Goal: Transaction & Acquisition: Purchase product/service

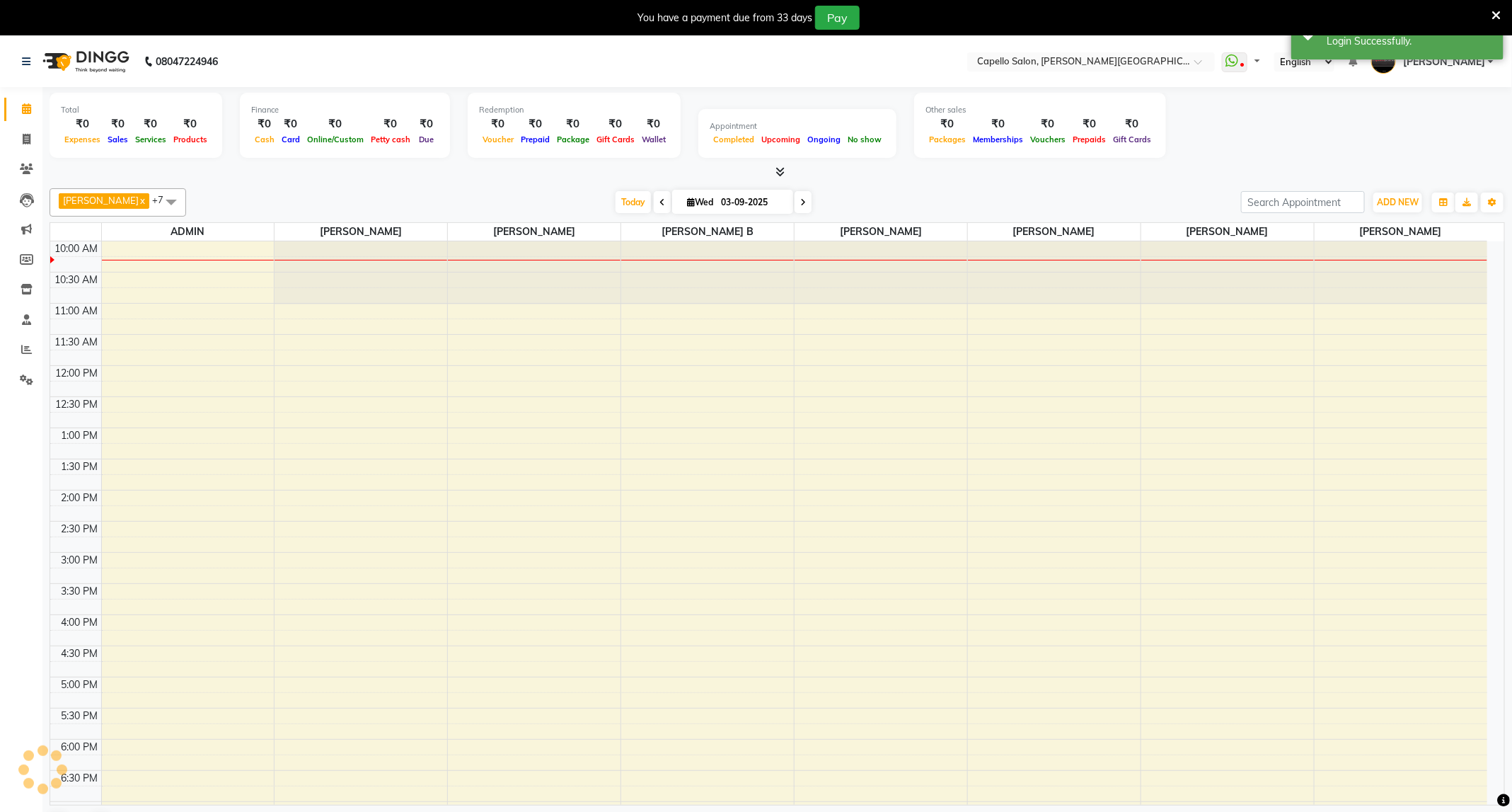
select select "en"
click at [1499, 13] on icon at bounding box center [1496, 15] width 9 height 13
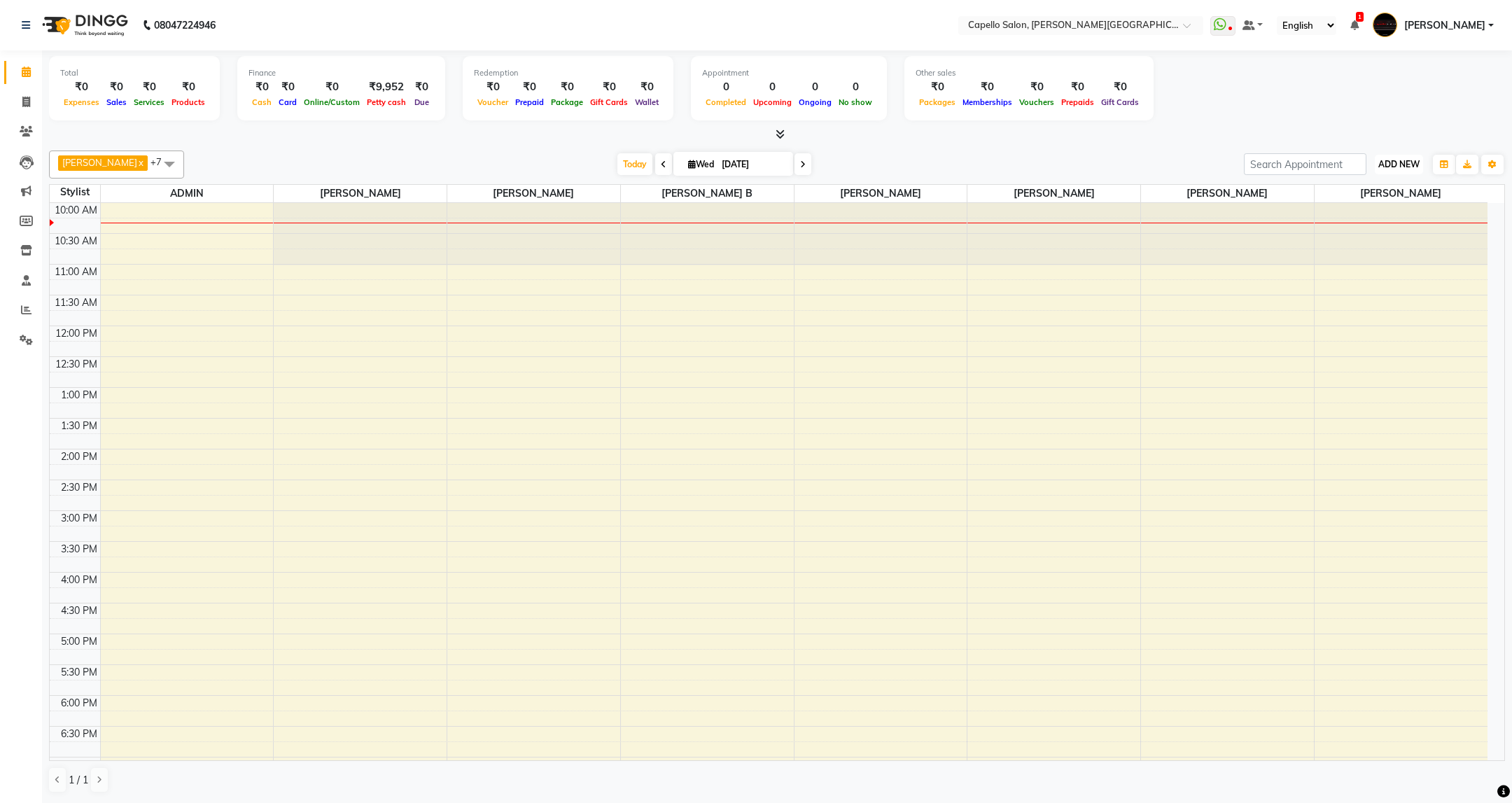
click button "ADD NEW Toggle Dropdown"
click link "Add Attendance"
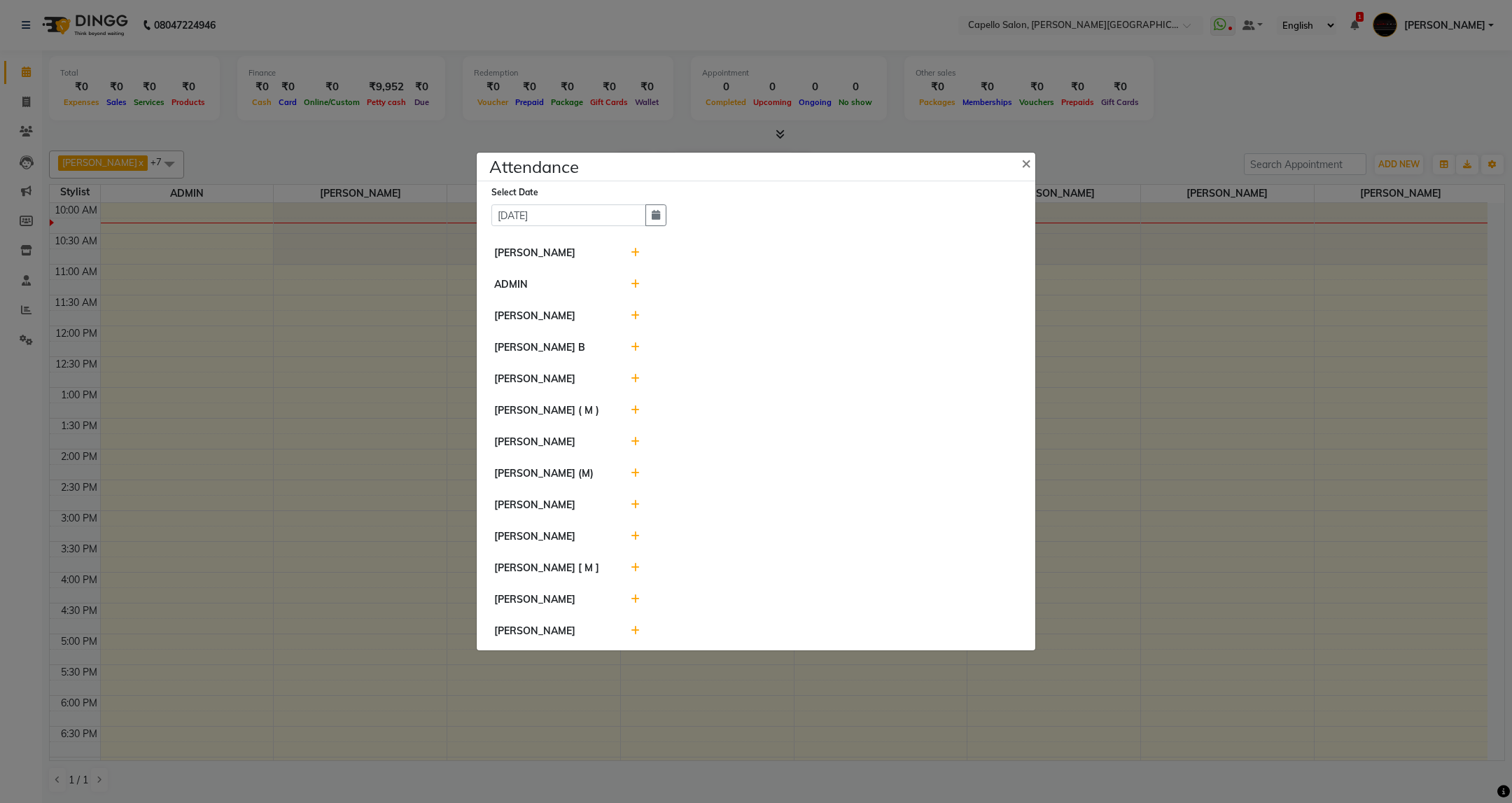
click icon
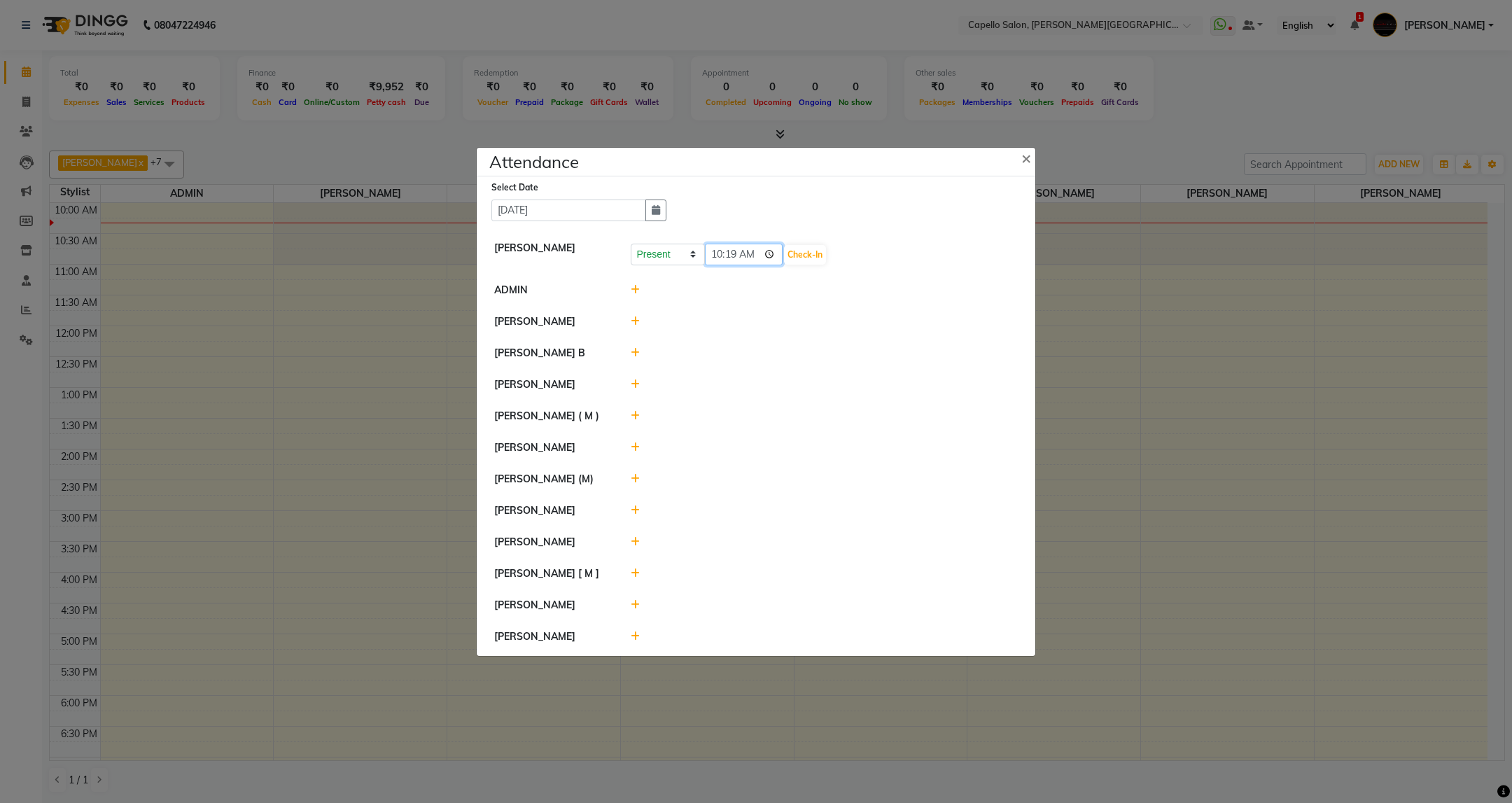
click input "10:19"
type input "10:15"
click button "Check-In"
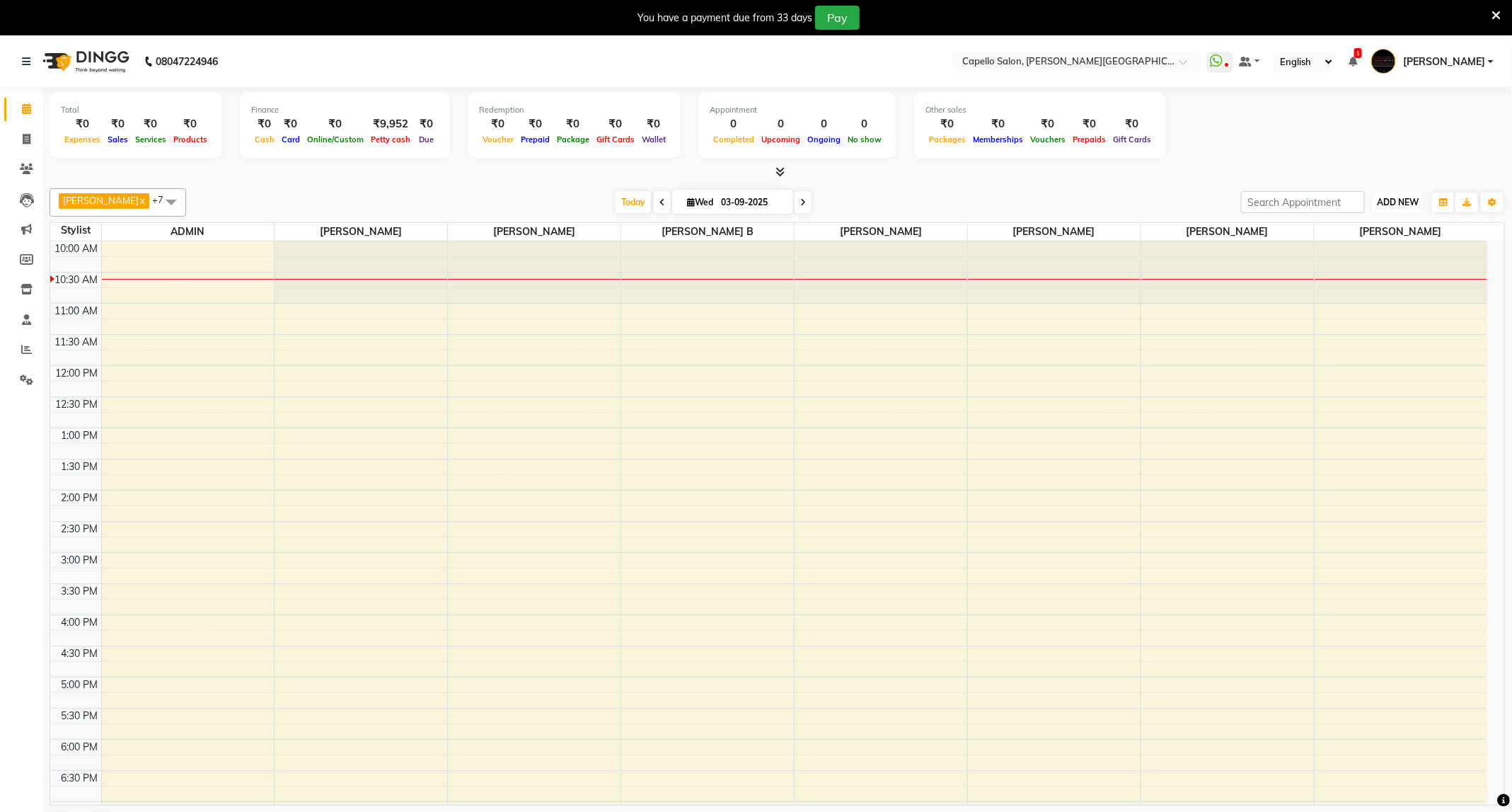
click at [1406, 200] on span "ADD NEW" at bounding box center [1397, 202] width 41 height 11
click at [1393, 281] on link "Add Attendance" at bounding box center [1367, 285] width 112 height 18
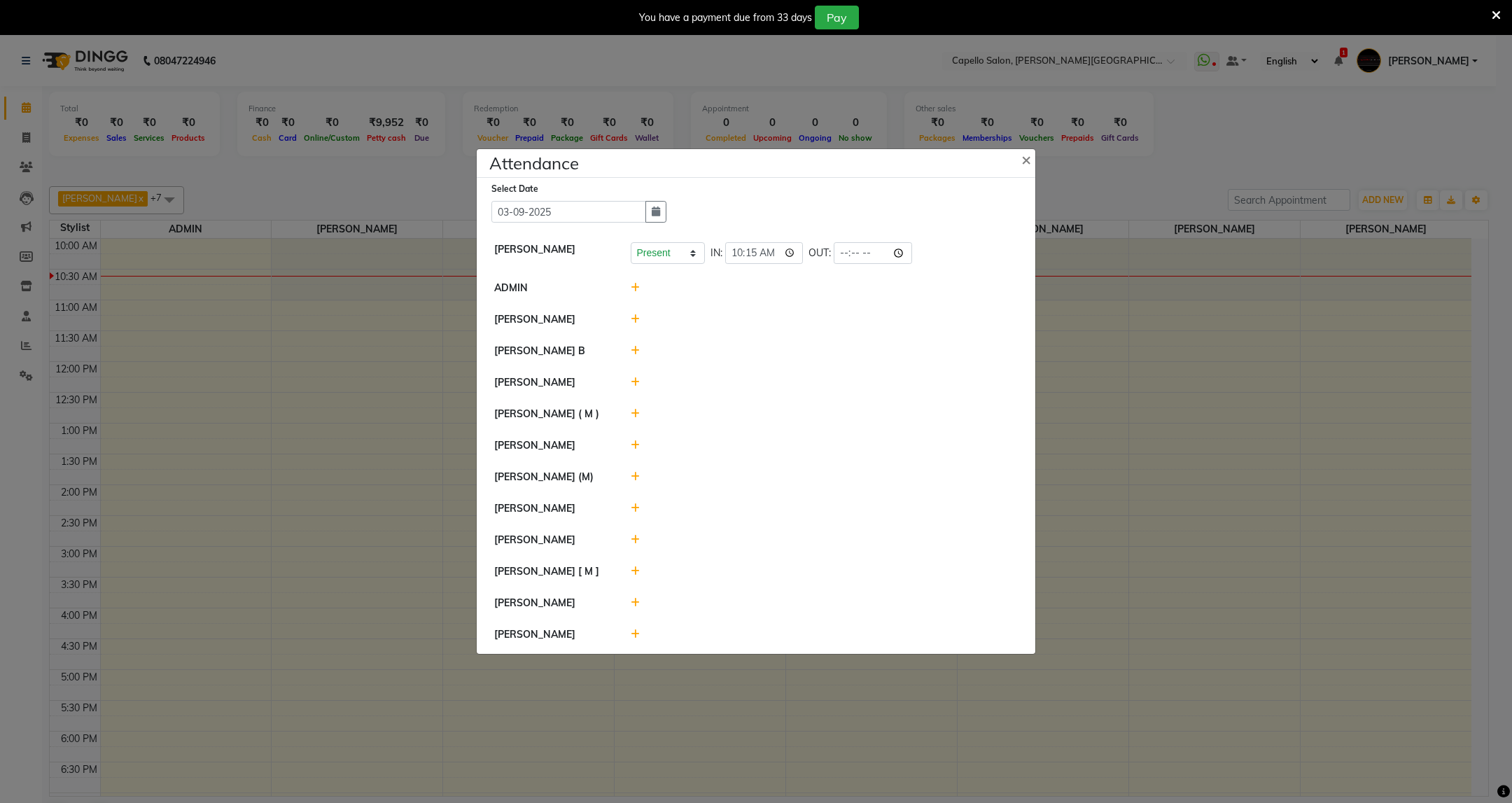
click at [631, 411] on icon at bounding box center [636, 413] width 9 height 10
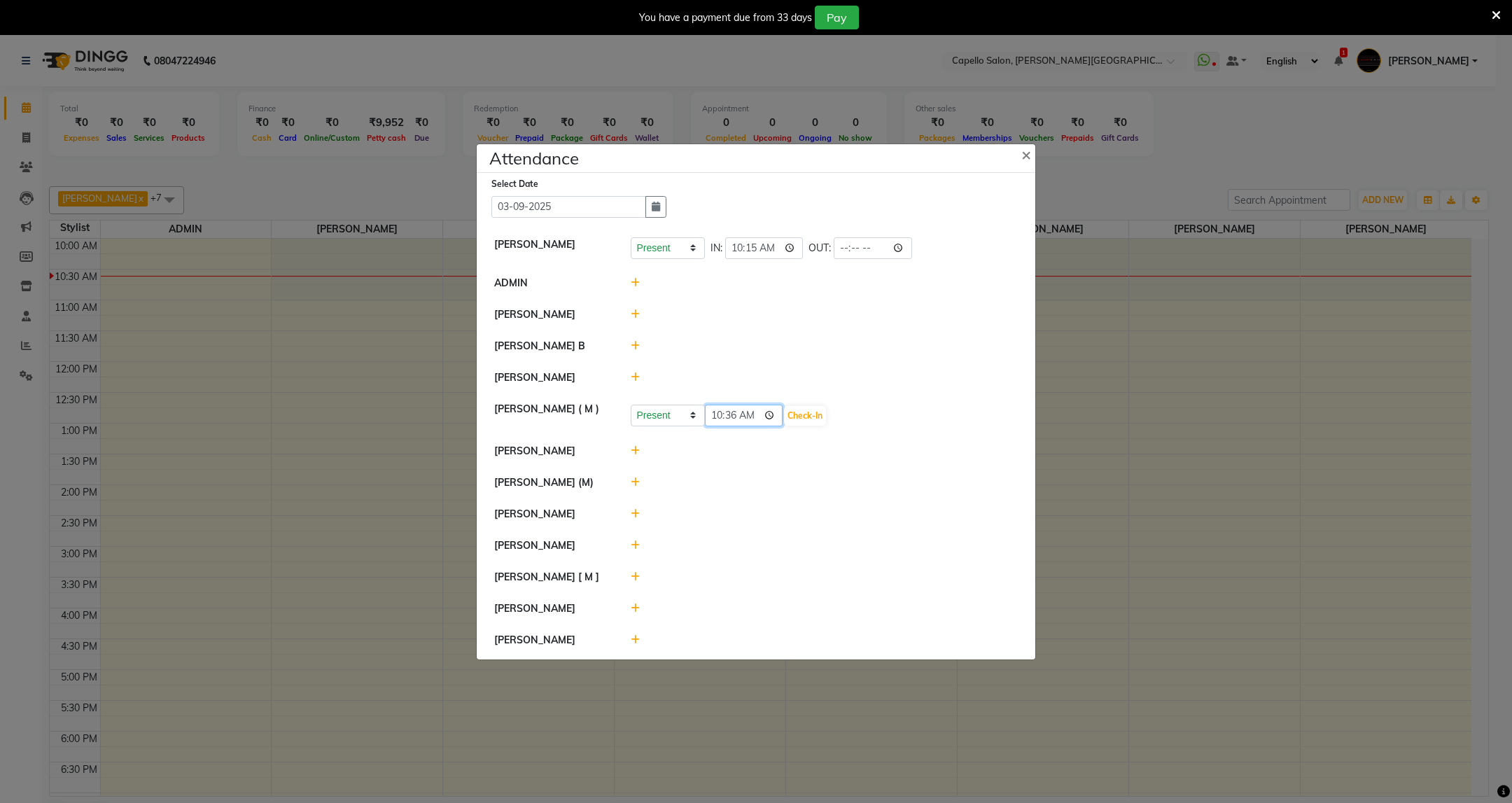
click at [729, 417] on input "10:36" at bounding box center [744, 415] width 79 height 21
type input "10:15"
click at [827, 407] on button "Check-In" at bounding box center [804, 416] width 42 height 20
click at [635, 343] on icon at bounding box center [636, 347] width 9 height 10
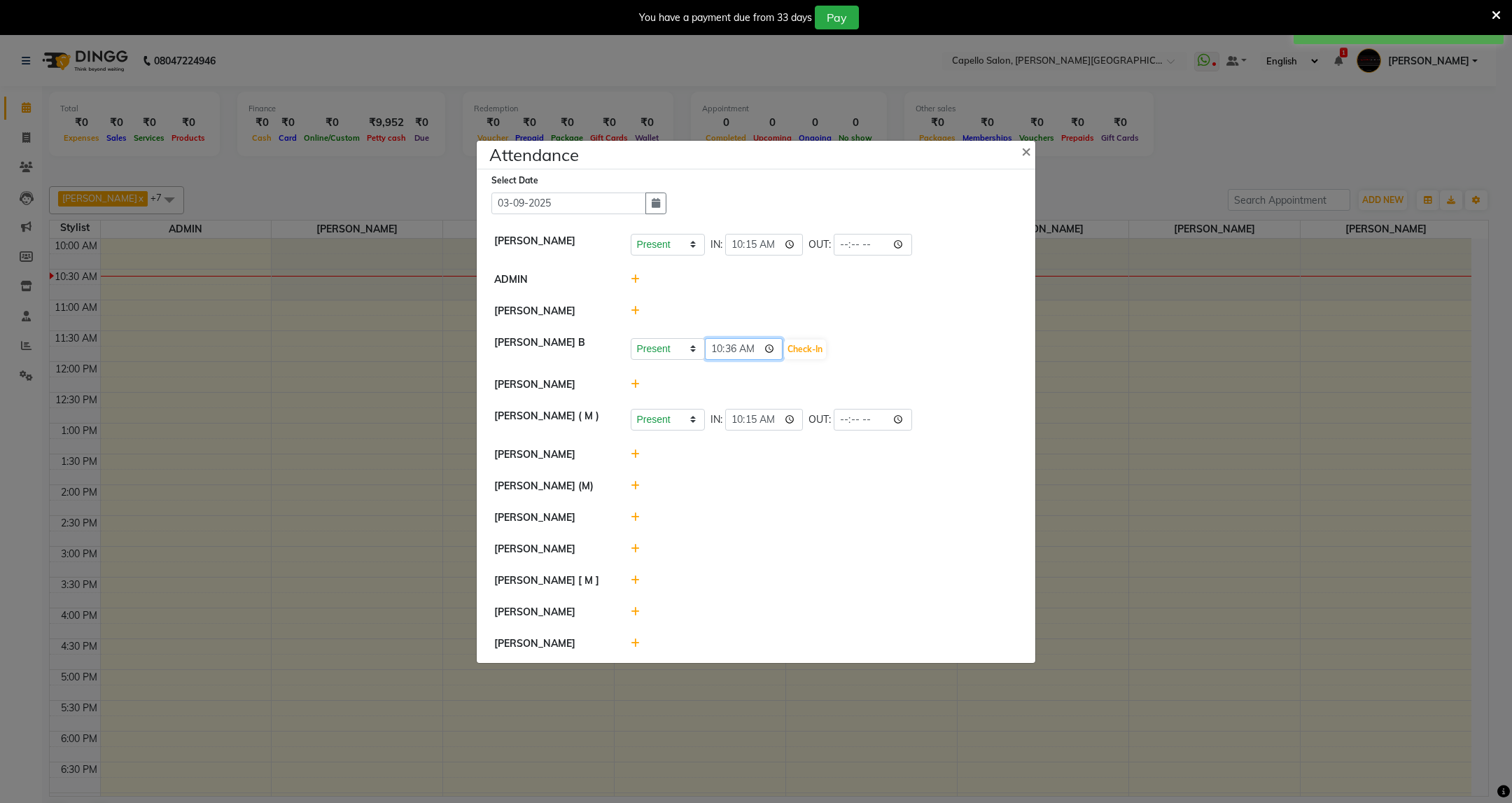
click at [732, 349] on input "10:36" at bounding box center [744, 349] width 79 height 21
type input "10:35"
click at [805, 355] on button "Check-In" at bounding box center [804, 349] width 42 height 20
click at [637, 642] on icon at bounding box center [636, 641] width 9 height 10
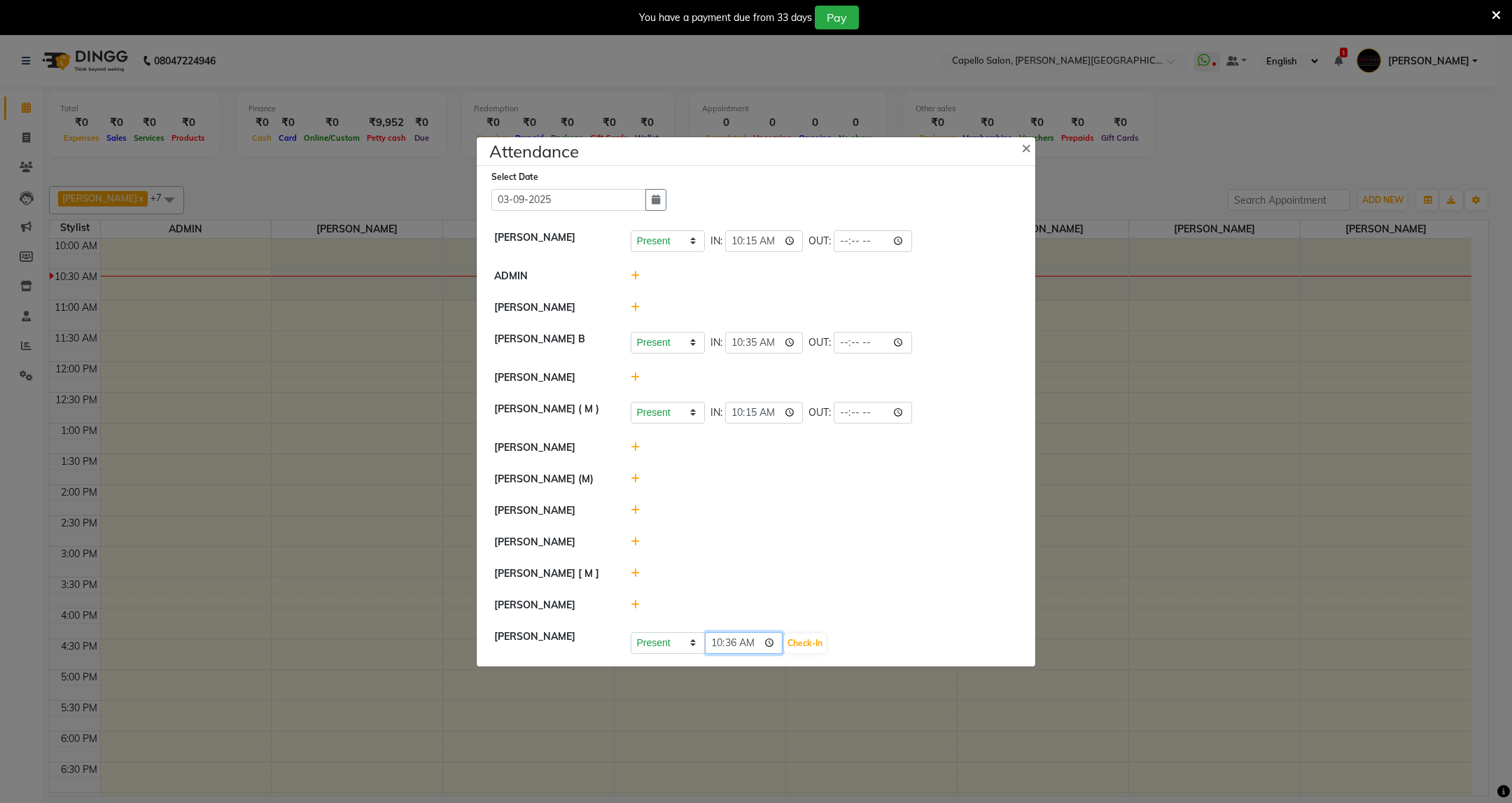
click at [729, 643] on input "10:36" at bounding box center [744, 642] width 79 height 21
type input "10:29"
click at [826, 653] on button "Check-In" at bounding box center [804, 643] width 42 height 20
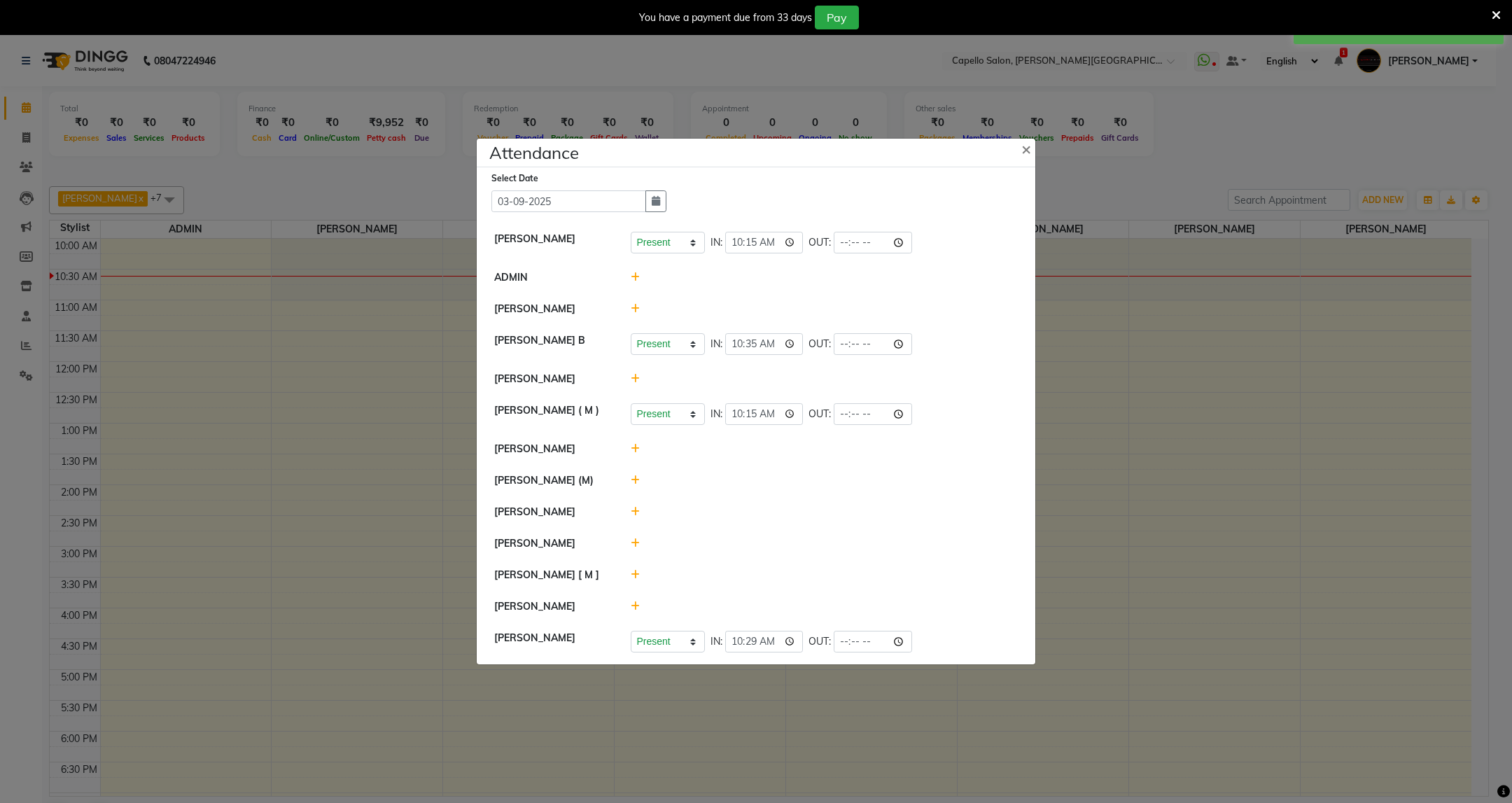
click at [633, 374] on icon at bounding box center [636, 378] width 9 height 10
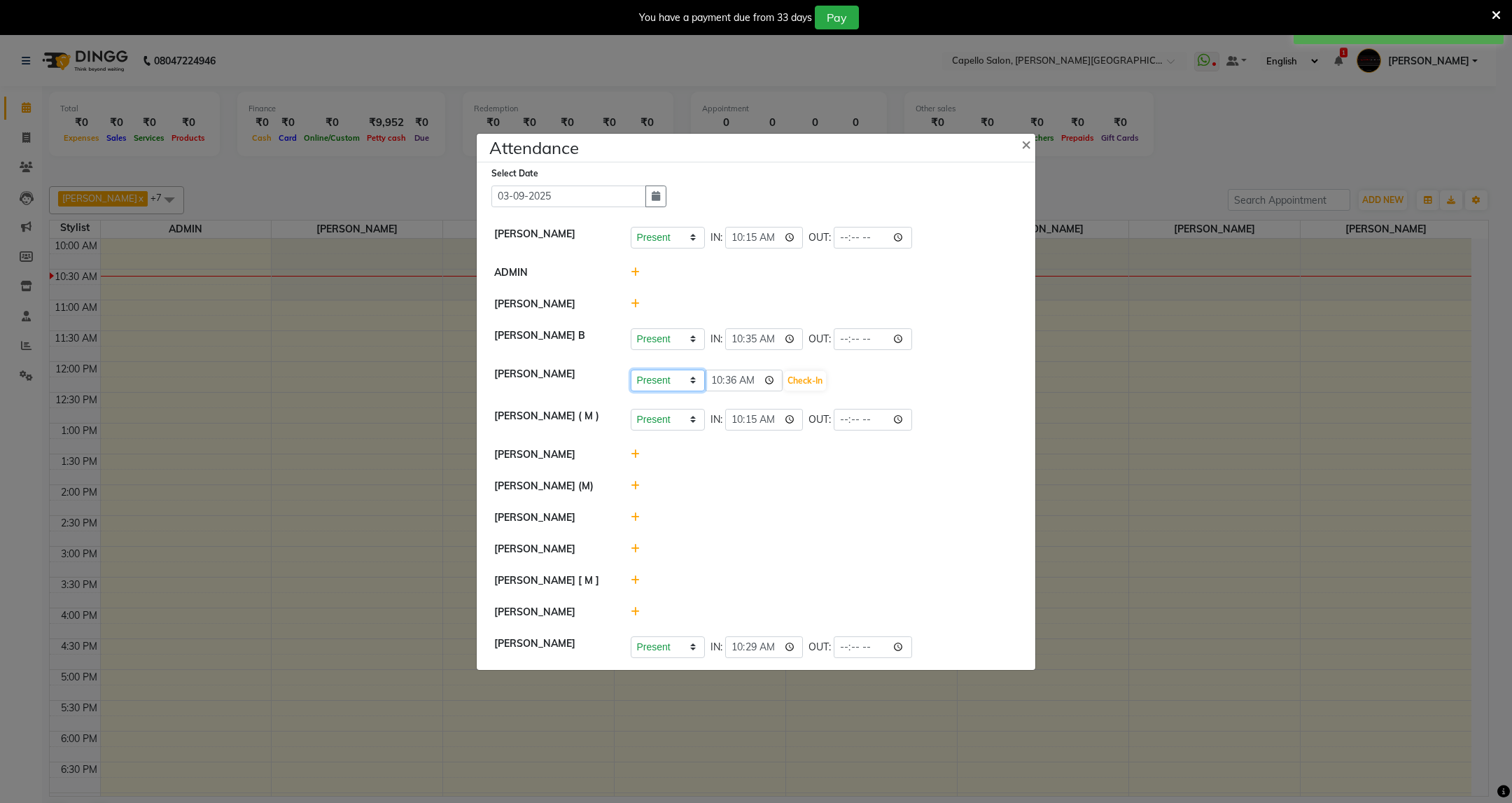
click at [679, 386] on select "Present Absent Late Half Day Weekly Off" at bounding box center [668, 380] width 74 height 21
select select "W"
click at [631, 369] on select "Present Absent Late Half Day Weekly Off" at bounding box center [668, 380] width 74 height 21
click at [727, 377] on button "Save" at bounding box center [719, 381] width 28 height 20
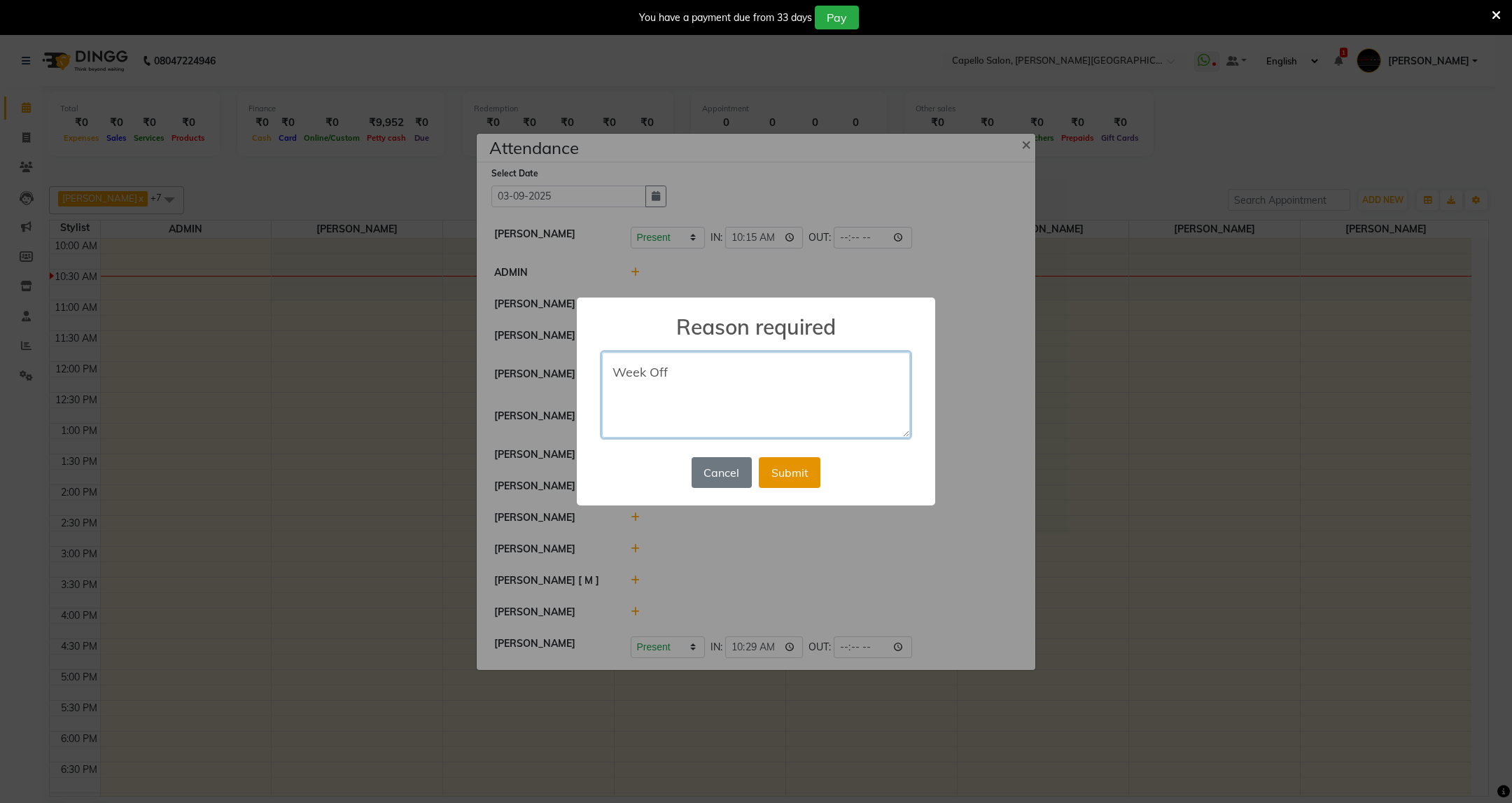
type textarea "Week Off"
click at [761, 470] on button "Submit" at bounding box center [789, 472] width 62 height 31
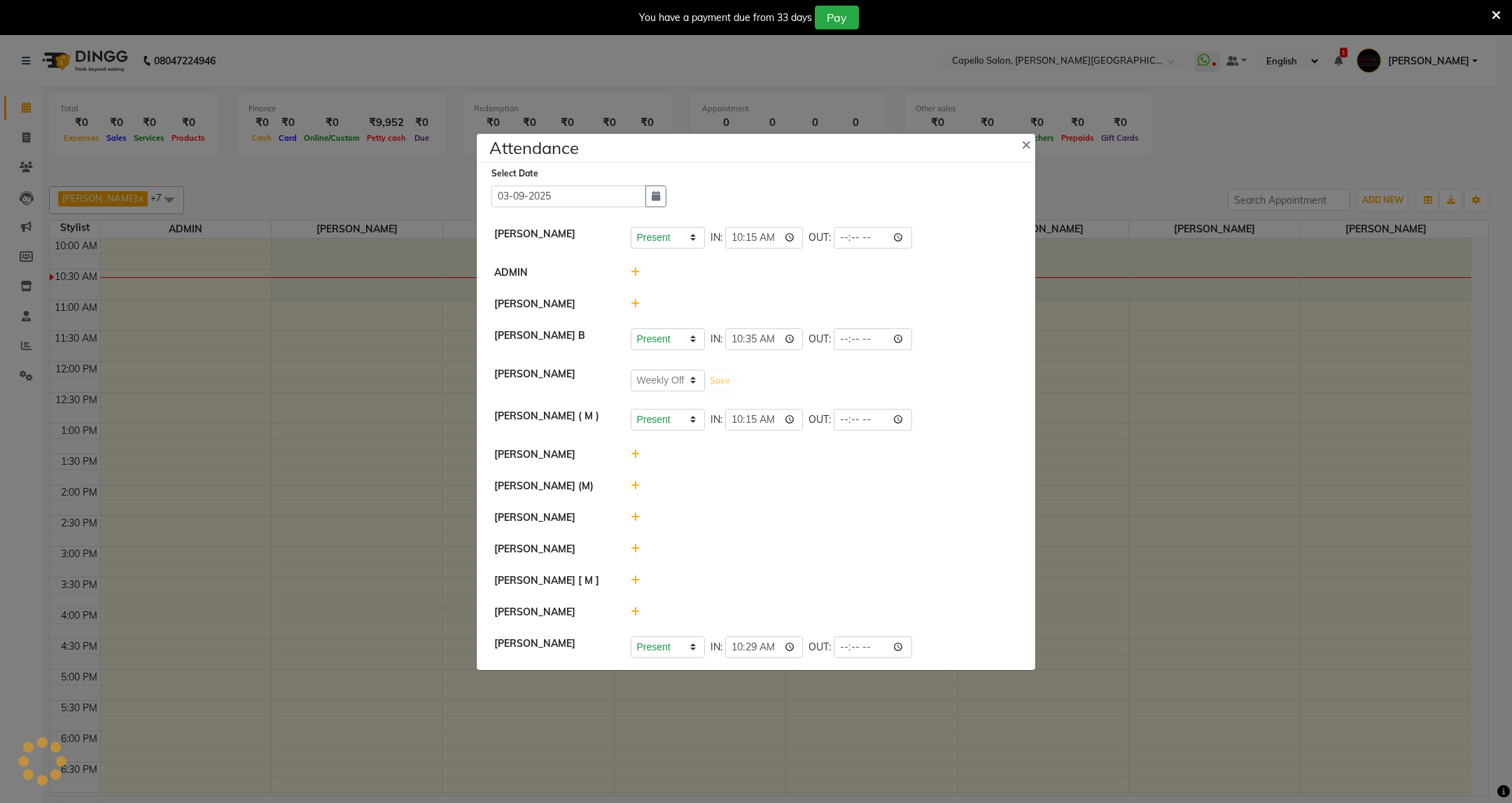
select select "W"
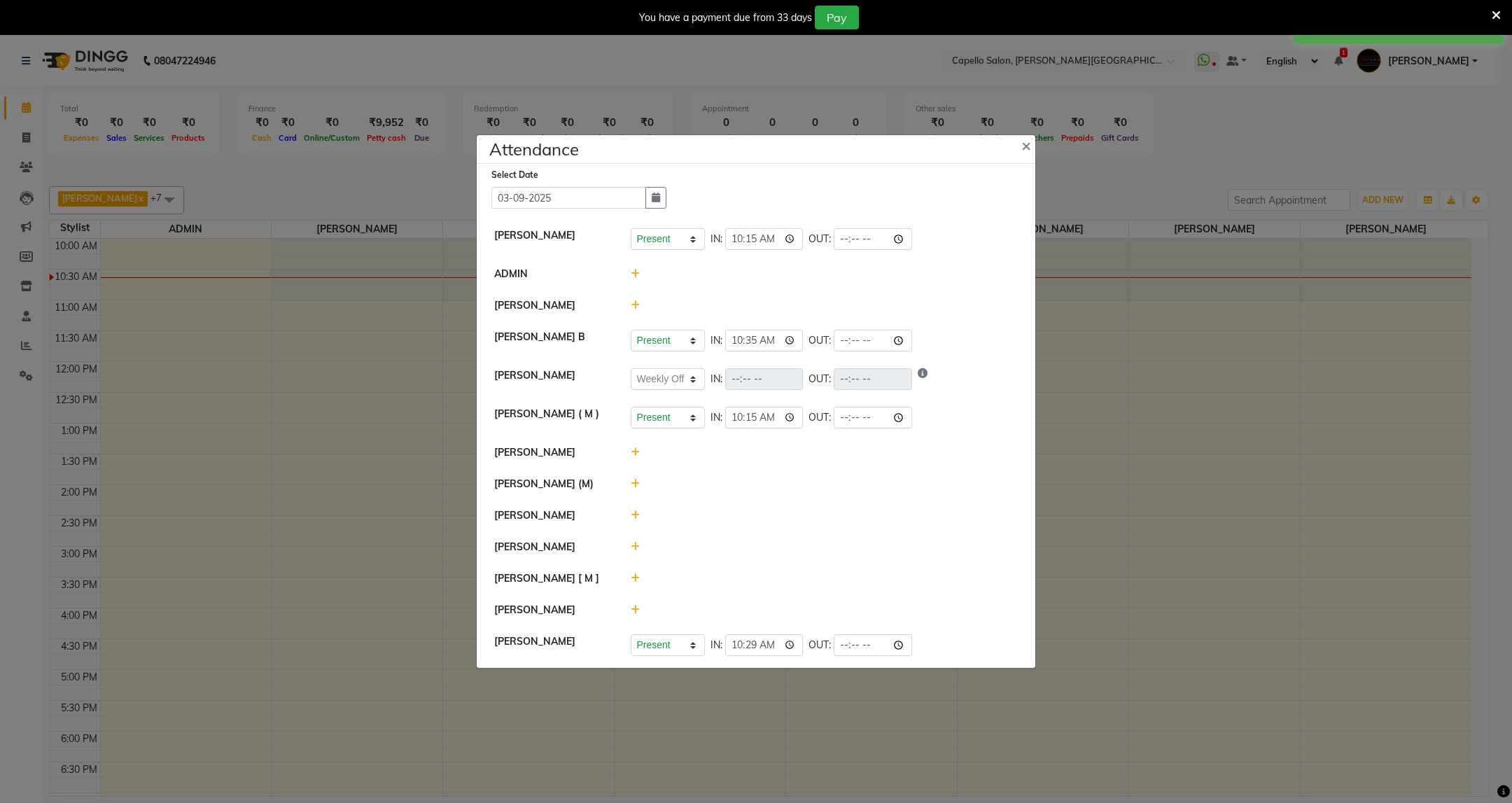
click at [633, 512] on icon at bounding box center [636, 515] width 9 height 10
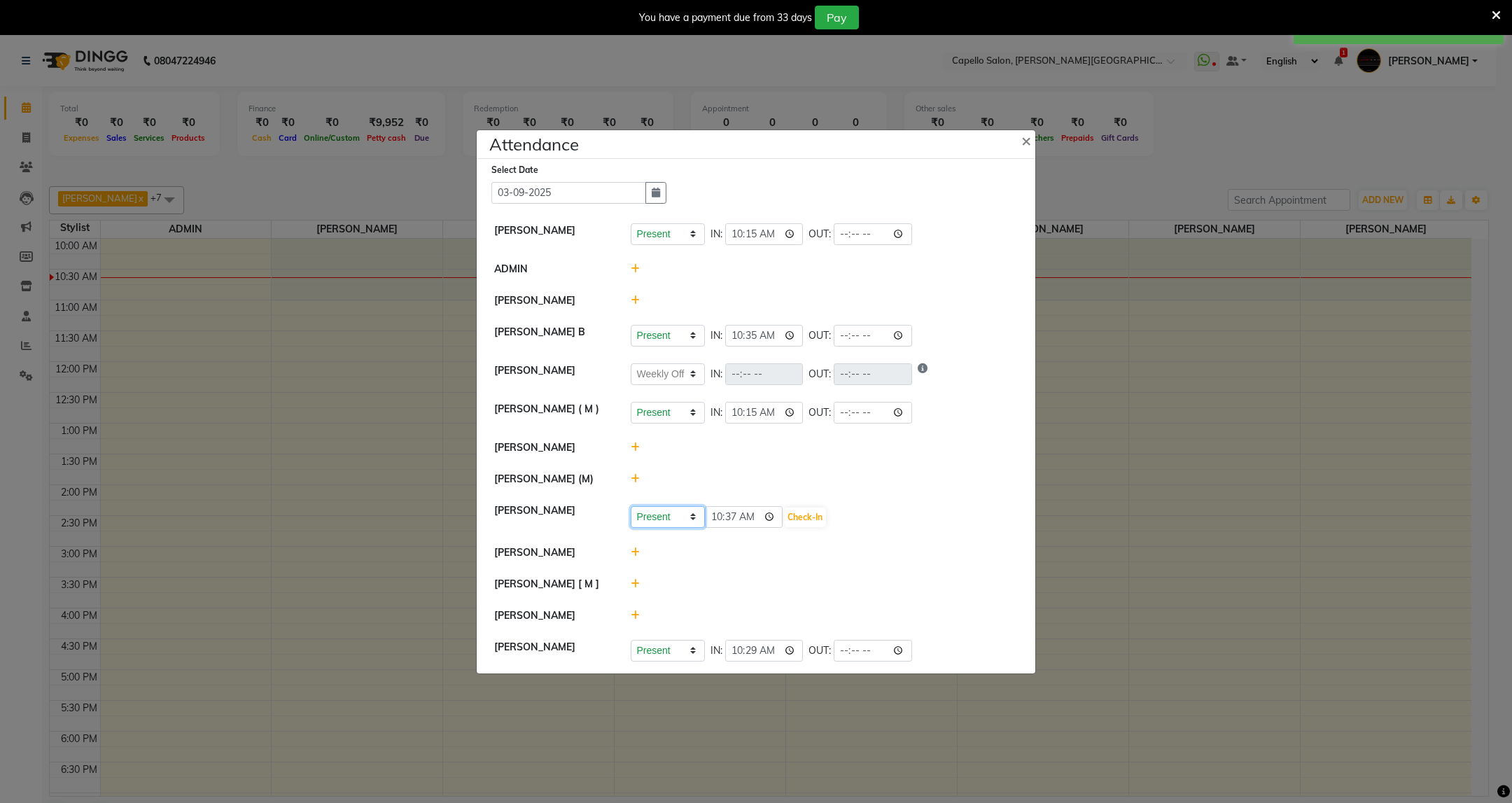
click at [691, 515] on select "Present Absent Late Half Day Weekly Off" at bounding box center [668, 517] width 74 height 21
select select "W"
click at [631, 507] on select "Present Absent Late Half Day Weekly Off" at bounding box center [668, 517] width 74 height 21
click at [728, 510] on button "Save" at bounding box center [719, 517] width 28 height 20
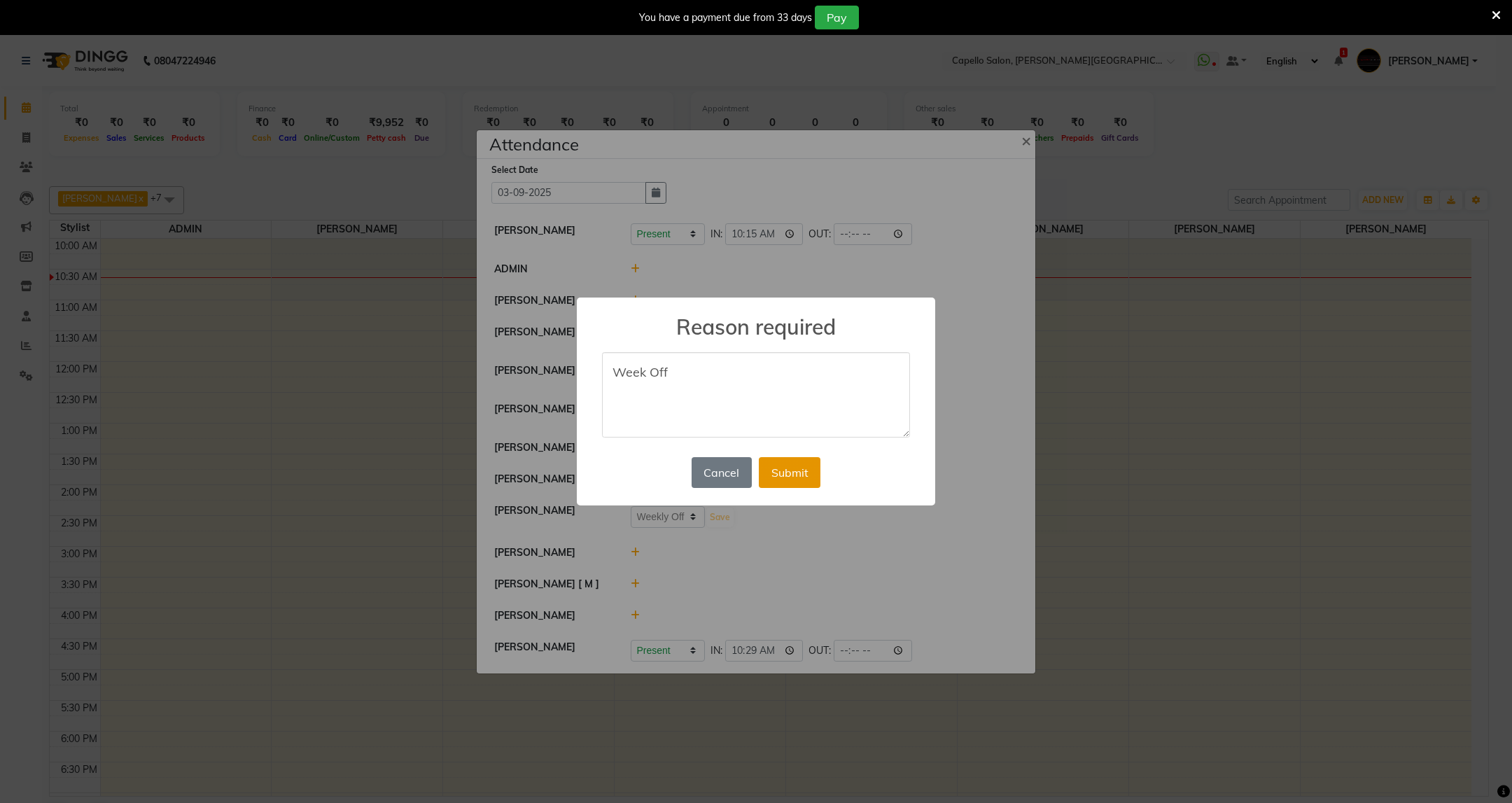
type textarea "Week Off"
click at [779, 473] on button "Submit" at bounding box center [789, 472] width 62 height 31
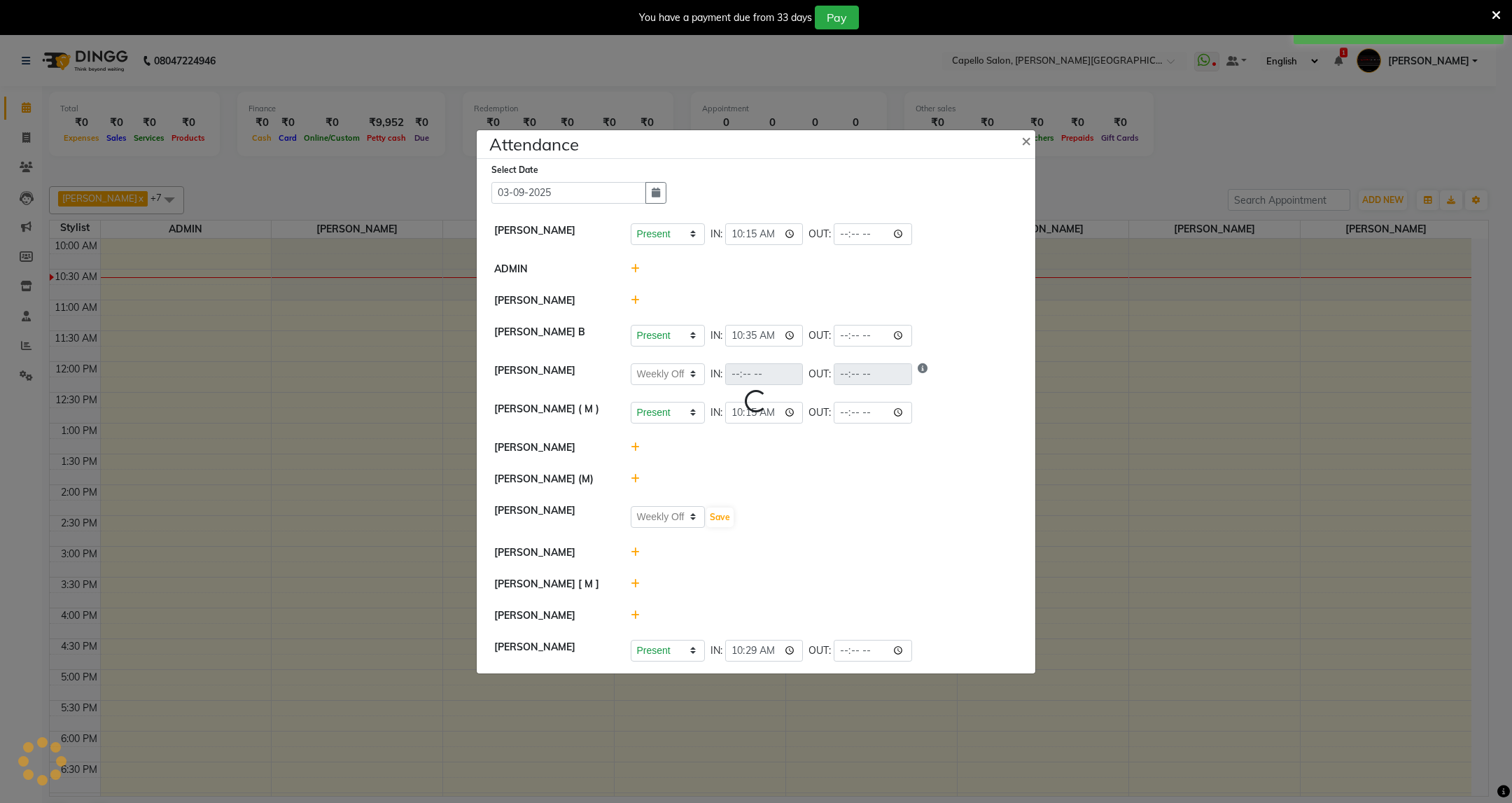
select select "W"
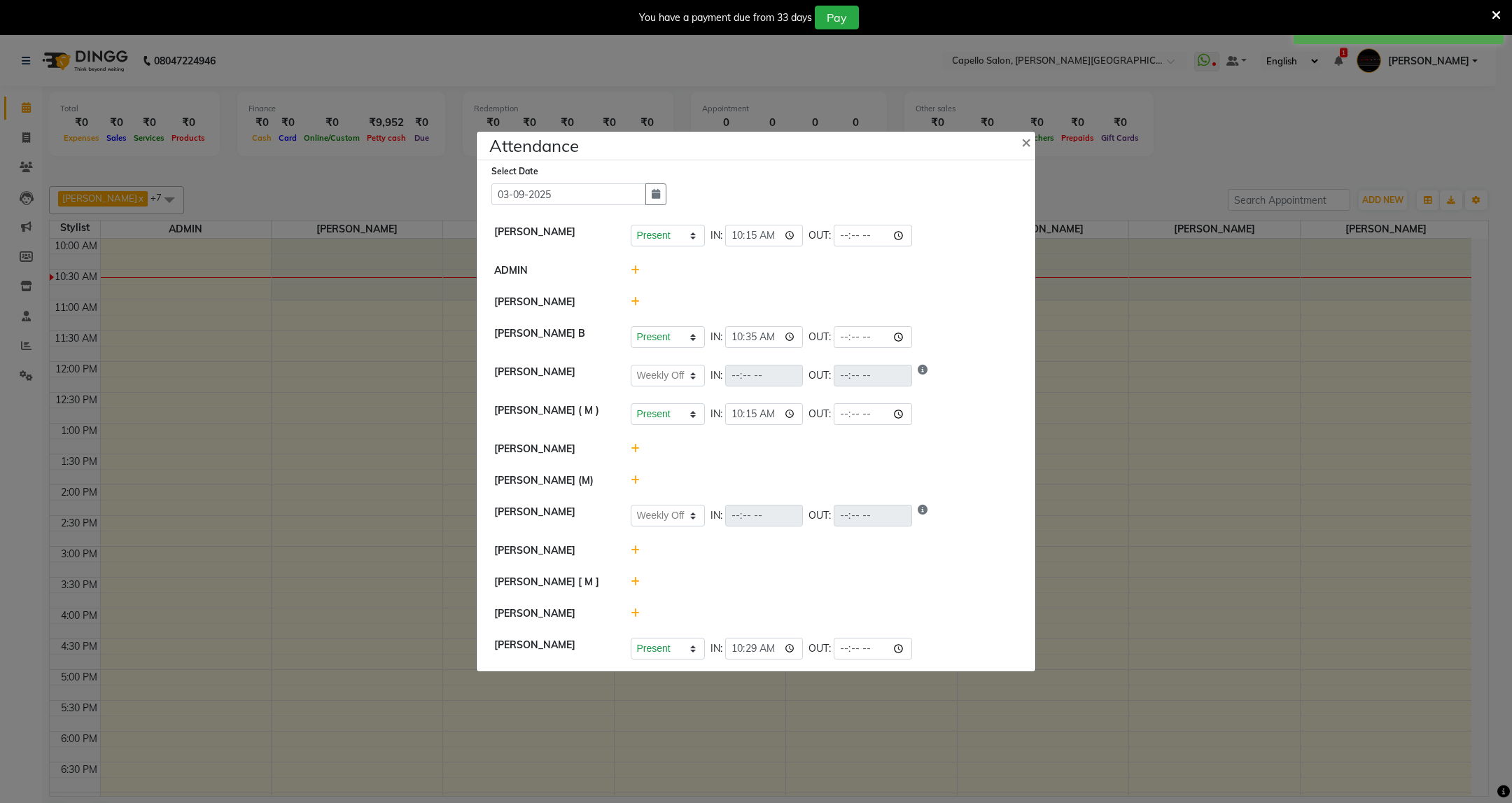
click at [635, 550] on icon at bounding box center [636, 550] width 9 height 10
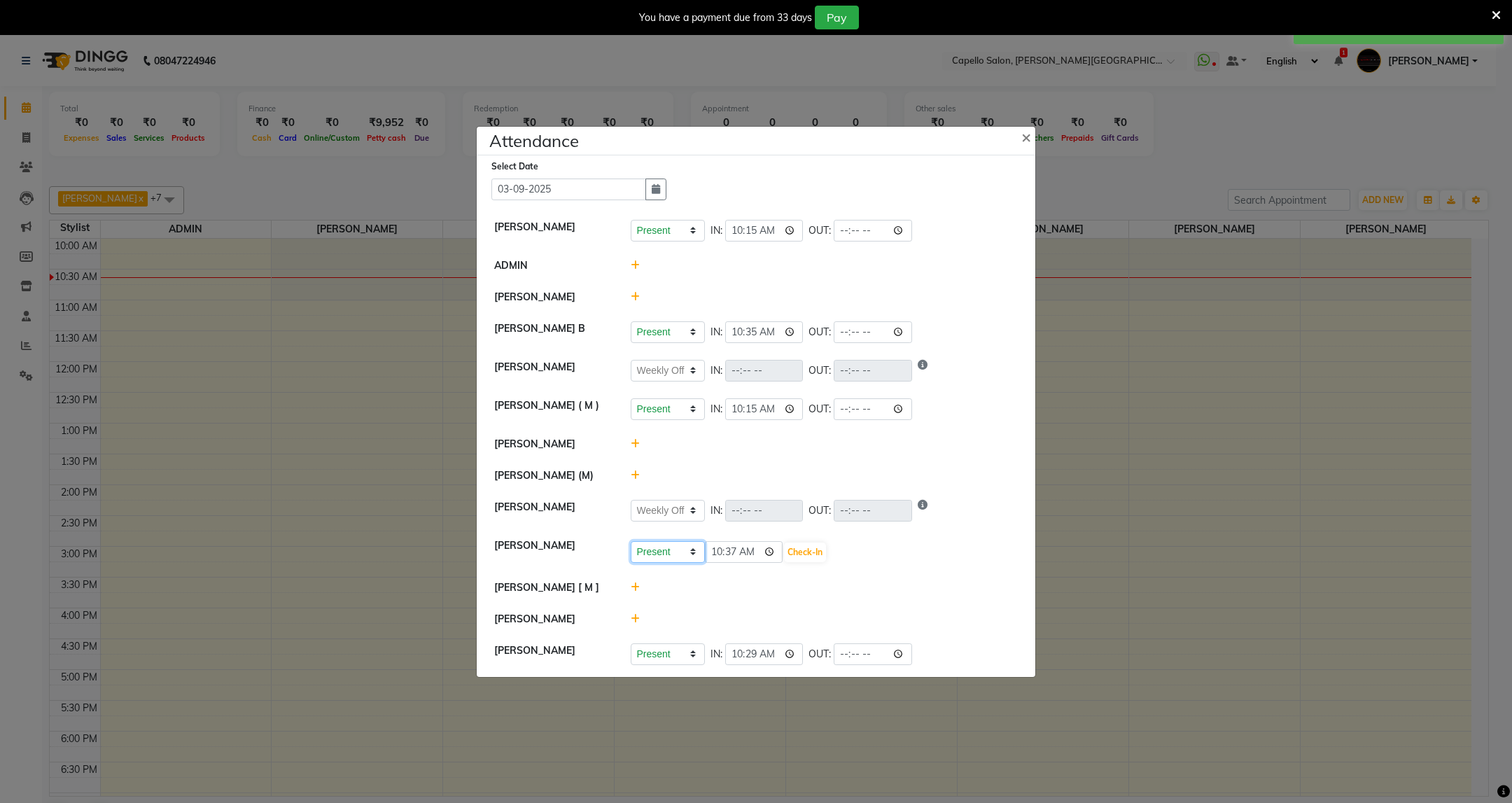
click at [670, 560] on select "Present Absent Late Half Day Weekly Off" at bounding box center [668, 551] width 74 height 21
select select "W"
click at [631, 542] on select "Present Absent Late Half Day Weekly Off" at bounding box center [668, 551] width 74 height 21
click at [720, 561] on button "Save" at bounding box center [719, 552] width 28 height 20
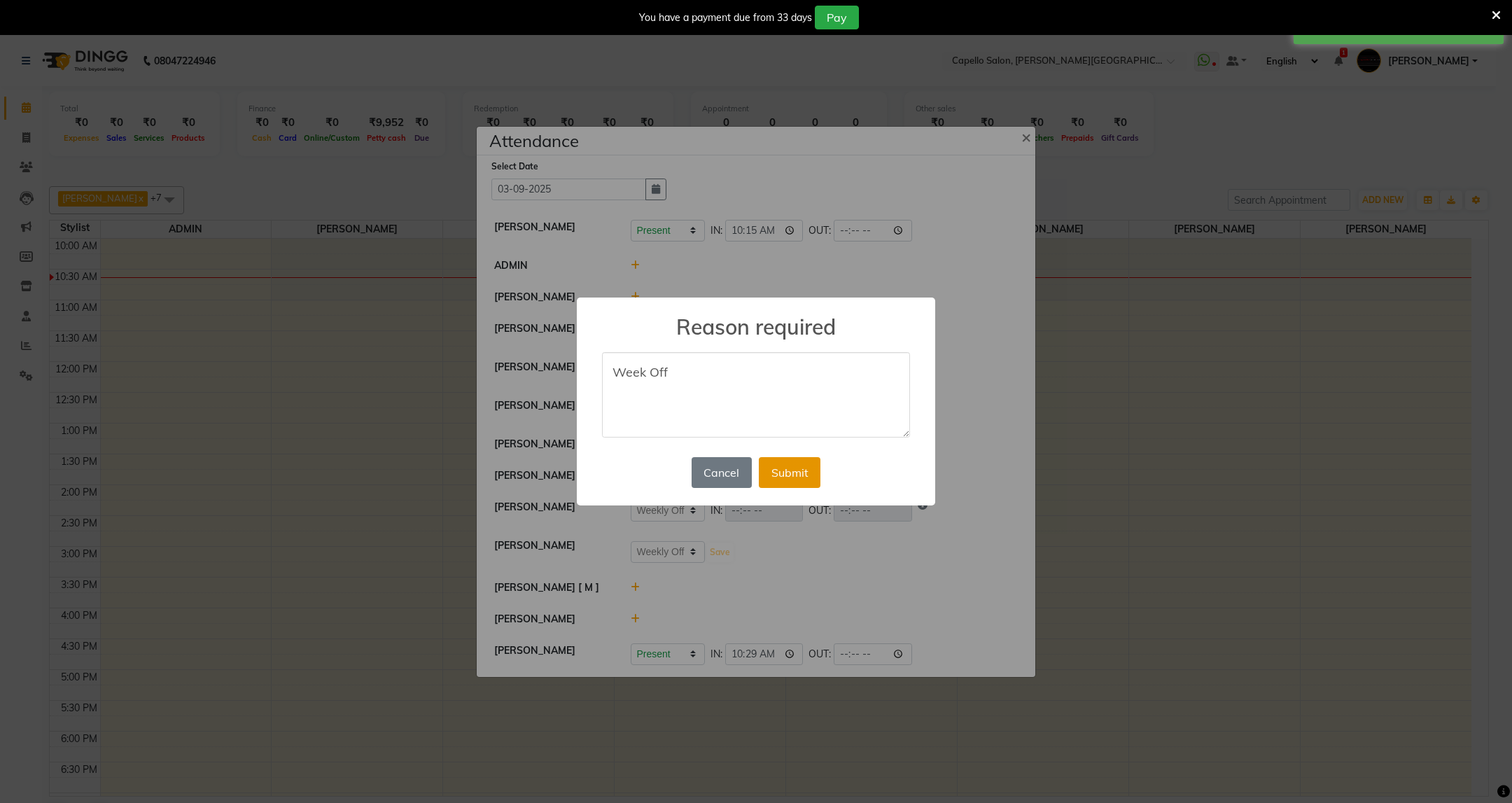
type textarea "Week Off"
click at [781, 470] on button "Submit" at bounding box center [789, 472] width 62 height 31
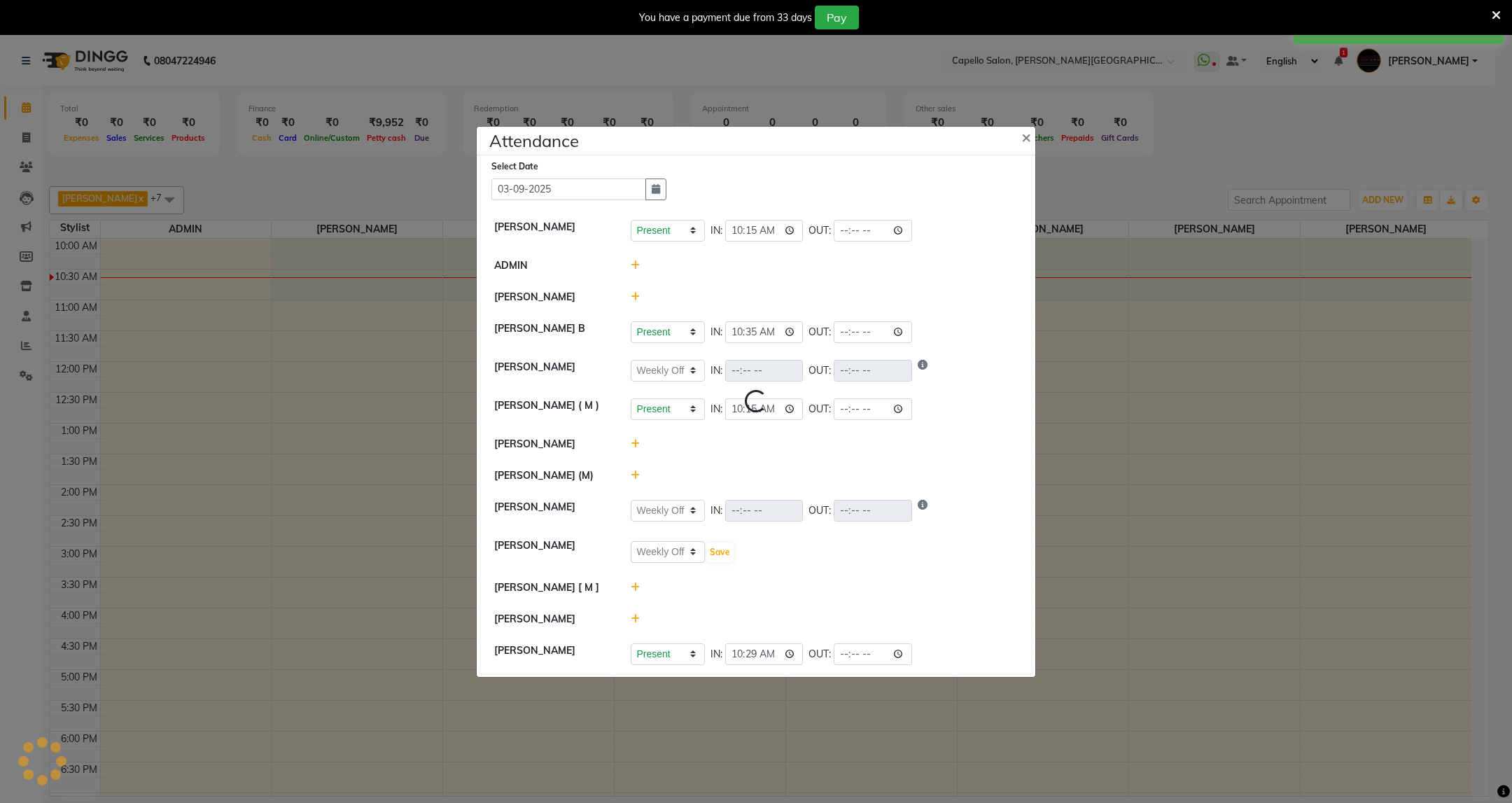
select select "W"
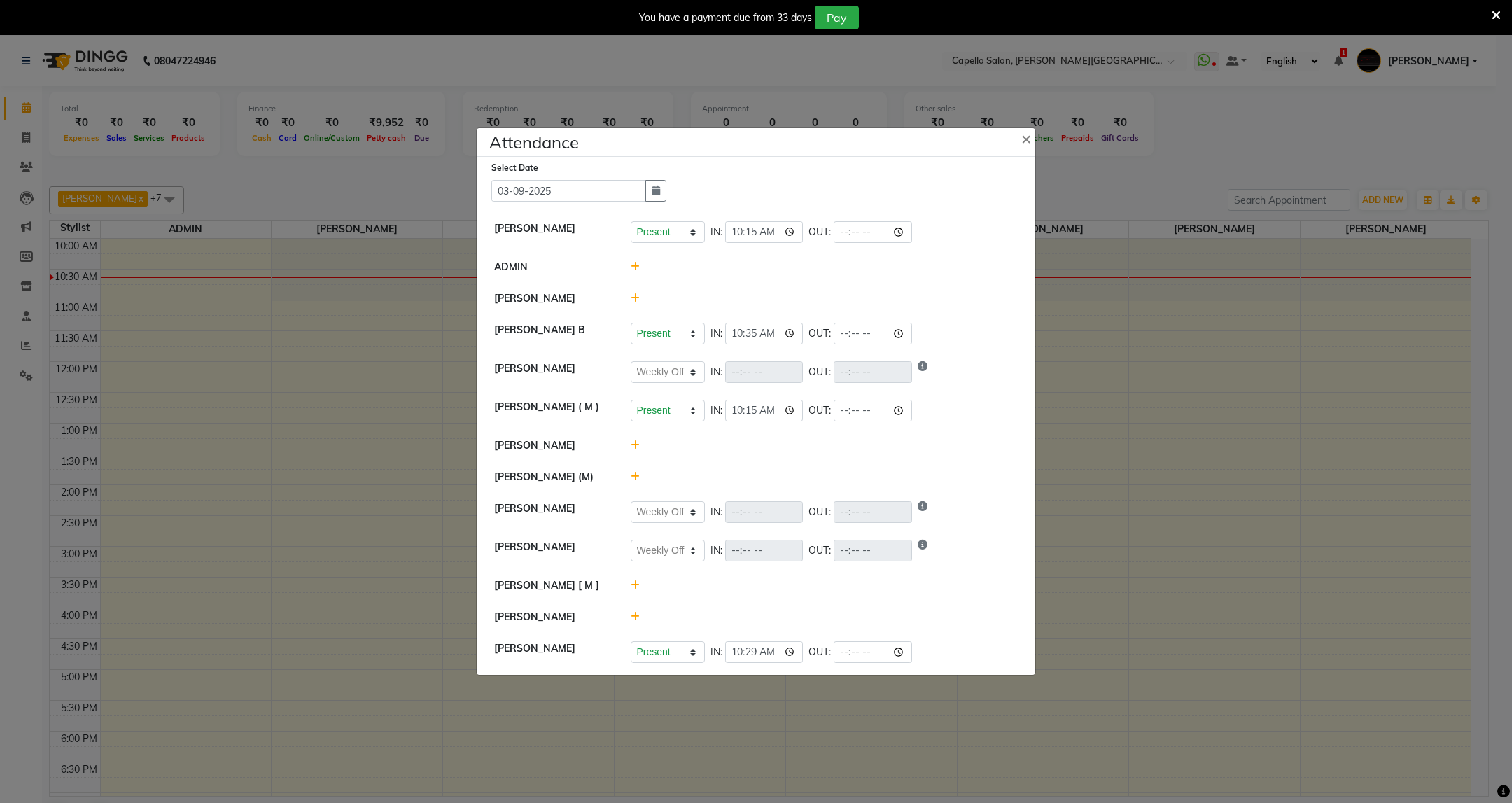
click at [631, 479] on icon at bounding box center [636, 476] width 9 height 10
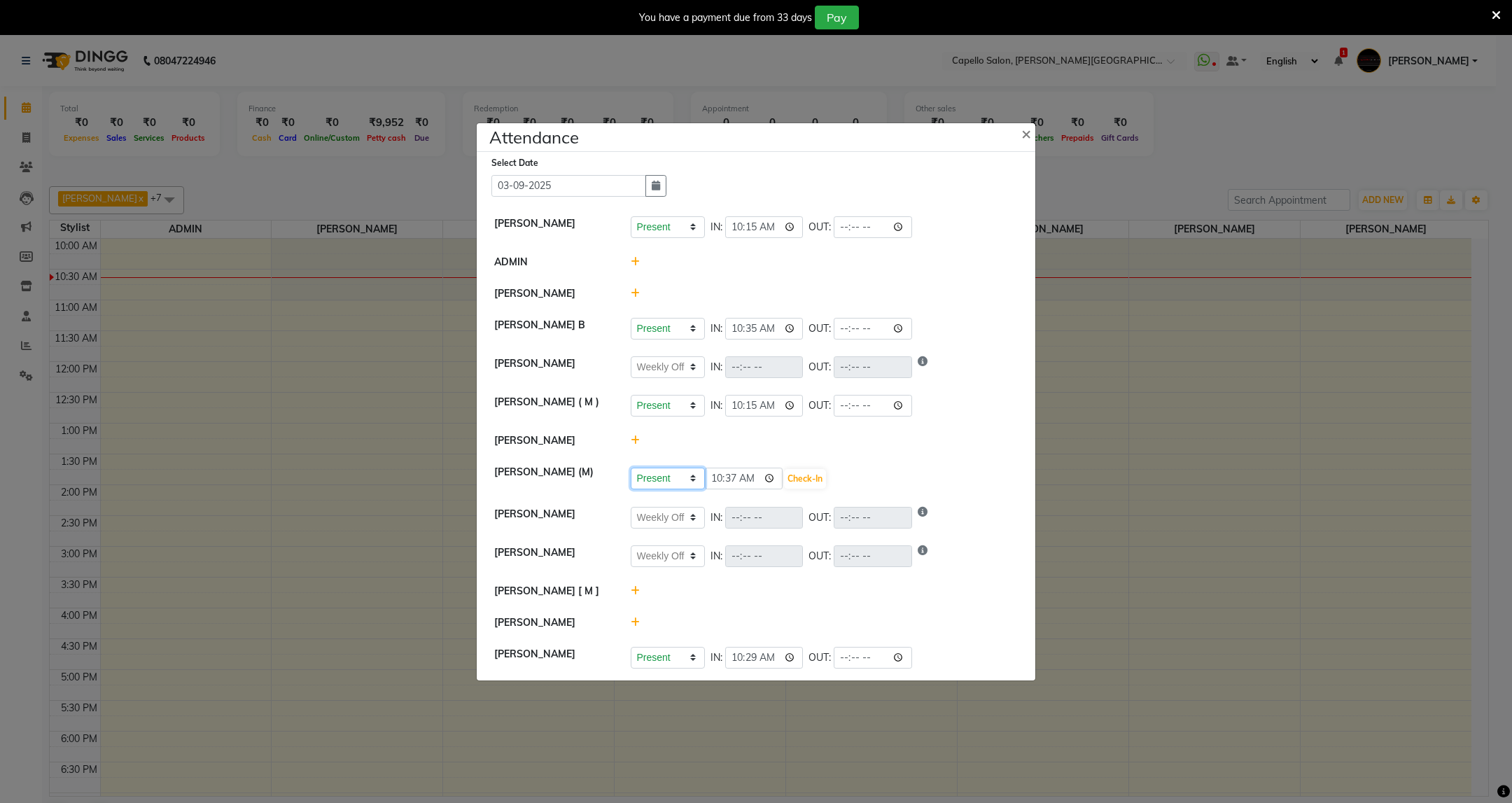
click at [658, 487] on select "Present Absent Late Half Day Weekly Off" at bounding box center [668, 478] width 74 height 21
select select "A"
click at [631, 468] on select "Present Absent Late Half Day Weekly Off" at bounding box center [668, 478] width 74 height 21
click at [710, 485] on button "Save" at bounding box center [719, 479] width 28 height 20
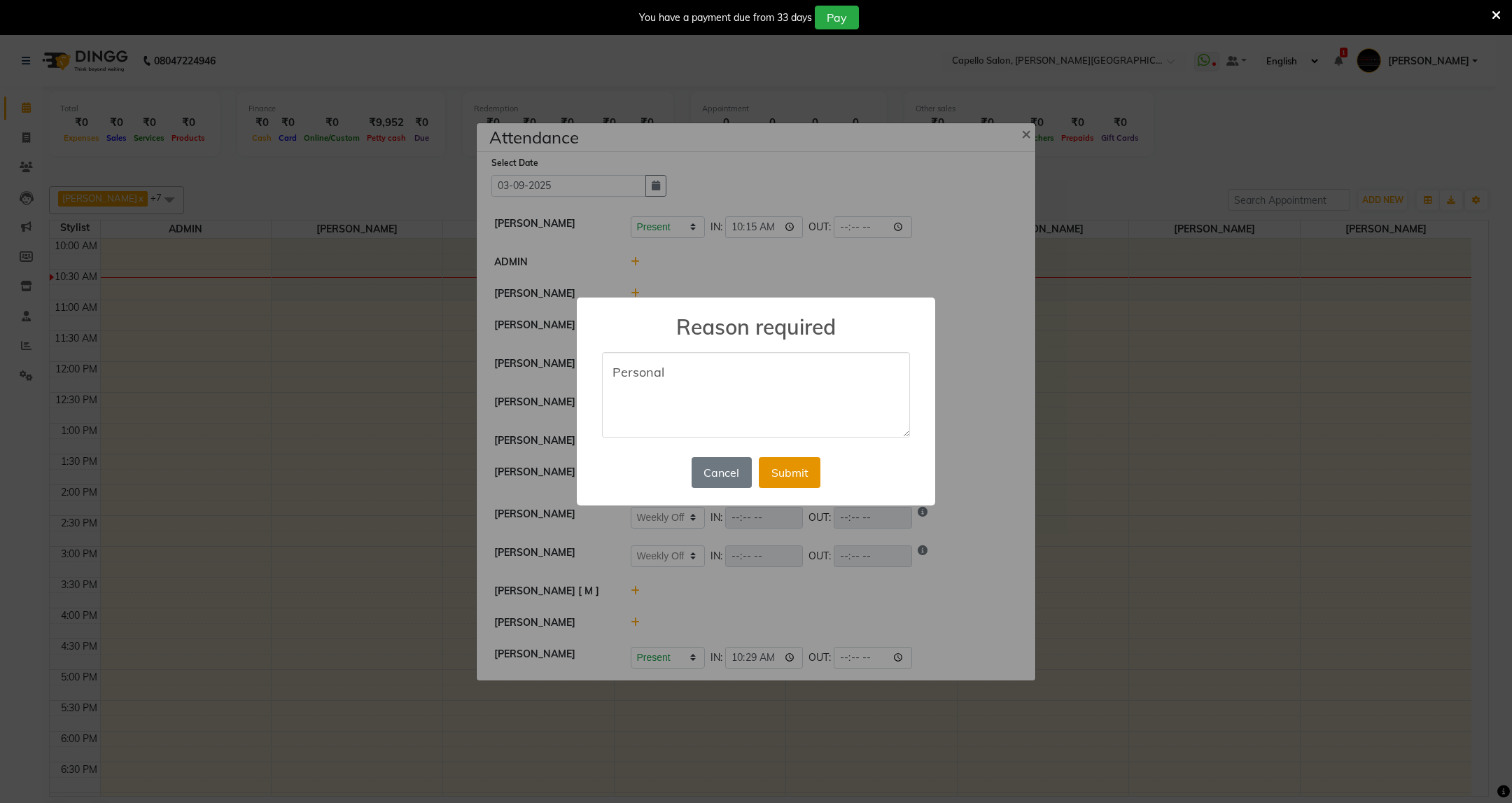
type textarea "Personal"
click at [799, 469] on button "Submit" at bounding box center [789, 472] width 62 height 31
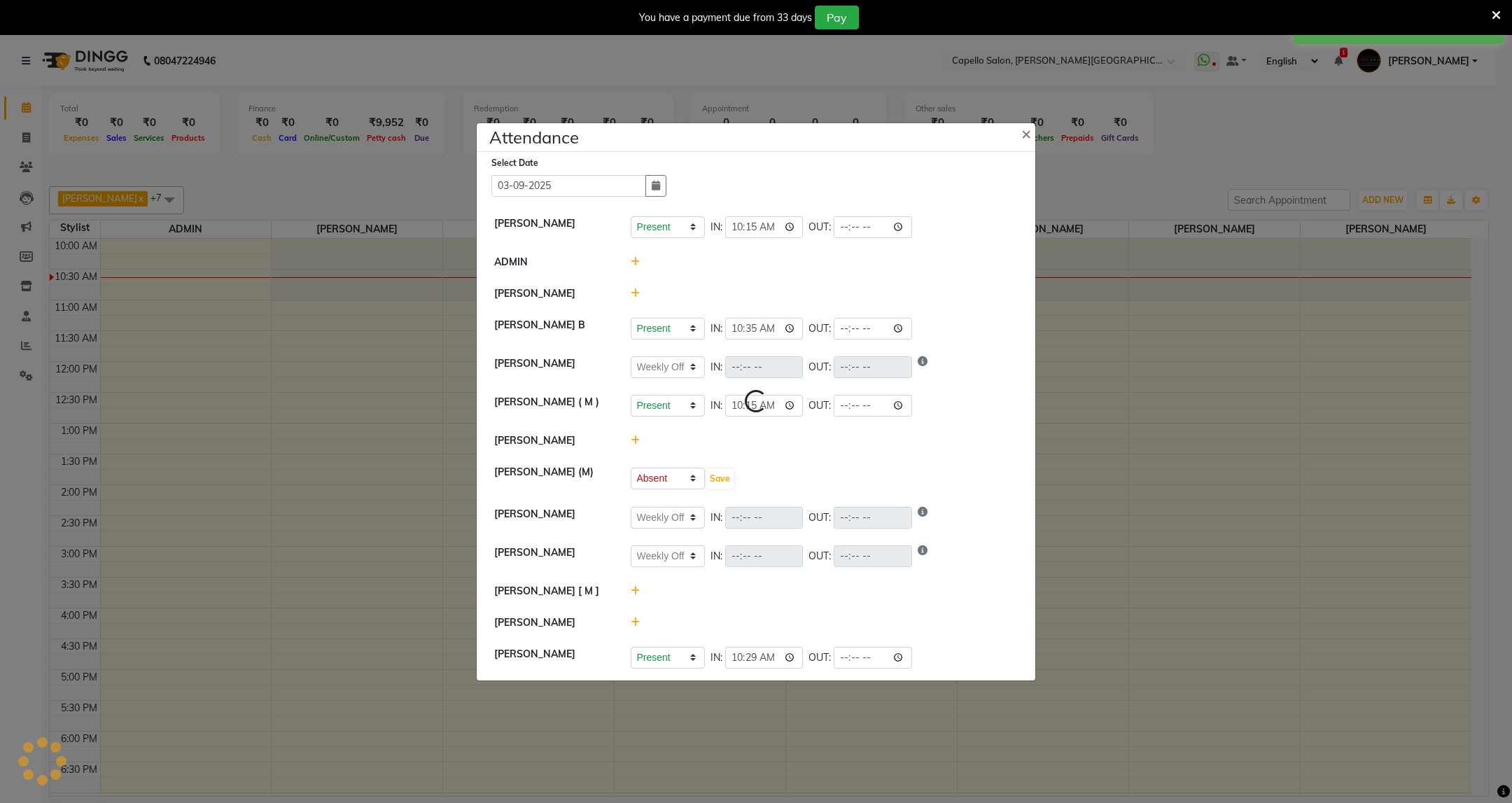
select select "W"
select select "A"
select select "W"
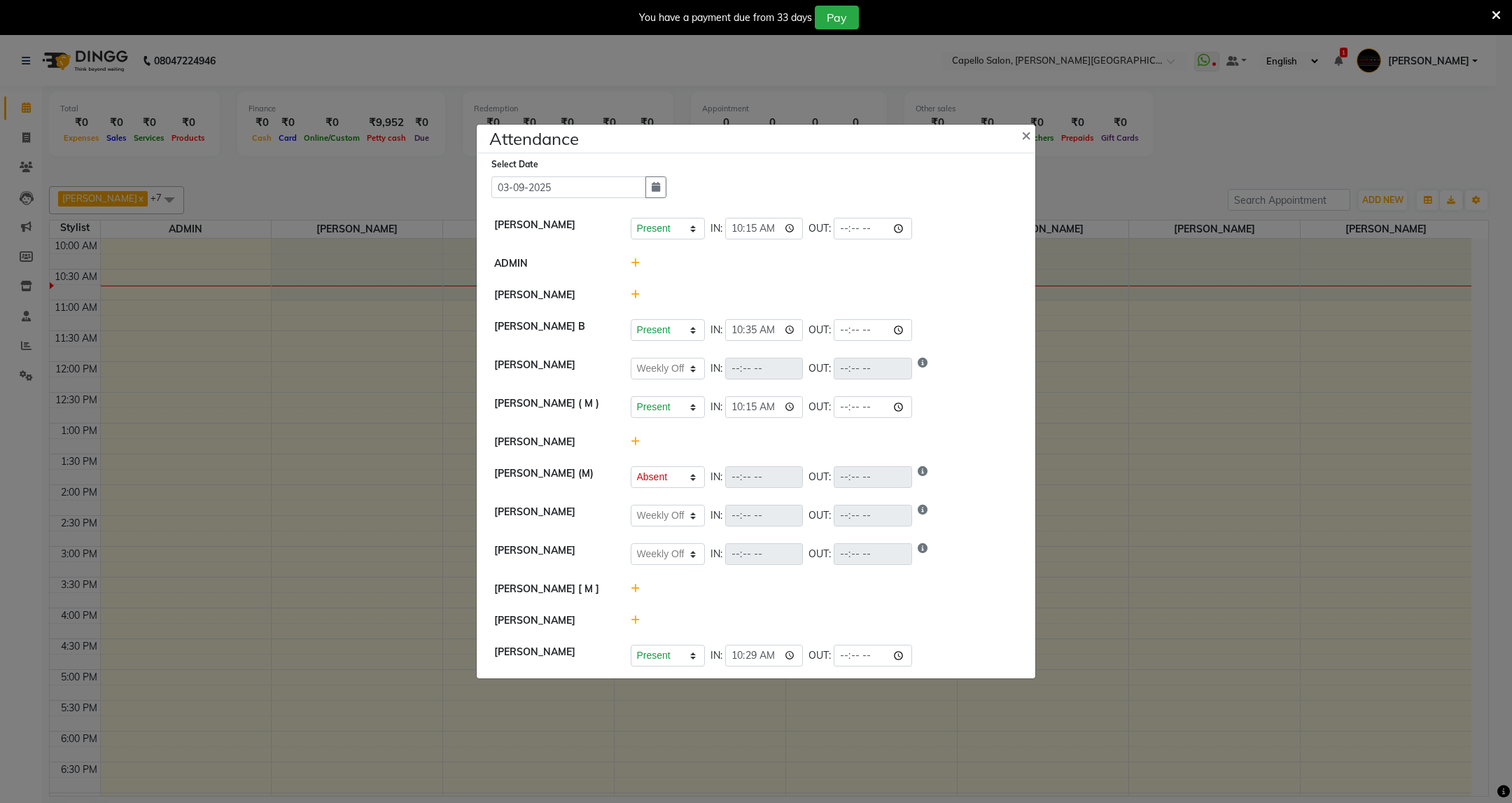
click at [631, 615] on div at bounding box center [825, 620] width 409 height 14
click at [636, 619] on icon at bounding box center [636, 619] width 9 height 10
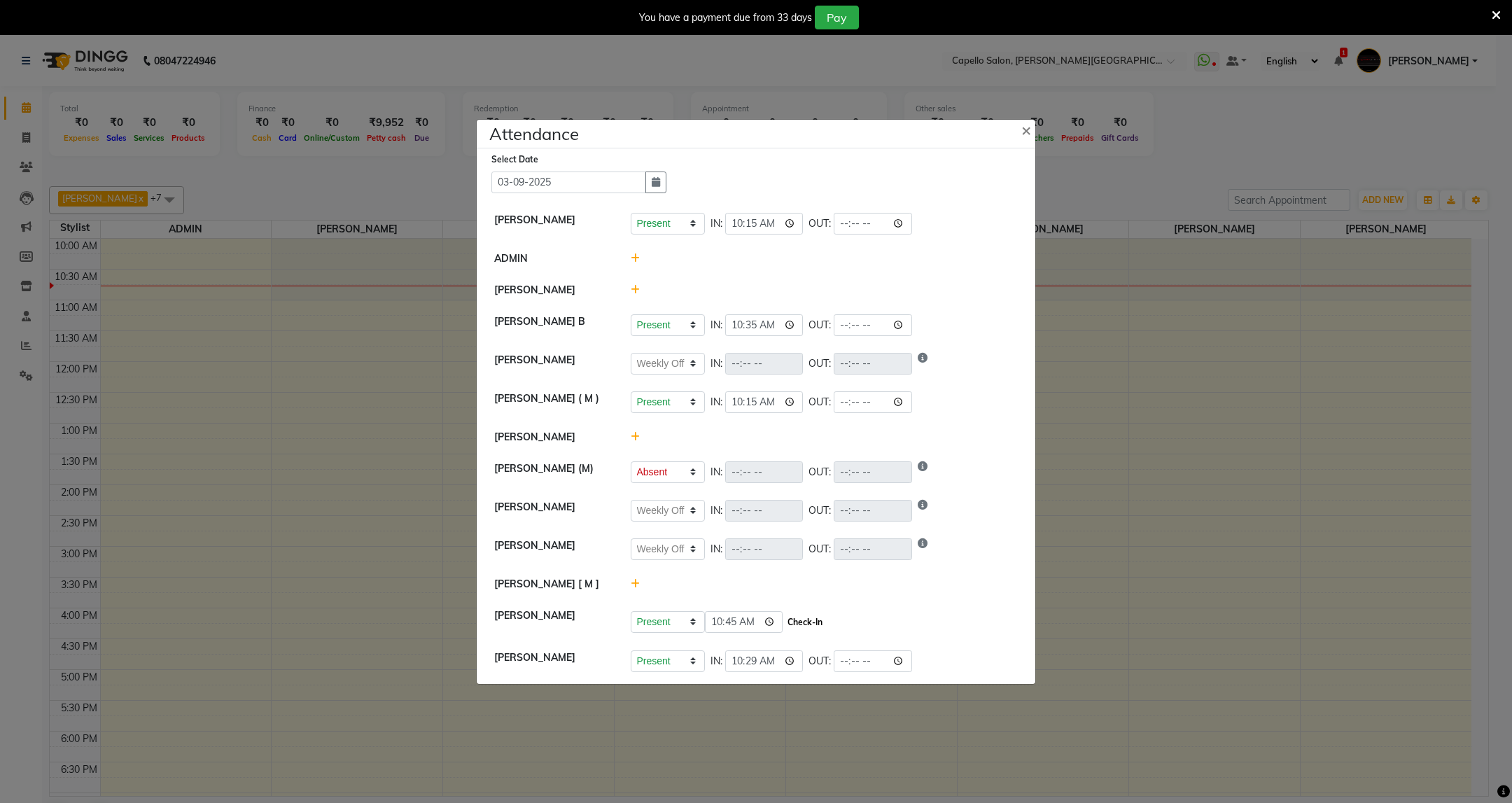
click at [800, 625] on button "Check-In" at bounding box center [804, 622] width 42 height 20
select select "W"
select select "A"
select select "W"
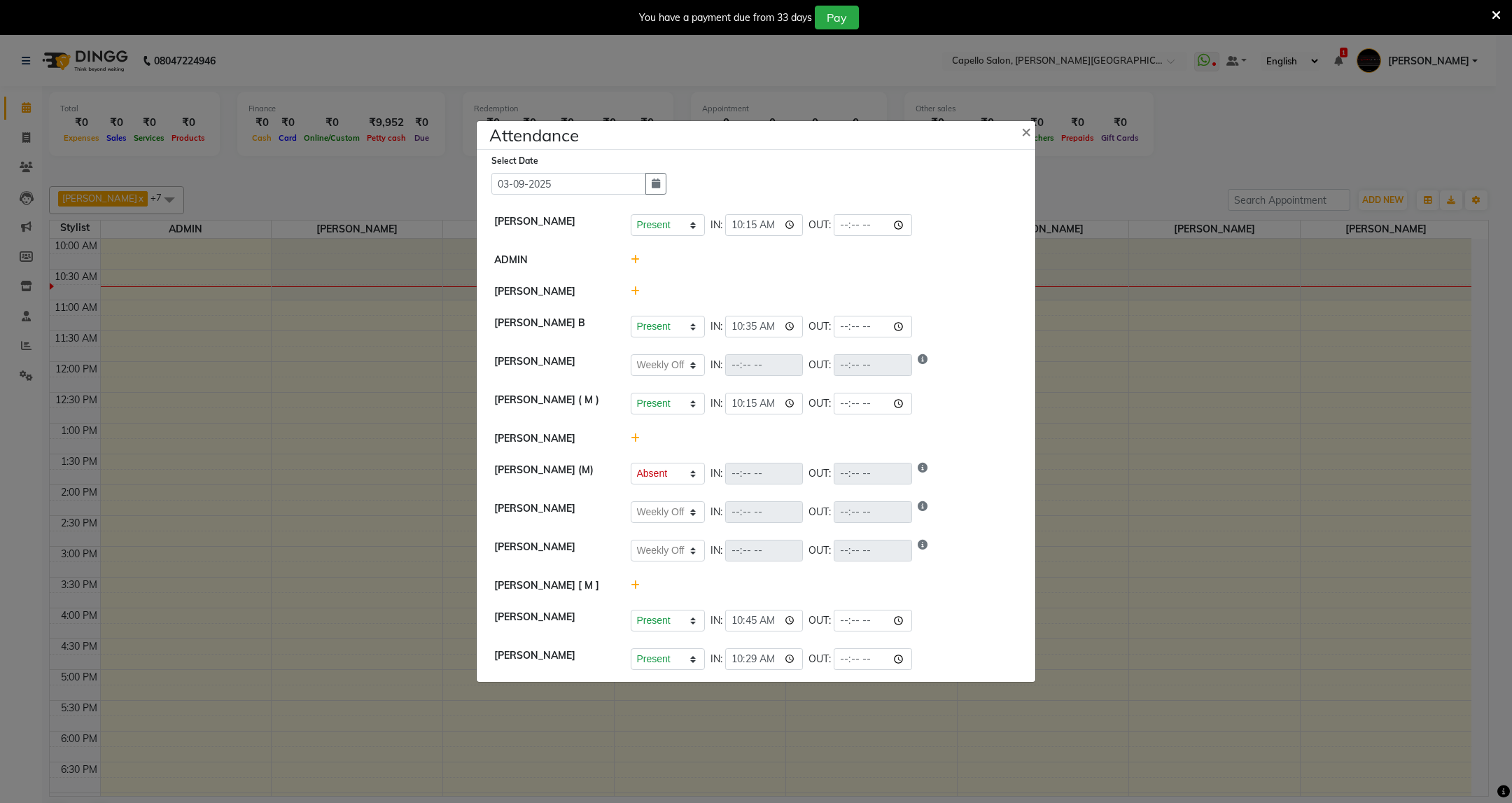
click at [632, 436] on icon at bounding box center [636, 438] width 9 height 10
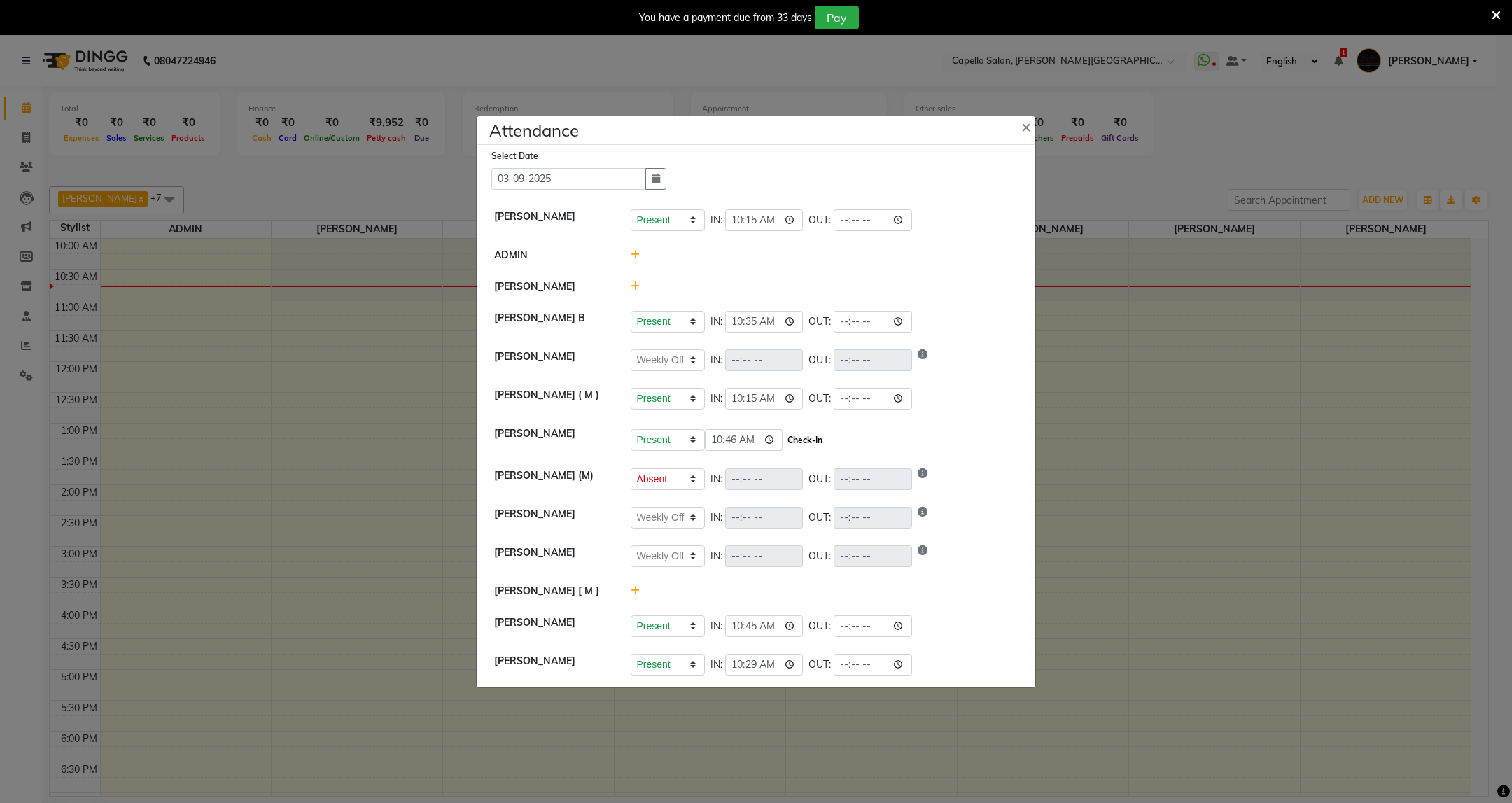
click at [822, 440] on button "Check-In" at bounding box center [804, 440] width 42 height 20
select select "W"
select select "A"
select select "W"
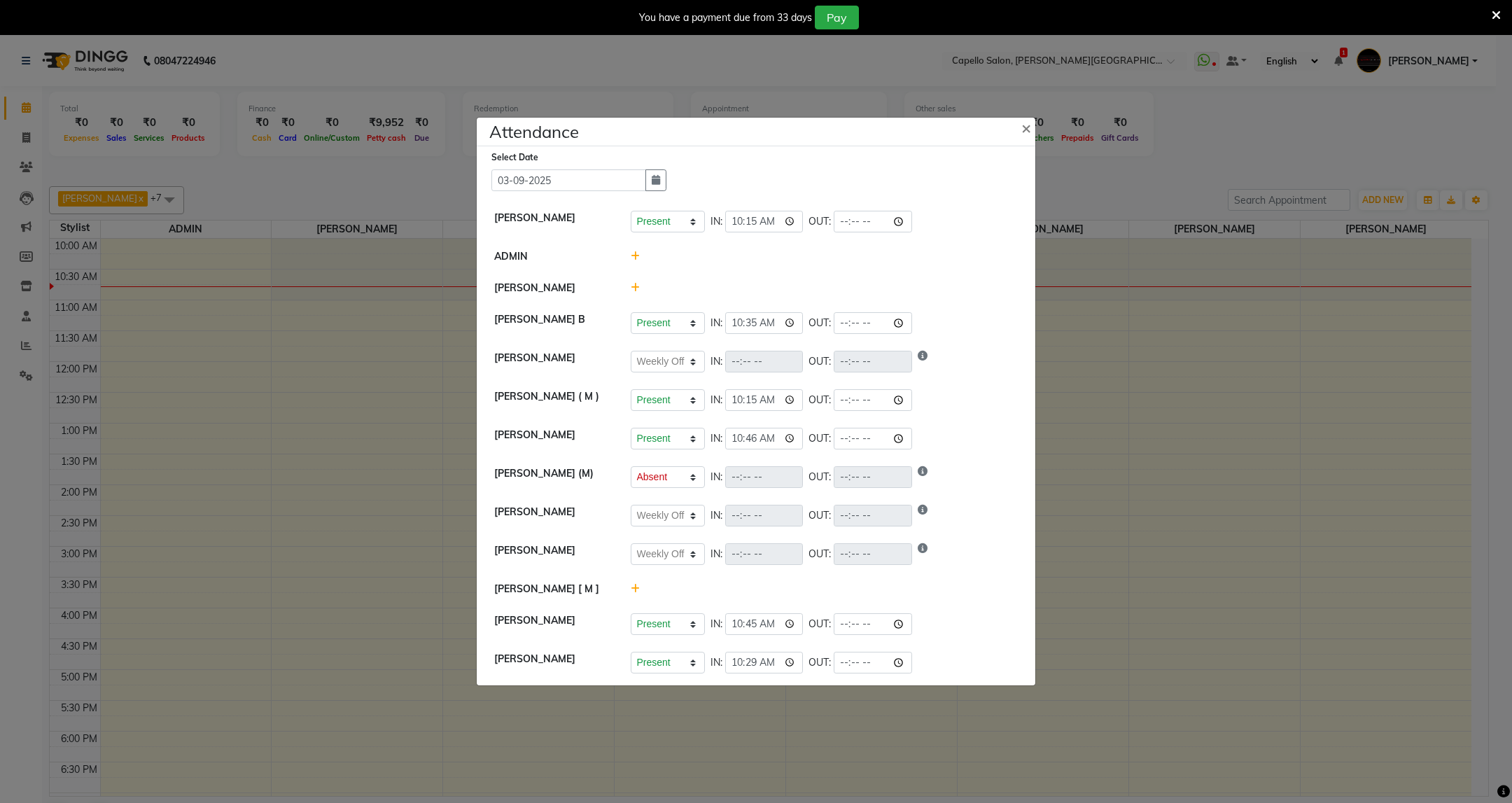
click at [1494, 13] on icon at bounding box center [1496, 15] width 9 height 12
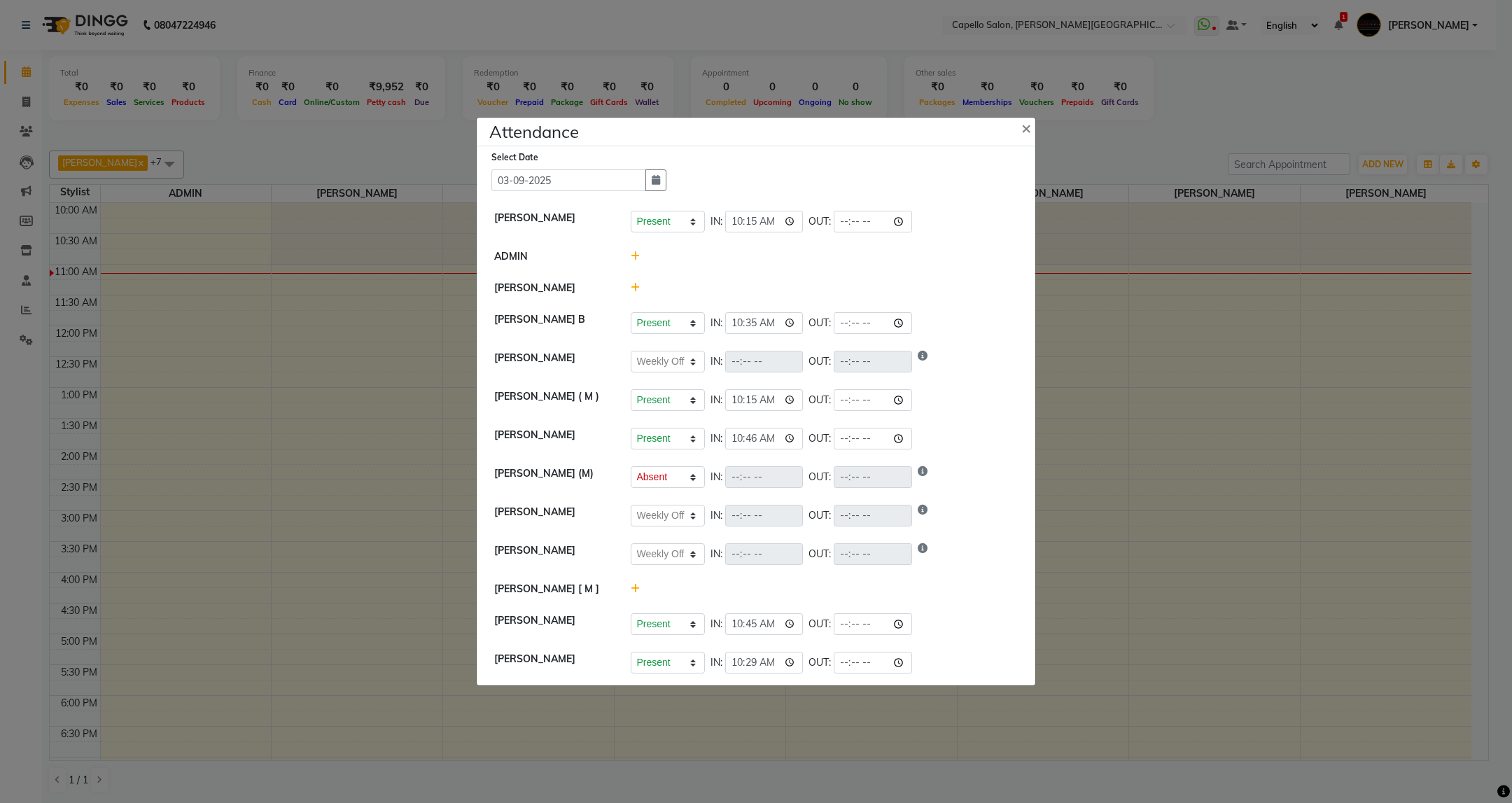
click at [407, 29] on ngb-modal-window "Attendance × Select Date 03-09-2025 Capello Trimurti Present Absent Late Half D…" at bounding box center [756, 402] width 1512 height 803
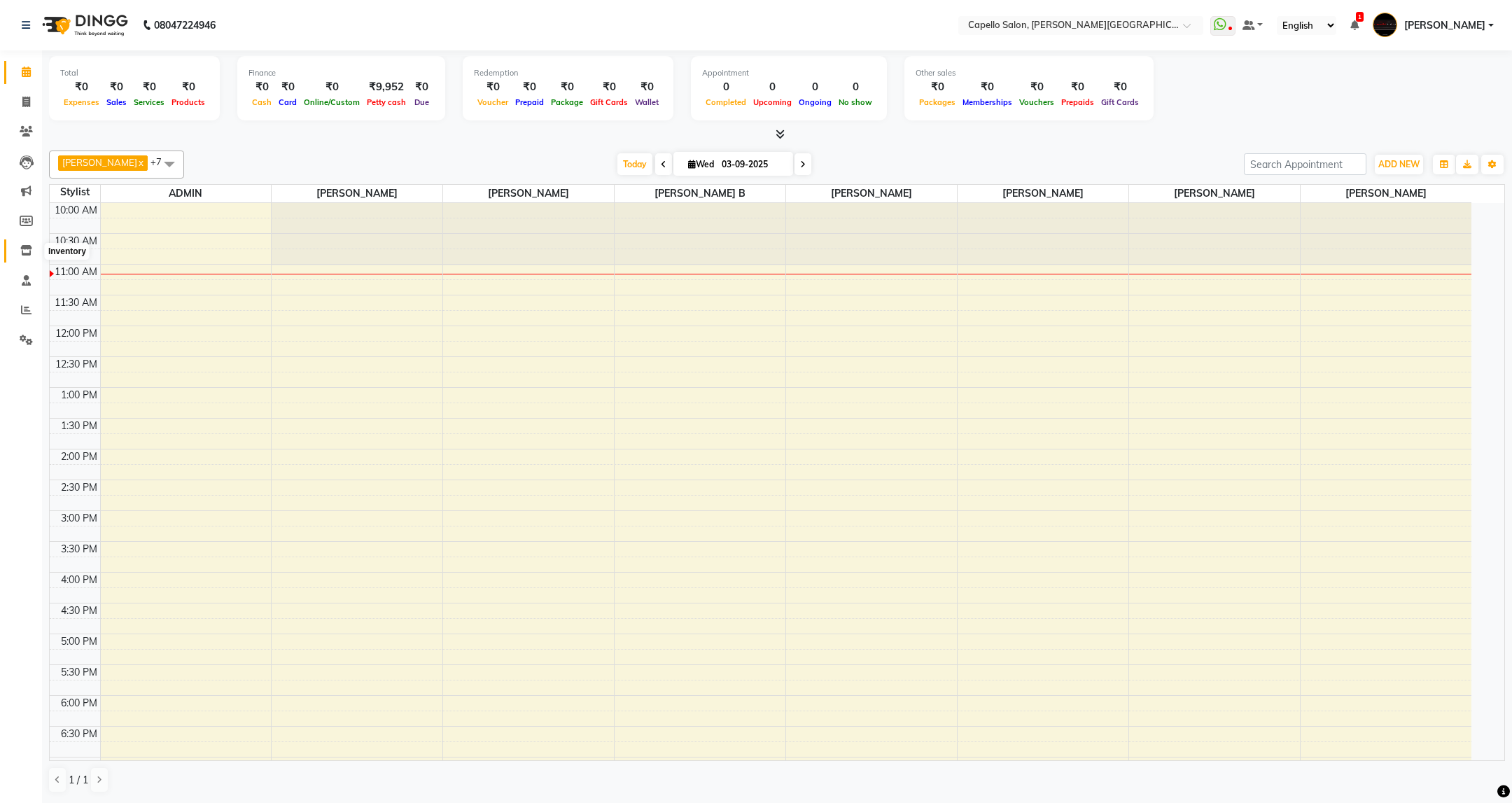
click at [21, 248] on icon at bounding box center [26, 251] width 12 height 11
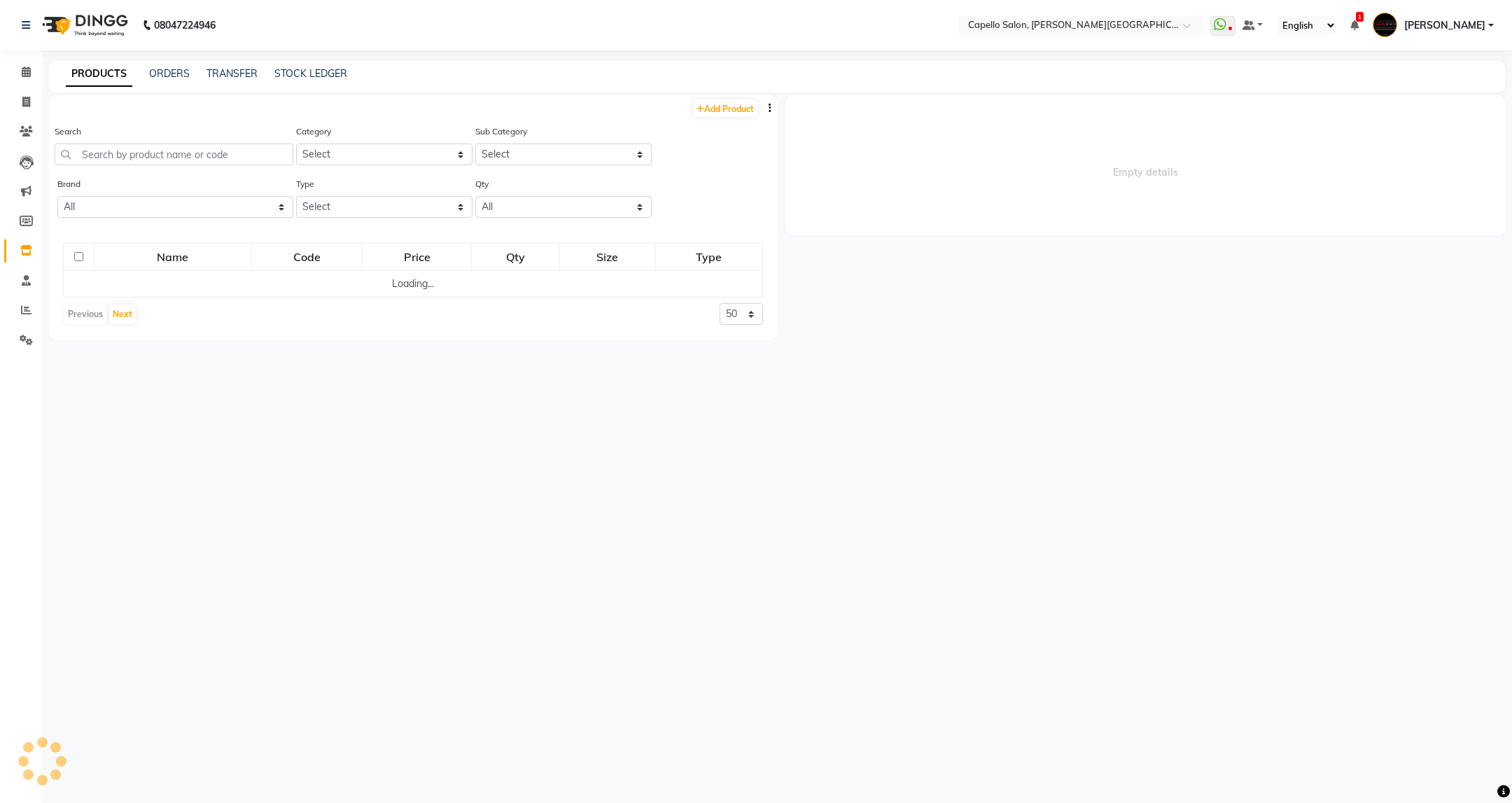
select select
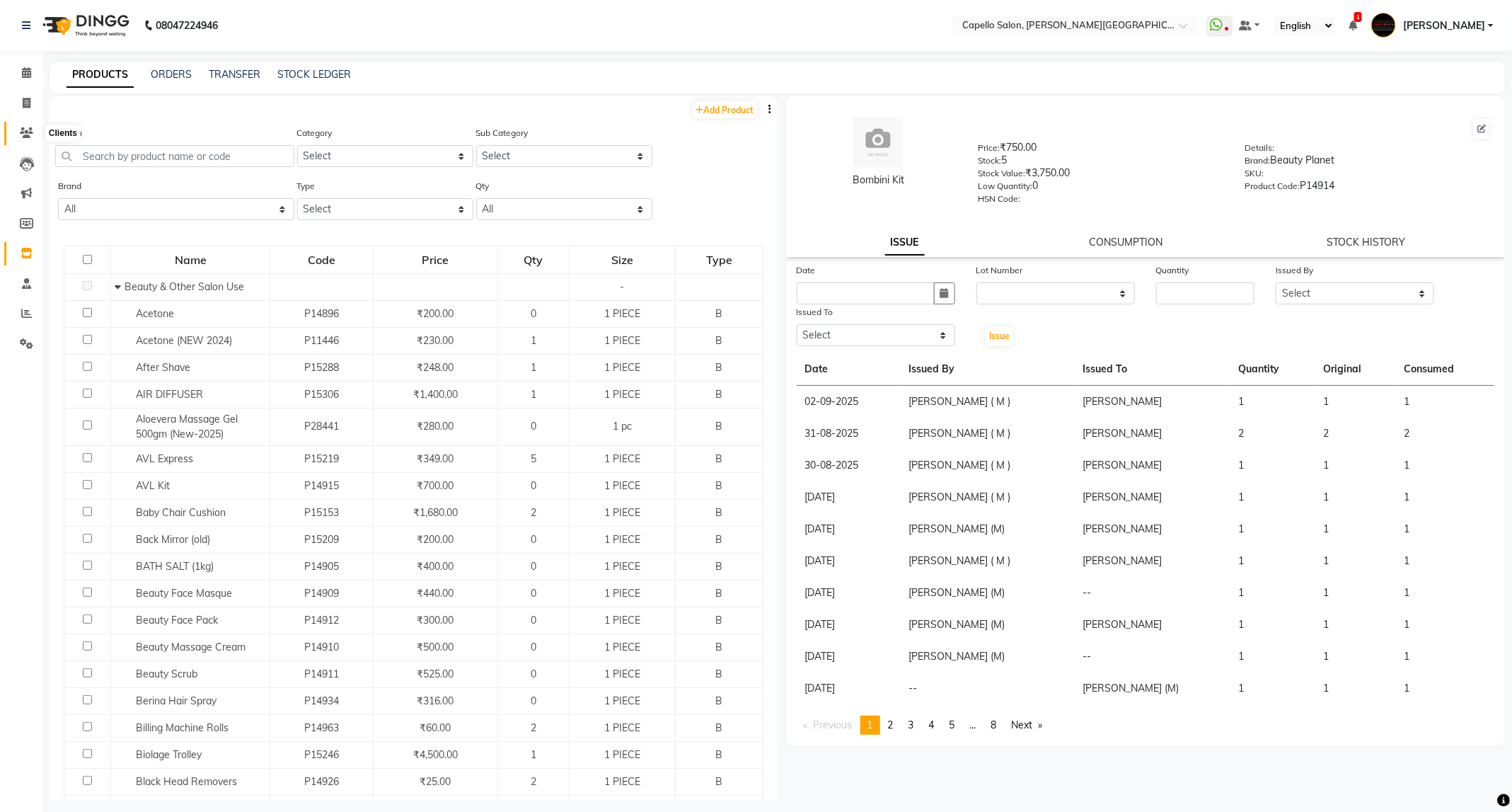
click at [24, 136] on icon at bounding box center [26, 133] width 14 height 11
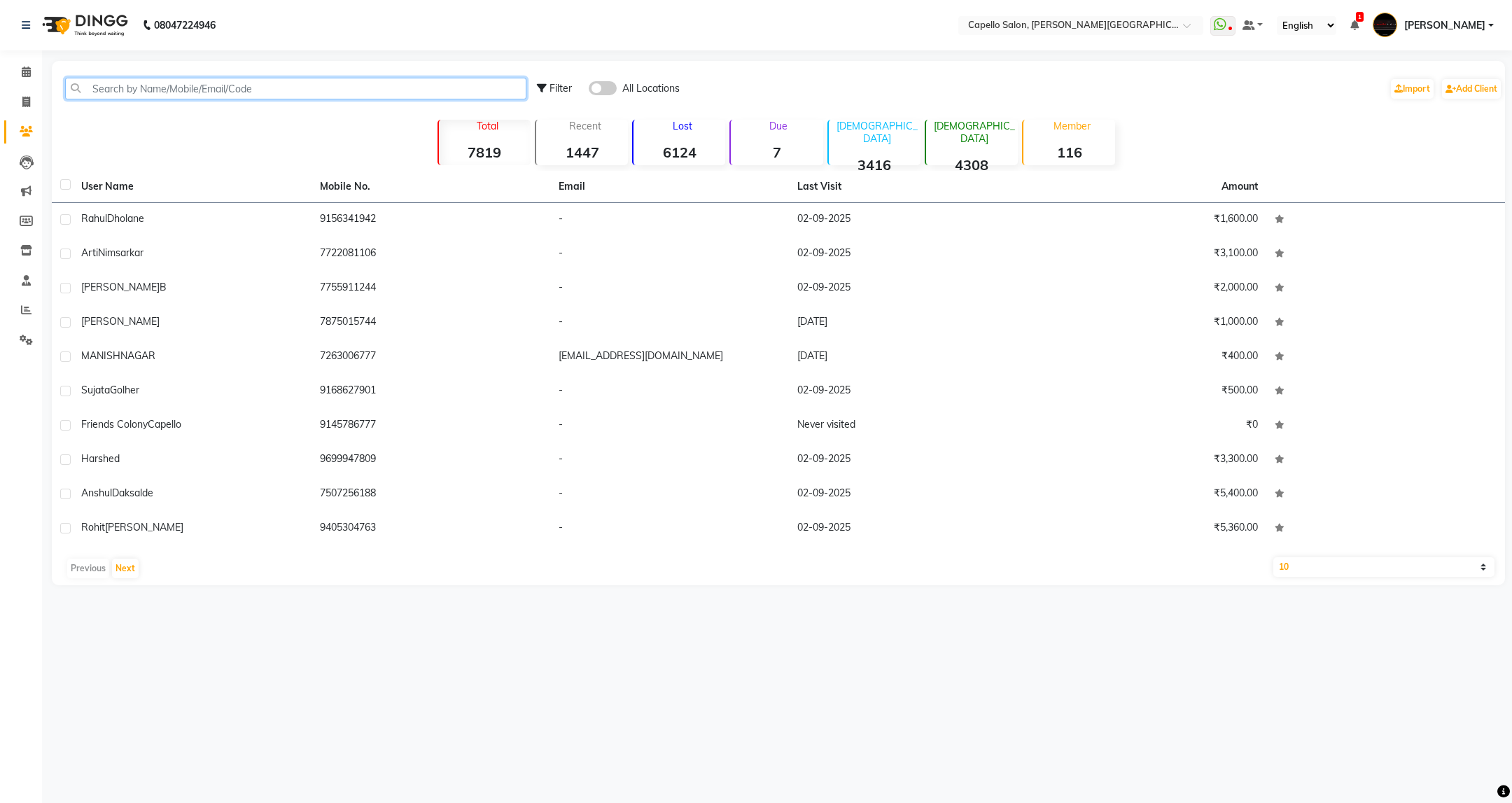
click at [216, 93] on input "text" at bounding box center [295, 88] width 461 height 21
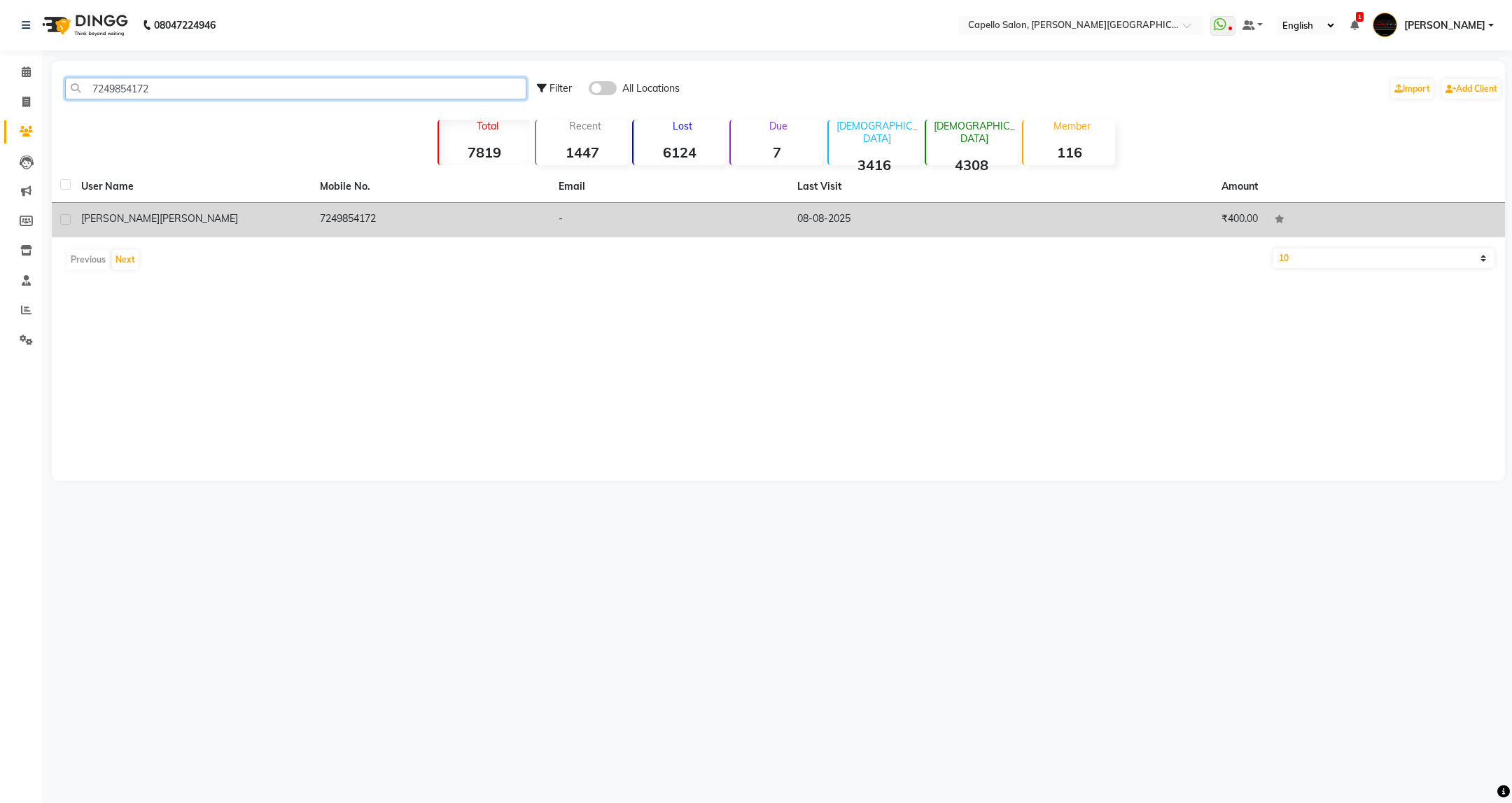
type input "7249854172"
click at [359, 229] on td "7249854172" at bounding box center [430, 219] width 238 height 34
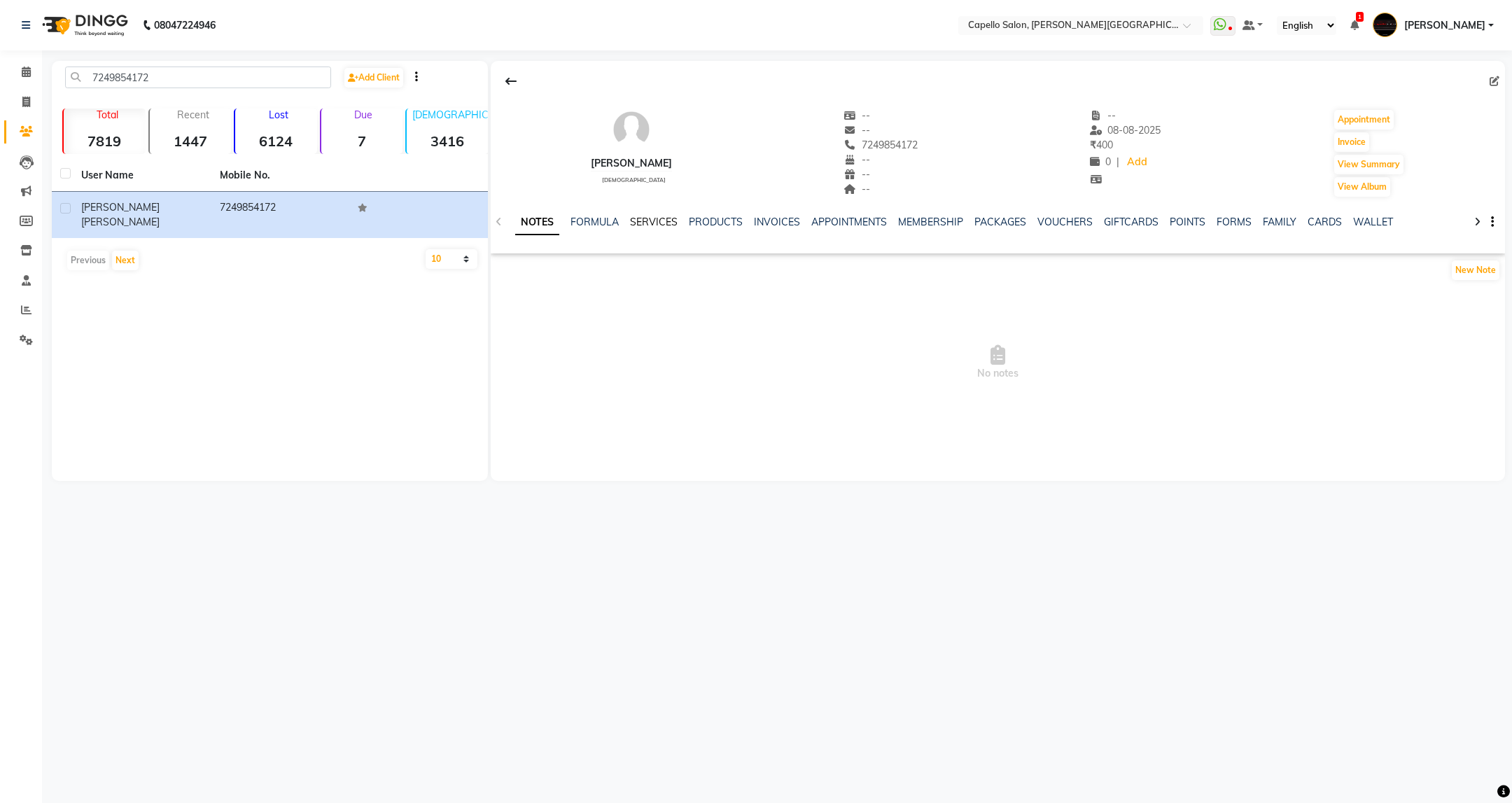
click at [645, 225] on link "SERVICES" at bounding box center [653, 222] width 47 height 12
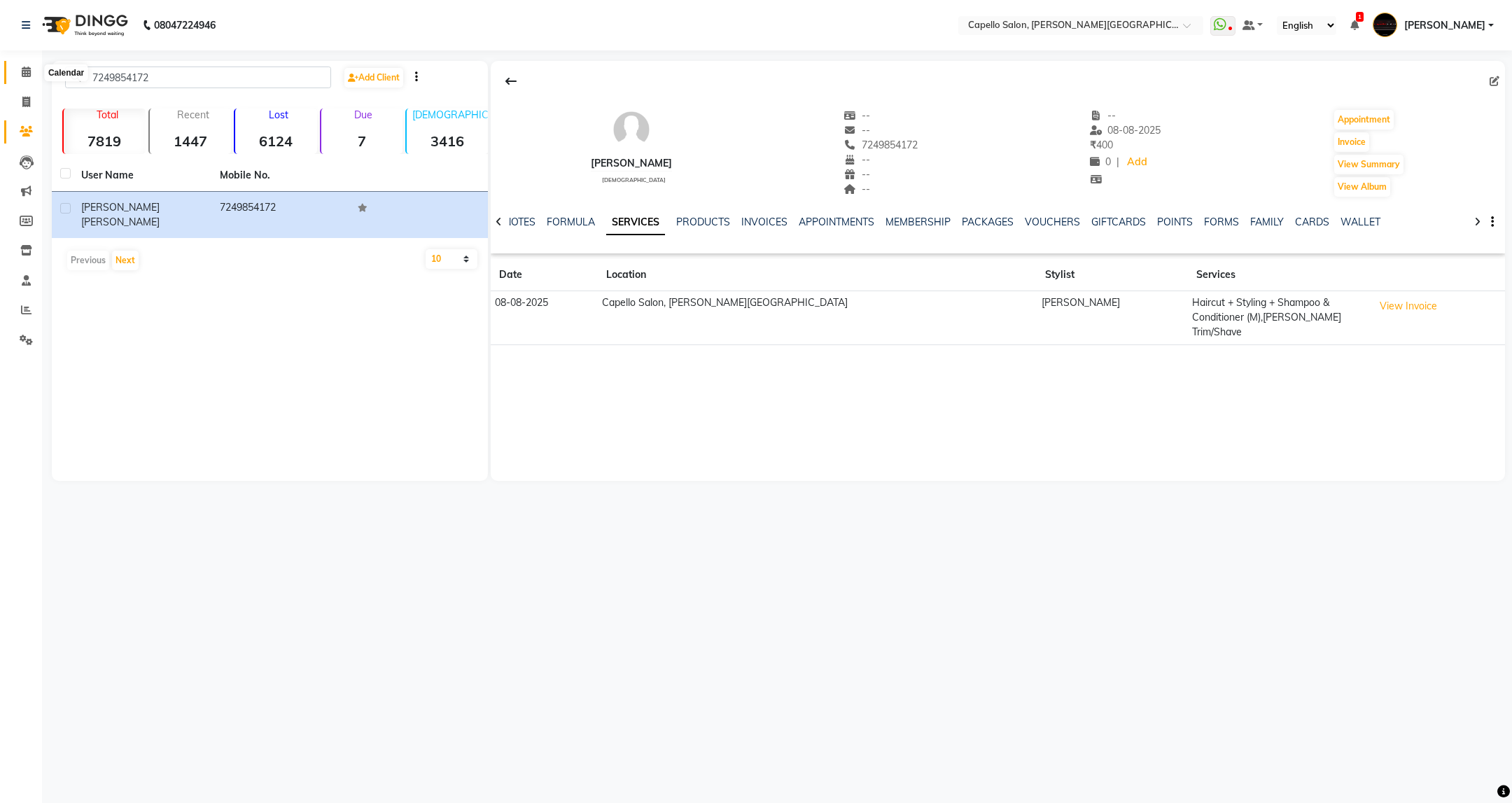
click at [20, 64] on span at bounding box center [26, 72] width 24 height 16
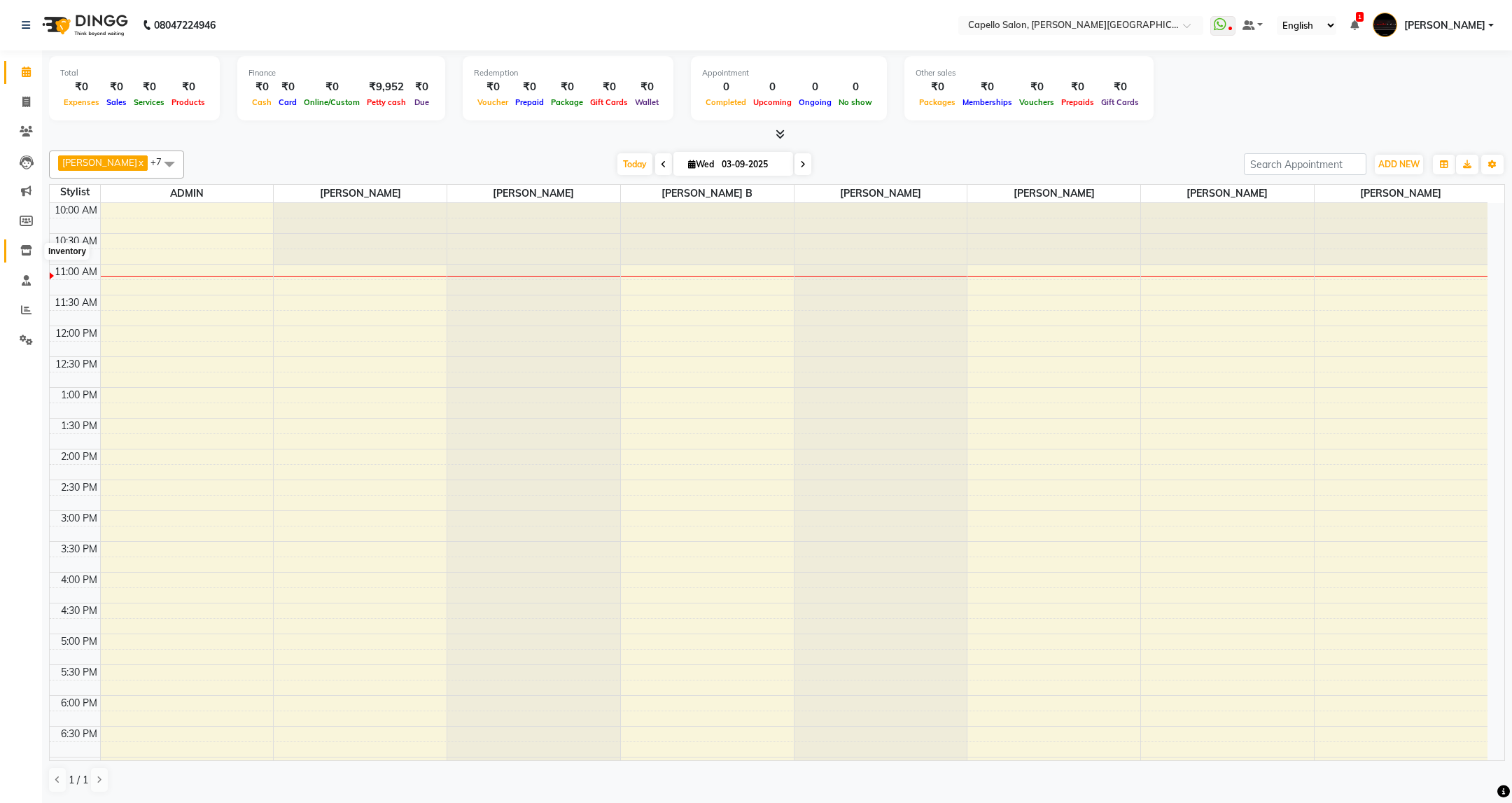
click at [21, 252] on icon at bounding box center [26, 251] width 12 height 11
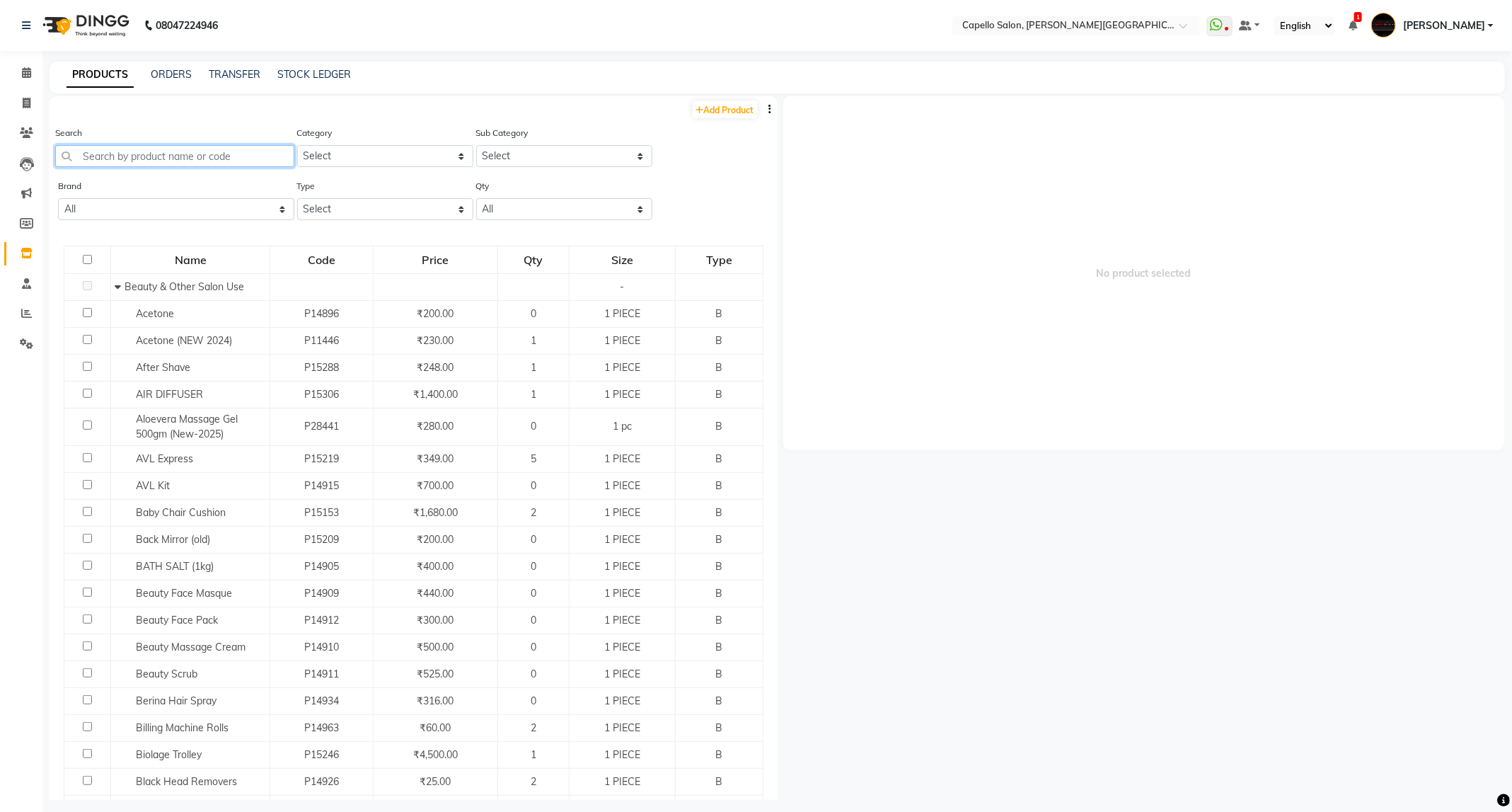
click at [260, 152] on input "text" at bounding box center [174, 156] width 239 height 22
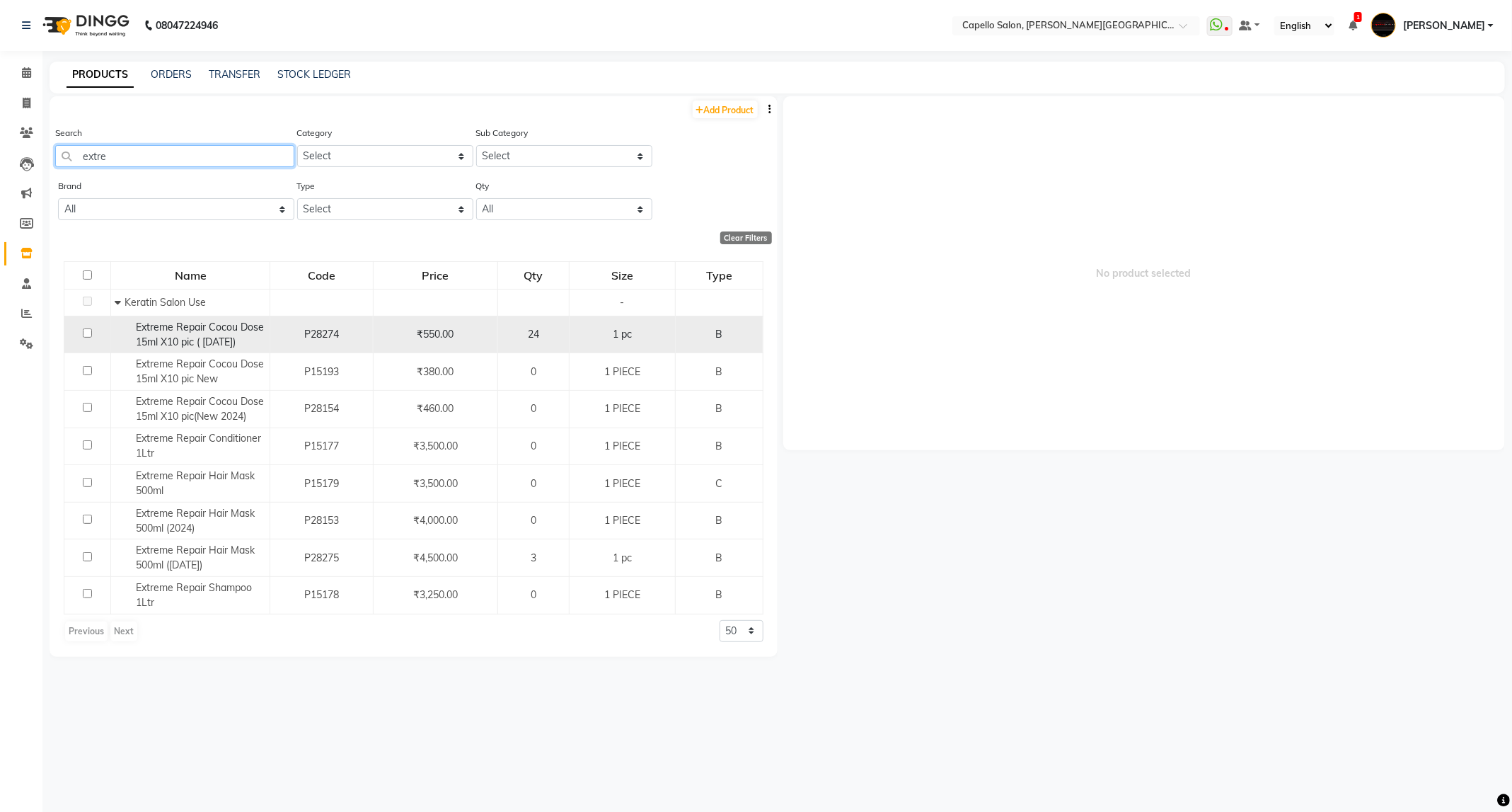
type input "extre"
click at [89, 333] on input "checkbox" at bounding box center [88, 333] width 9 height 9
checkbox input "true"
select select
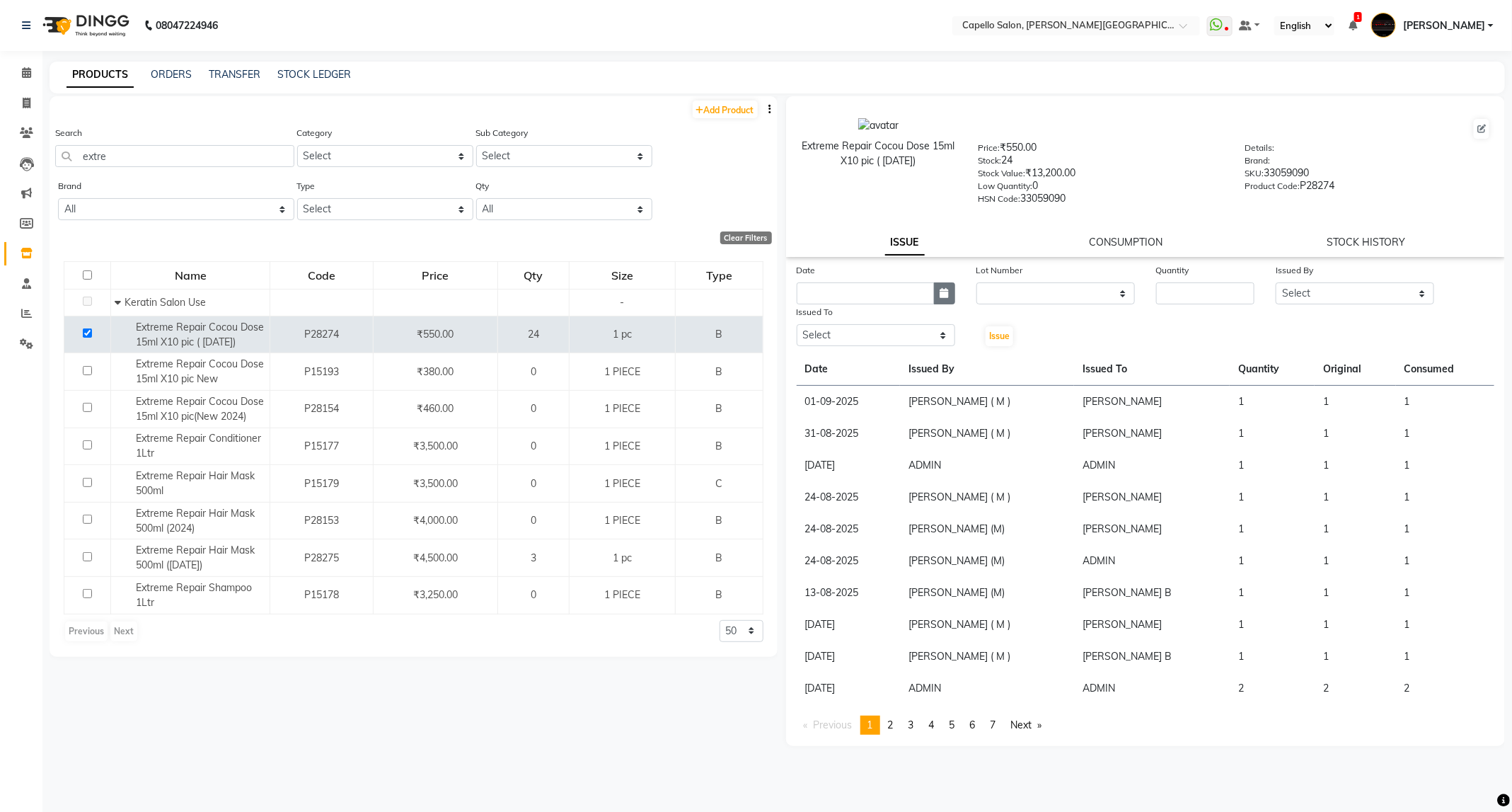
click at [943, 290] on icon "button" at bounding box center [944, 292] width 8 height 10
select select "9"
select select "2025"
click at [860, 365] on div "3" at bounding box center [856, 366] width 23 height 23
type input "03-09-2025"
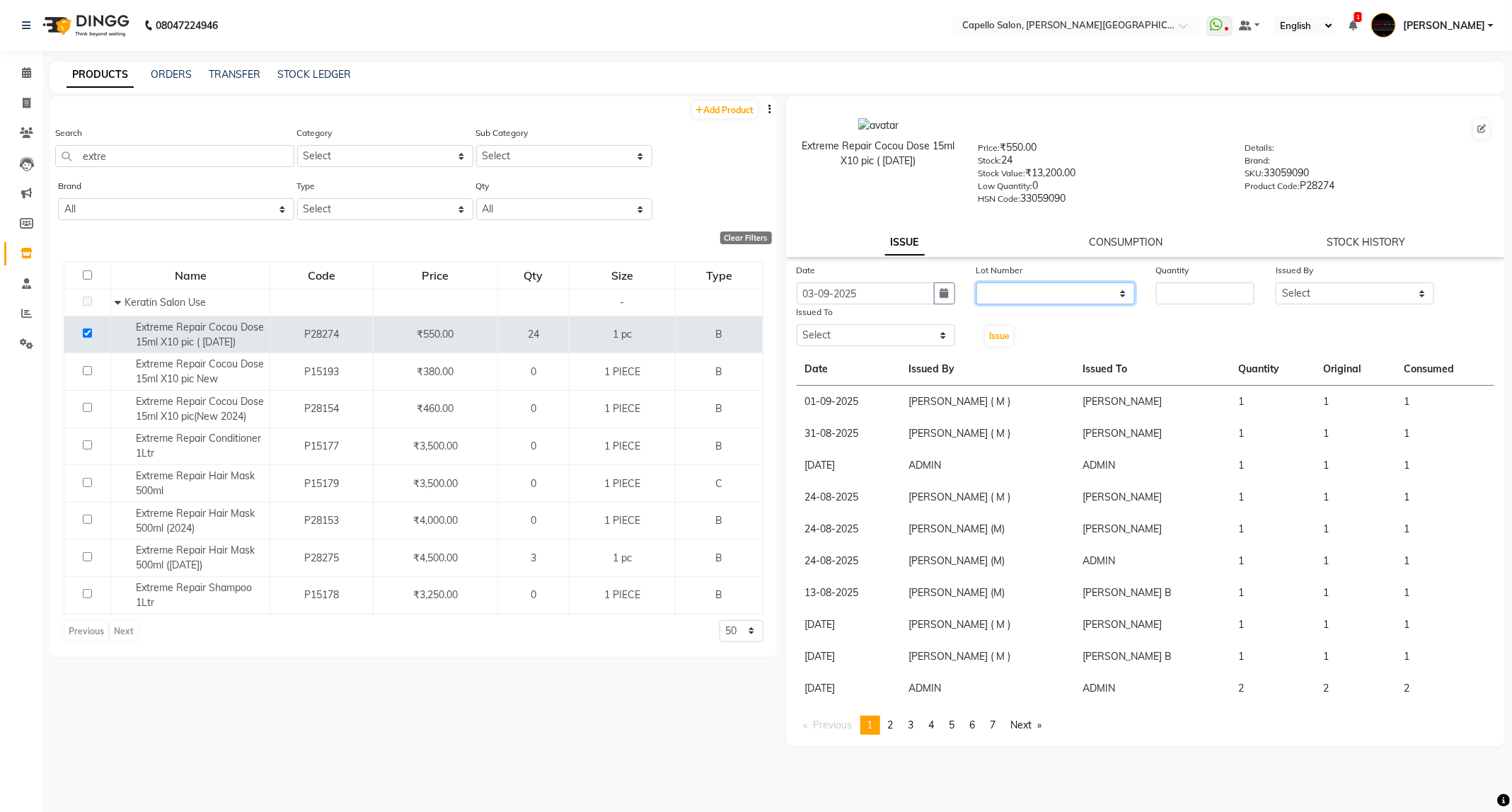
click at [1068, 282] on select "None" at bounding box center [1056, 293] width 159 height 22
select select "0: null"
click at [976, 282] on select "None" at bounding box center [1056, 293] width 159 height 22
click at [1212, 300] on input "number" at bounding box center [1205, 293] width 98 height 22
type input "1"
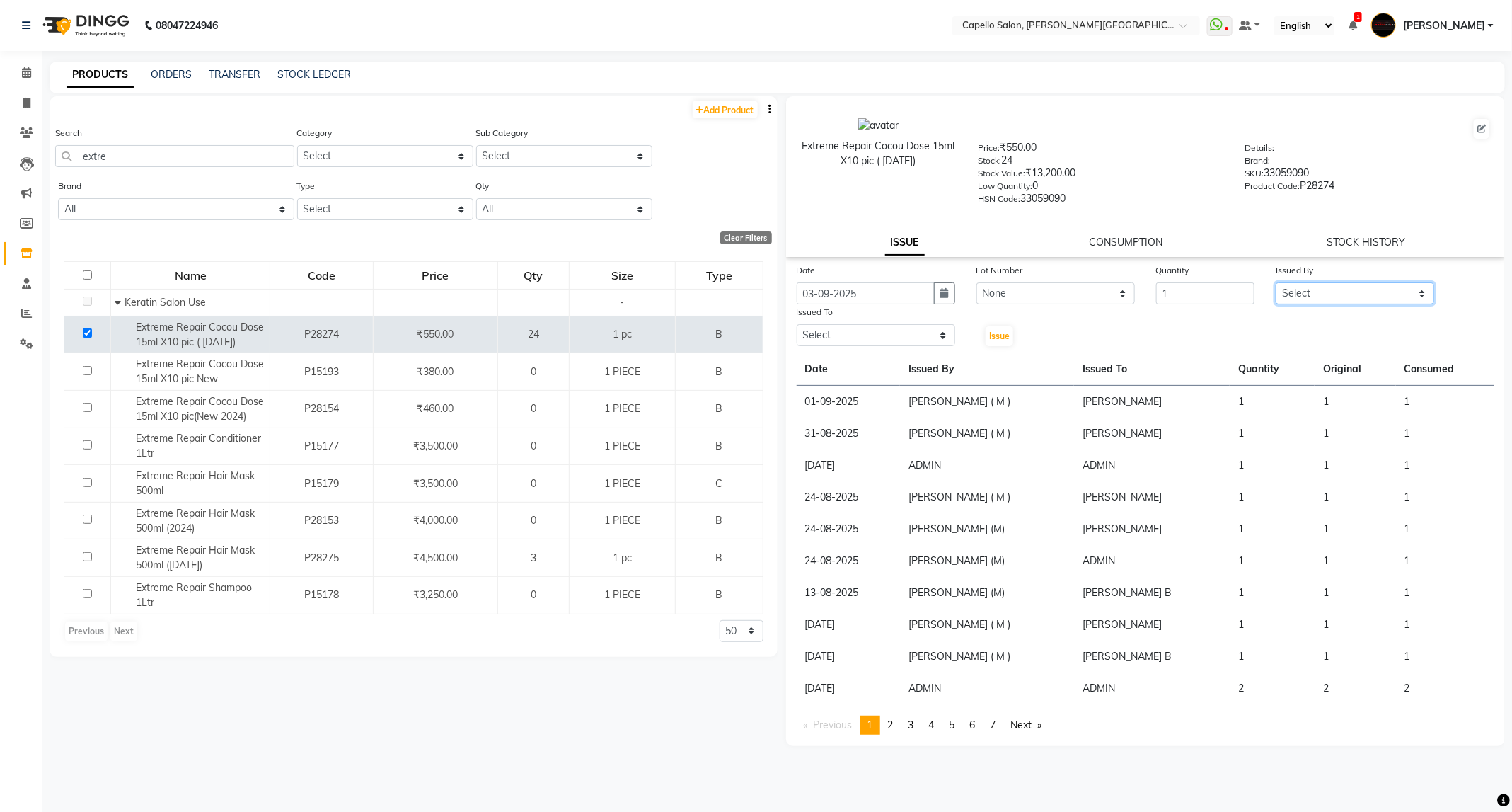
drag, startPoint x: 1314, startPoint y: 289, endPoint x: 1314, endPoint y: 298, distance: 9.0
click at [1314, 289] on select "Select ADMIN [PERSON_NAME] [PERSON_NAME] [PERSON_NAME] [PERSON_NAME] (M) [PERSO…" at bounding box center [1355, 293] width 159 height 22
select select "47396"
click at [1276, 282] on select "Select ADMIN [PERSON_NAME] [PERSON_NAME] [PERSON_NAME] [PERSON_NAME] (M) [PERSO…" at bounding box center [1355, 293] width 159 height 22
click at [922, 331] on select "Select ADMIN [PERSON_NAME] [PERSON_NAME] [PERSON_NAME] [PERSON_NAME] (M) [PERSO…" at bounding box center [876, 335] width 159 height 22
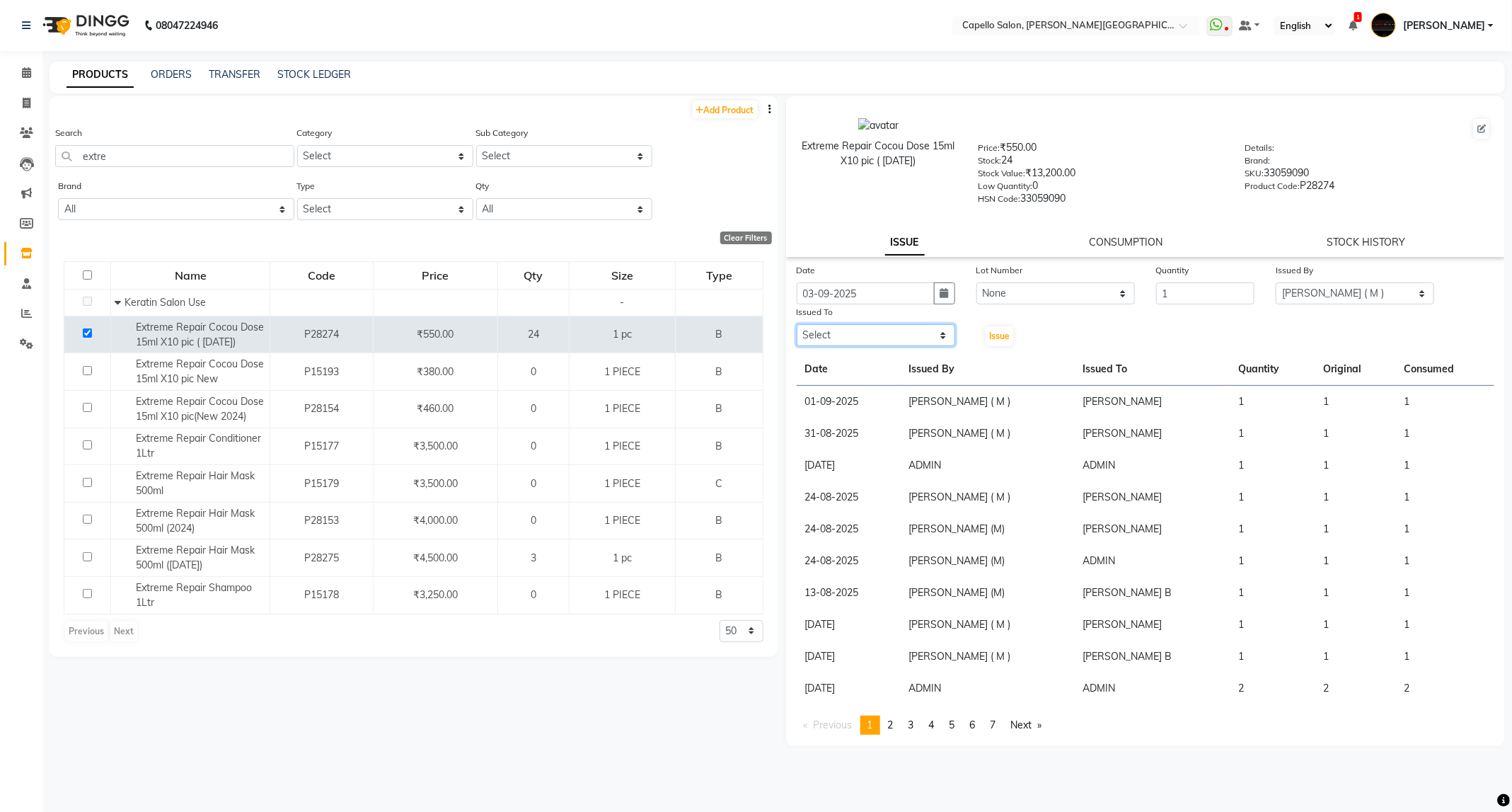
select select "35878"
click at [797, 324] on select "Select ADMIN [PERSON_NAME] [PERSON_NAME] [PERSON_NAME] [PERSON_NAME] (M) [PERSO…" at bounding box center [876, 335] width 159 height 22
click at [1005, 337] on span "Issue" at bounding box center [1000, 336] width 21 height 11
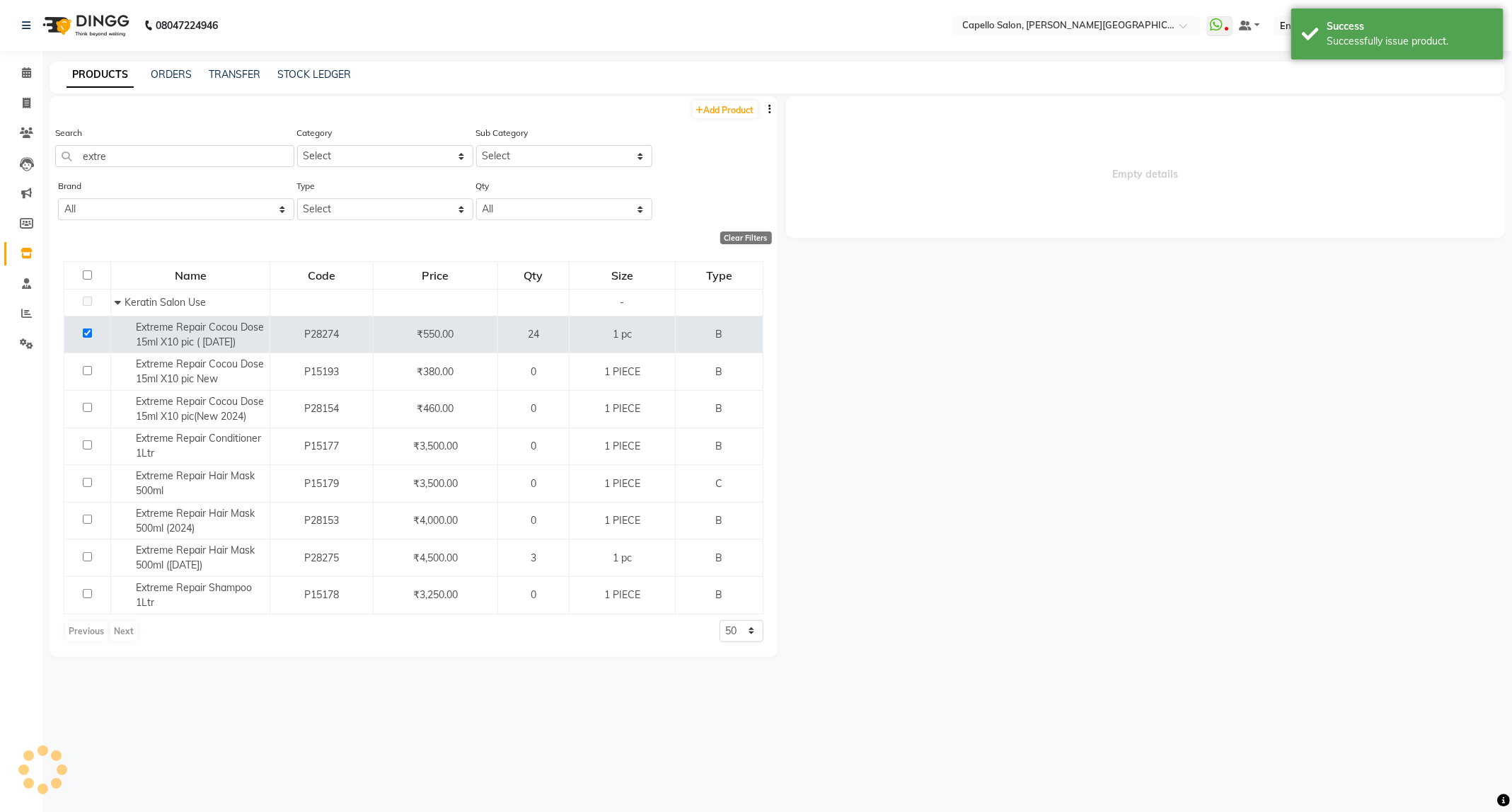
select select
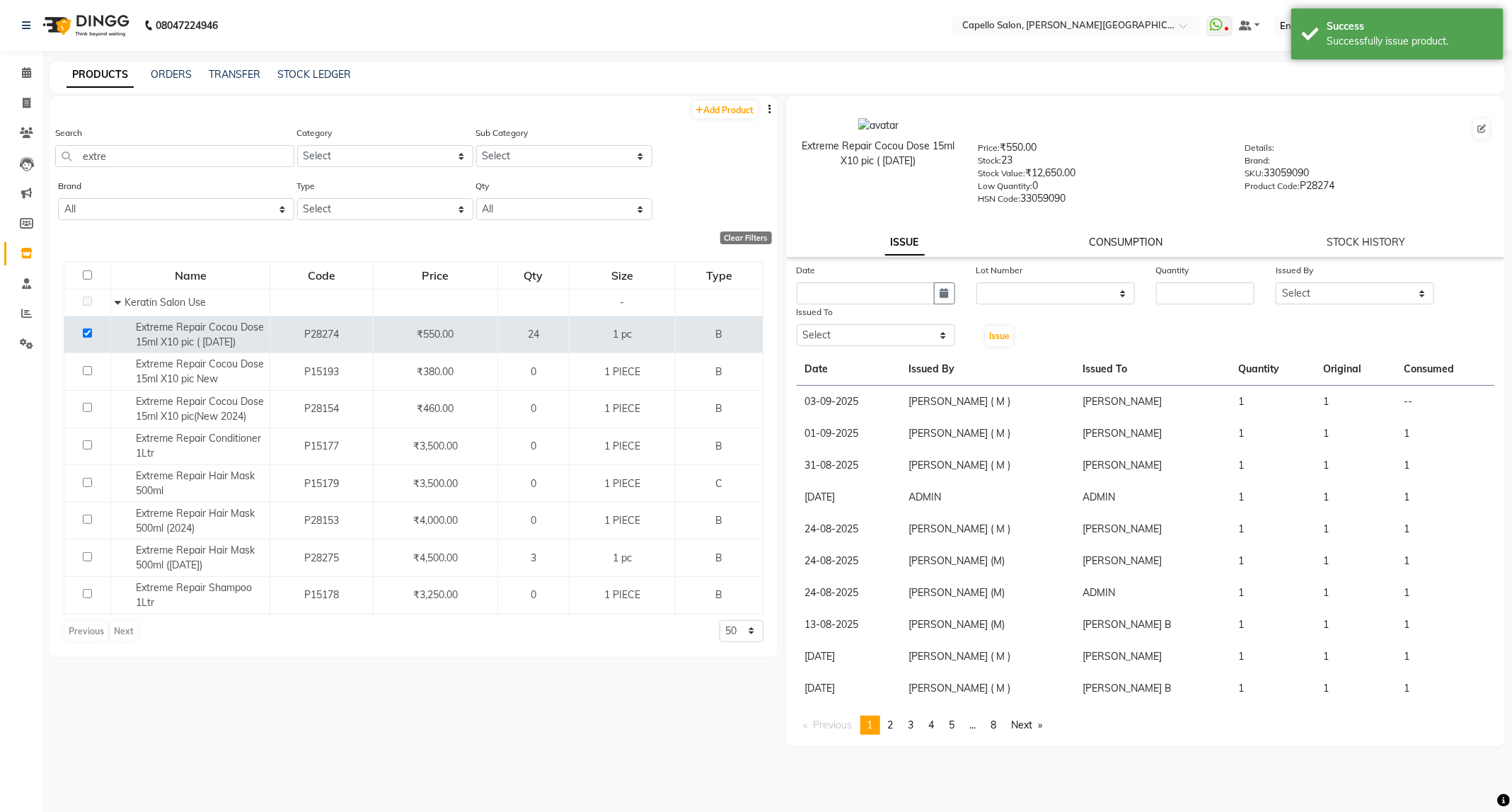
click at [1109, 238] on link "CONSUMPTION" at bounding box center [1126, 242] width 74 height 13
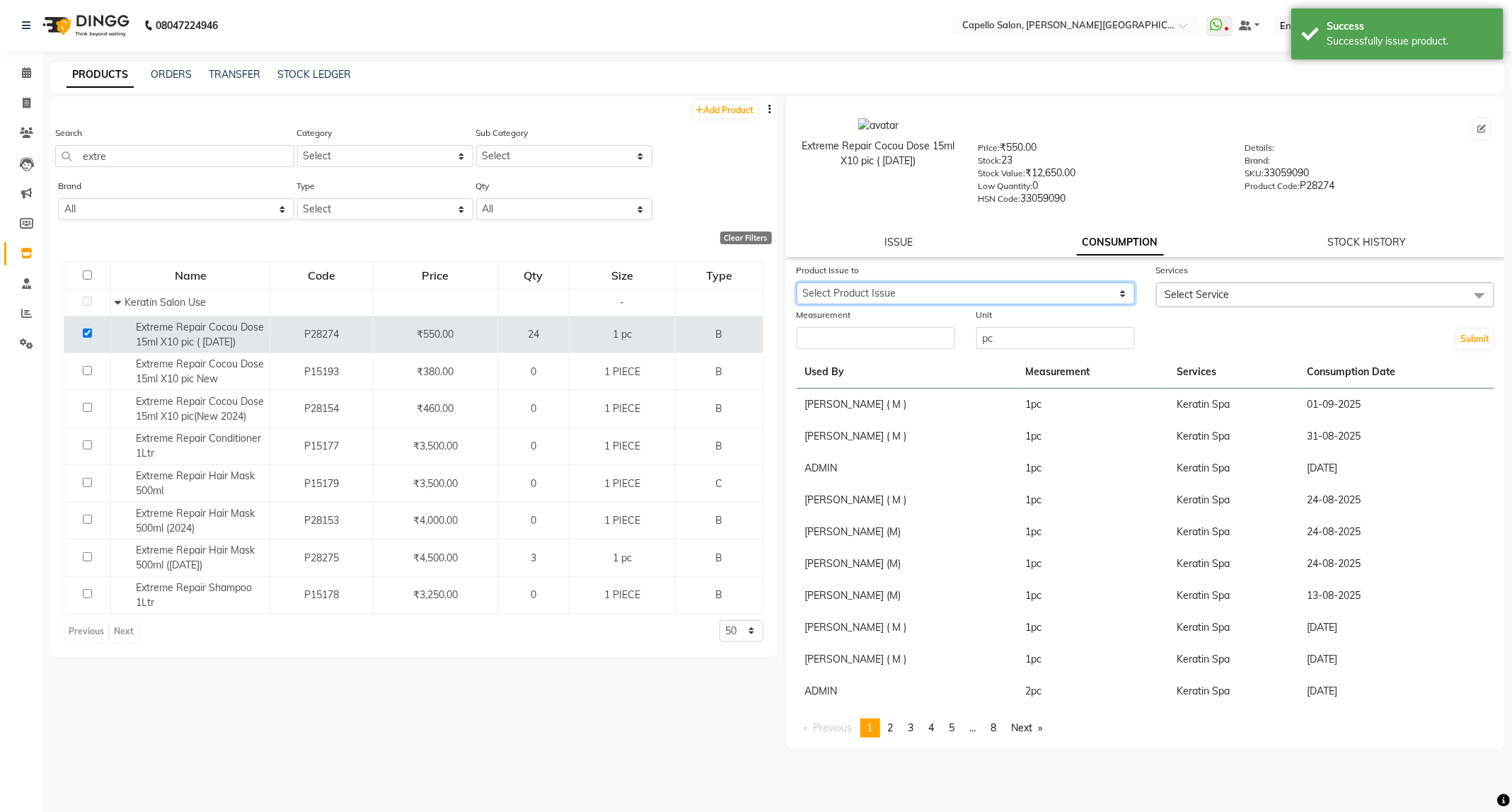
click at [1108, 289] on select "Select Product Issue 2025-09-03, Issued to: Dushyant barsagade, Balance: 1" at bounding box center [965, 293] width 338 height 22
select select "1201536"
click at [797, 282] on select "Select Product Issue 2025-09-03, Issued to: Dushyant barsagade, Balance: 1" at bounding box center [965, 293] width 338 height 22
click at [1222, 300] on span "Select Service" at bounding box center [1325, 294] width 338 height 24
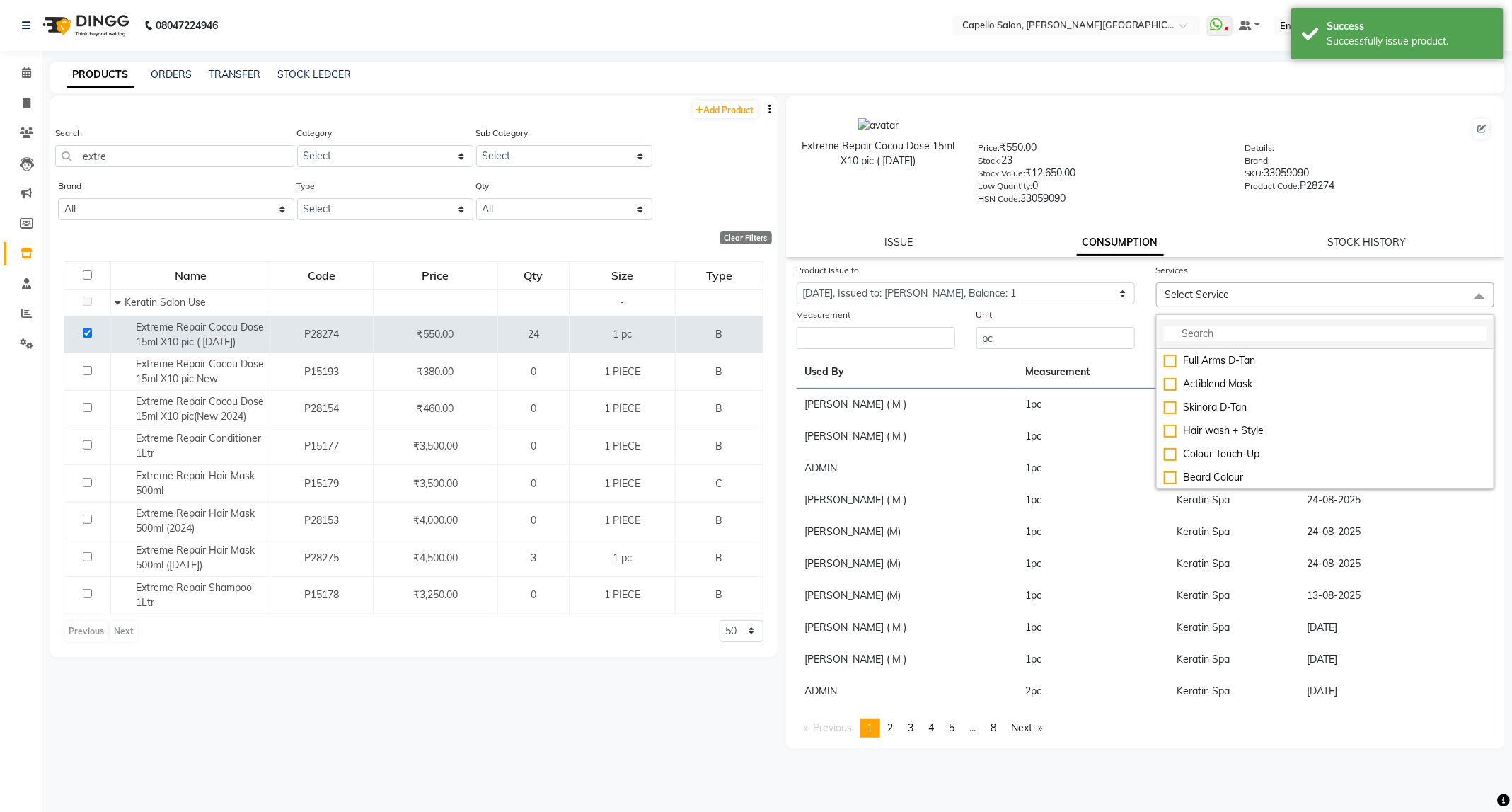
click at [1232, 333] on input "multiselect-search" at bounding box center [1325, 334] width 323 height 14
type input "spa"
click at [1203, 482] on div "Keratin Spa" at bounding box center [1325, 477] width 323 height 14
checkbox input "true"
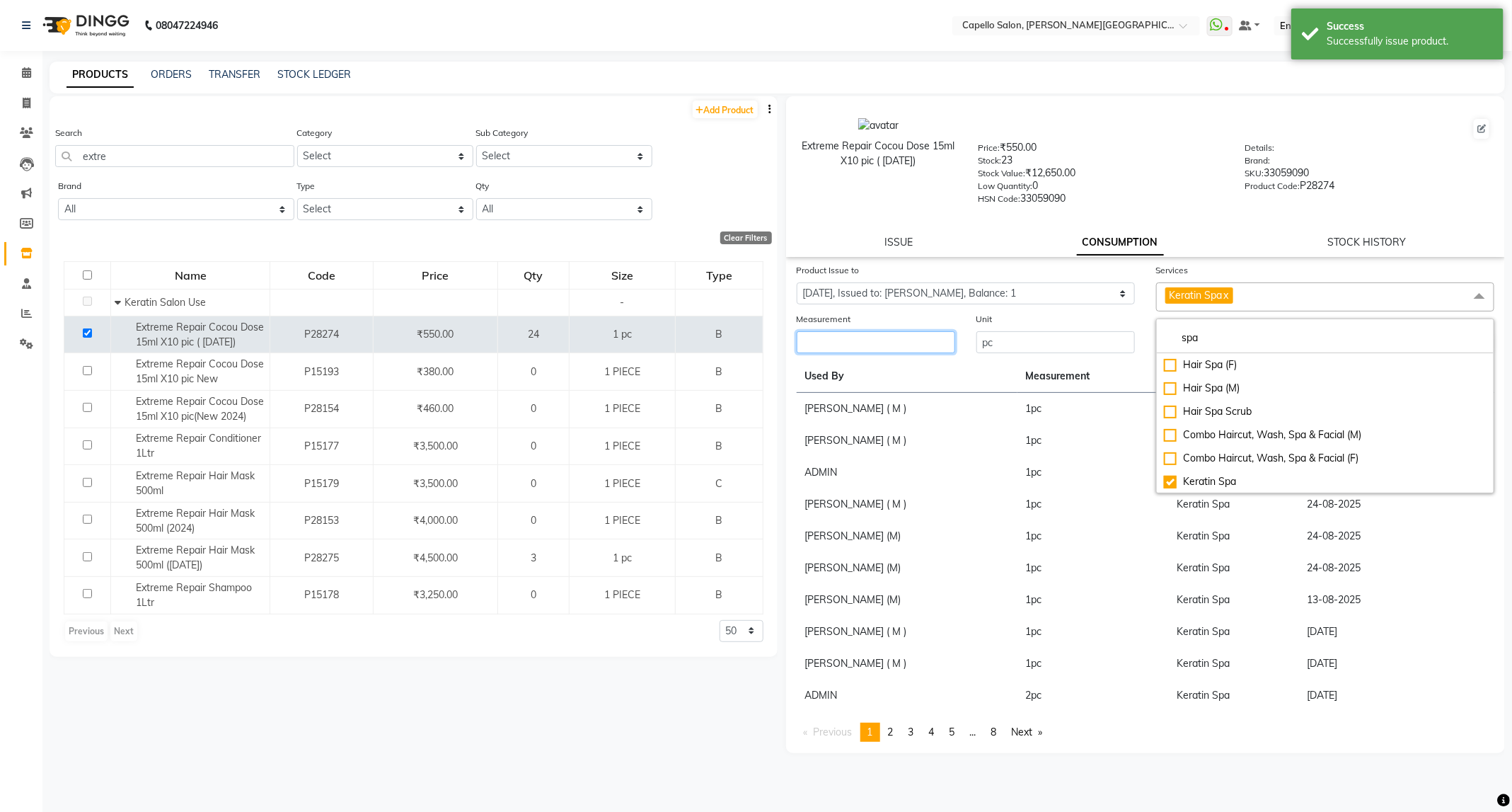
click at [862, 340] on input "number" at bounding box center [876, 342] width 159 height 22
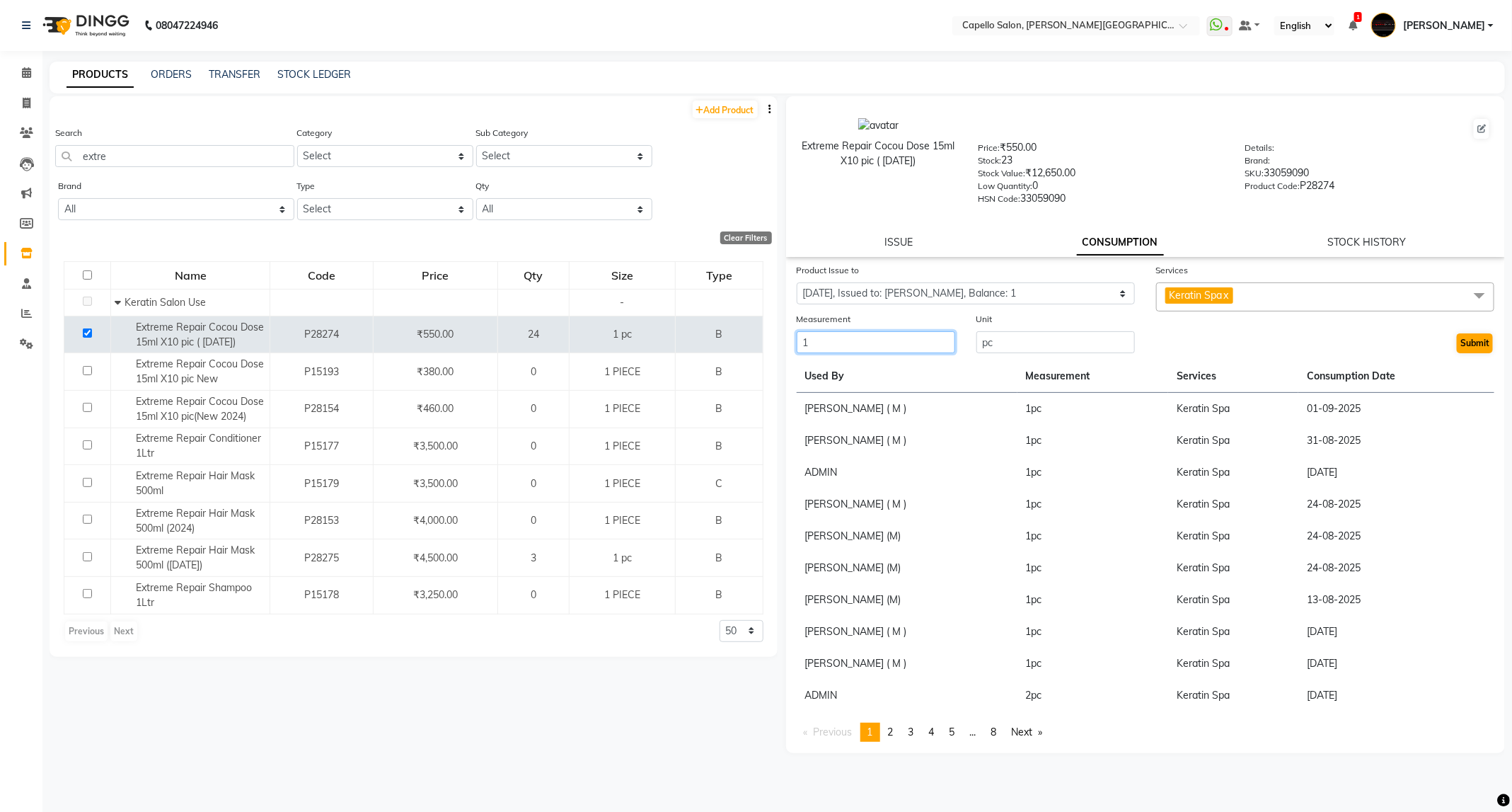
type input "1"
click at [1465, 337] on button "Submit" at bounding box center [1475, 343] width 36 height 20
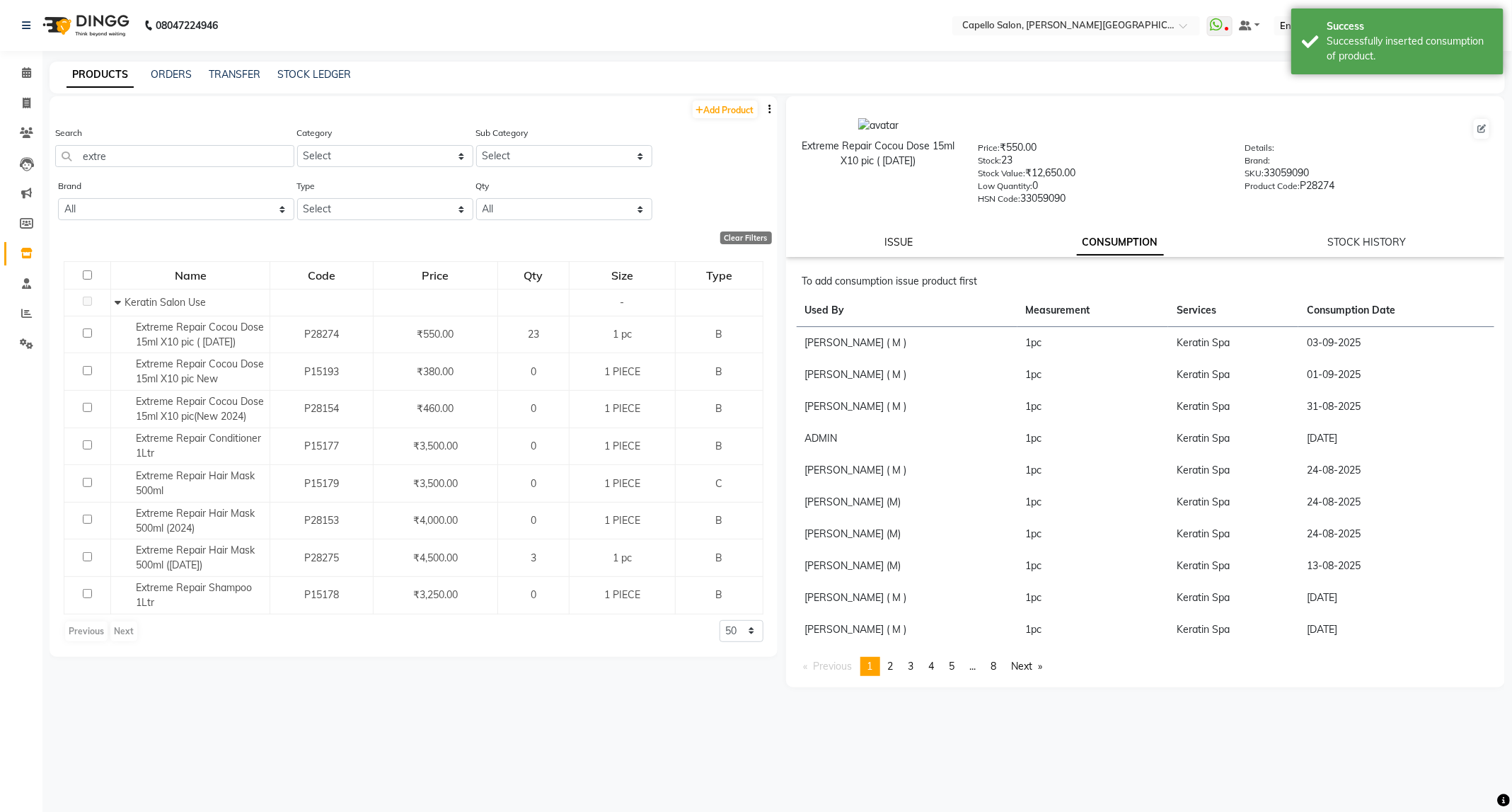
click at [900, 241] on link "ISSUE" at bounding box center [898, 242] width 28 height 13
select select
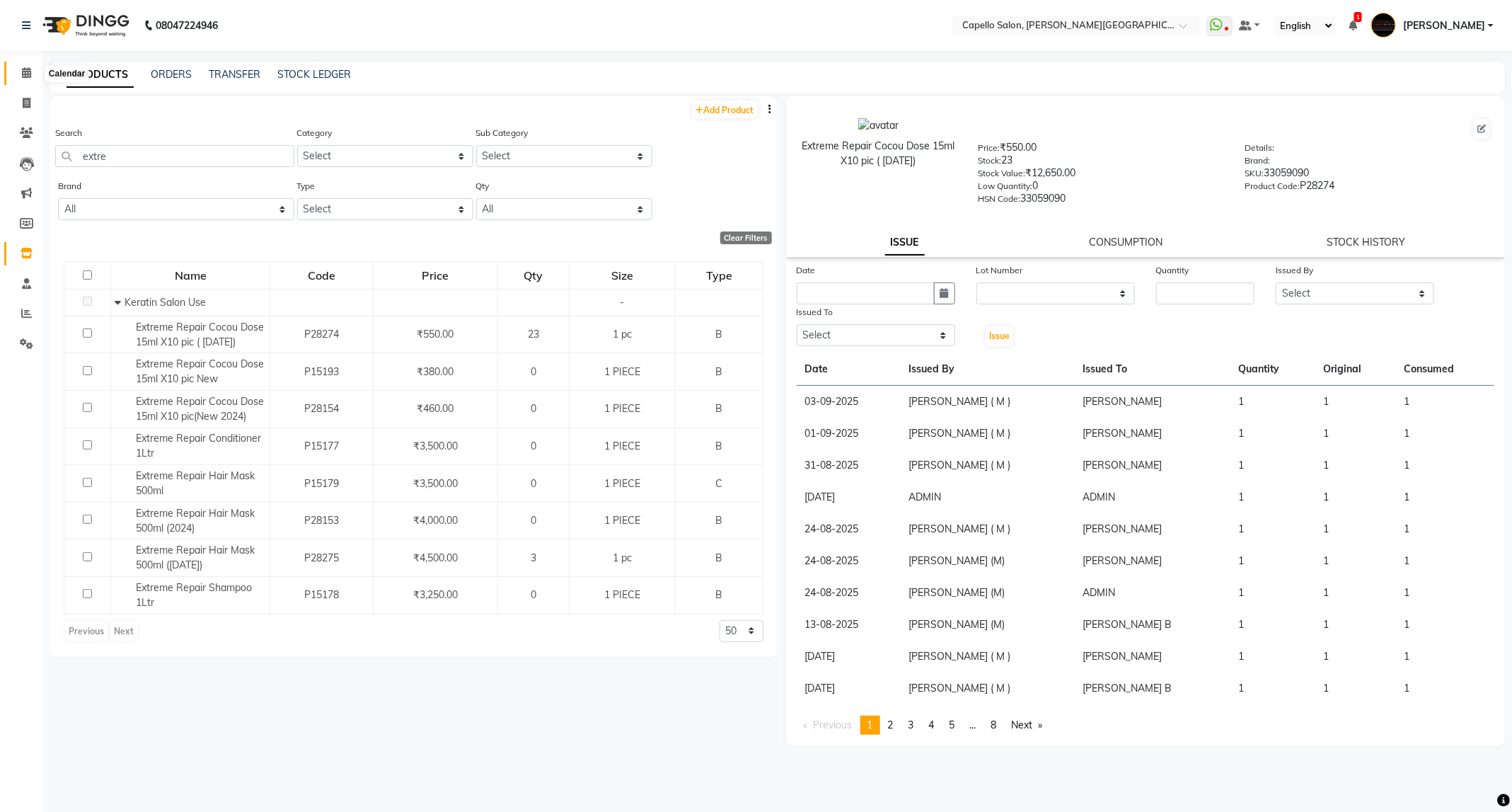
click at [25, 74] on icon at bounding box center [26, 73] width 9 height 11
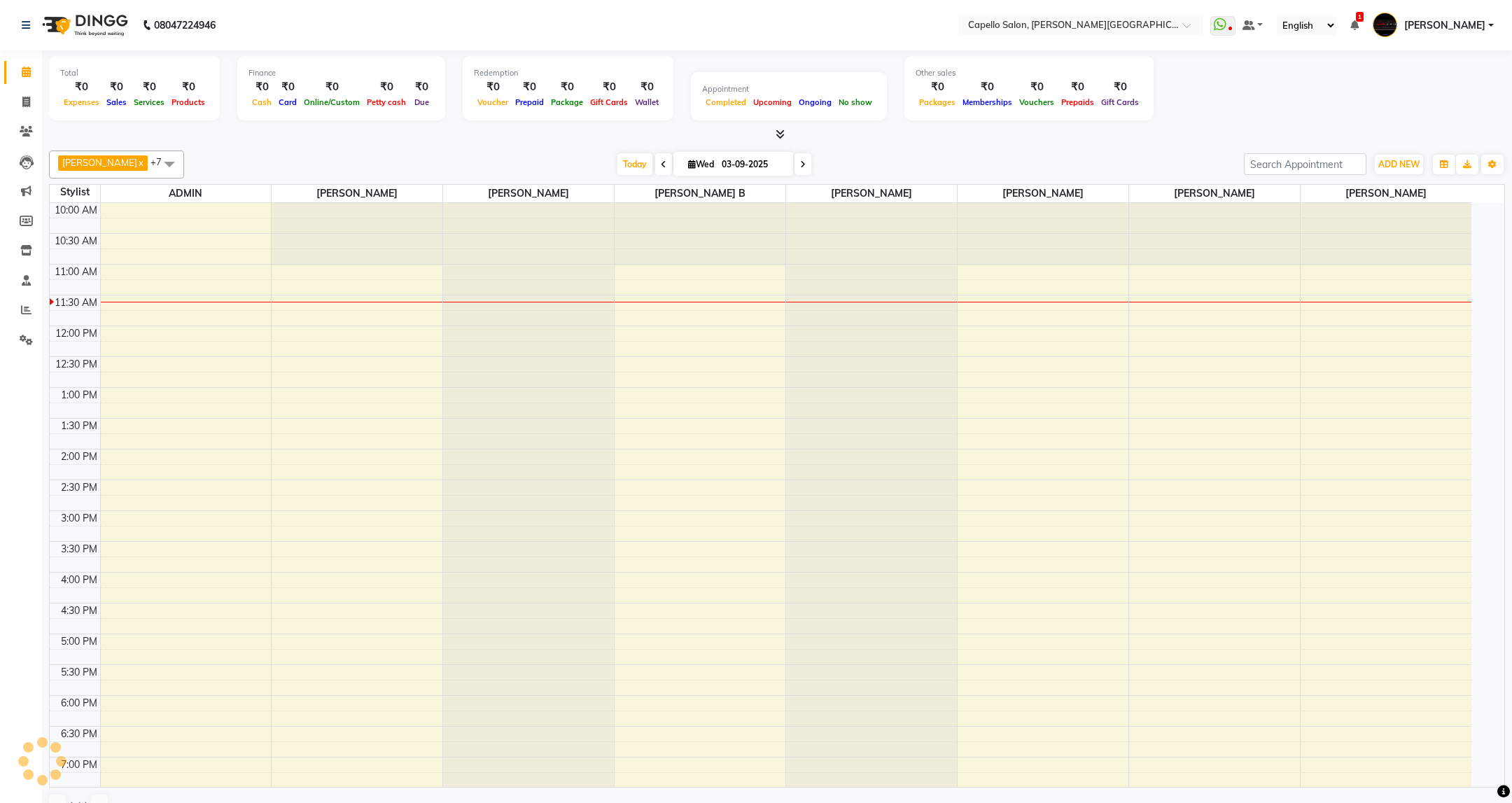
scroll to position [63, 0]
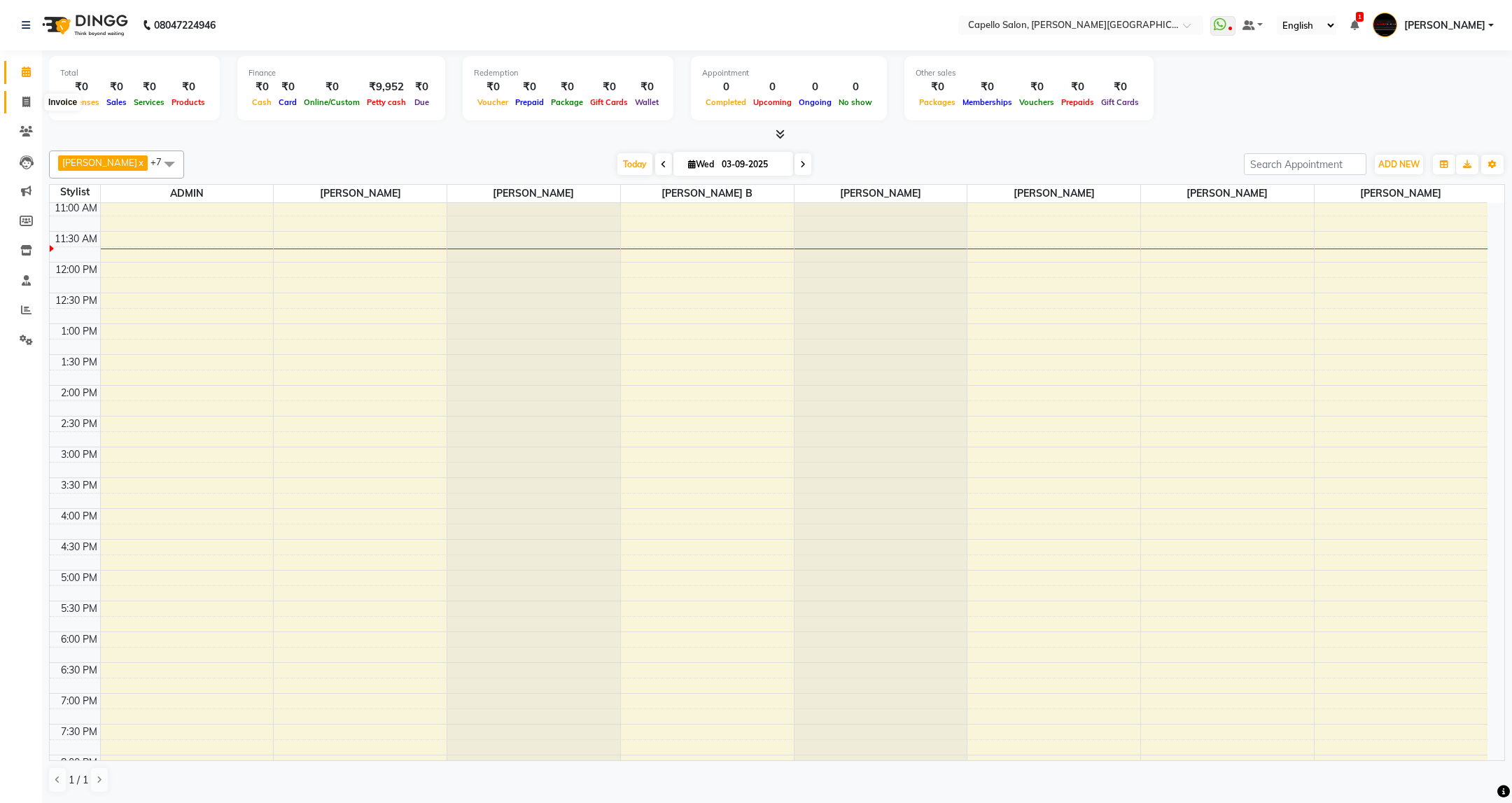
click at [25, 95] on span at bounding box center [26, 103] width 24 height 16
select select "service"
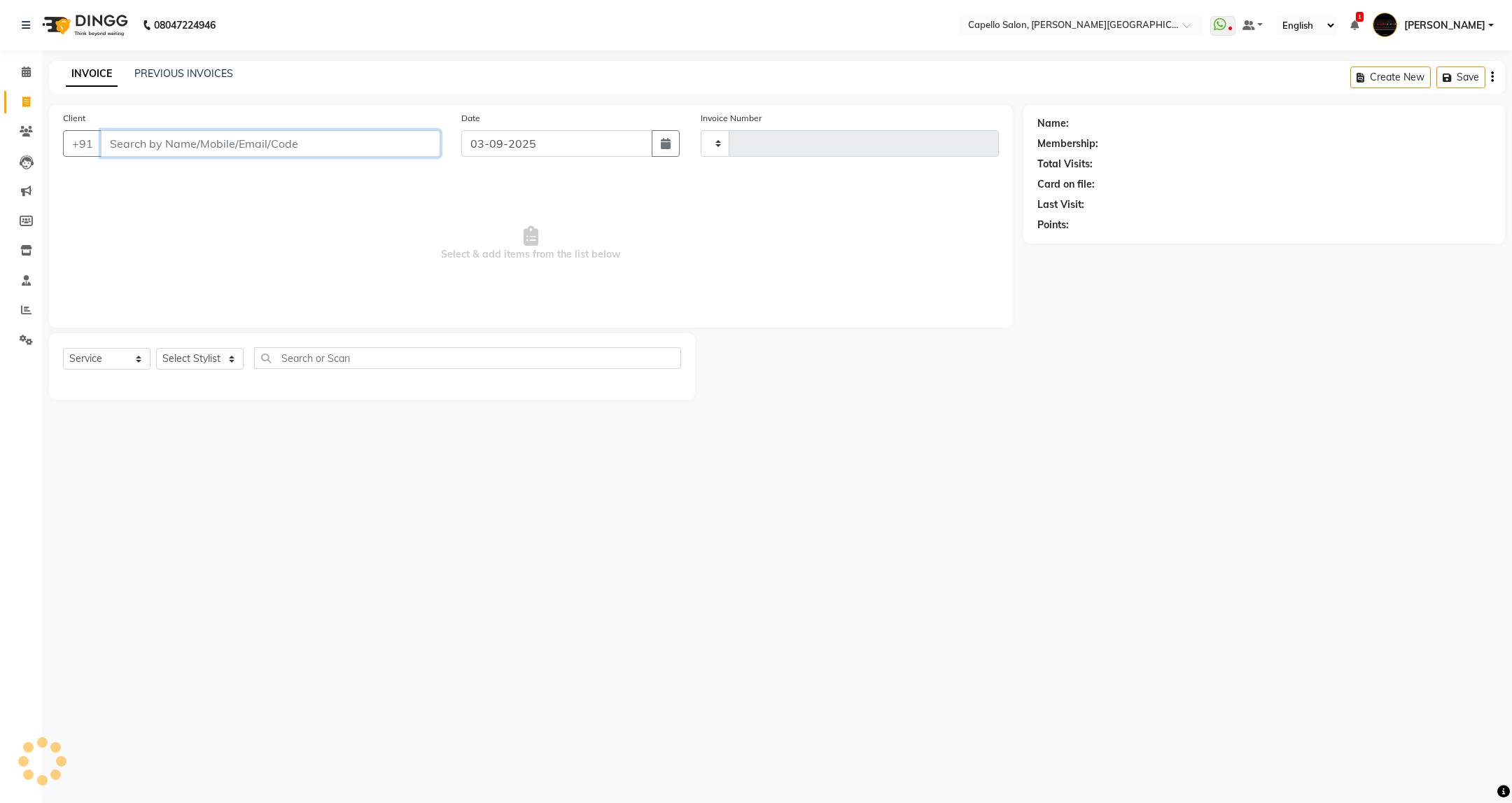
click at [245, 147] on input "Client" at bounding box center [270, 144] width 339 height 27
type input "3409"
select select "811"
type input "7477201655"
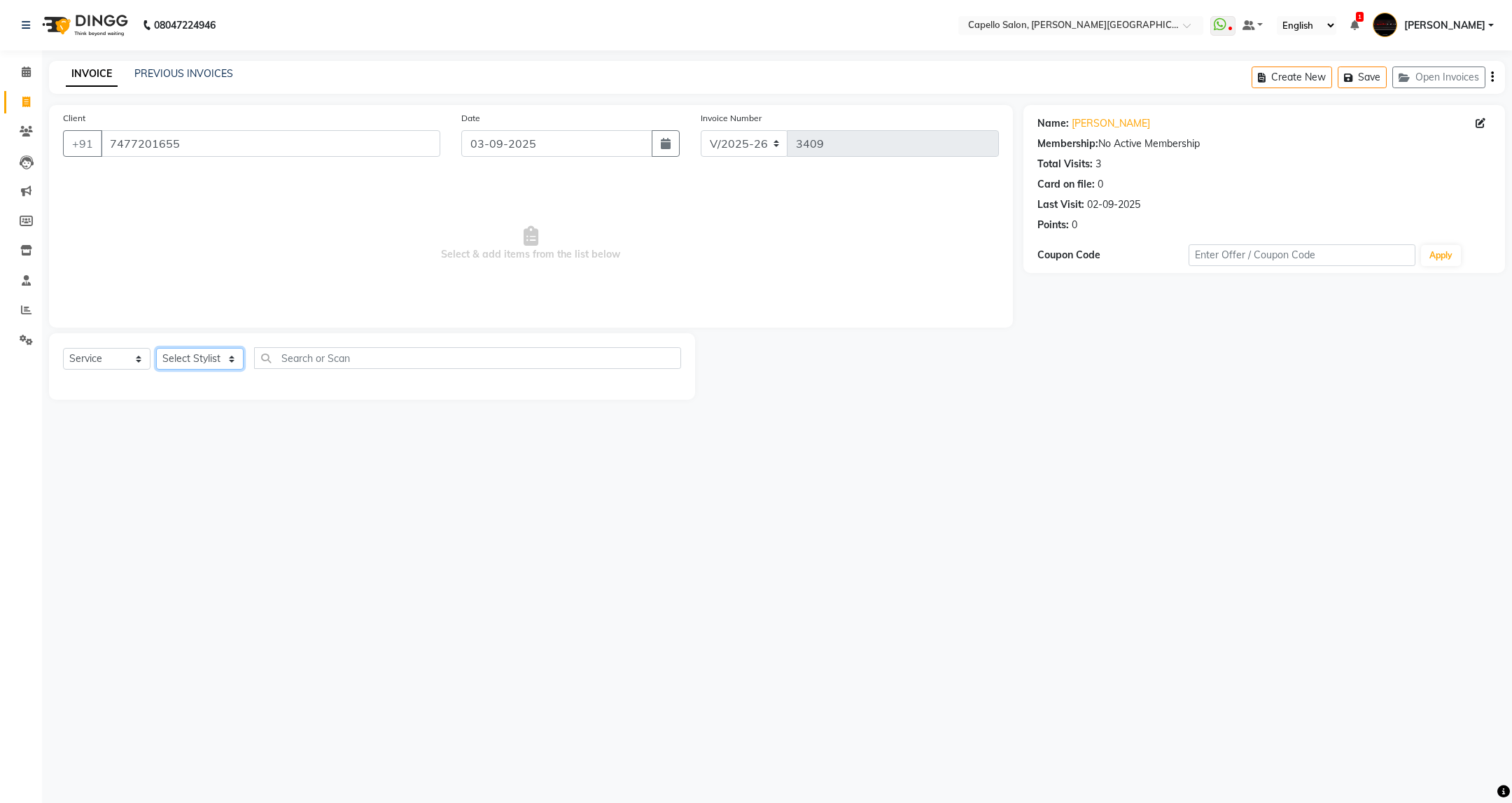
click at [215, 355] on select "Select Stylist ADMIN [PERSON_NAME] [PERSON_NAME] [PERSON_NAME] [PERSON_NAME] (M…" at bounding box center [200, 359] width 87 height 21
select select "84517"
click at [156, 349] on select "Select Stylist ADMIN [PERSON_NAME] [PERSON_NAME] [PERSON_NAME] [PERSON_NAME] (M…" at bounding box center [200, 359] width 87 height 21
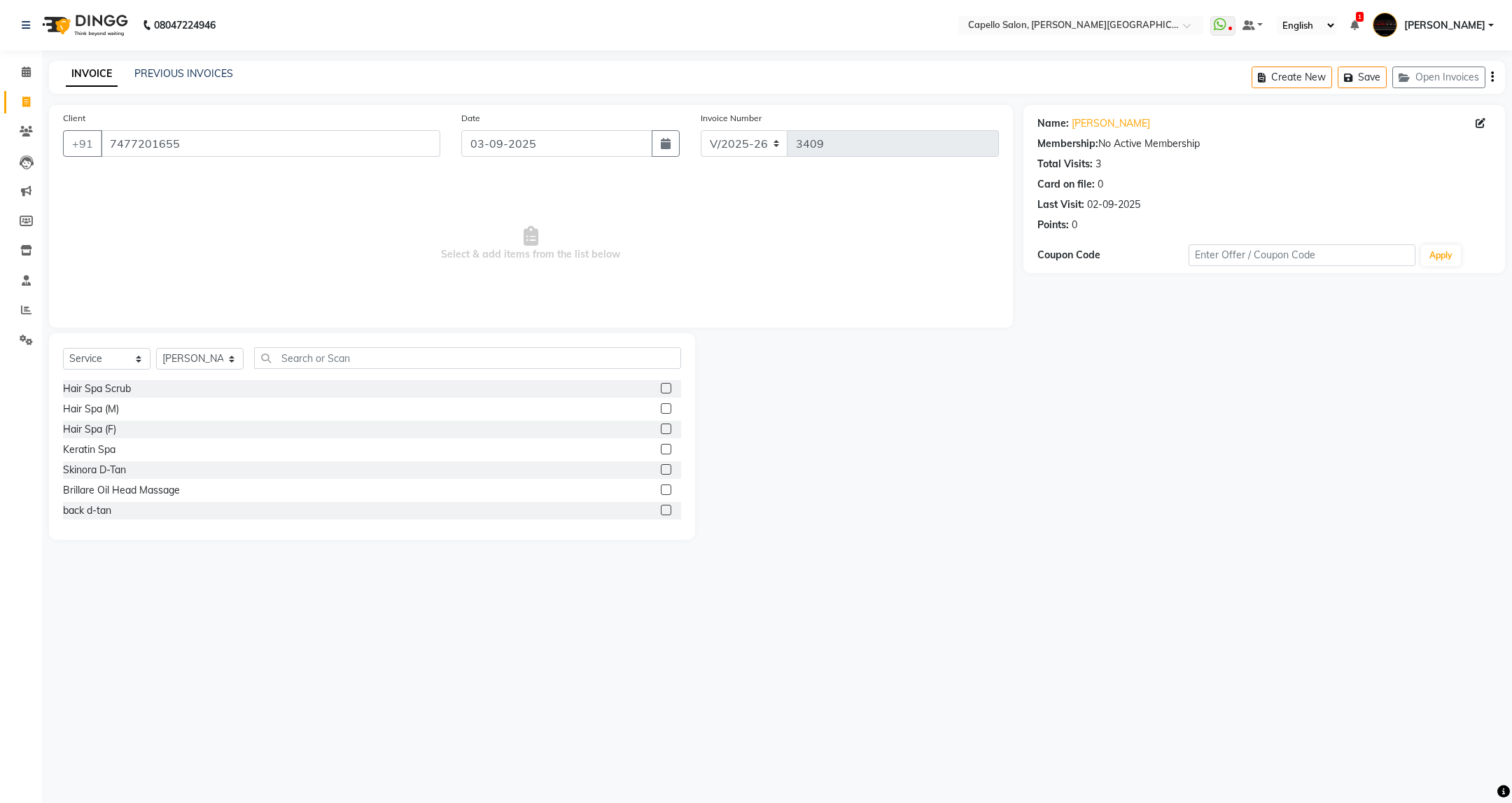
click at [365, 339] on div "Select Service Product Membership Package Voucher Prepaid Gift Card Select Styl…" at bounding box center [372, 435] width 646 height 206
click at [365, 375] on div "Select Service Product Membership Package Voucher Prepaid Gift Card Select Styl…" at bounding box center [372, 363] width 619 height 33
click at [366, 369] on div "Select Service Product Membership Package Voucher Prepaid Gift Card Select Styl…" at bounding box center [372, 363] width 619 height 33
click at [370, 364] on input "text" at bounding box center [468, 358] width 427 height 21
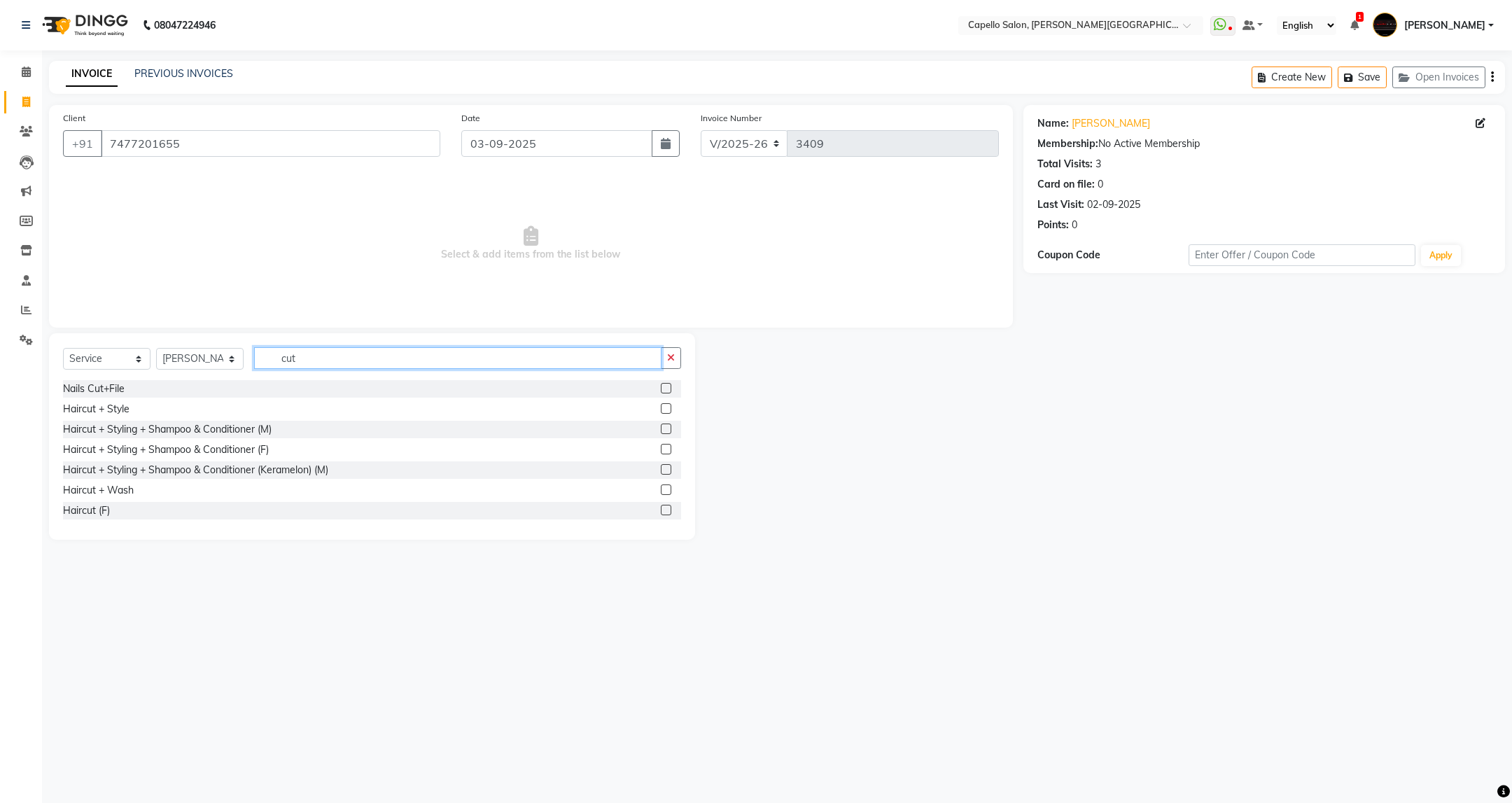
type input "cut"
click at [256, 438] on div "Haircut + Styling + Shampoo & Conditioner (M)" at bounding box center [372, 429] width 619 height 18
click at [254, 433] on div "Haircut + Styling + Shampoo & Conditioner (M)" at bounding box center [168, 429] width 209 height 14
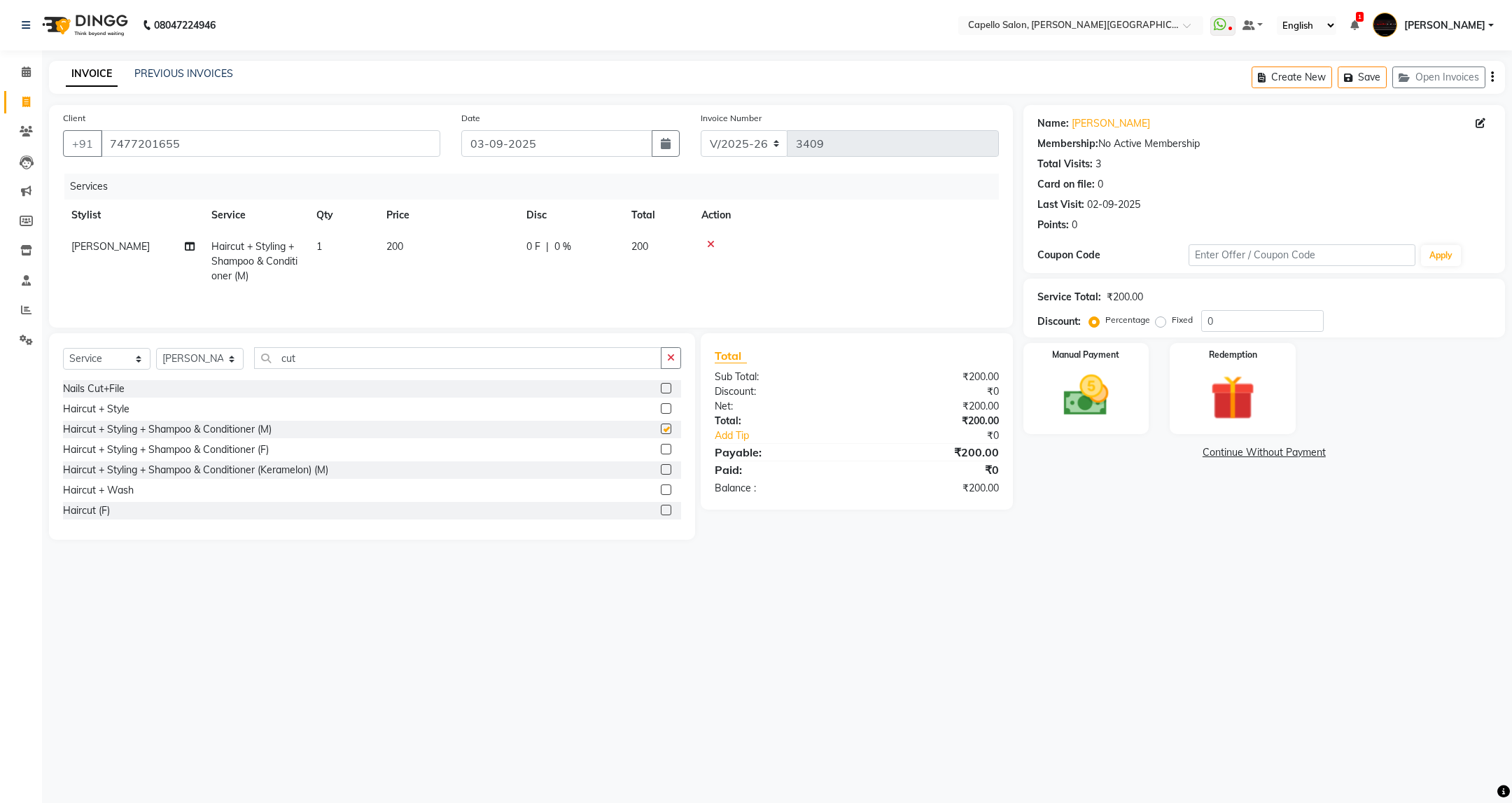
checkbox input "false"
click at [355, 368] on input "cut" at bounding box center [458, 358] width 407 height 21
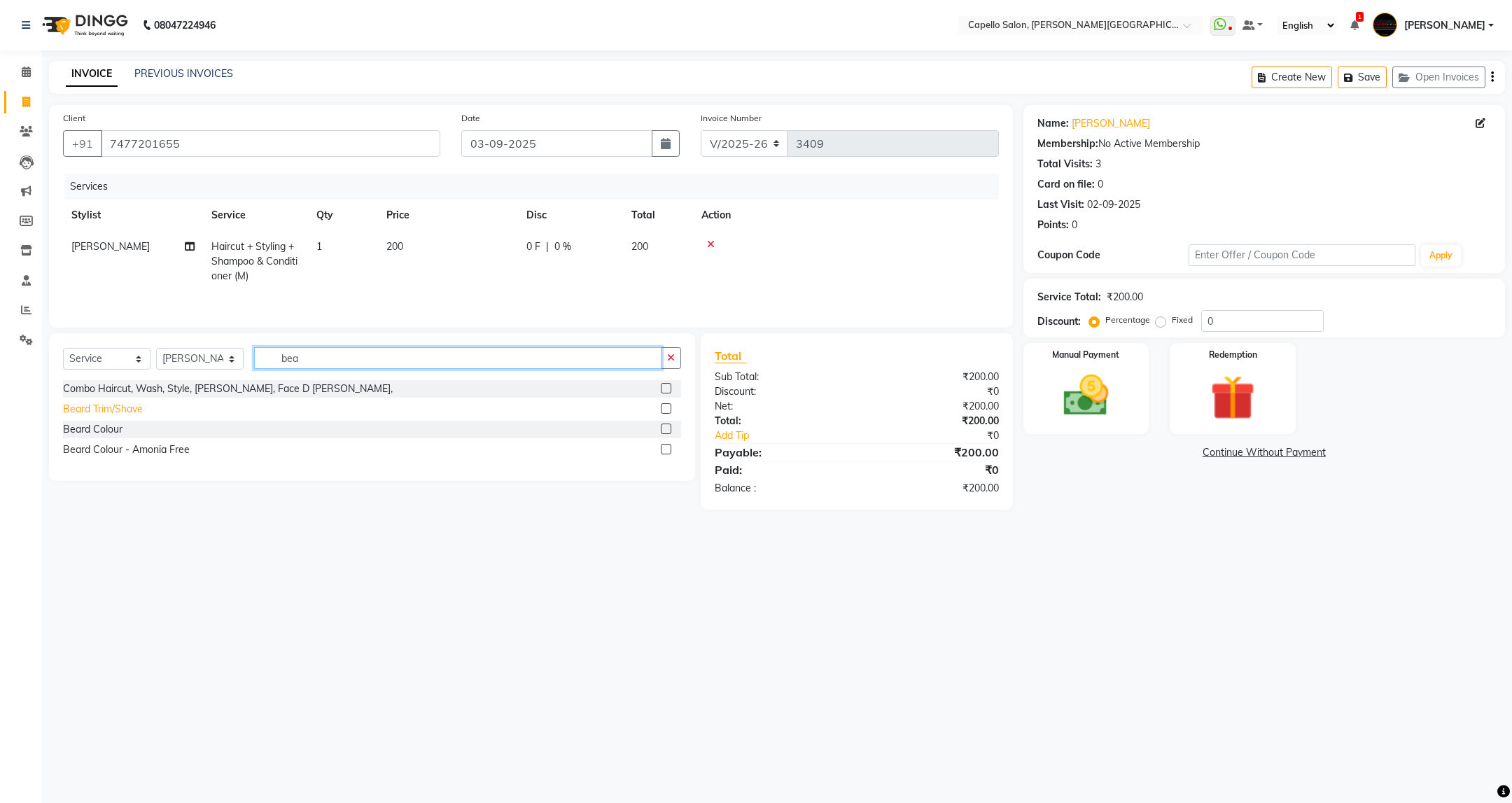
type input "bea"
click at [96, 417] on div "Beard Trim/Shave" at bounding box center [103, 409] width 79 height 14
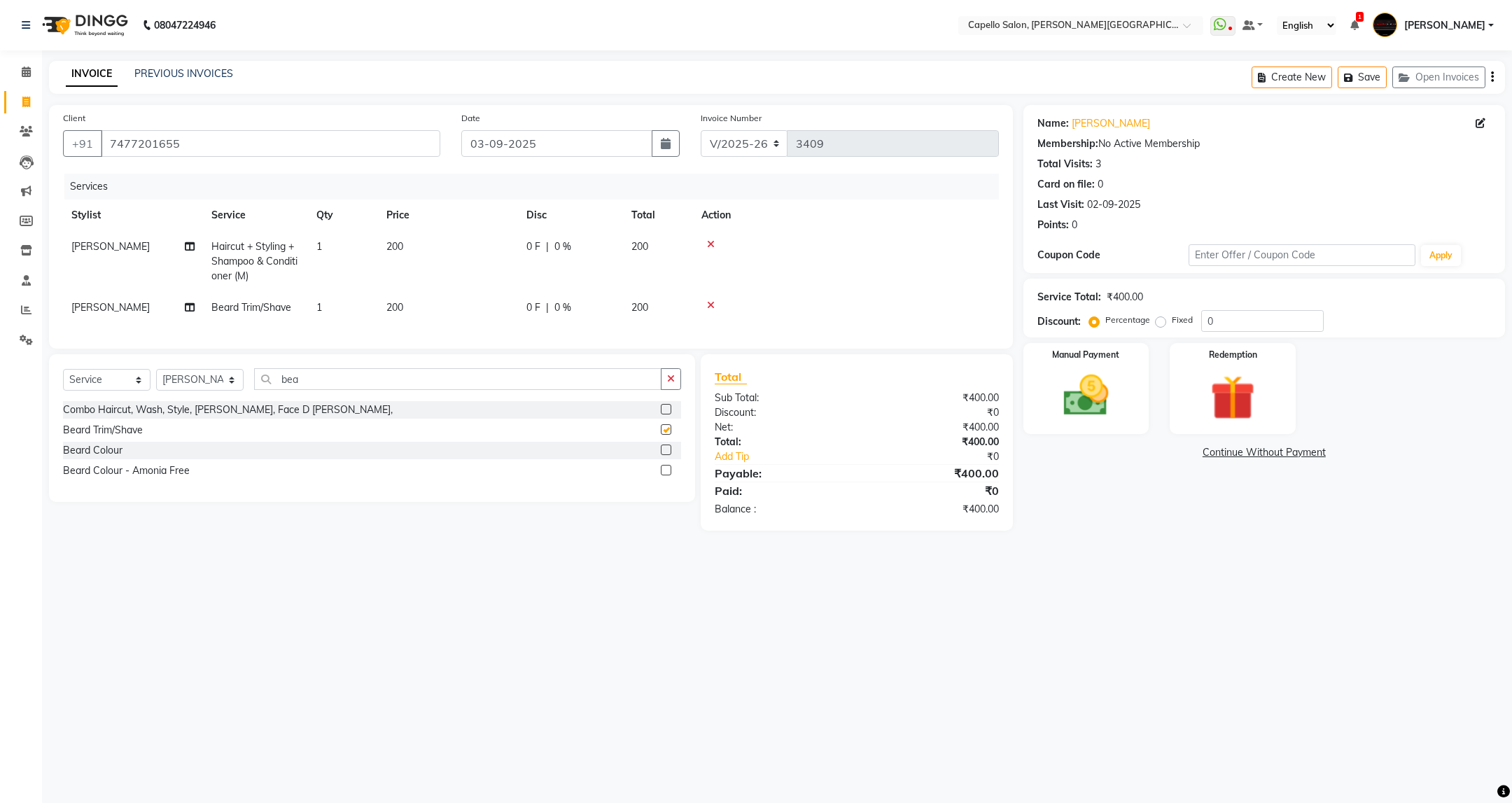
checkbox input "false"
drag, startPoint x: 316, startPoint y: 388, endPoint x: 229, endPoint y: 442, distance: 102.4
click at [229, 442] on div "Select Service Product Membership Package Voucher Prepaid Gift Card Select Styl…" at bounding box center [372, 427] width 646 height 147
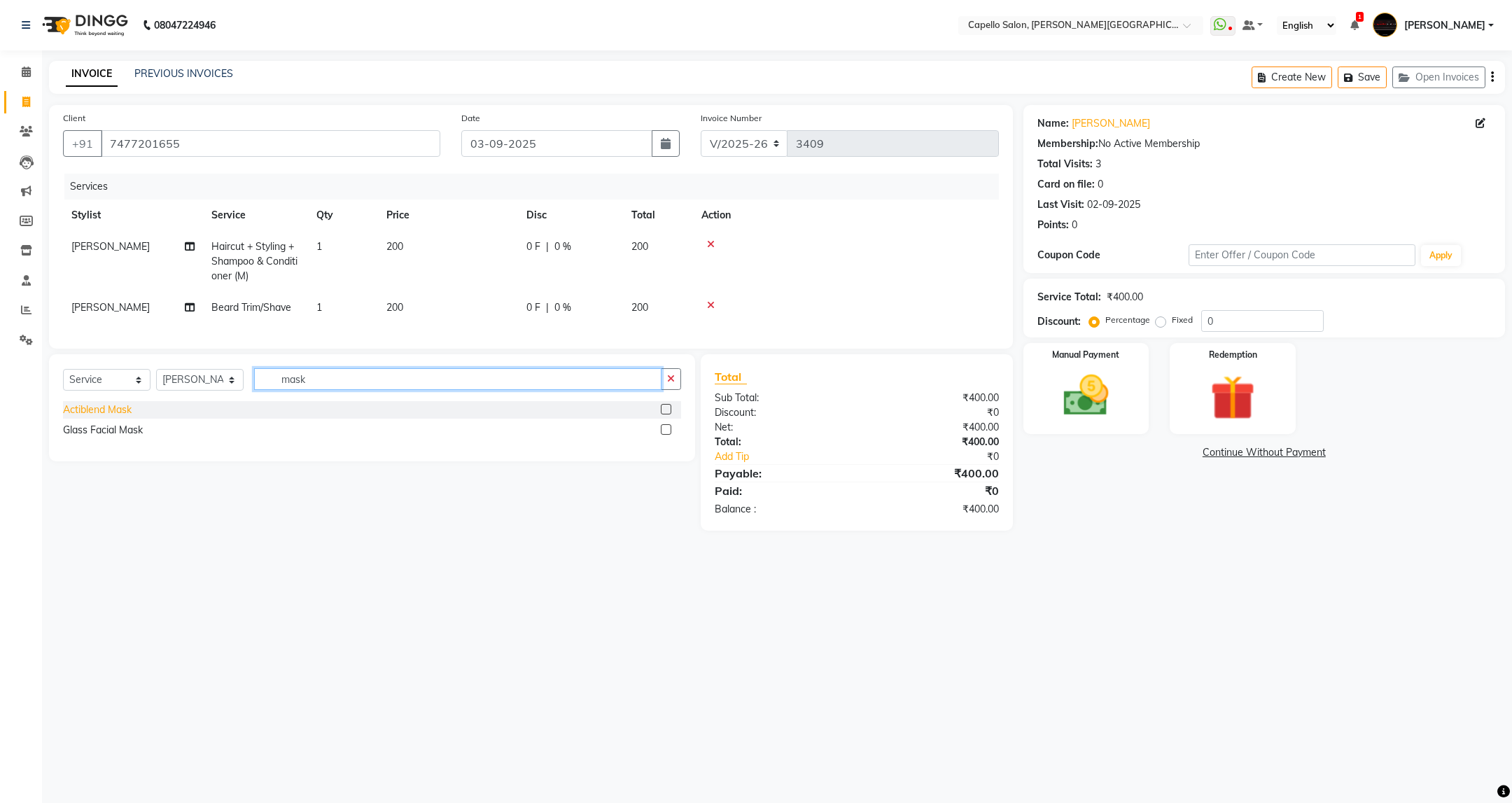
type input "mask"
click at [112, 417] on div "Actiblend Mask" at bounding box center [97, 410] width 69 height 14
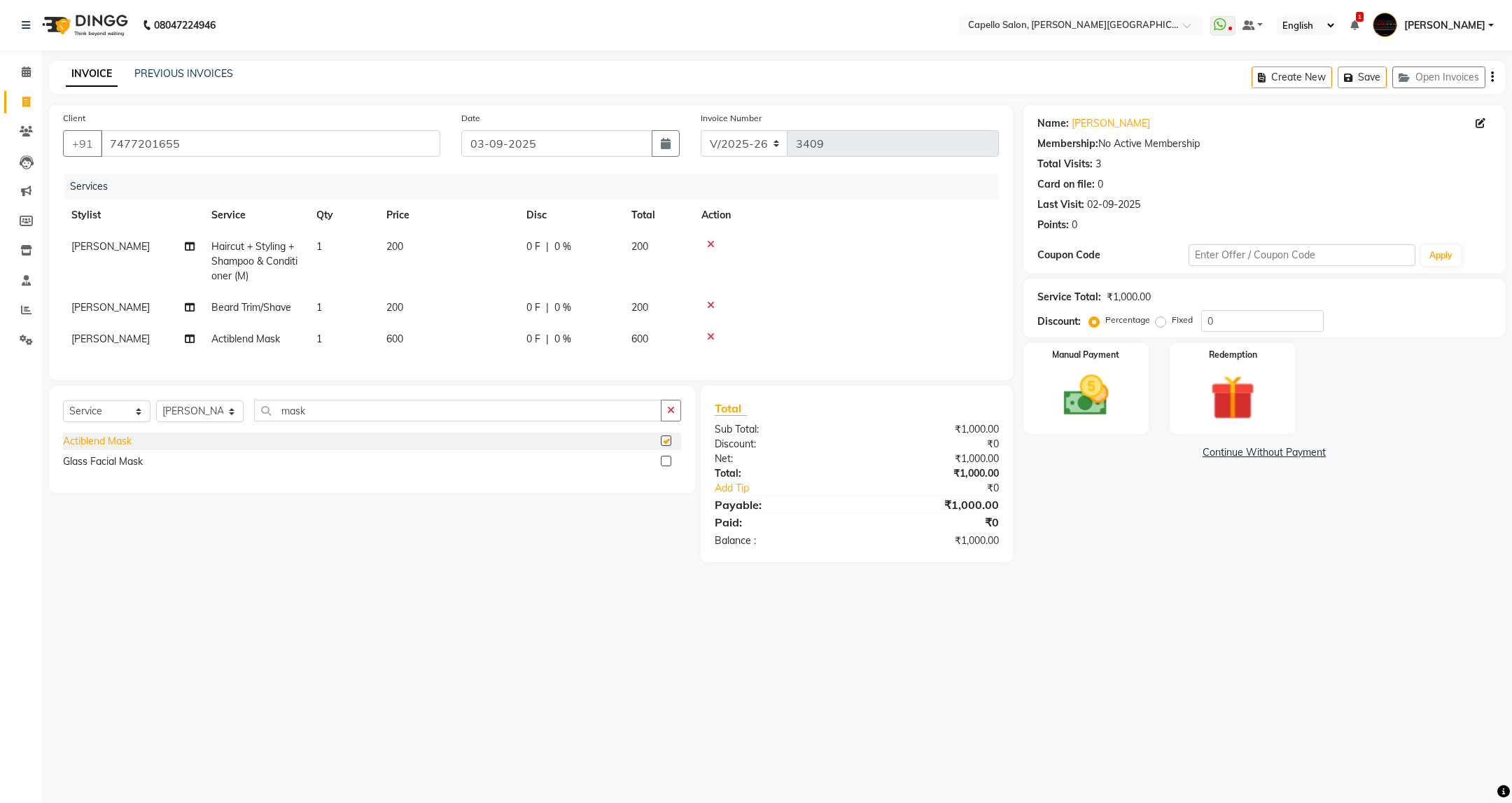
checkbox input "false"
click at [709, 335] on icon at bounding box center [710, 336] width 8 height 10
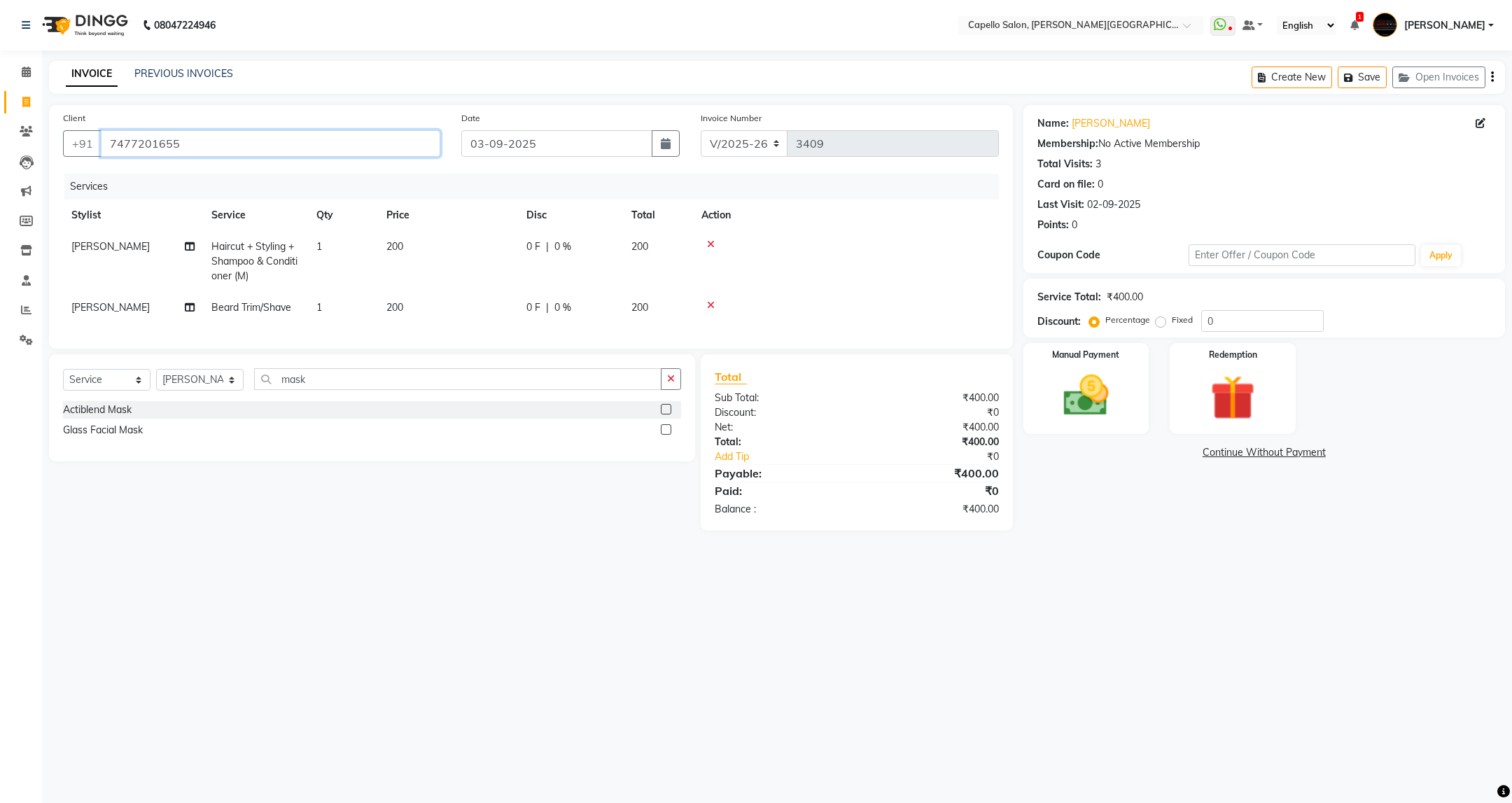
click at [386, 130] on input "7477201655" at bounding box center [270, 144] width 339 height 27
click at [1107, 414] on img at bounding box center [1085, 395] width 76 height 54
click at [1252, 453] on span "CASH" at bounding box center [1249, 453] width 30 height 16
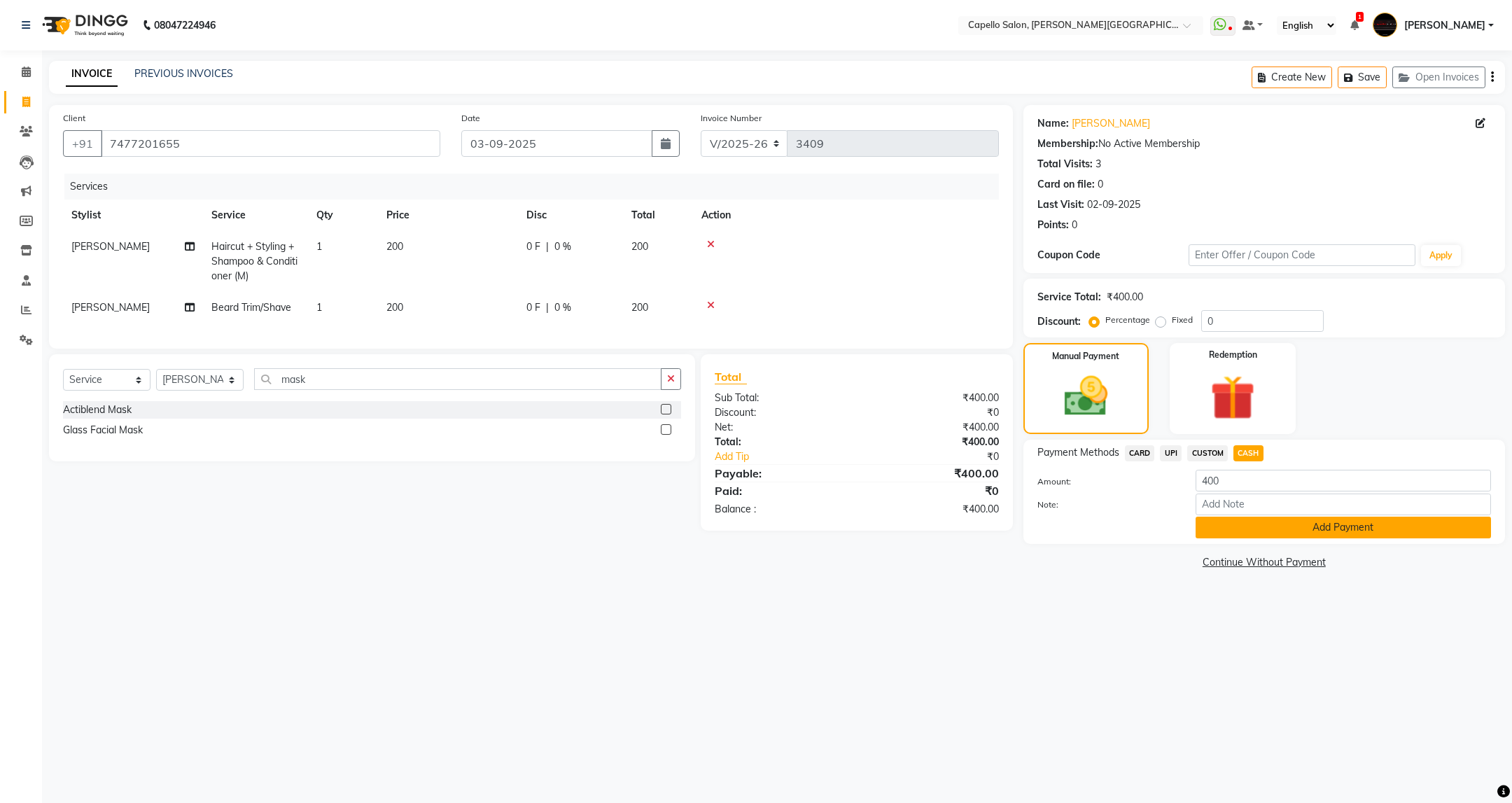
click at [1342, 524] on button "Add Payment" at bounding box center [1343, 527] width 295 height 21
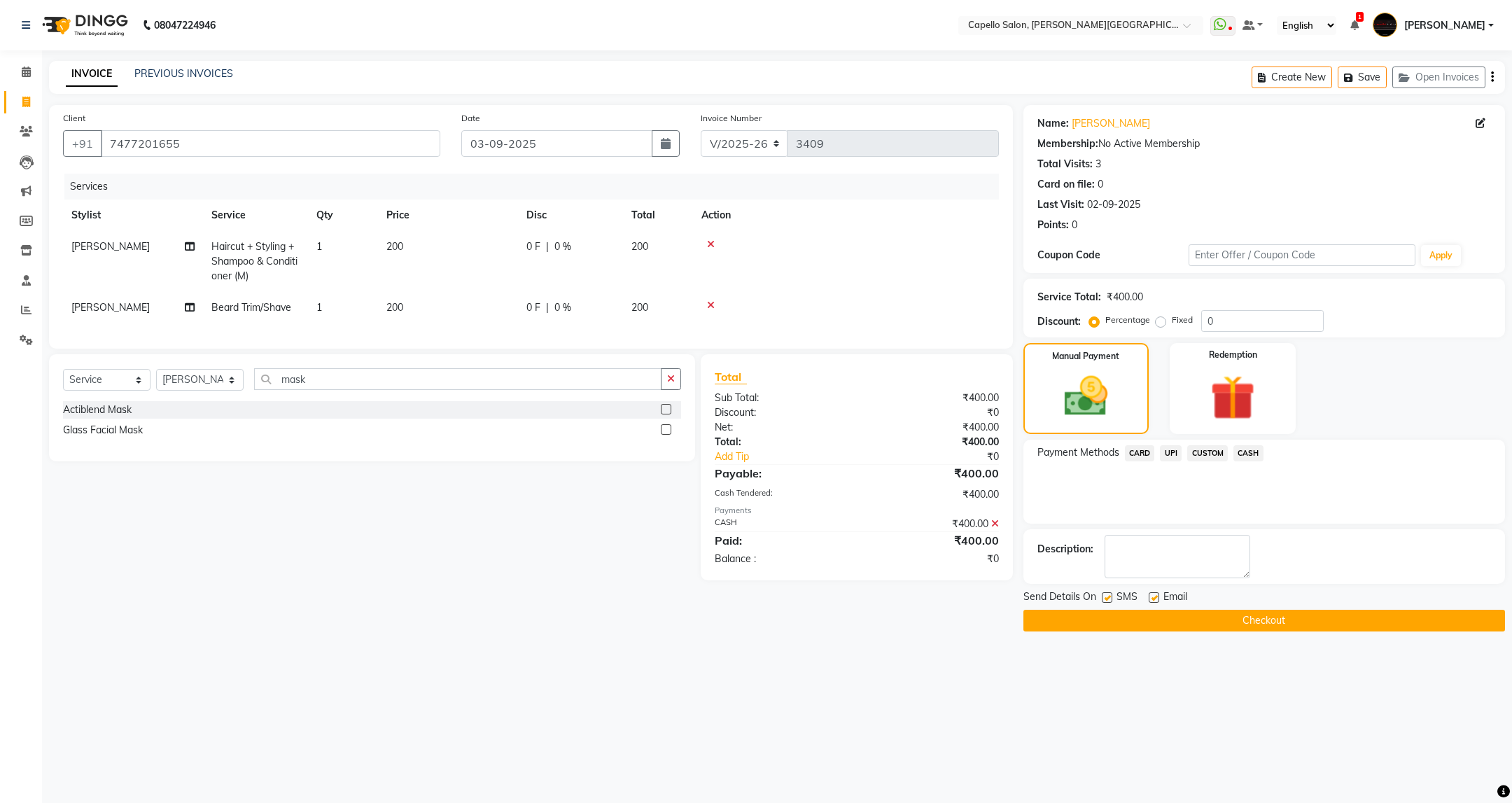
click at [1239, 622] on button "Checkout" at bounding box center [1265, 620] width 482 height 21
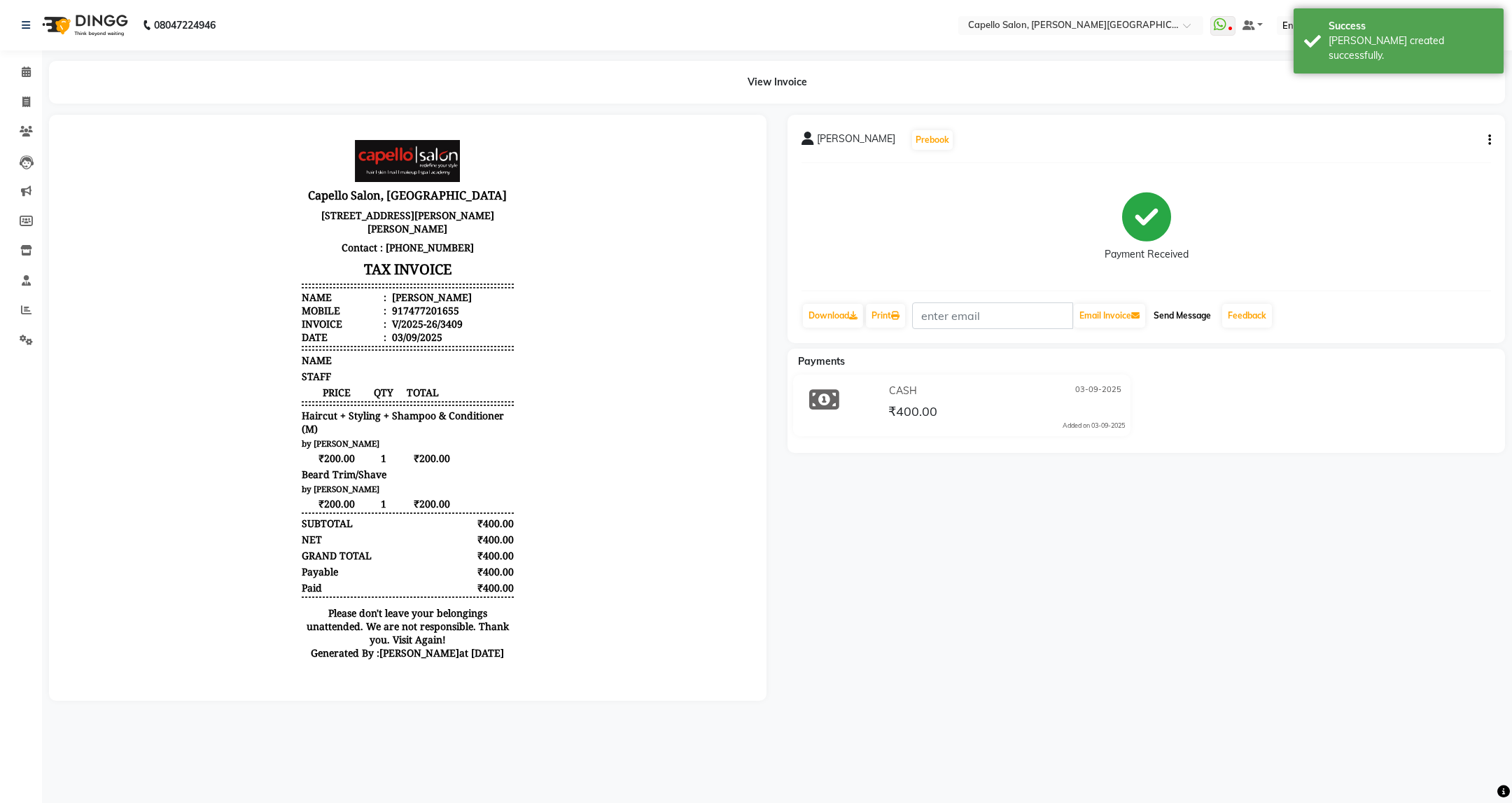
click at [1193, 326] on button "Send Message" at bounding box center [1182, 315] width 69 height 24
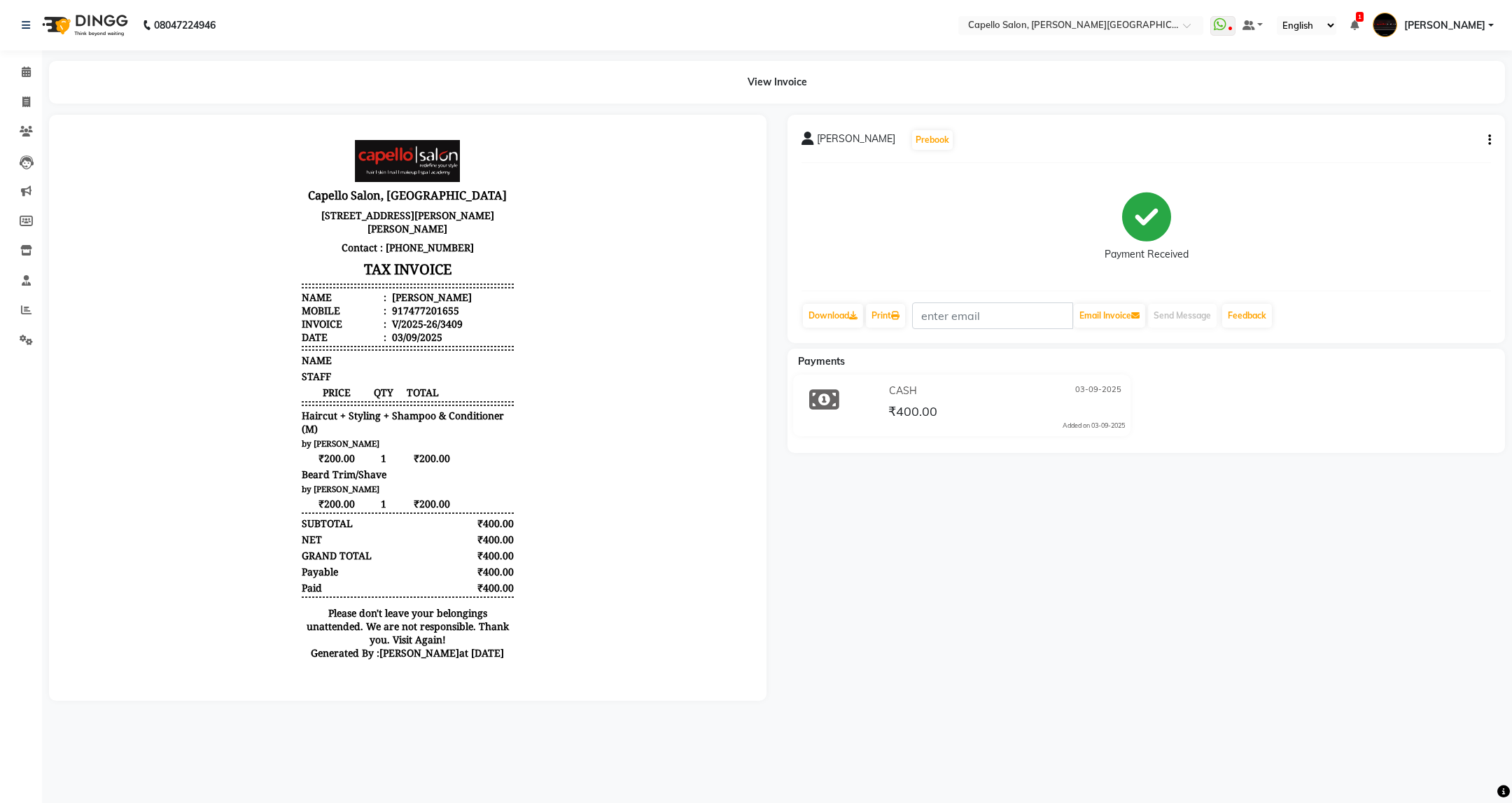
click at [30, 88] on li "Invoice" at bounding box center [21, 103] width 42 height 30
click at [28, 96] on icon at bounding box center [26, 102] width 8 height 11
select select "service"
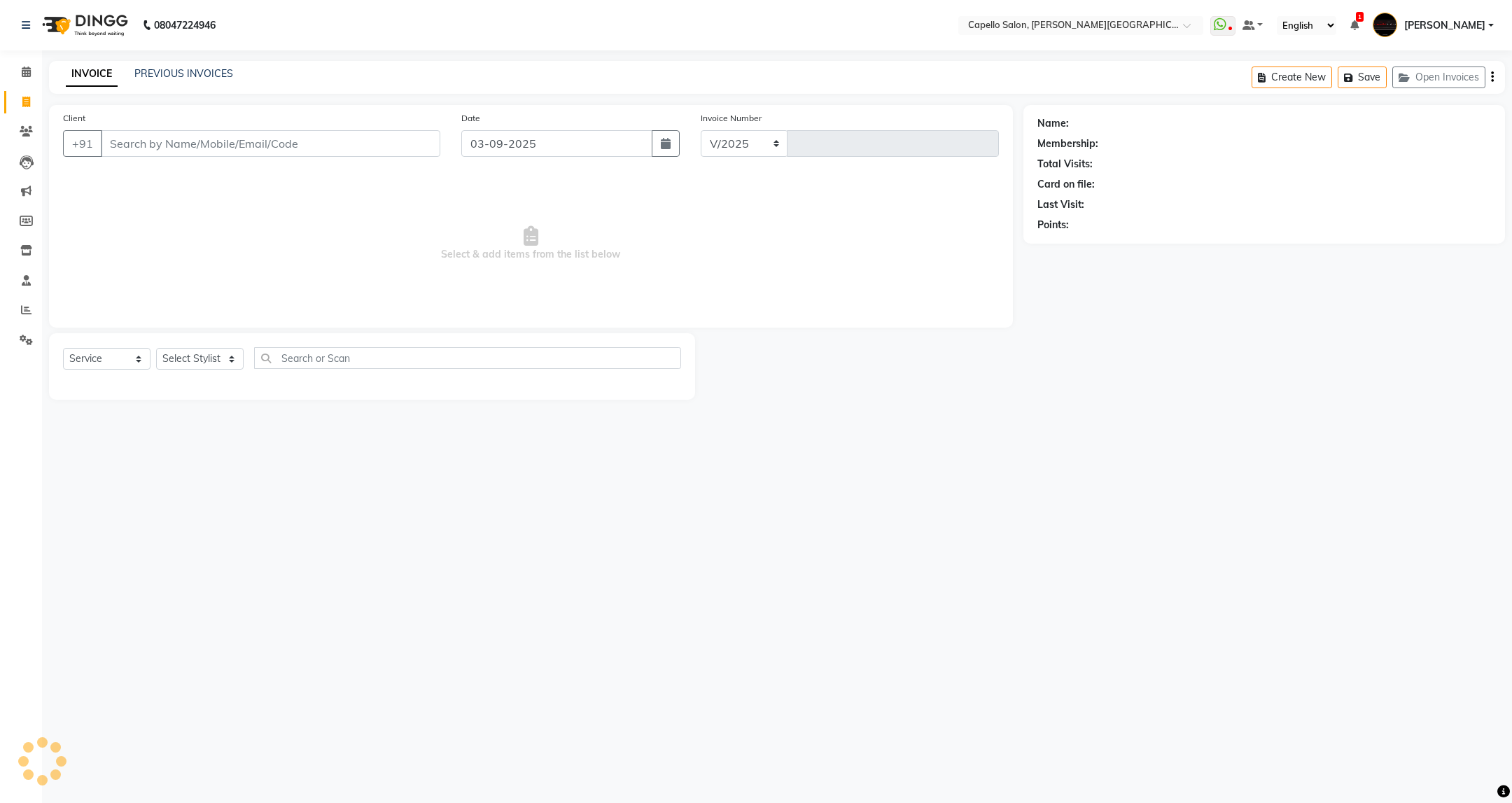
select select "811"
type input "3410"
click at [236, 358] on select "Select Stylist ADMIN [PERSON_NAME] [PERSON_NAME] [PERSON_NAME] [PERSON_NAME] (M…" at bounding box center [200, 359] width 87 height 21
select select "40170"
click at [156, 349] on select "Select Stylist ADMIN [PERSON_NAME] [PERSON_NAME] [PERSON_NAME] [PERSON_NAME] (M…" at bounding box center [200, 359] width 87 height 21
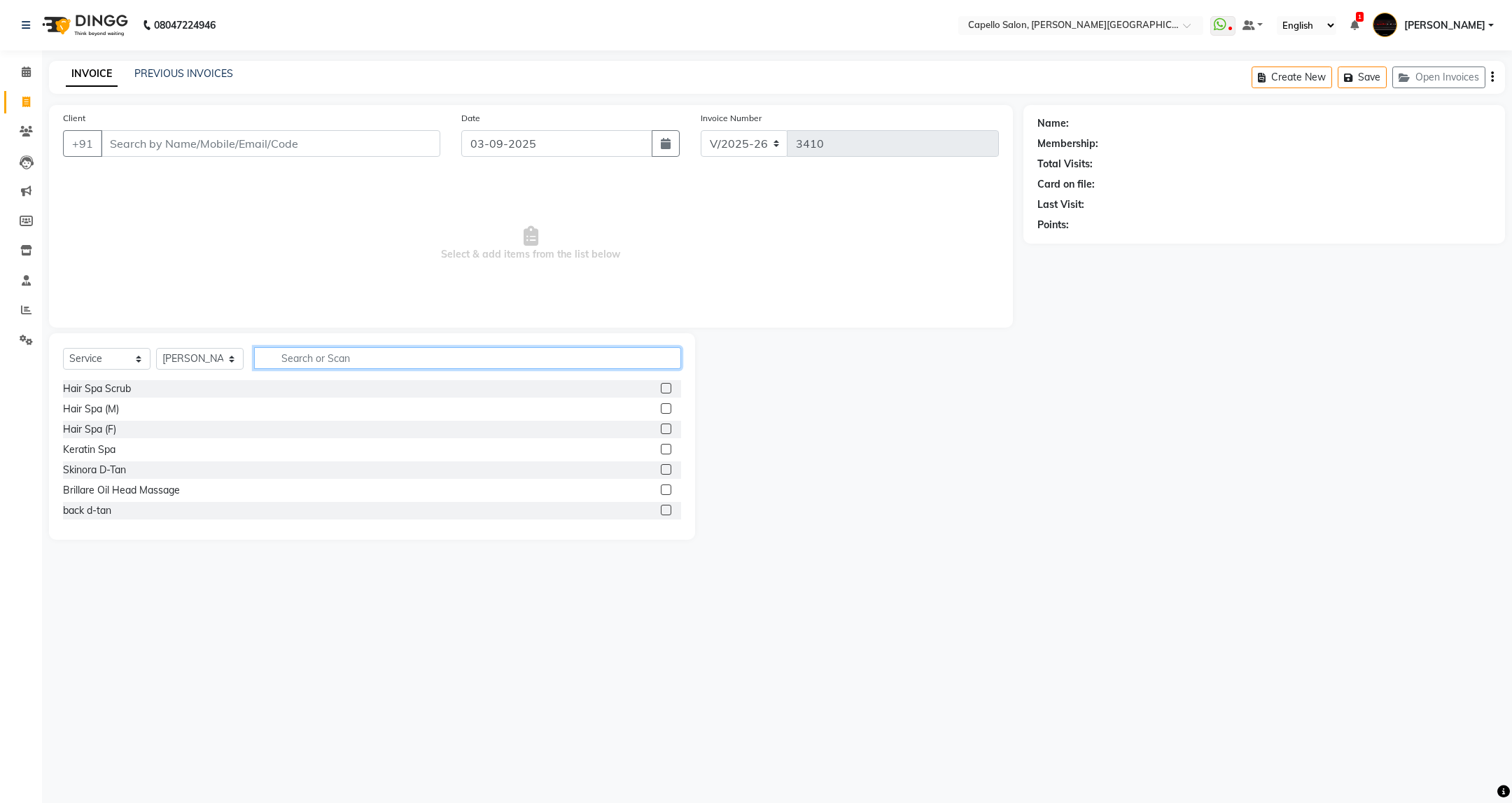
click at [311, 355] on input "text" at bounding box center [468, 358] width 427 height 21
type input "cut"
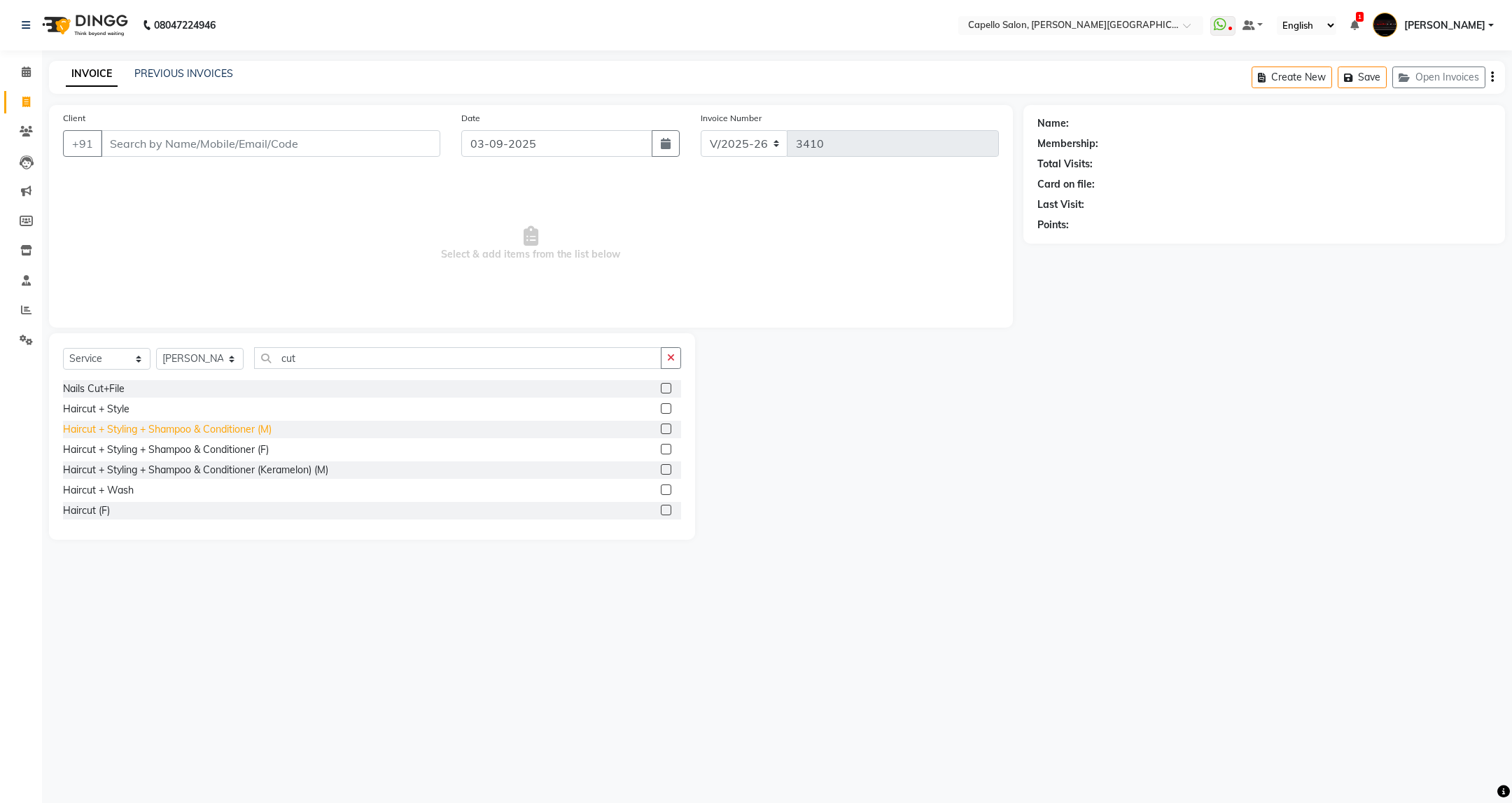
click at [257, 430] on div "Haircut + Styling + Shampoo & Conditioner (M)" at bounding box center [168, 429] width 209 height 14
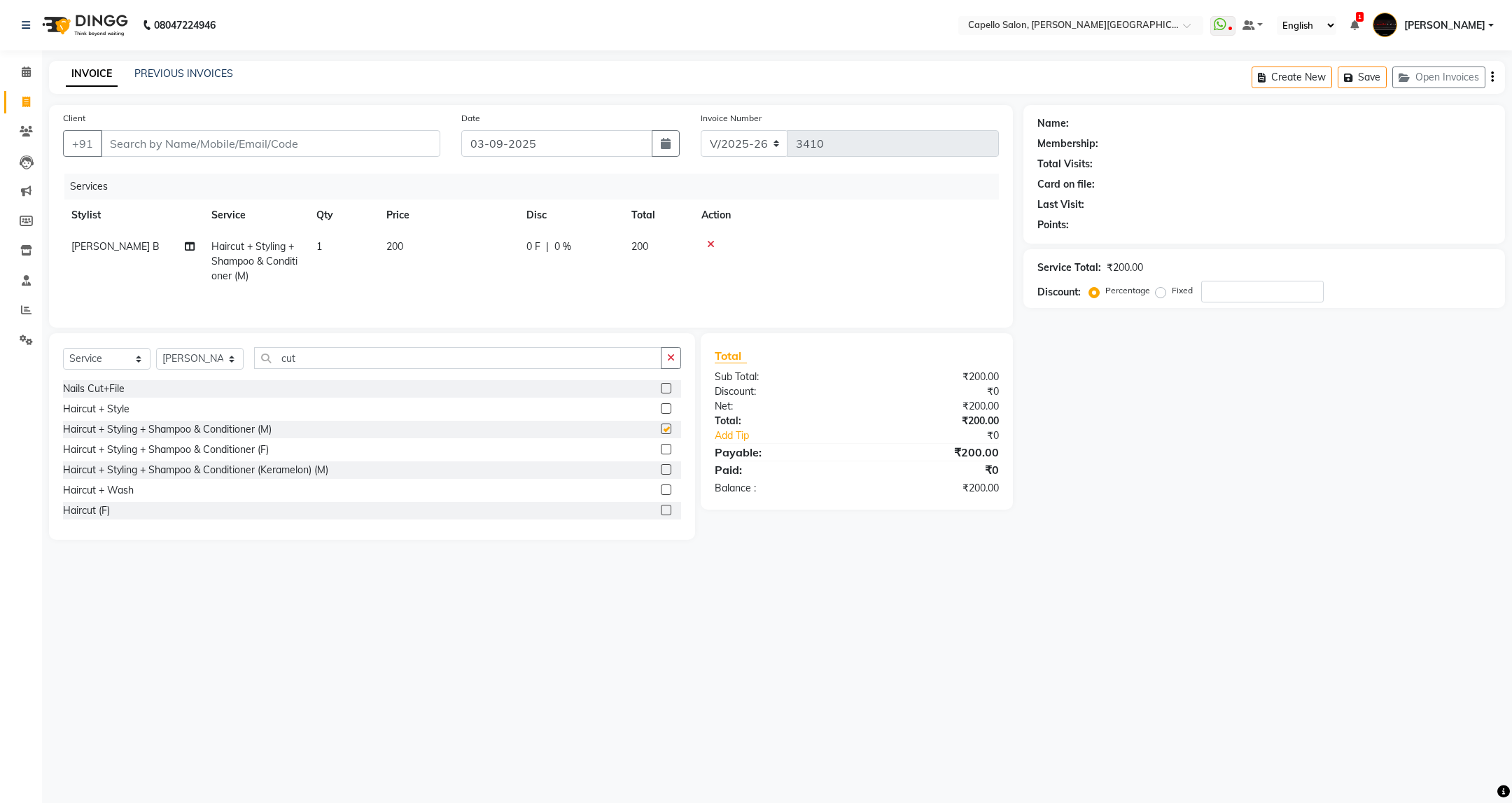
checkbox input "false"
click at [345, 147] on input "Client" at bounding box center [270, 144] width 339 height 27
type input "8"
type input "0"
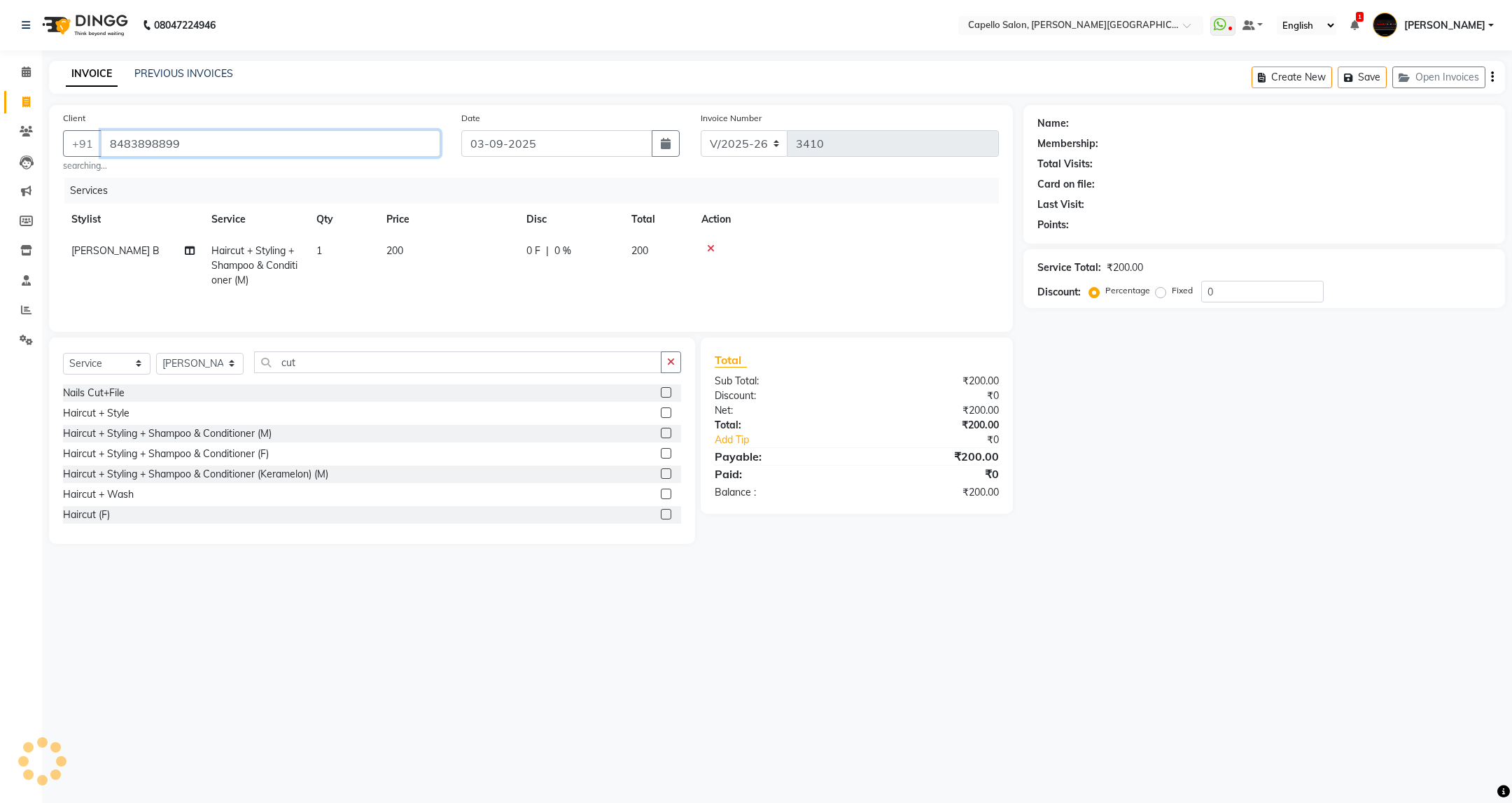
type input "8483898899"
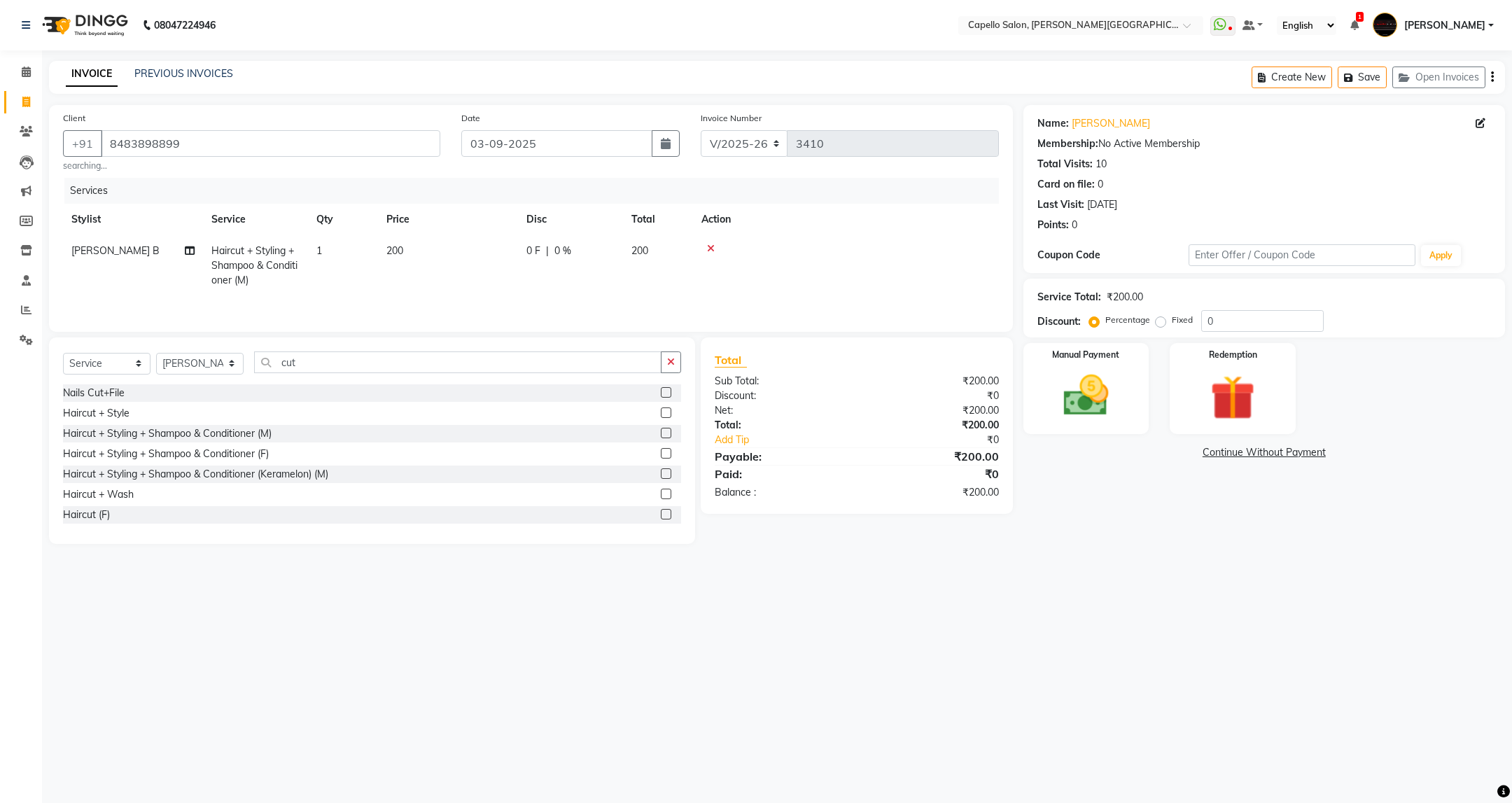
click at [1109, 653] on div "08047224946 Select Location × Capello Salon, Trimurti Nagar WhatsApp Status ✕ S…" at bounding box center [756, 402] width 1512 height 803
click at [1107, 394] on img at bounding box center [1085, 395] width 76 height 54
click at [1164, 456] on span "UPI" at bounding box center [1171, 453] width 21 height 16
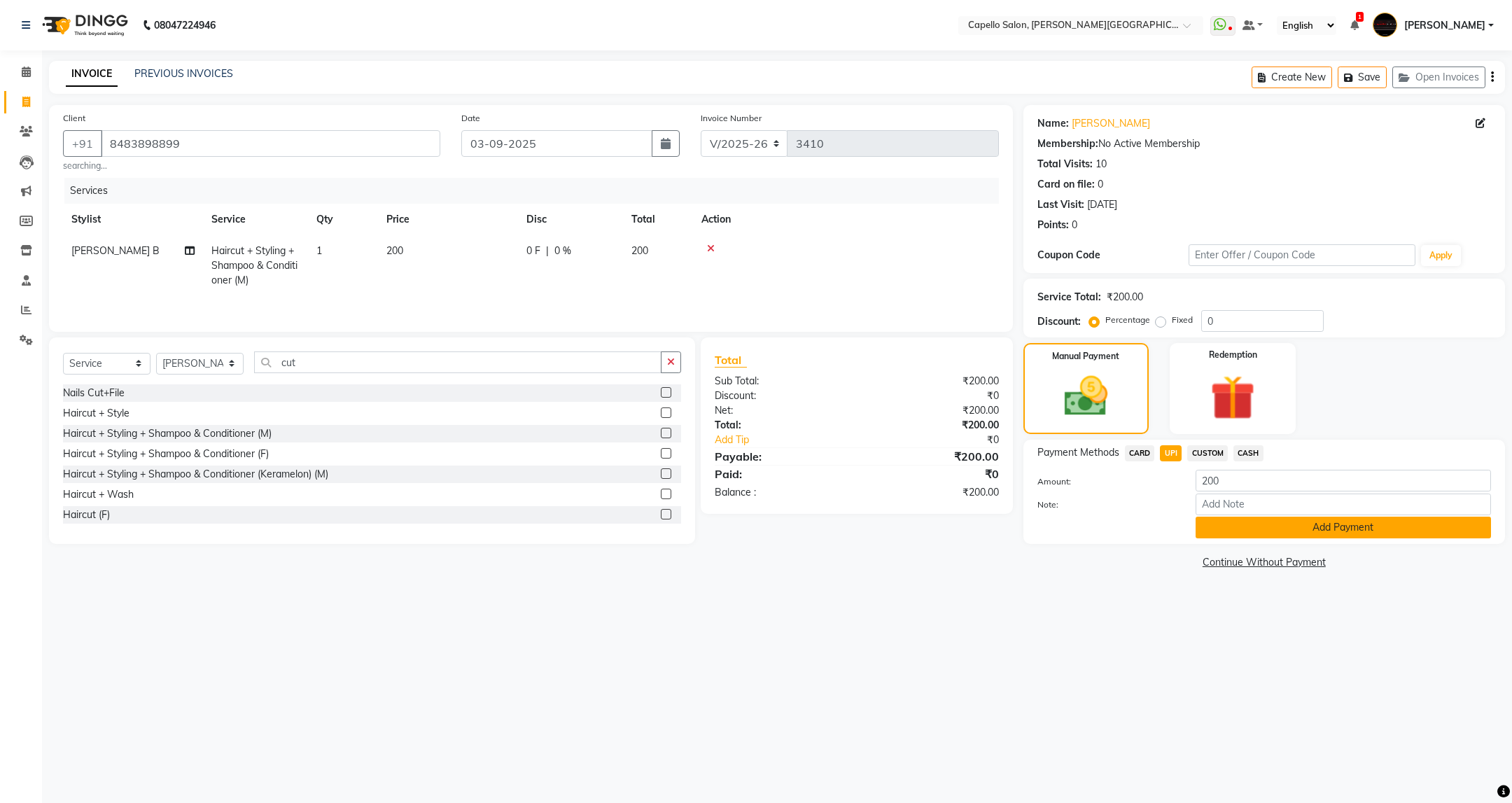
click at [1366, 529] on button "Add Payment" at bounding box center [1343, 527] width 295 height 21
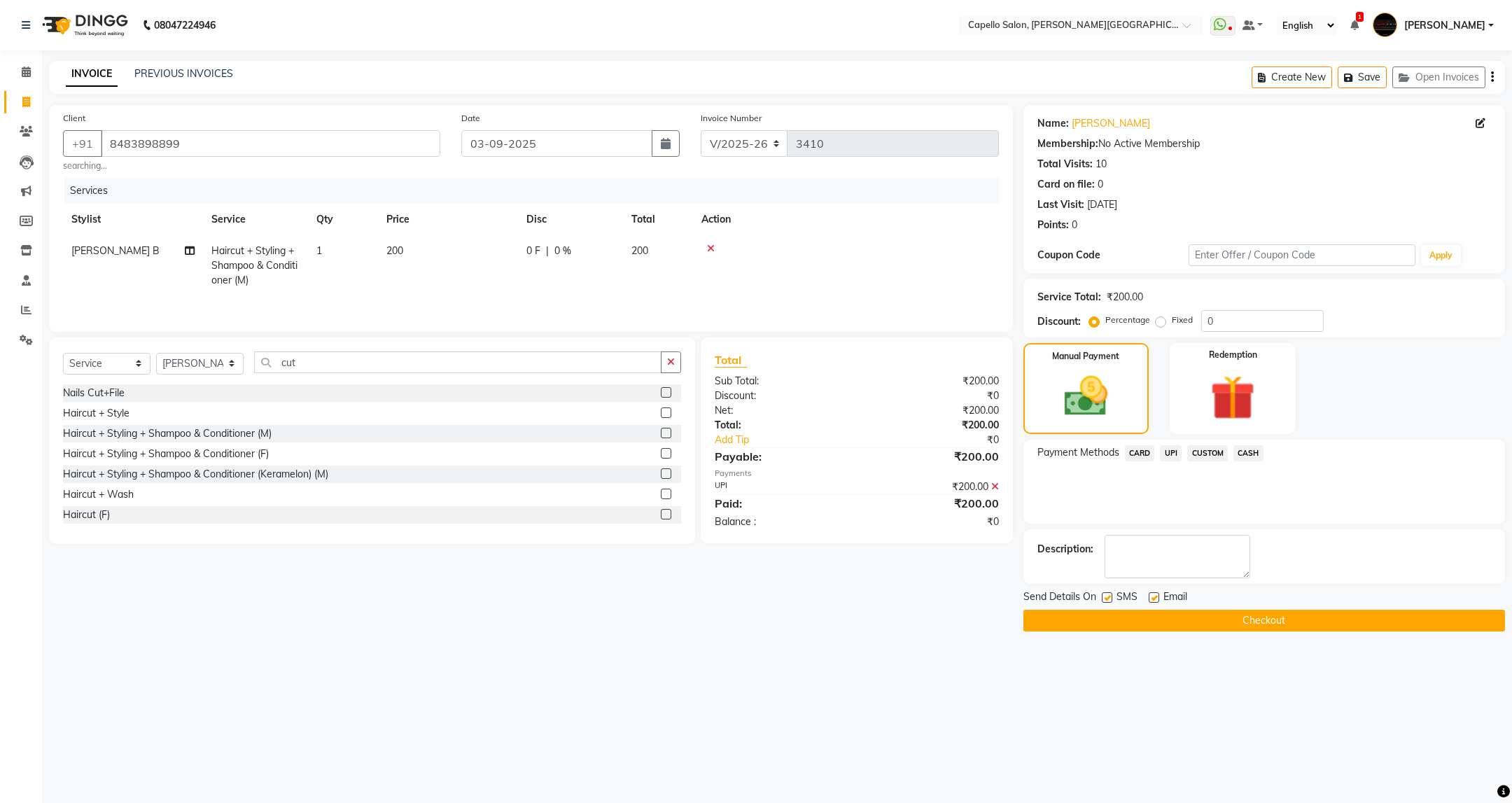
click at [1294, 628] on button "Checkout" at bounding box center [1265, 620] width 482 height 21
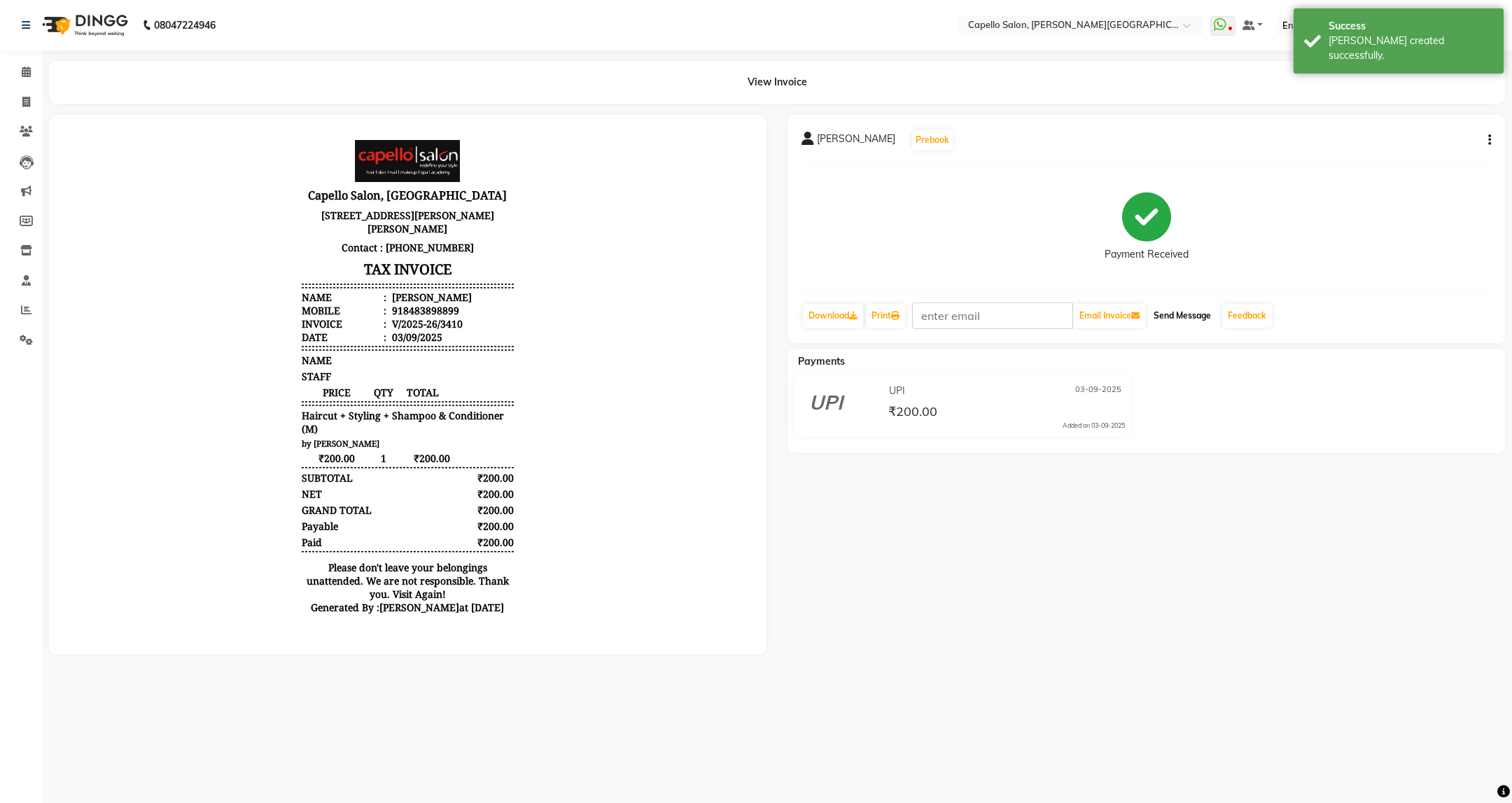
click at [1190, 324] on button "Send Message" at bounding box center [1182, 315] width 69 height 24
drag, startPoint x: 17, startPoint y: 72, endPoint x: 23, endPoint y: 103, distance: 31.6
click at [17, 72] on span at bounding box center [26, 72] width 24 height 16
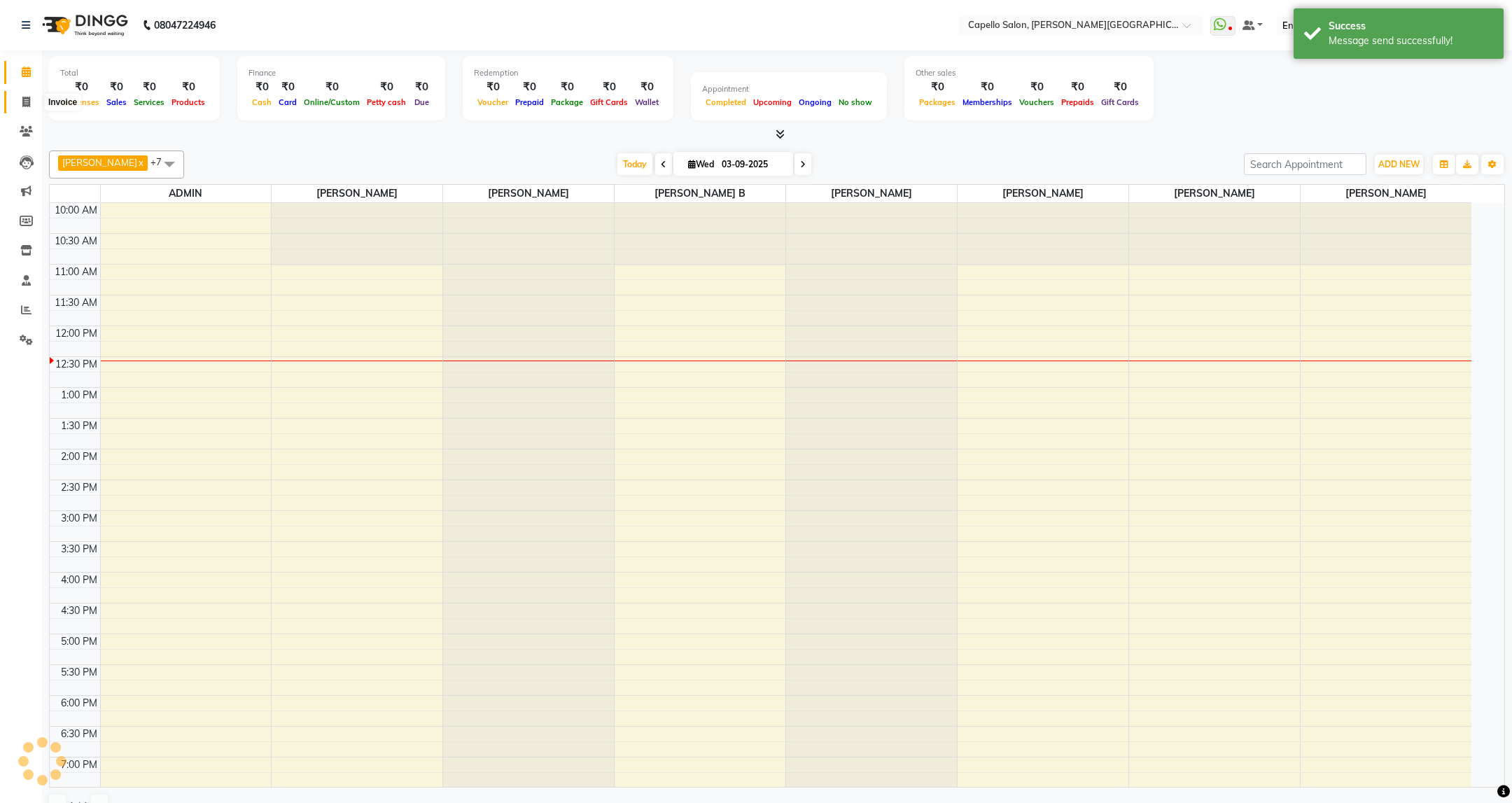
click at [23, 103] on icon at bounding box center [26, 102] width 8 height 11
select select "service"
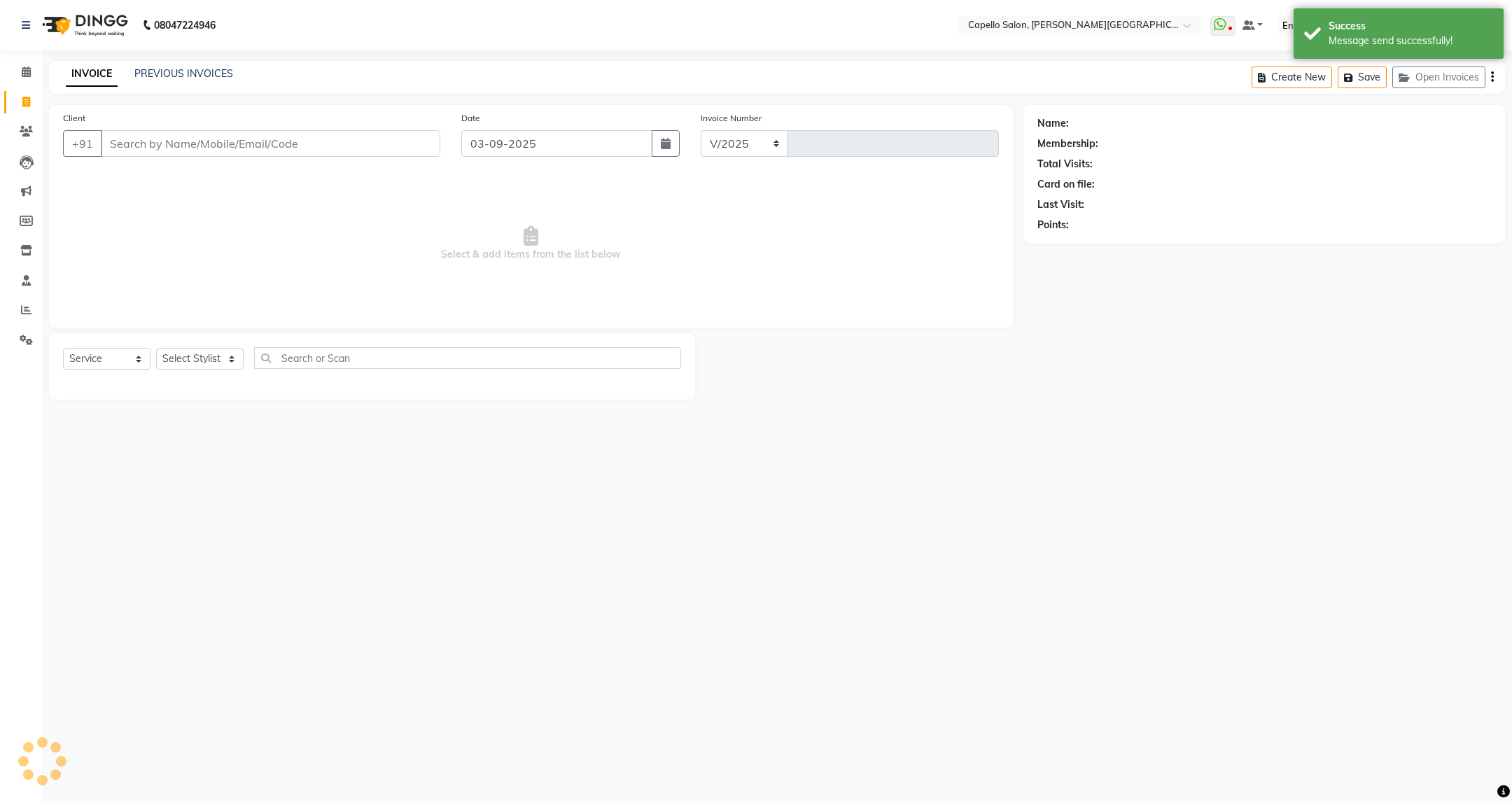
select select "811"
type input "3411"
click at [191, 67] on div "PREVIOUS INVOICES" at bounding box center [184, 74] width 99 height 14
click at [187, 78] on link "PREVIOUS INVOICES" at bounding box center [184, 73] width 99 height 12
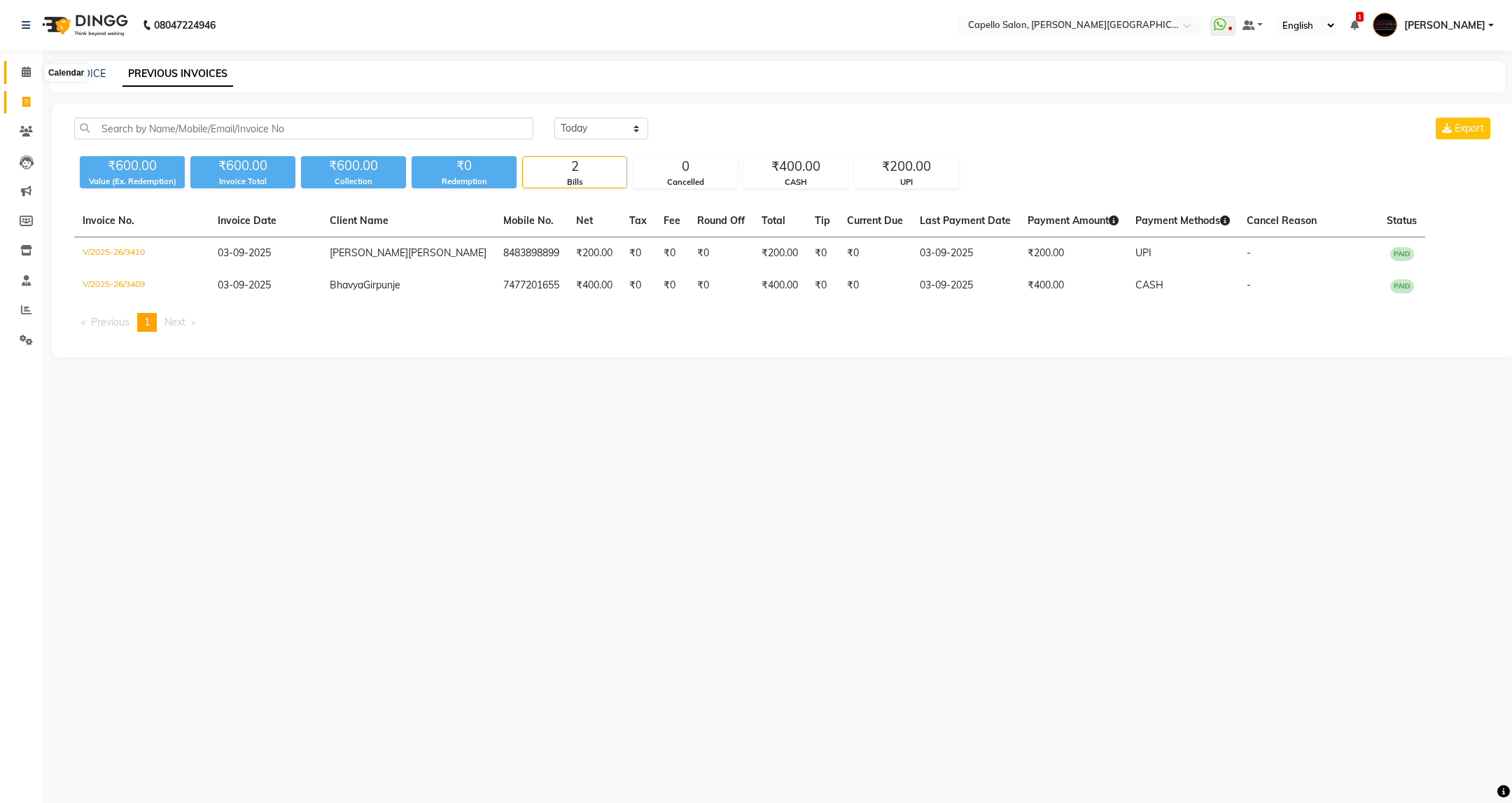
click at [30, 71] on icon at bounding box center [26, 72] width 9 height 11
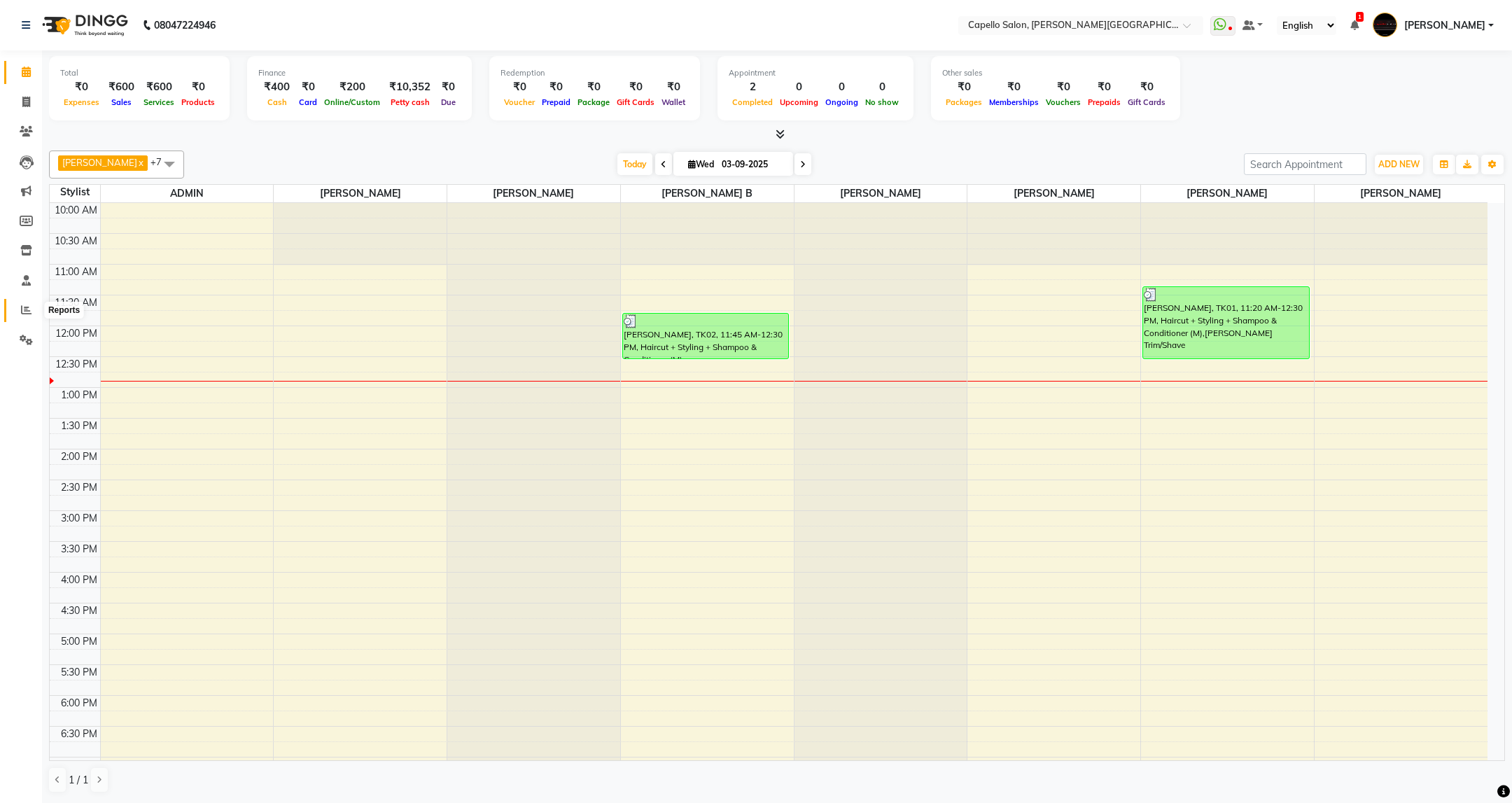
click at [17, 310] on span at bounding box center [26, 310] width 24 height 16
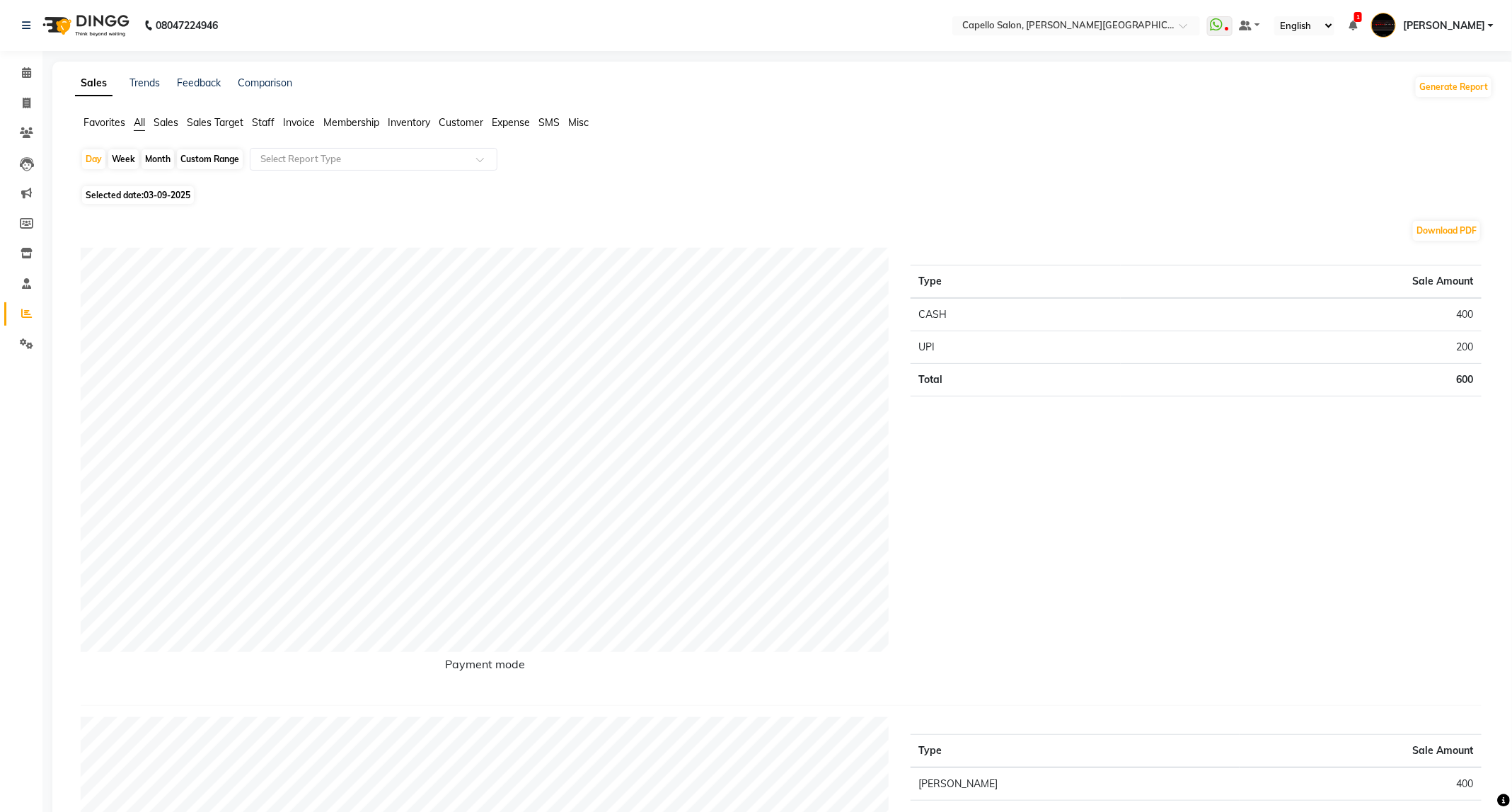
click at [152, 155] on div "Month" at bounding box center [158, 159] width 32 height 20
select select "9"
select select "2025"
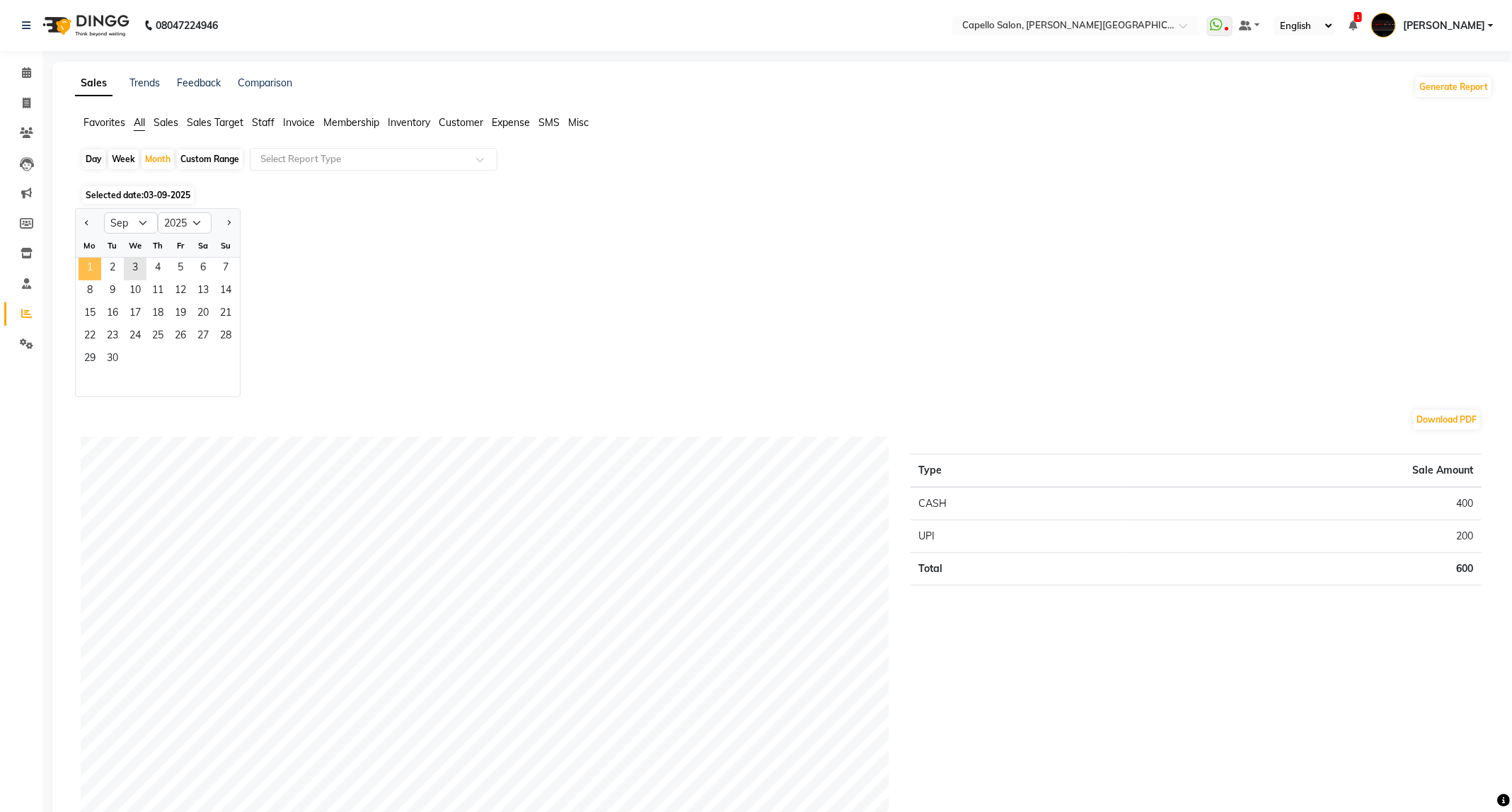
click at [85, 276] on span "1" at bounding box center [89, 268] width 23 height 23
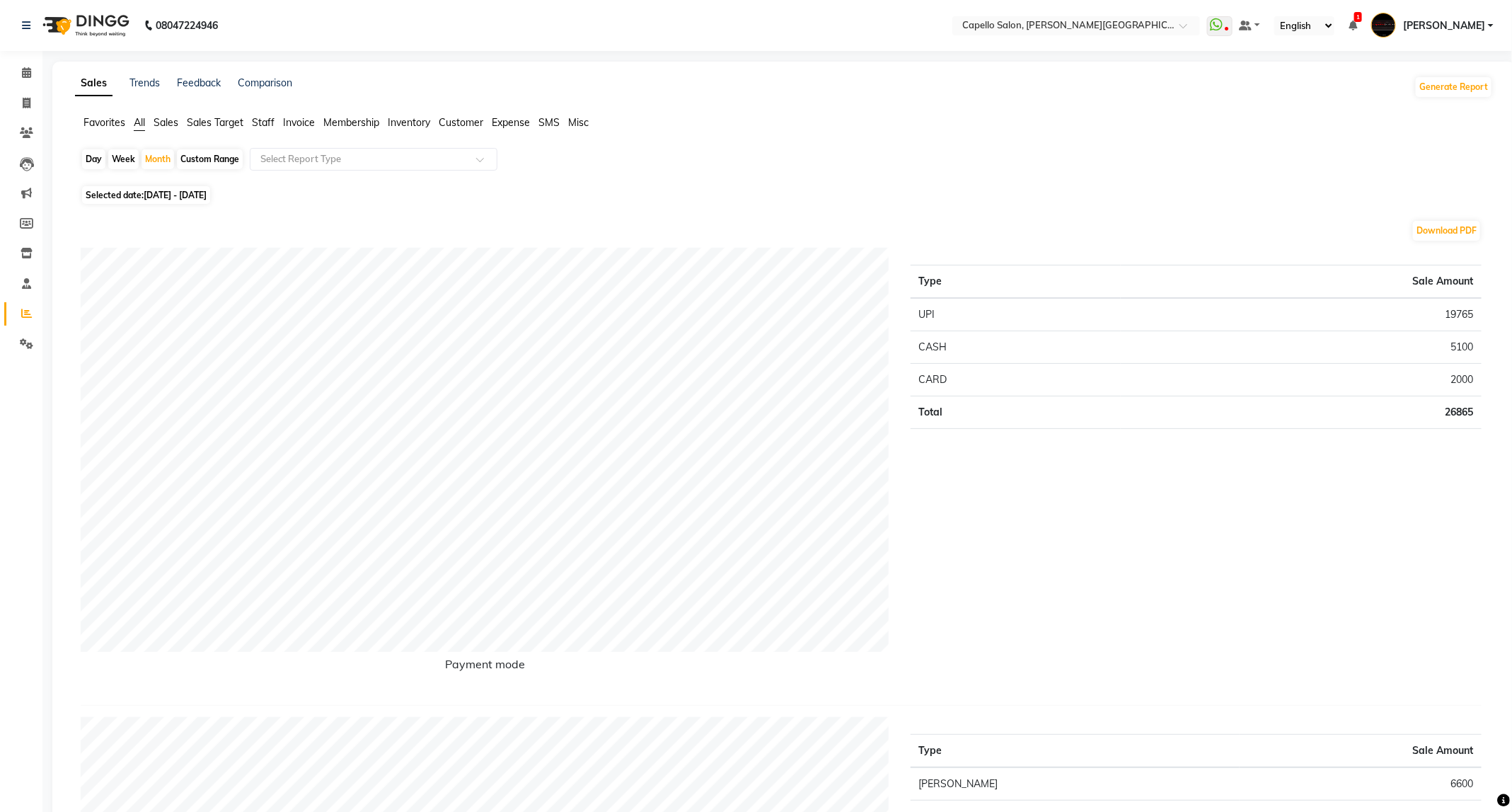
click at [272, 128] on li "Staff" at bounding box center [263, 123] width 23 height 14
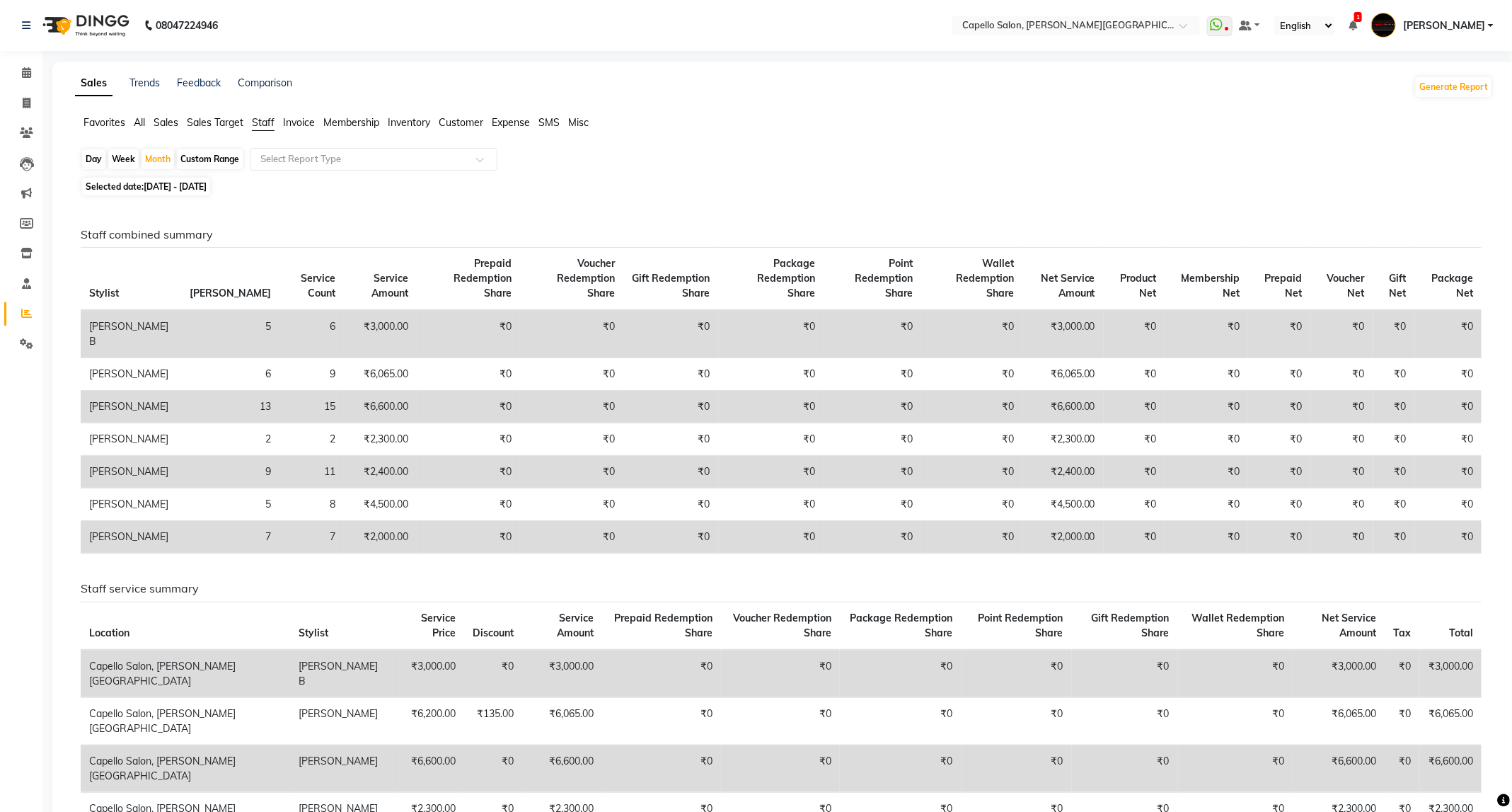
click at [91, 159] on div "Day" at bounding box center [94, 159] width 23 height 20
select select "9"
select select "2025"
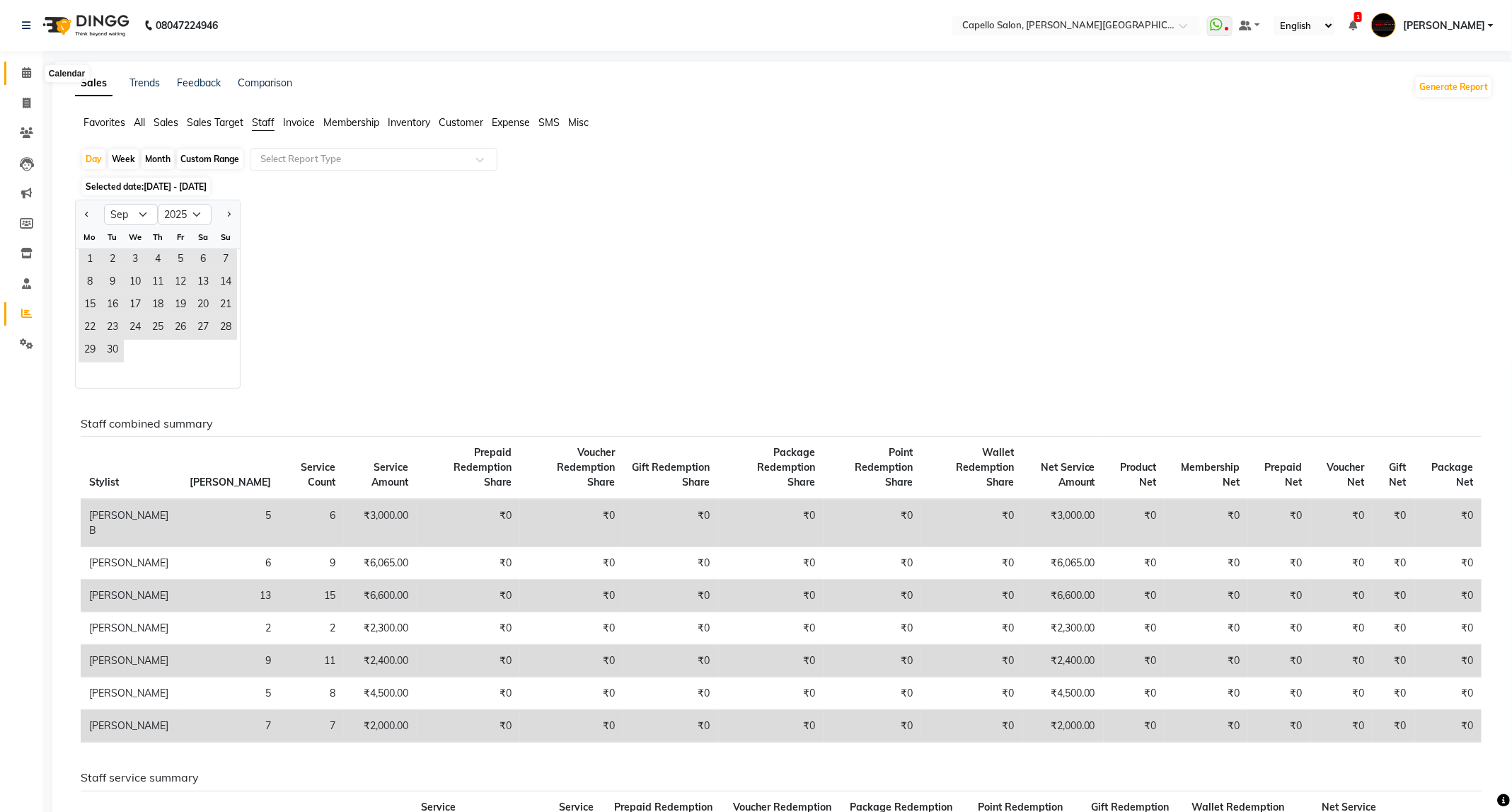
click at [25, 70] on icon at bounding box center [26, 73] width 9 height 11
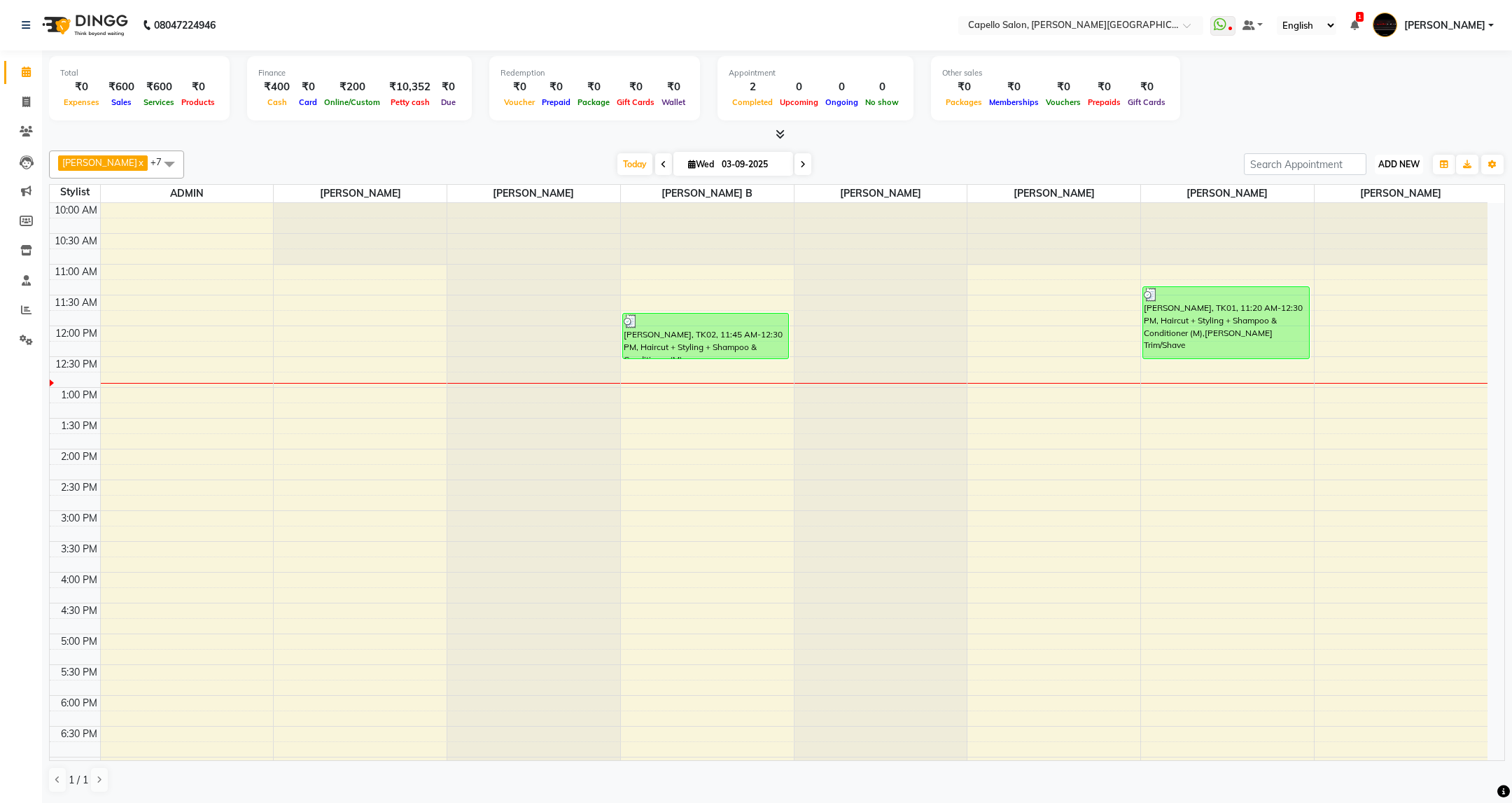
click at [1411, 158] on button "ADD NEW Toggle Dropdown" at bounding box center [1399, 164] width 48 height 20
click at [1234, 429] on div "10:00 AM 10:30 AM 11:00 AM 11:30 AM 12:00 PM 12:30 PM 1:00 PM 1:30 PM 2:00 PM 2…" at bounding box center [768, 571] width 1438 height 738
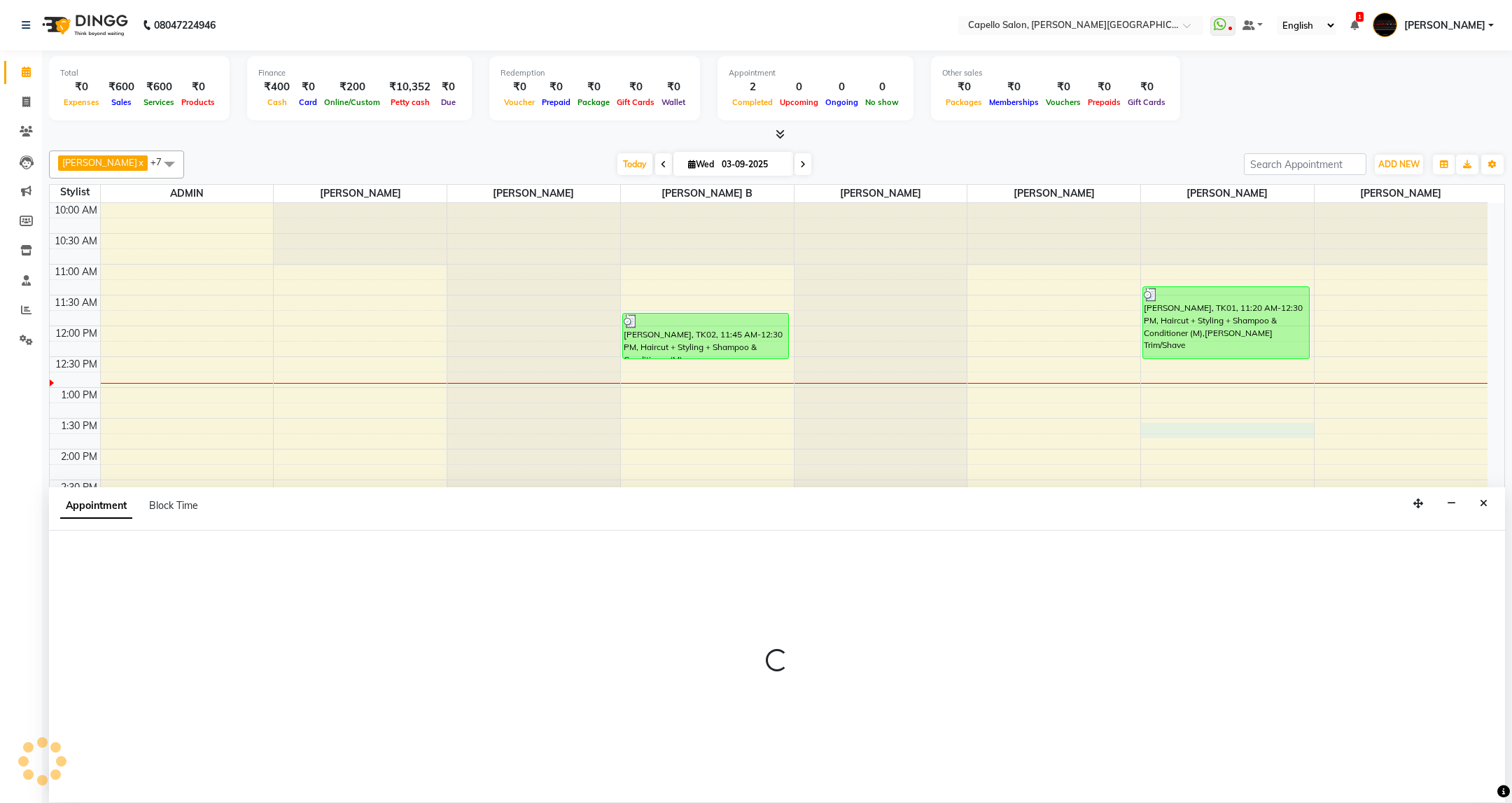
select select "84517"
select select "810"
select select "tentative"
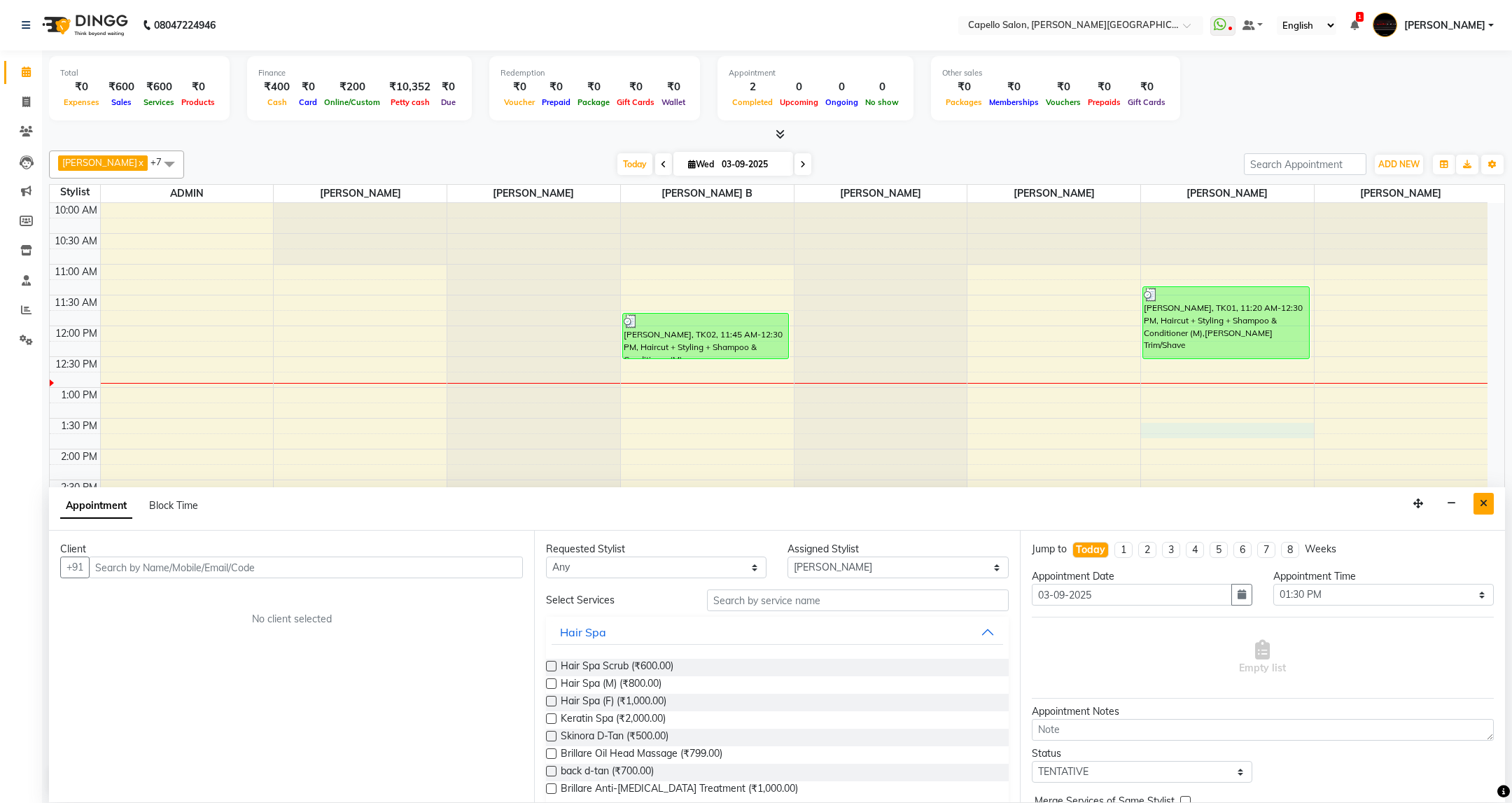
click at [1479, 512] on button "Close" at bounding box center [1483, 503] width 21 height 21
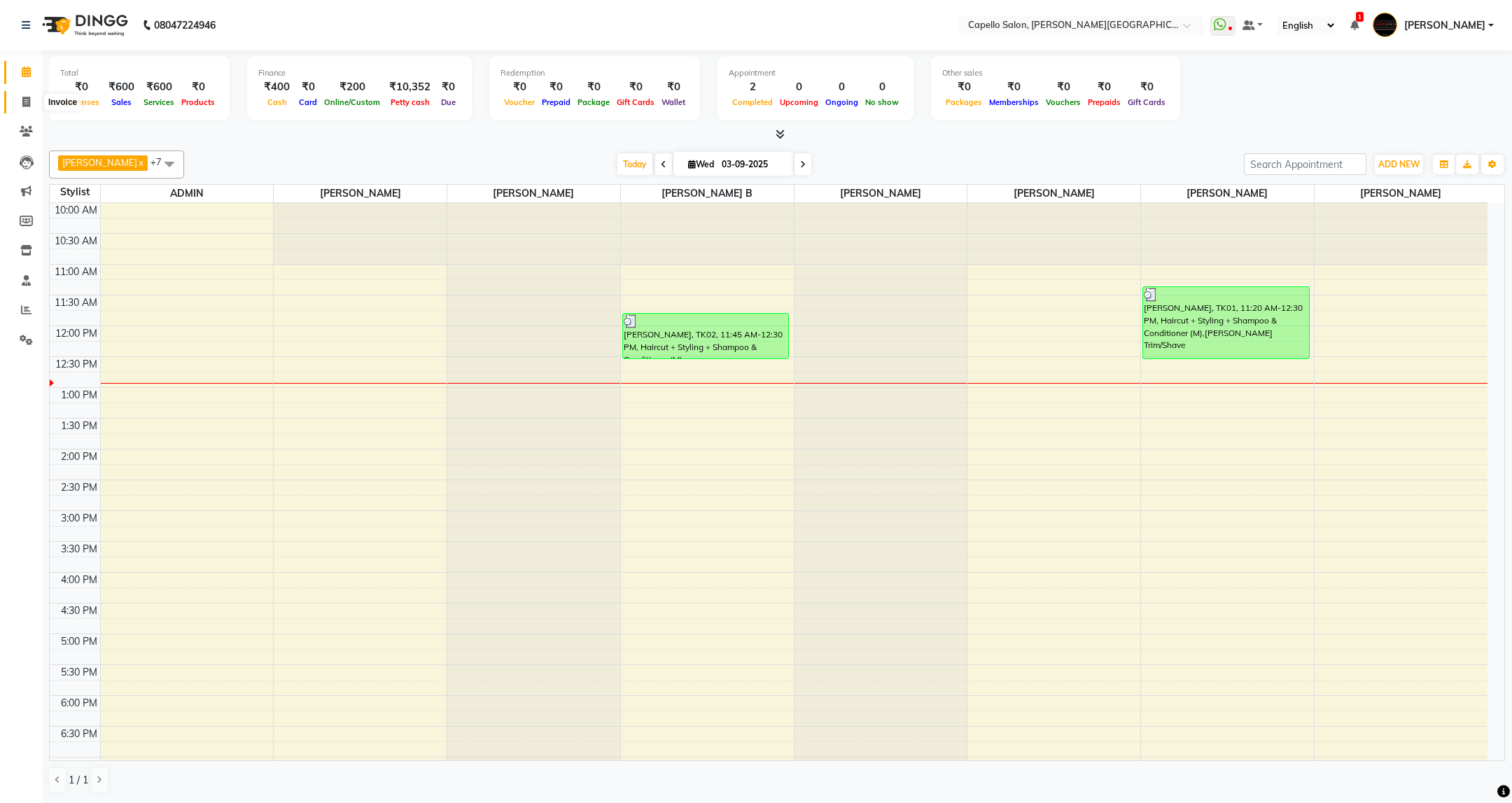
click at [25, 99] on icon at bounding box center [26, 102] width 8 height 11
select select "service"
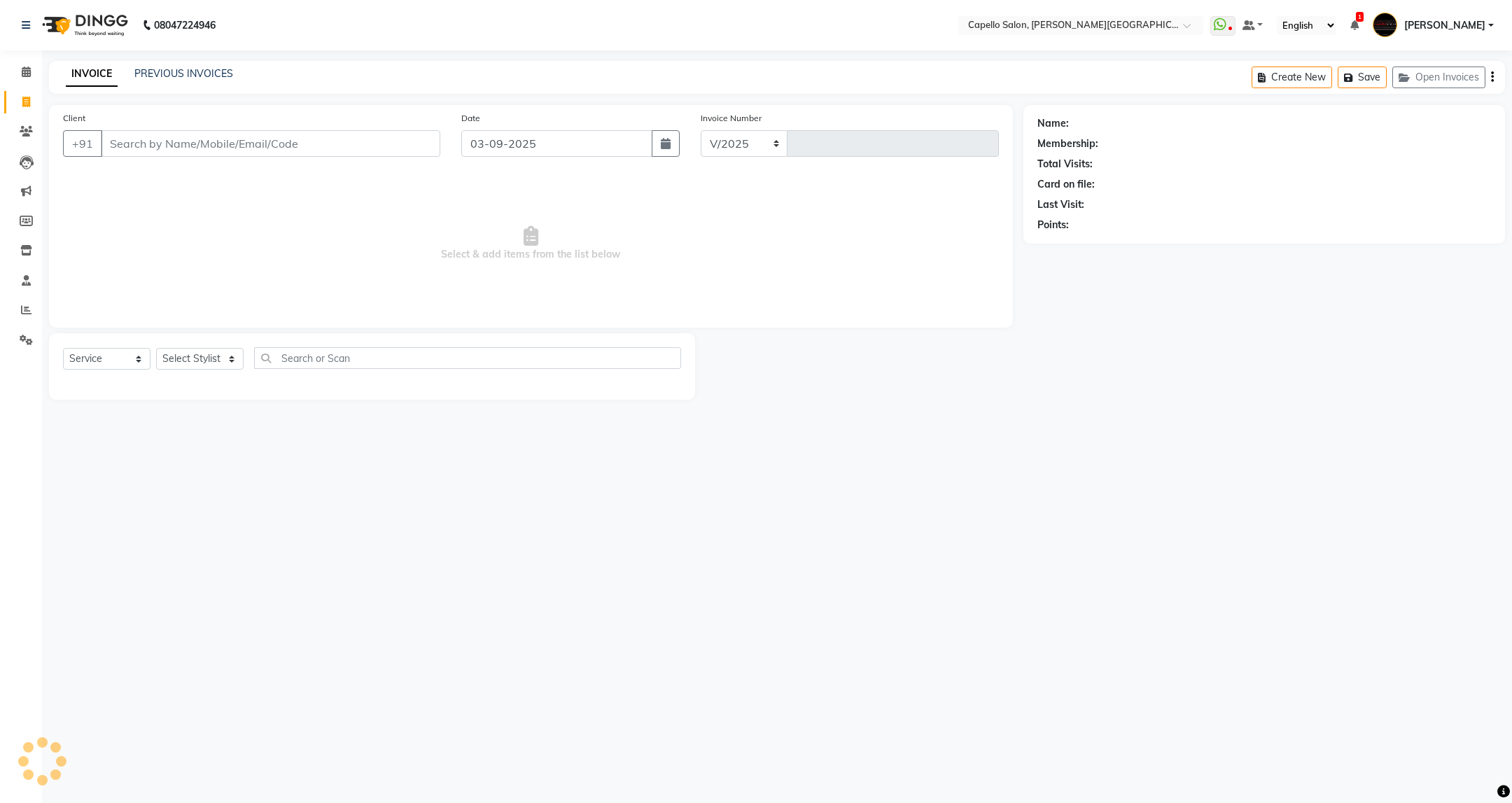
select select "811"
type input "3411"
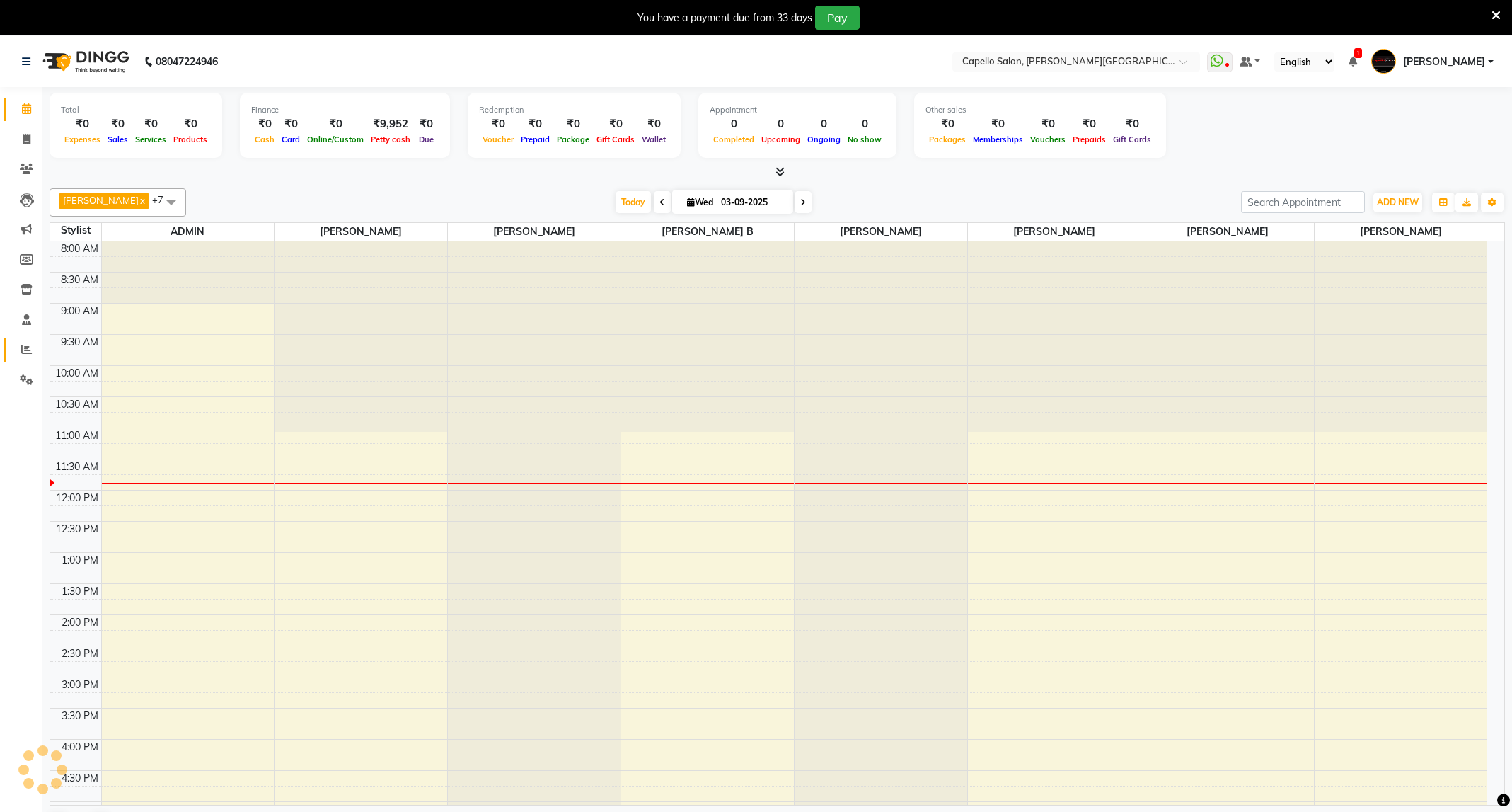
click at [28, 344] on icon at bounding box center [27, 349] width 11 height 11
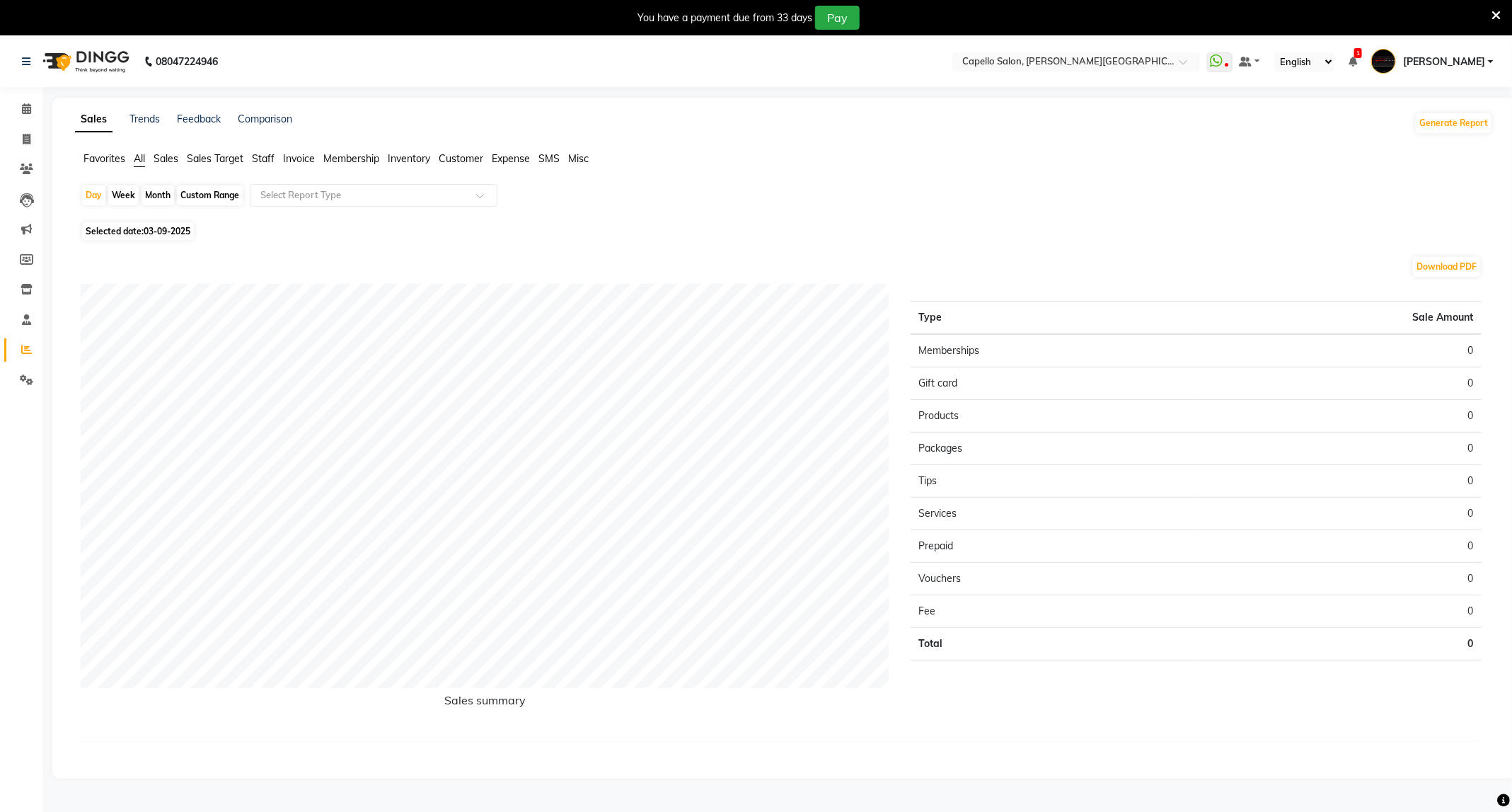
click at [274, 157] on span "Staff" at bounding box center [263, 159] width 23 height 13
click at [171, 221] on span "03-09-2025" at bounding box center [167, 223] width 47 height 11
select select "9"
select select "2025"
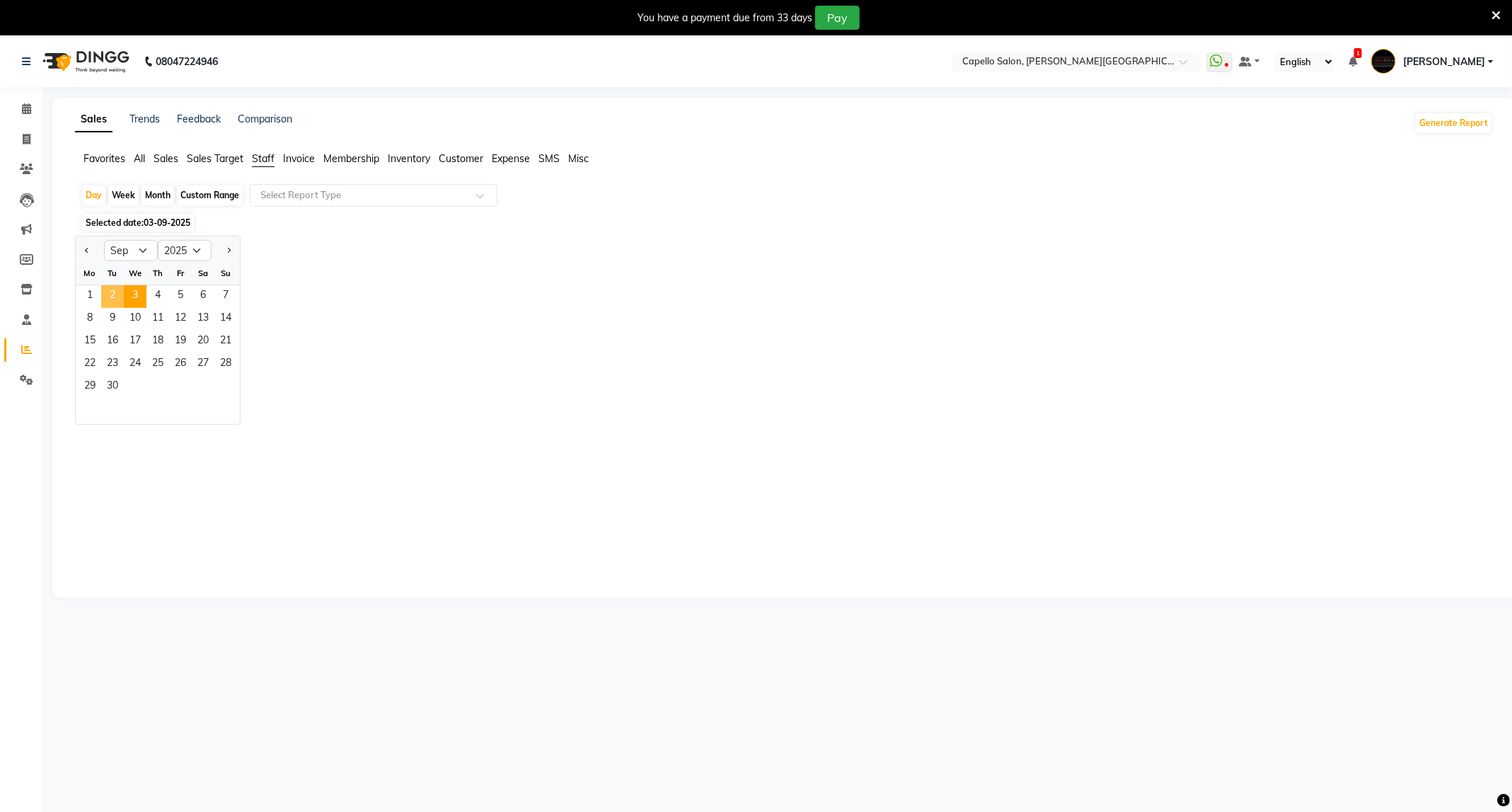
click at [111, 302] on span "2" at bounding box center [112, 296] width 23 height 23
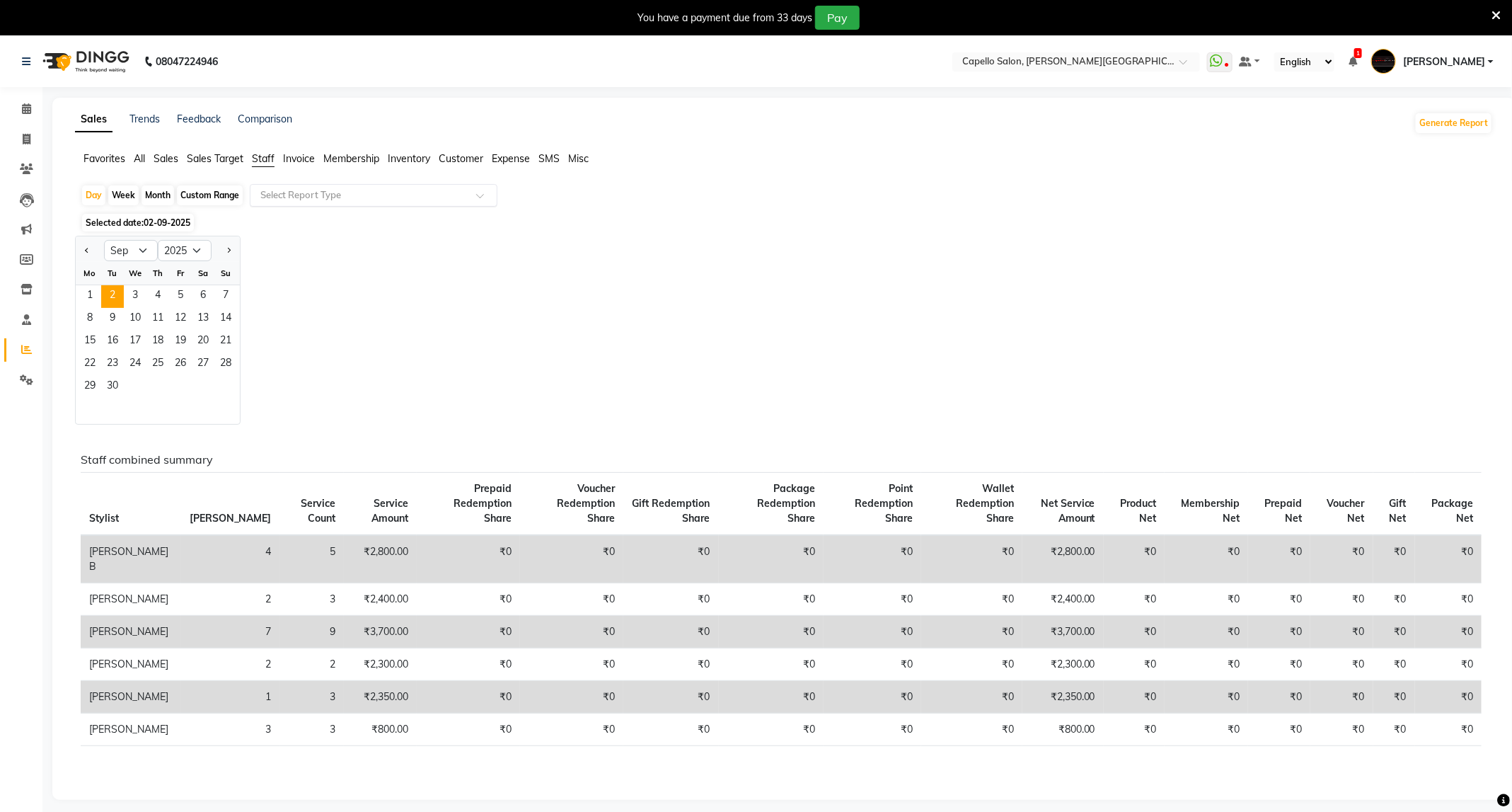
click at [357, 192] on input "text" at bounding box center [359, 196] width 204 height 14
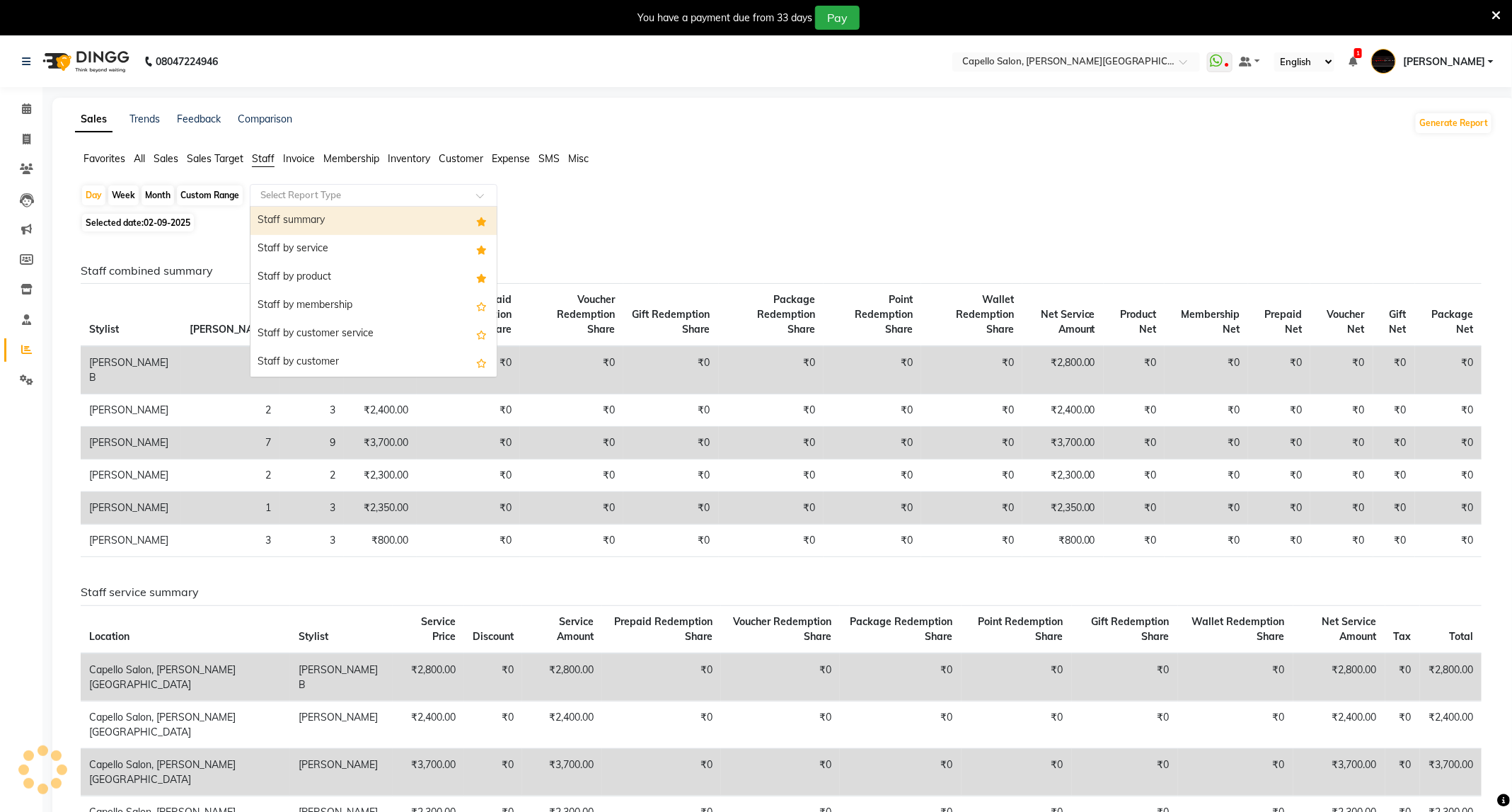
click at [359, 217] on div "Staff summary" at bounding box center [373, 220] width 246 height 28
select select "full_report"
select select "csv"
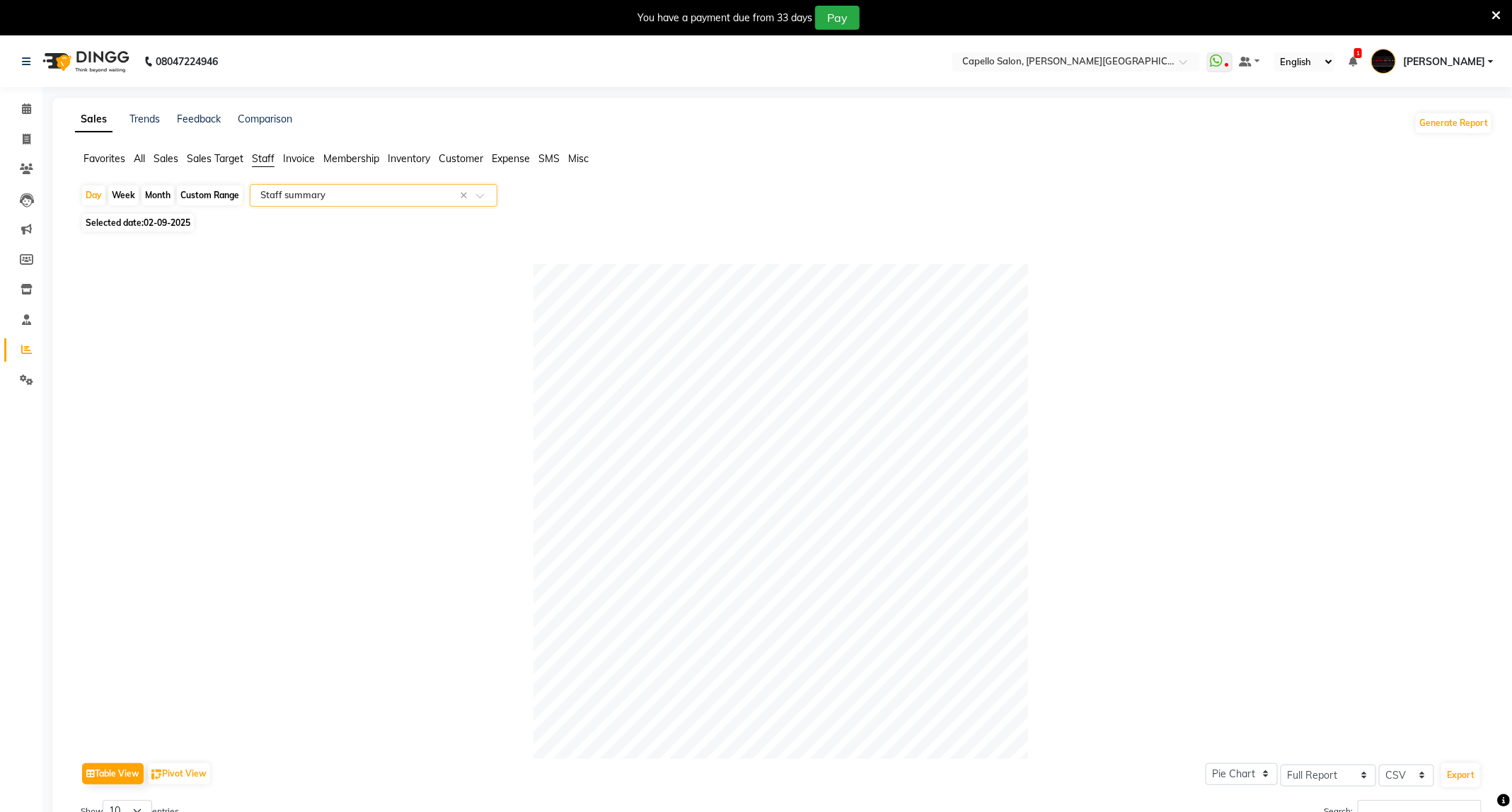
click at [306, 202] on input "text" at bounding box center [359, 196] width 204 height 14
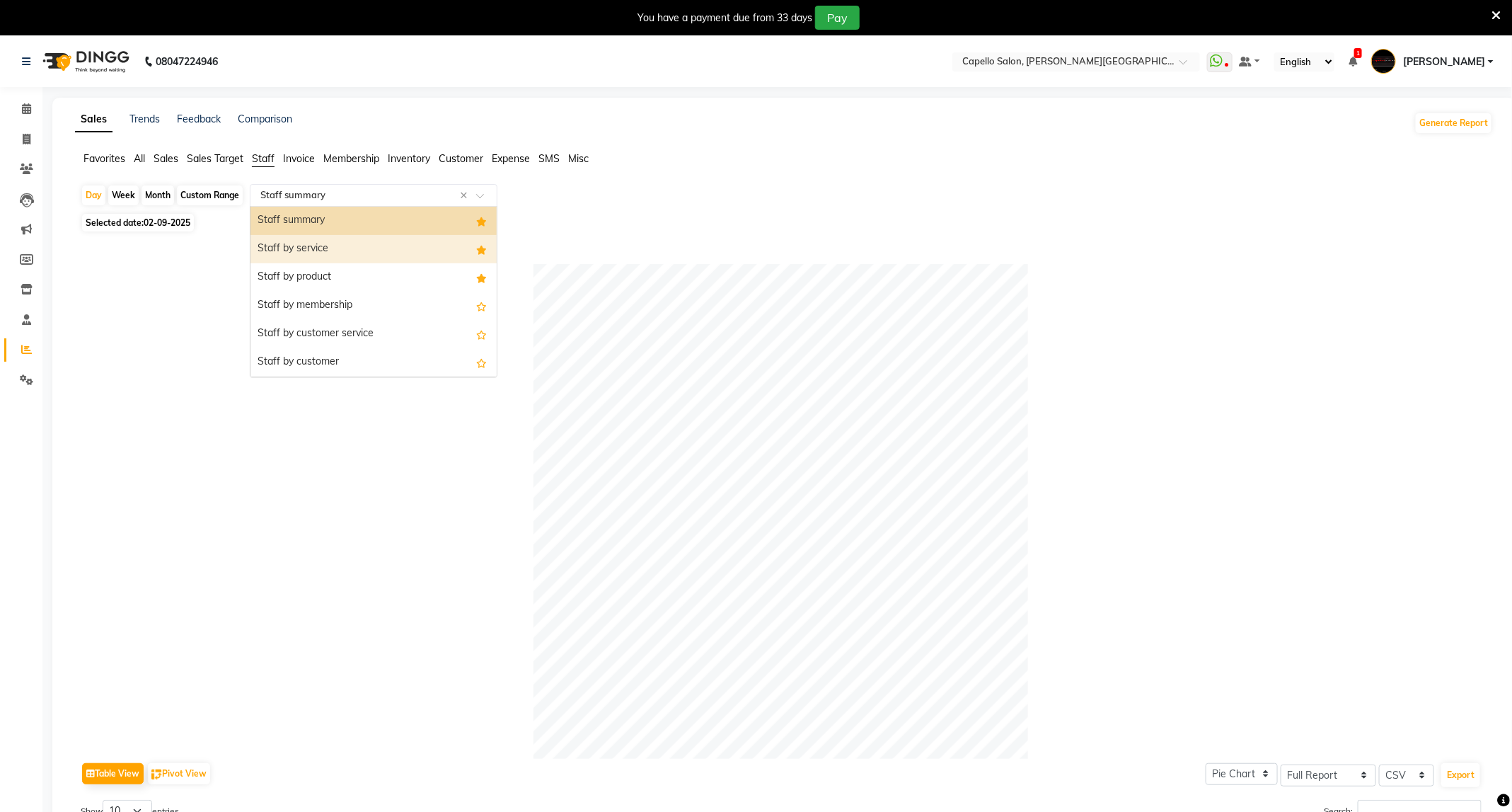
click at [320, 257] on div "Staff by service" at bounding box center [373, 248] width 246 height 28
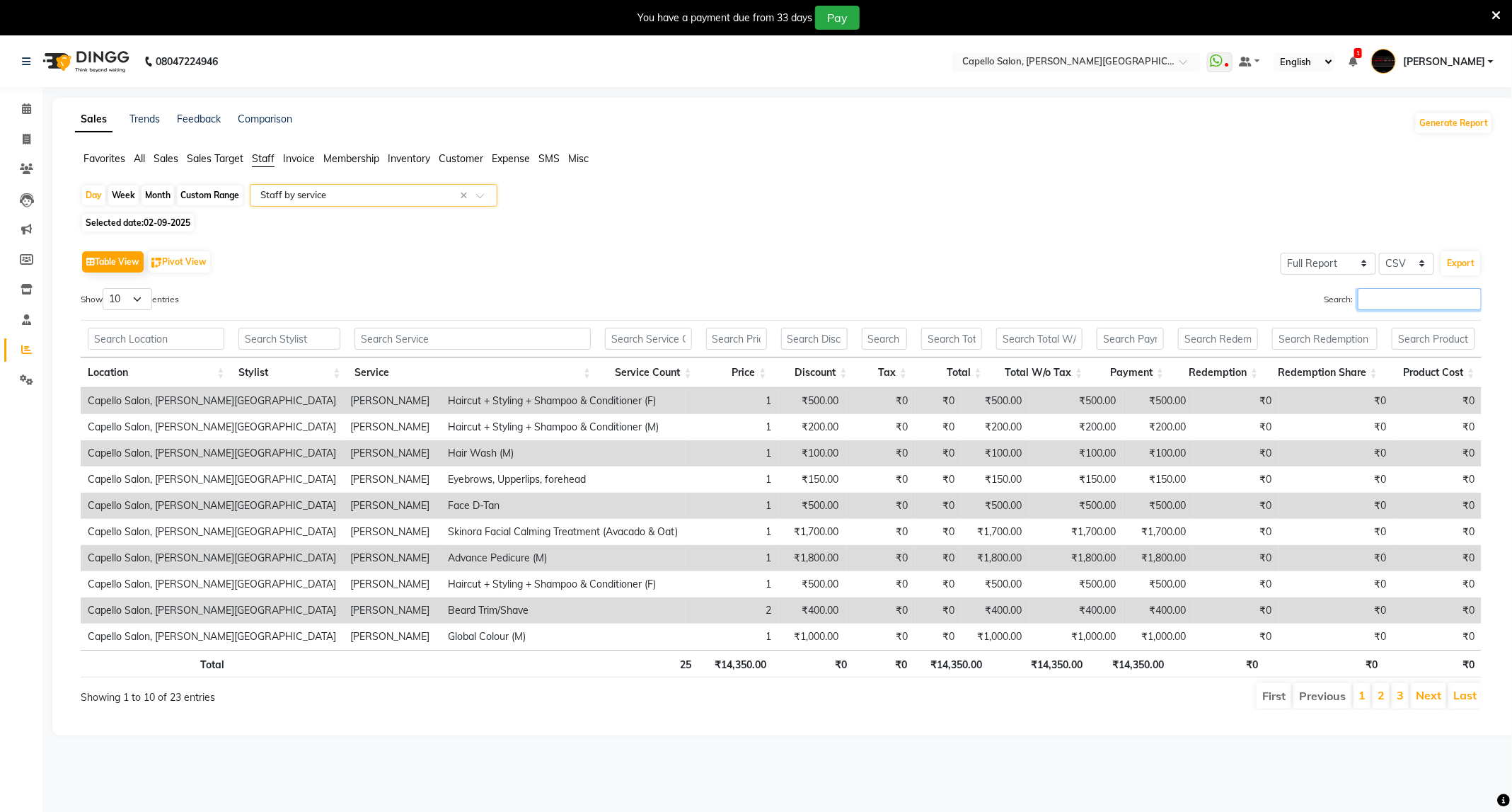
click at [1410, 308] on input "Search:" at bounding box center [1419, 299] width 124 height 22
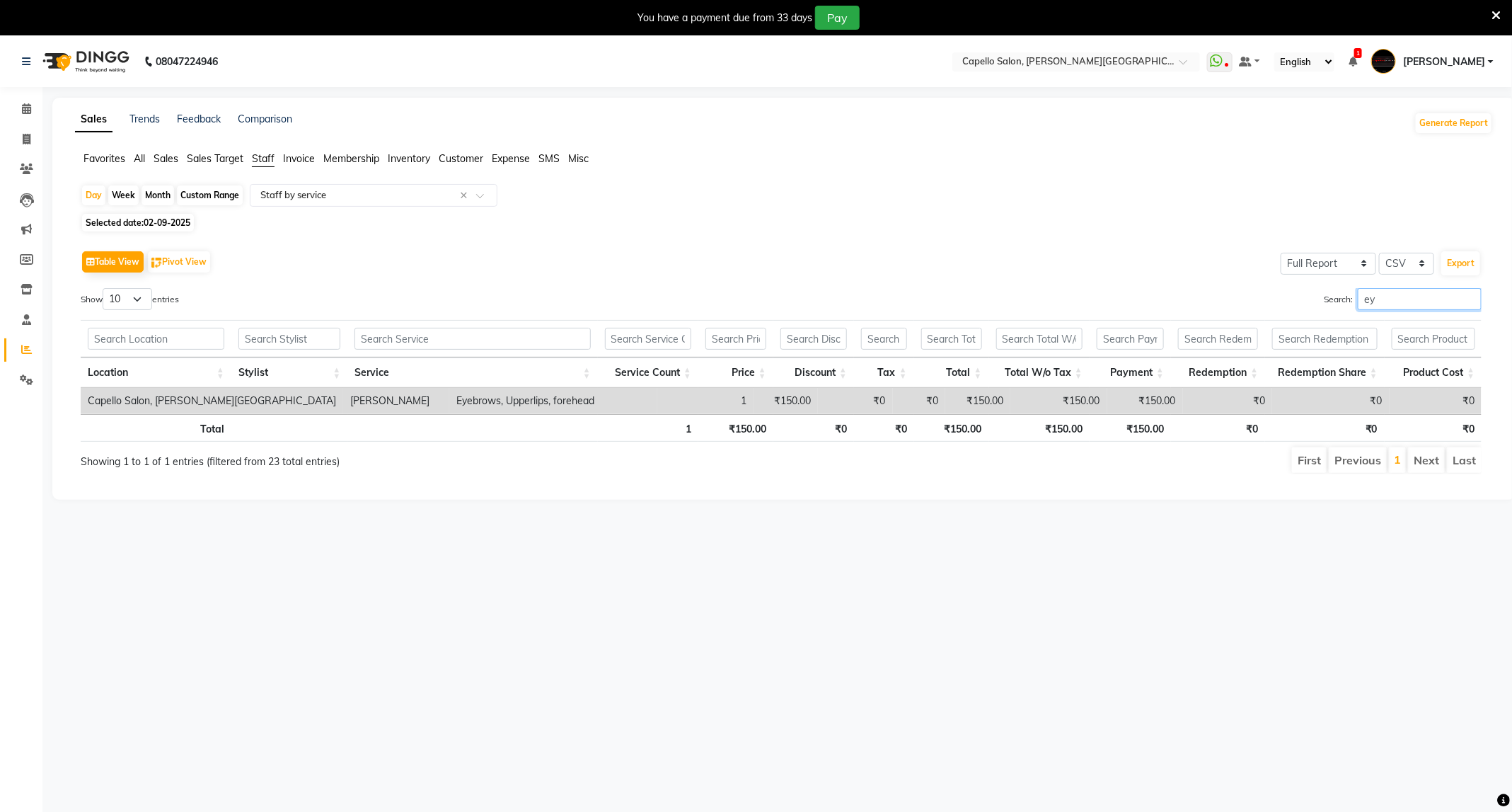
type input "e"
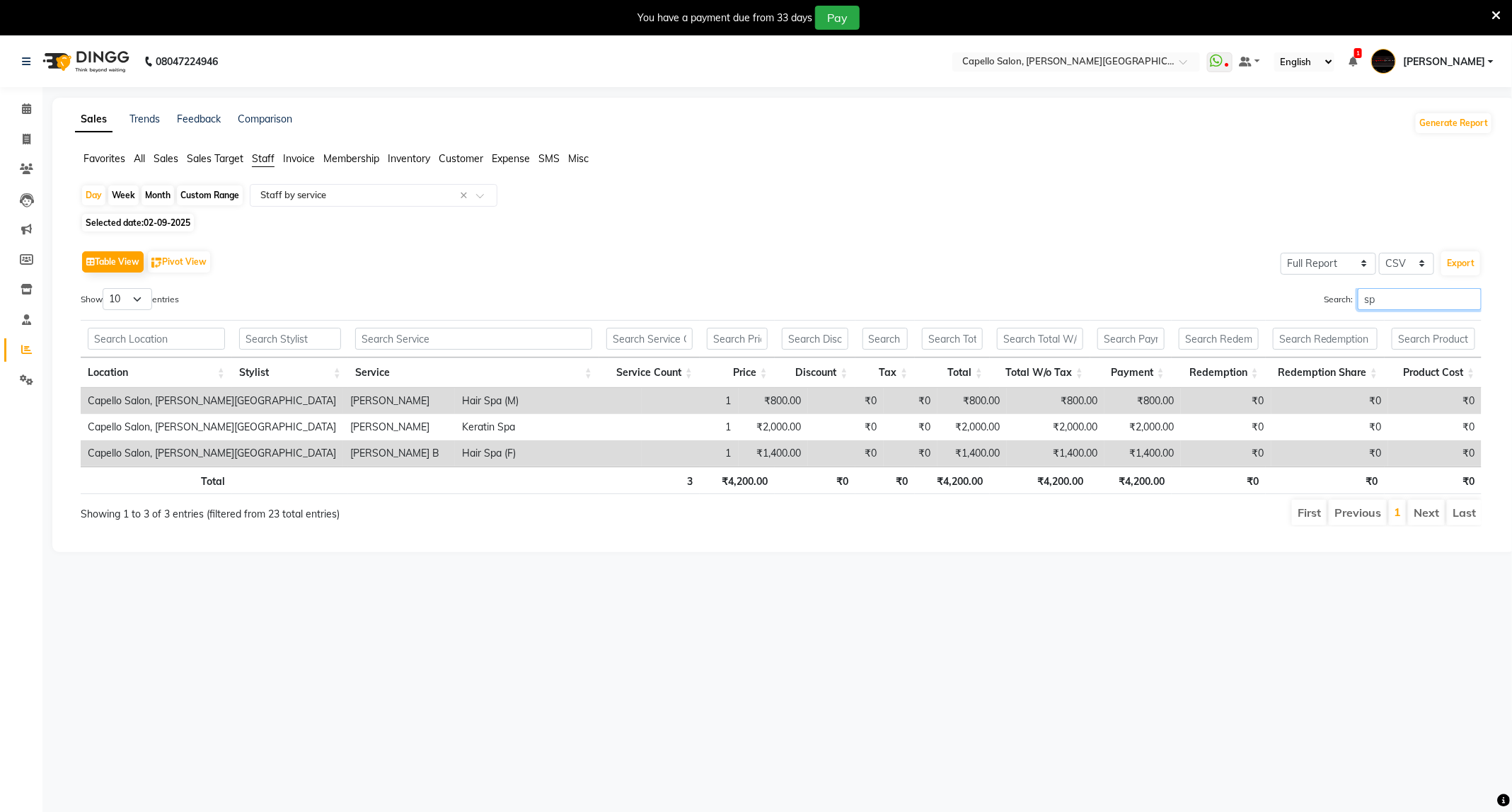
type input "s"
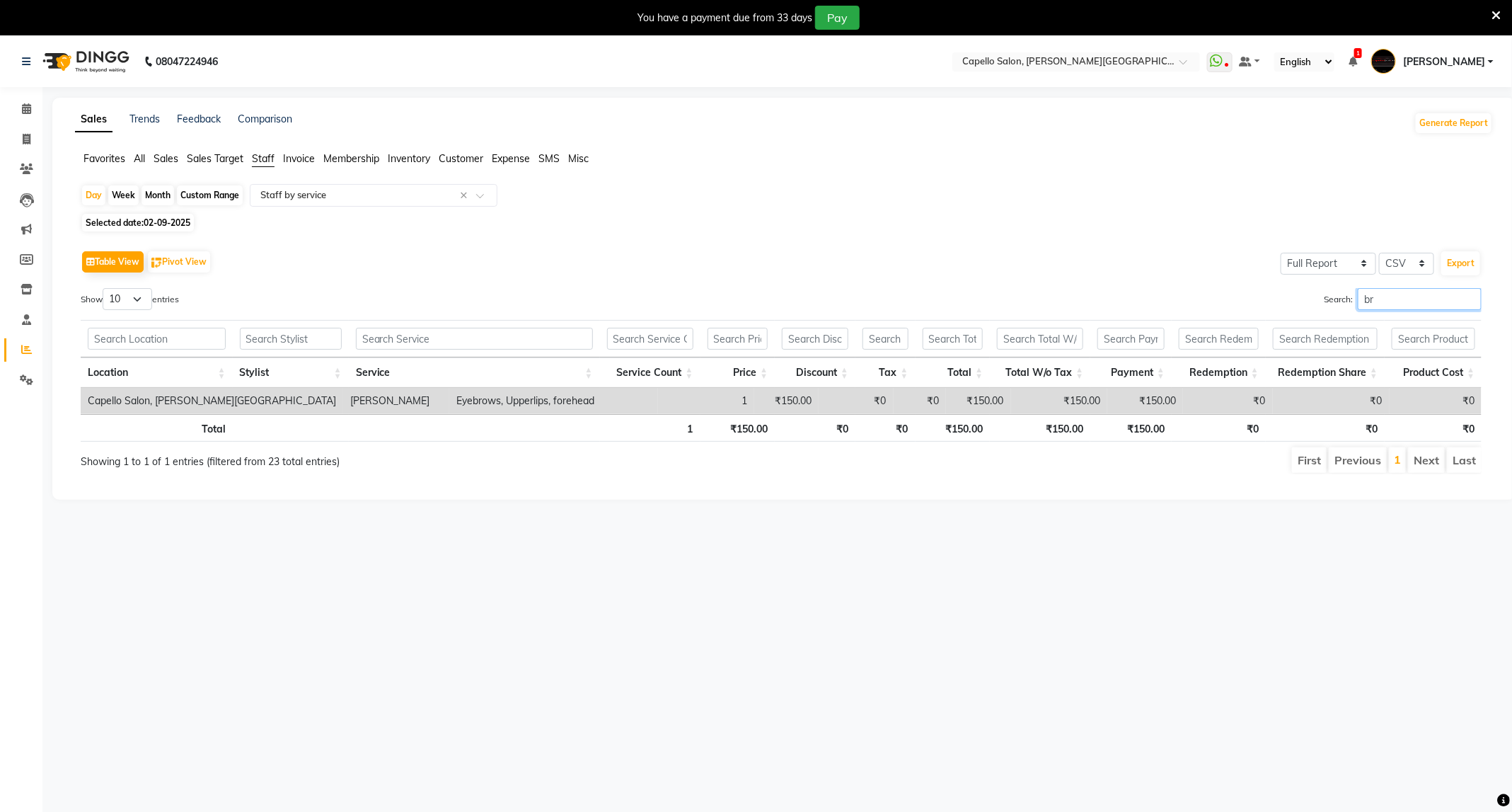
type input "b"
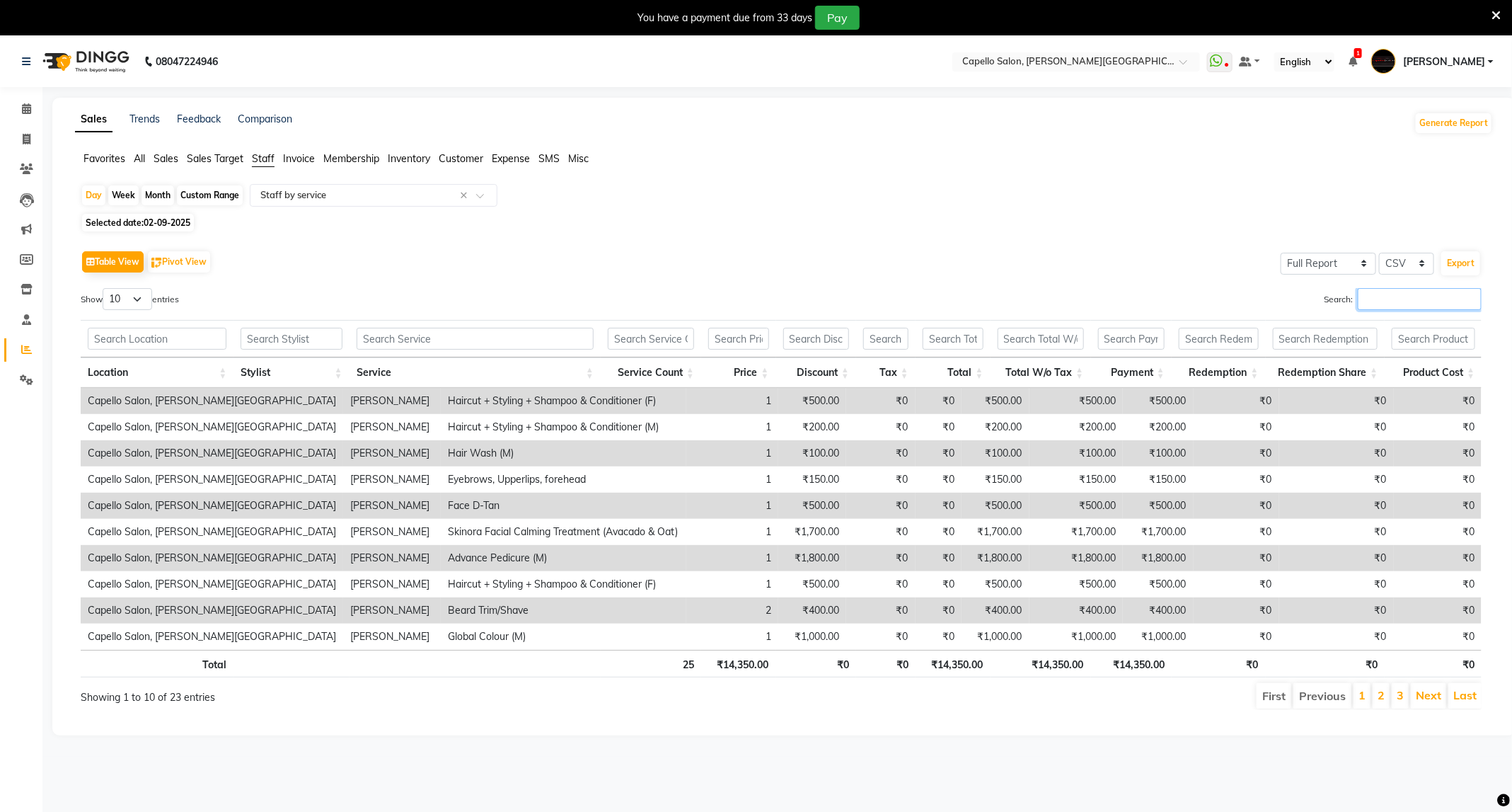
type input "n"
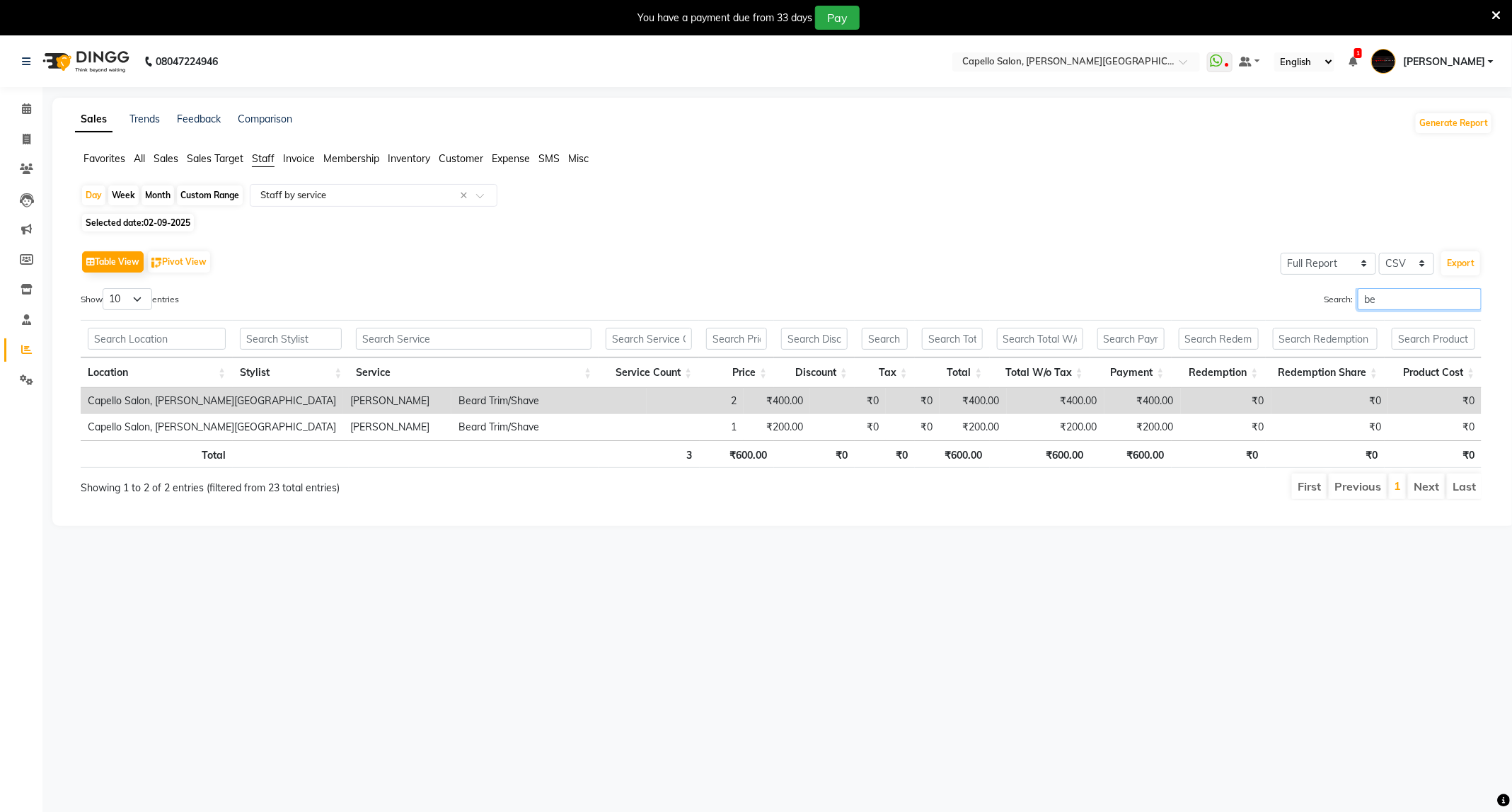
type input "b"
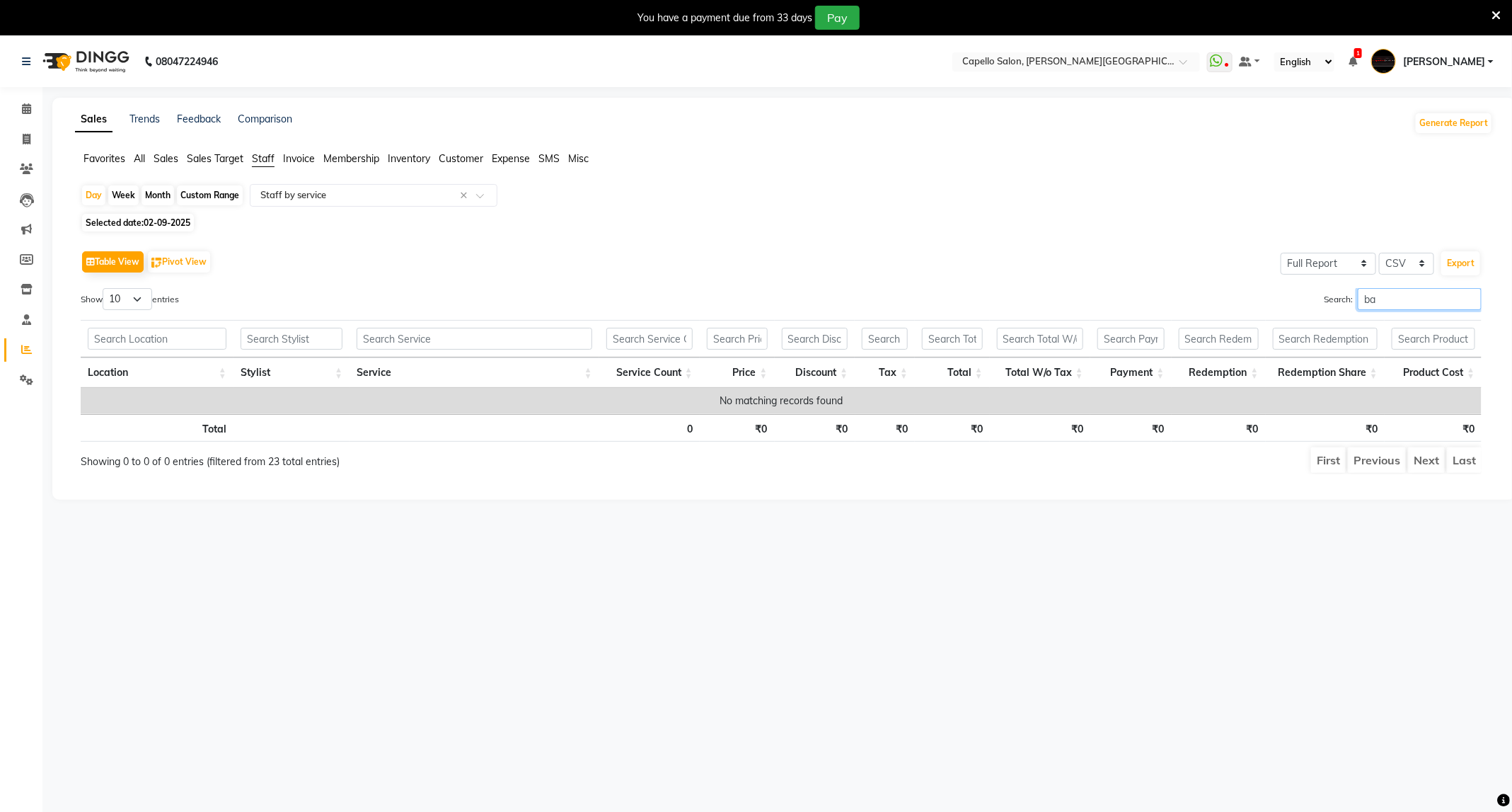
type input "b"
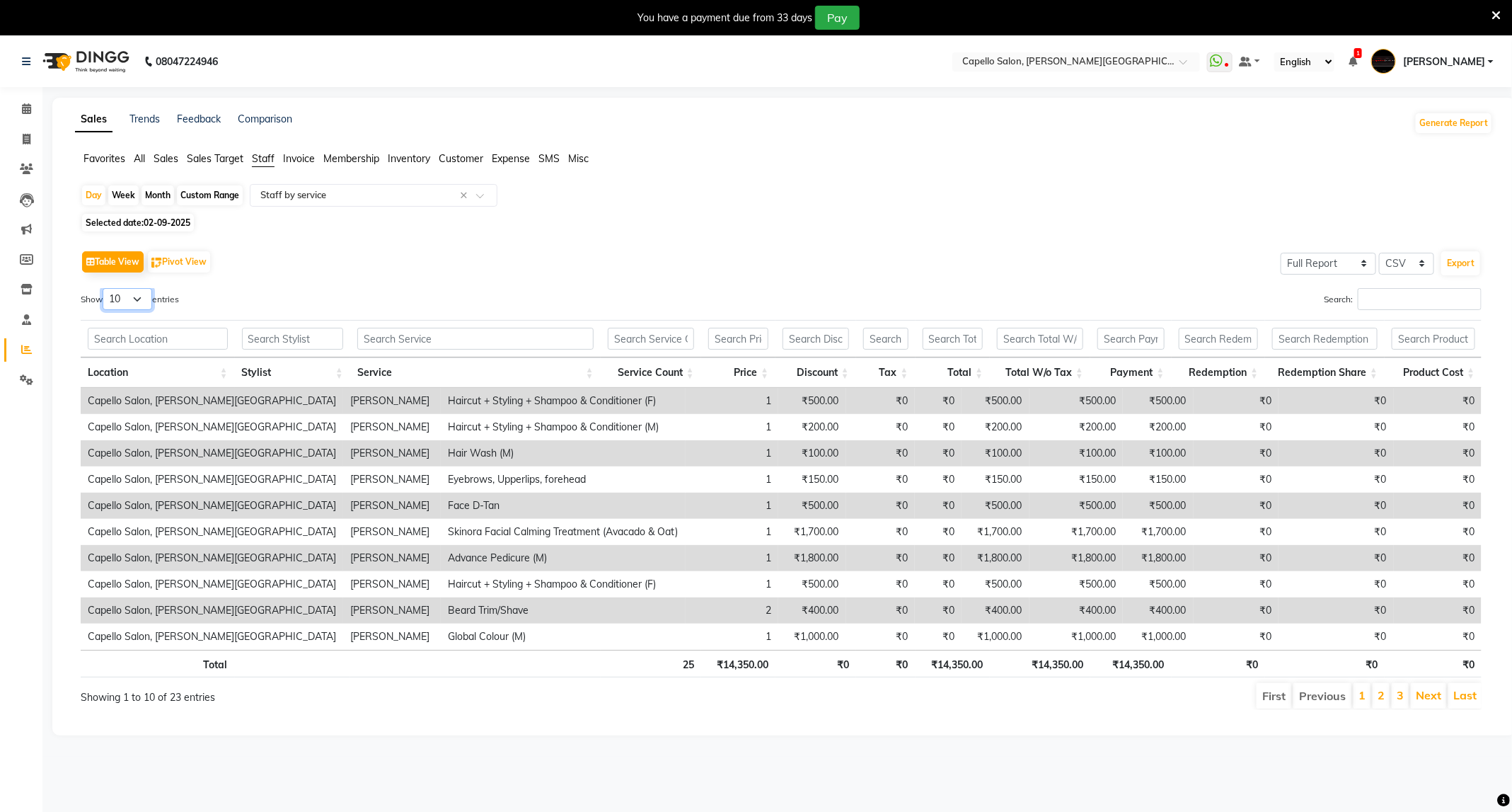
drag, startPoint x: 130, startPoint y: 295, endPoint x: 132, endPoint y: 308, distance: 13.2
click at [130, 295] on select "10 25 50 100" at bounding box center [127, 299] width 50 height 22
select select "50"
click at [105, 289] on select "10 25 50 100" at bounding box center [127, 299] width 50 height 22
click at [130, 370] on th "Location" at bounding box center [157, 373] width 154 height 31
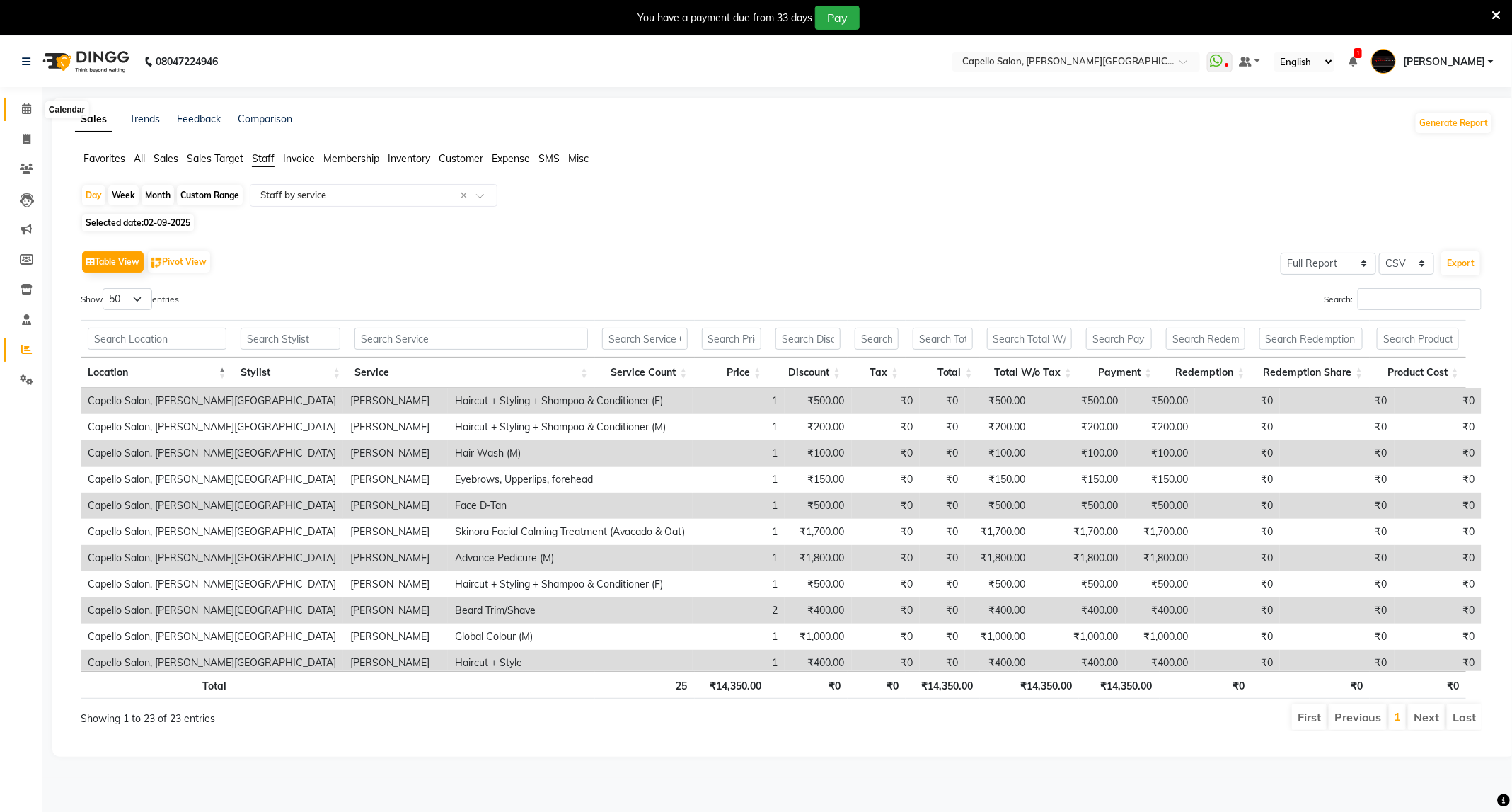
drag, startPoint x: 34, startPoint y: 106, endPoint x: 94, endPoint y: 0, distance: 121.8
click at [34, 106] on span at bounding box center [26, 109] width 24 height 16
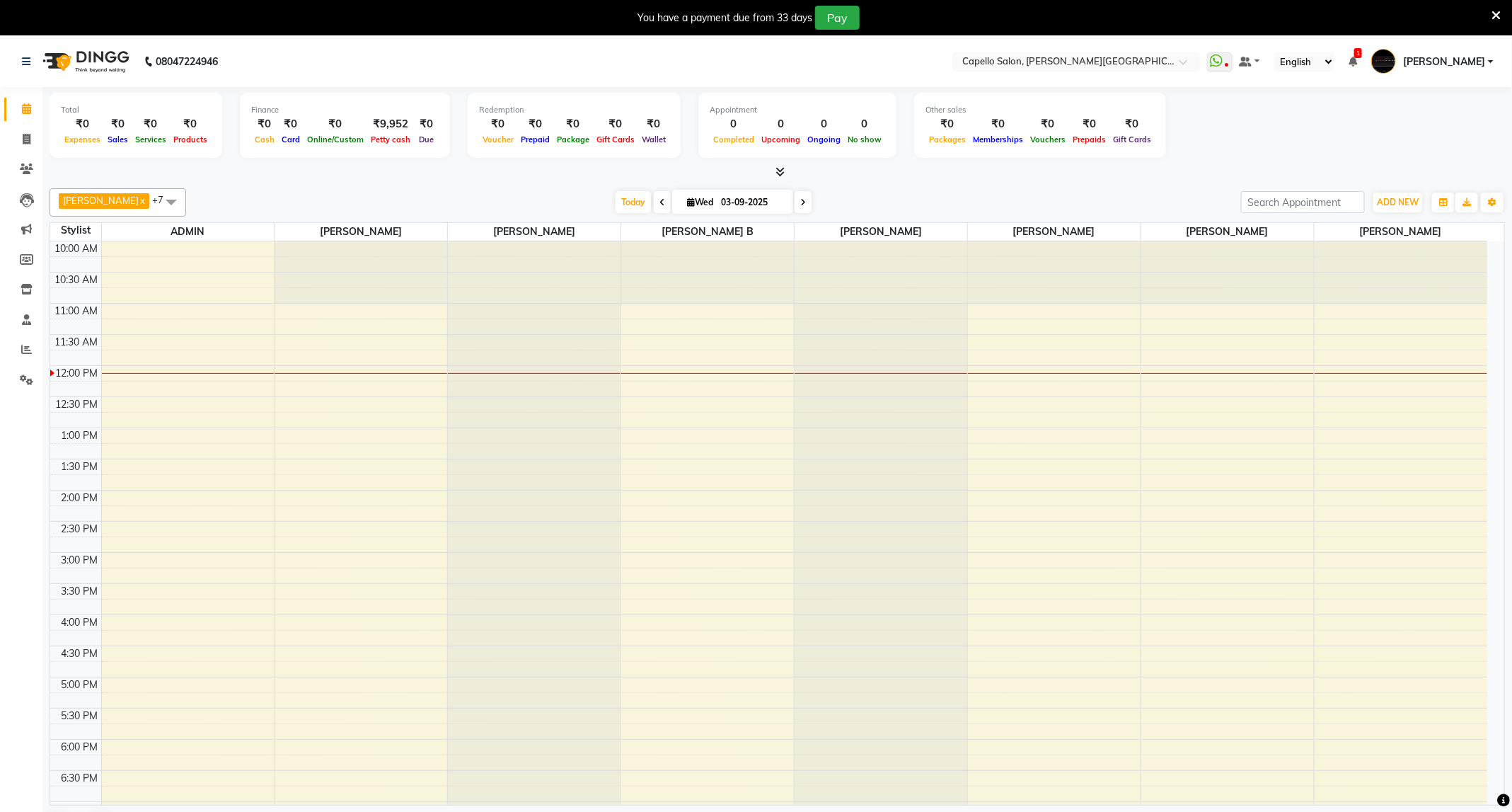
click at [1495, 14] on icon at bounding box center [1496, 15] width 9 height 13
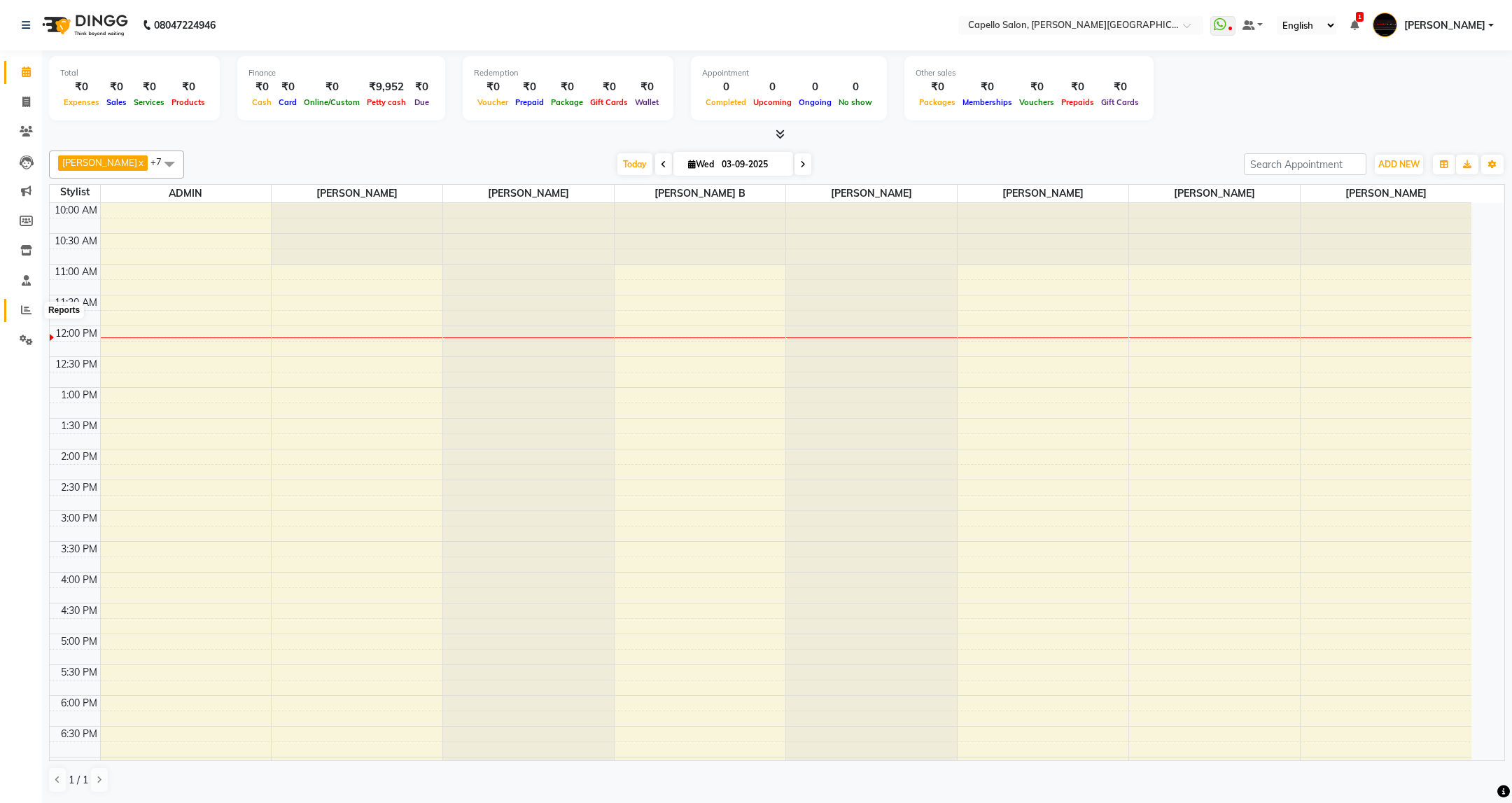
click at [32, 310] on span at bounding box center [26, 310] width 24 height 16
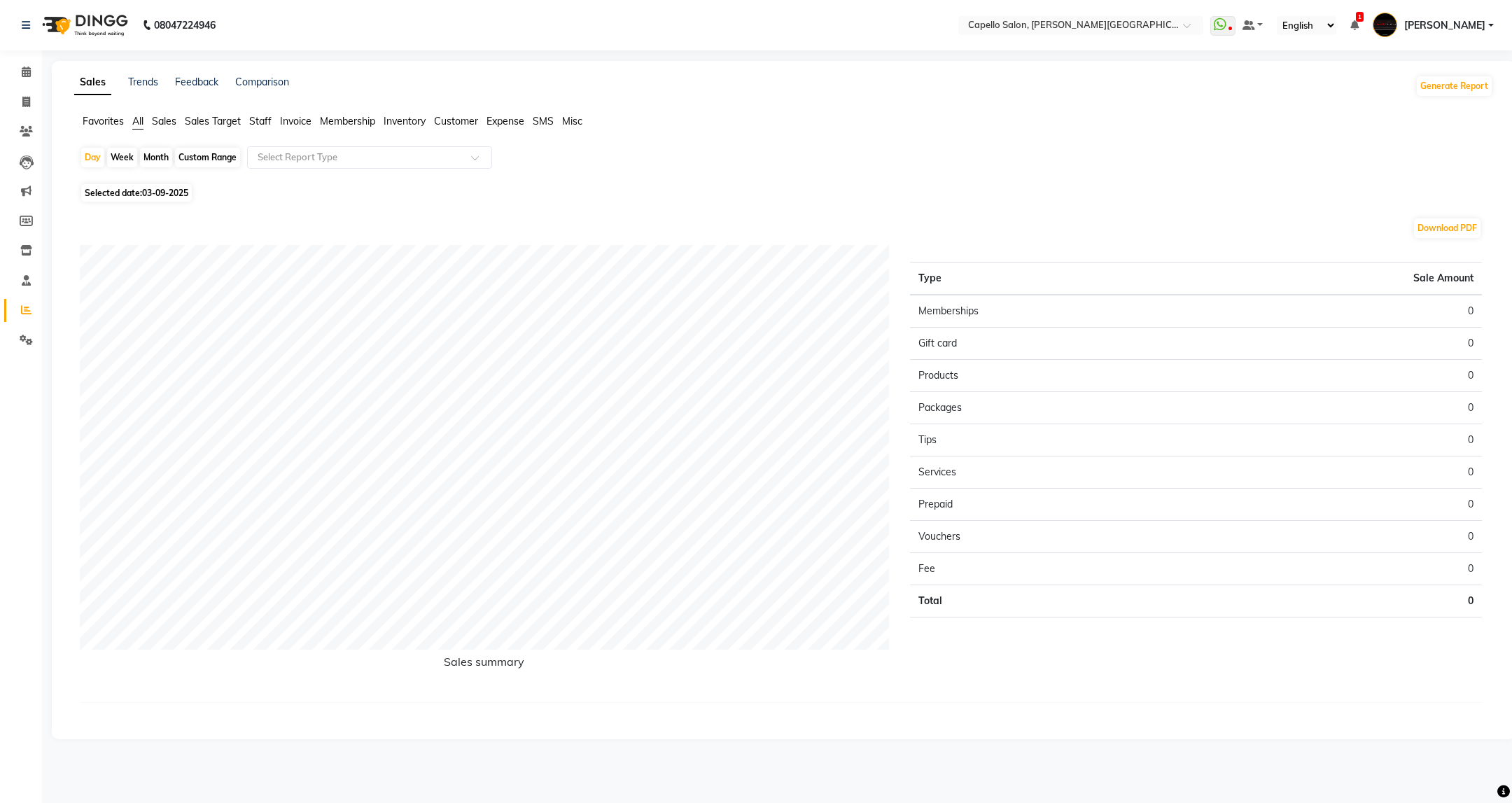
click at [167, 161] on div "Month" at bounding box center [156, 157] width 32 height 20
click at [162, 158] on div "Month" at bounding box center [156, 157] width 32 height 20
select select "9"
select select "2025"
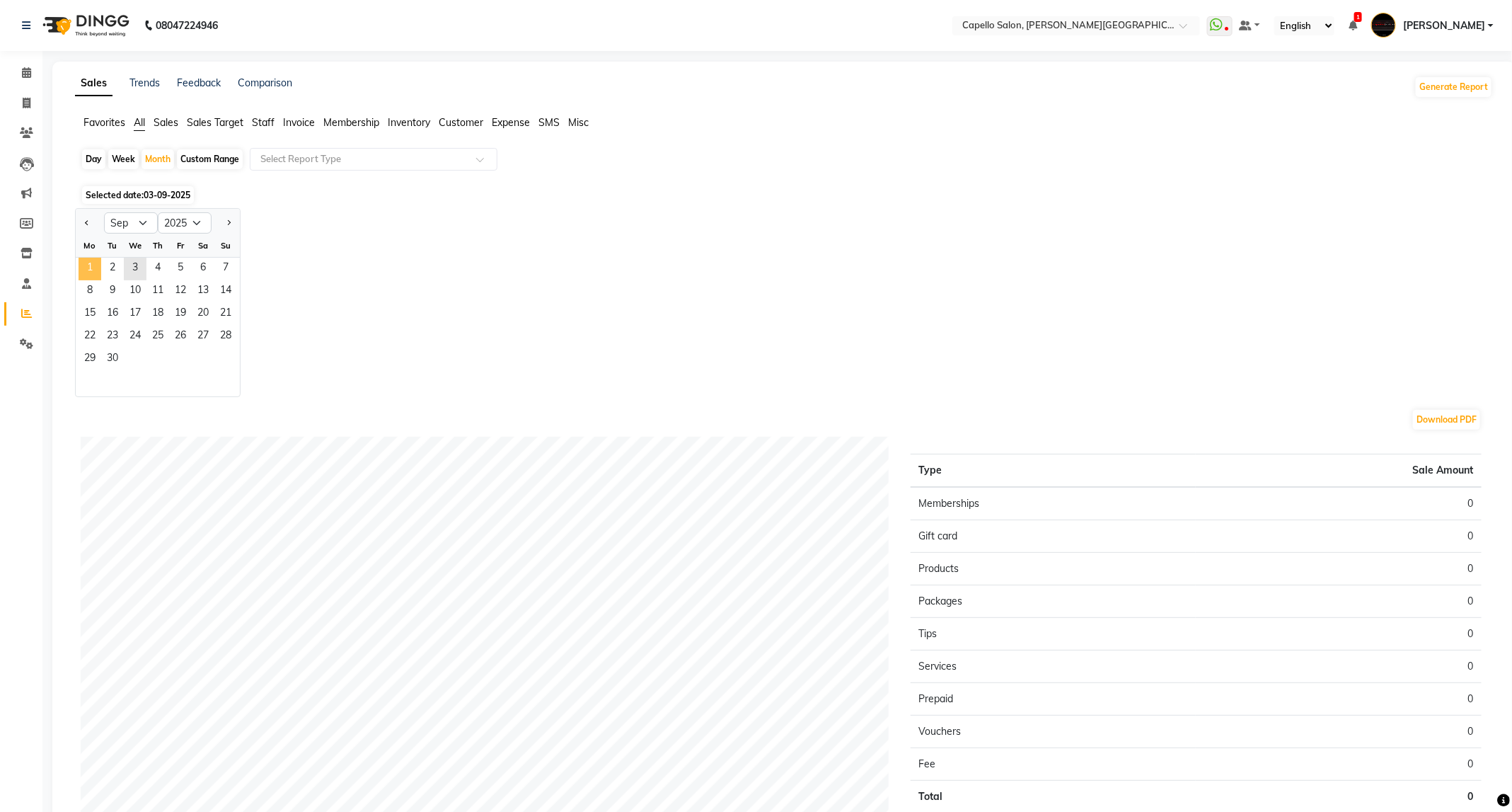
click at [94, 270] on span "1" at bounding box center [89, 268] width 23 height 23
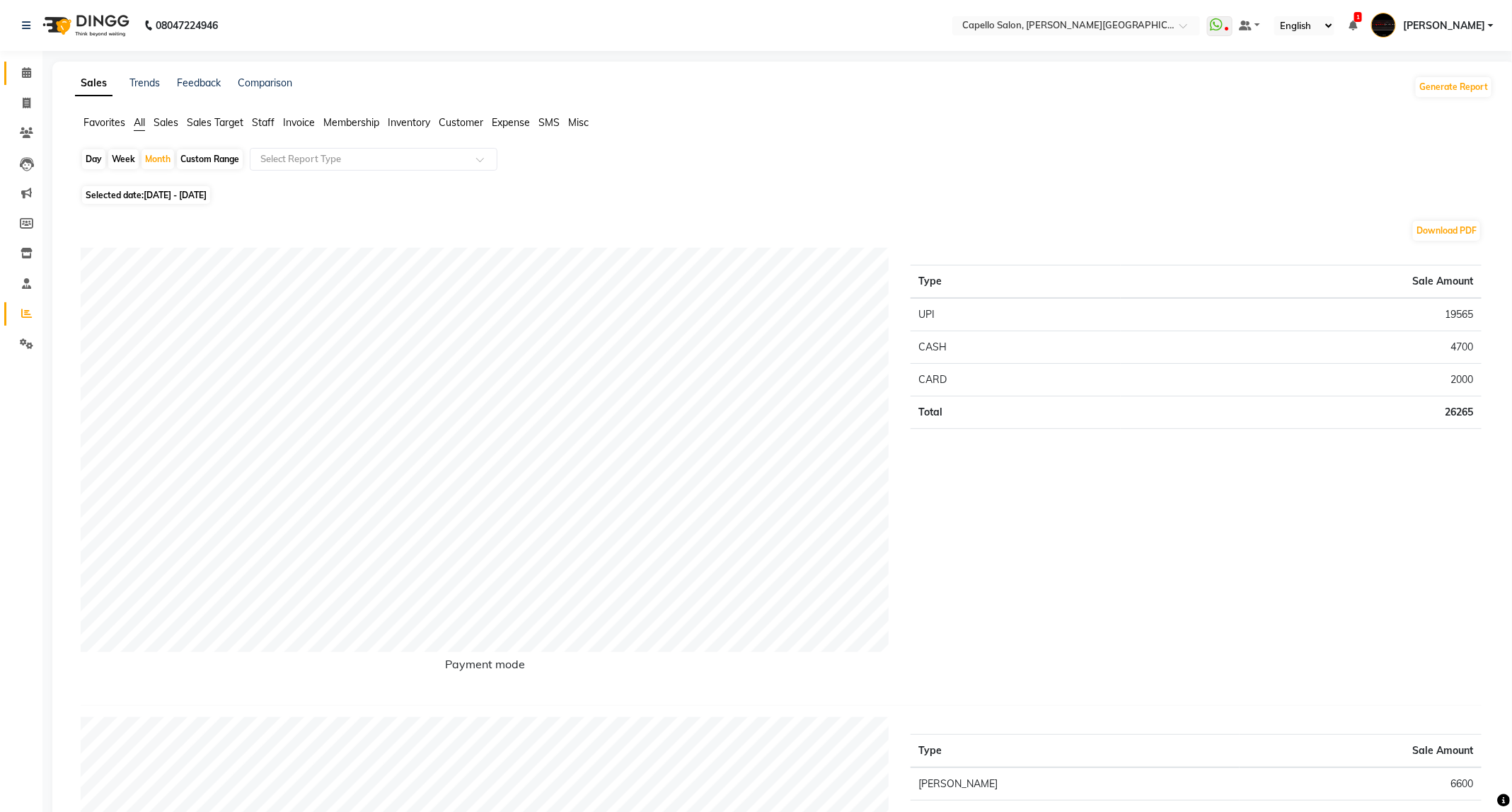
click at [12, 70] on link "Calendar" at bounding box center [22, 73] width 34 height 23
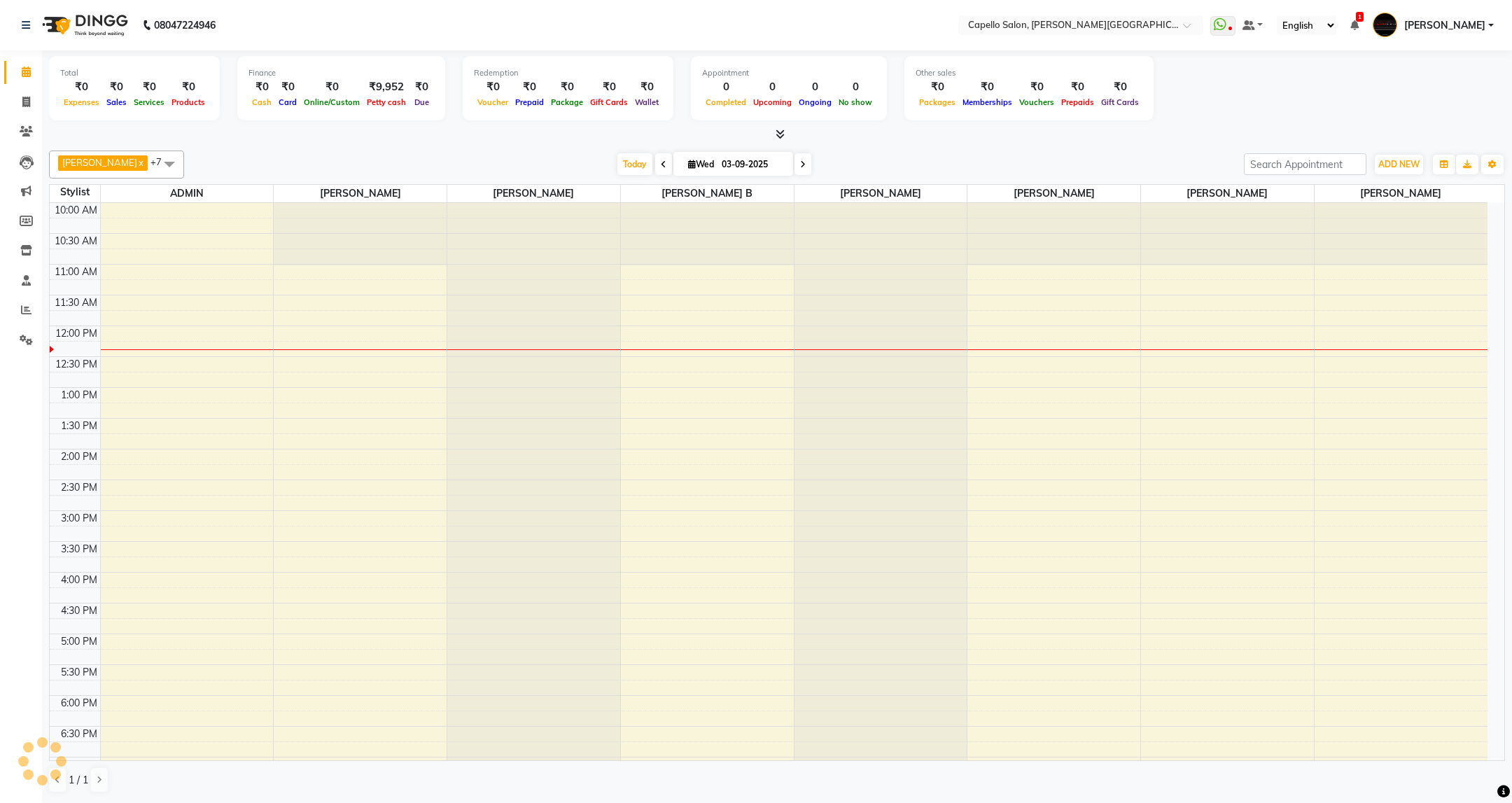
scroll to position [127, 0]
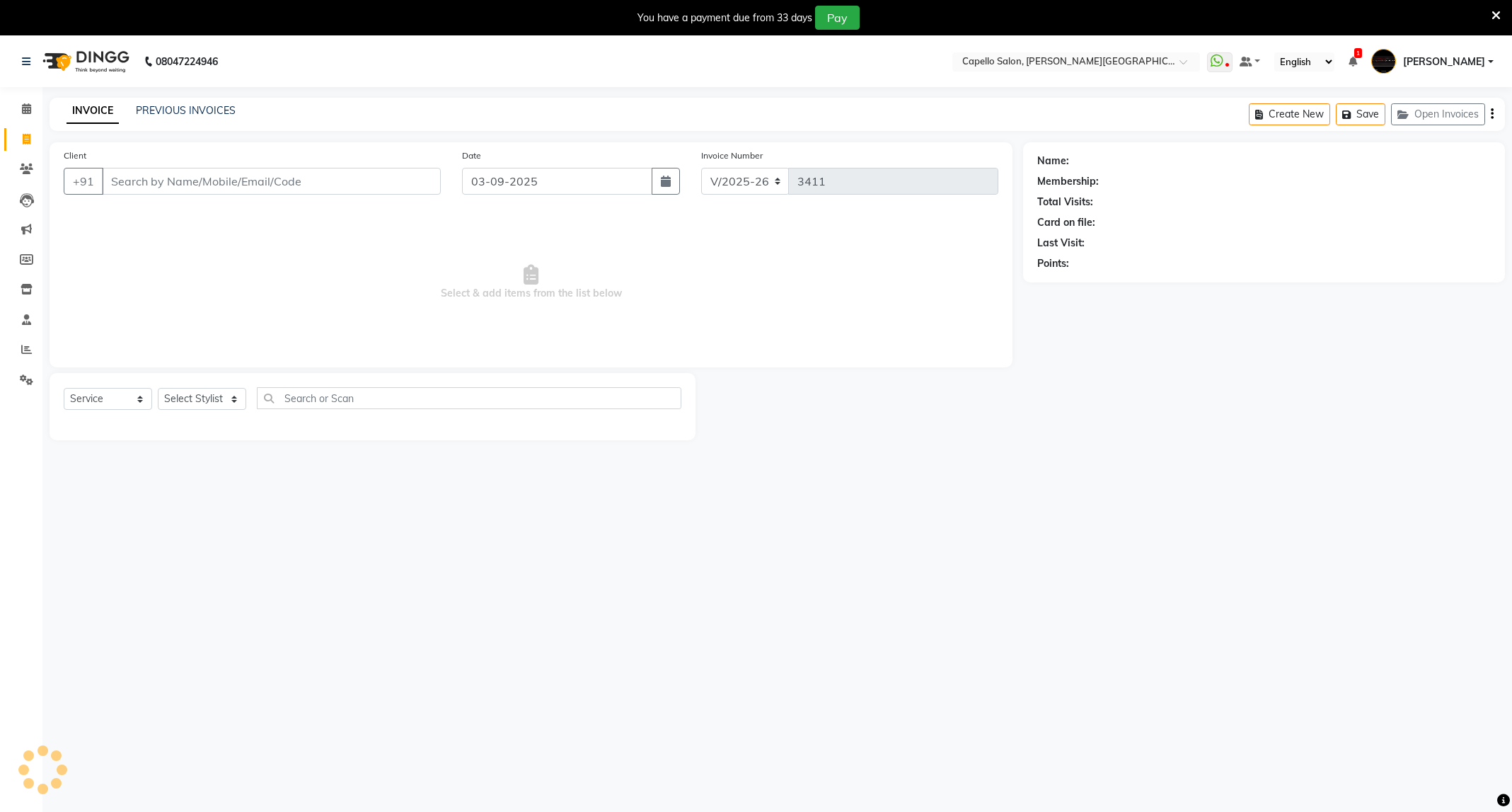
select select "811"
select select "service"
type input "9130600604"
click at [1480, 162] on icon at bounding box center [1480, 161] width 10 height 10
select select "22"
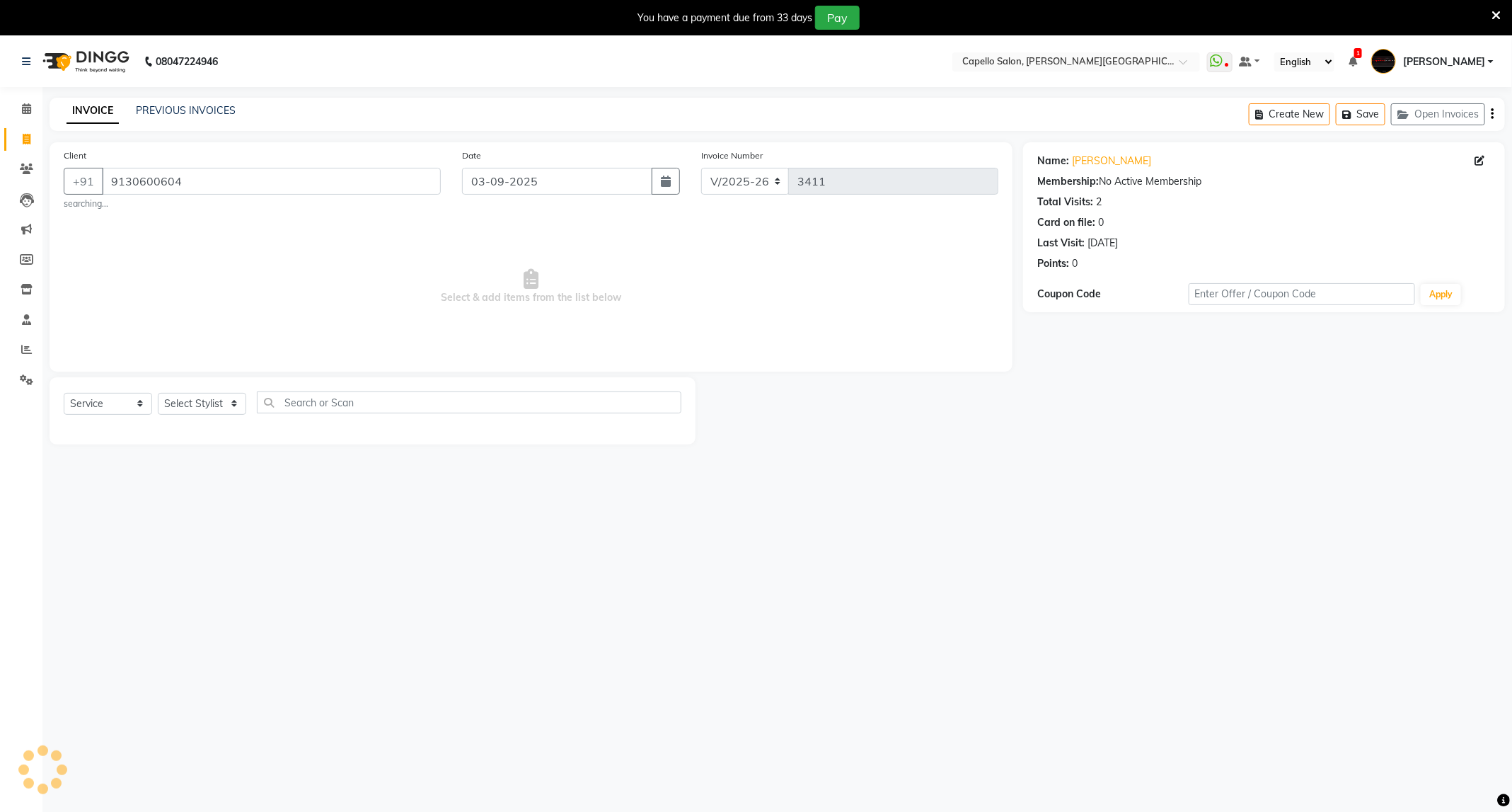
select select "[DEMOGRAPHIC_DATA]"
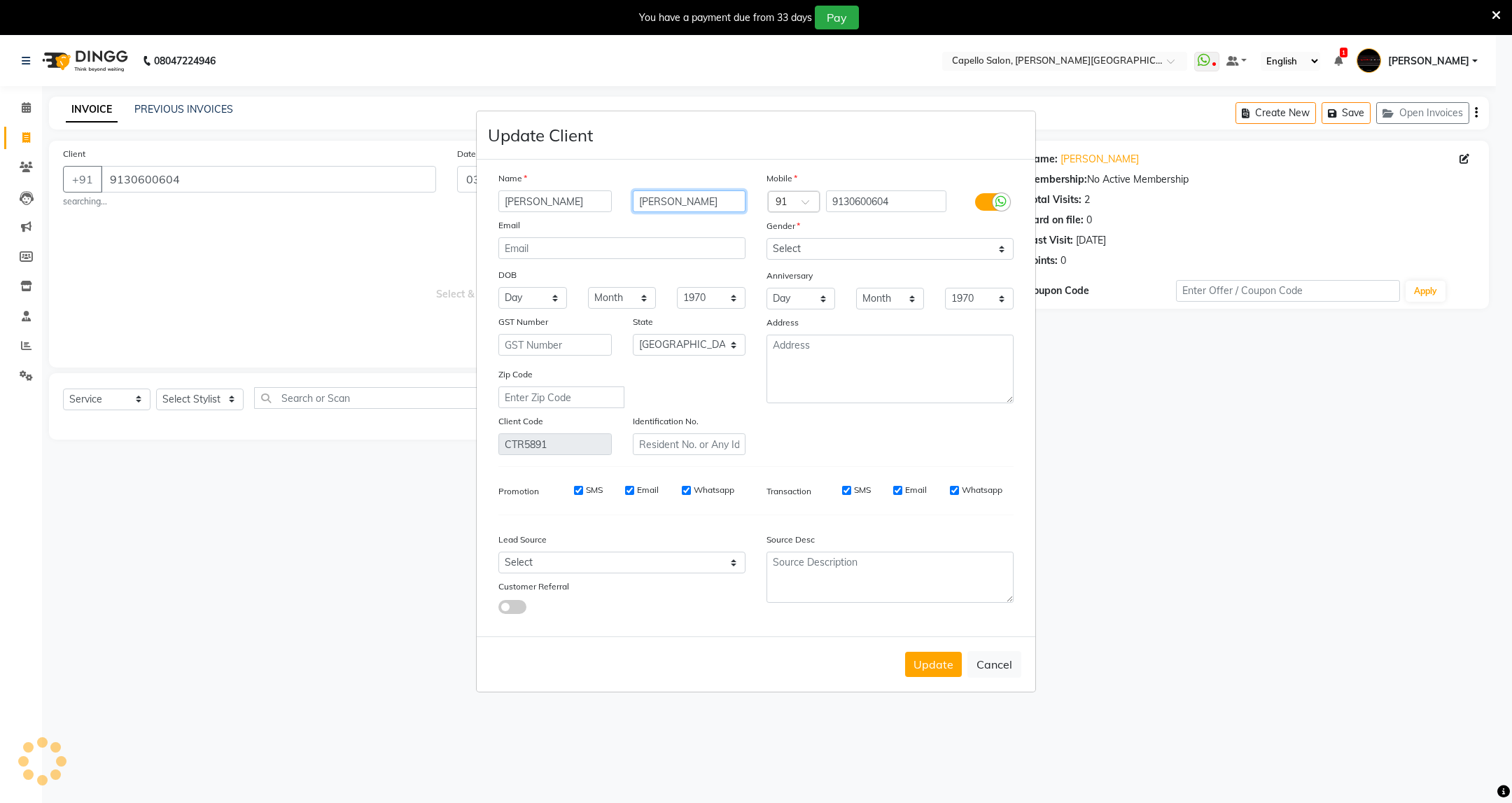
click at [712, 197] on input "[PERSON_NAME]" at bounding box center [689, 201] width 113 height 21
type input "[PERSON_NAME]"
click at [936, 657] on button "Update" at bounding box center [934, 664] width 57 height 25
select select
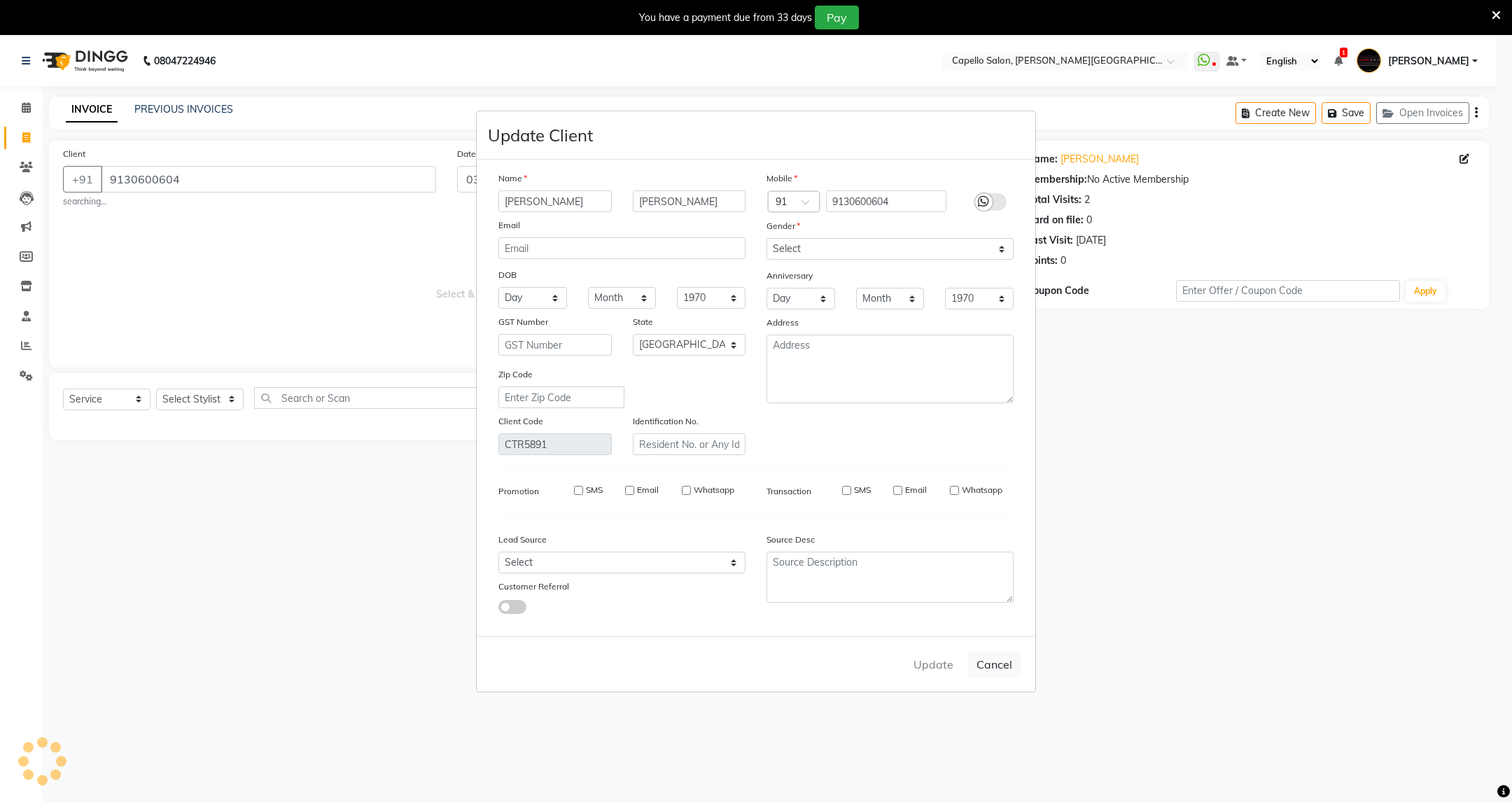
select select
select select "null"
select select
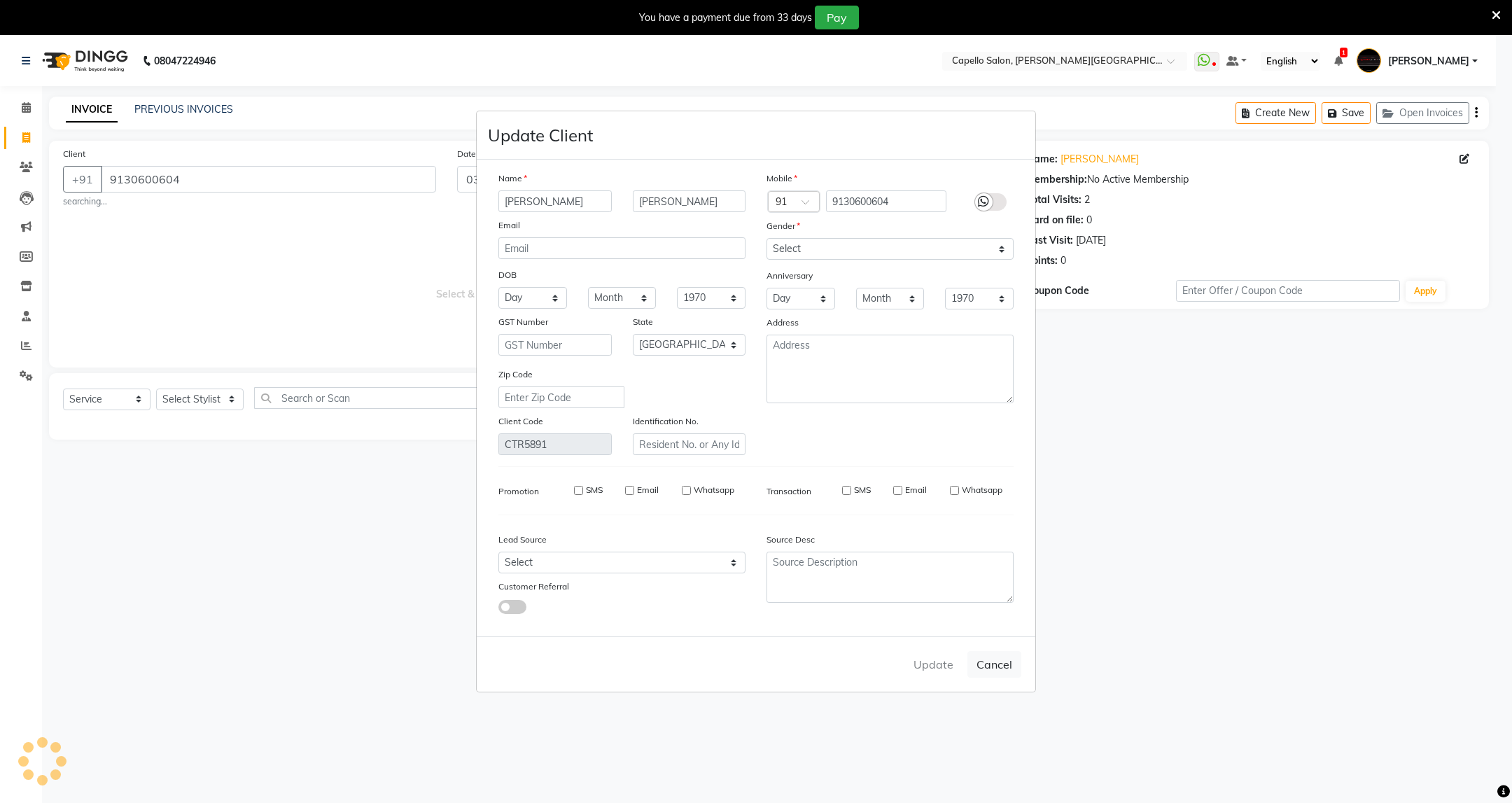
select select
checkbox input "false"
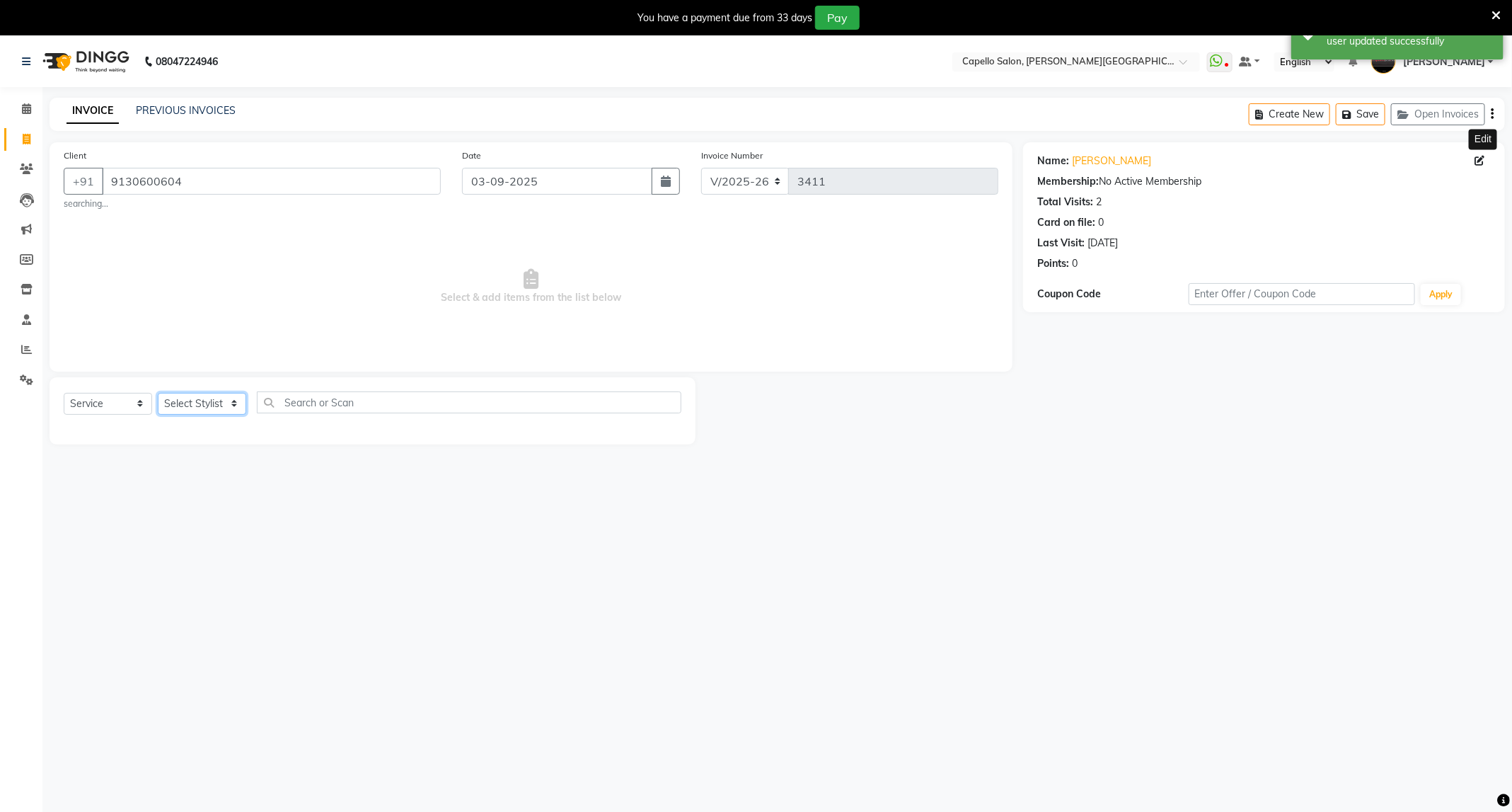
click at [189, 408] on select "Select Stylist ADMIN [PERSON_NAME] [PERSON_NAME] [PERSON_NAME] [PERSON_NAME] (M…" at bounding box center [202, 403] width 88 height 22
drag, startPoint x: 189, startPoint y: 408, endPoint x: 198, endPoint y: 448, distance: 41.0
click at [189, 408] on select "Select Stylist ADMIN [PERSON_NAME] [PERSON_NAME] [PERSON_NAME] [PERSON_NAME] (M…" at bounding box center [202, 403] width 88 height 22
click at [215, 392] on div "Select Service Product Membership Package Voucher Prepaid Gift Card Select Styl…" at bounding box center [373, 408] width 618 height 33
click at [217, 415] on select "Select Stylist ADMIN [PERSON_NAME] [PERSON_NAME] [PERSON_NAME] [PERSON_NAME] (M…" at bounding box center [202, 403] width 88 height 22
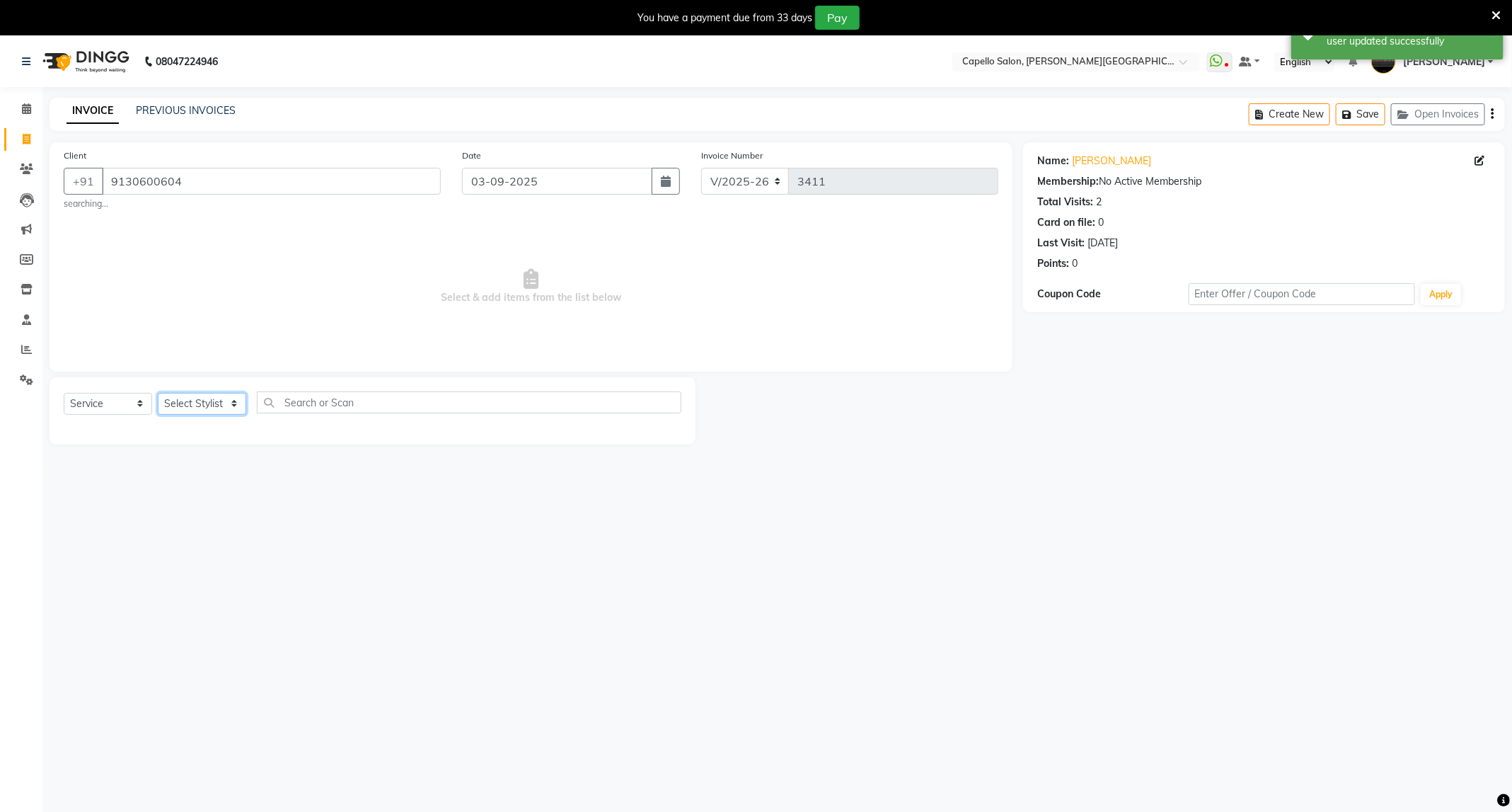
select select "50699"
click at [158, 393] on select "Select Stylist ADMIN [PERSON_NAME] [PERSON_NAME] [PERSON_NAME] [PERSON_NAME] (M…" at bounding box center [202, 403] width 88 height 22
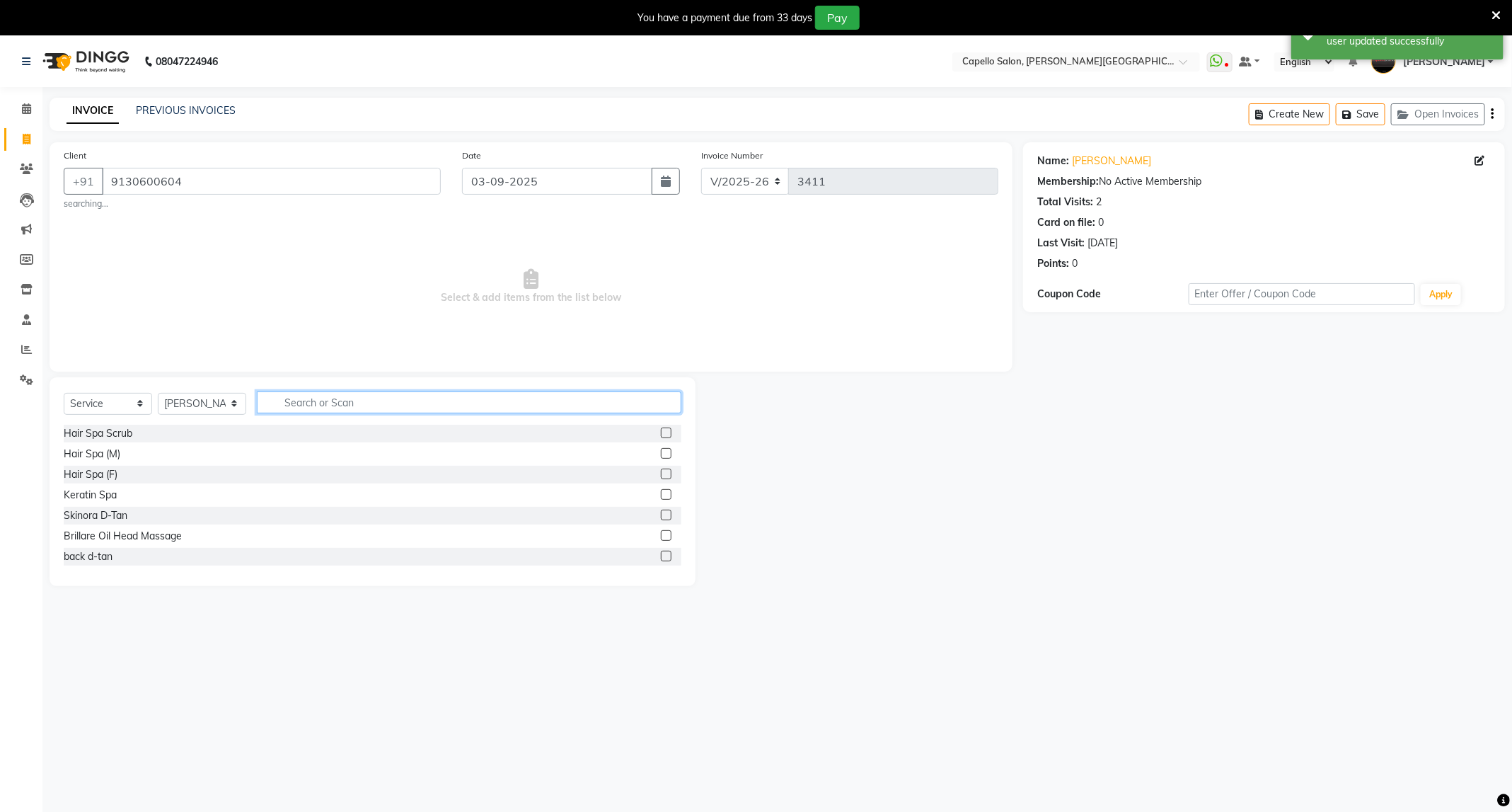
click at [369, 406] on input "text" at bounding box center [469, 402] width 425 height 22
type input "cut"
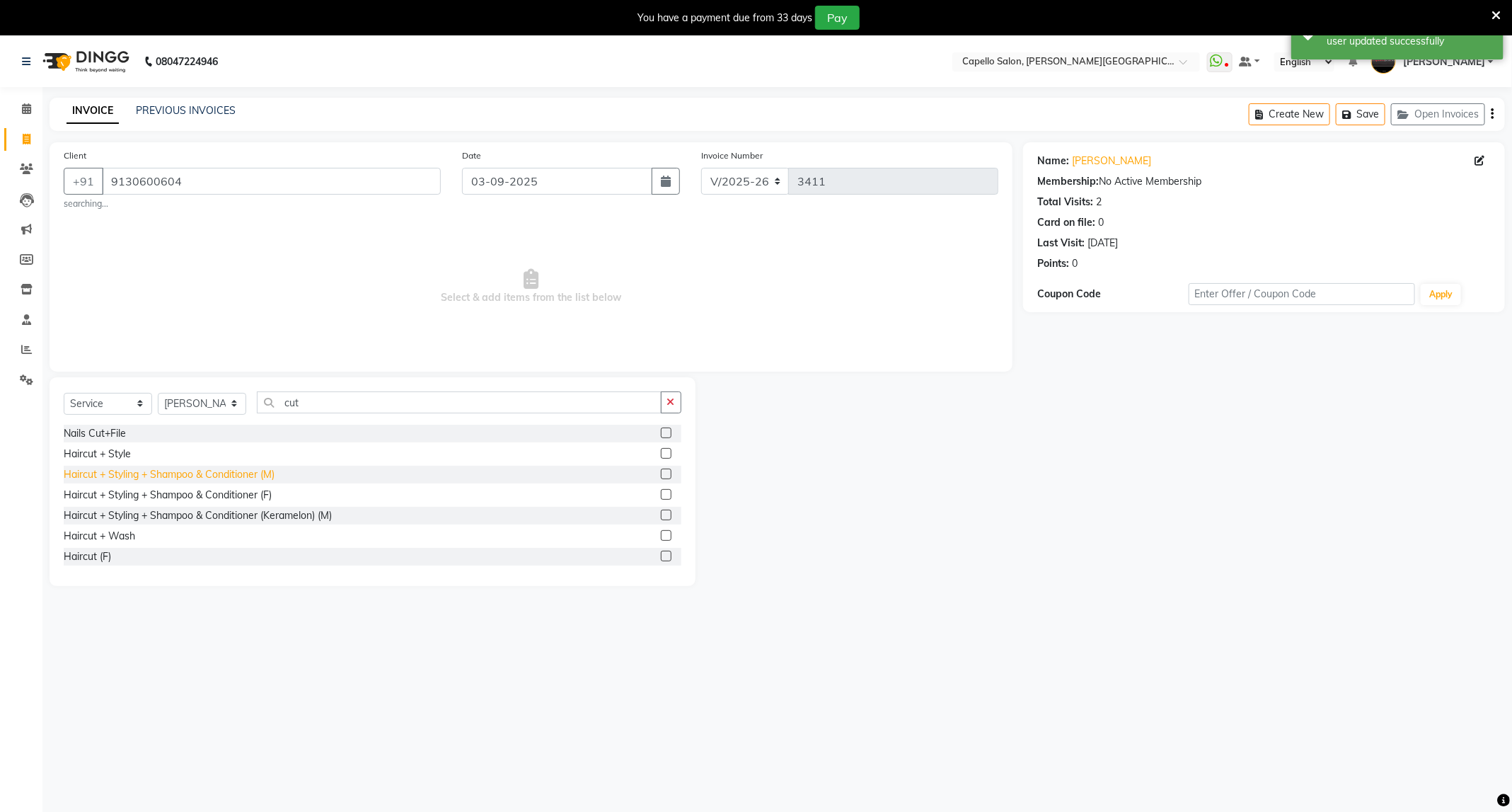
click at [238, 475] on div "Haircut + Styling + Shampoo & Conditioner (M)" at bounding box center [170, 475] width 211 height 14
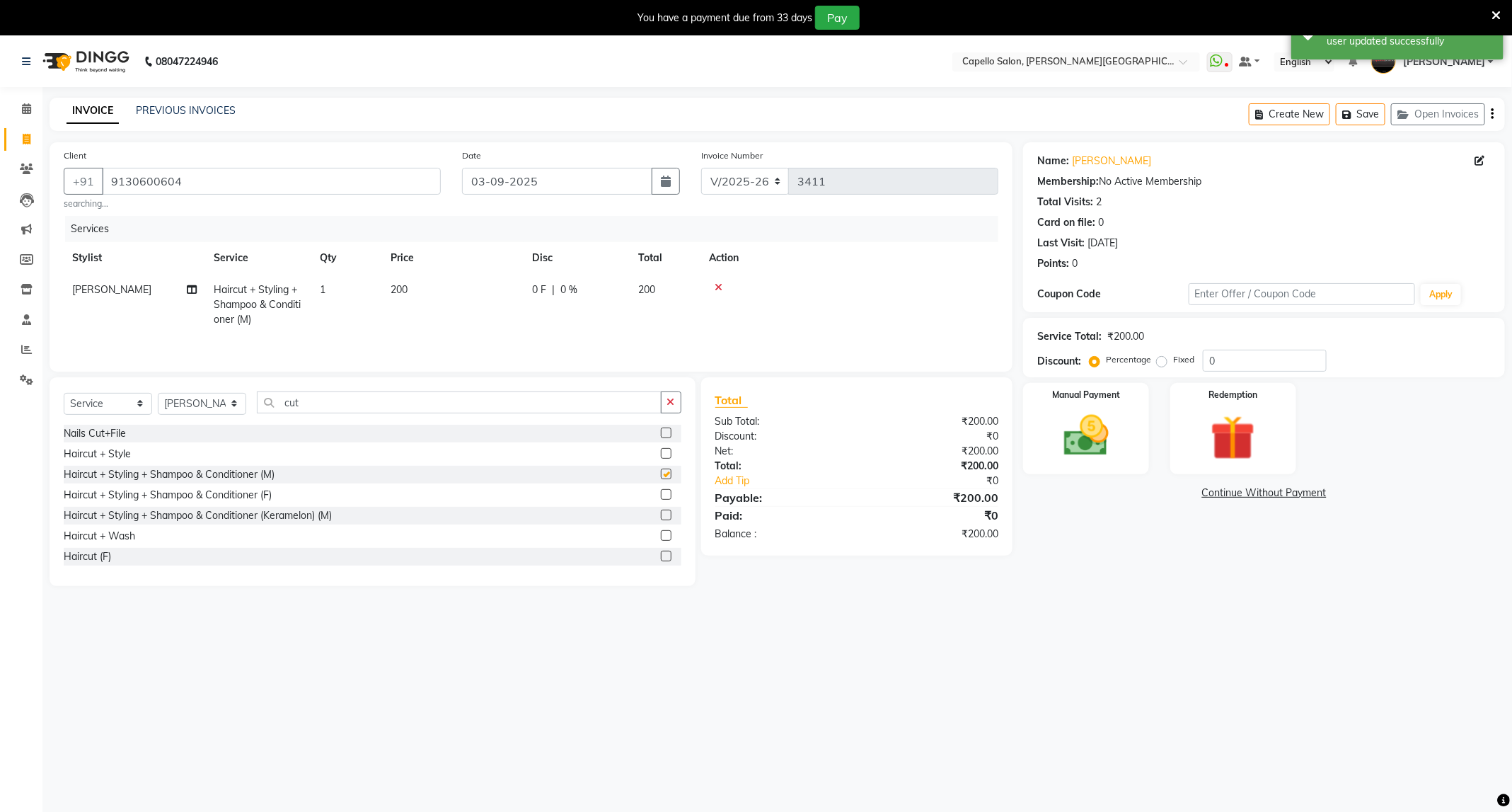
checkbox input "false"
click at [1101, 446] on img at bounding box center [1086, 436] width 76 height 54
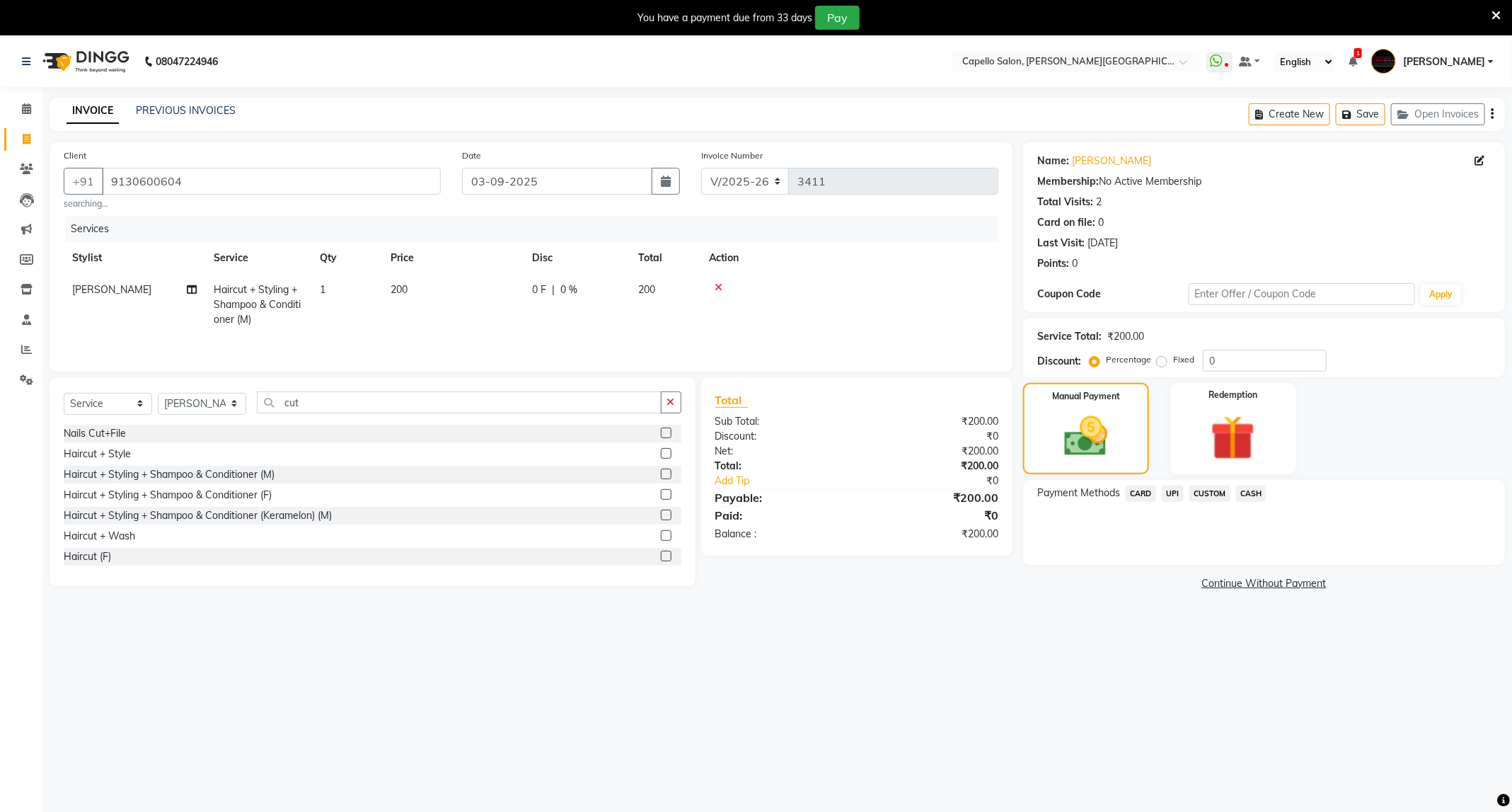
click at [1255, 494] on span "CASH" at bounding box center [1251, 494] width 31 height 16
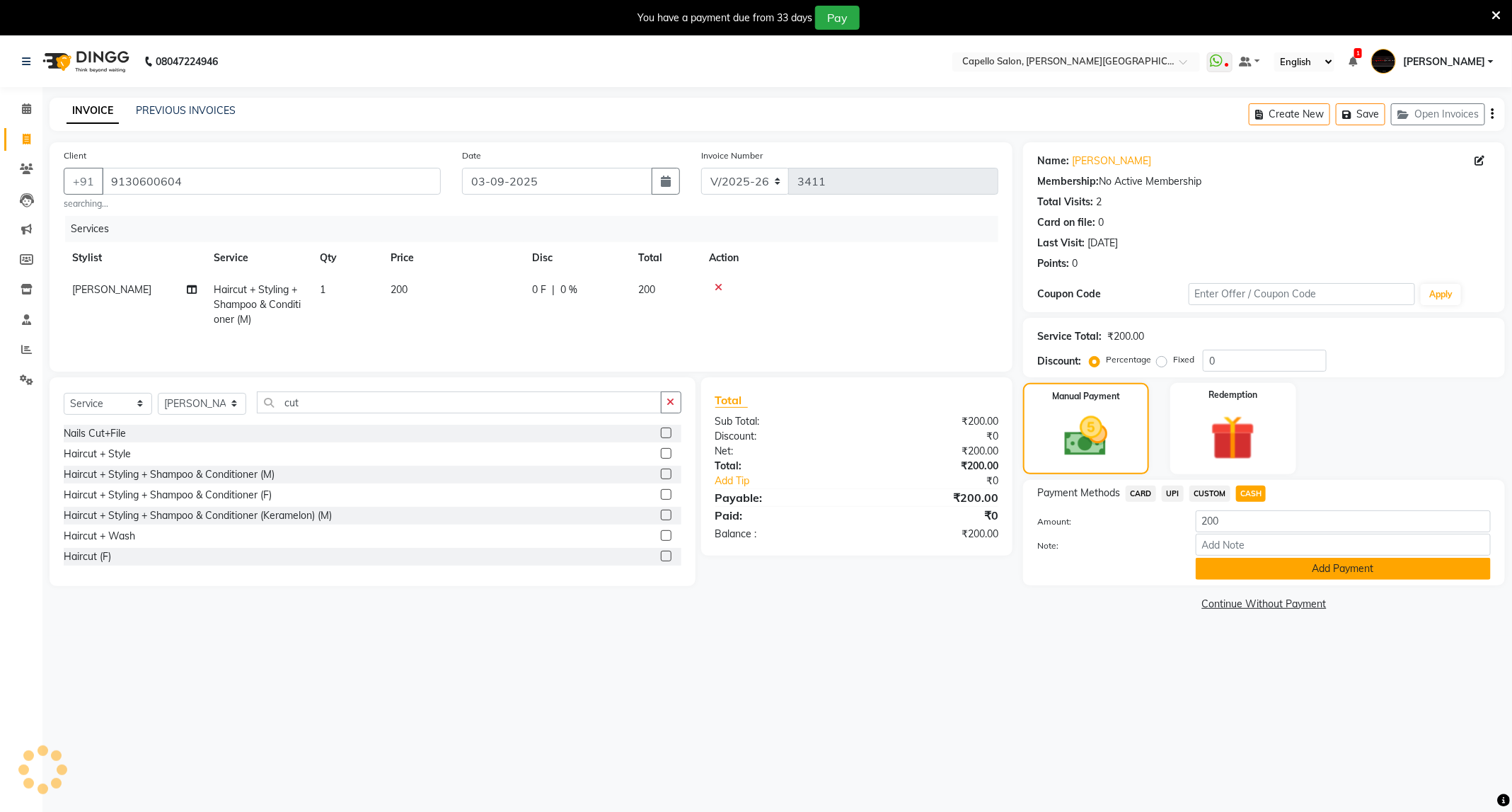
click at [1255, 574] on button "Add Payment" at bounding box center [1343, 568] width 295 height 22
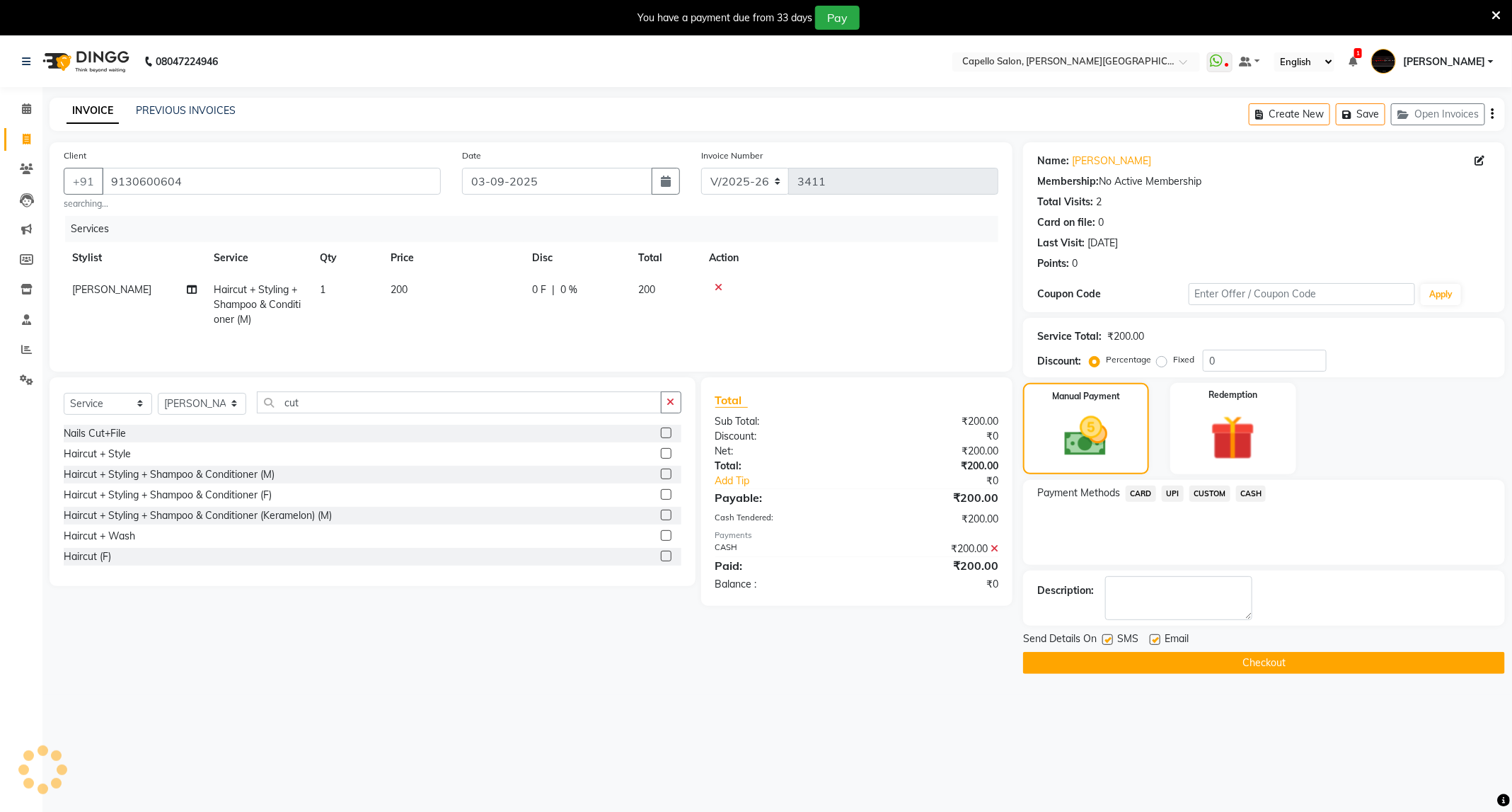
click at [1233, 664] on button "Checkout" at bounding box center [1264, 662] width 482 height 22
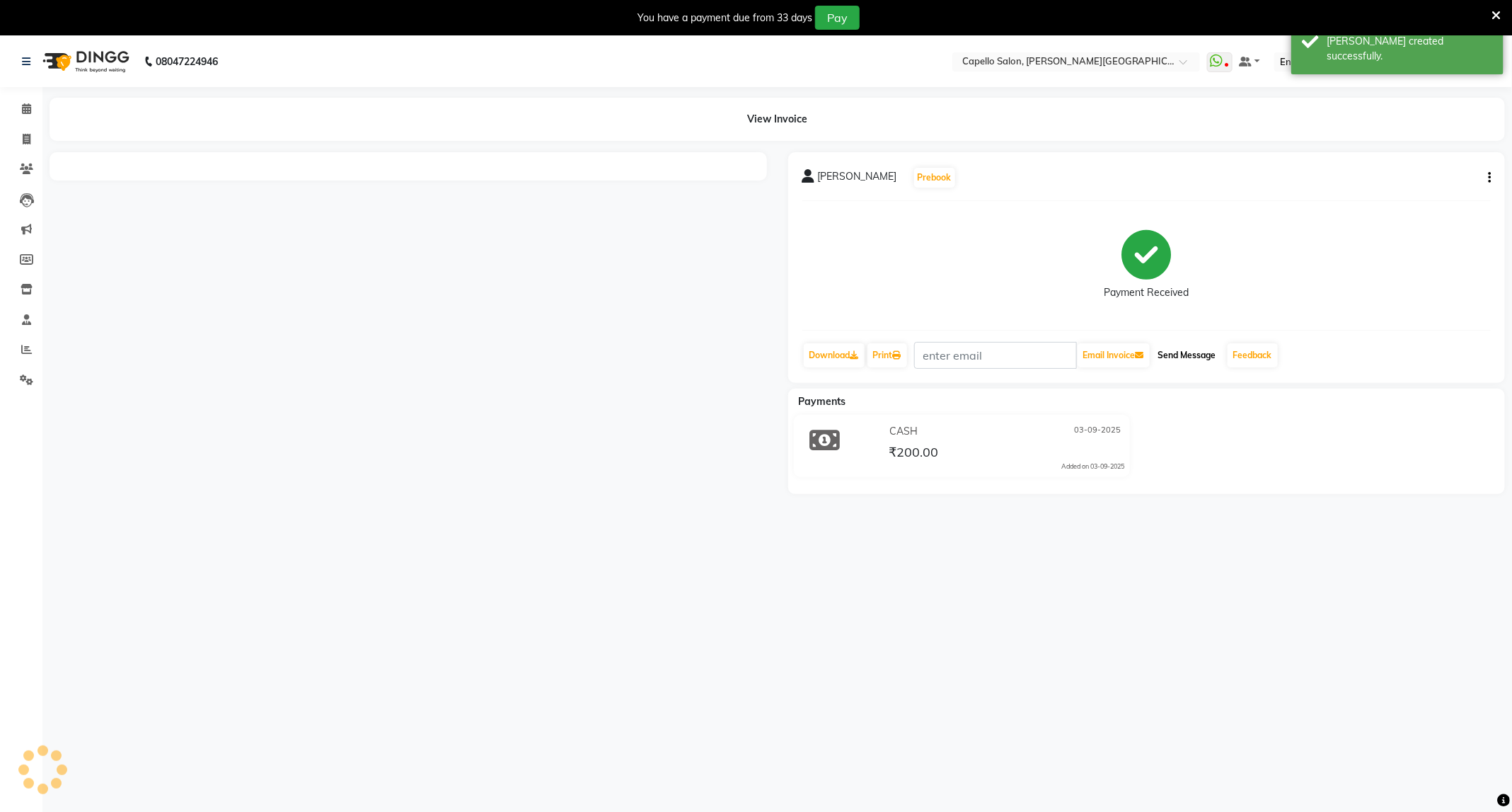
click at [1203, 355] on button "Send Message" at bounding box center [1187, 355] width 69 height 24
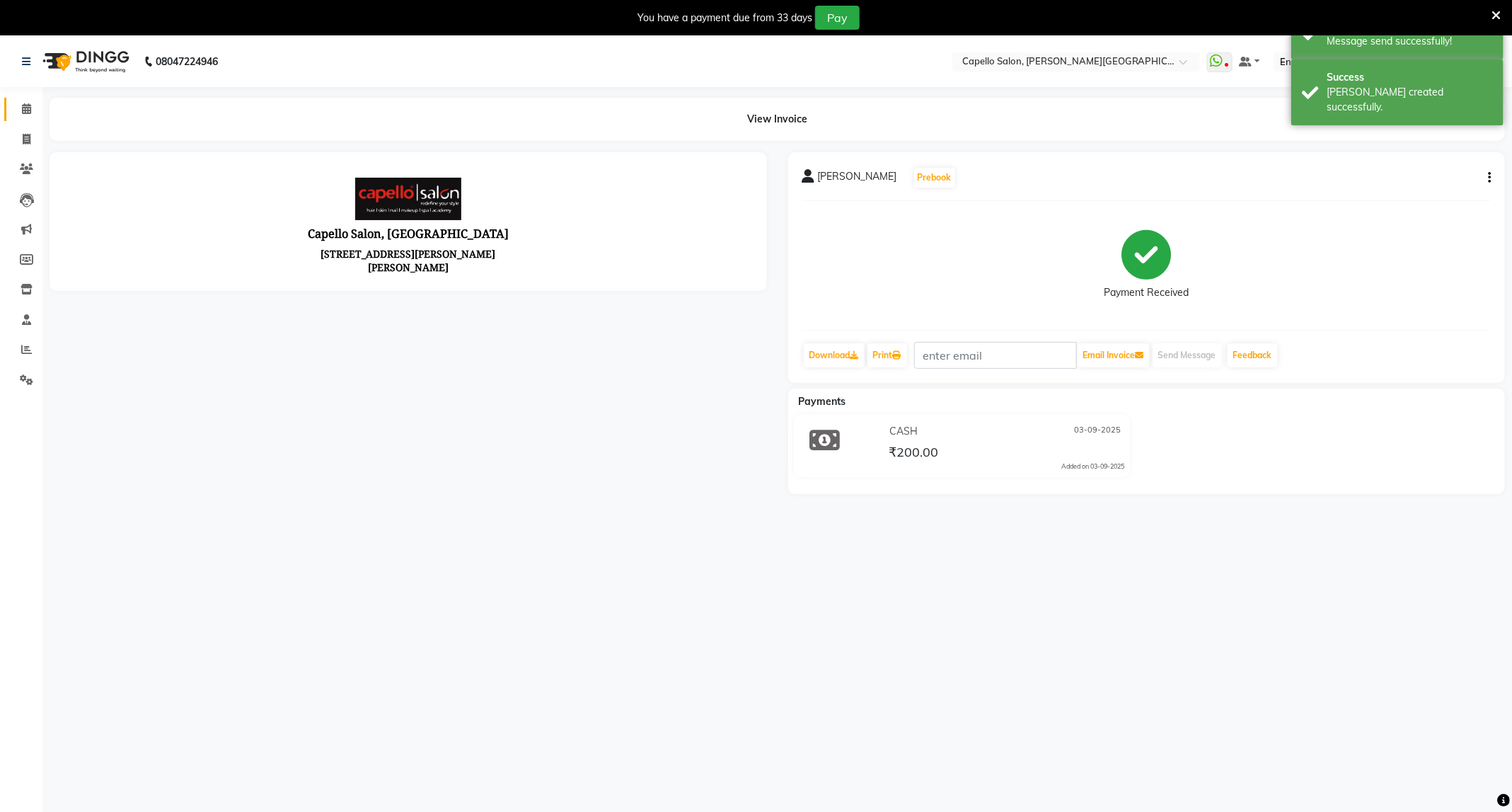
click at [13, 111] on link "Calendar" at bounding box center [22, 109] width 34 height 23
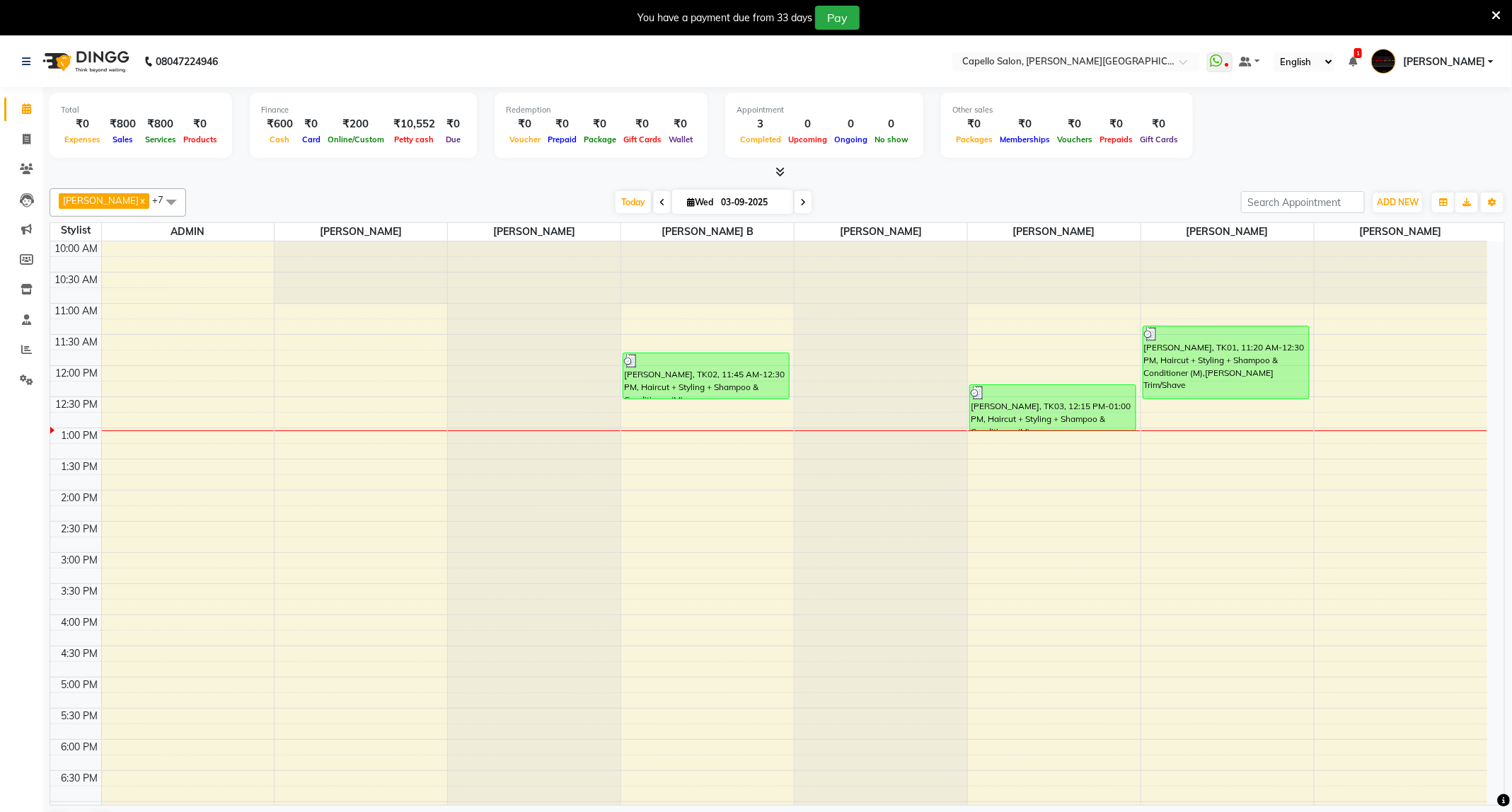
click at [1498, 15] on icon at bounding box center [1496, 15] width 9 height 13
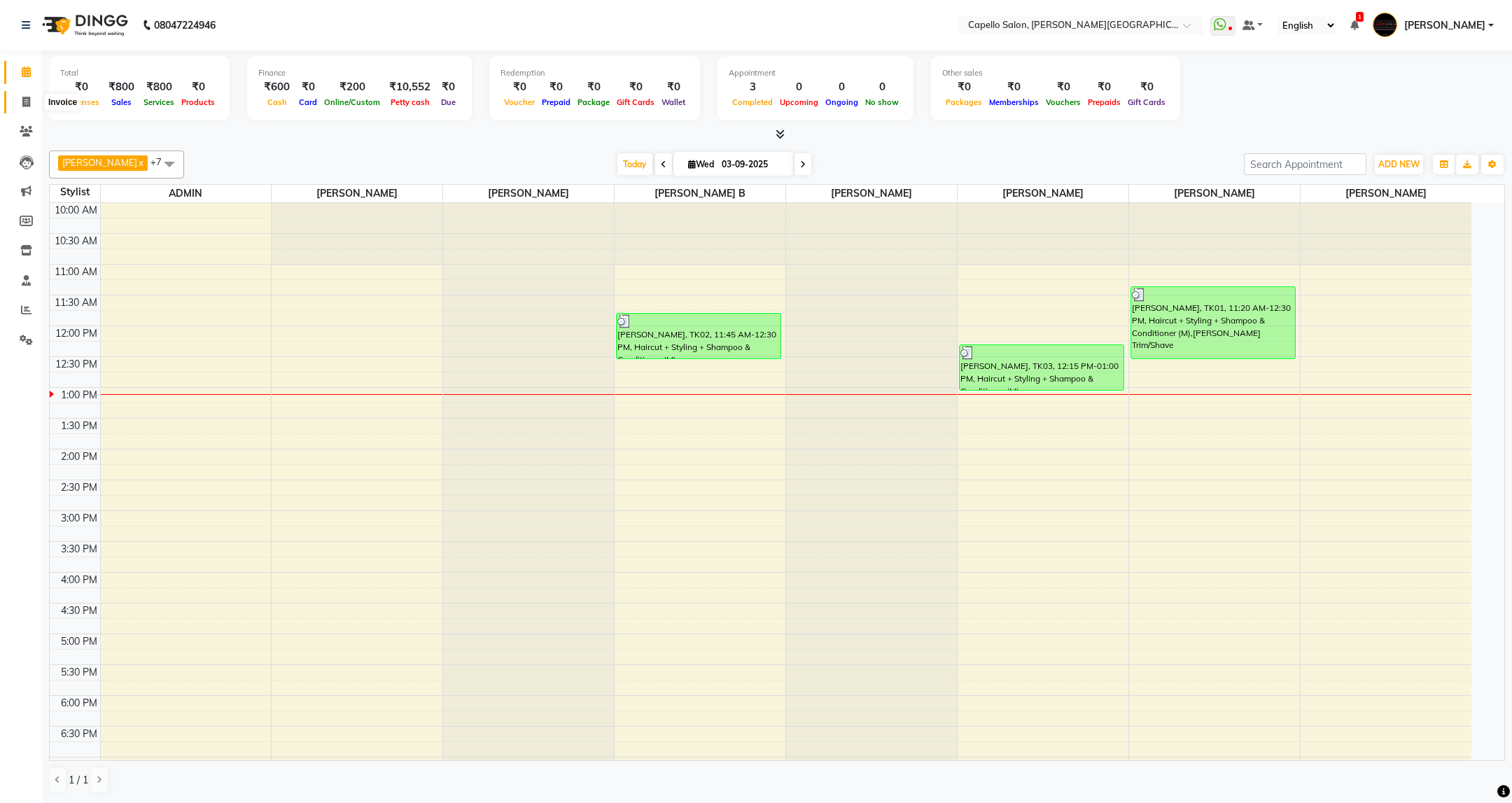
click at [25, 97] on icon at bounding box center [26, 102] width 8 height 11
select select "service"
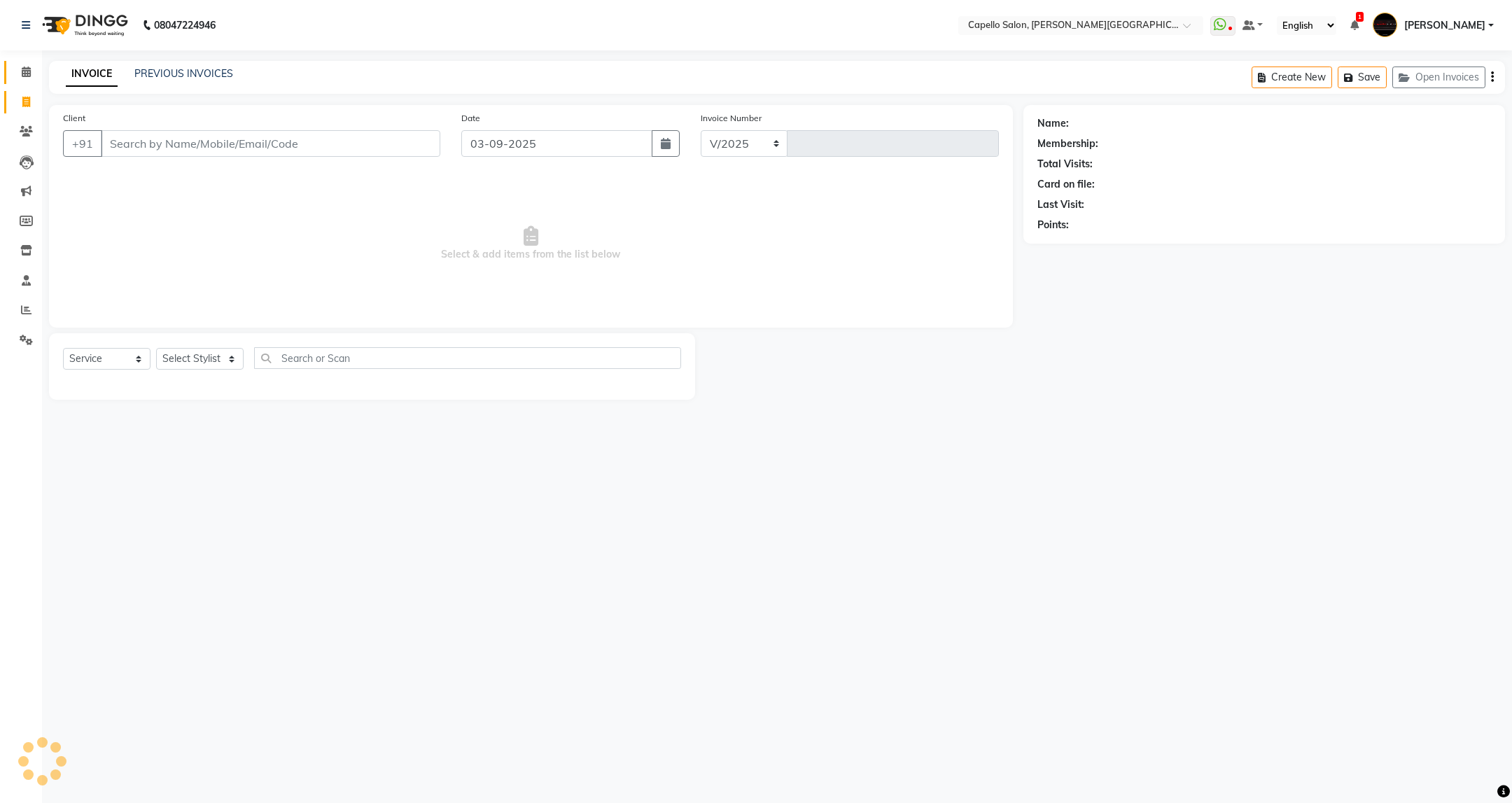
select select "811"
type input "3412"
click at [164, 72] on link "PREVIOUS INVOICES" at bounding box center [184, 73] width 99 height 12
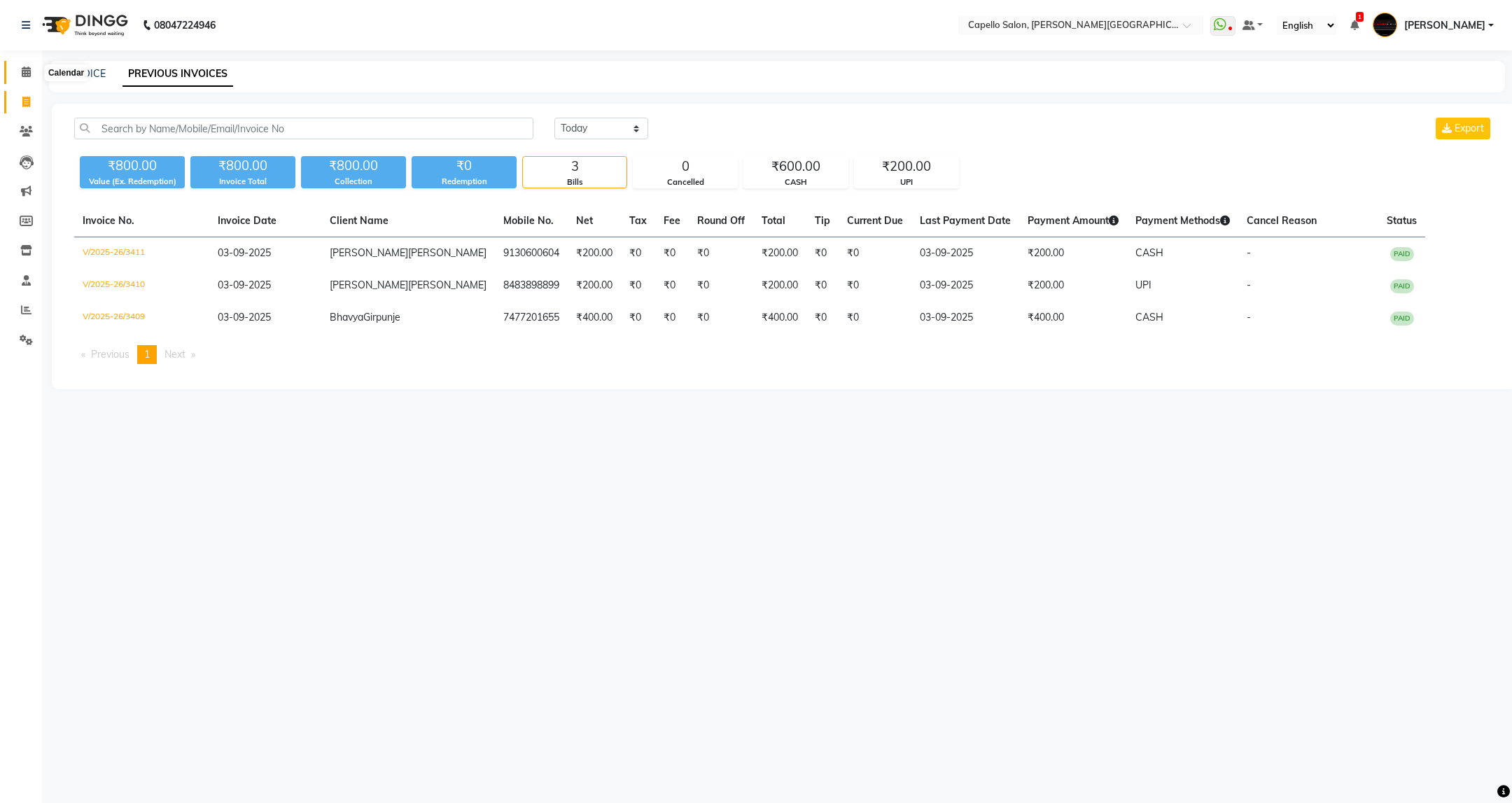
click at [23, 72] on icon at bounding box center [26, 72] width 9 height 11
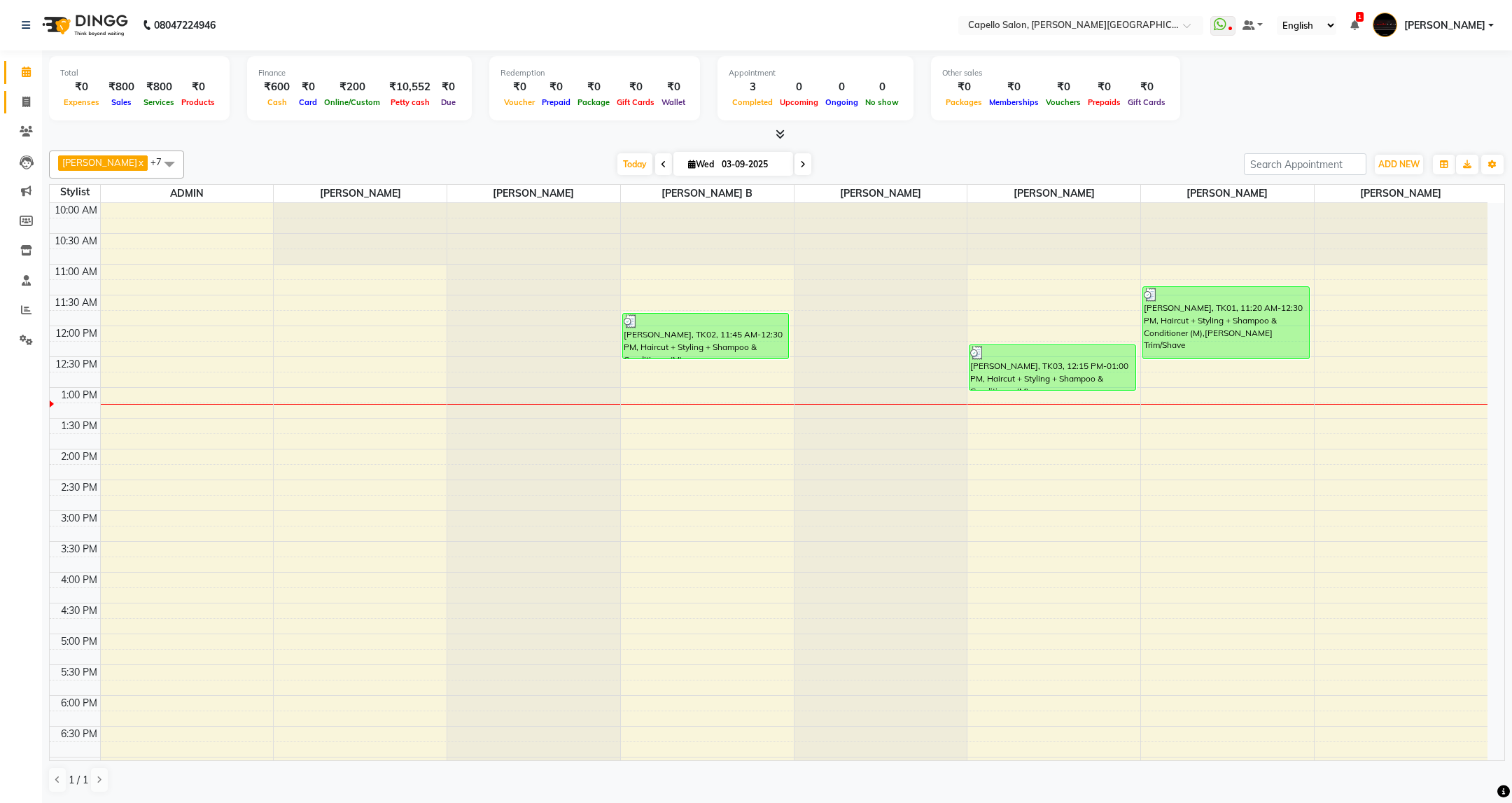
click at [19, 99] on span at bounding box center [26, 103] width 24 height 16
select select "service"
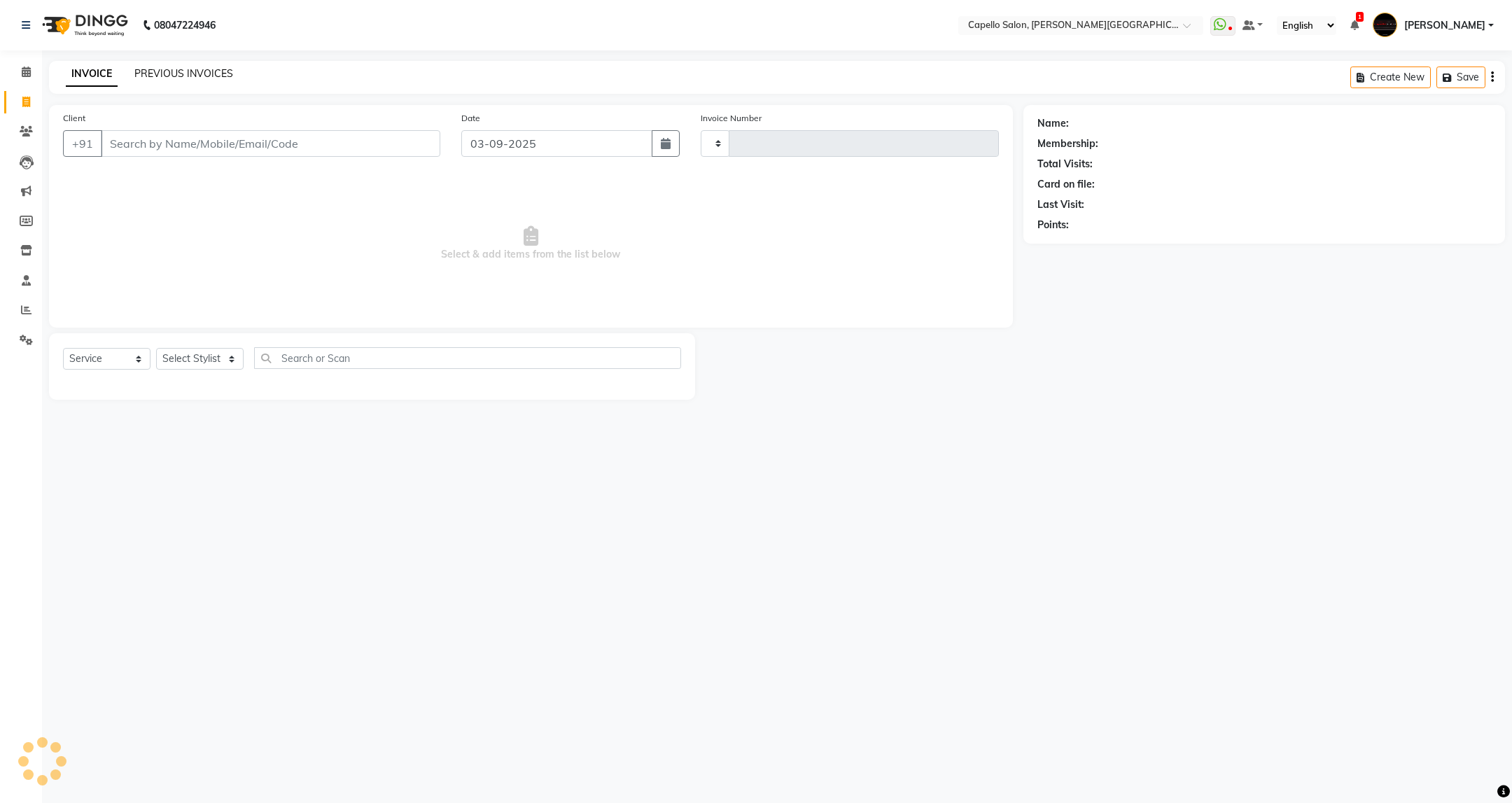
click at [200, 74] on link "PREVIOUS INVOICES" at bounding box center [184, 73] width 99 height 12
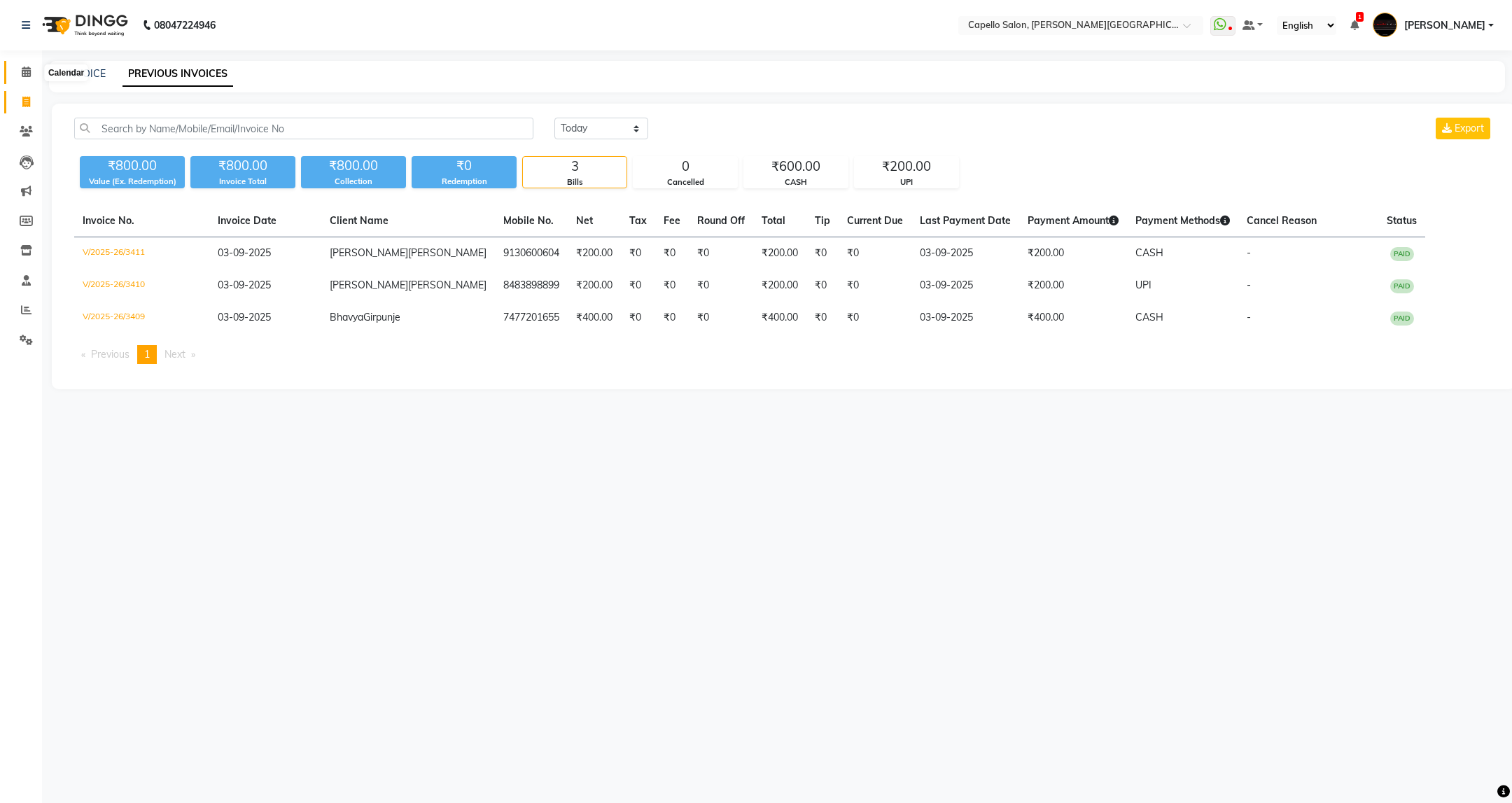
click at [26, 73] on icon at bounding box center [26, 72] width 9 height 11
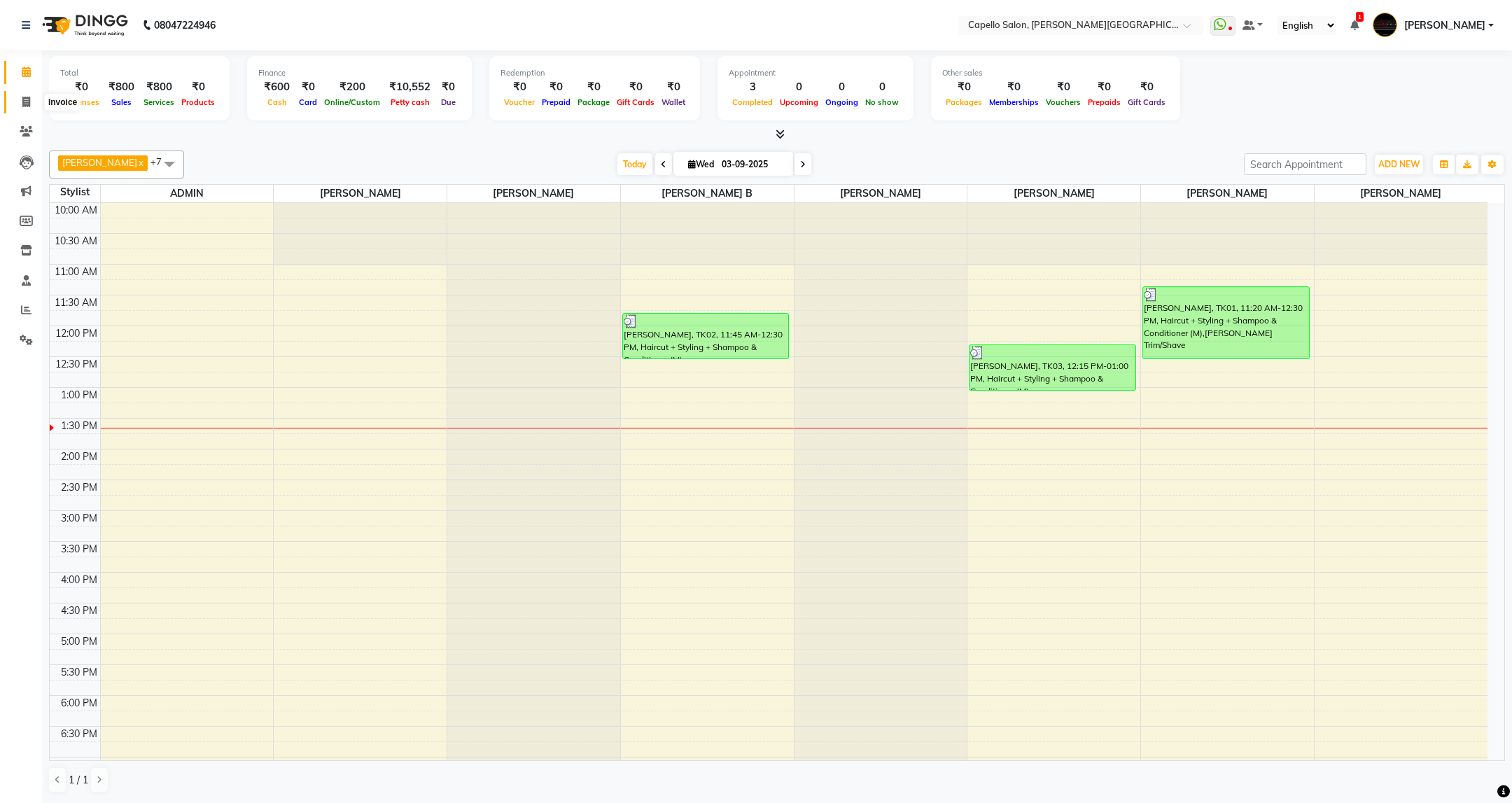
click at [15, 99] on span at bounding box center [26, 103] width 24 height 16
select select "service"
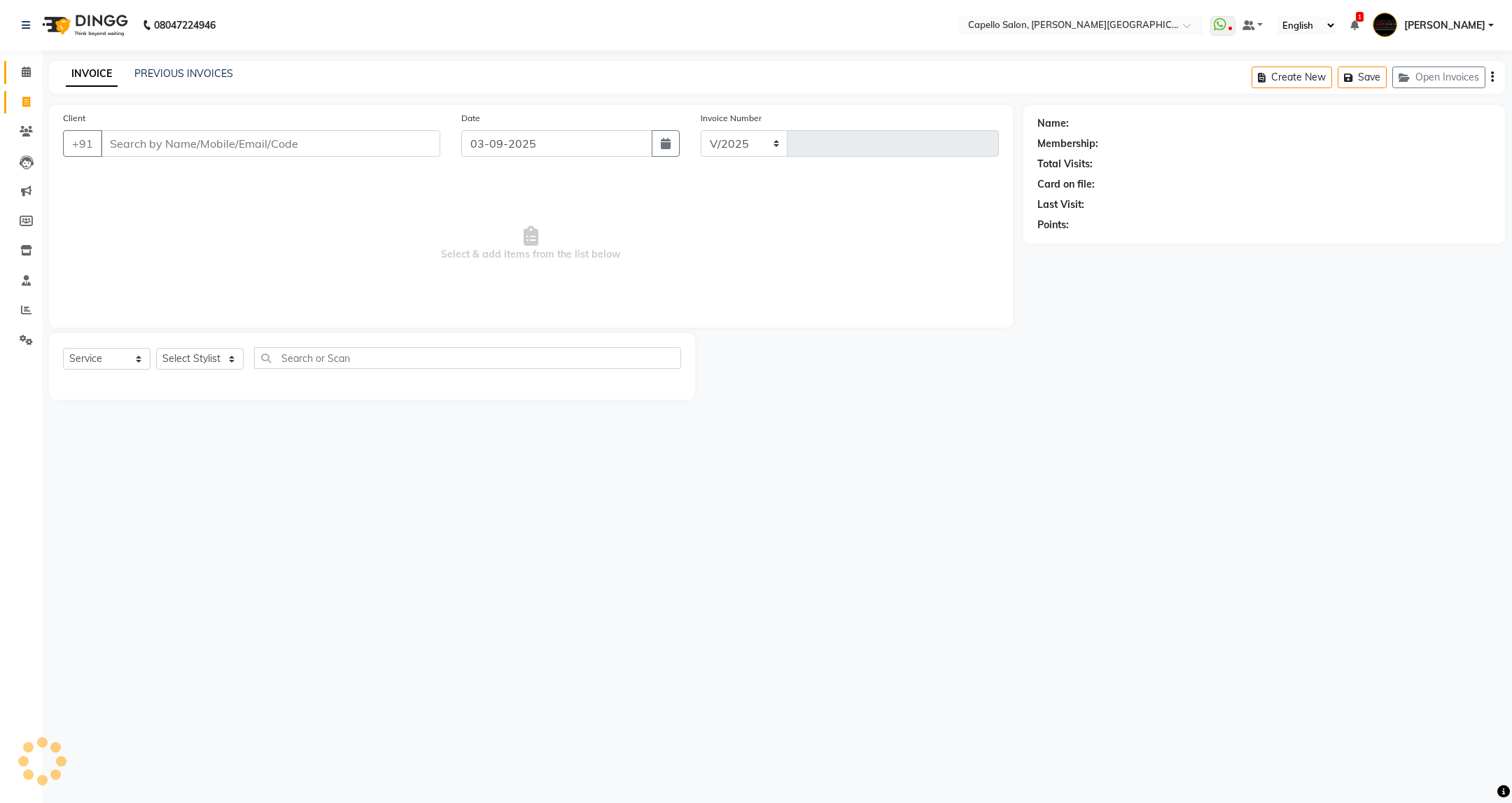
select select "811"
type input "3412"
click at [227, 349] on select "Select Stylist" at bounding box center [200, 359] width 87 height 21
select select "50699"
click at [156, 349] on select "Select Stylist ADMIN [PERSON_NAME] [PERSON_NAME] [PERSON_NAME] [PERSON_NAME] (M…" at bounding box center [200, 359] width 87 height 21
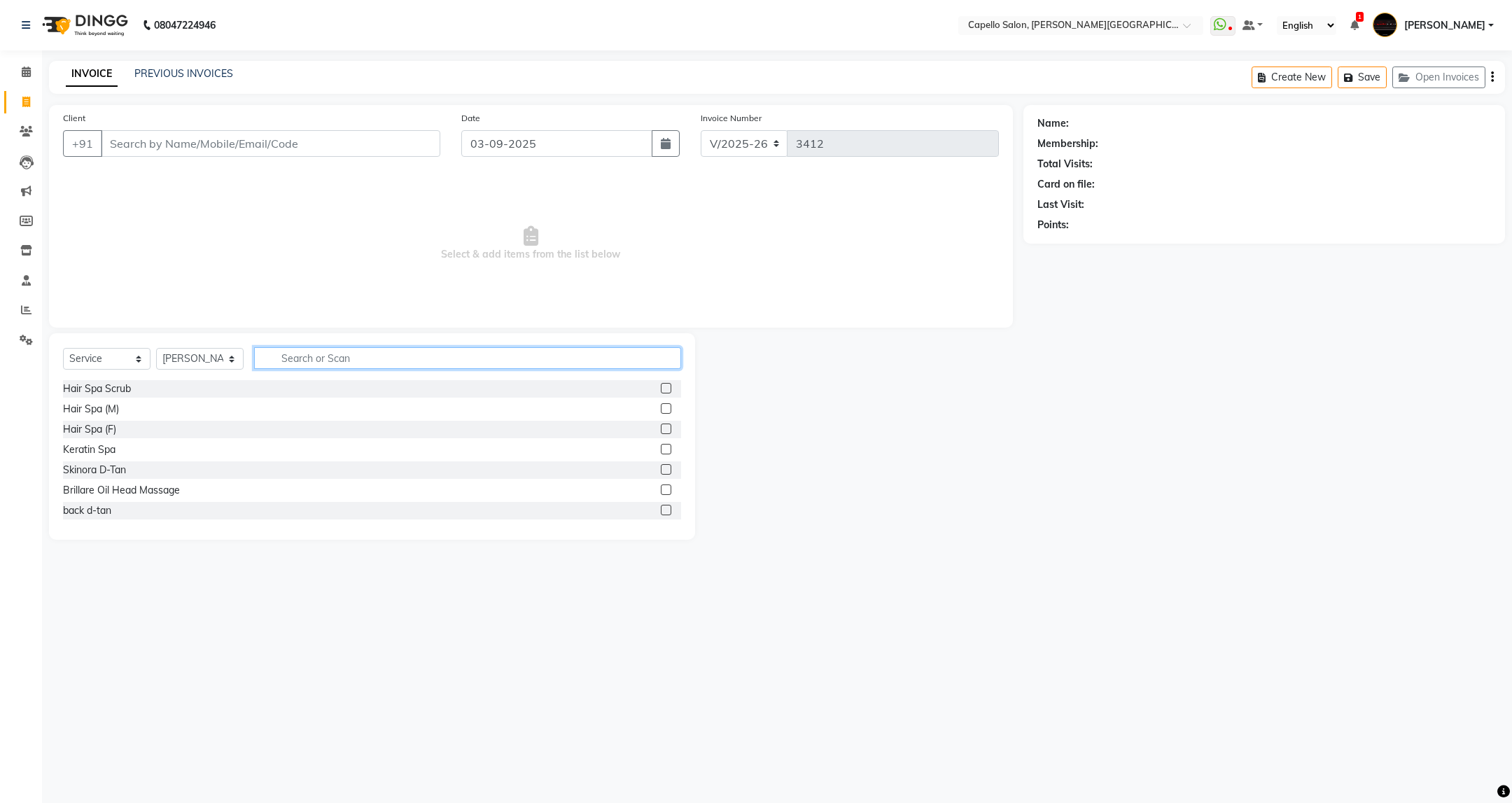
click at [378, 368] on input "text" at bounding box center [468, 358] width 427 height 21
type input "cut"
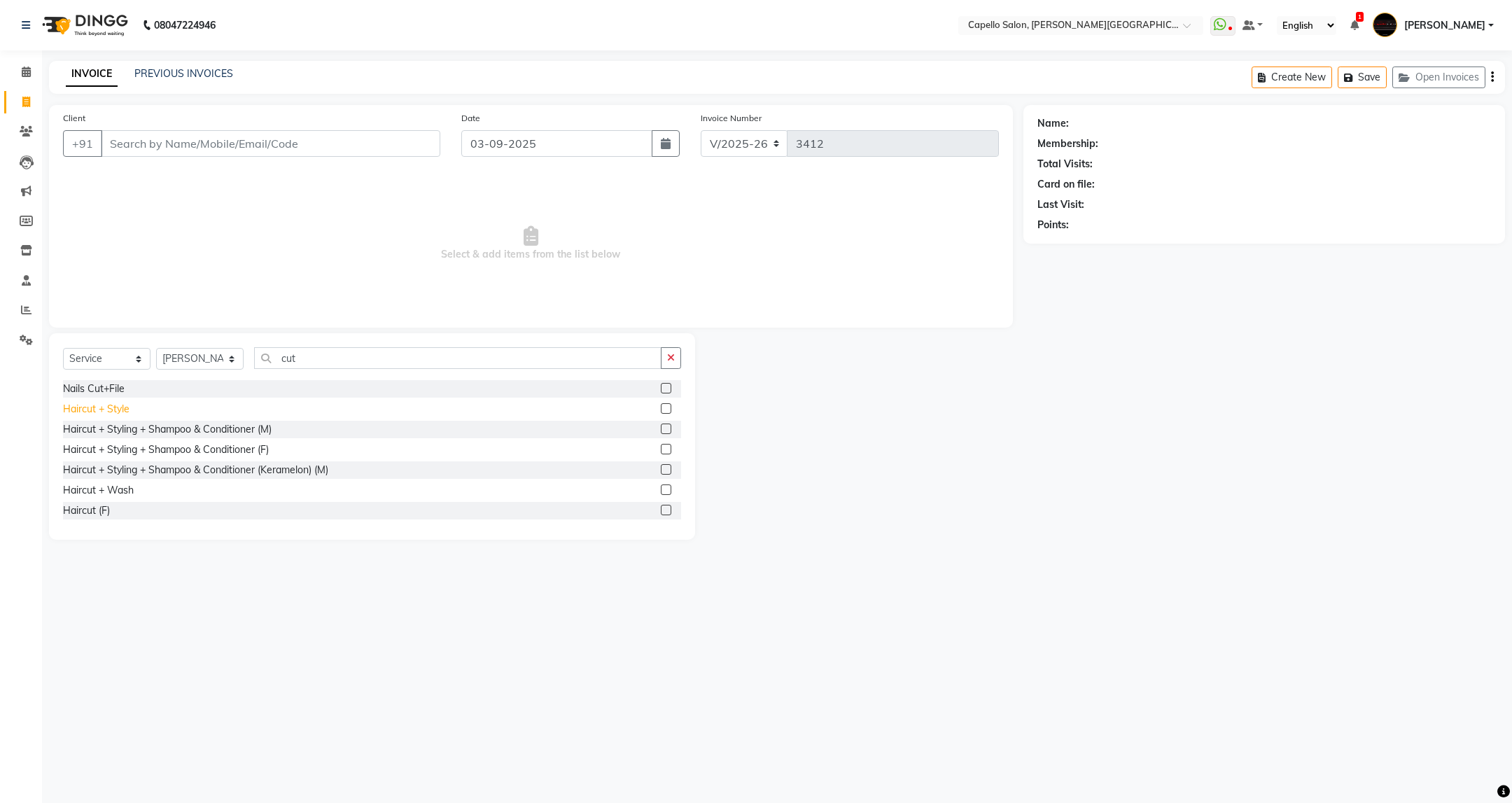
click at [107, 402] on div "Haircut + Style" at bounding box center [96, 409] width 67 height 14
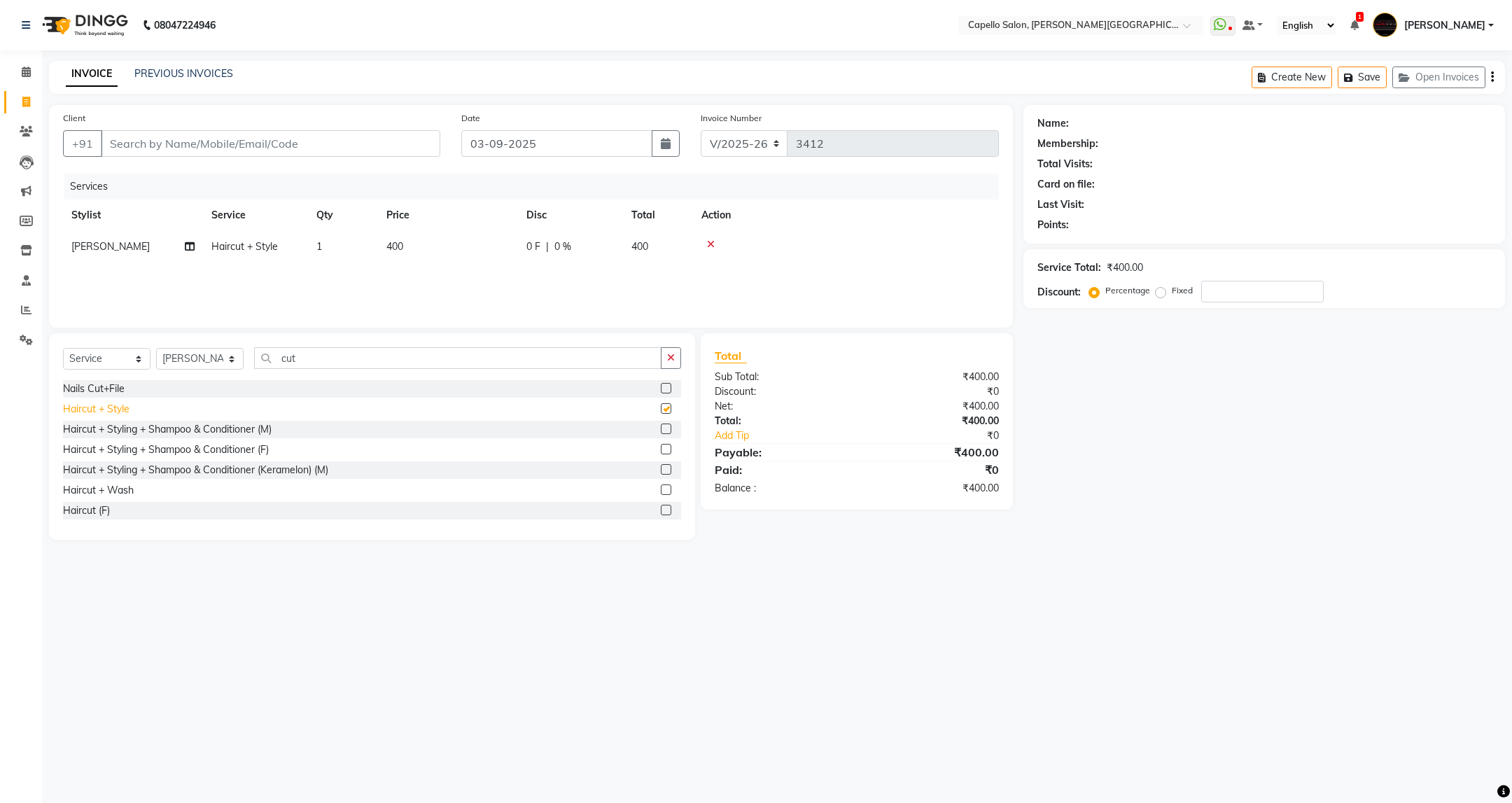
checkbox input "false"
click at [187, 360] on select "Select Stylist ADMIN [PERSON_NAME] [PERSON_NAME] [PERSON_NAME] [PERSON_NAME] (M…" at bounding box center [200, 359] width 87 height 21
select select "85086"
click at [156, 349] on select "Select Stylist ADMIN [PERSON_NAME] [PERSON_NAME] [PERSON_NAME] [PERSON_NAME] (M…" at bounding box center [200, 359] width 87 height 21
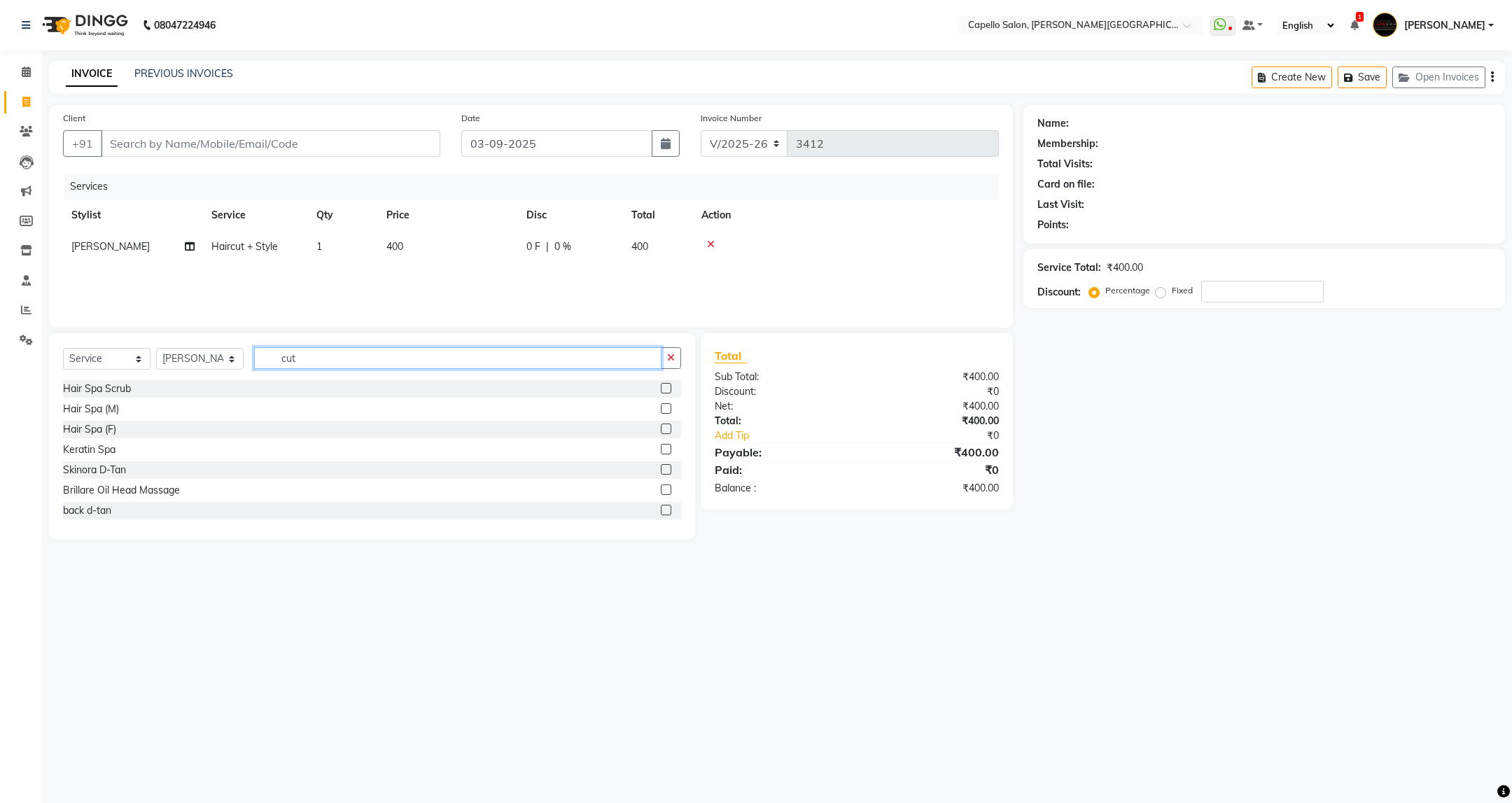
click at [333, 362] on input "cut" at bounding box center [458, 358] width 407 height 21
click at [200, 355] on select "Select Stylist ADMIN [PERSON_NAME] [PERSON_NAME] [PERSON_NAME] [PERSON_NAME] (M…" at bounding box center [200, 359] width 87 height 21
click at [318, 344] on div "Select Service Product Membership Package Voucher Prepaid Gift Card Select Styl…" at bounding box center [372, 435] width 646 height 206
click at [318, 358] on input "cut" at bounding box center [458, 358] width 407 height 21
type input "cut"
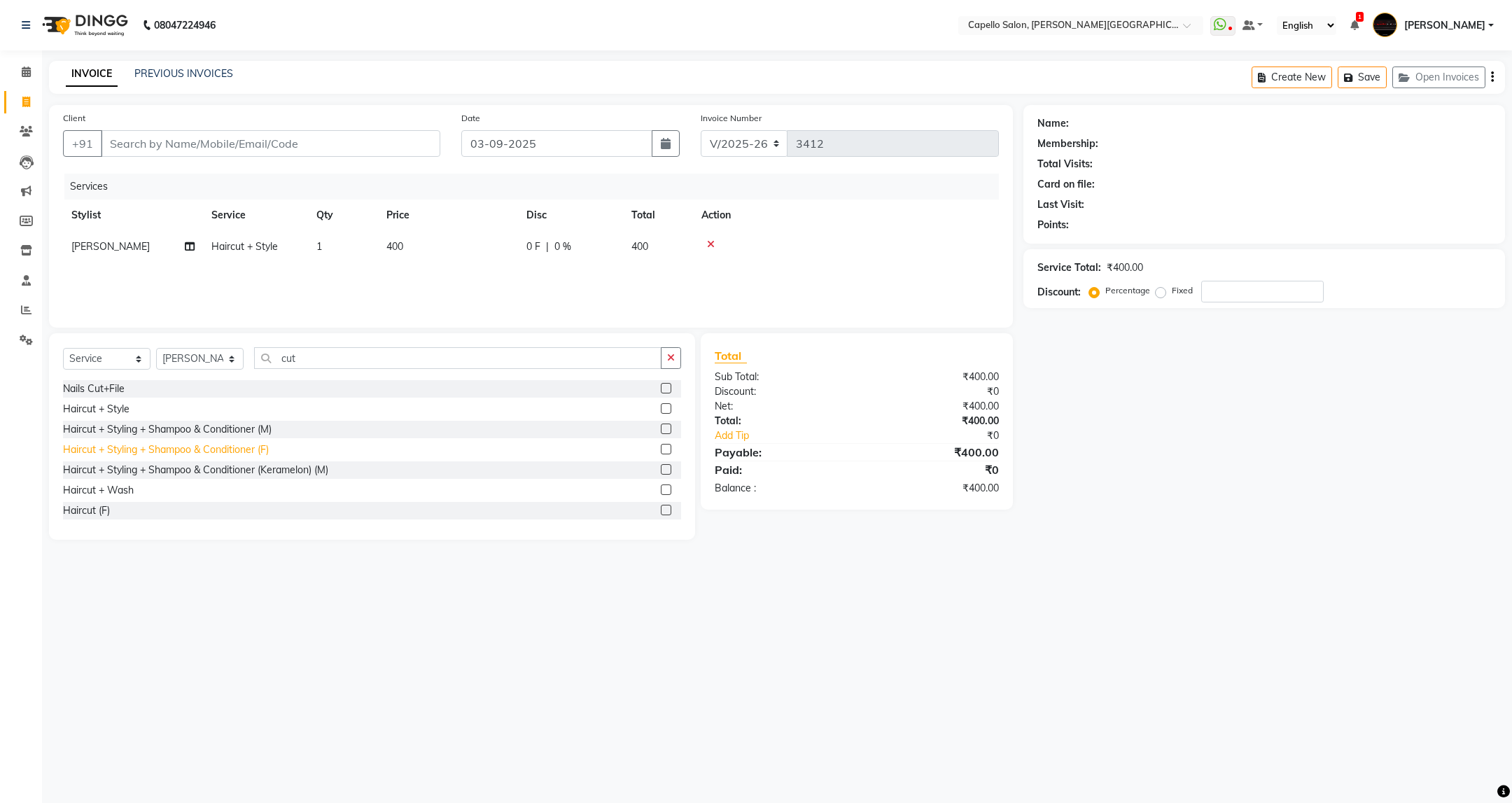
click at [232, 443] on div "Haircut + Styling + Shampoo & Conditioner (F)" at bounding box center [166, 450] width 206 height 14
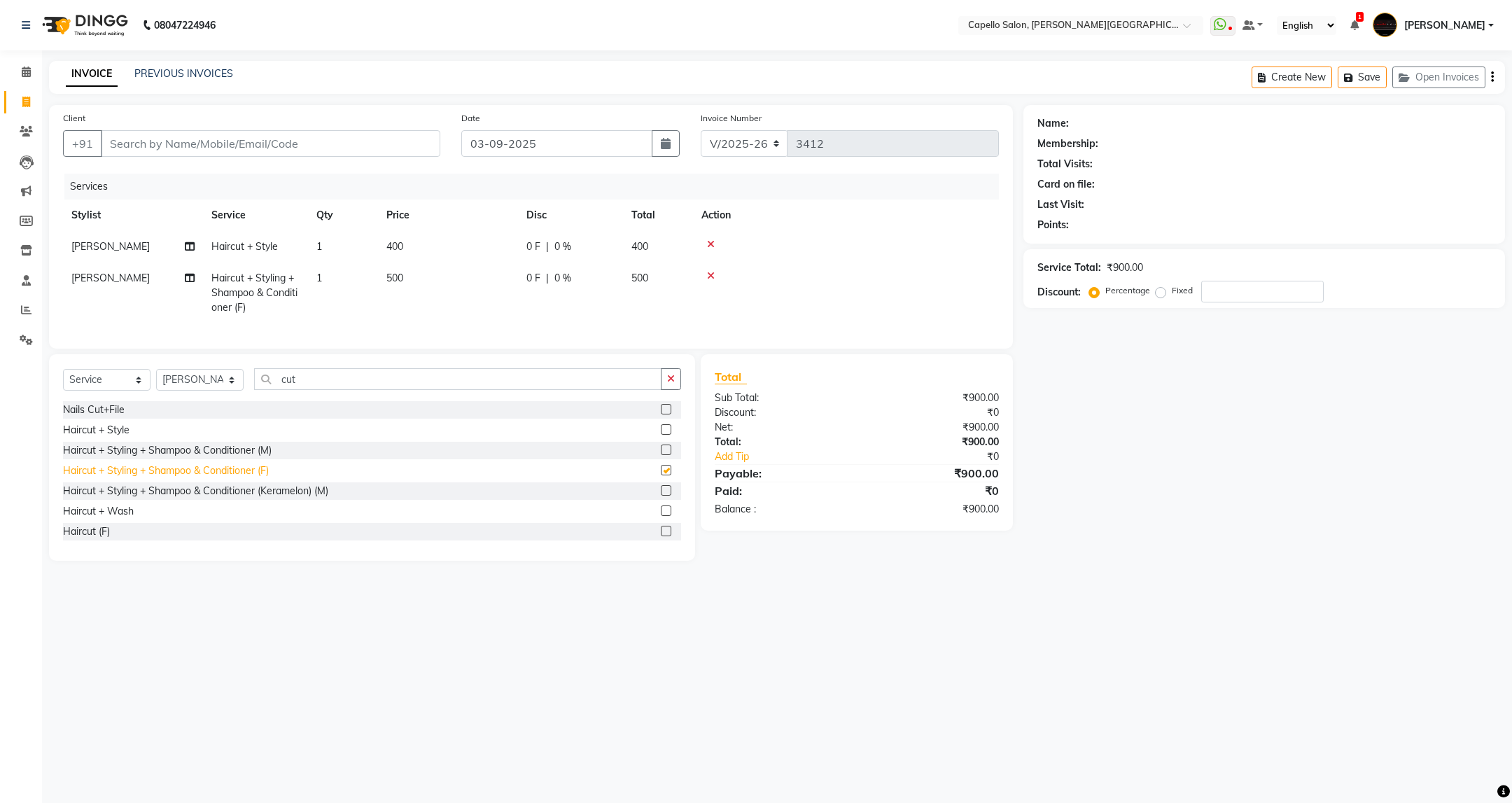
checkbox input "false"
click at [398, 135] on input "Client" at bounding box center [270, 144] width 339 height 27
type input "8"
type input "0"
type input "8805839999"
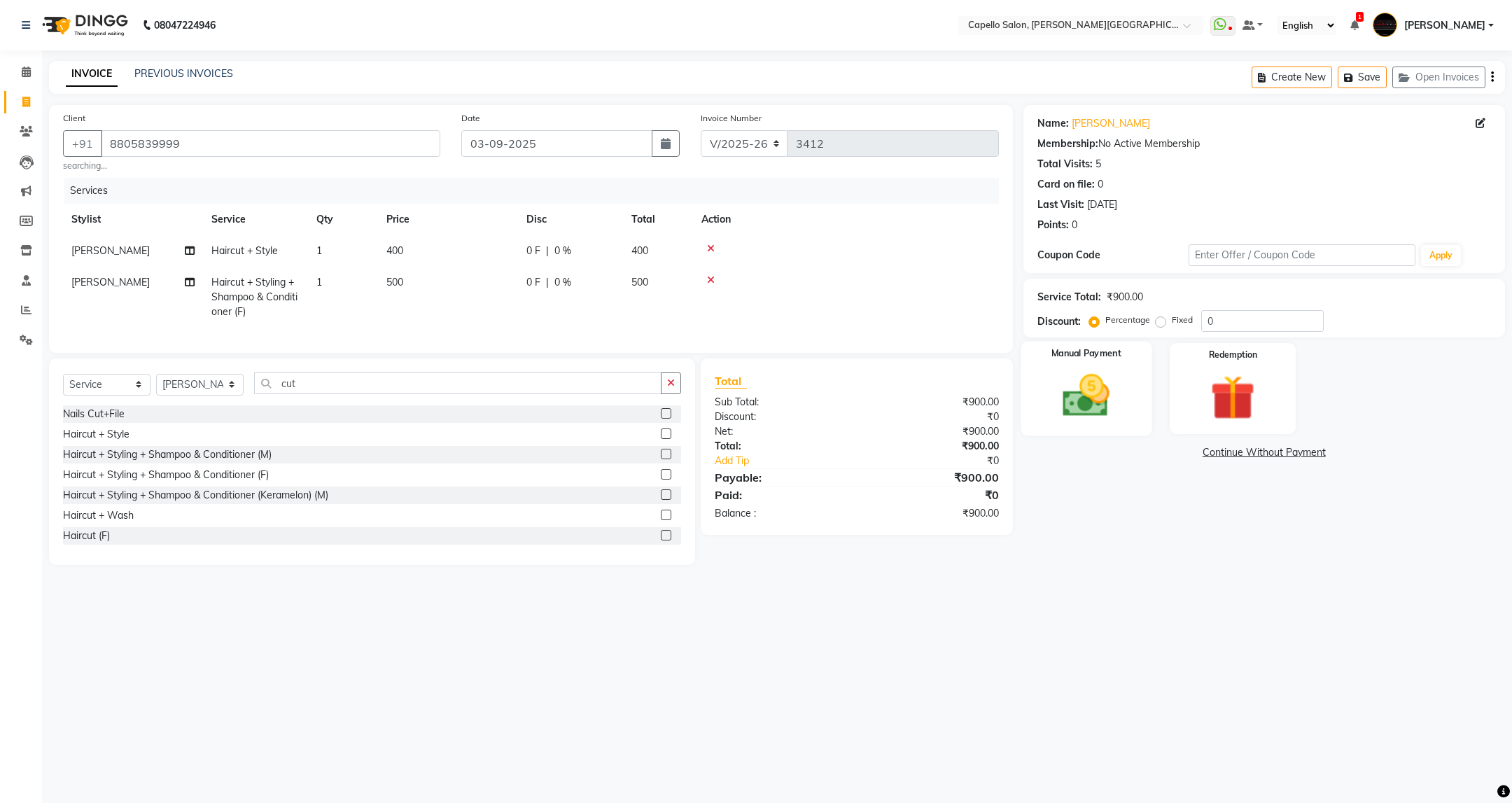
click at [1120, 391] on img at bounding box center [1085, 395] width 76 height 54
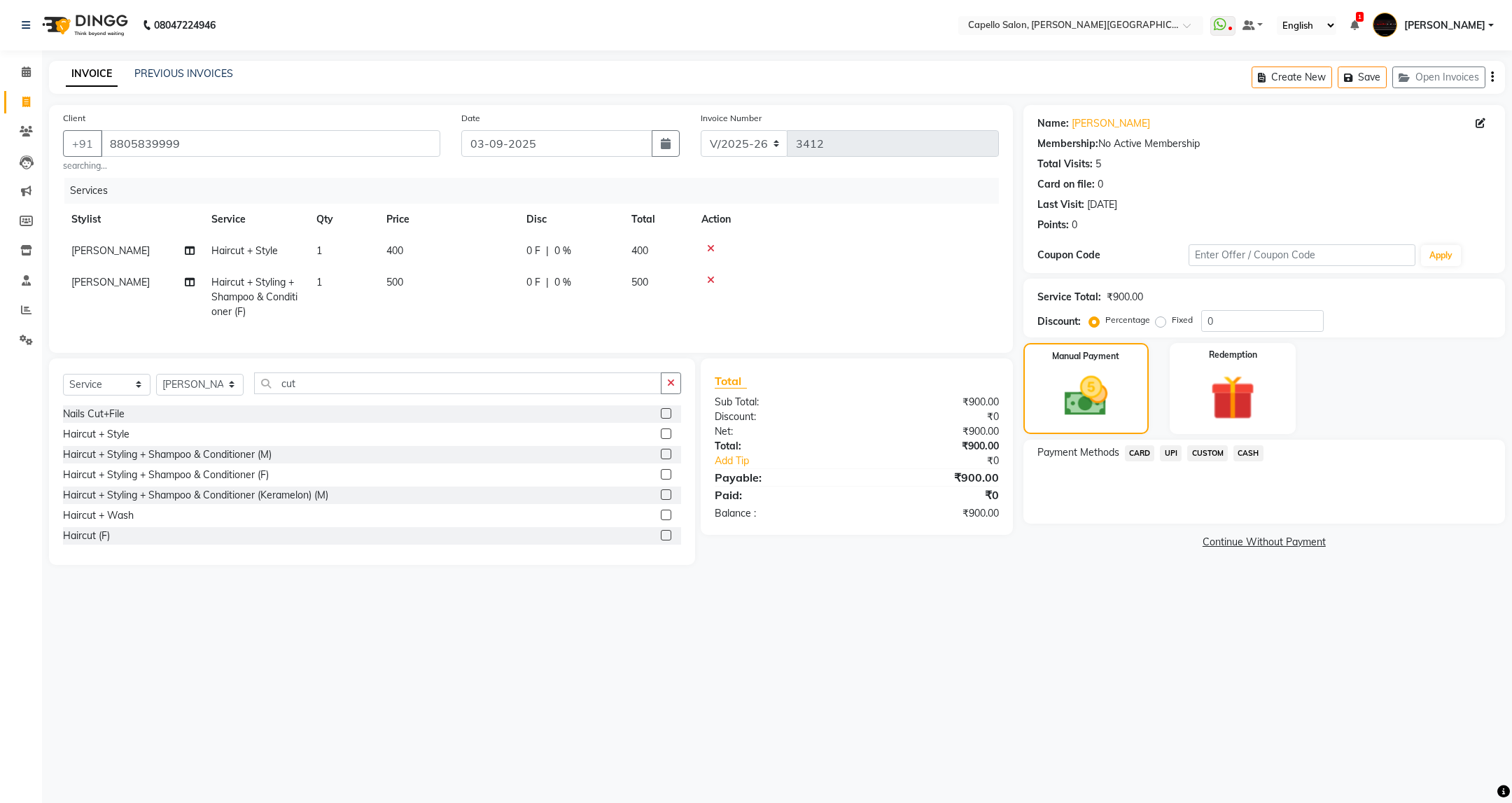
click at [1240, 456] on span "CASH" at bounding box center [1249, 453] width 30 height 16
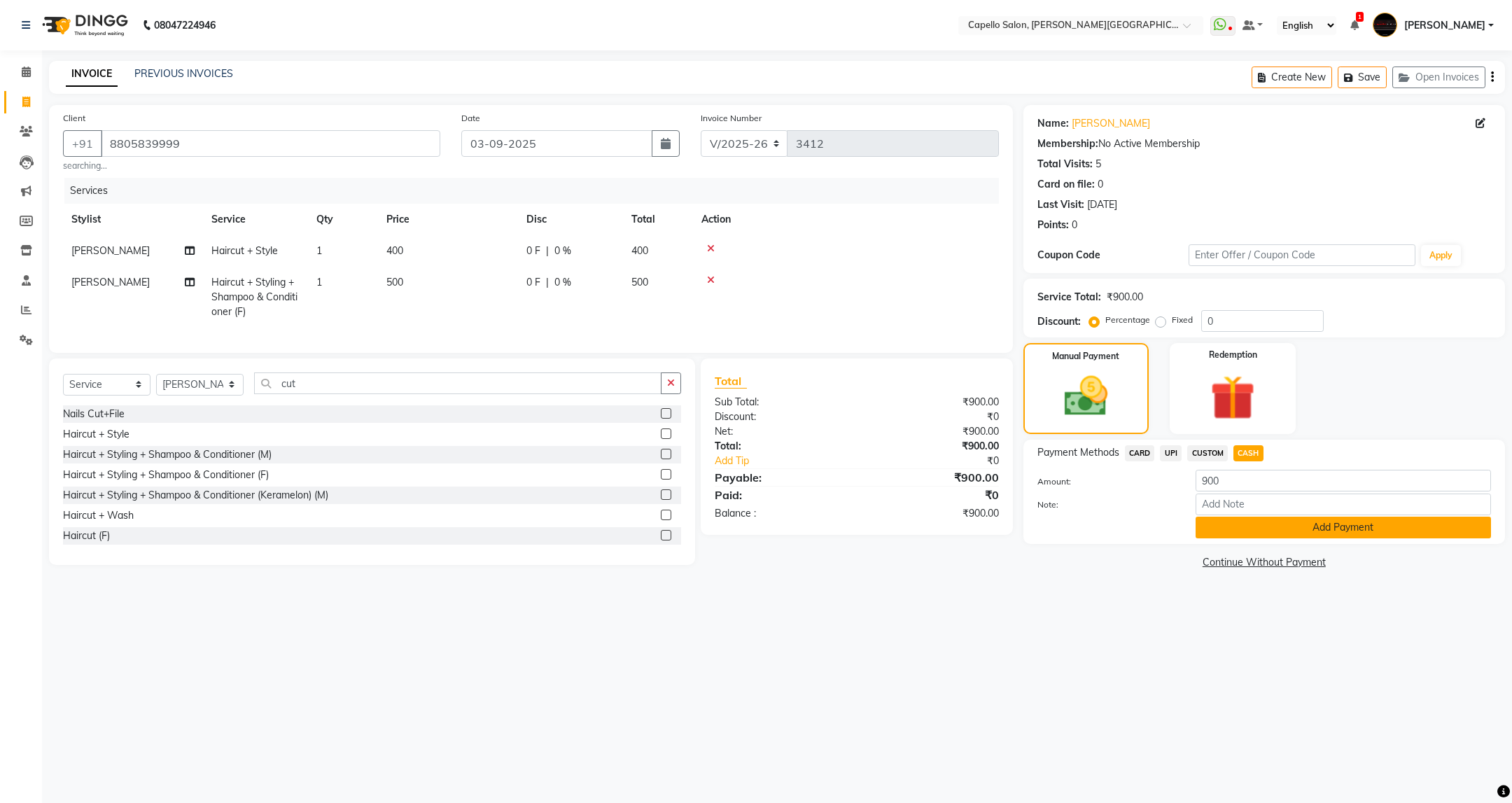
click at [1316, 525] on button "Add Payment" at bounding box center [1343, 527] width 295 height 21
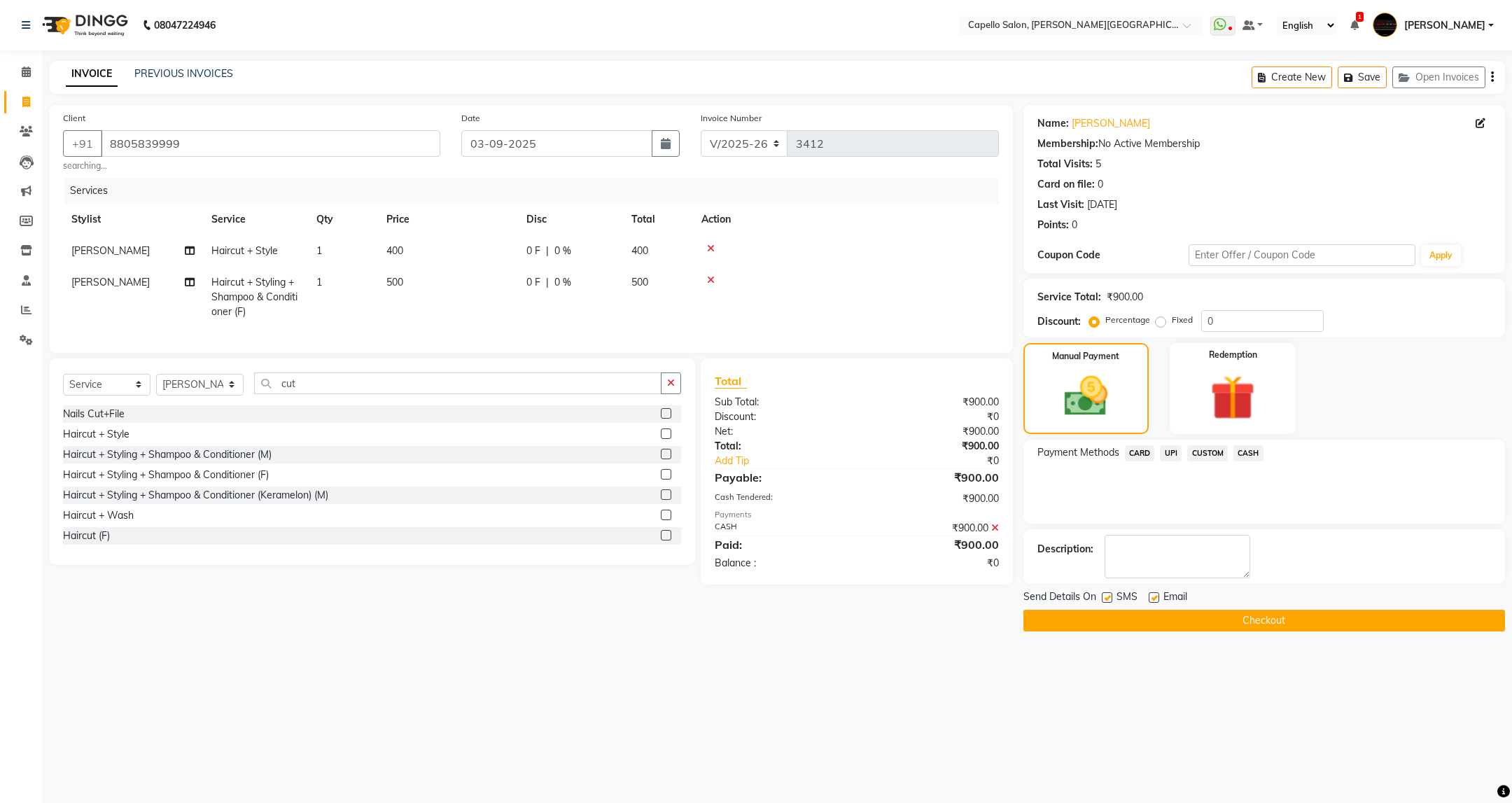
click at [1256, 620] on button "Checkout" at bounding box center [1265, 620] width 482 height 21
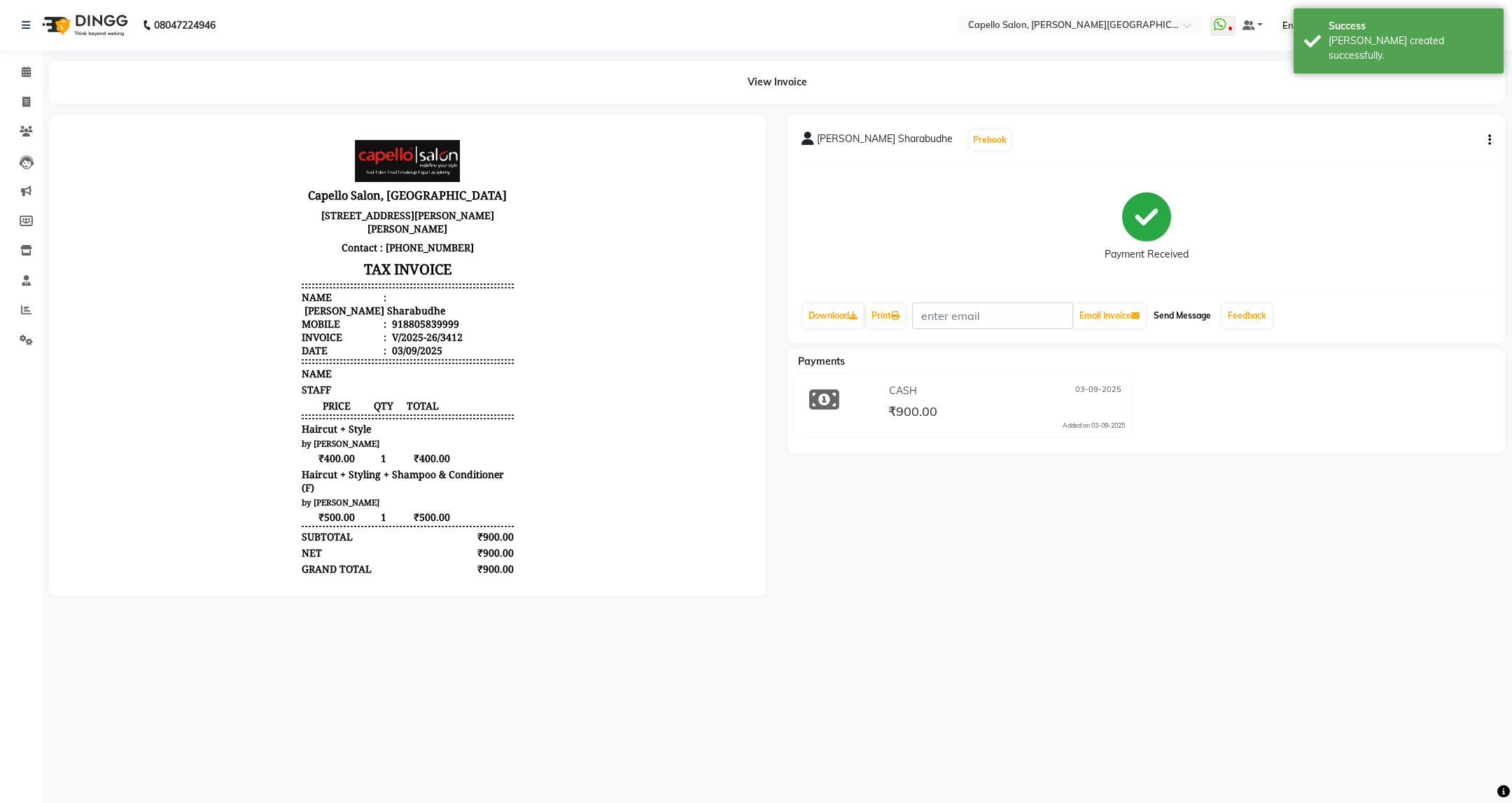
click at [1201, 318] on button "Send Message" at bounding box center [1182, 315] width 69 height 24
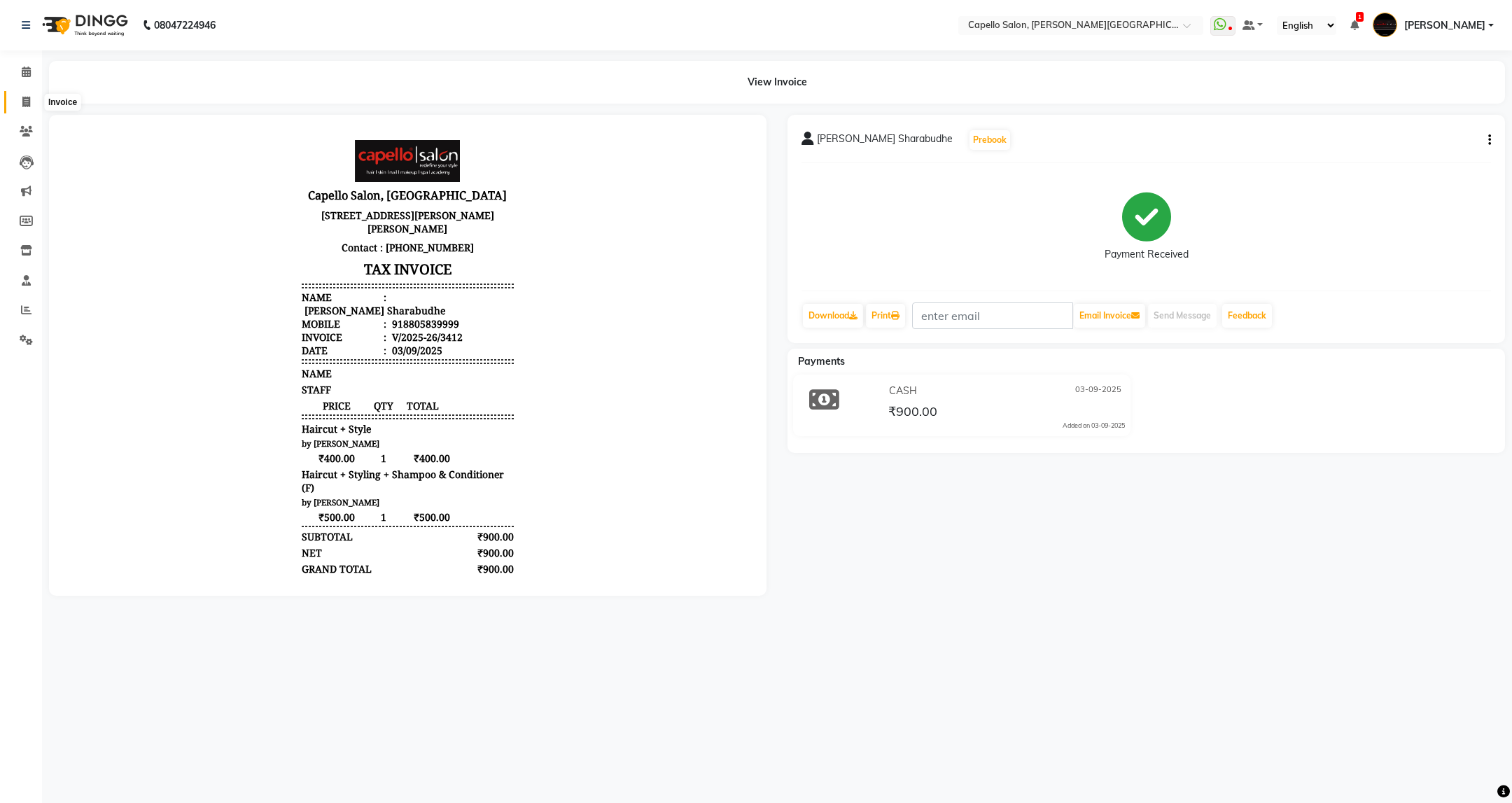
click at [21, 97] on span at bounding box center [26, 103] width 24 height 16
select select "service"
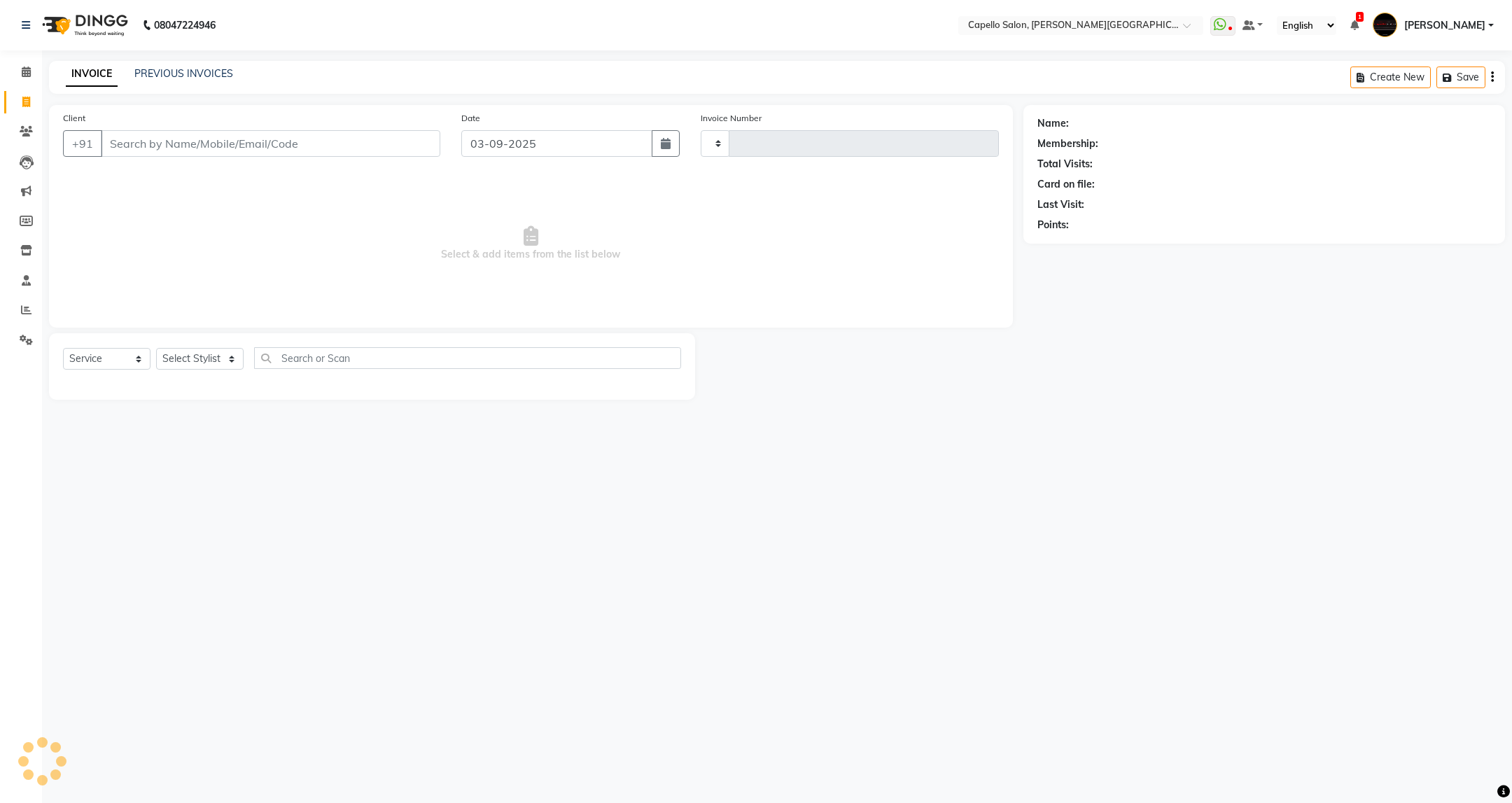
type input "3413"
select select "811"
click at [174, 76] on link "PREVIOUS INVOICES" at bounding box center [184, 73] width 99 height 12
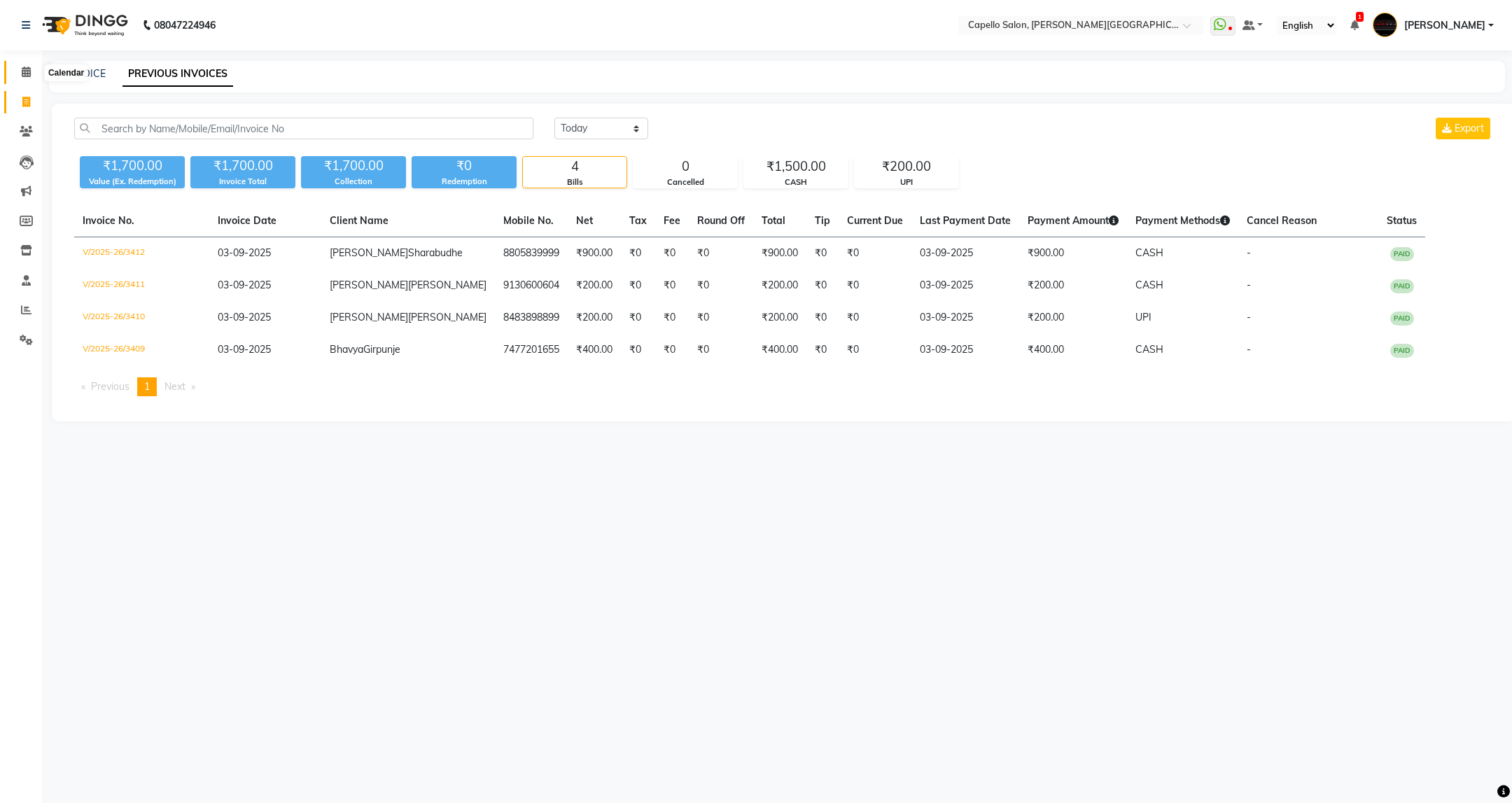
click at [21, 70] on icon at bounding box center [26, 72] width 9 height 11
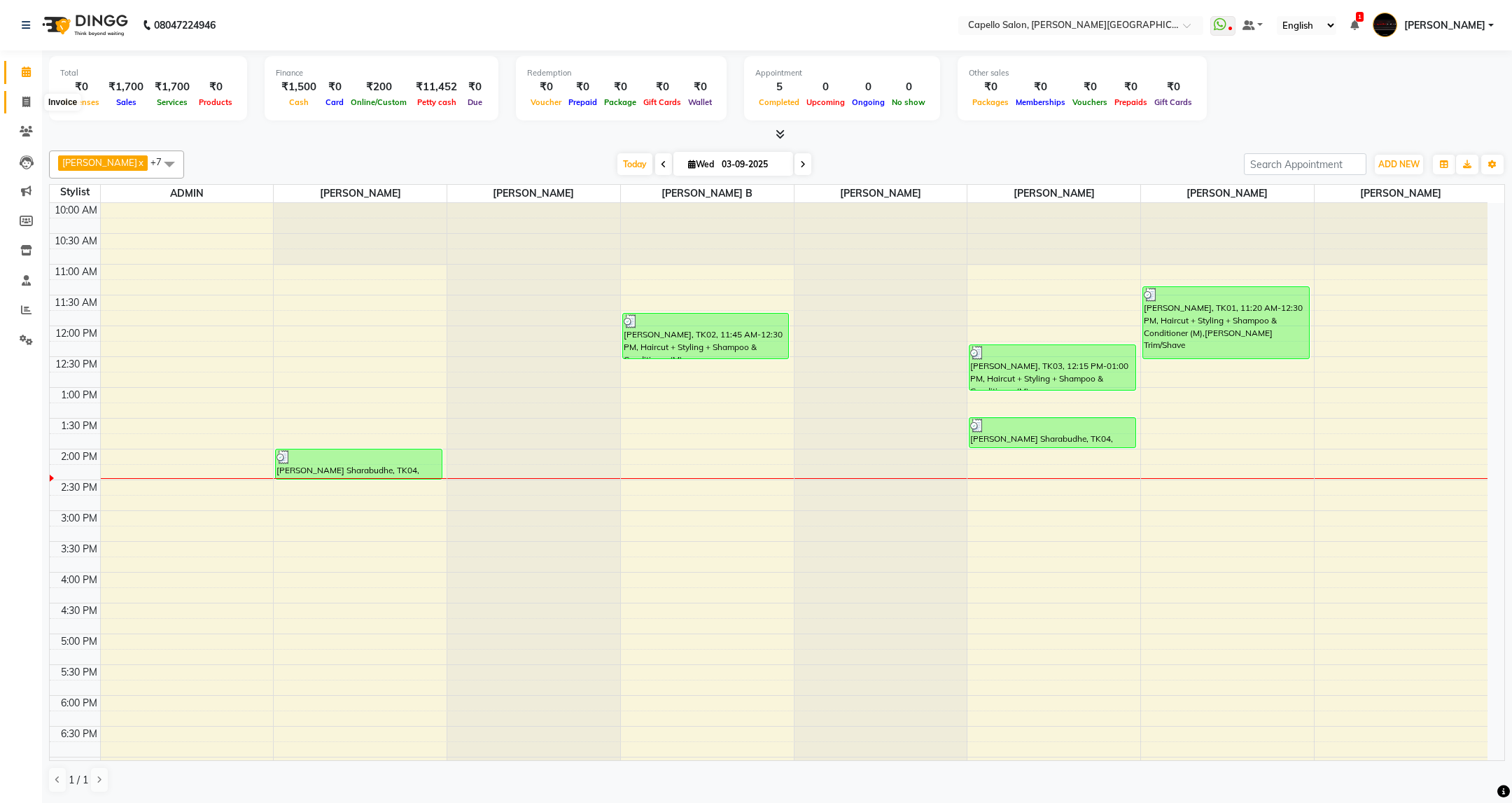
click at [14, 97] on span at bounding box center [26, 103] width 24 height 16
select select "service"
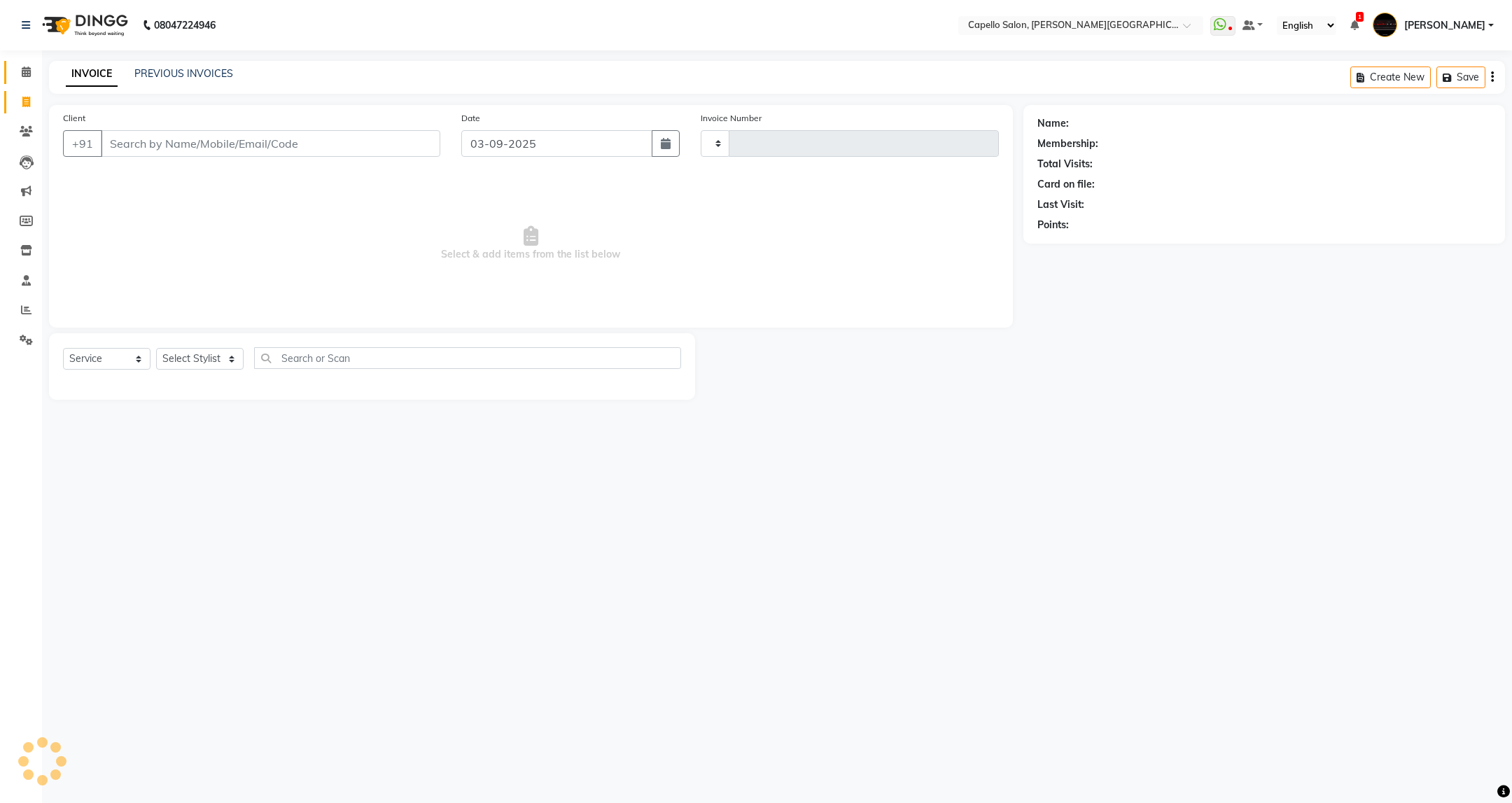
type input "3413"
select select "811"
click at [220, 360] on select "Select Stylist" at bounding box center [200, 359] width 87 height 21
click at [303, 124] on div "Client +91" at bounding box center [252, 139] width 398 height 57
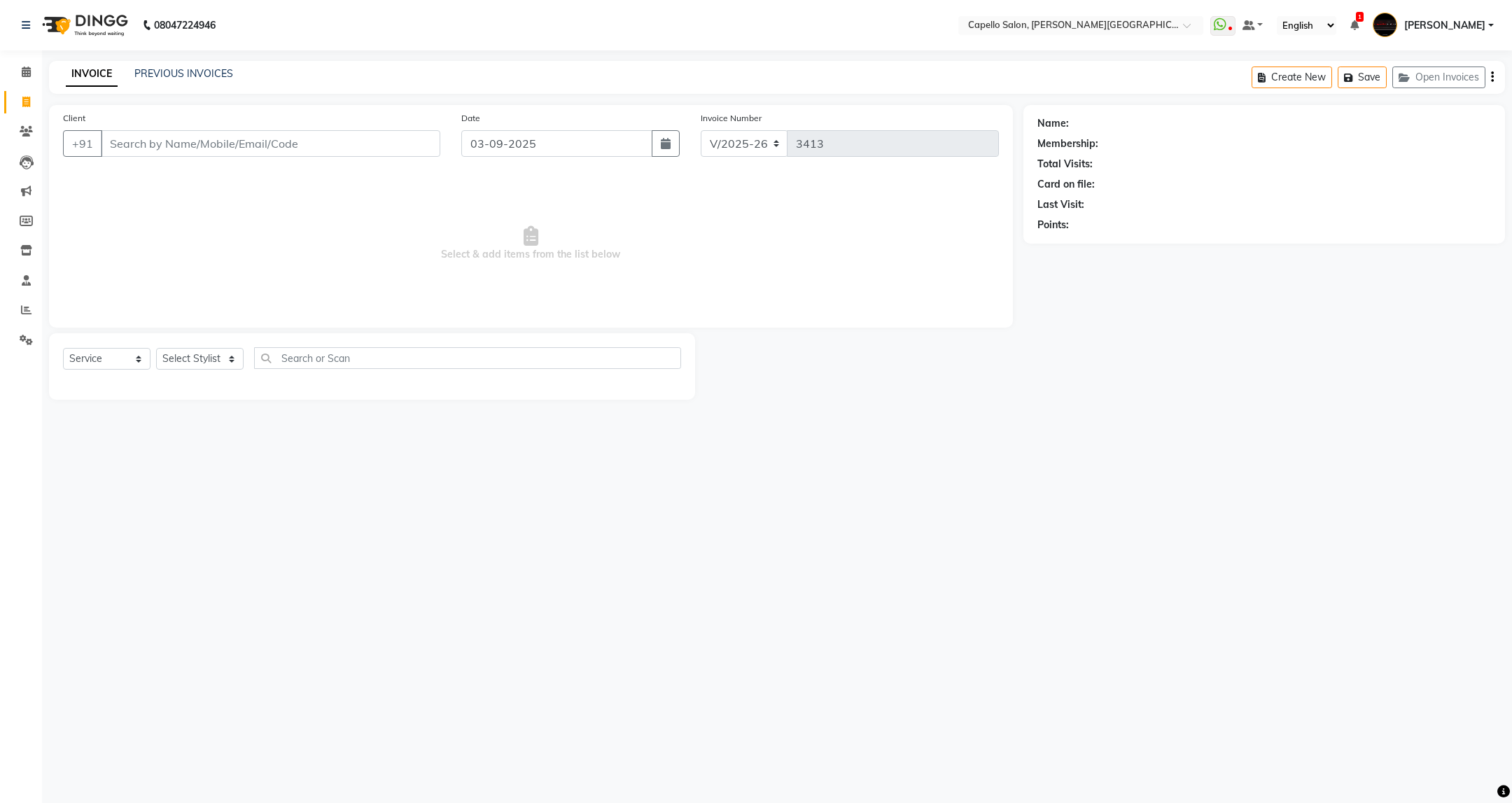
click at [303, 157] on div "+91" at bounding box center [252, 144] width 378 height 27
click at [303, 153] on input "Client" at bounding box center [270, 144] width 339 height 27
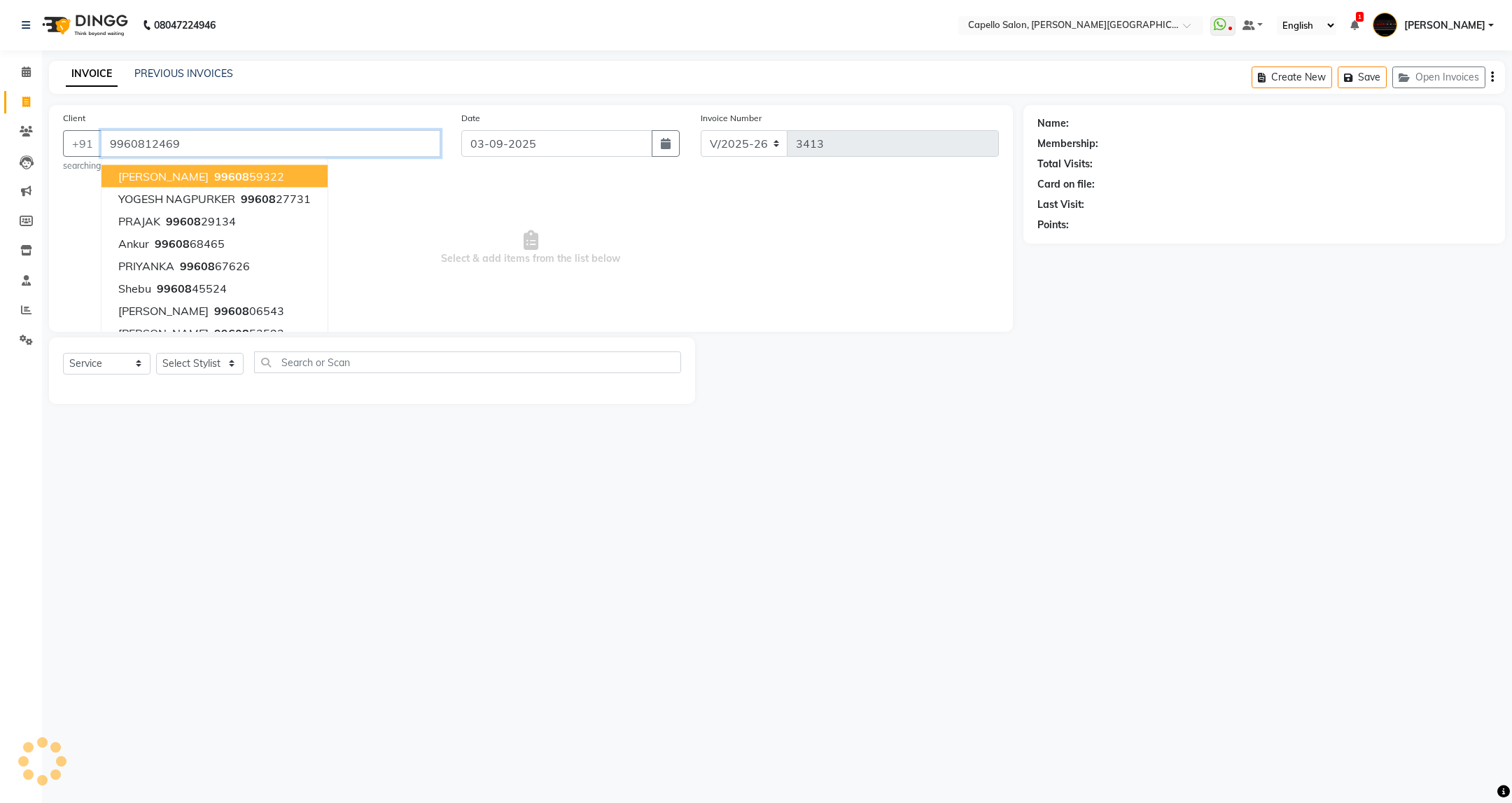
type input "9960812469"
click at [216, 374] on select "Select Stylist ADMIN [PERSON_NAME] [PERSON_NAME] [PERSON_NAME] [PERSON_NAME] (M…" at bounding box center [200, 363] width 87 height 21
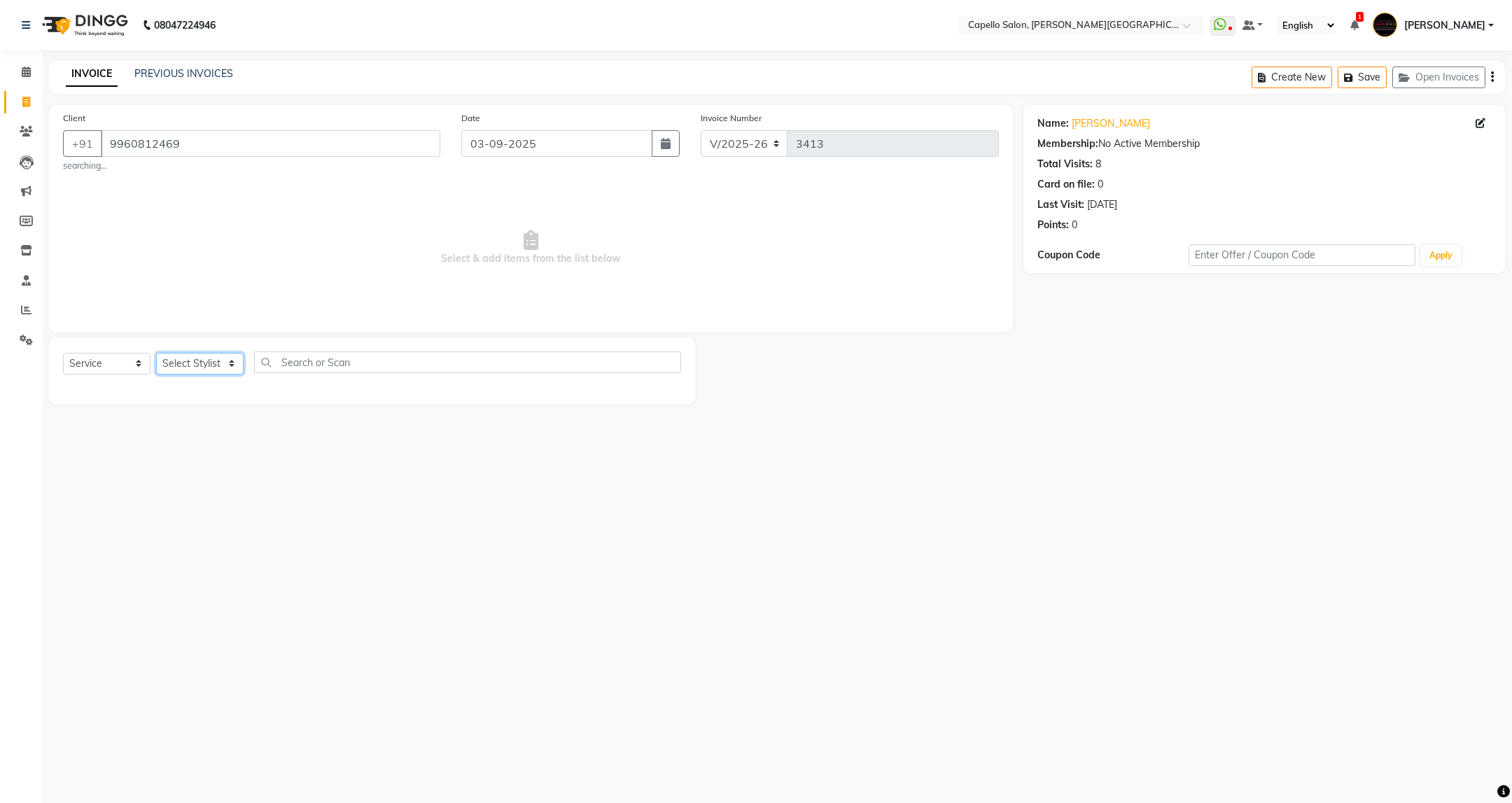
select select "84517"
click at [156, 353] on select "Select Stylist ADMIN [PERSON_NAME] [PERSON_NAME] [PERSON_NAME] [PERSON_NAME] (M…" at bounding box center [200, 363] width 87 height 21
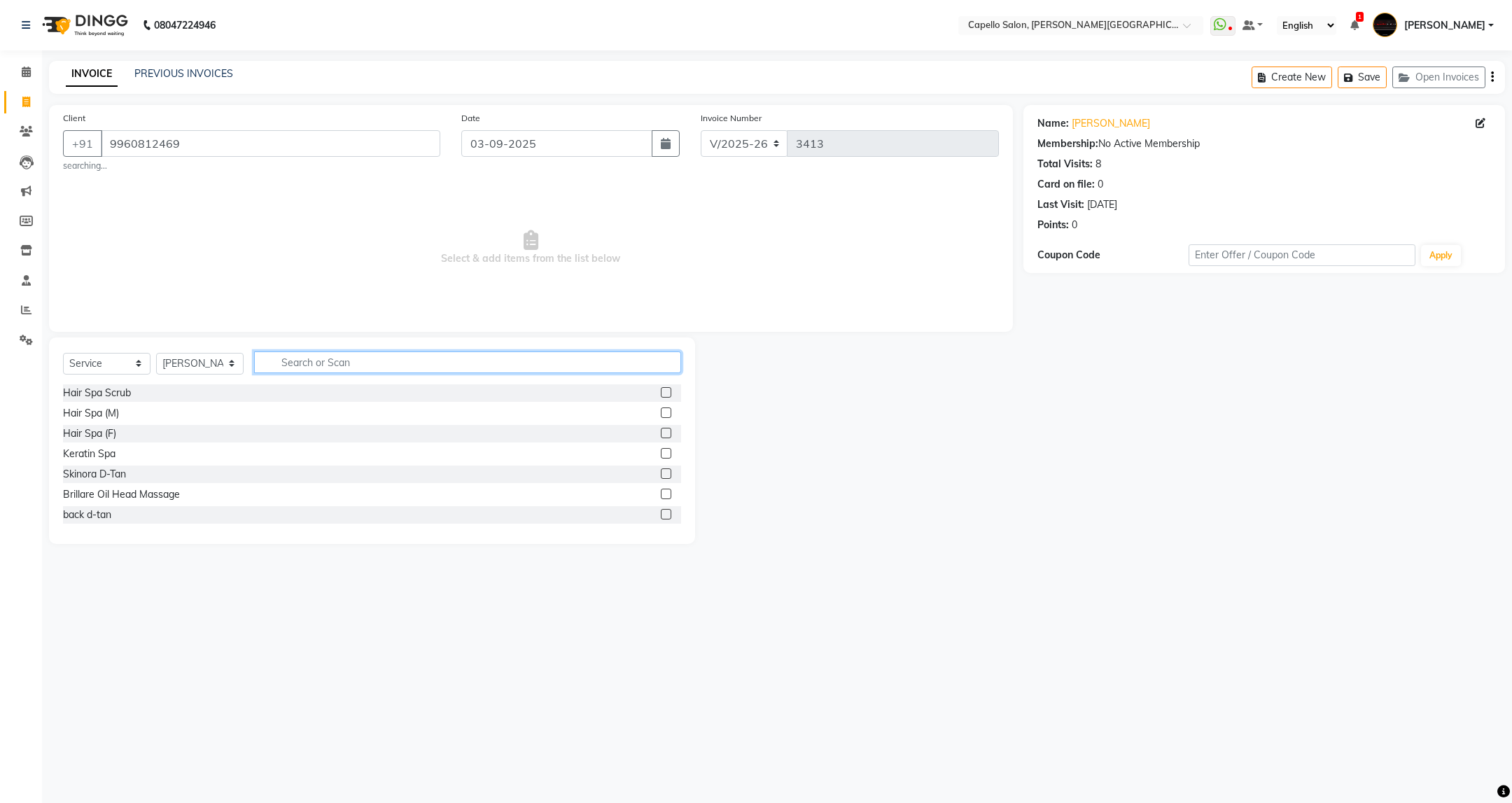
click at [472, 355] on input "text" at bounding box center [468, 362] width 427 height 21
type input "cut"
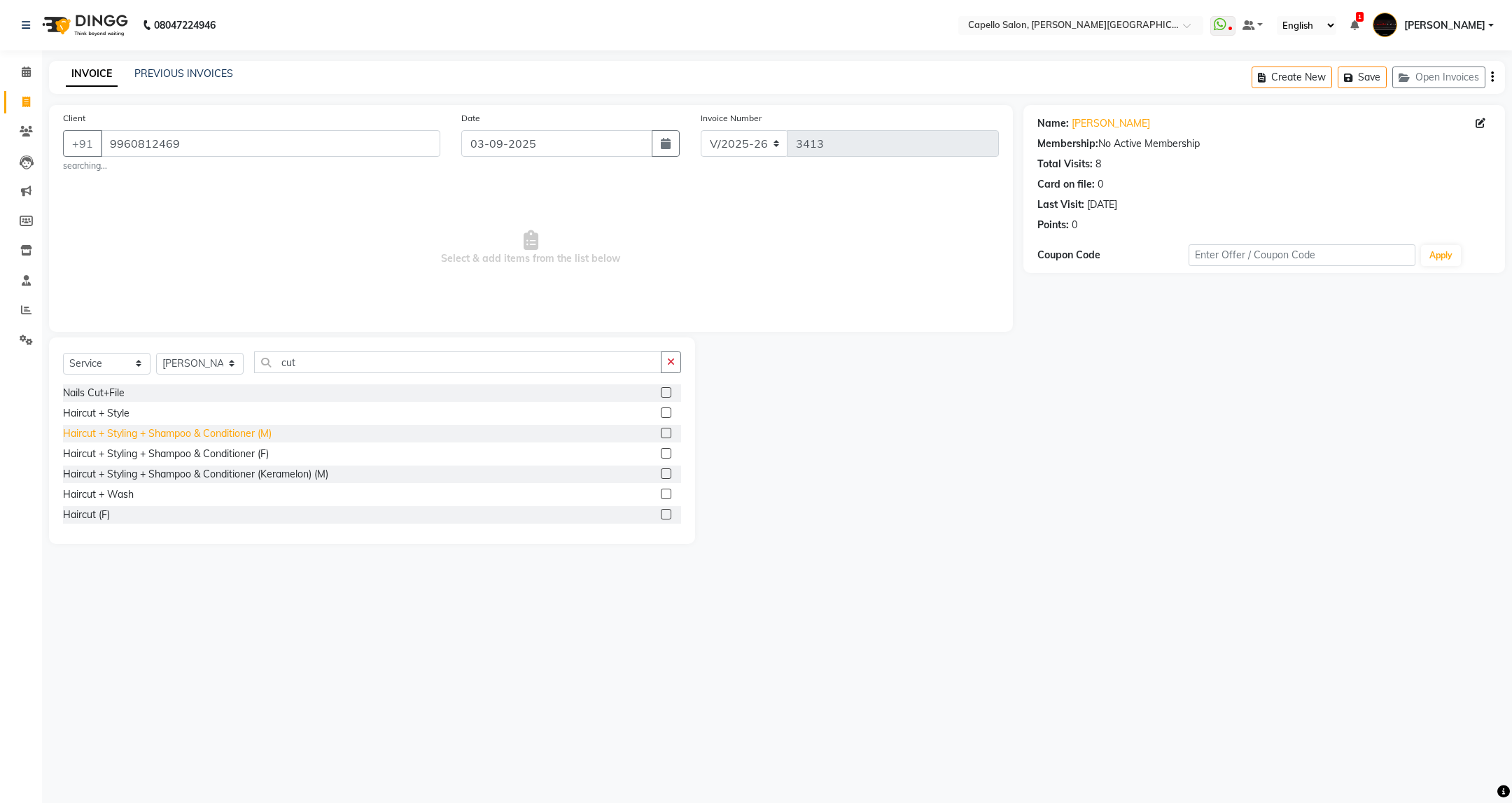
click at [257, 433] on div "Haircut + Styling + Shampoo & Conditioner (M)" at bounding box center [168, 434] width 209 height 14
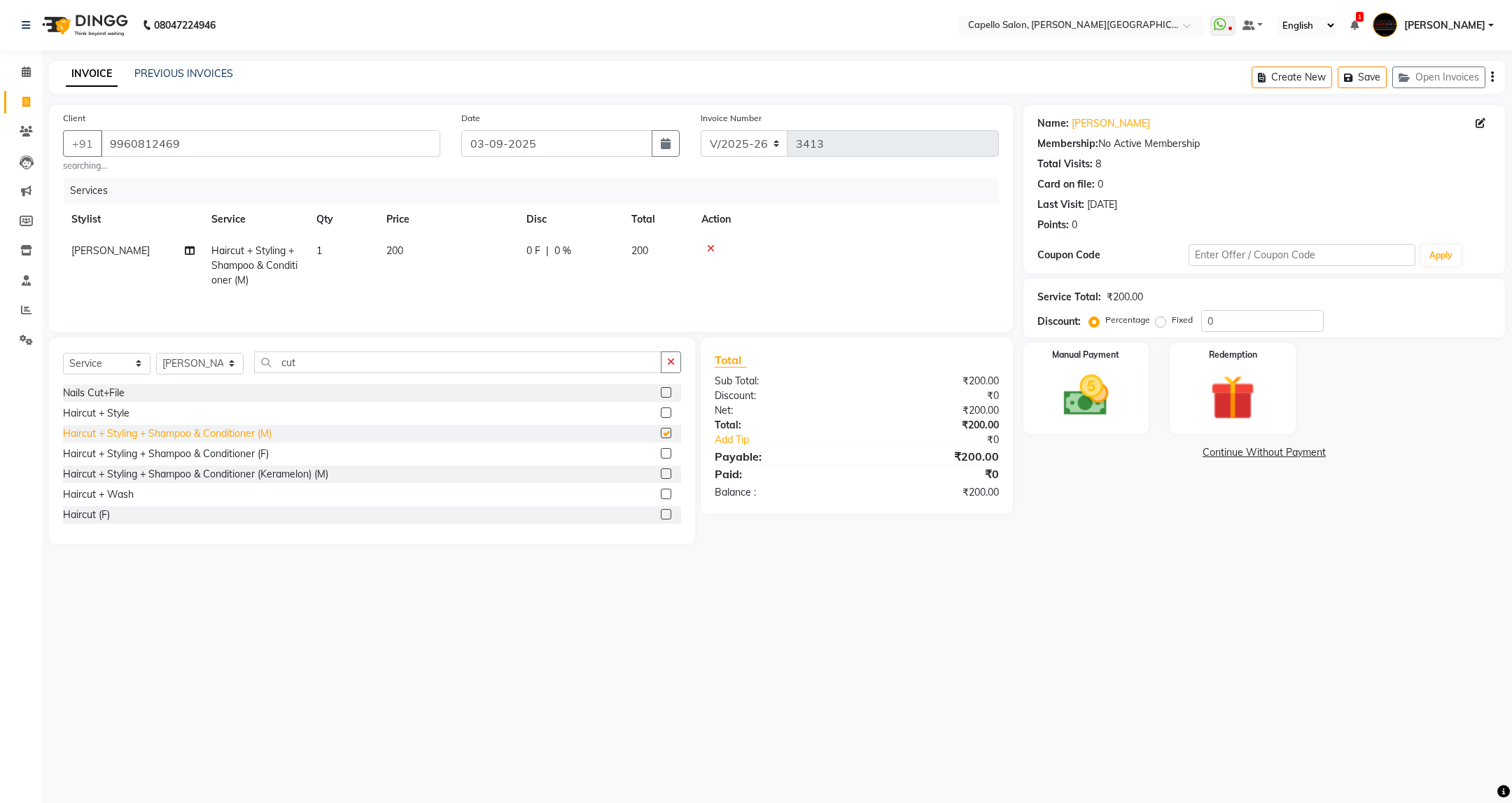
checkbox input "false"
click at [1086, 385] on img at bounding box center [1085, 395] width 76 height 54
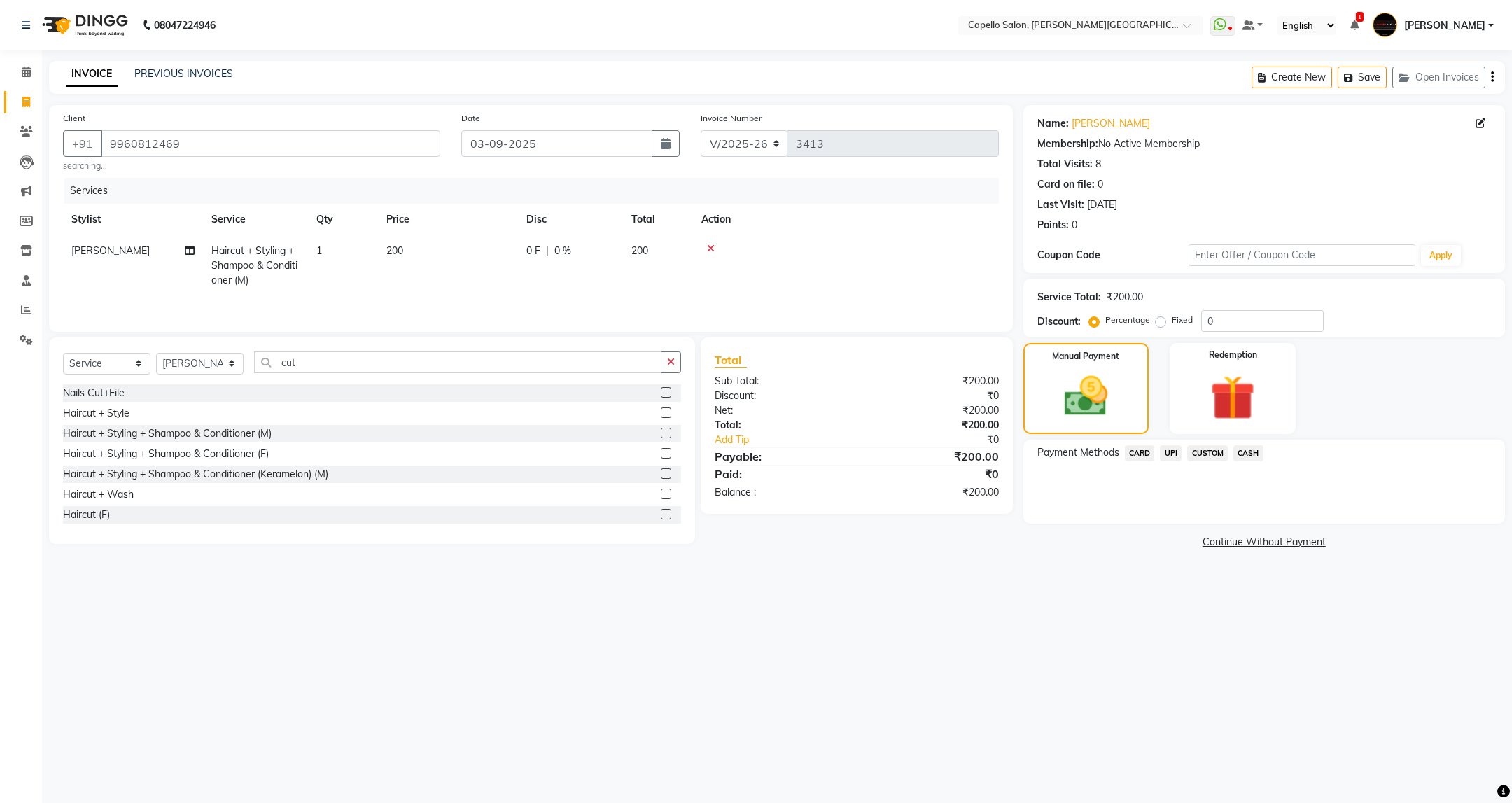
click at [1159, 458] on div "UPI" at bounding box center [1167, 454] width 28 height 19
click at [1168, 456] on span "UPI" at bounding box center [1171, 453] width 21 height 16
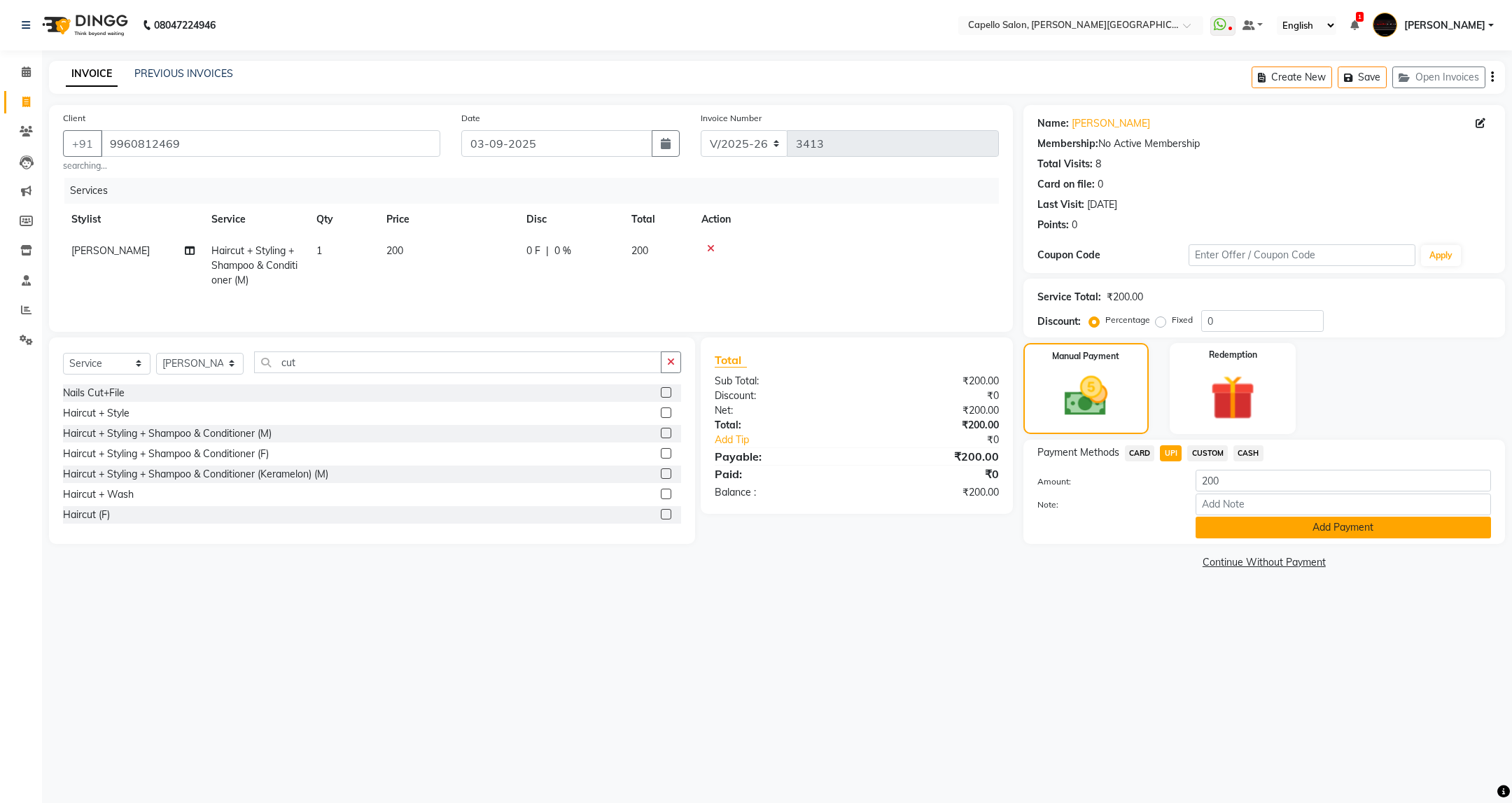
click at [1261, 538] on button "Add Payment" at bounding box center [1343, 527] width 295 height 21
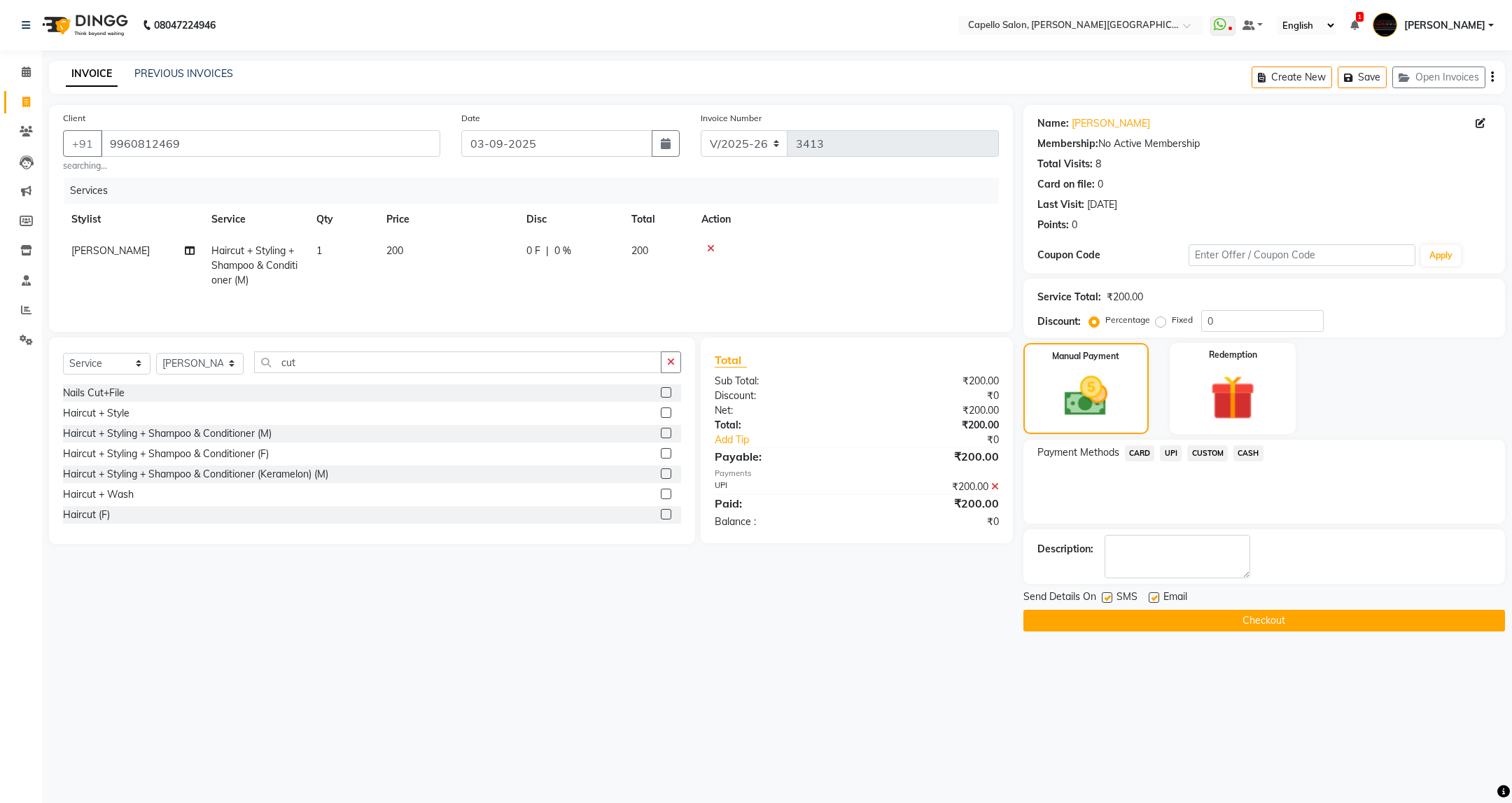
click at [1267, 631] on button "Checkout" at bounding box center [1265, 620] width 482 height 21
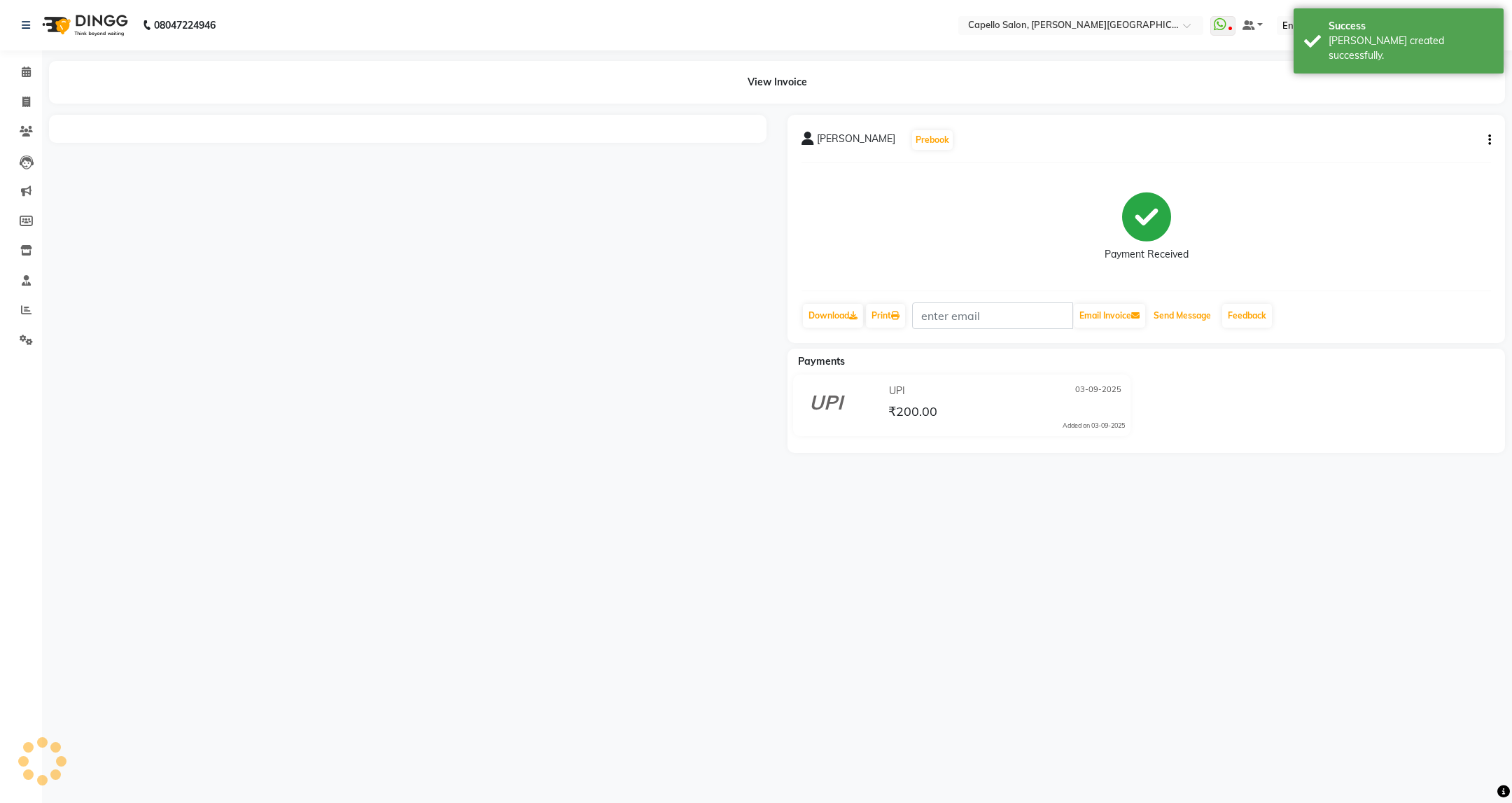
drag, startPoint x: 1200, startPoint y: 319, endPoint x: 1141, endPoint y: 592, distance: 279.3
click at [1200, 319] on button "Send Message" at bounding box center [1182, 315] width 69 height 24
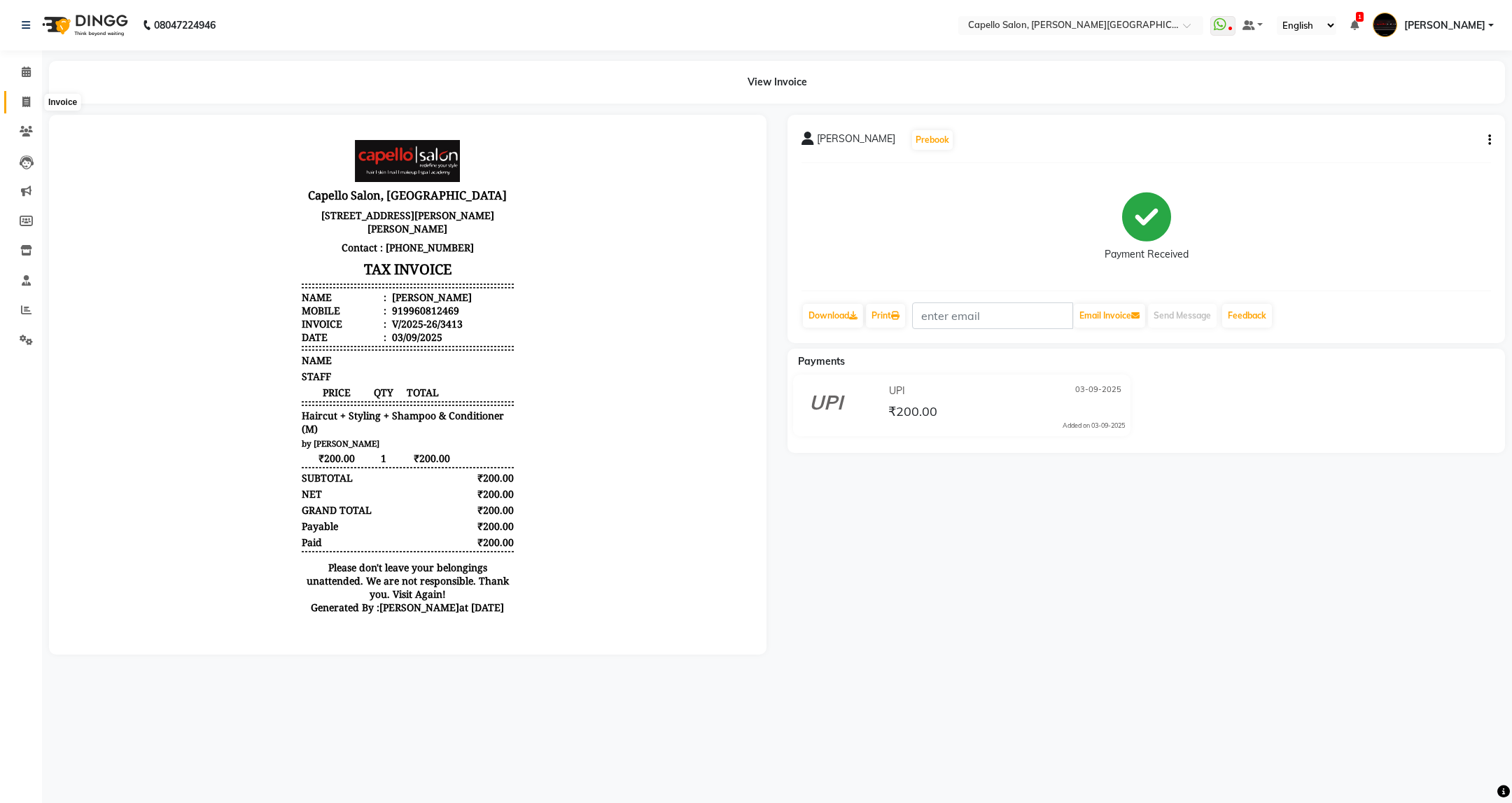
click at [28, 102] on icon at bounding box center [26, 102] width 8 height 11
select select "service"
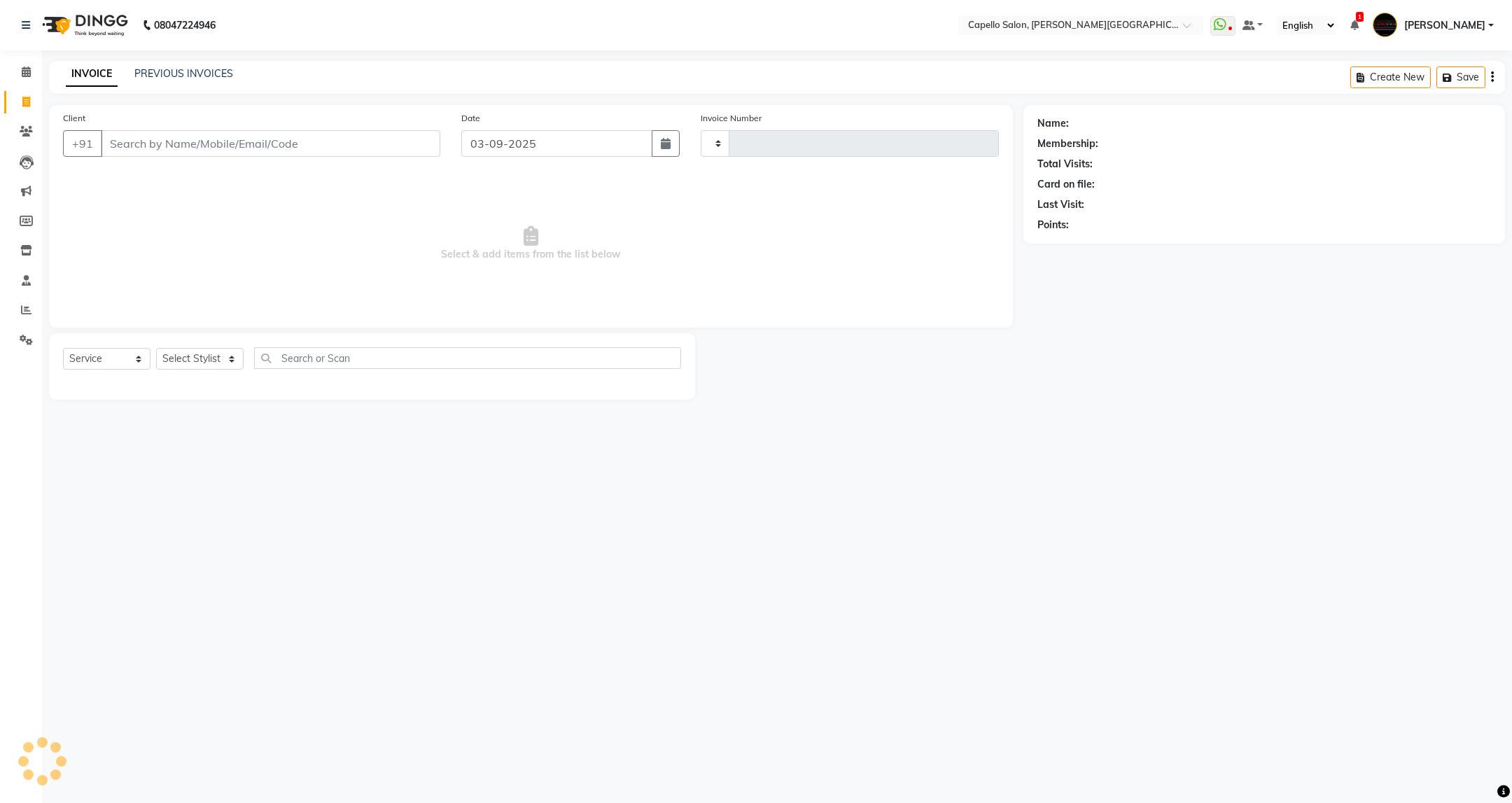
type input "3414"
select select "811"
click at [202, 360] on select "Select Stylist ADMIN [PERSON_NAME] [PERSON_NAME] [PERSON_NAME] [PERSON_NAME] (M…" at bounding box center [200, 359] width 87 height 21
click at [233, 359] on select "Select Stylist ADMIN [PERSON_NAME] [PERSON_NAME] [PERSON_NAME] [PERSON_NAME] (M…" at bounding box center [200, 359] width 87 height 21
select select "50699"
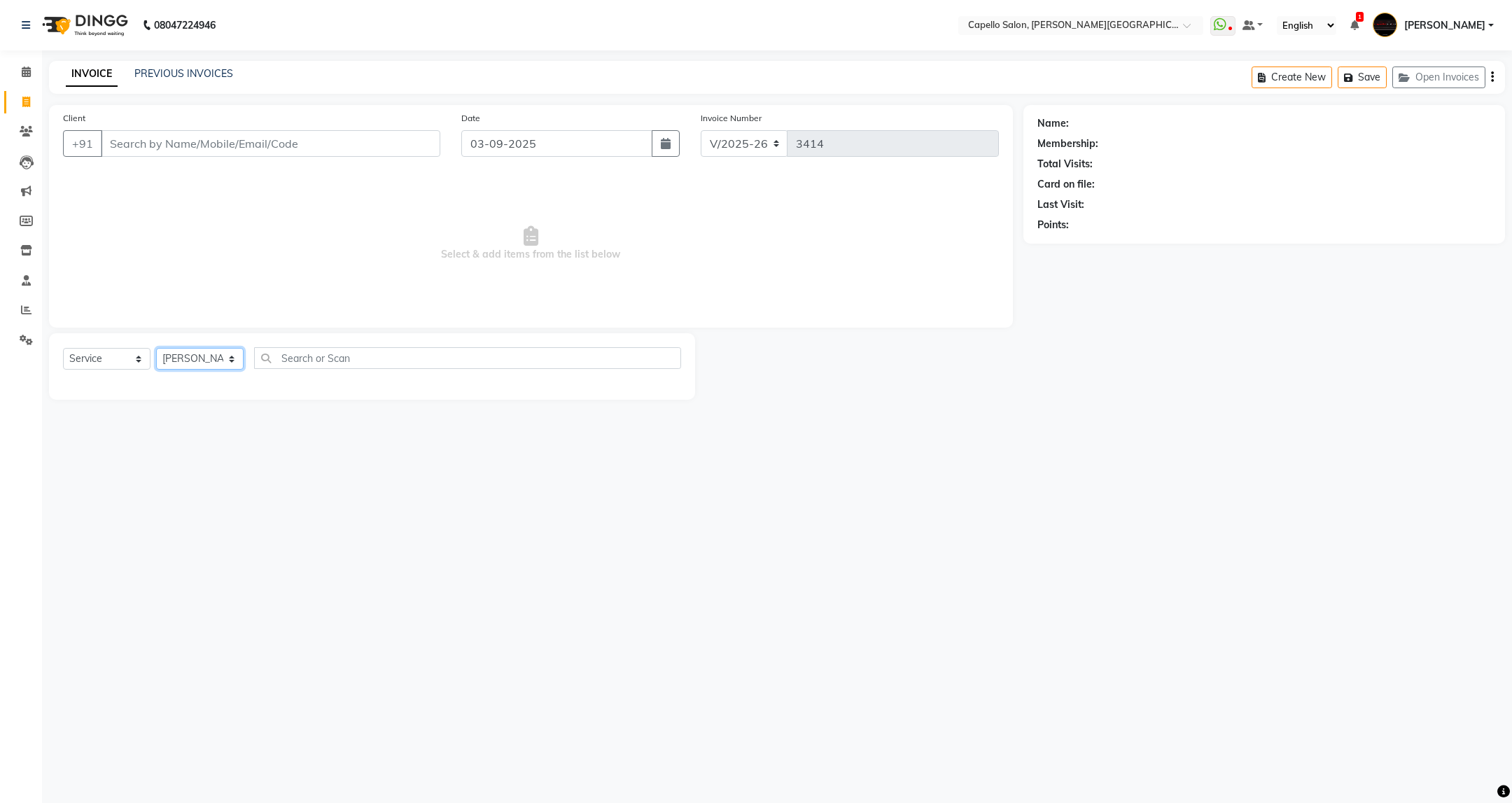
click at [156, 349] on select "Select Stylist ADMIN [PERSON_NAME] [PERSON_NAME] [PERSON_NAME] [PERSON_NAME] (M…" at bounding box center [200, 359] width 87 height 21
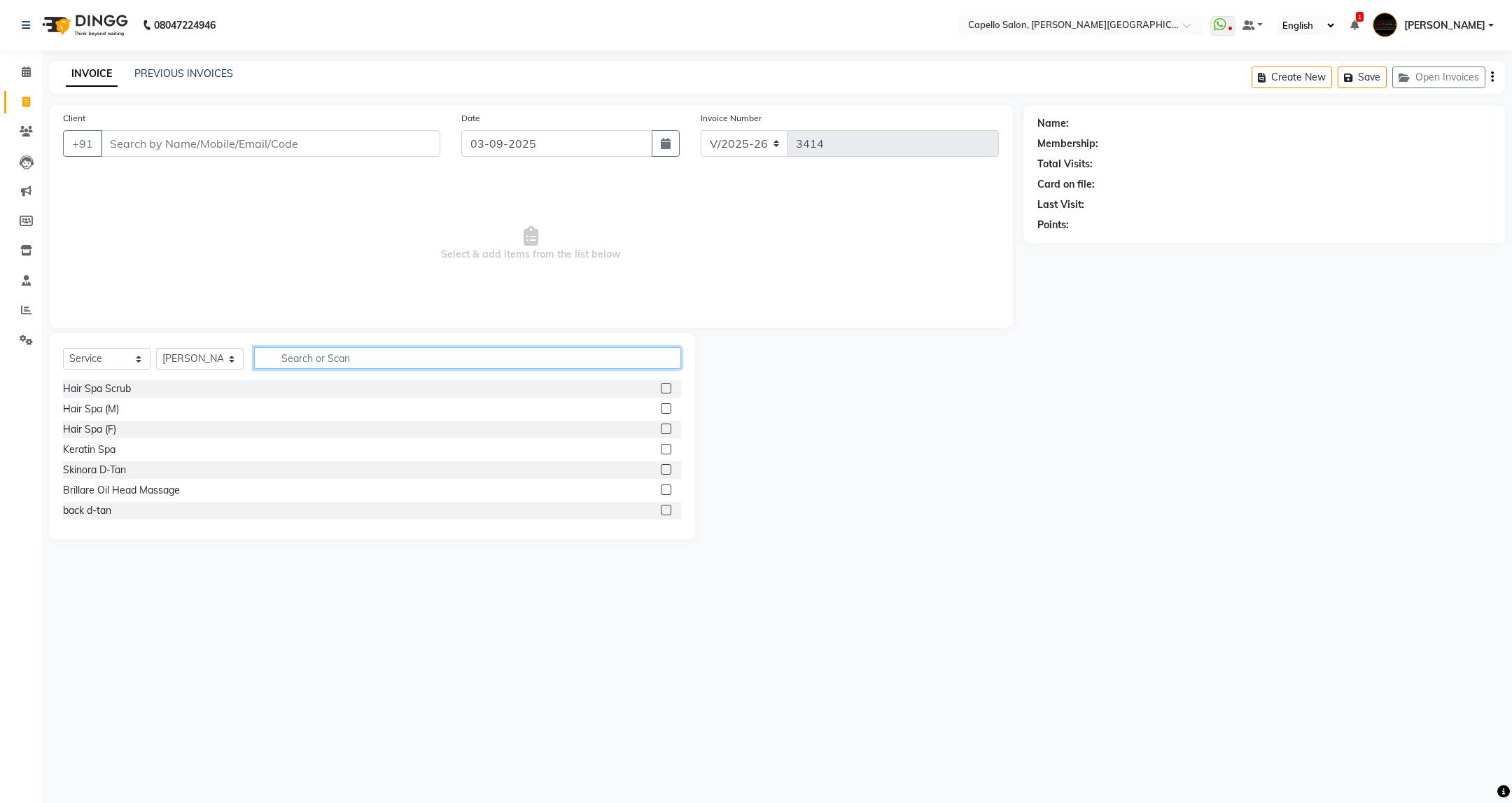
click at [387, 351] on input "text" at bounding box center [468, 358] width 427 height 21
type input "cut"
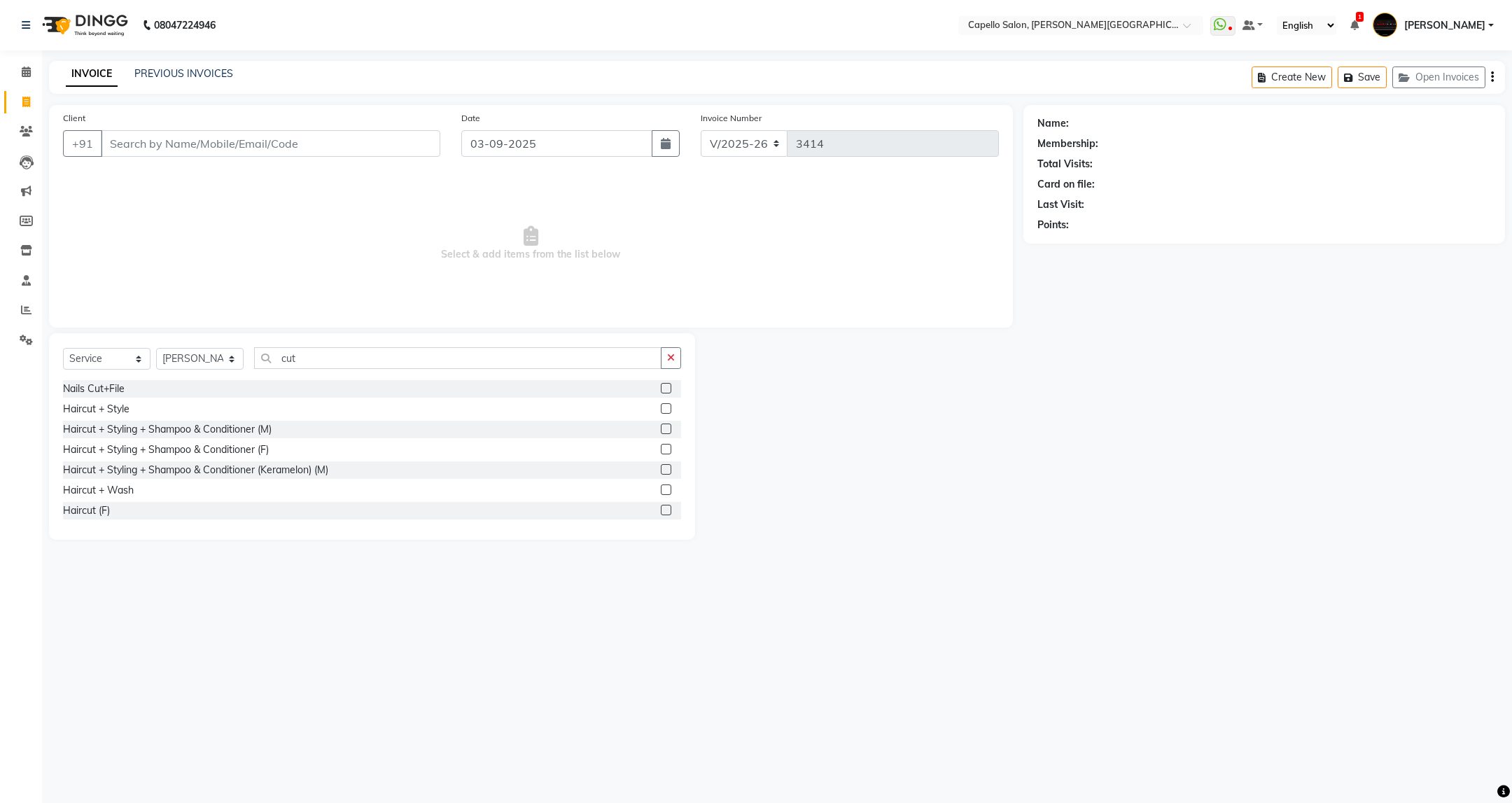
click at [660, 448] on label at bounding box center [666, 449] width 11 height 11
click at [660, 448] on input "checkbox" at bounding box center [665, 450] width 9 height 9
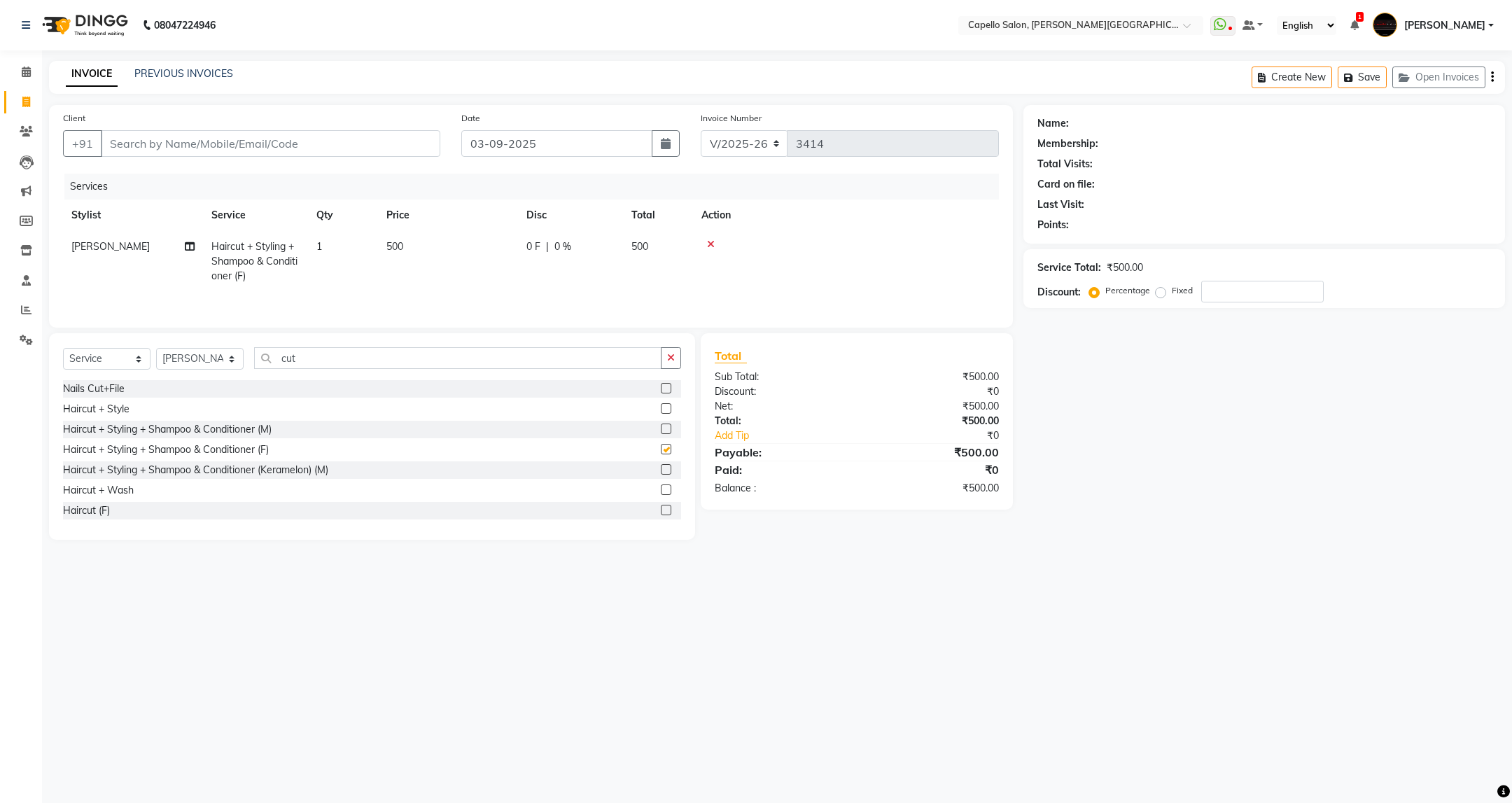
checkbox input "false"
click at [179, 139] on input "Client" at bounding box center [270, 144] width 339 height 27
type input "9"
type input "0"
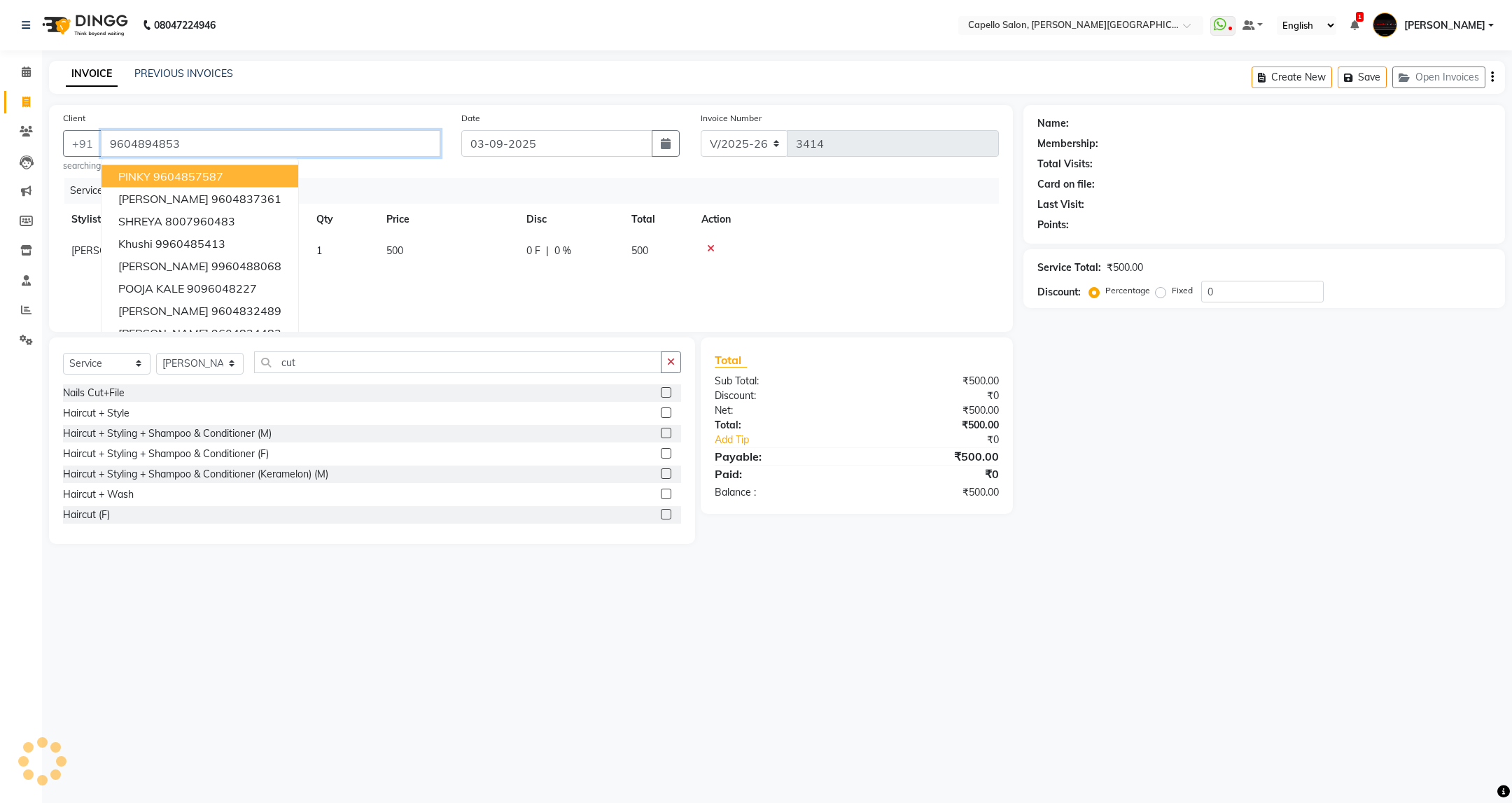
type input "9604894853"
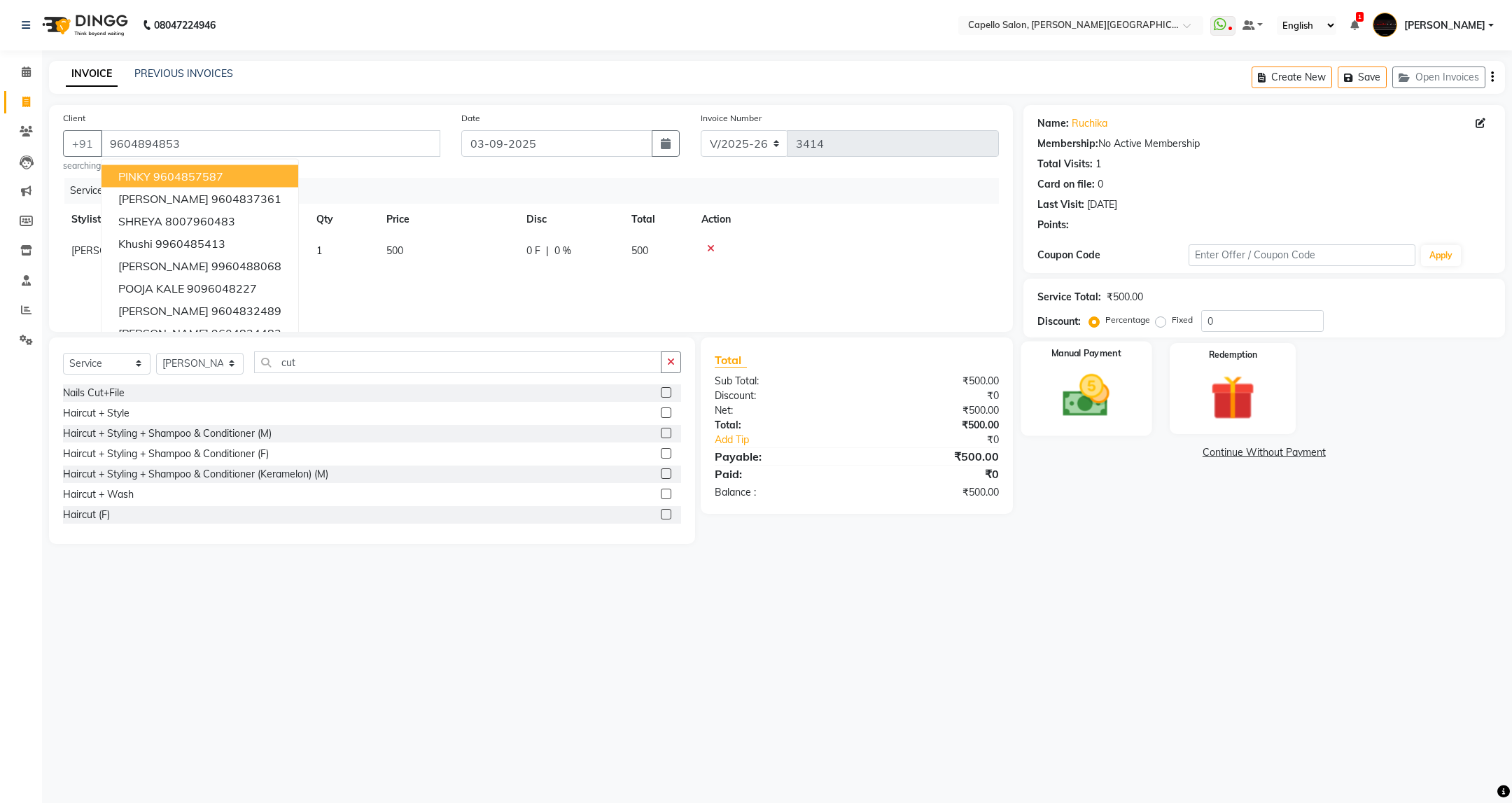
click at [1084, 426] on div "Manual Payment" at bounding box center [1086, 388] width 131 height 95
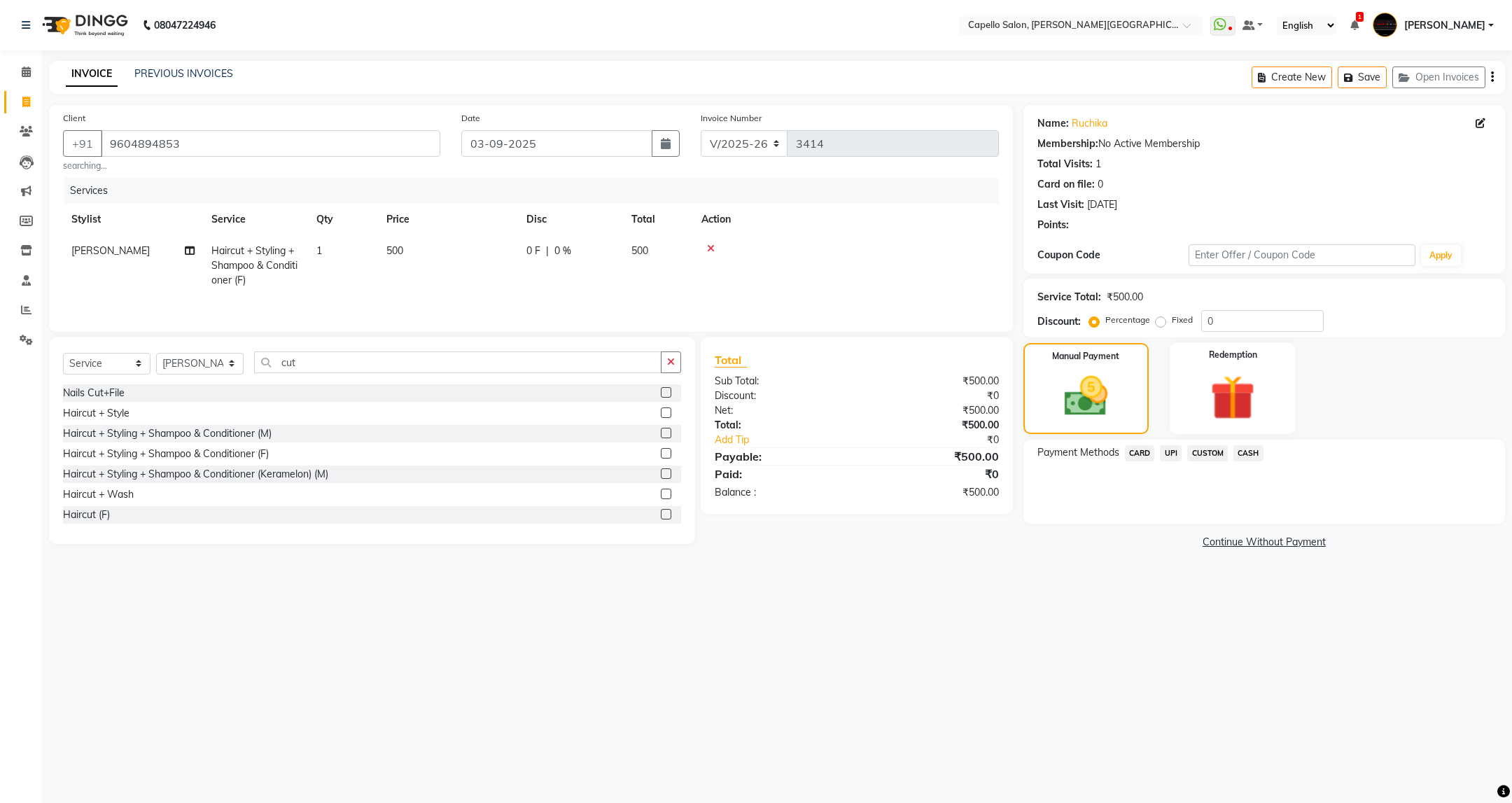
click at [1166, 454] on span "UPI" at bounding box center [1171, 453] width 21 height 16
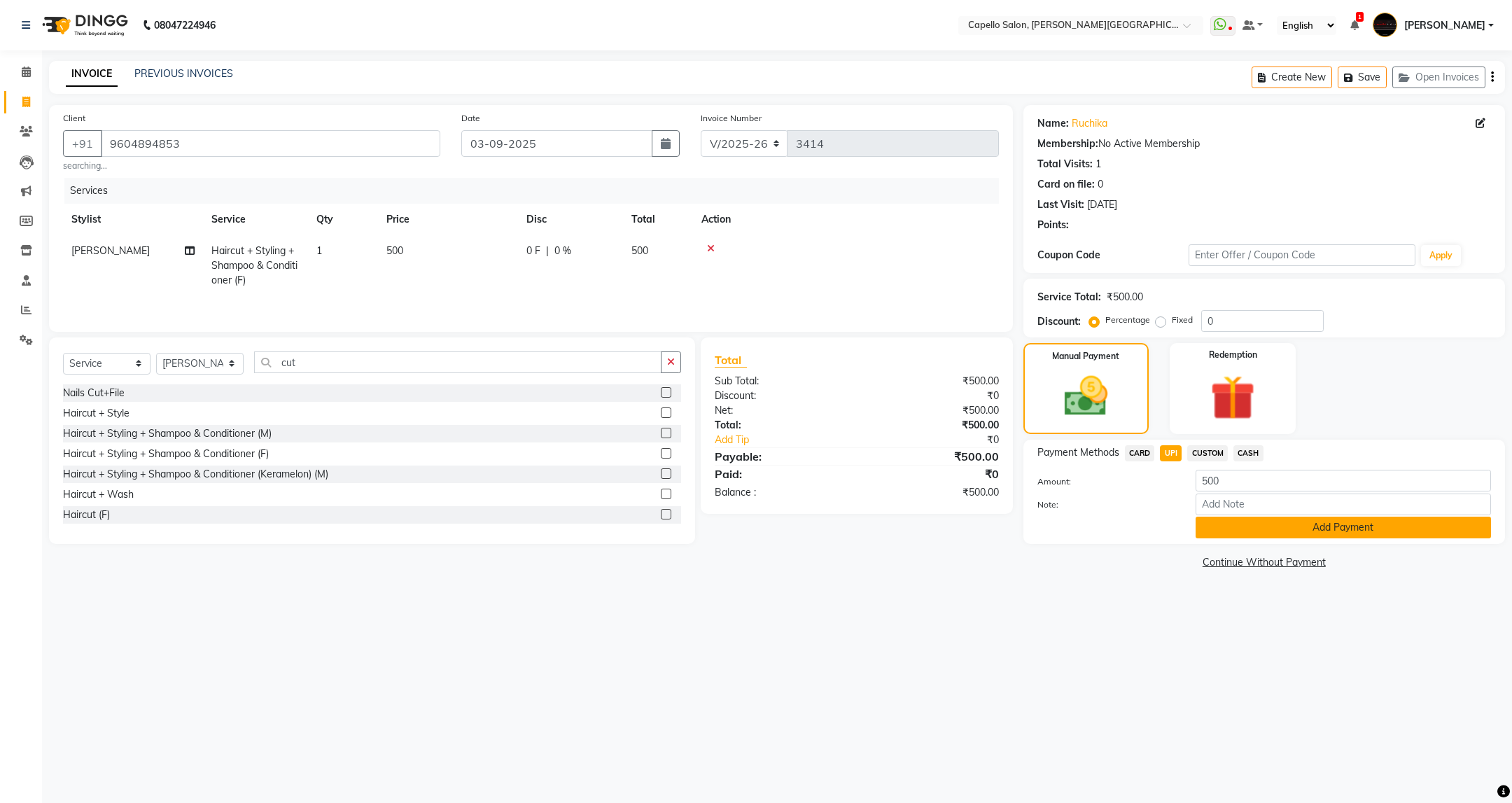
click at [1287, 531] on button "Add Payment" at bounding box center [1343, 527] width 295 height 21
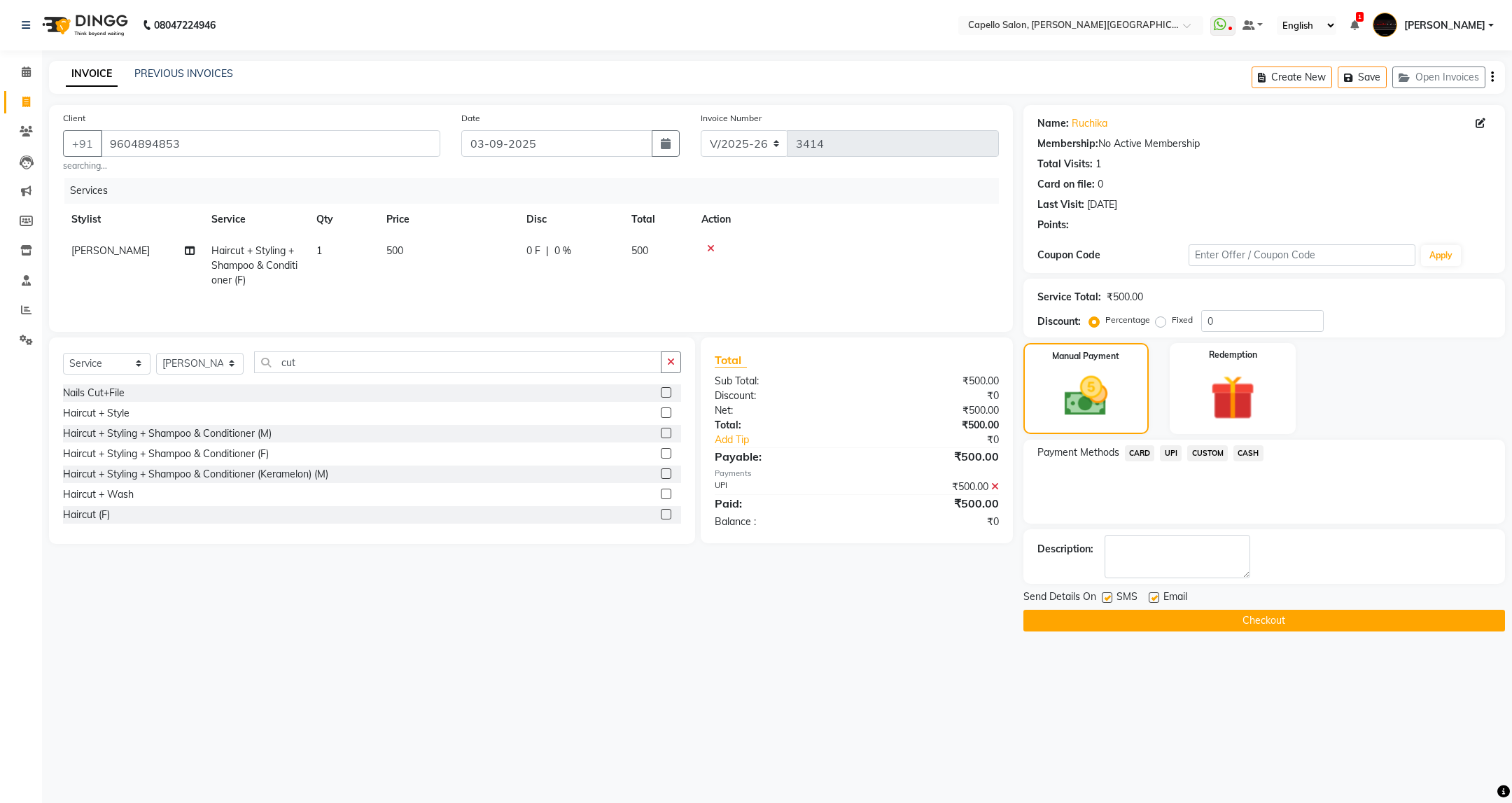
click at [1268, 617] on button "Checkout" at bounding box center [1265, 620] width 482 height 21
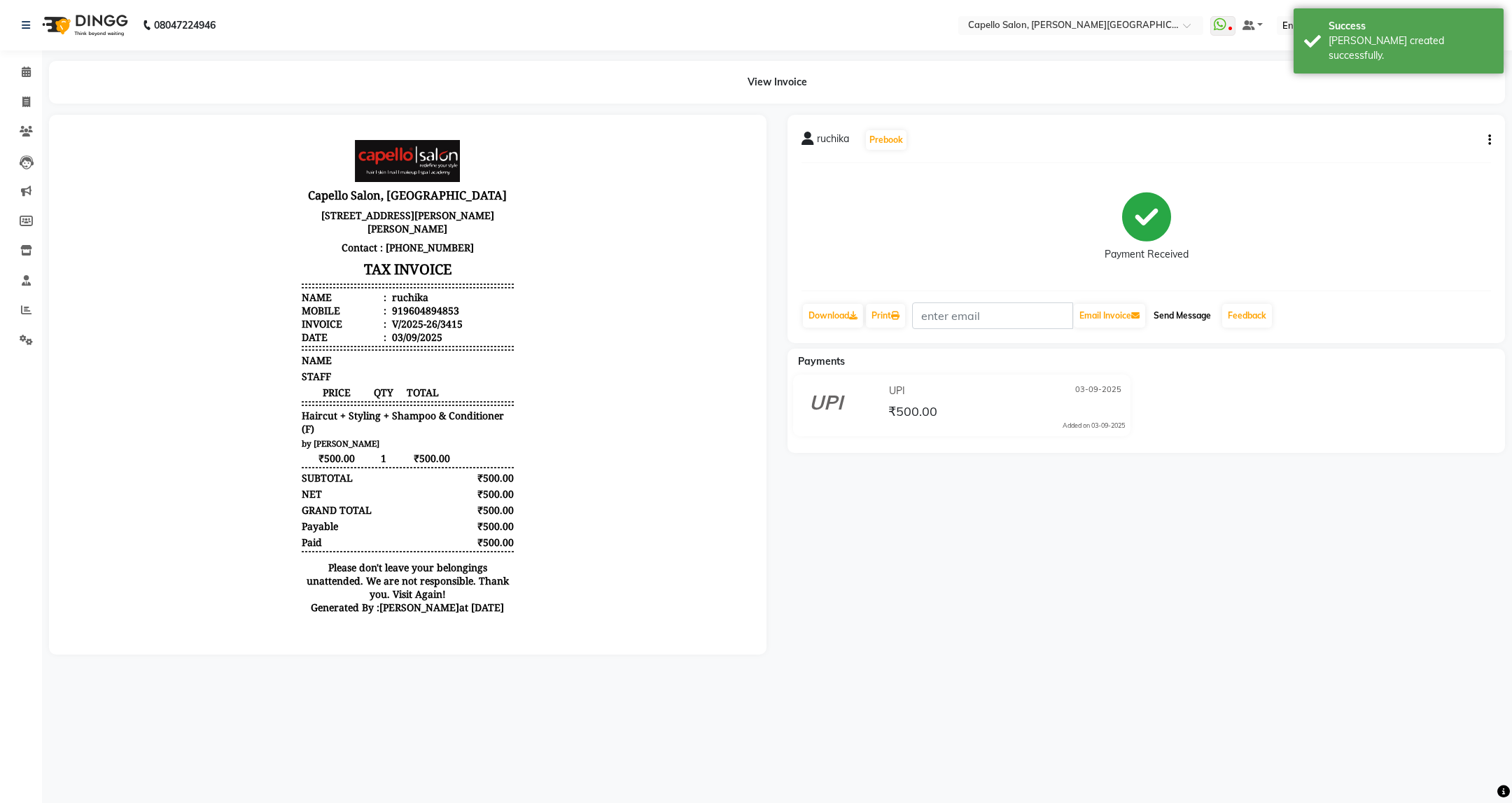
click at [1189, 318] on button "Send Message" at bounding box center [1182, 315] width 69 height 24
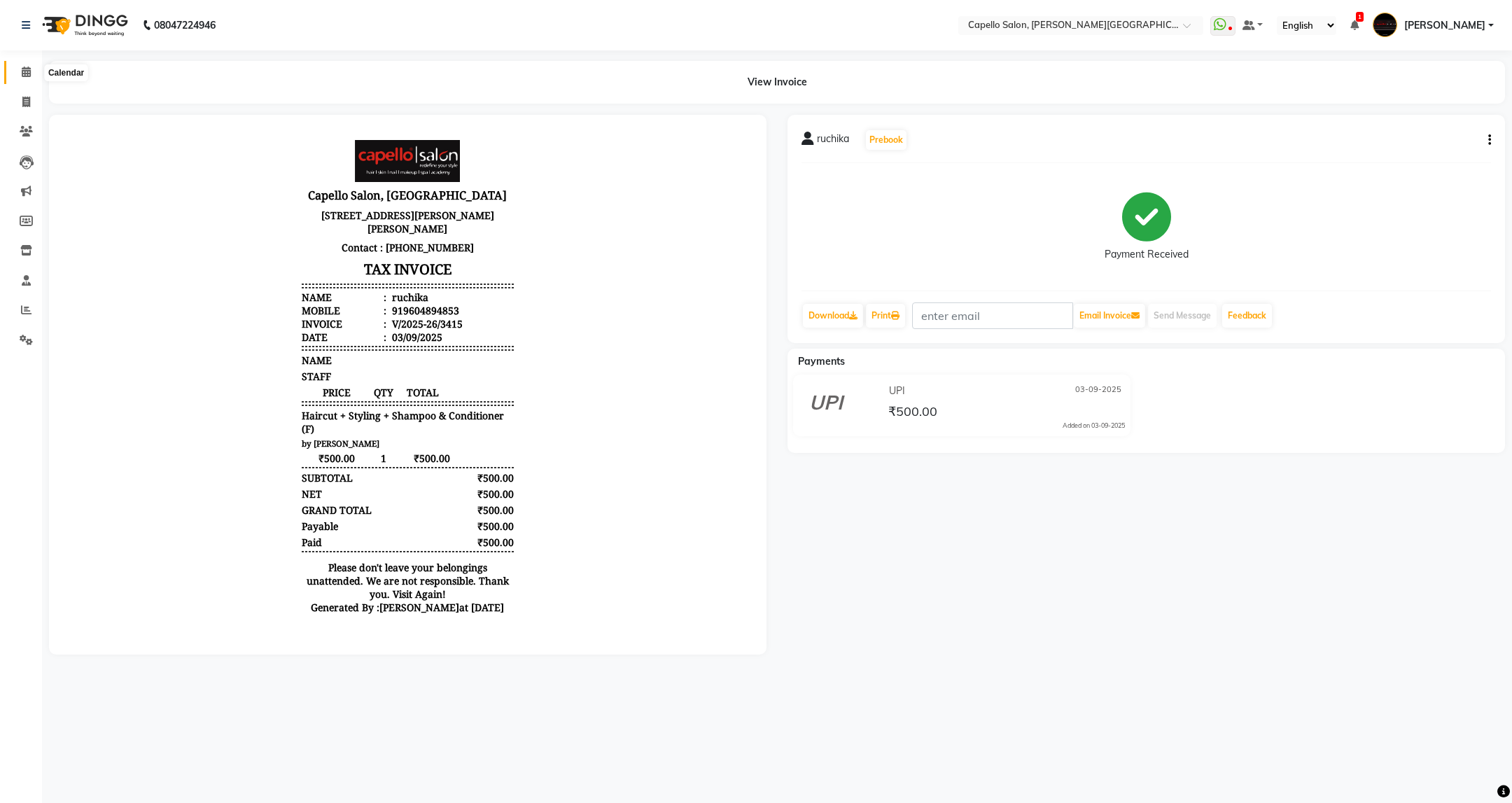
click at [32, 73] on span at bounding box center [26, 72] width 24 height 16
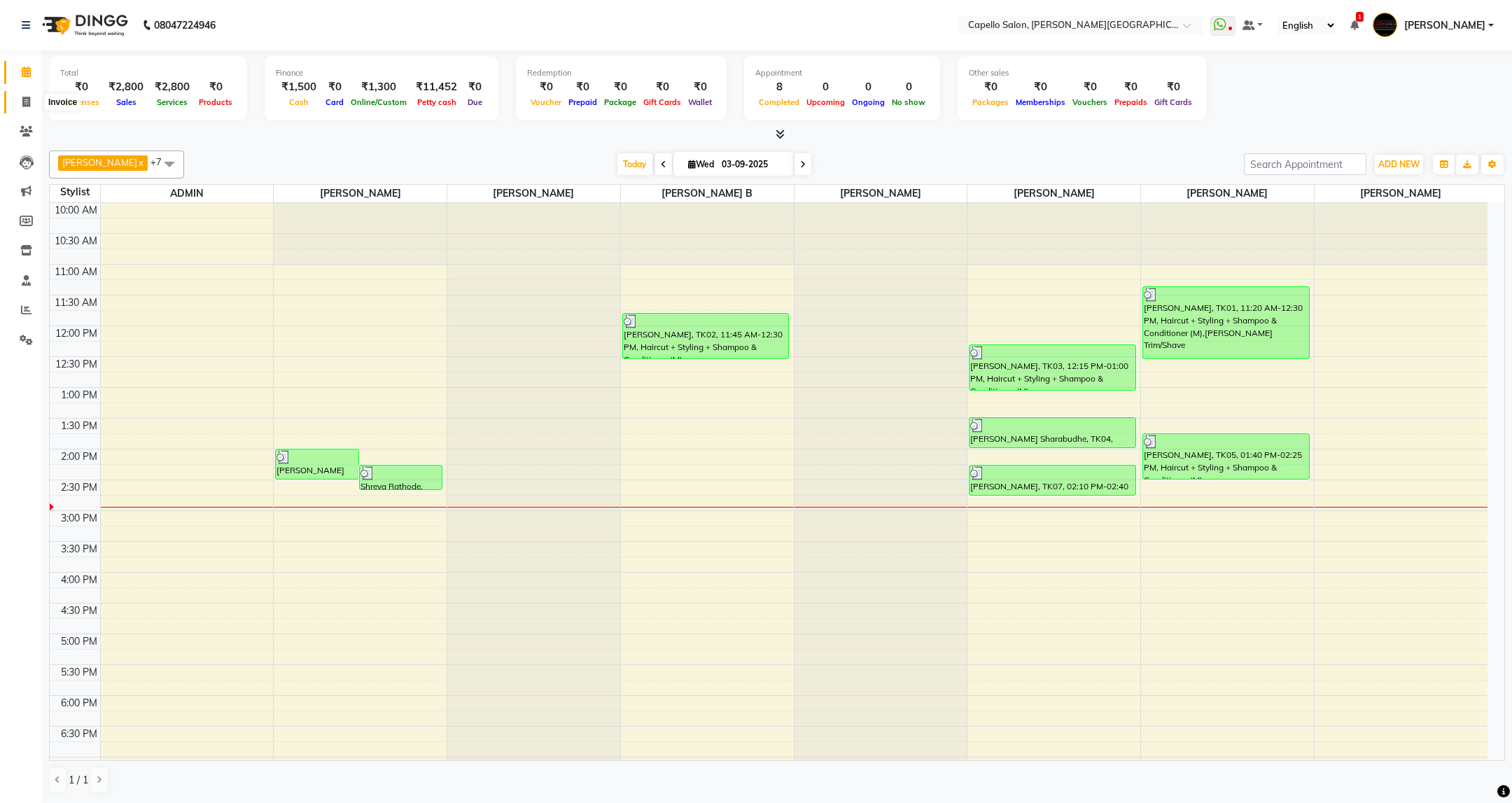
click at [29, 95] on span at bounding box center [26, 103] width 24 height 16
select select "service"
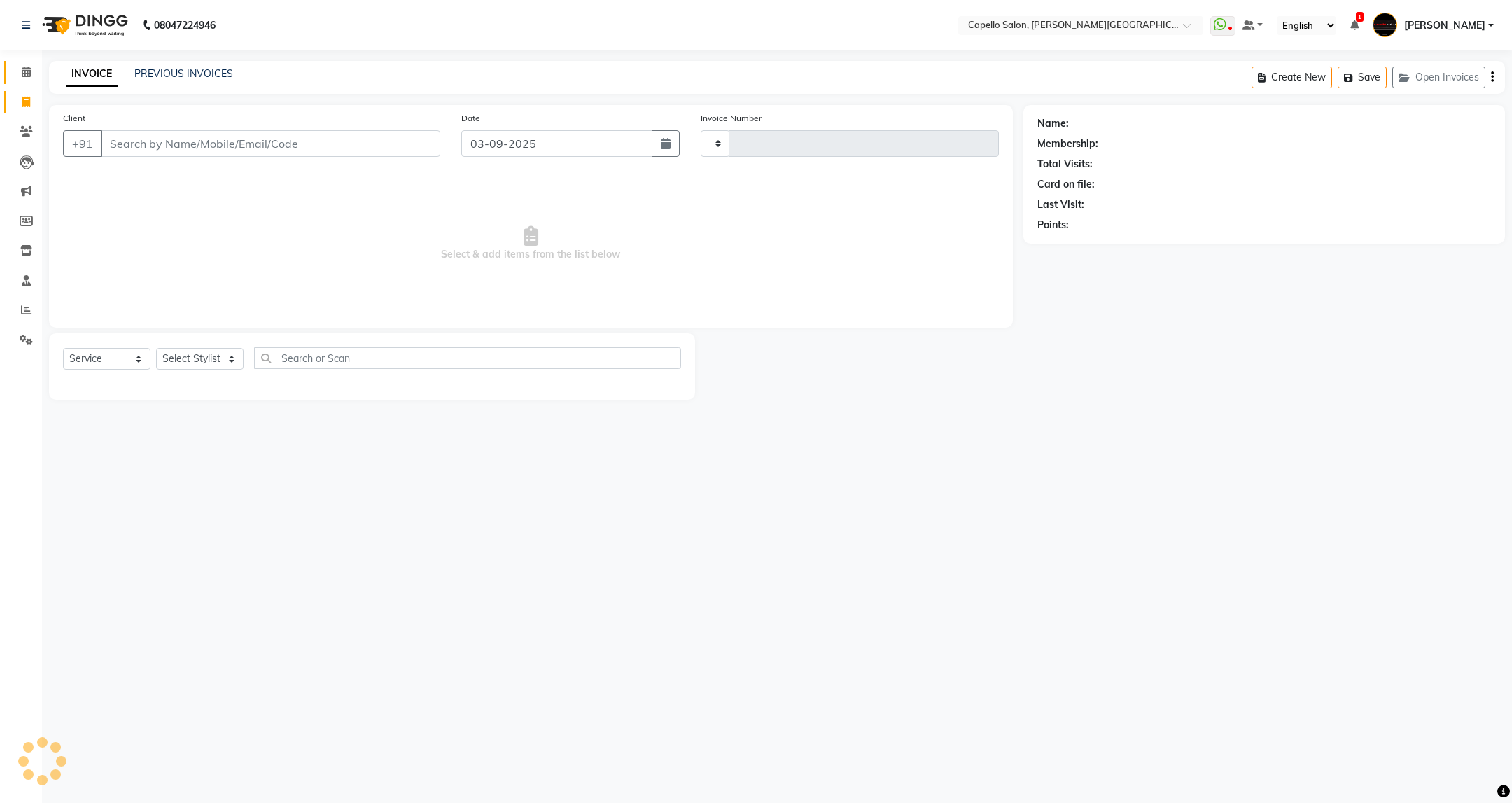
type input "3416"
select select "811"
click at [202, 359] on select "Select Stylist ADMIN [PERSON_NAME] [PERSON_NAME] [PERSON_NAME] [PERSON_NAME] (M…" at bounding box center [200, 359] width 87 height 21
select select "84517"
click at [156, 349] on select "Select Stylist ADMIN [PERSON_NAME] [PERSON_NAME] [PERSON_NAME] [PERSON_NAME] (M…" at bounding box center [200, 359] width 87 height 21
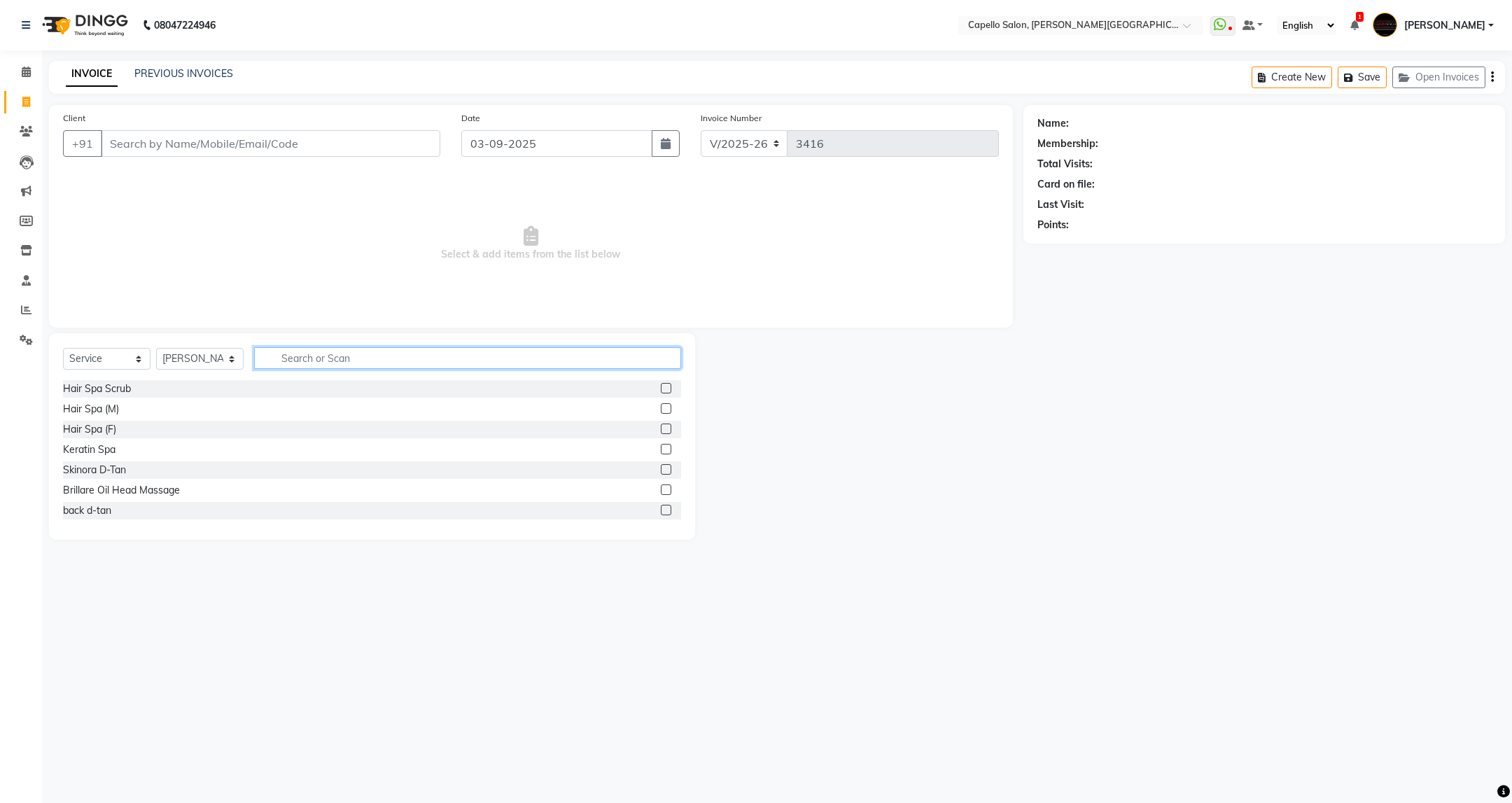
click at [377, 358] on input "text" at bounding box center [468, 358] width 427 height 21
type input "c"
type input "h"
click at [304, 141] on input "Client" at bounding box center [270, 144] width 339 height 27
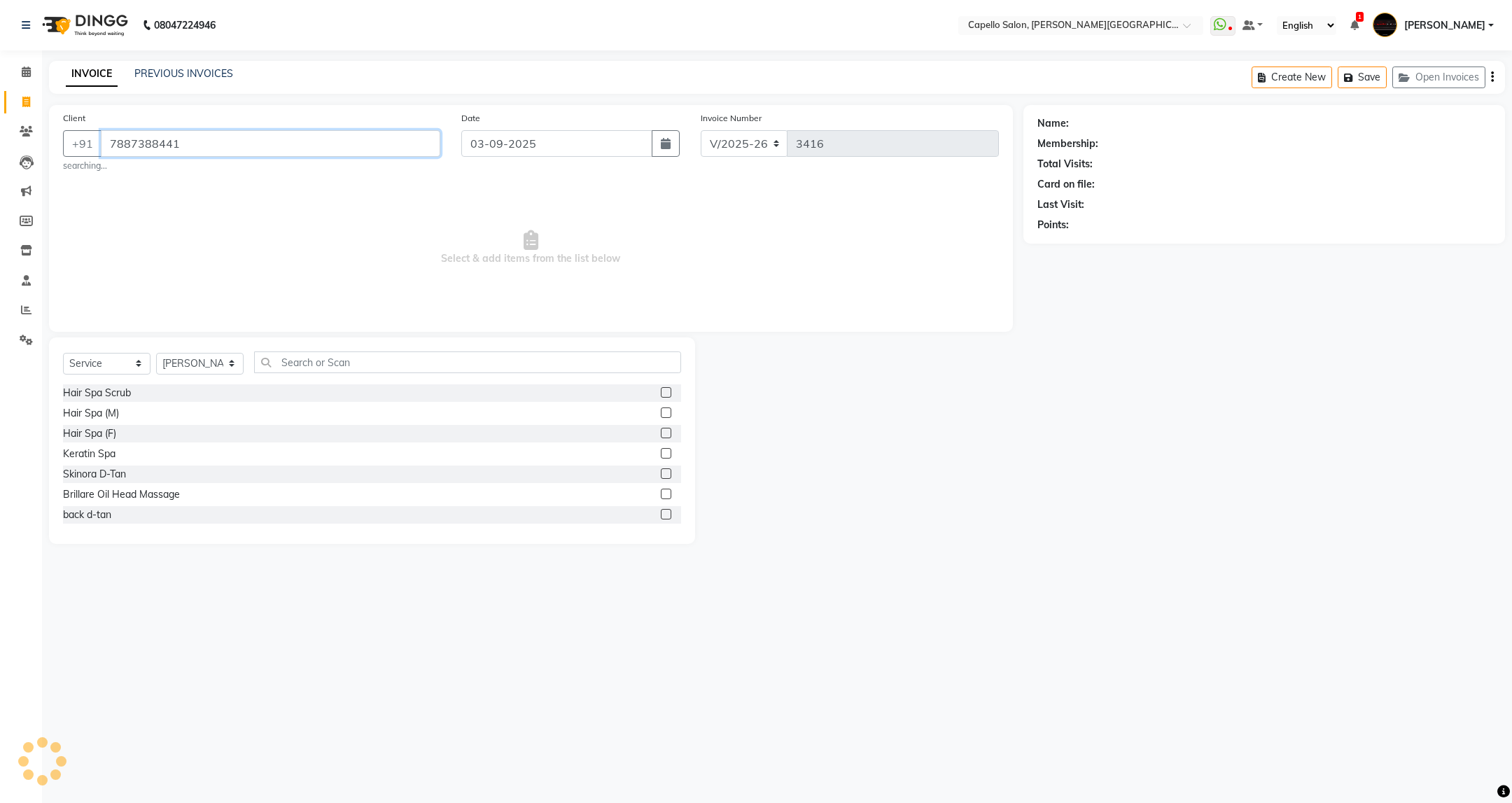
type input "7887388441"
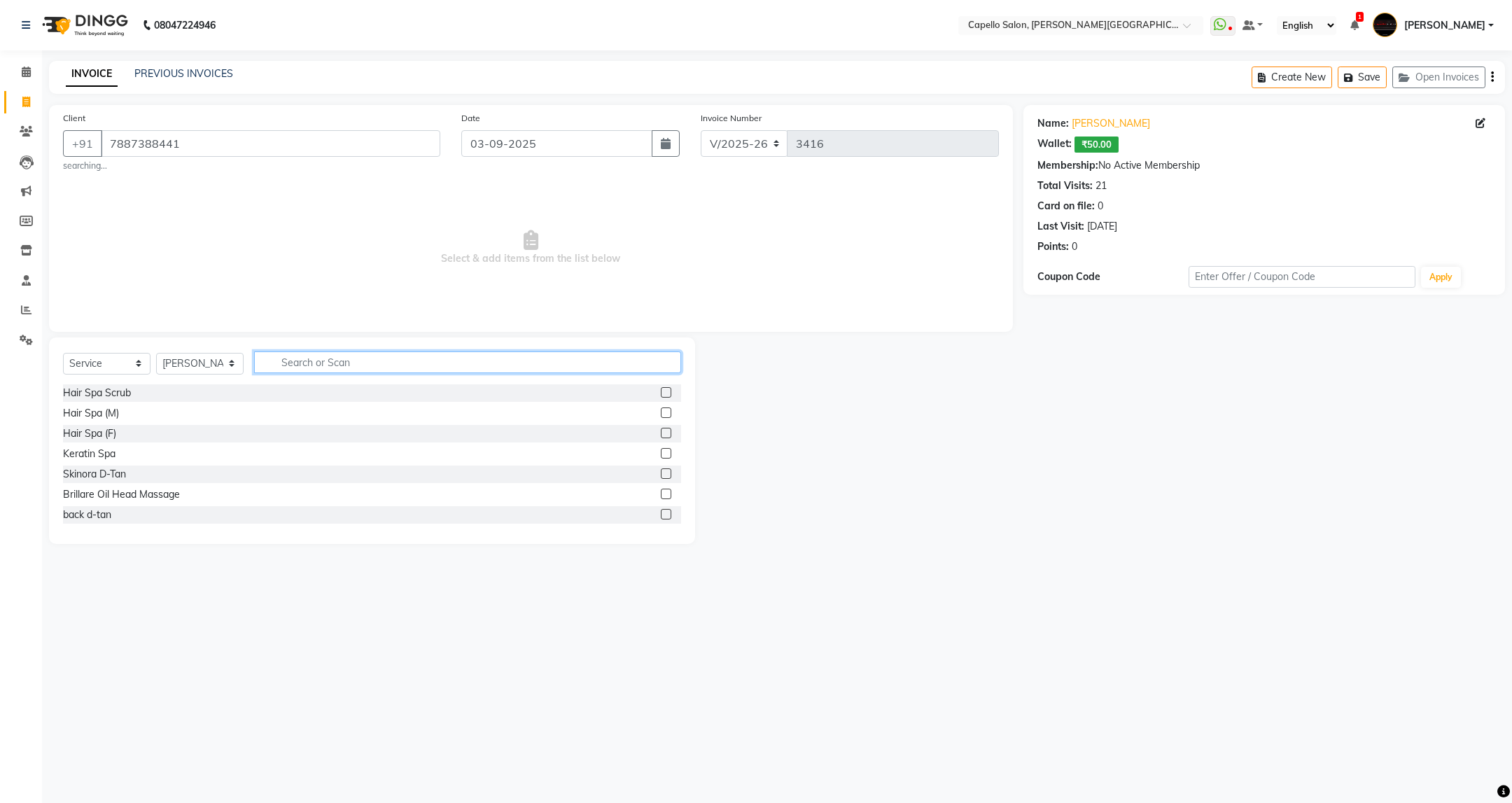
click at [292, 368] on input "text" at bounding box center [468, 362] width 427 height 21
type input "cut"
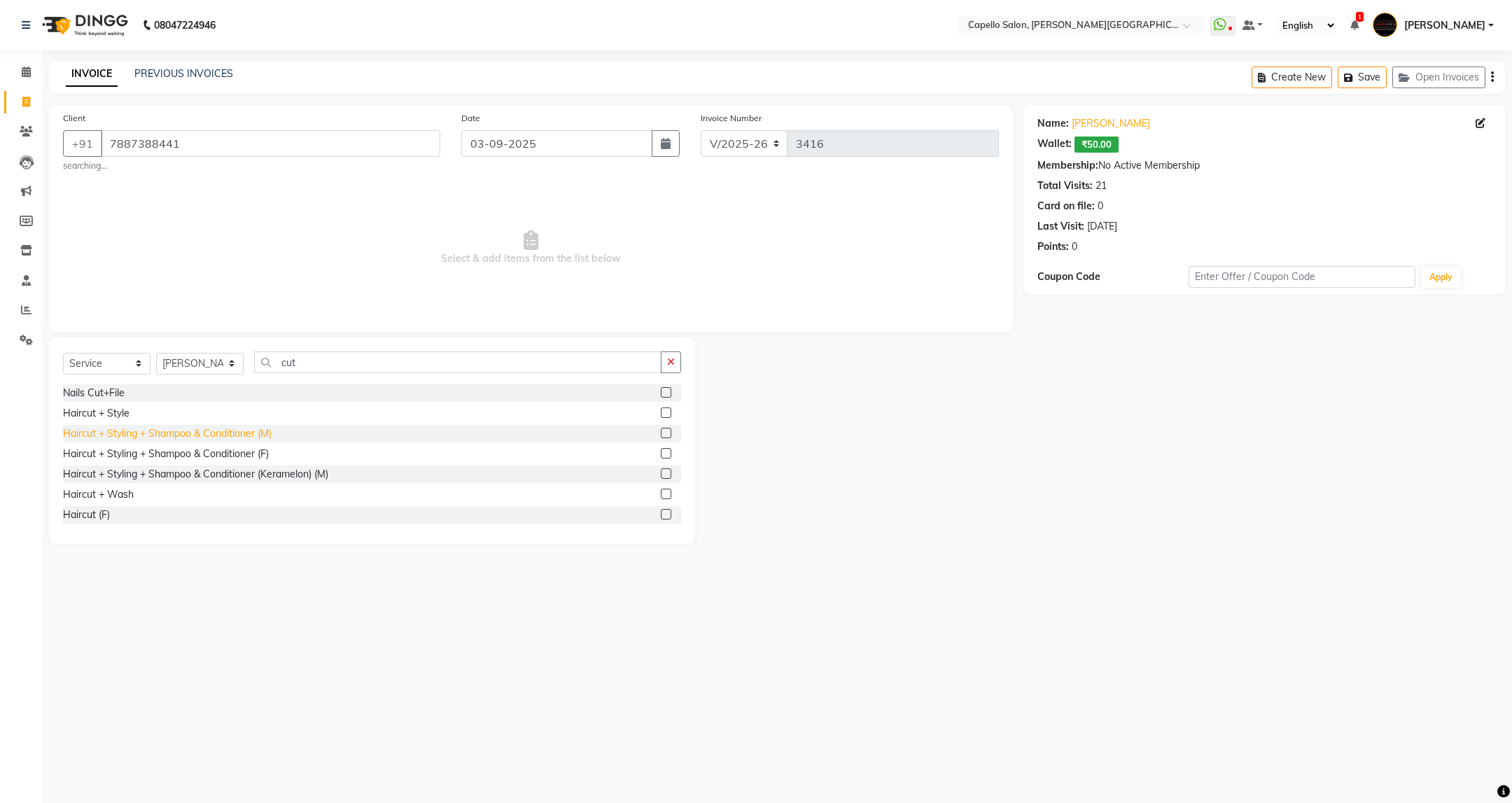
click at [254, 440] on div "Haircut + Styling + Shampoo & Conditioner (M)" at bounding box center [168, 434] width 209 height 14
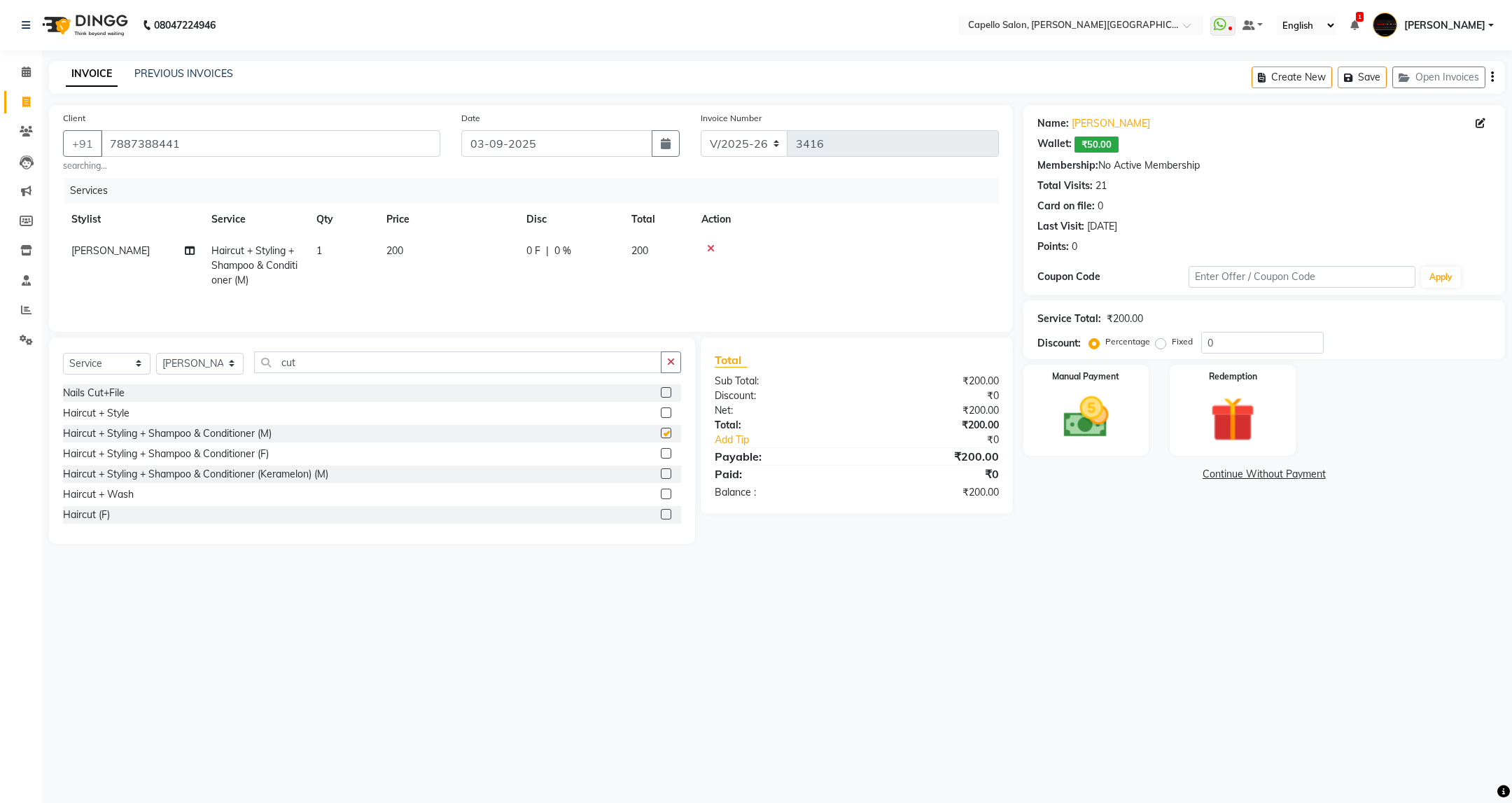
checkbox input "false"
click at [1108, 420] on img at bounding box center [1085, 418] width 76 height 54
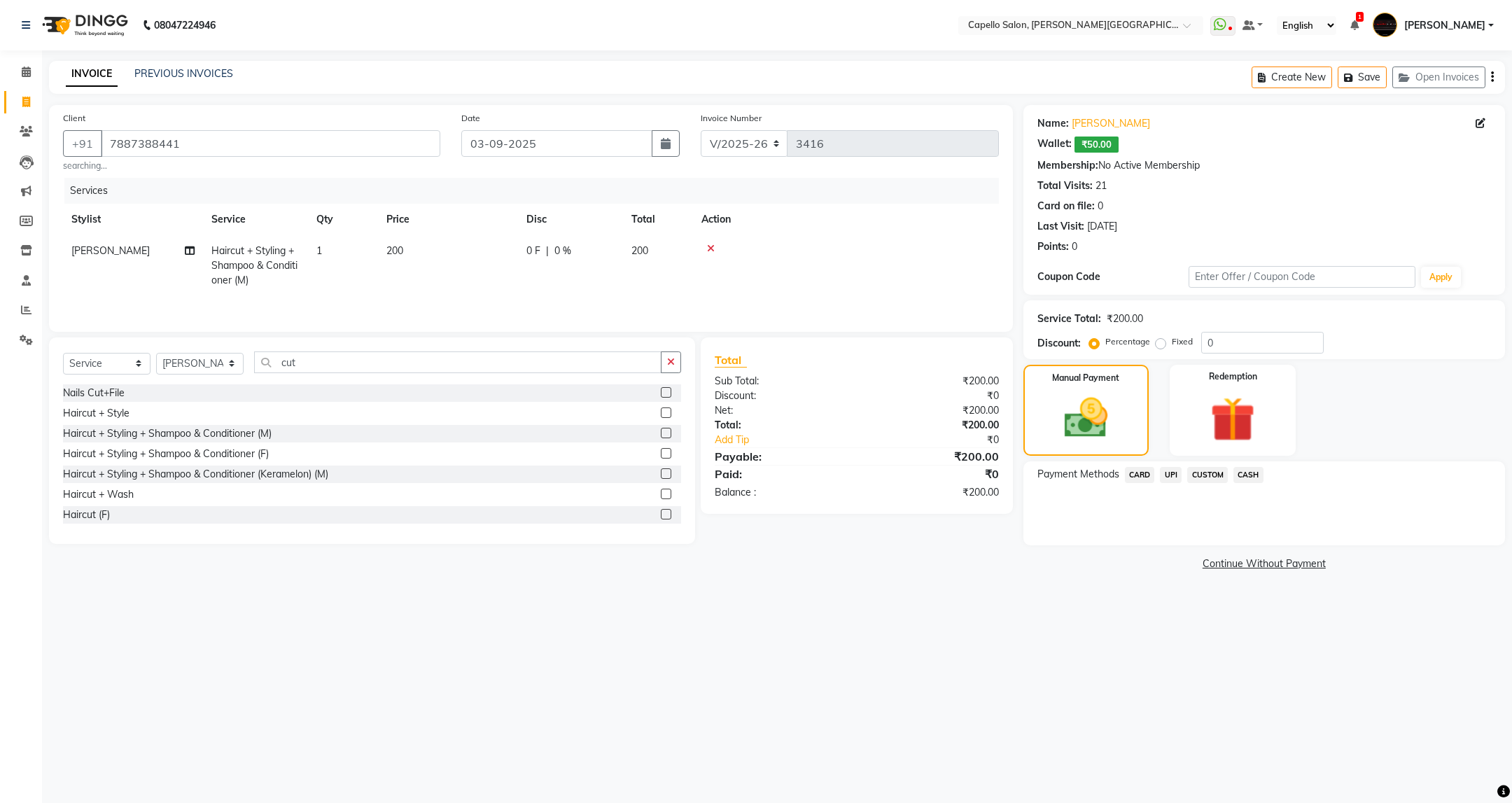
click at [1252, 475] on span "CASH" at bounding box center [1249, 475] width 30 height 16
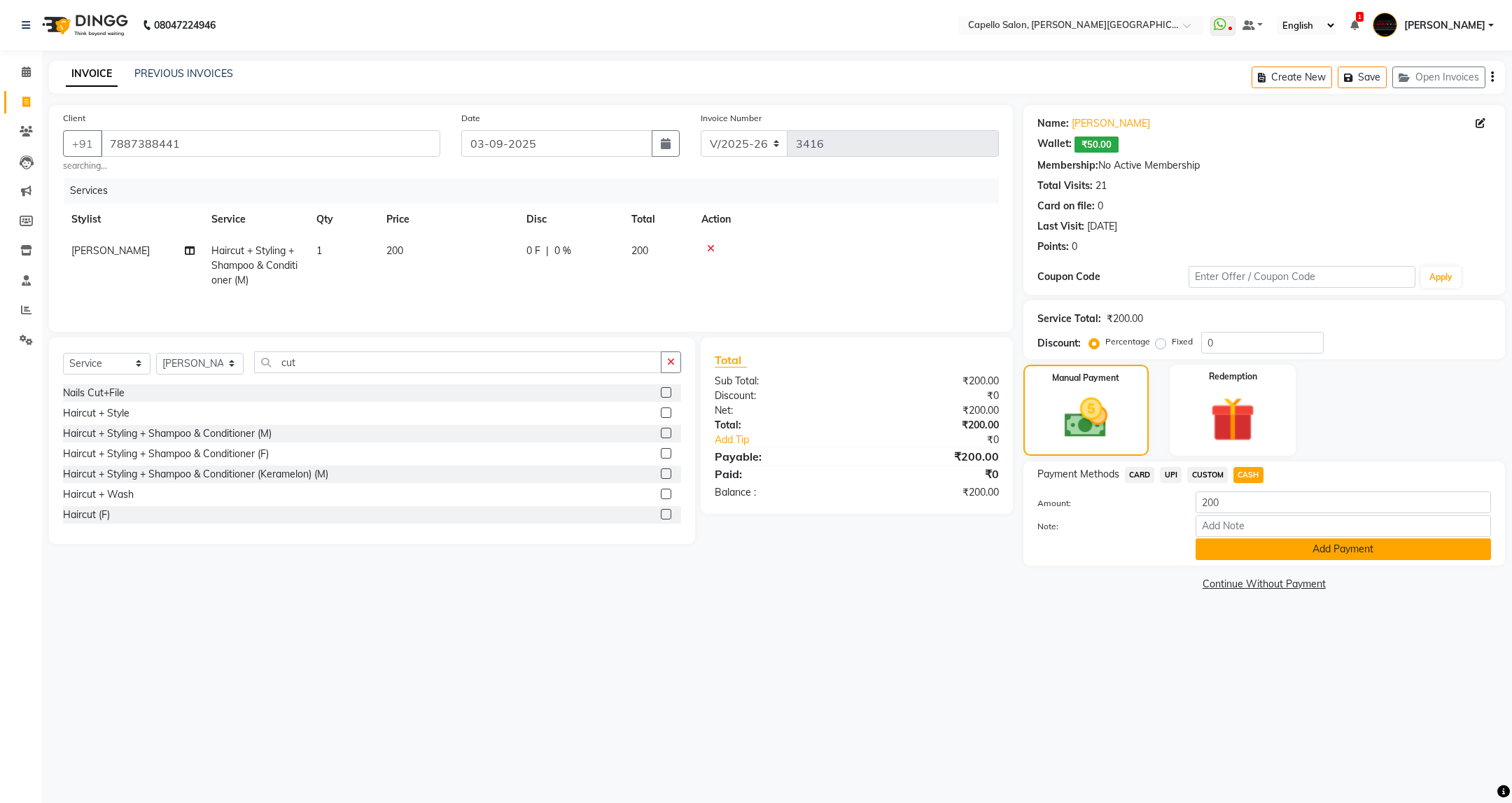
click at [1300, 543] on button "Add Payment" at bounding box center [1343, 549] width 295 height 21
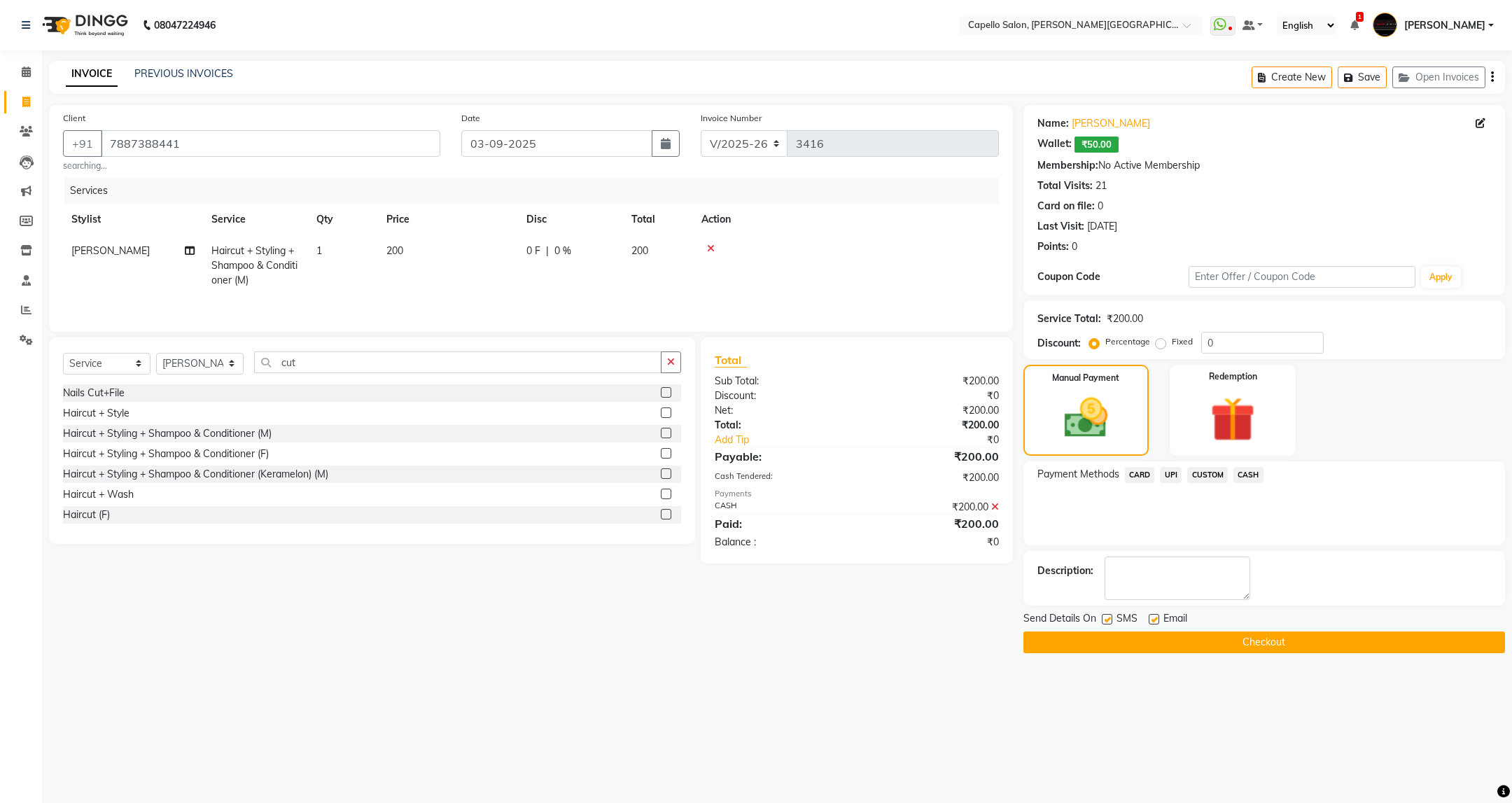
click at [1235, 644] on button "Checkout" at bounding box center [1265, 642] width 482 height 21
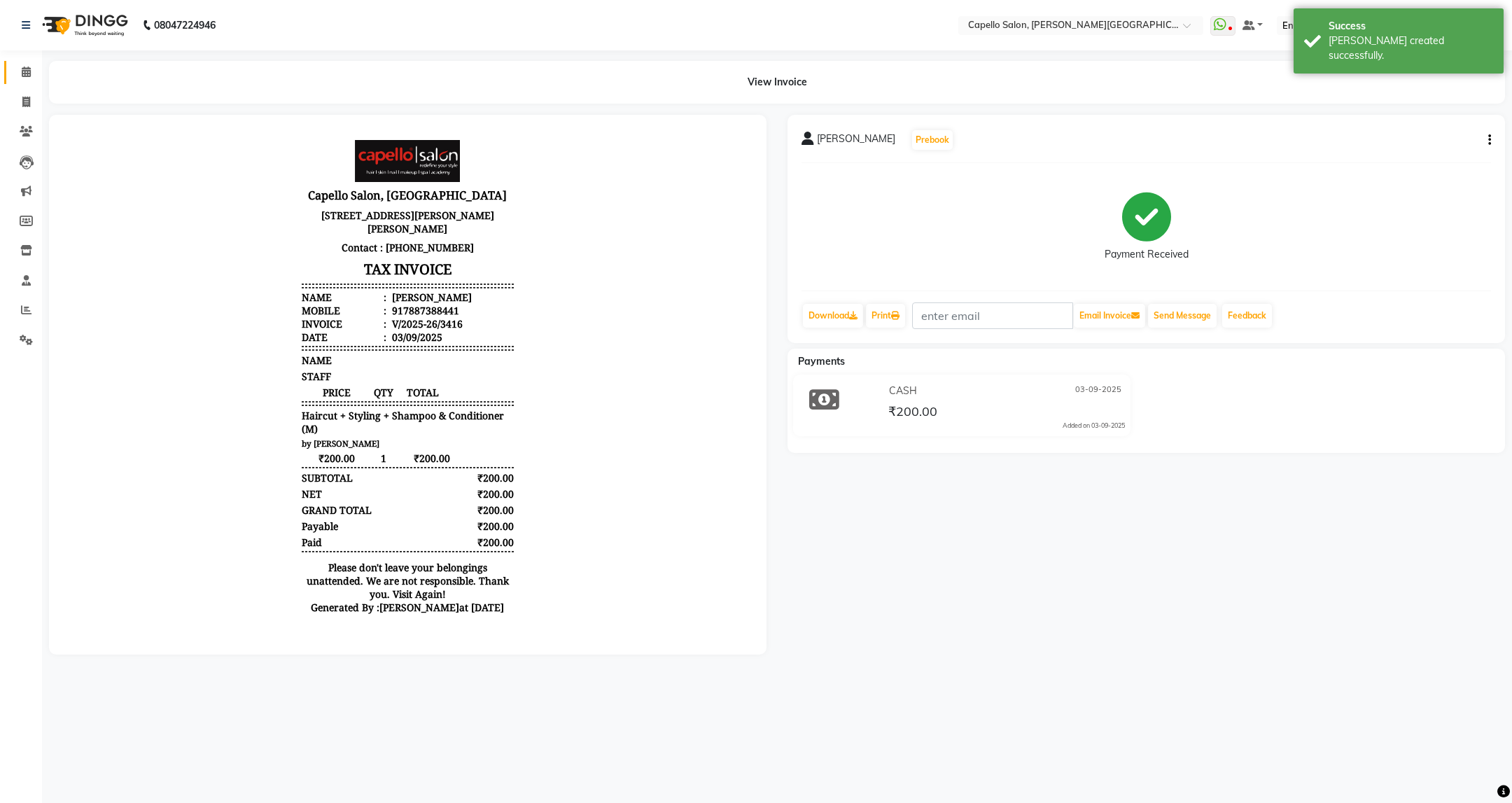
click at [28, 62] on link "Calendar" at bounding box center [21, 72] width 34 height 23
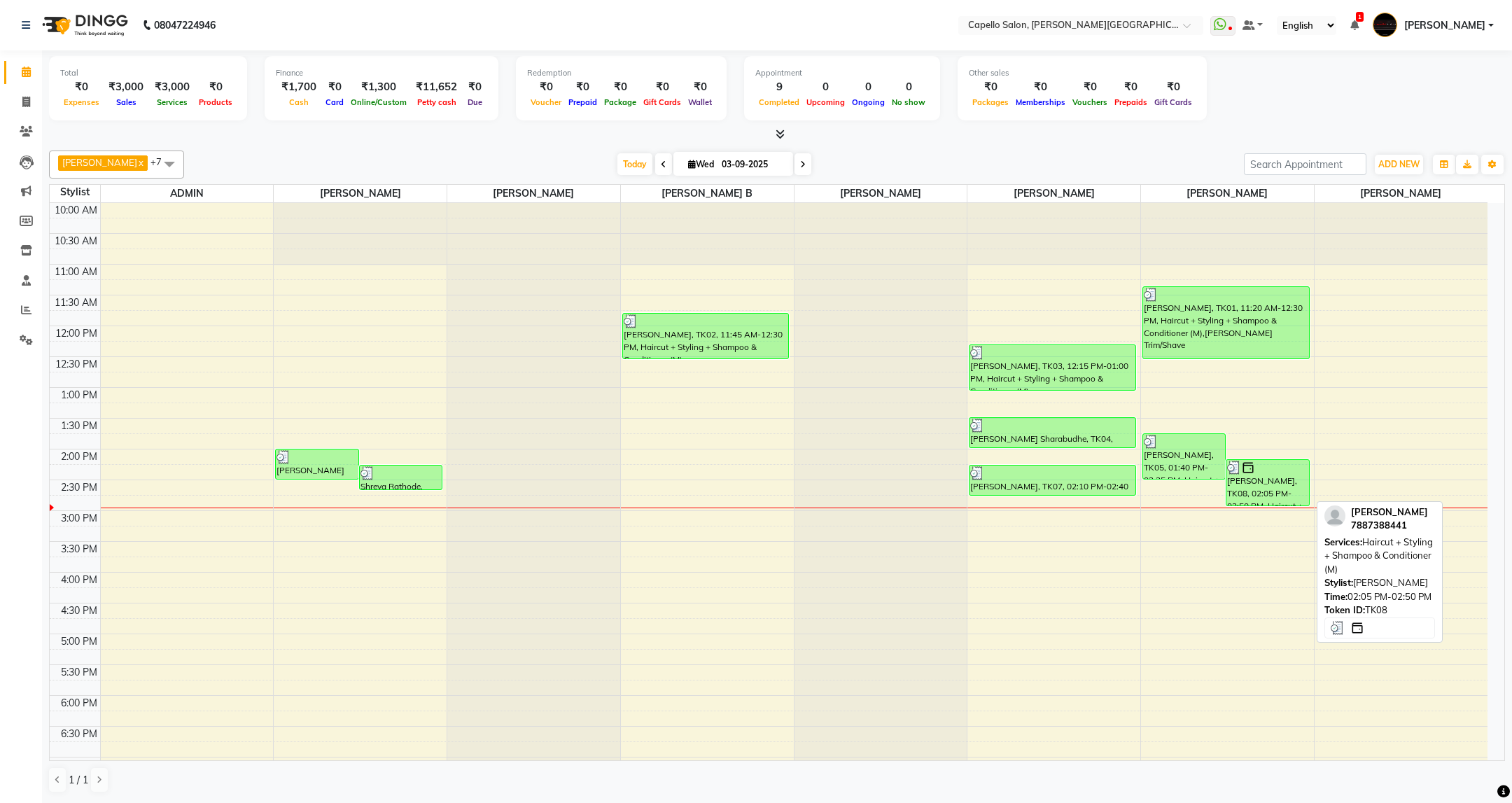
click at [1263, 482] on div "[PERSON_NAME], TK08, 02:05 PM-02:50 PM, Haircut + Styling + Shampoo & Condition…" at bounding box center [1267, 482] width 82 height 46
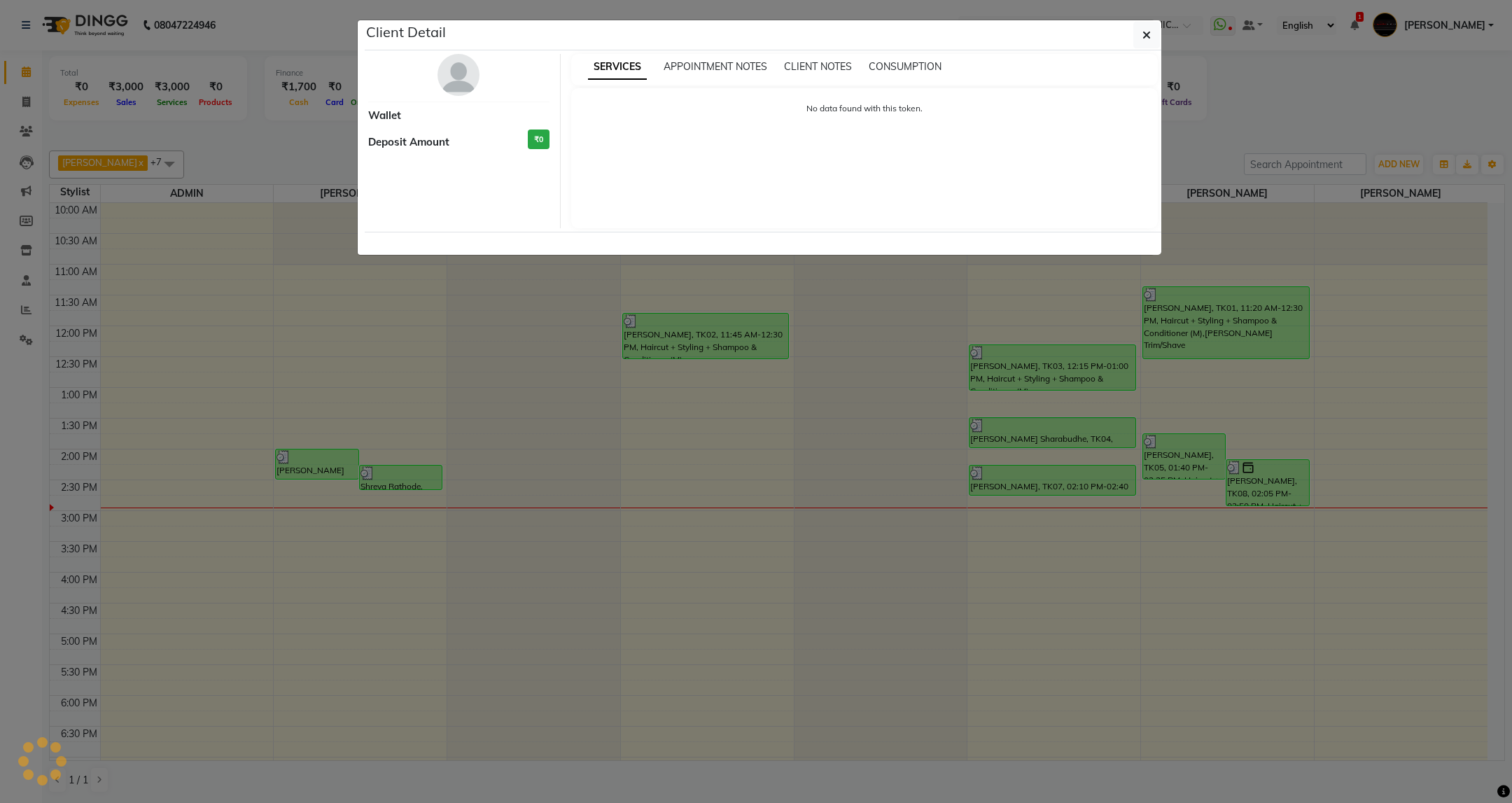
select select "3"
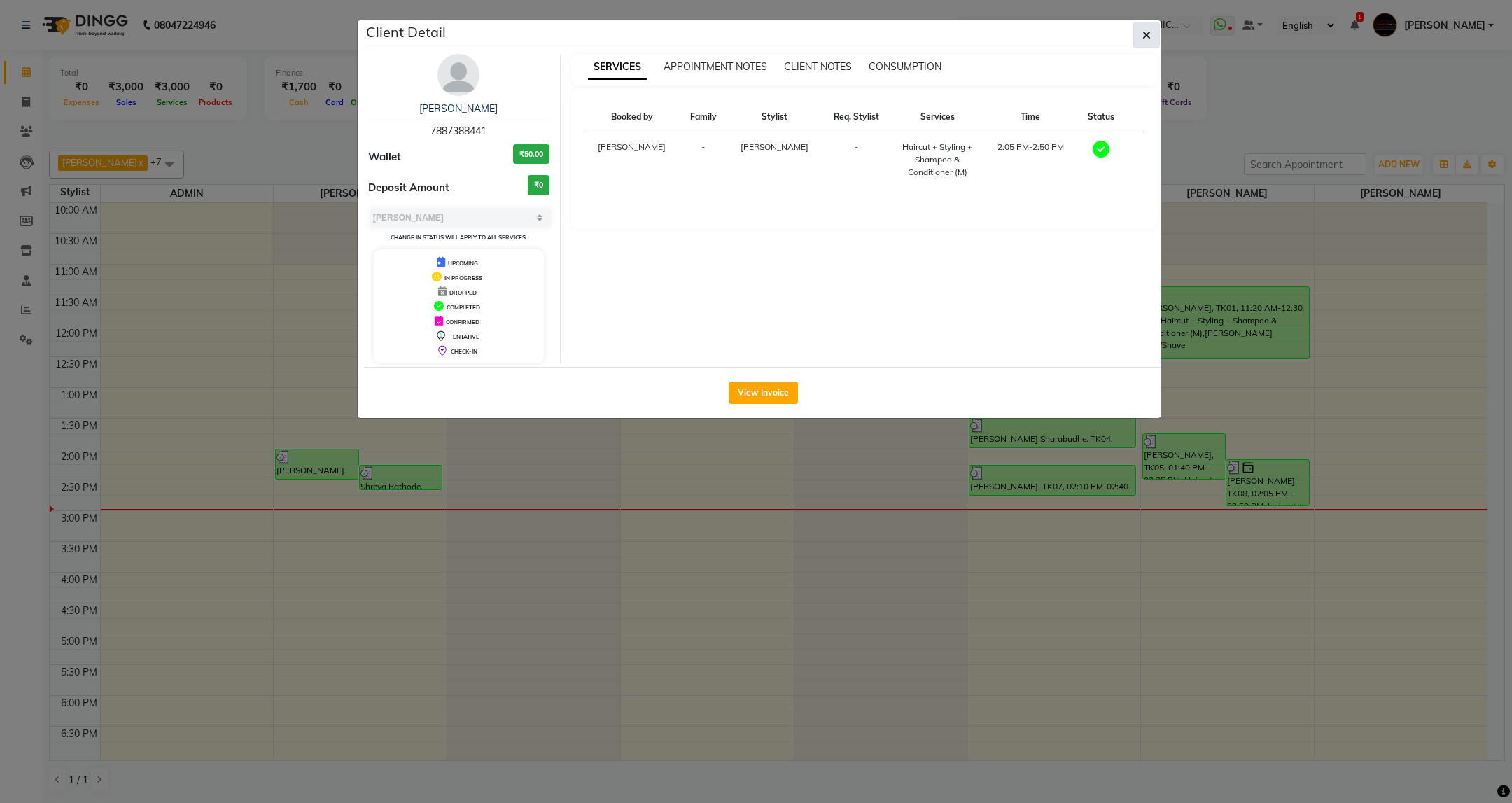
click at [1153, 29] on button "button" at bounding box center [1147, 35] width 27 height 27
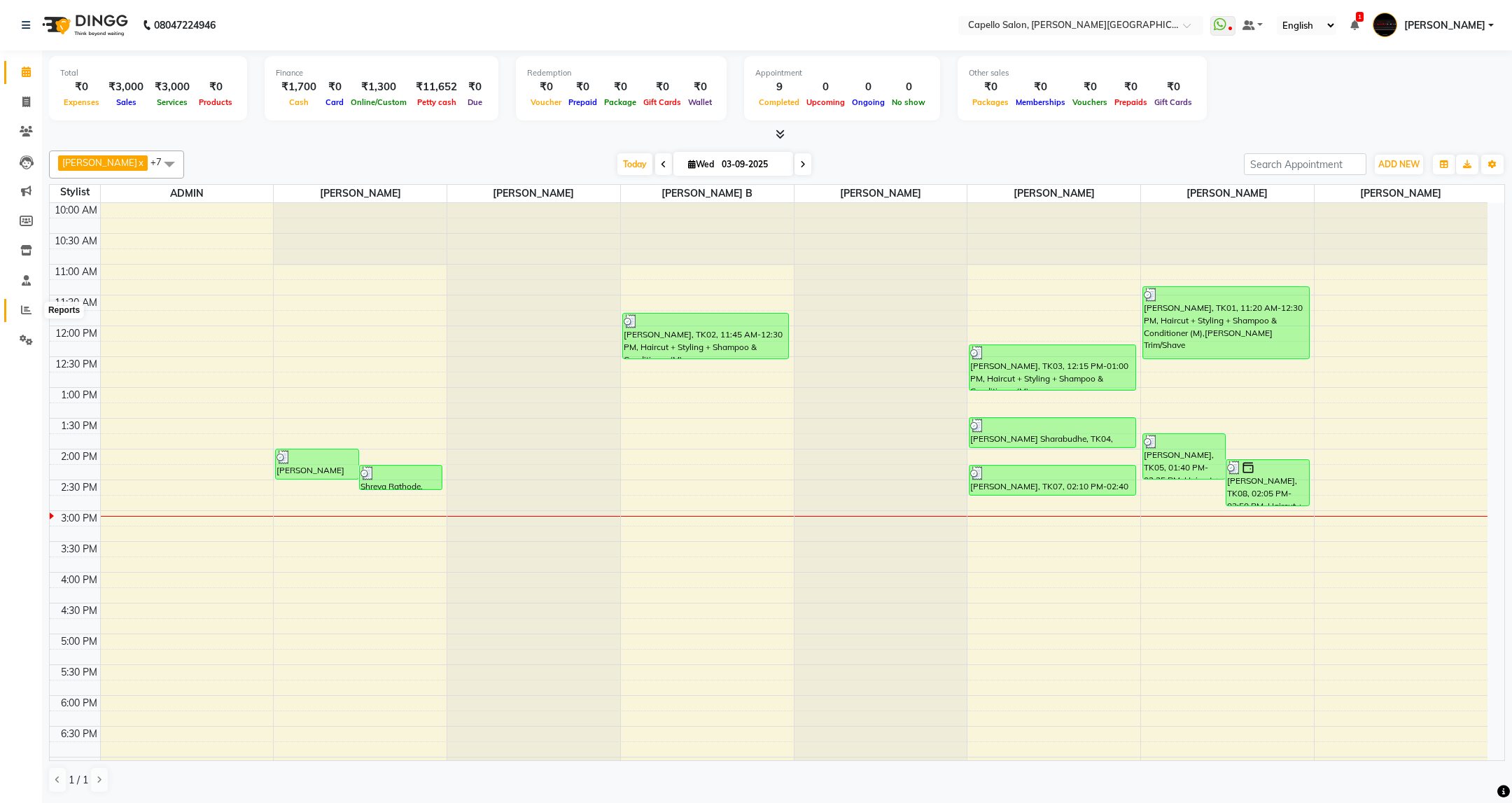
click at [21, 310] on icon at bounding box center [27, 310] width 11 height 11
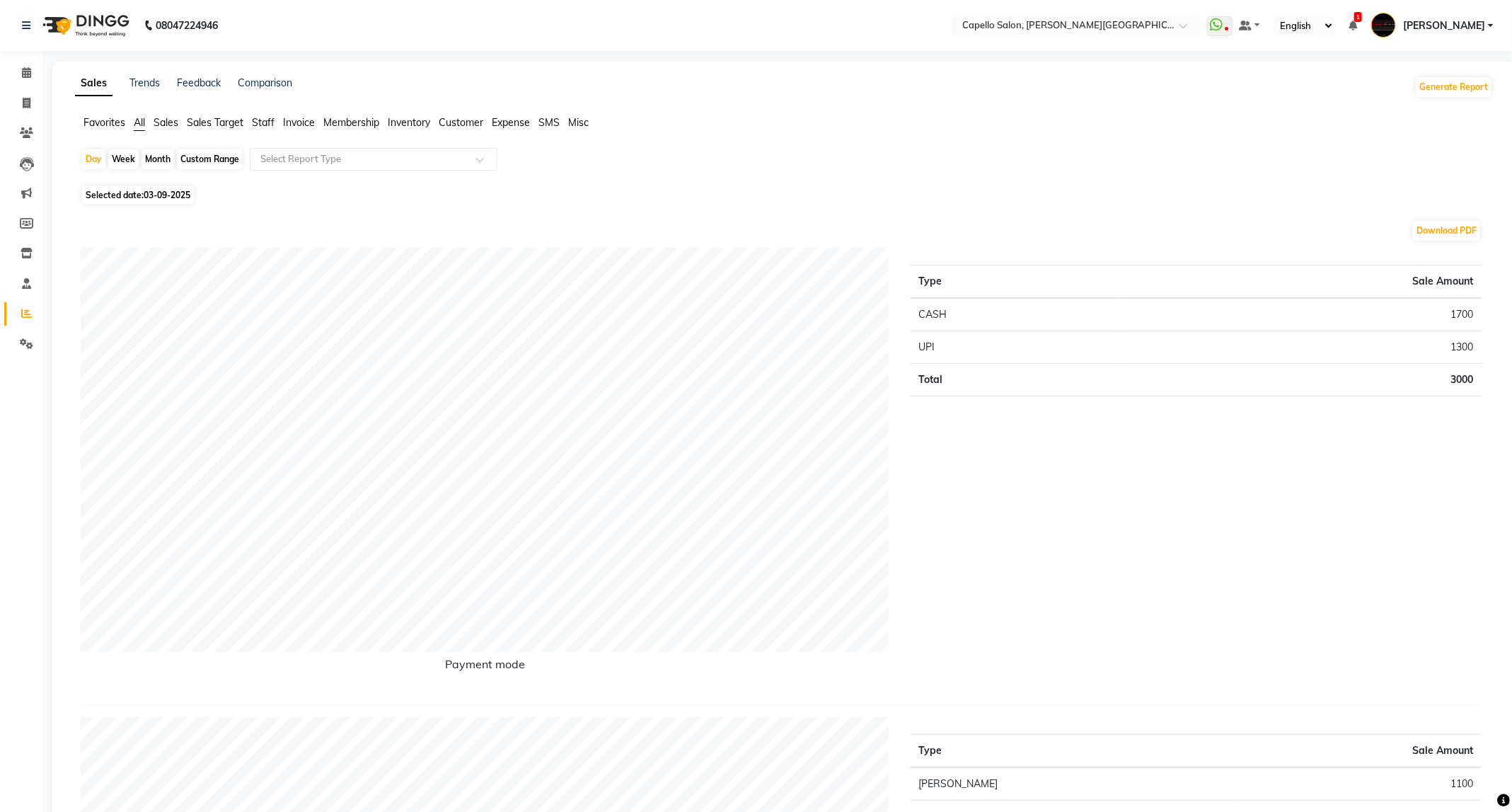
click at [166, 163] on div "Month" at bounding box center [158, 159] width 32 height 20
select select "9"
select select "2025"
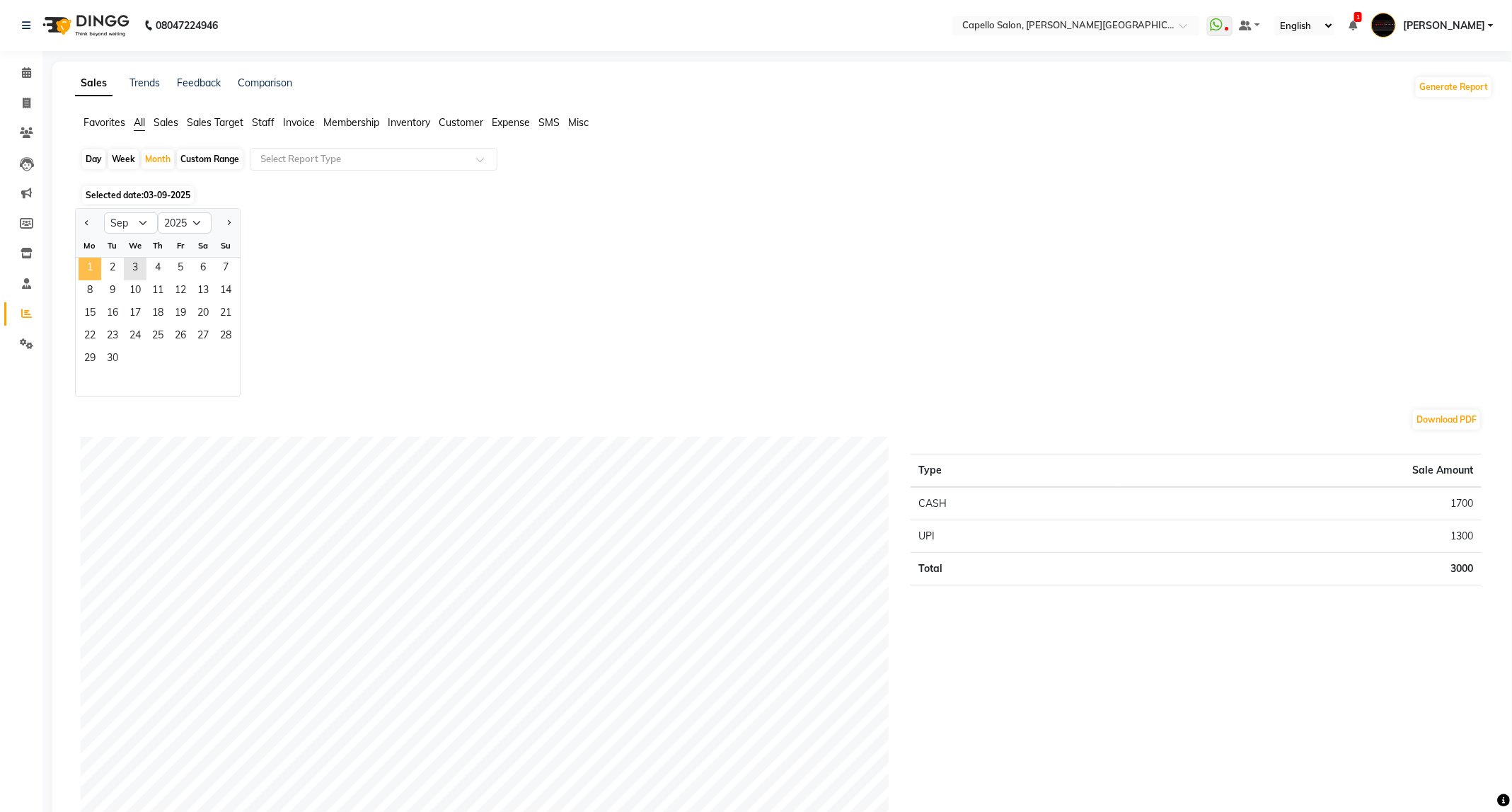
click at [87, 267] on span "1" at bounding box center [89, 268] width 23 height 23
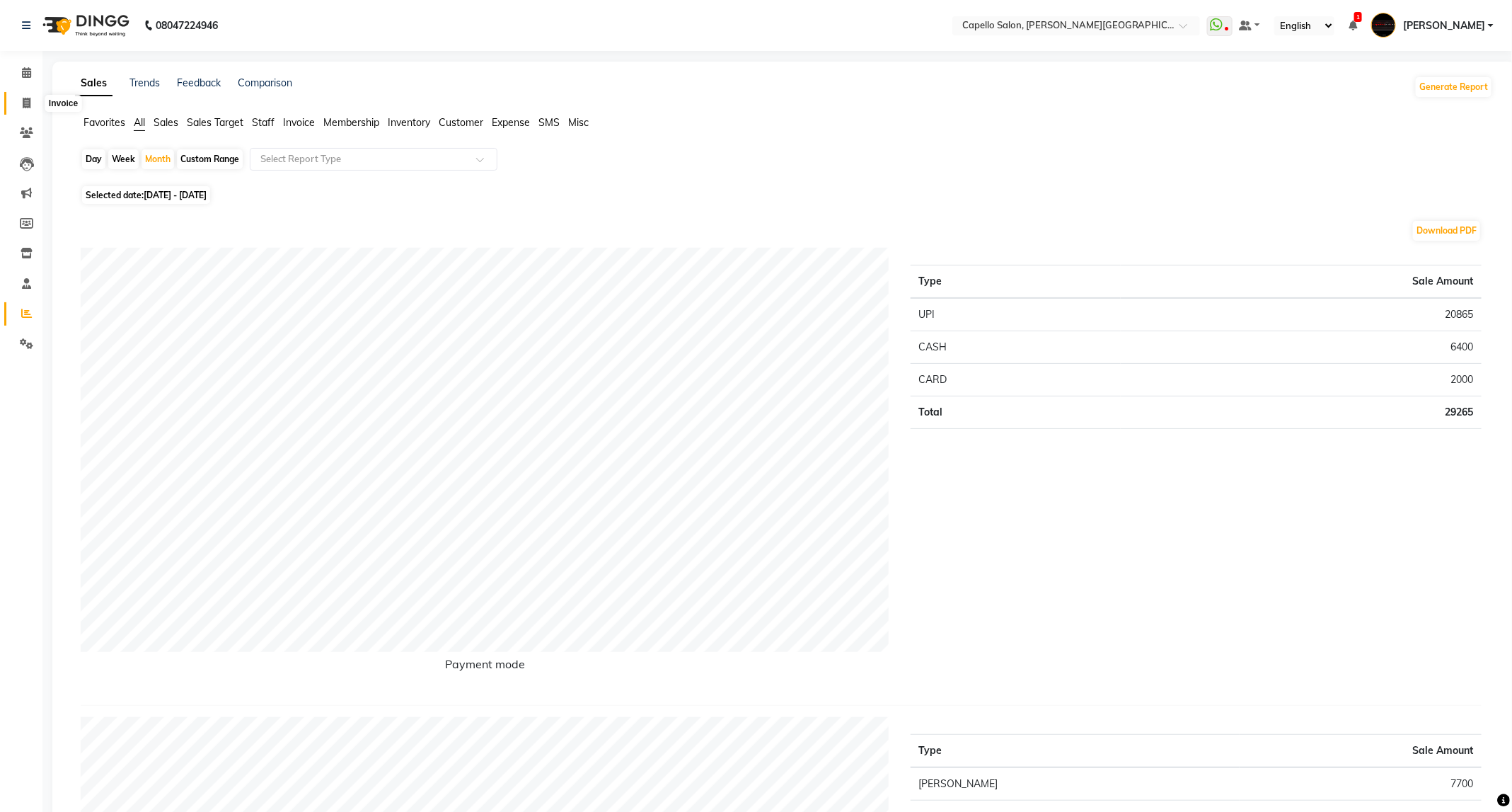
click at [23, 106] on icon at bounding box center [26, 103] width 8 height 11
select select "service"
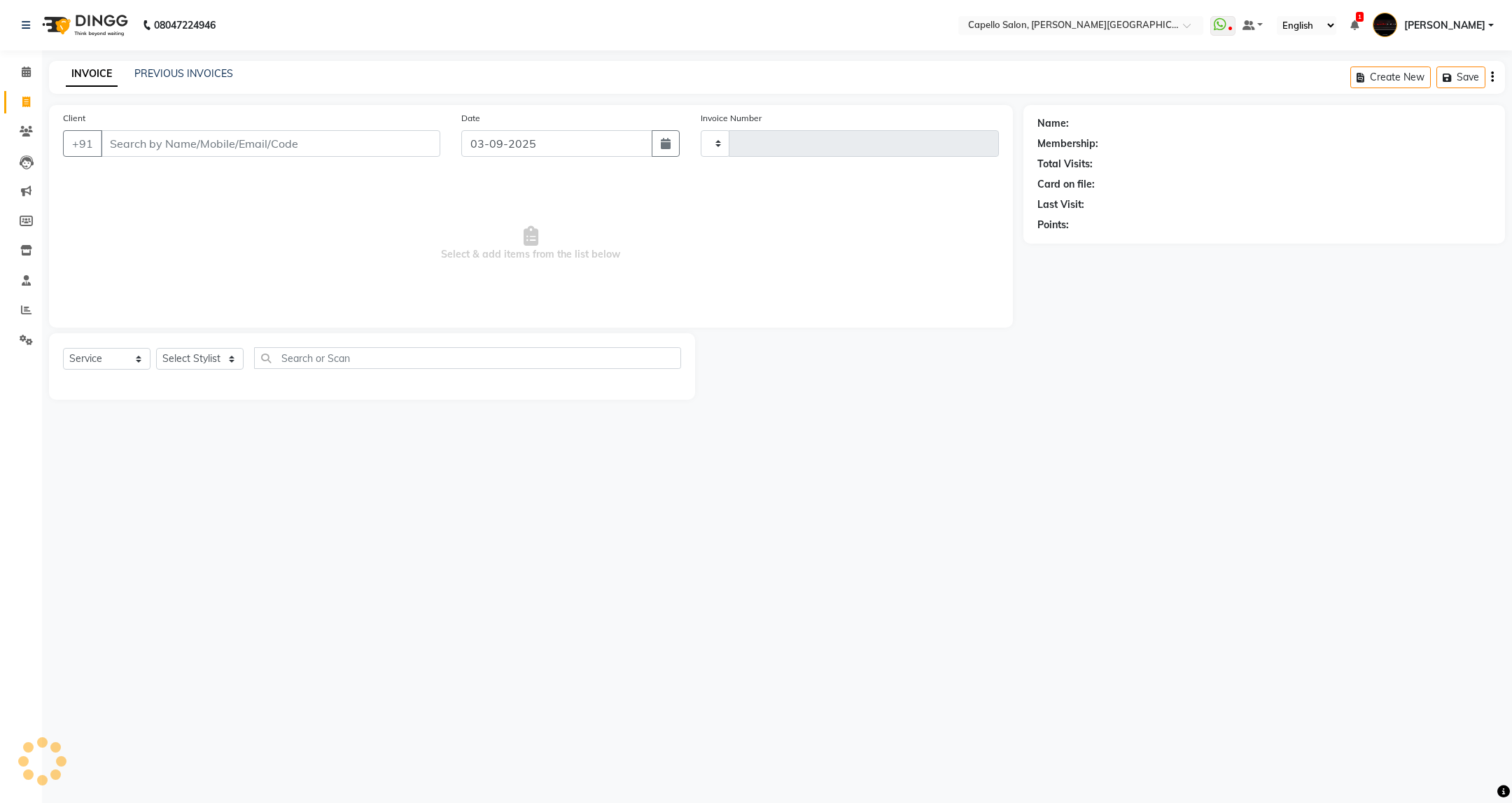
type input "3417"
select select "811"
click at [131, 135] on input "Client" at bounding box center [270, 144] width 339 height 27
click at [195, 355] on select "Select Stylist ADMIN [PERSON_NAME] [PERSON_NAME] [PERSON_NAME] [PERSON_NAME] (M…" at bounding box center [200, 359] width 87 height 21
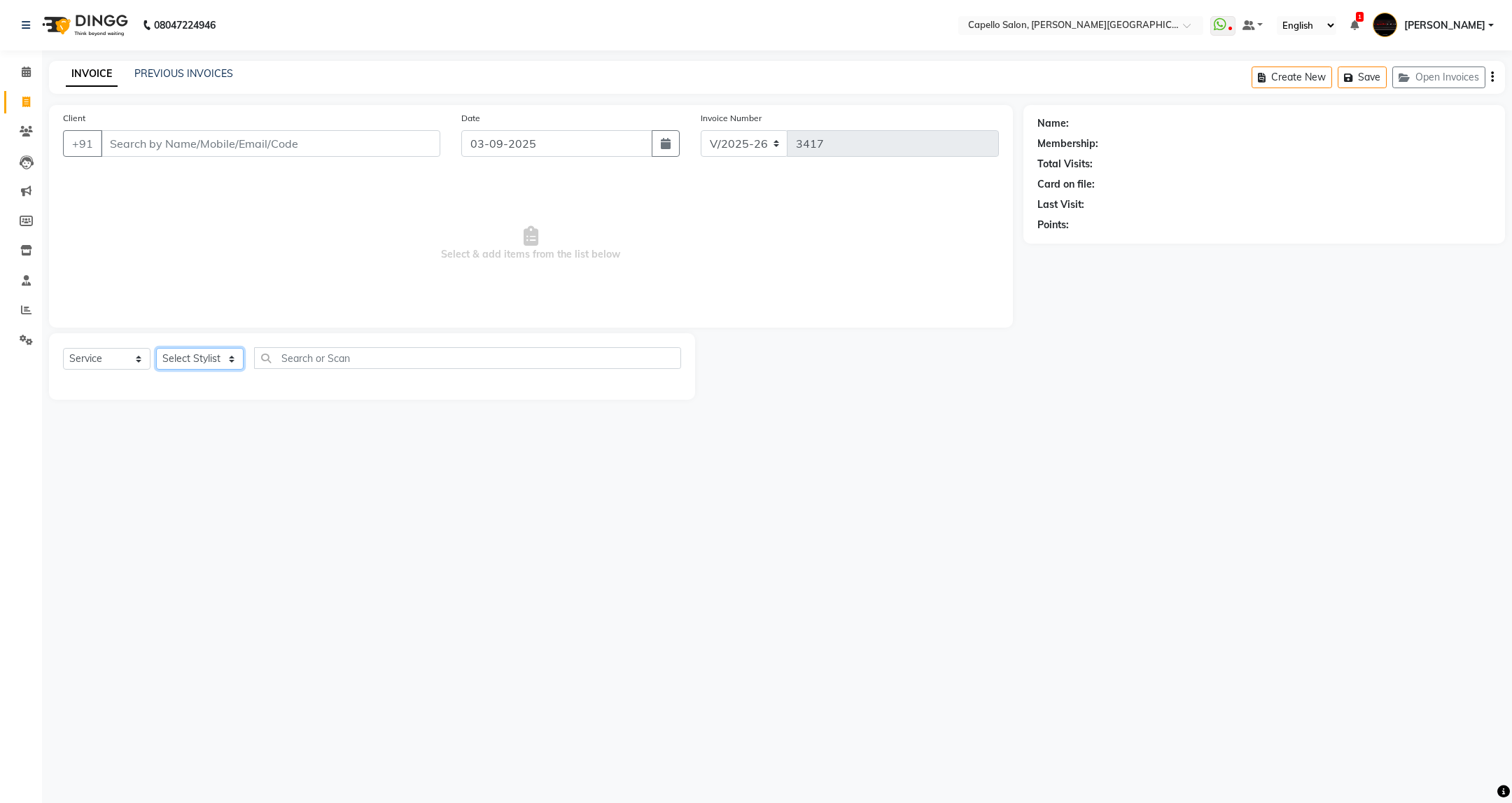
select select "40170"
click at [156, 349] on select "Select Stylist ADMIN [PERSON_NAME] [PERSON_NAME] [PERSON_NAME] [PERSON_NAME] (M…" at bounding box center [200, 359] width 87 height 21
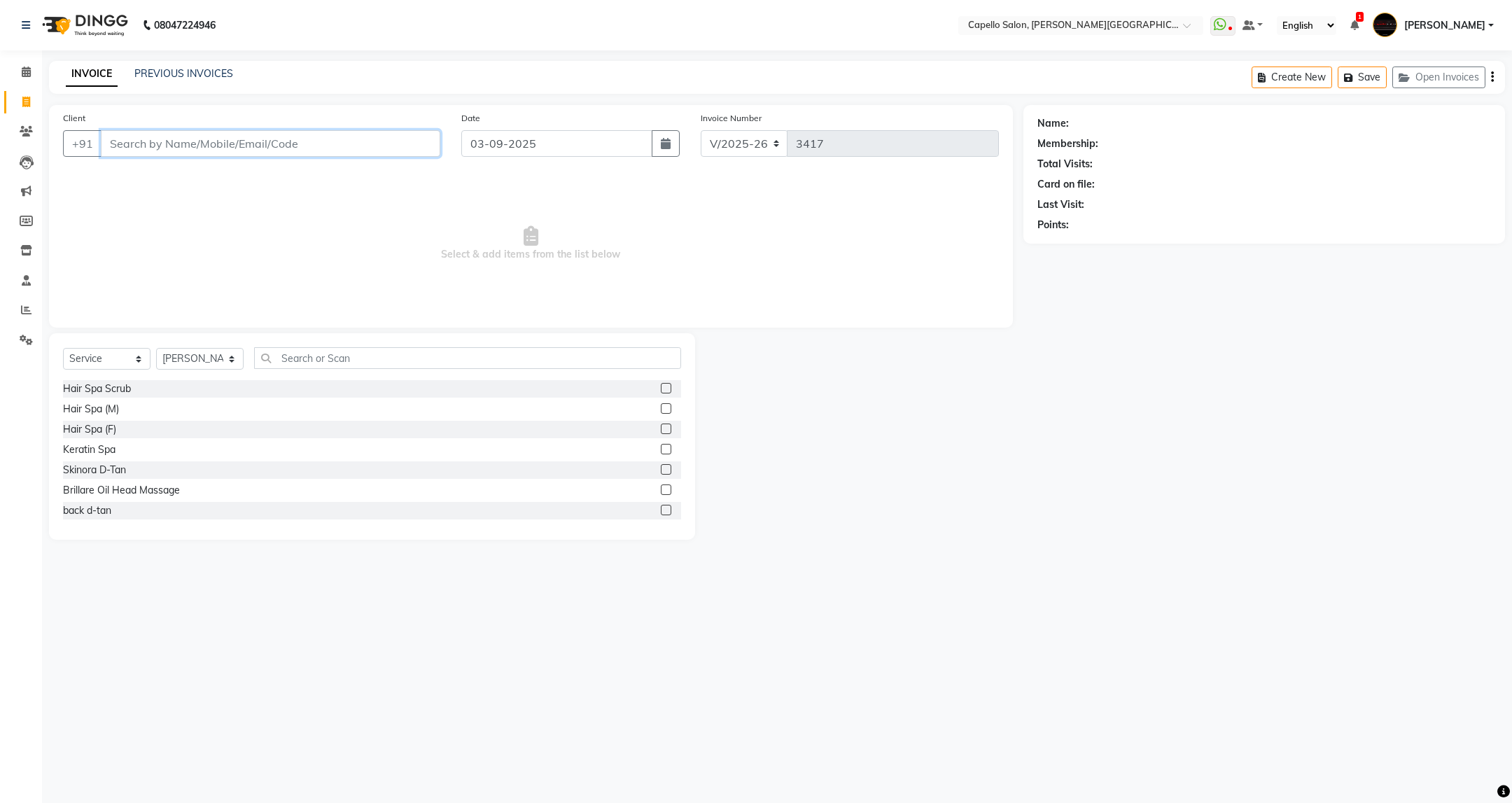
click at [137, 135] on input "Client" at bounding box center [270, 144] width 339 height 27
click at [21, 67] on icon at bounding box center [26, 72] width 9 height 11
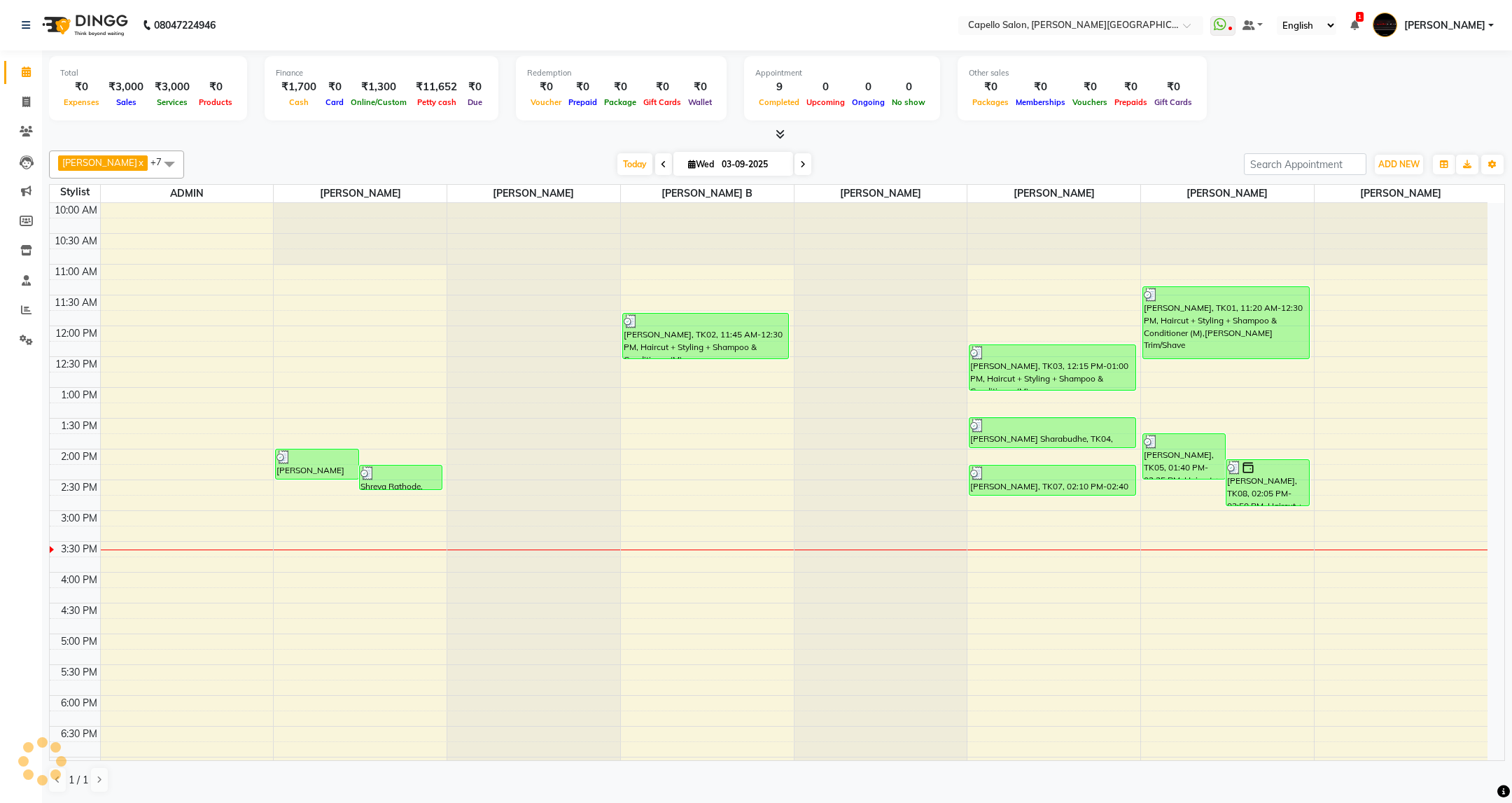
scroll to position [170, 0]
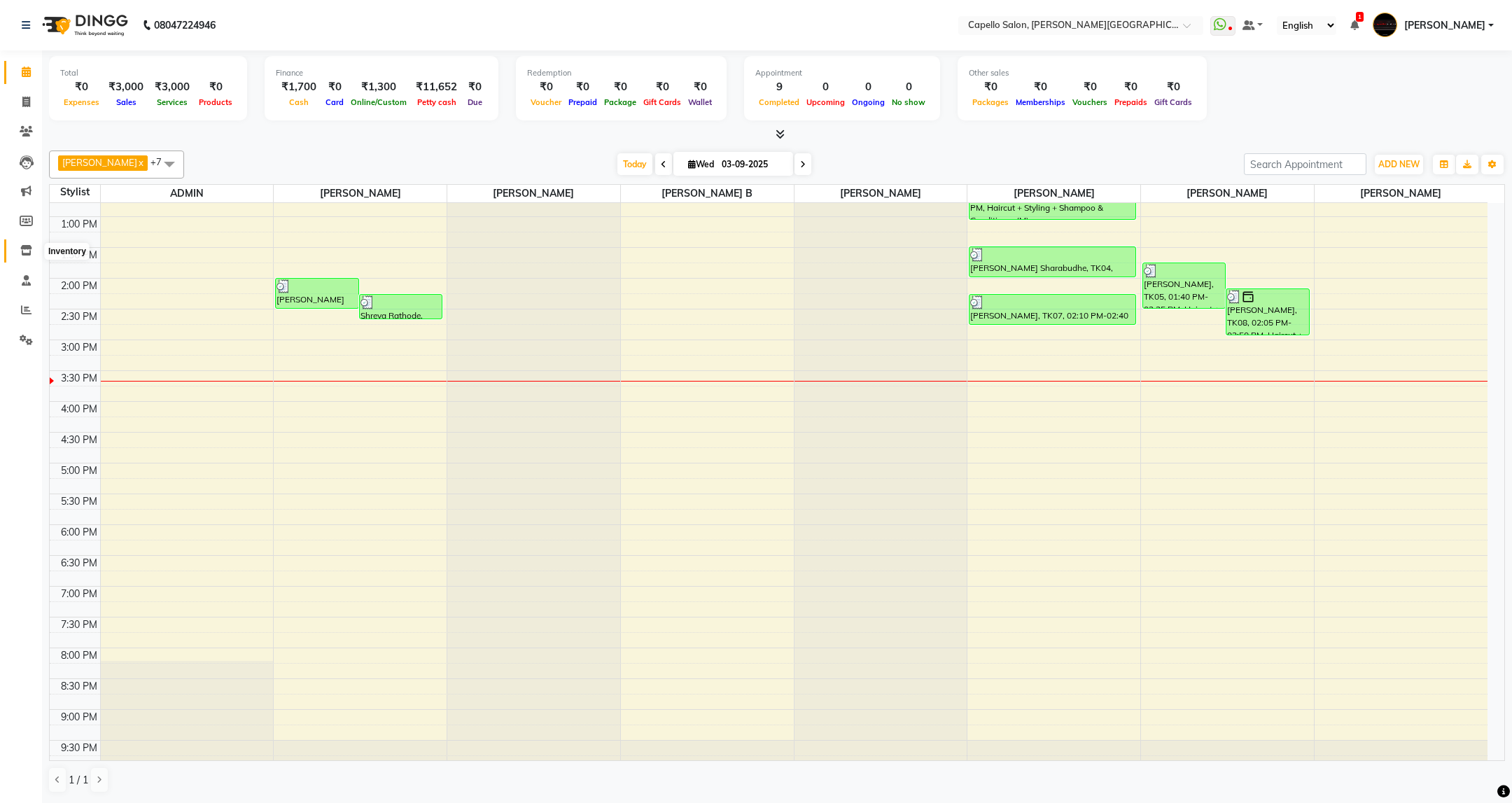
click at [28, 244] on span at bounding box center [26, 251] width 24 height 16
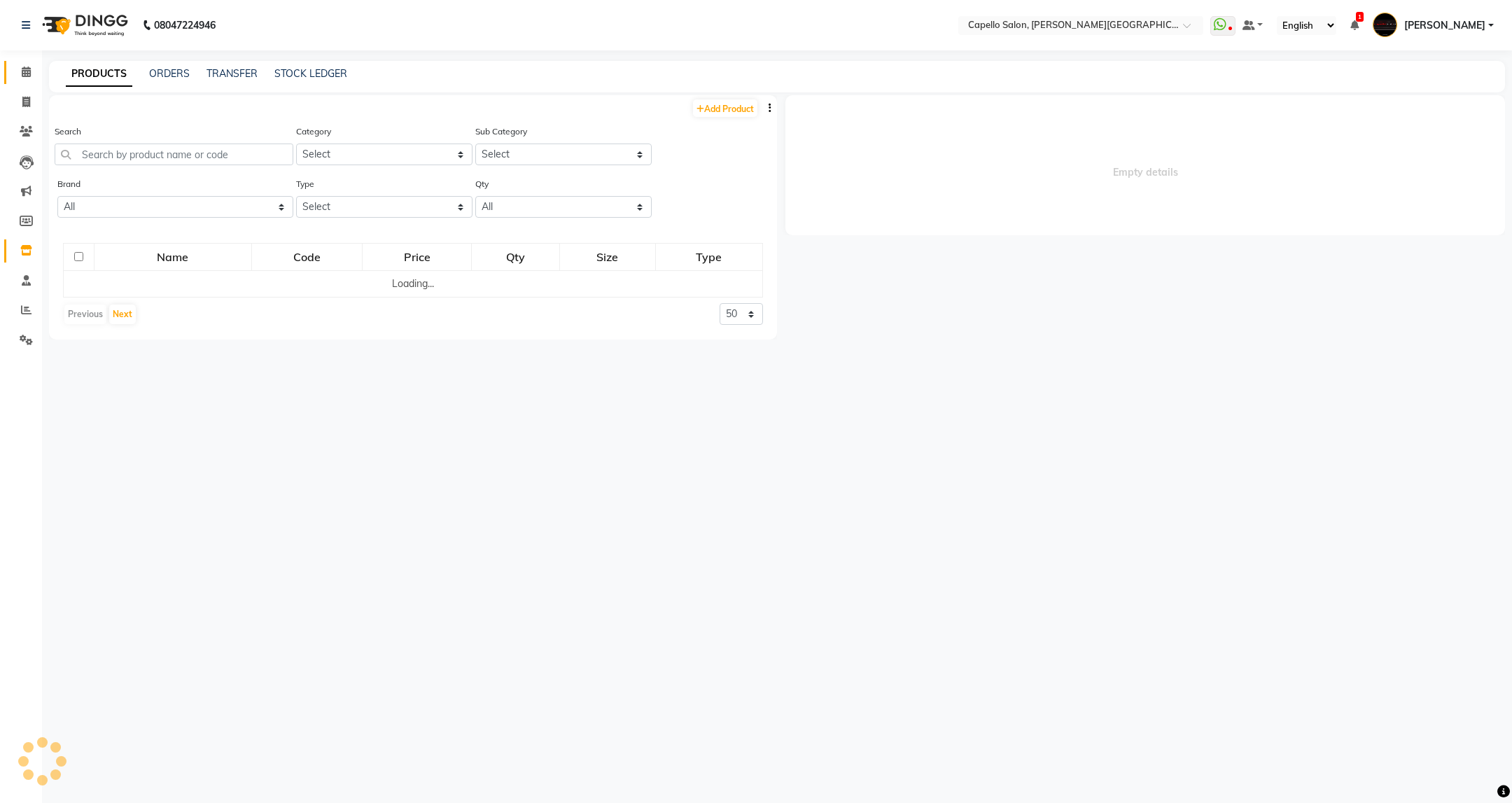
select select
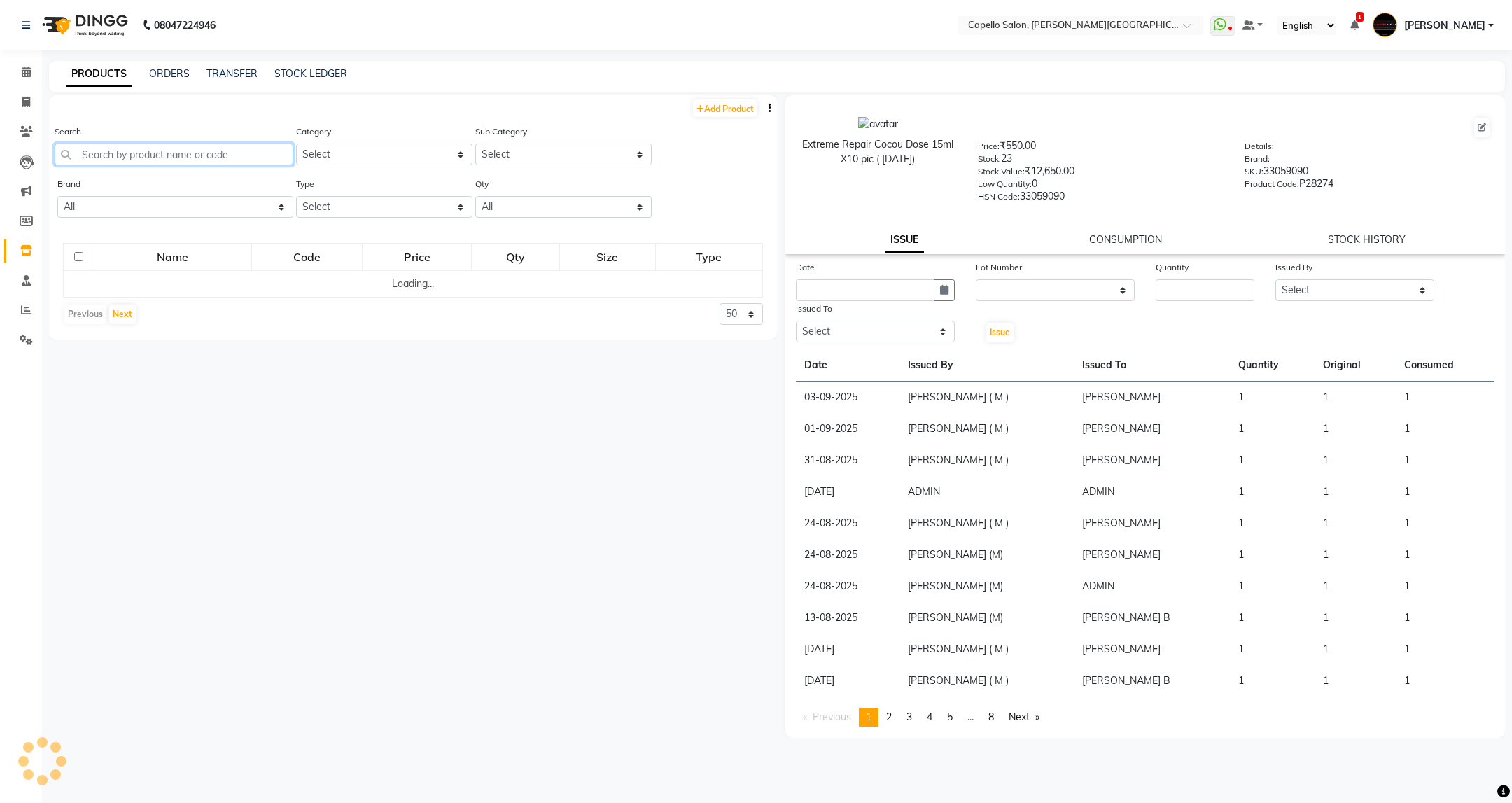
click at [183, 158] on input "text" at bounding box center [173, 154] width 238 height 21
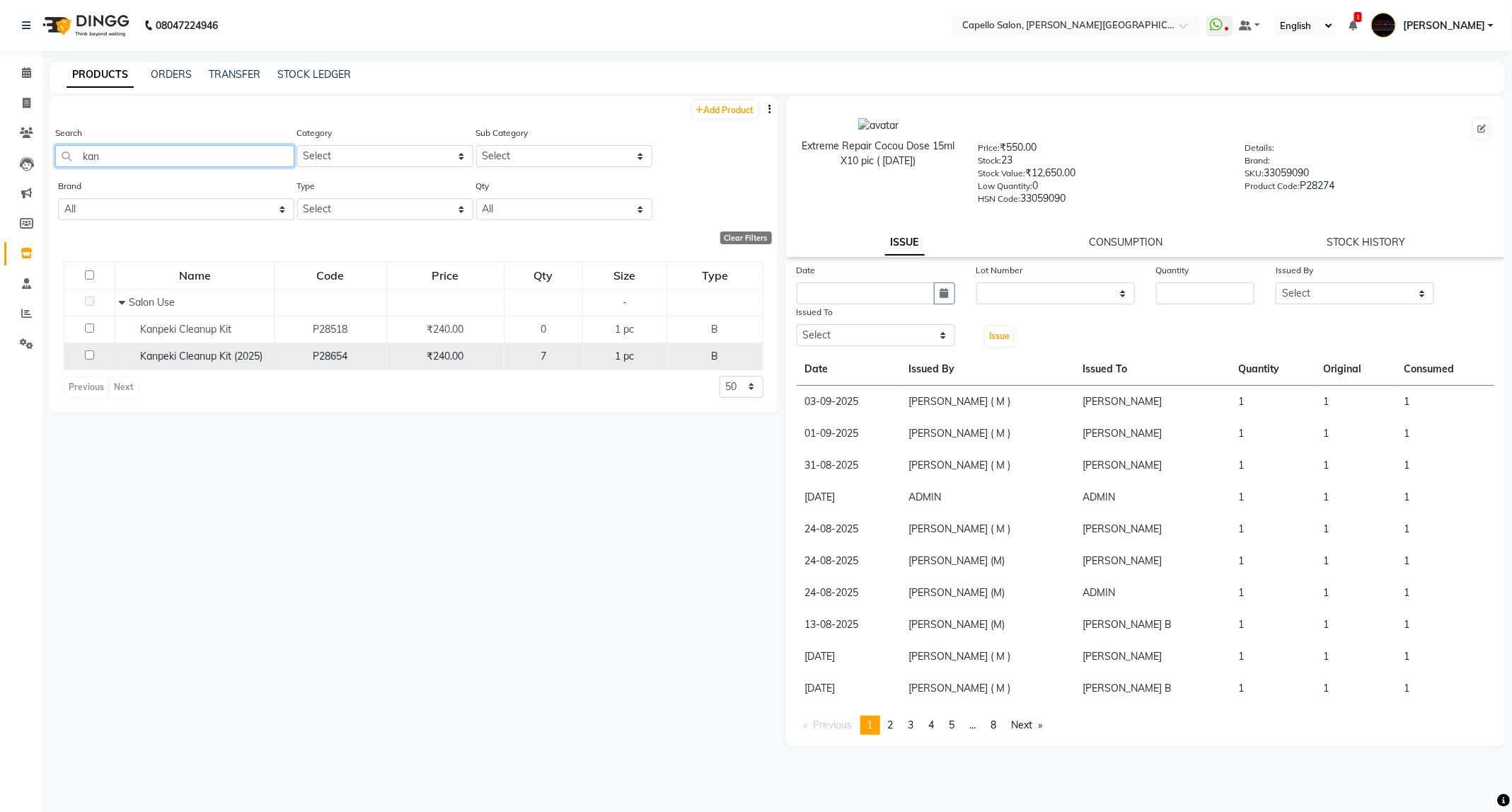
type input "kan"
click at [90, 357] on input "checkbox" at bounding box center [89, 355] width 9 height 9
checkbox input "true"
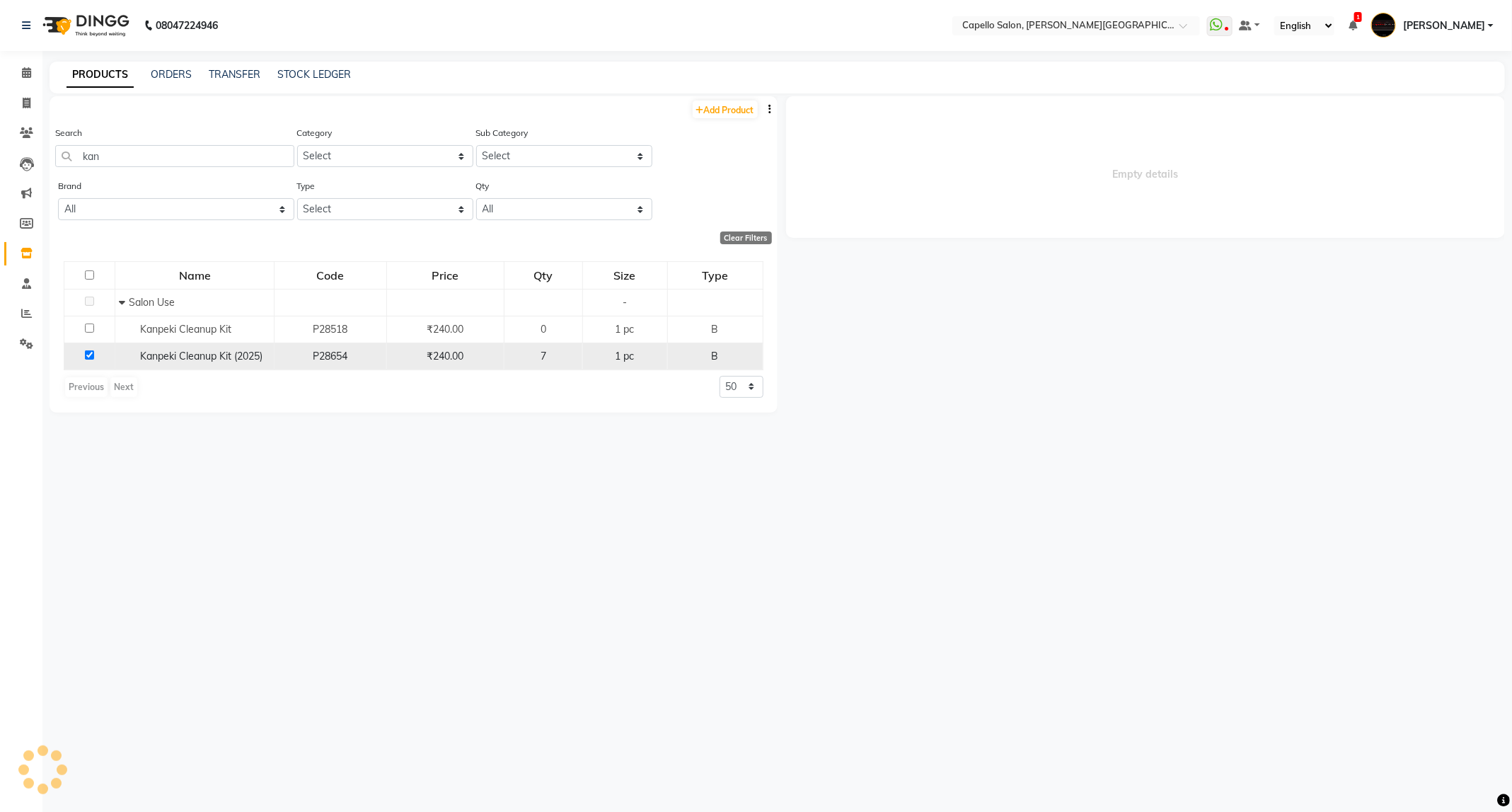
select select
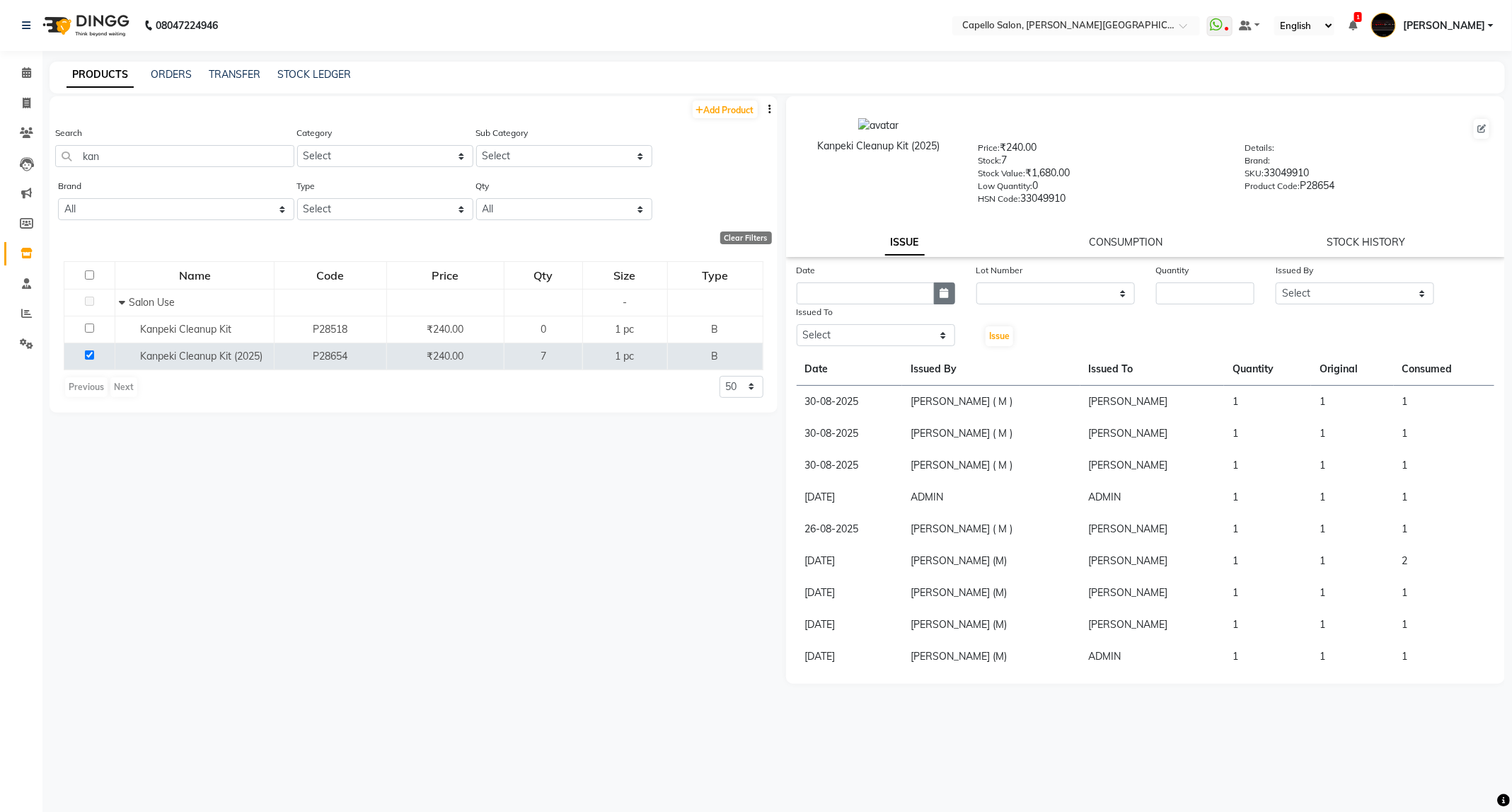
click at [938, 287] on button "button" at bounding box center [945, 293] width 22 height 22
select select "9"
select select "2025"
click at [858, 365] on div "3" at bounding box center [856, 366] width 23 height 23
type input "03-09-2025"
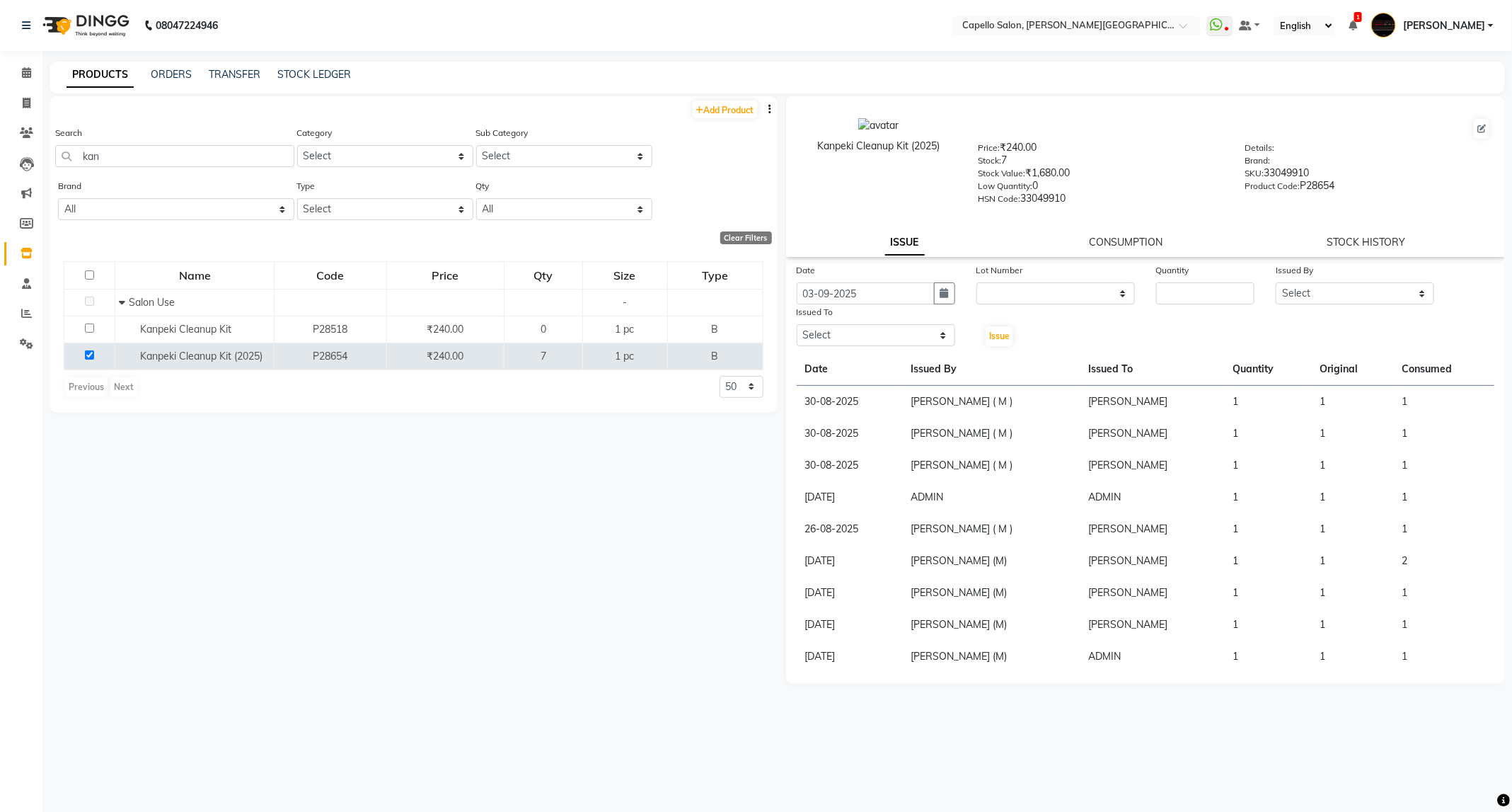
click at [1023, 278] on div "Lot Number" at bounding box center [1056, 272] width 159 height 20
click at [1026, 291] on select "None" at bounding box center [1056, 293] width 159 height 22
select select "0: null"
click at [976, 282] on select "None" at bounding box center [1056, 293] width 159 height 22
click at [1250, 295] on input "number" at bounding box center [1205, 293] width 98 height 22
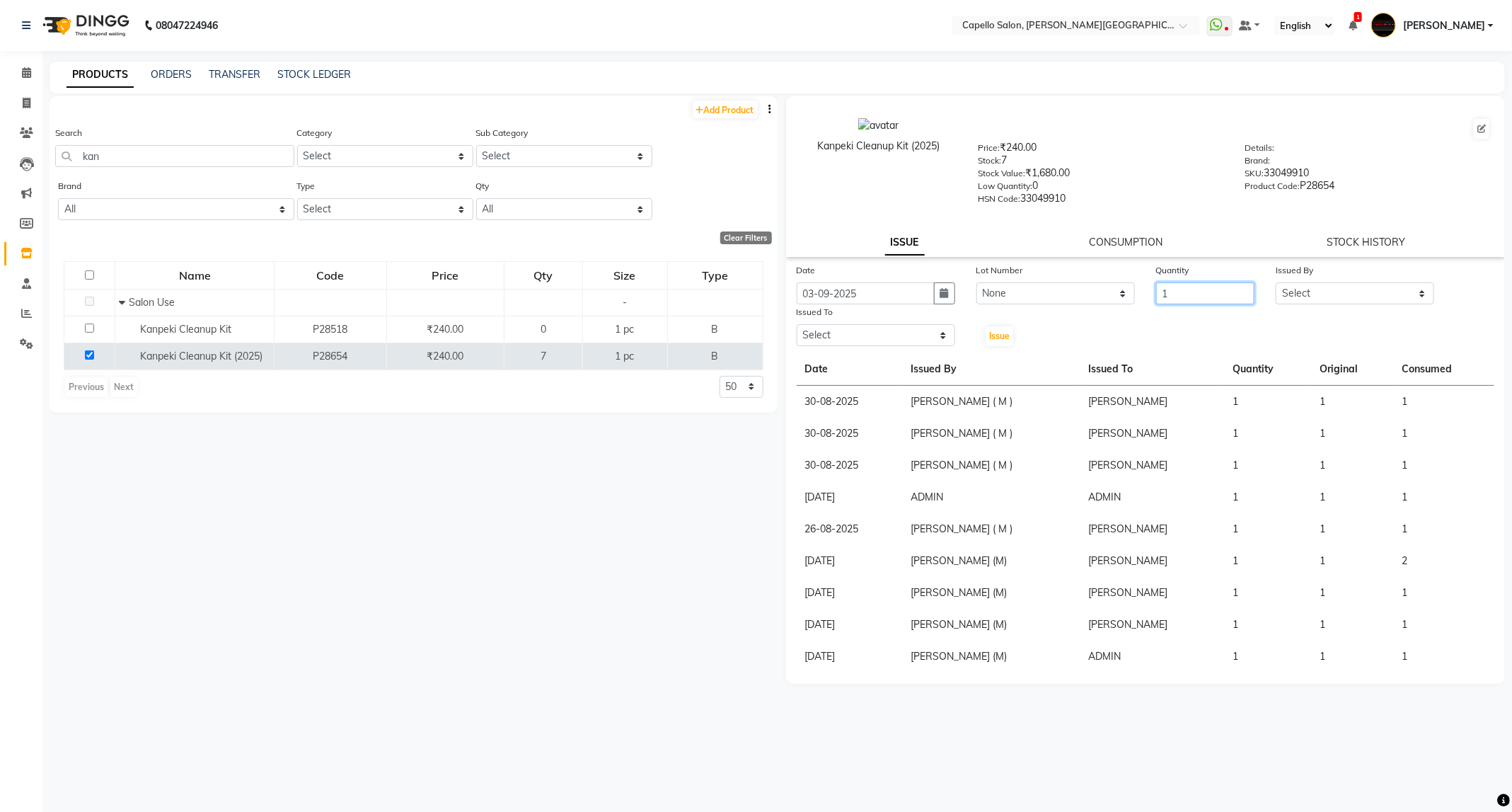
type input "1"
click at [1348, 296] on select "Select ADMIN ANKUSH B Capello Trimurti Dushyant barsagade Kristee Raut (M) Nare…" at bounding box center [1355, 293] width 159 height 22
click at [1276, 282] on select "Select ADMIN ANKUSH B Capello Trimurti Dushyant barsagade Kristee Raut (M) Nare…" at bounding box center [1355, 293] width 159 height 22
click at [1363, 282] on select "Select ADMIN ANKUSH B Capello Trimurti Dushyant barsagade Kristee Raut (M) Nare…" at bounding box center [1355, 293] width 159 height 22
select select "47396"
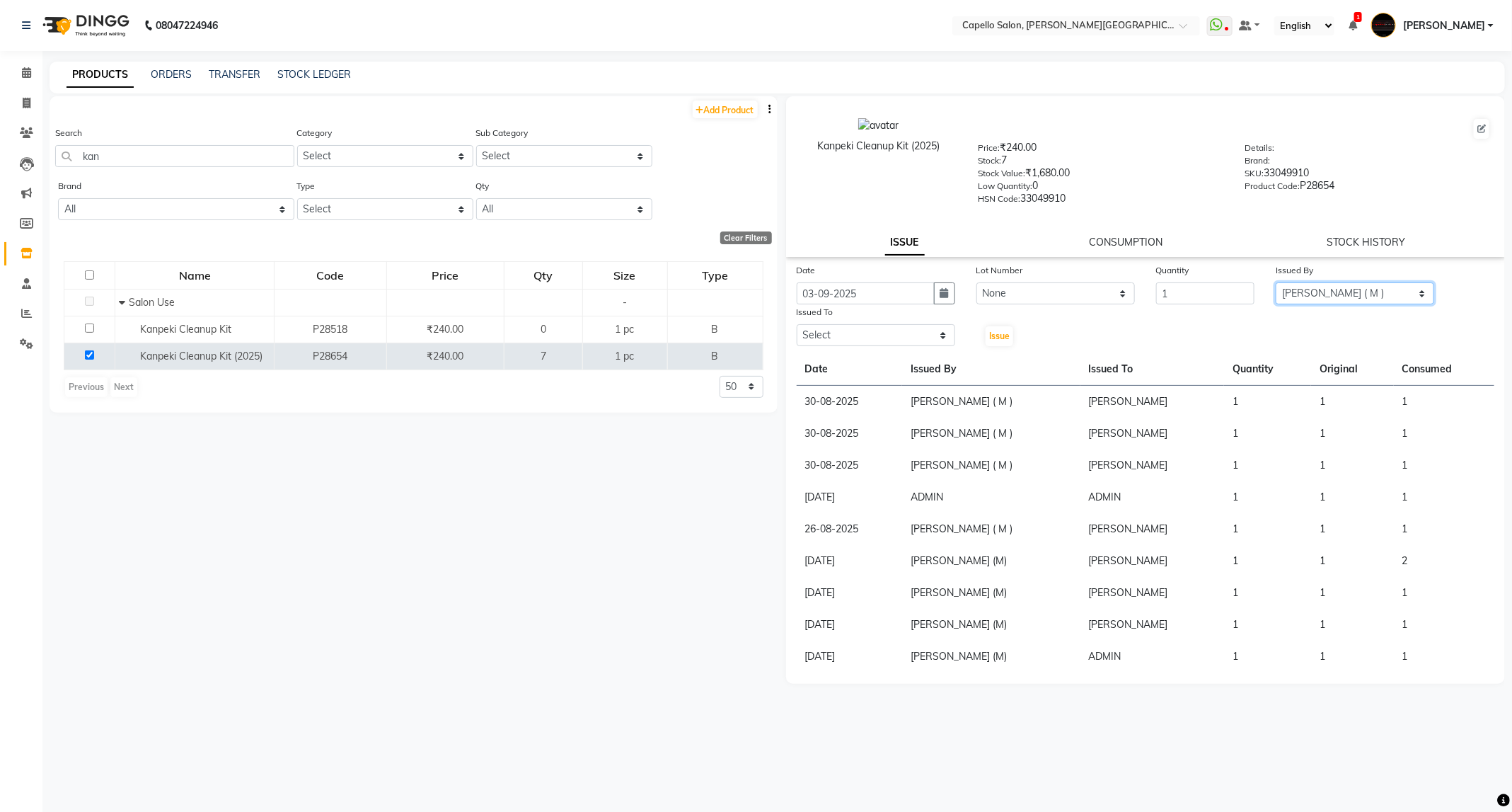
click at [1276, 282] on select "Select ADMIN ANKUSH B Capello Trimurti Dushyant barsagade Kristee Raut (M) Nare…" at bounding box center [1355, 293] width 159 height 22
click at [892, 329] on select "Select ADMIN ANKUSH B Capello Trimurti Dushyant barsagade Kristee Raut (M) Nare…" at bounding box center [876, 335] width 159 height 22
select select "40170"
click at [797, 324] on select "Select ADMIN ANKUSH B Capello Trimurti Dushyant barsagade Kristee Raut (M) Nare…" at bounding box center [876, 335] width 159 height 22
click at [992, 339] on span "Issue" at bounding box center [1000, 336] width 21 height 11
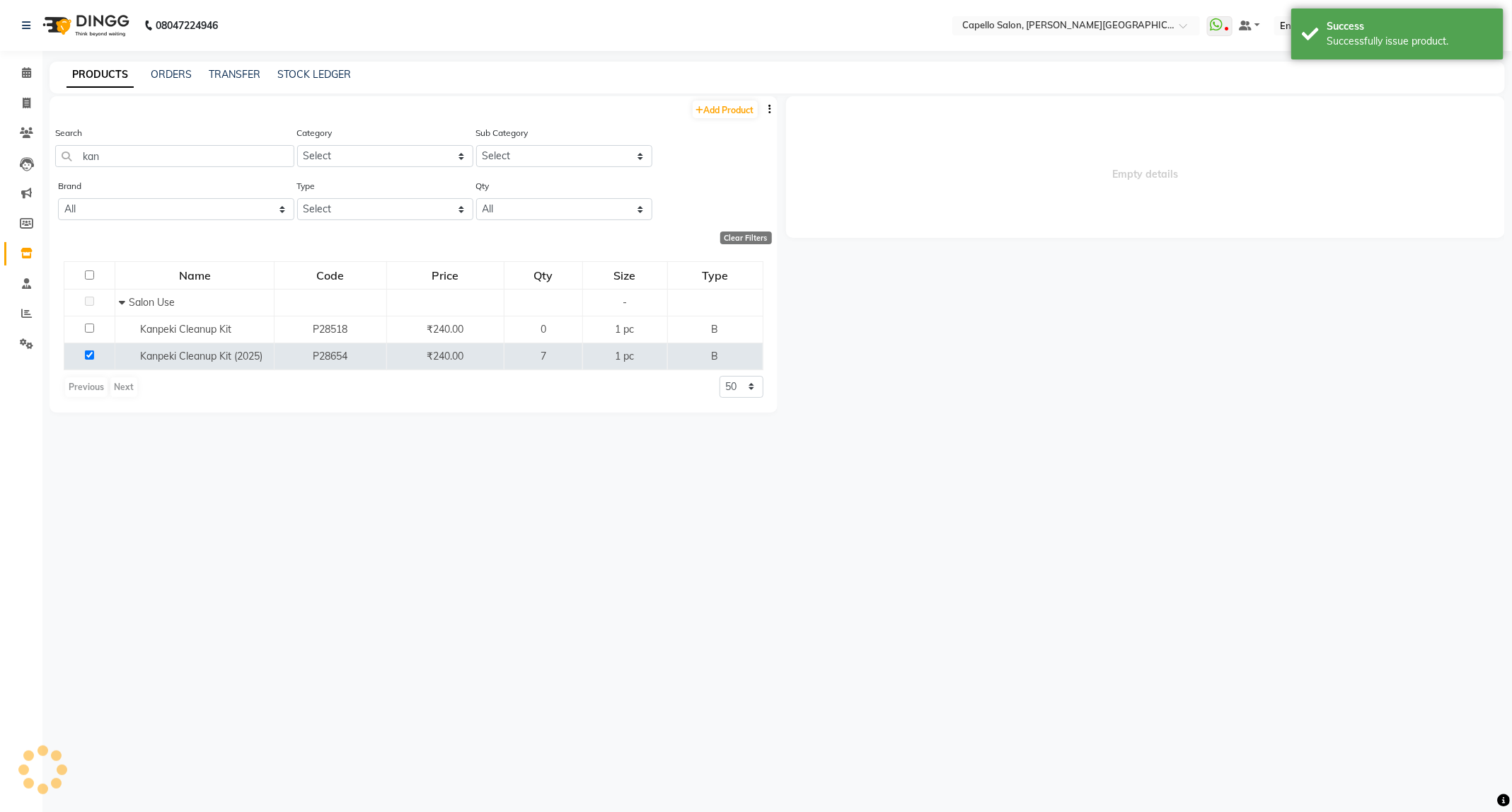
select select
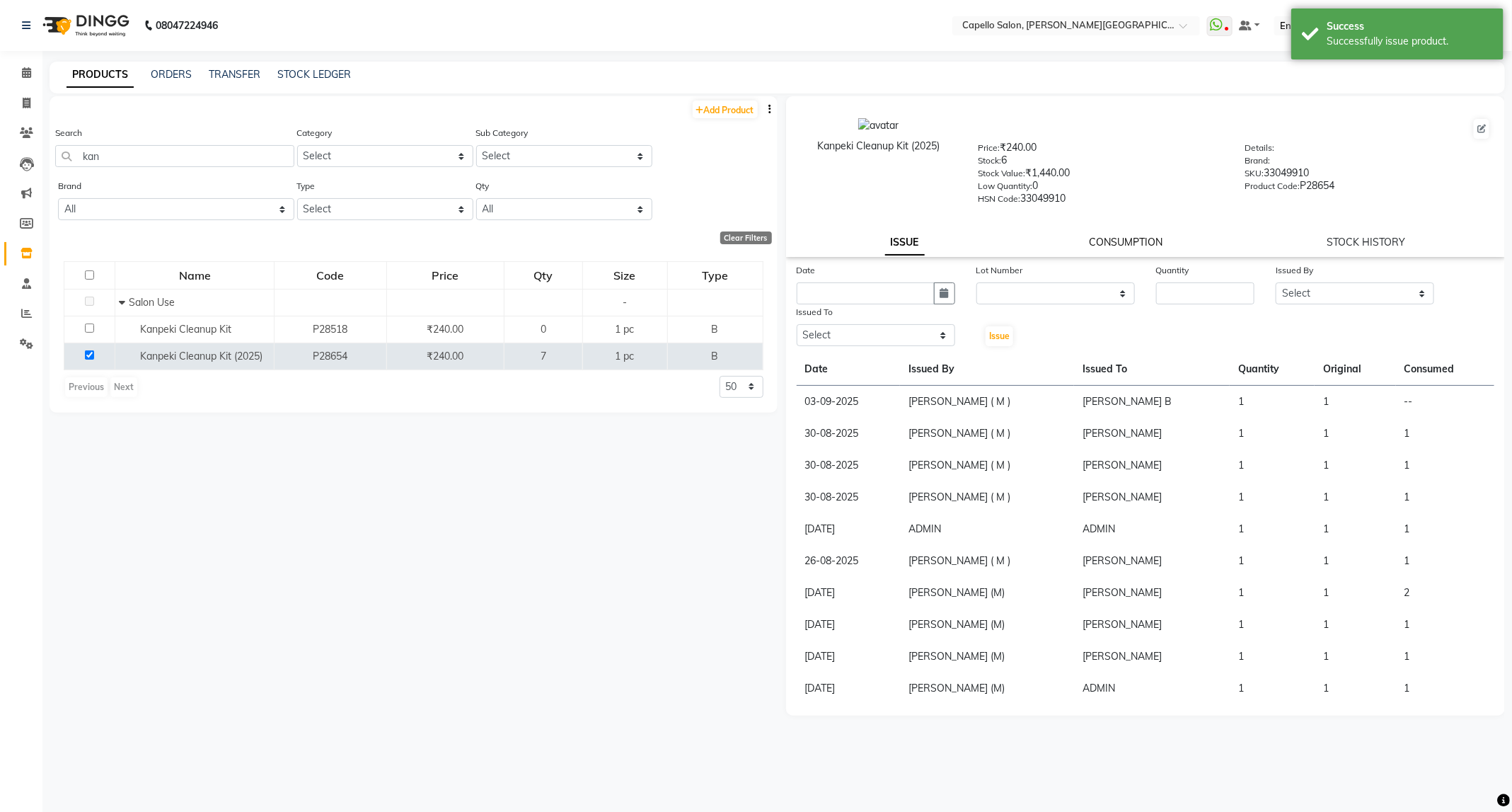
click at [1115, 243] on link "CONSUMPTION" at bounding box center [1126, 242] width 74 height 13
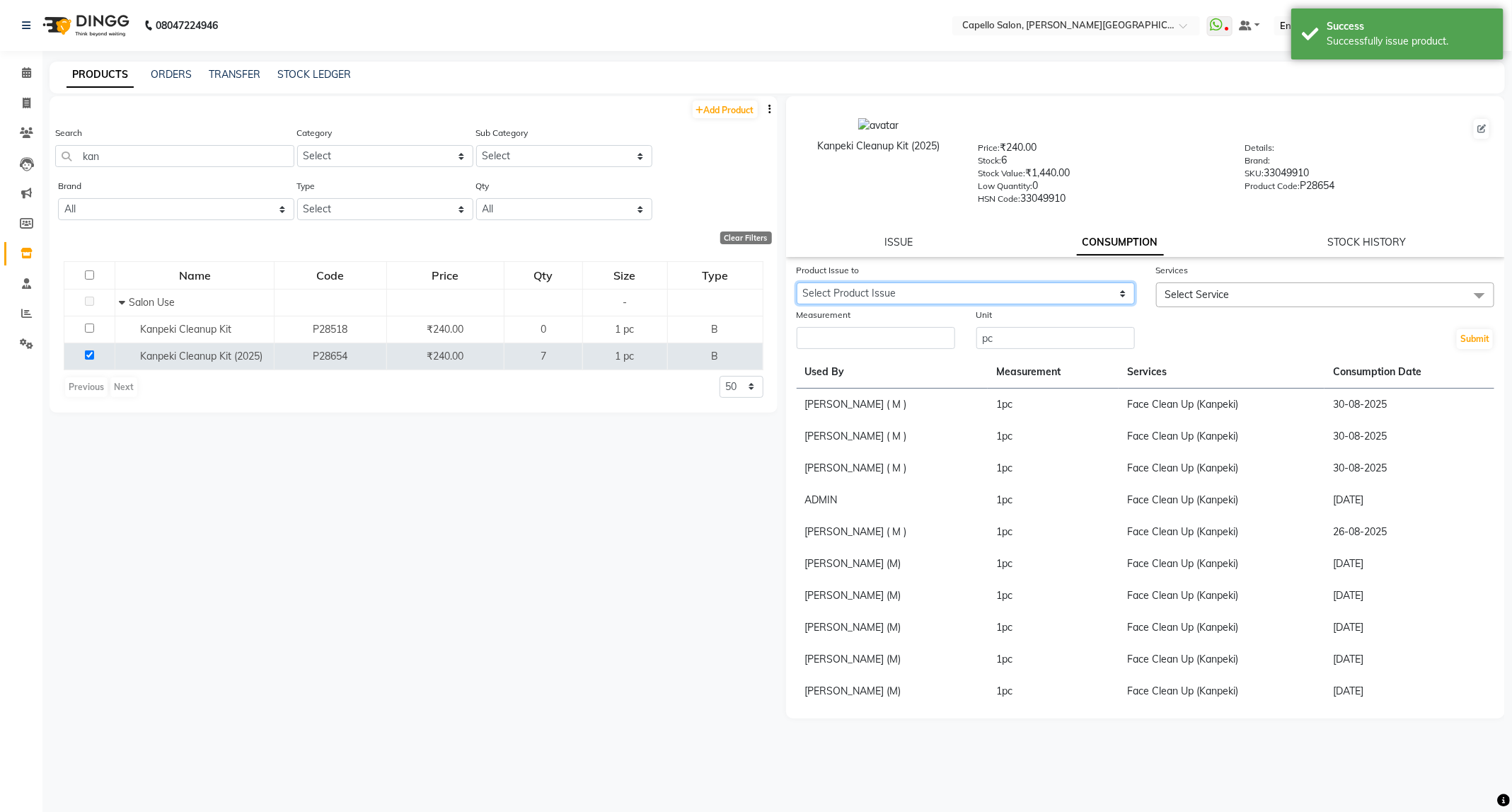
click at [1094, 296] on select "Select Product Issue 2025-09-03, Issued to: ANKUSH B, Balance: 1" at bounding box center [965, 293] width 338 height 22
click at [1095, 290] on select "Select Product Issue 2025-09-03, Issued to: ANKUSH B, Balance: 1" at bounding box center [965, 293] width 338 height 22
select select "1202154"
click at [797, 282] on select "Select Product Issue 2025-09-03, Issued to: ANKUSH B, Balance: 1" at bounding box center [965, 293] width 338 height 22
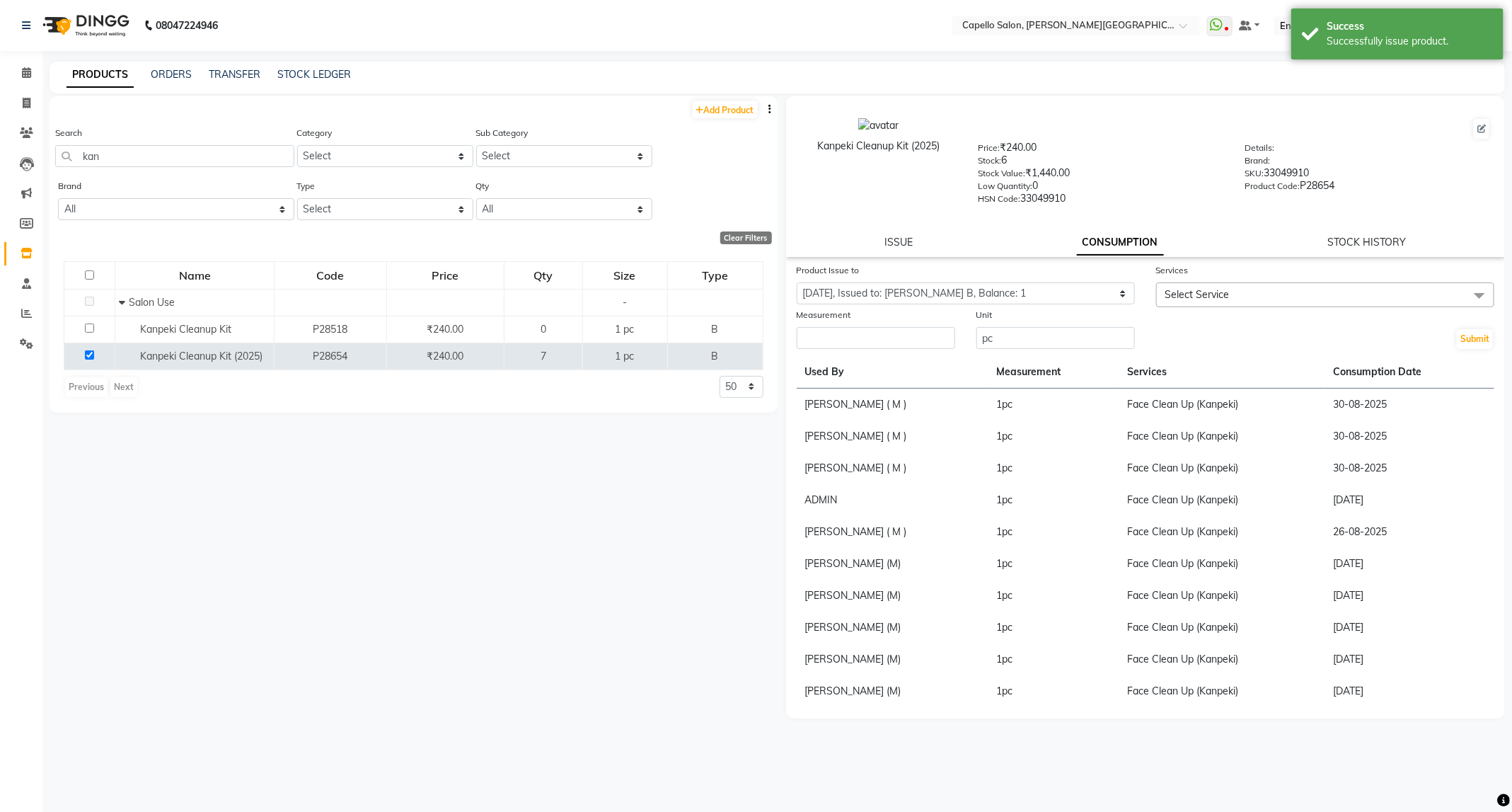
click at [1197, 294] on span "Select Service" at bounding box center [1197, 294] width 64 height 13
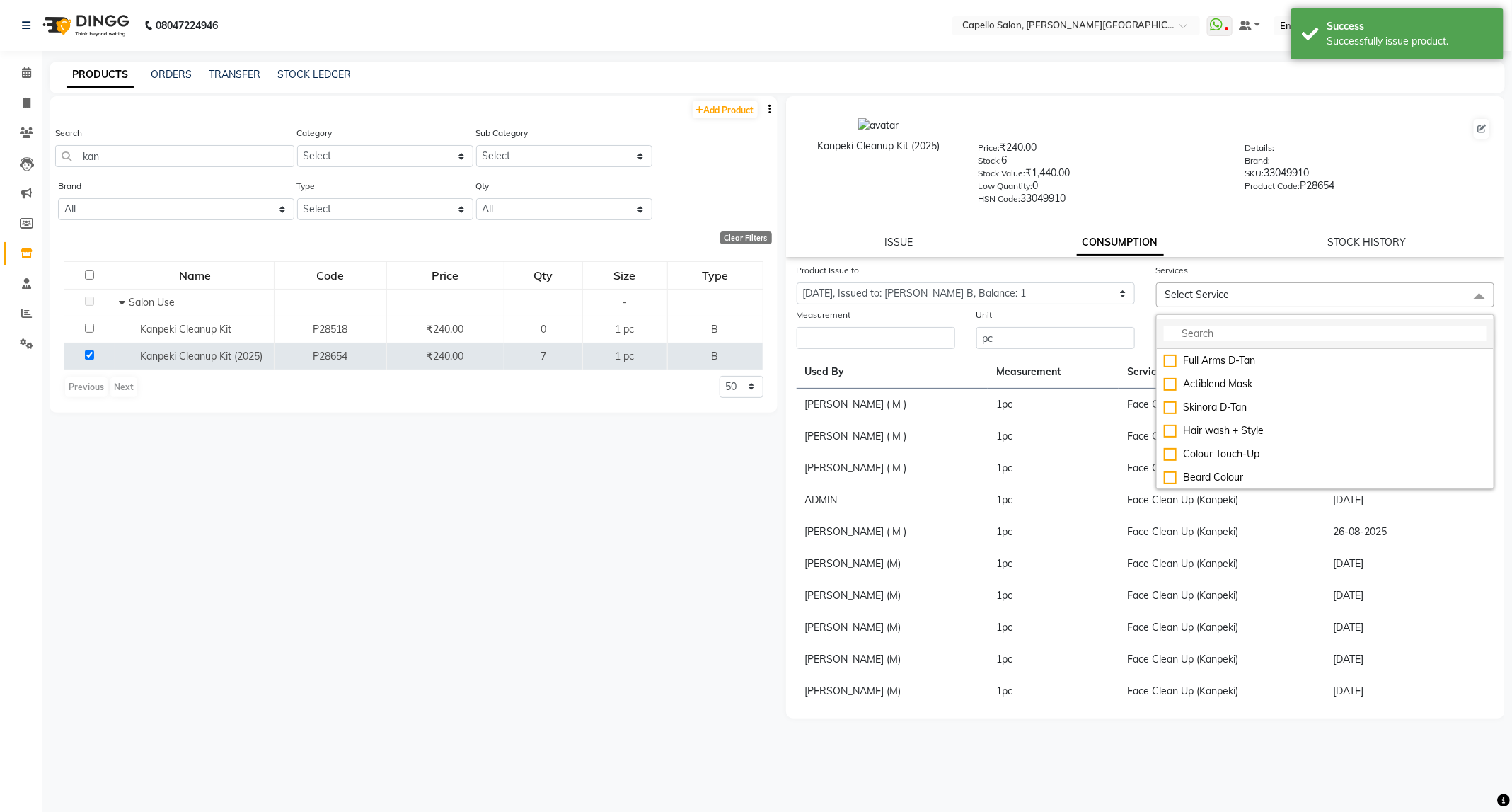
click at [1206, 327] on input "multiselect-search" at bounding box center [1325, 334] width 323 height 14
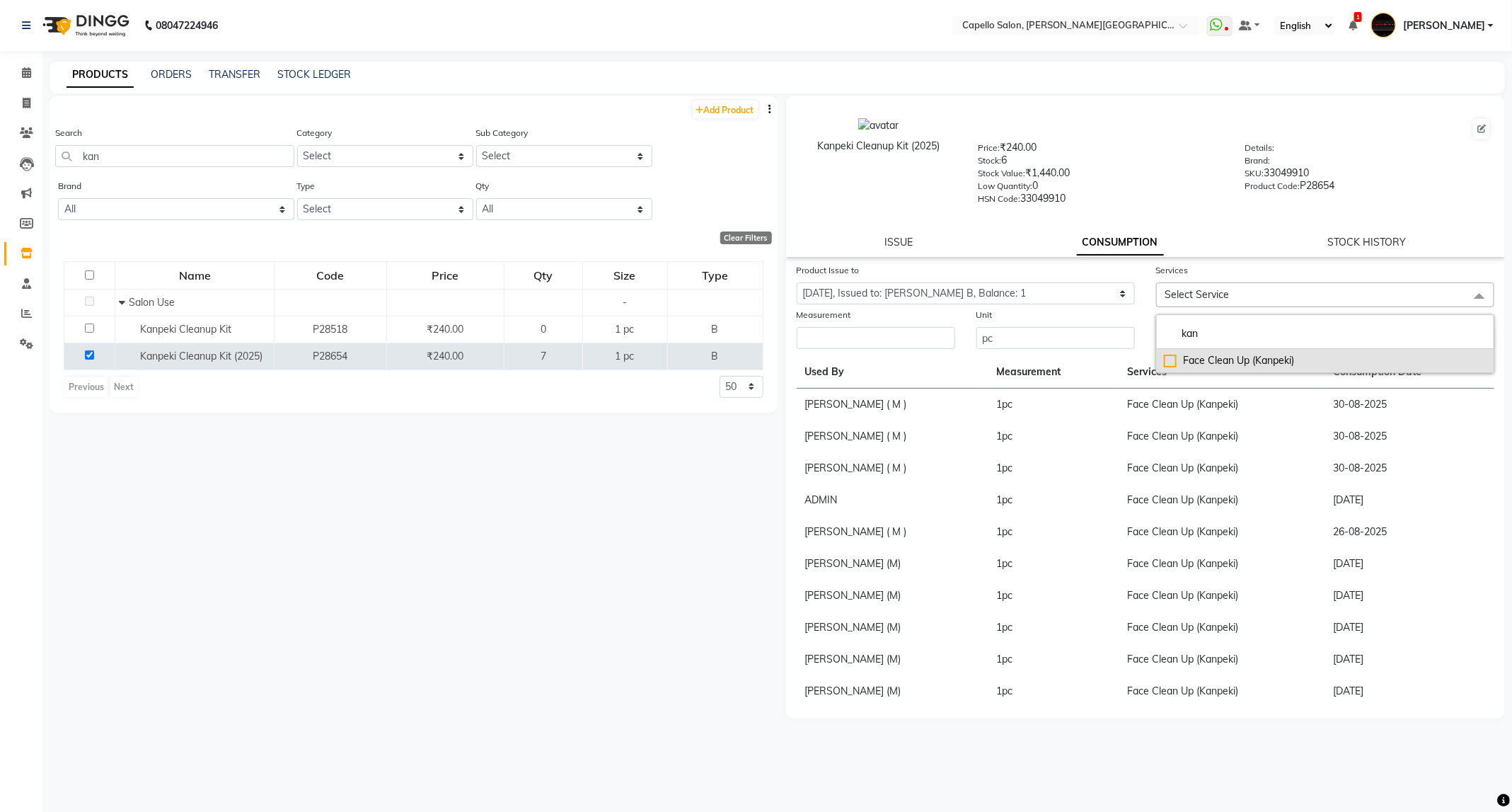
type input "kan"
click at [1261, 365] on div "Face Clean Up (Kanpeki)" at bounding box center [1325, 360] width 323 height 14
checkbox input "true"
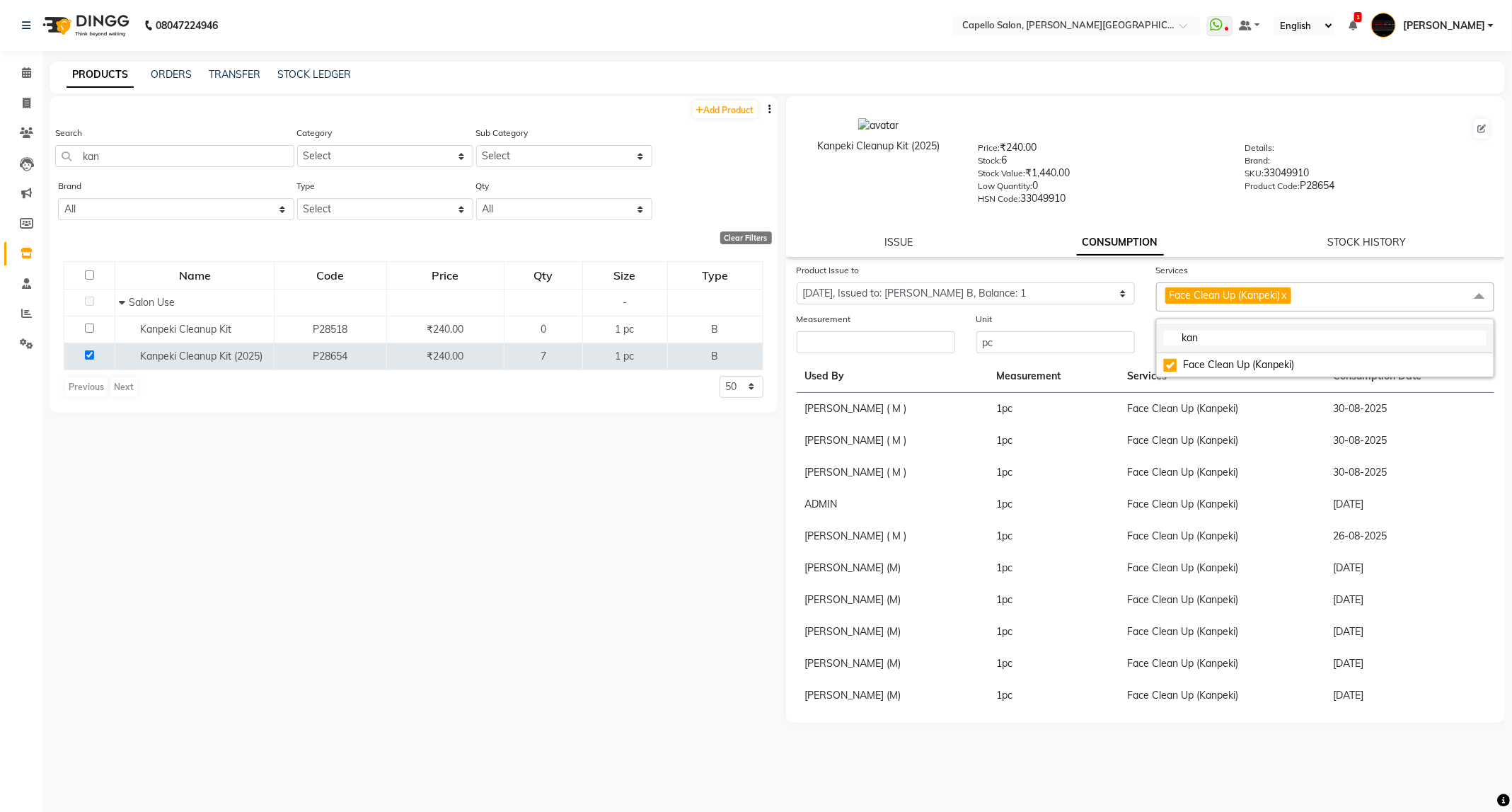
click at [1277, 342] on input "kan" at bounding box center [1325, 337] width 323 height 14
type input "ka"
click at [896, 337] on input "number" at bounding box center [876, 342] width 159 height 22
type input "1"
click at [1459, 351] on button "Submit" at bounding box center [1475, 343] width 36 height 20
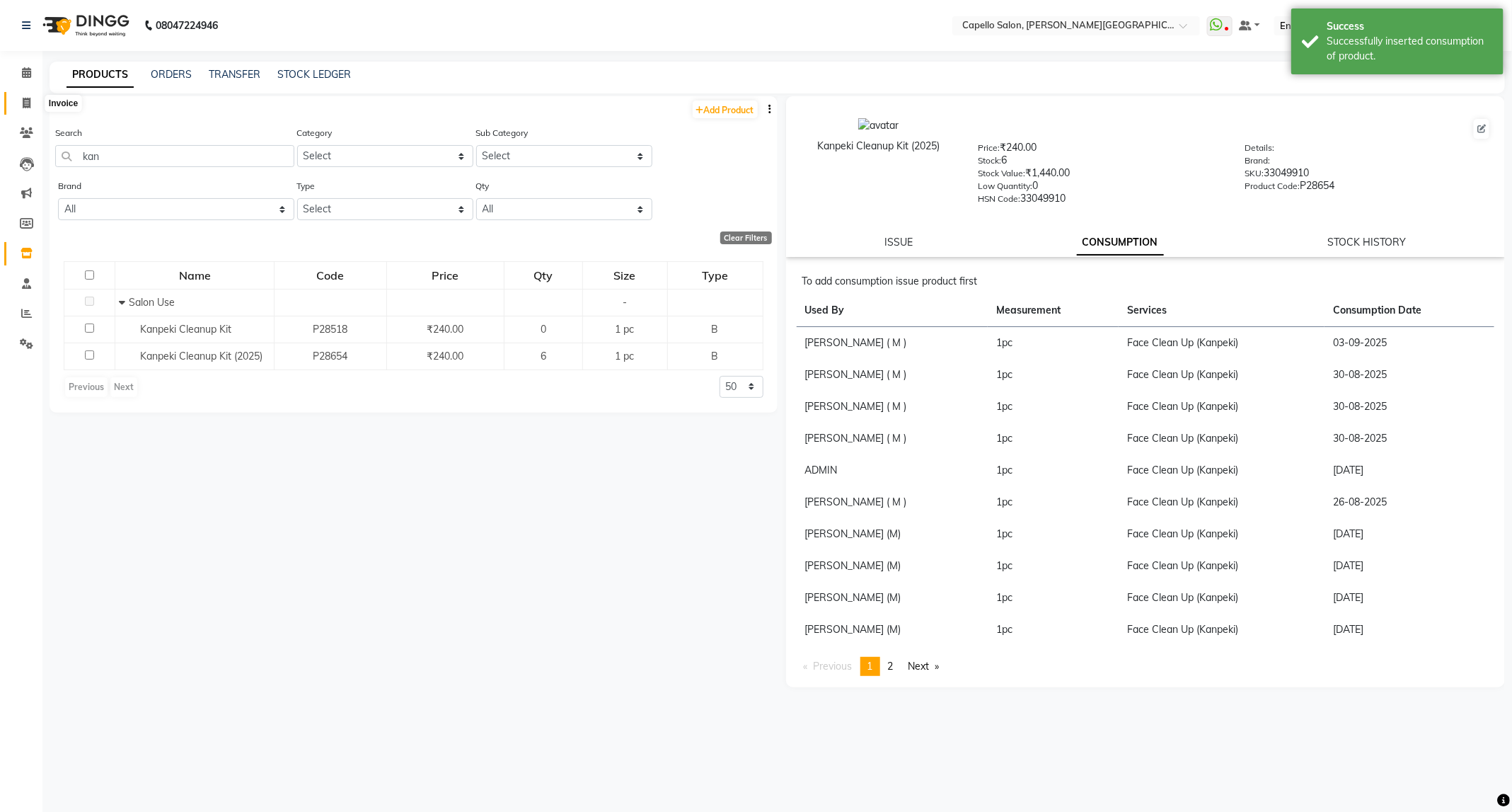
click at [34, 105] on span at bounding box center [26, 104] width 24 height 16
select select "service"
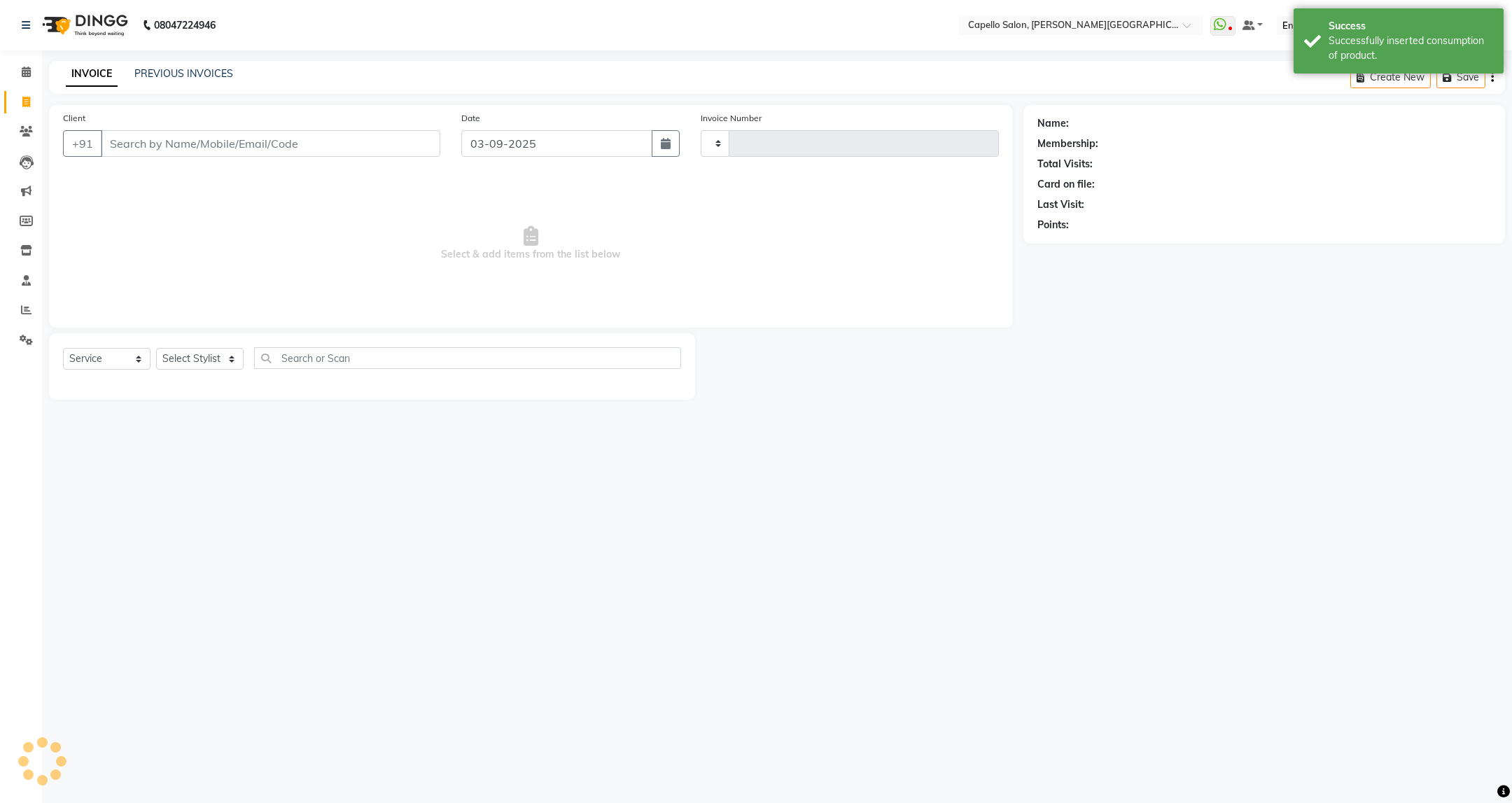
type input "3417"
select select "811"
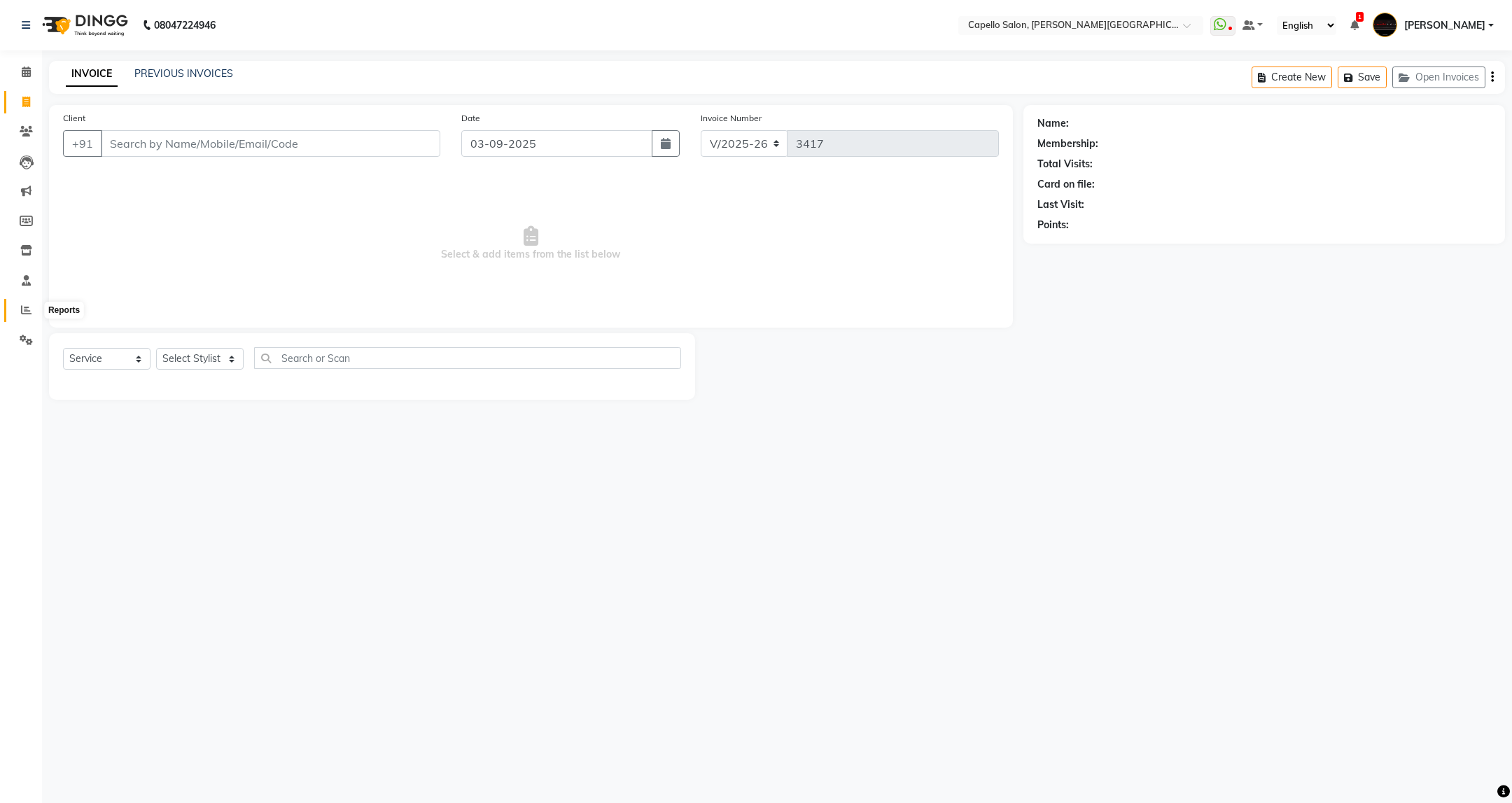
click at [21, 310] on icon at bounding box center [27, 310] width 11 height 11
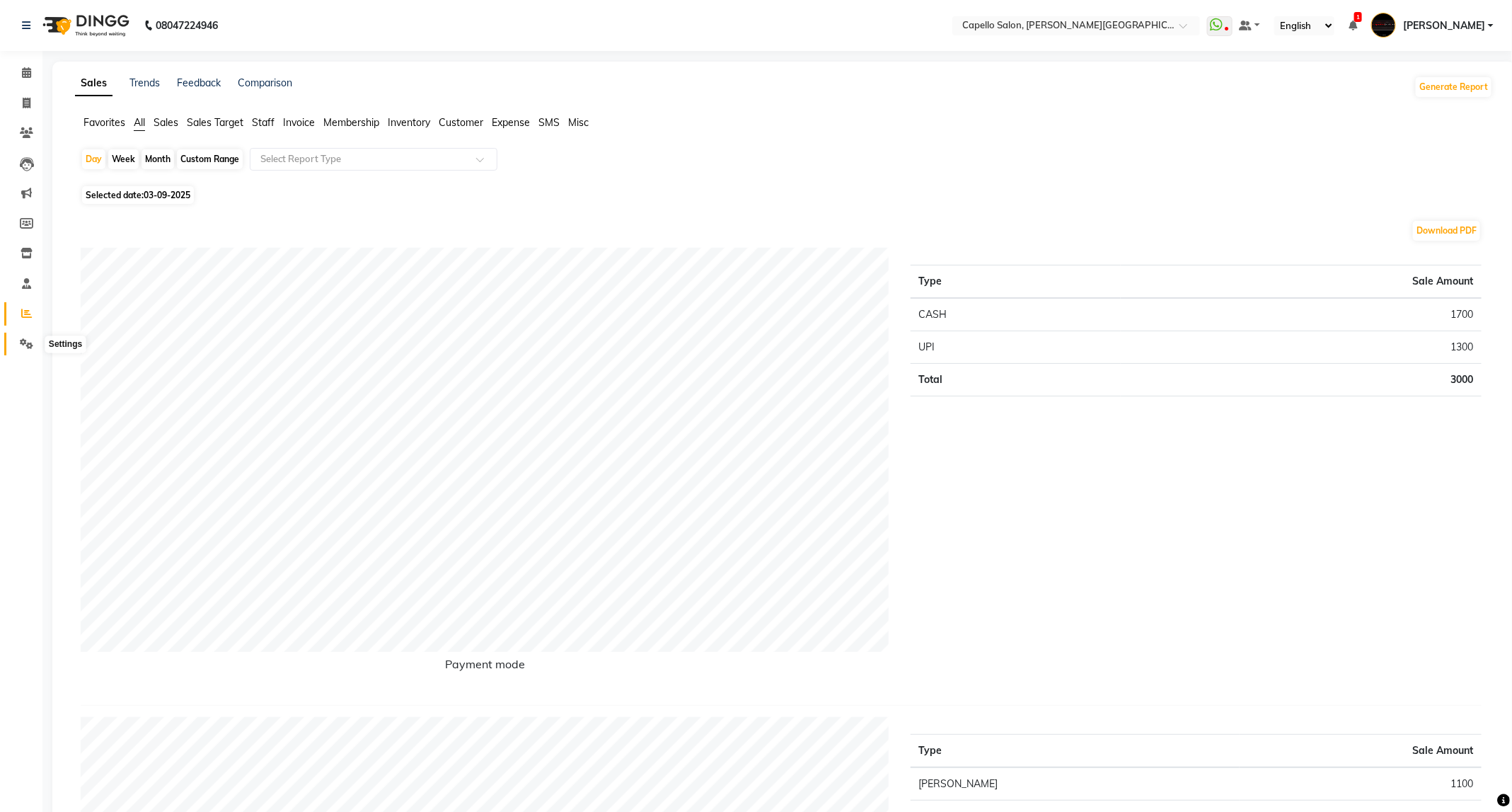
click at [22, 338] on icon at bounding box center [26, 344] width 14 height 11
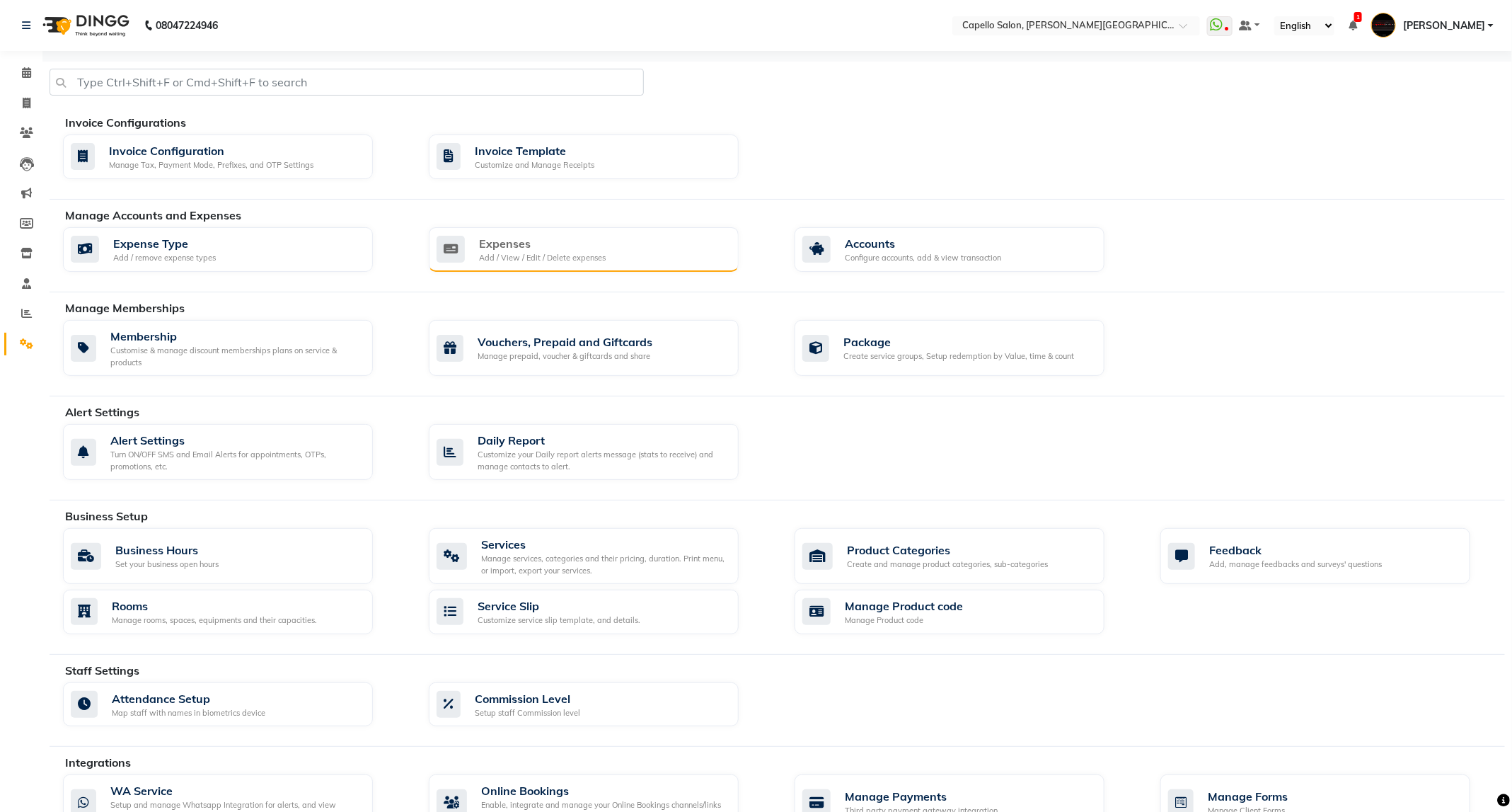
click at [583, 264] on div "Add / View / Edit / Delete expenses" at bounding box center [542, 257] width 126 height 12
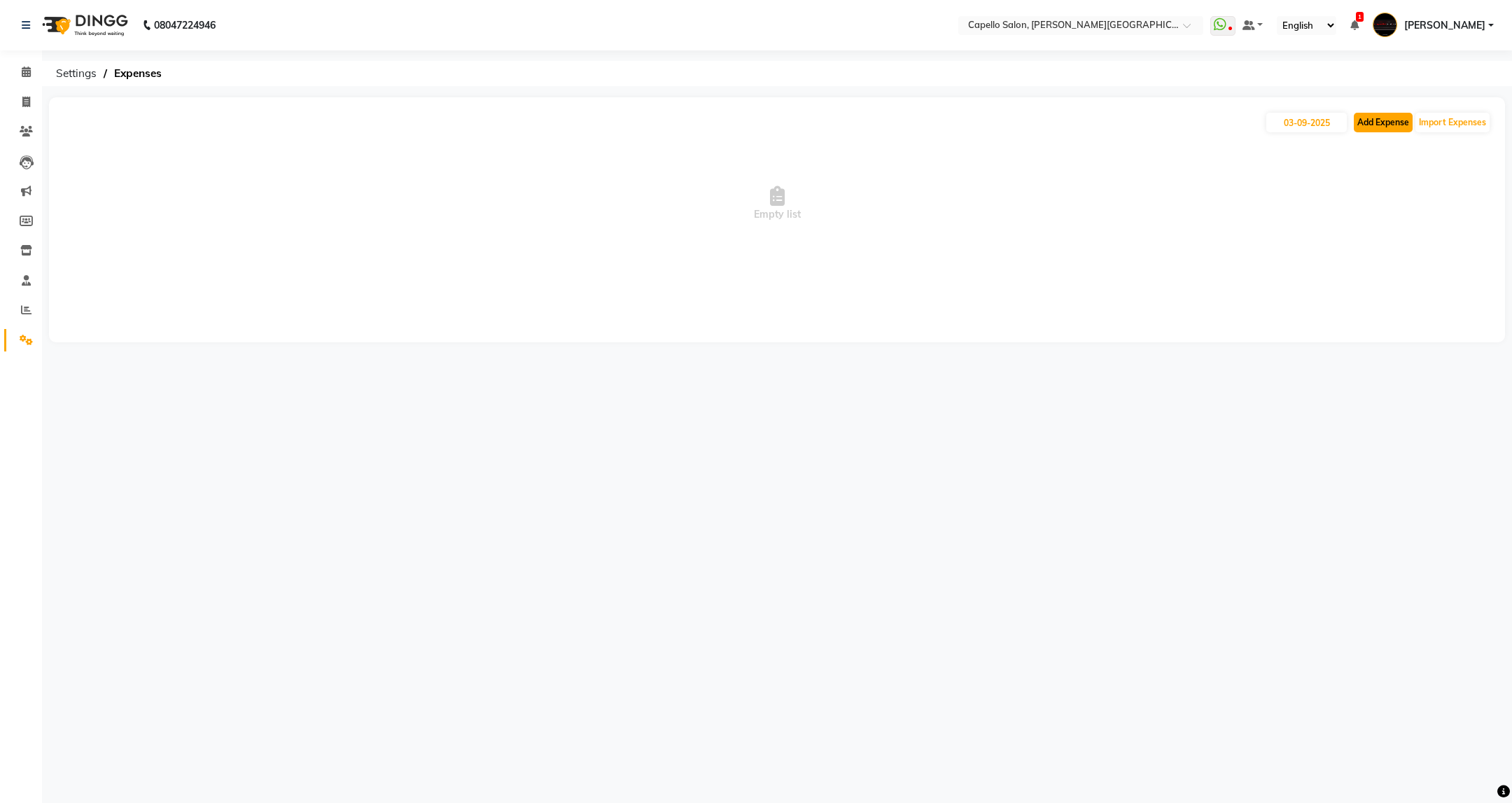
click at [1372, 127] on button "Add Expense" at bounding box center [1383, 122] width 59 height 20
select select "1"
select select "2530"
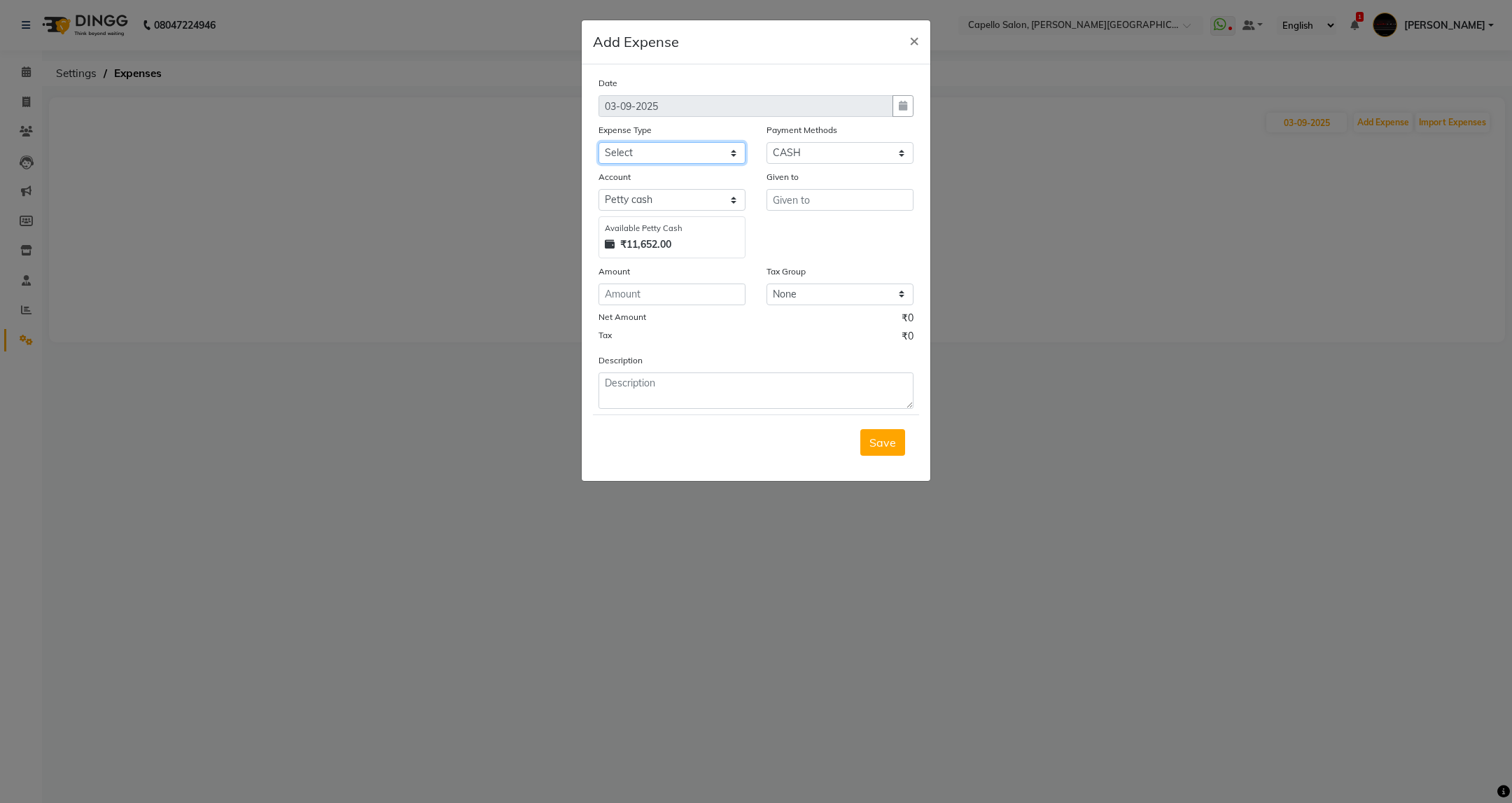
click at [744, 150] on select "Select Advance Salary Annual Lift Maintenance Charges BUILDING MAINTANANCE EXP …" at bounding box center [672, 153] width 147 height 21
select select "2583"
click at [599, 142] on select "Select Advance Salary Annual Lift Maintenance Charges BUILDING MAINTANANCE EXP …" at bounding box center [672, 153] width 147 height 21
click at [836, 200] on input "text" at bounding box center [840, 200] width 147 height 21
type input "M"
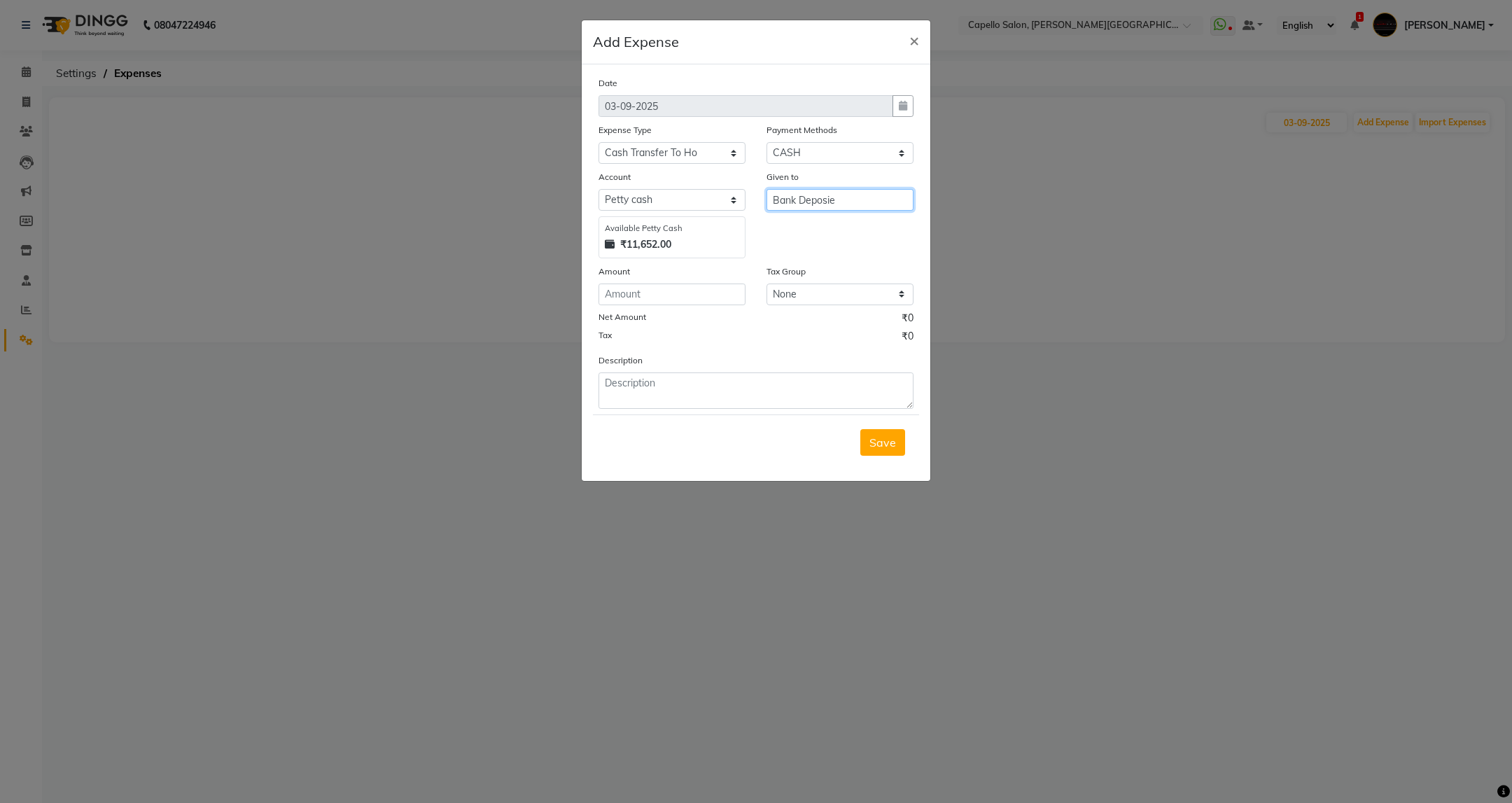
type input "Bank Deposie"
type input "9000"
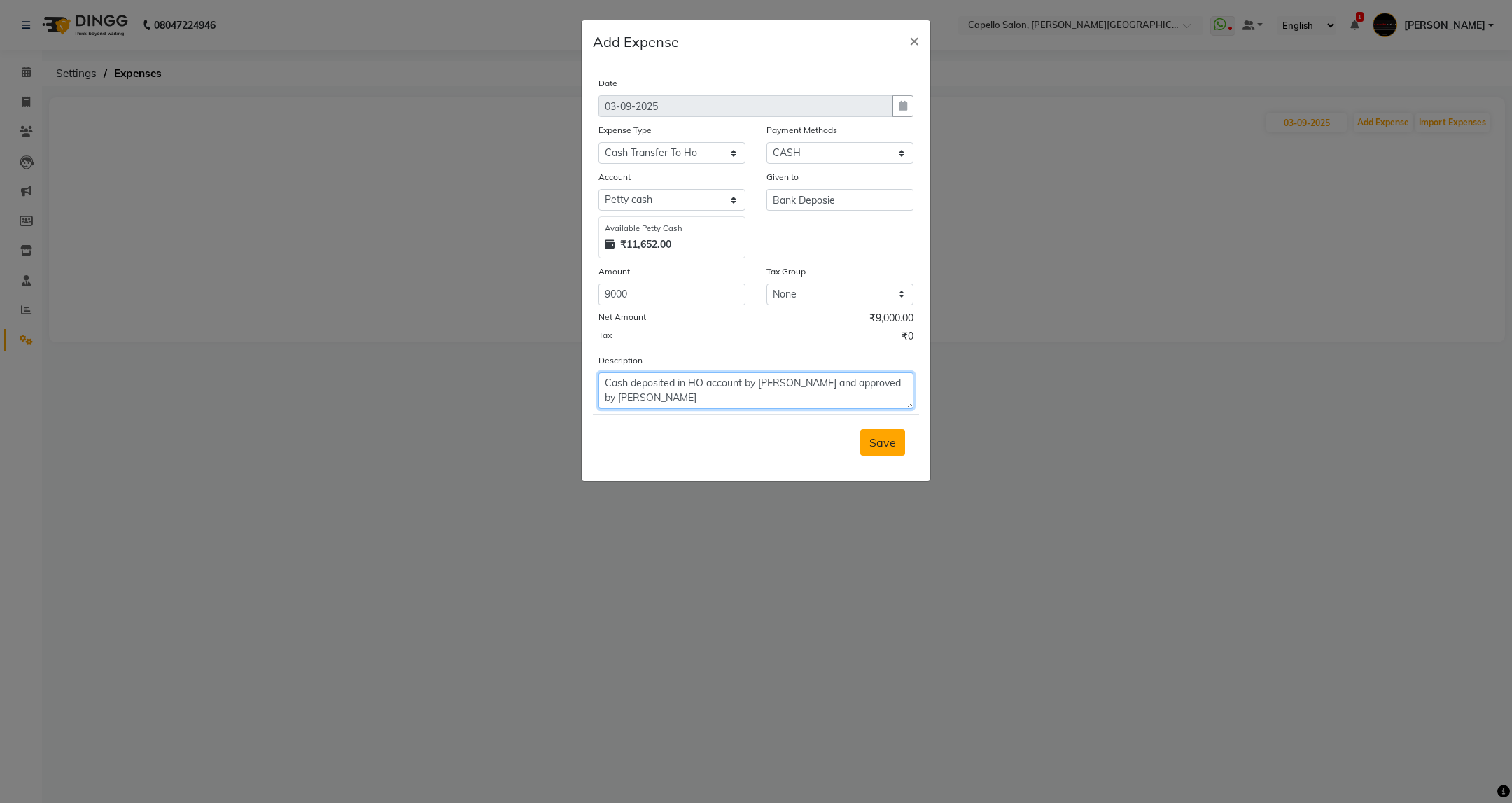
type textarea "Cash deposited in HO account by Rahul Sharma and approved by Mukesh Sir"
click at [886, 447] on span "Save" at bounding box center [883, 443] width 27 height 14
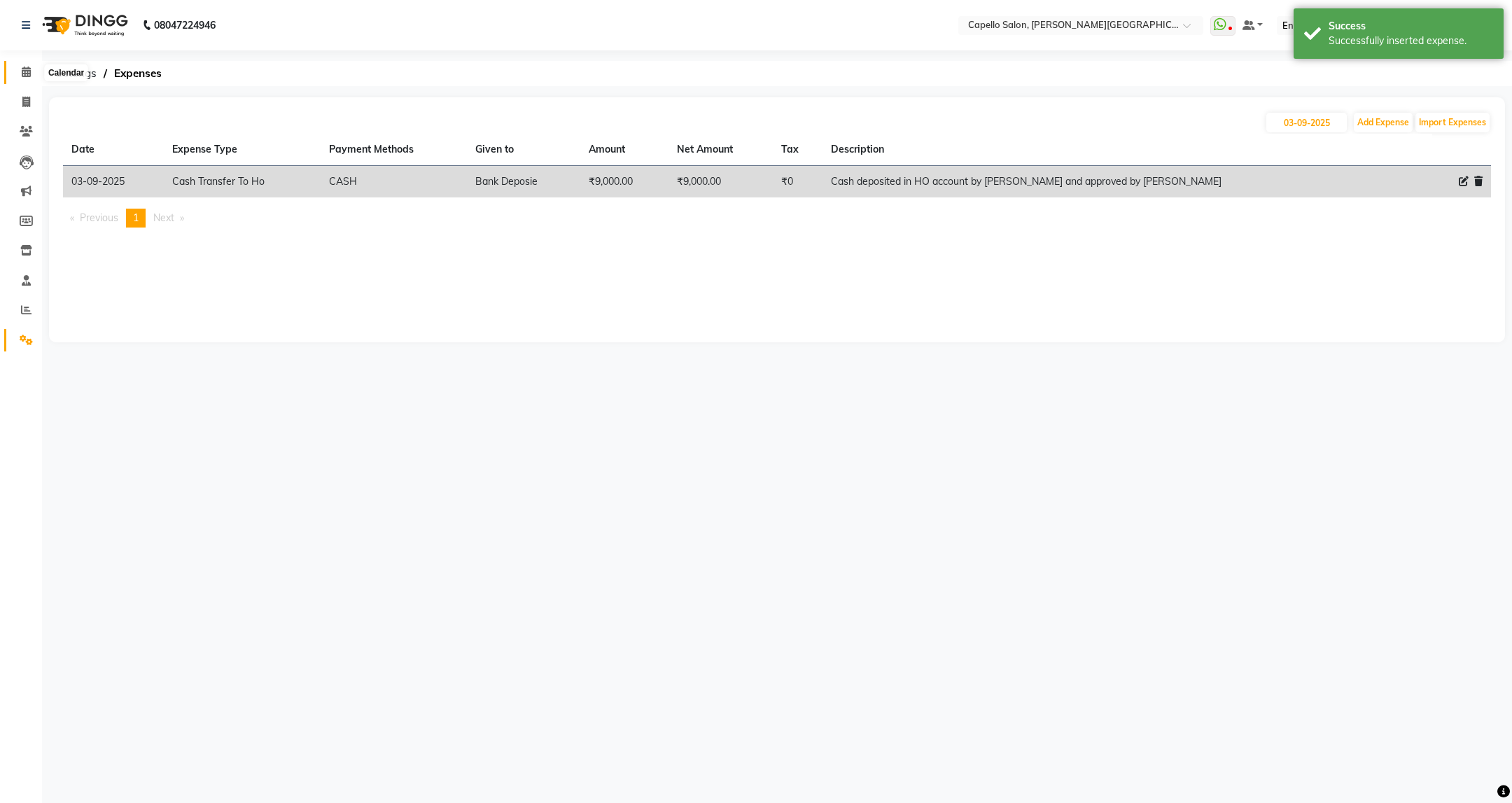
click at [14, 74] on span at bounding box center [26, 72] width 24 height 16
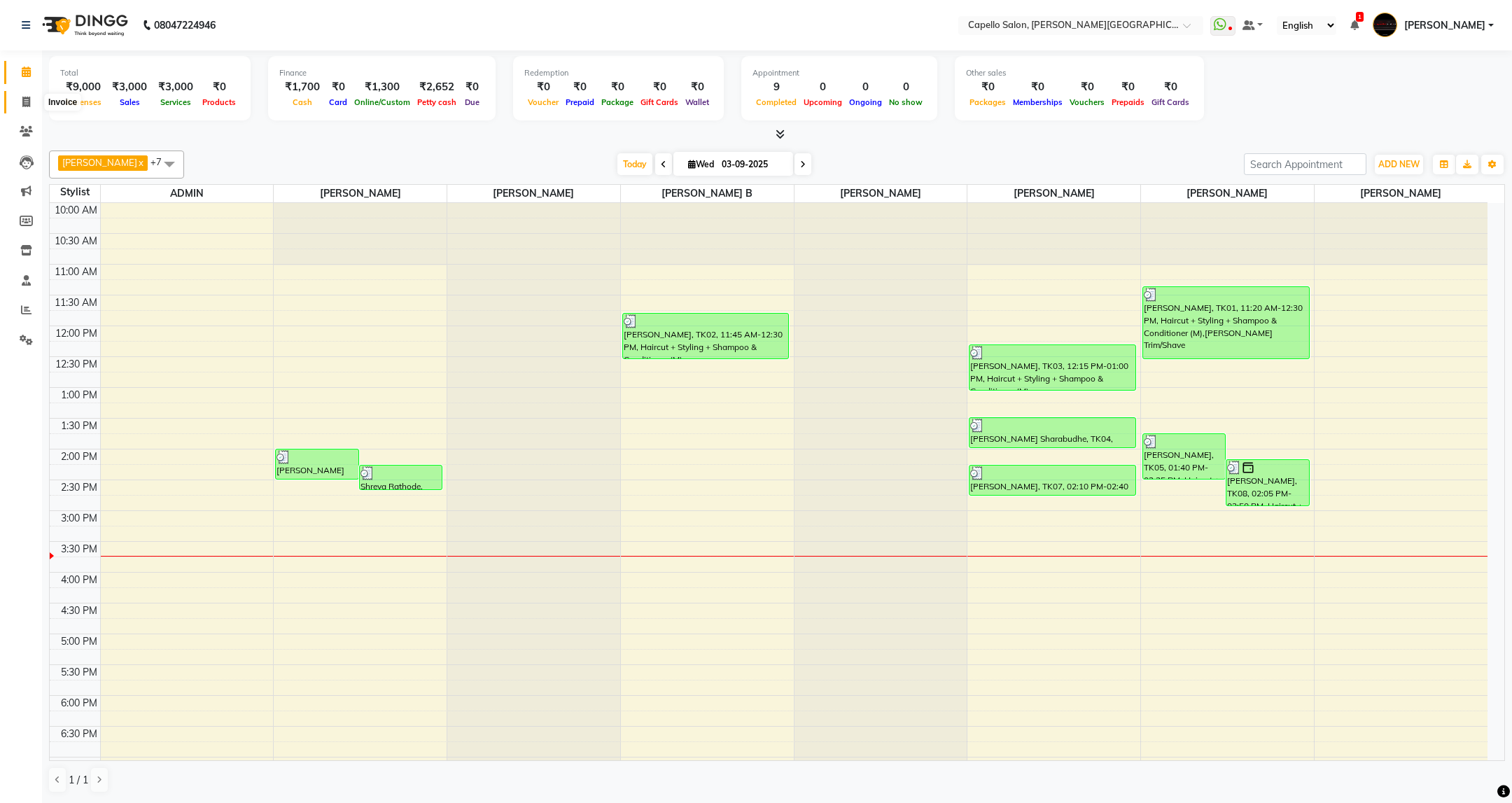
drag, startPoint x: 14, startPoint y: 107, endPoint x: 78, endPoint y: 99, distance: 64.5
click at [14, 107] on span at bounding box center [26, 103] width 24 height 16
select select "service"
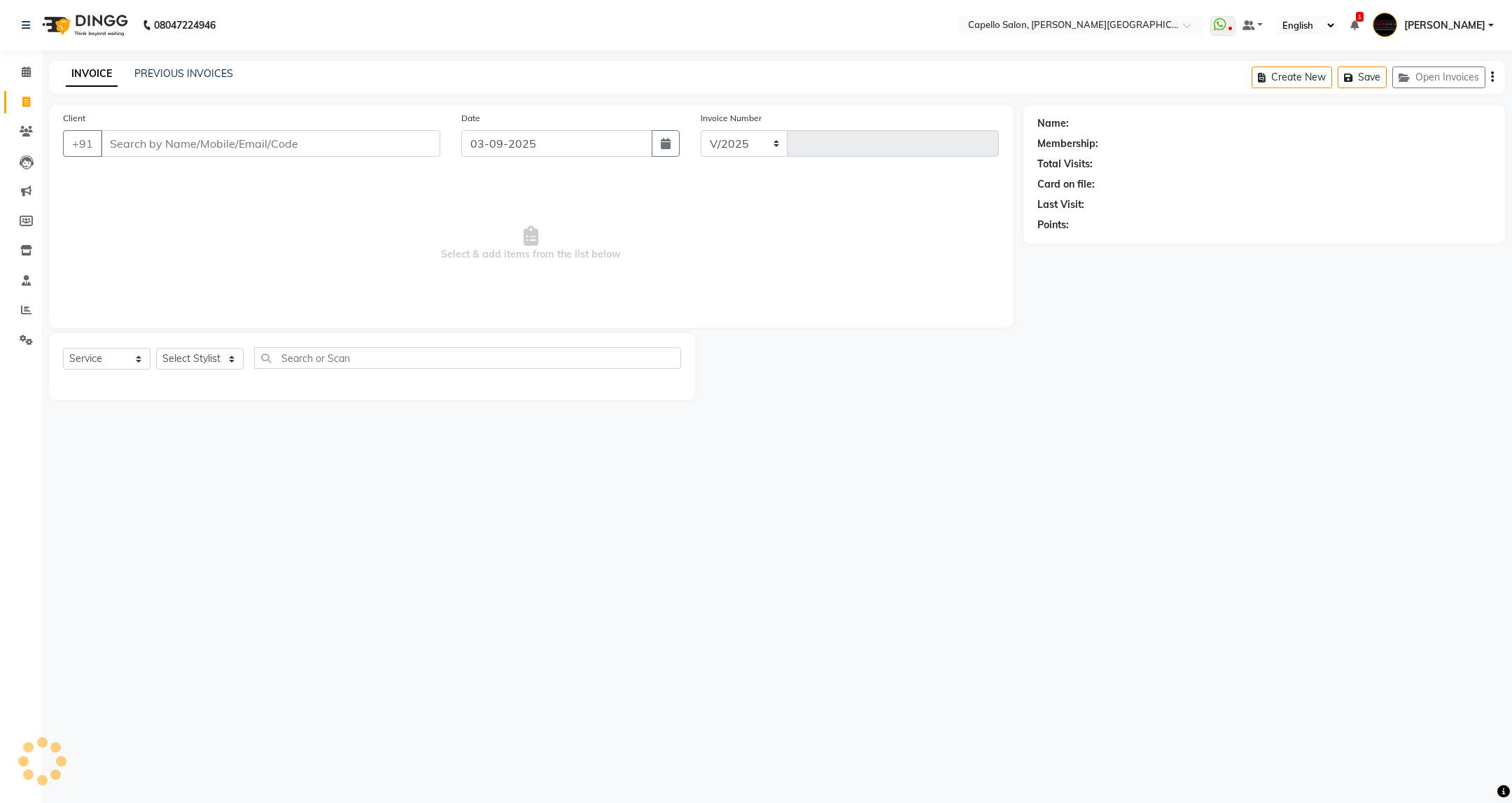
select select "811"
type input "3417"
click at [187, 76] on link "PREVIOUS INVOICES" at bounding box center [184, 73] width 99 height 12
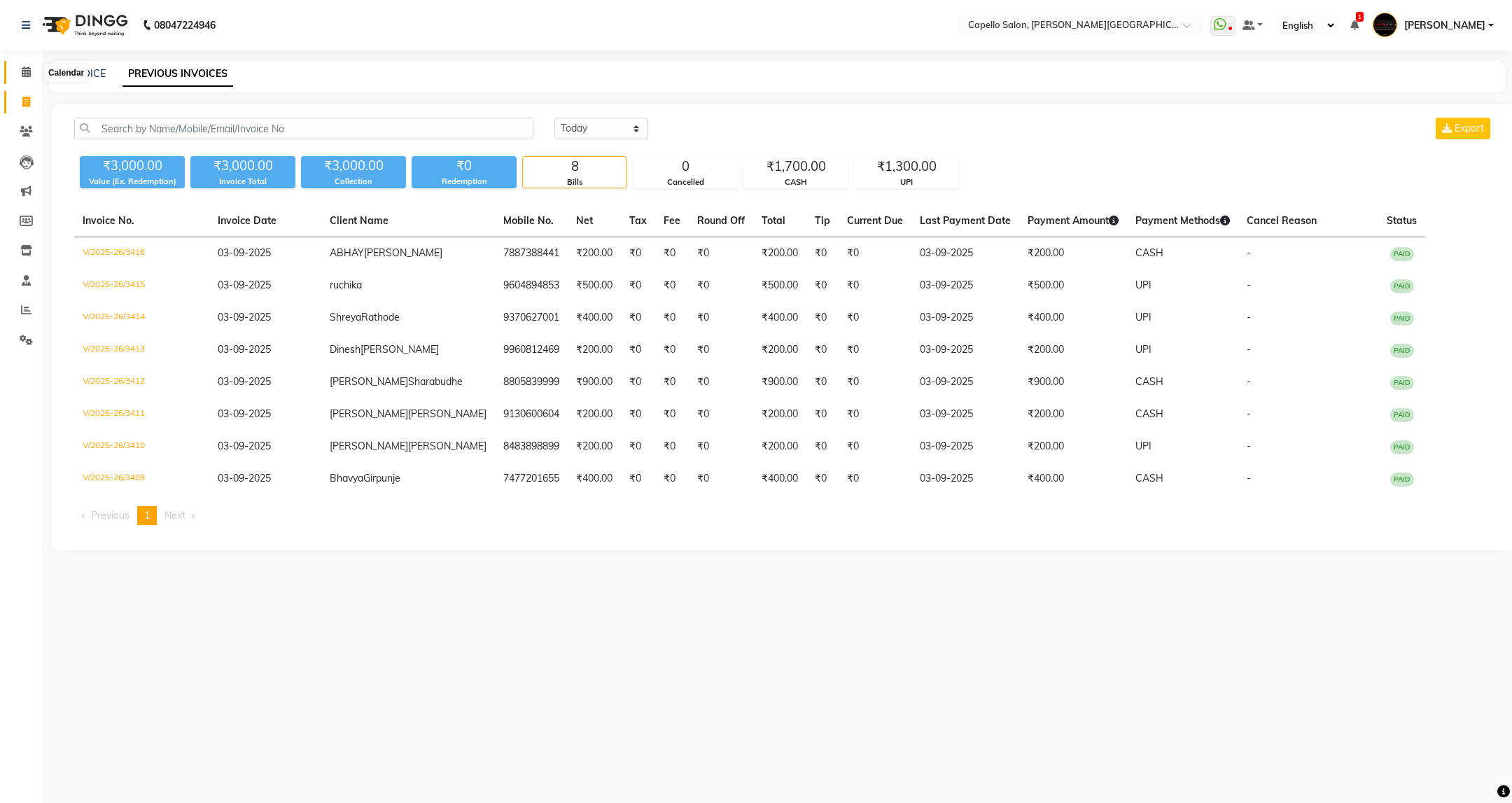
click at [28, 76] on icon at bounding box center [26, 72] width 9 height 11
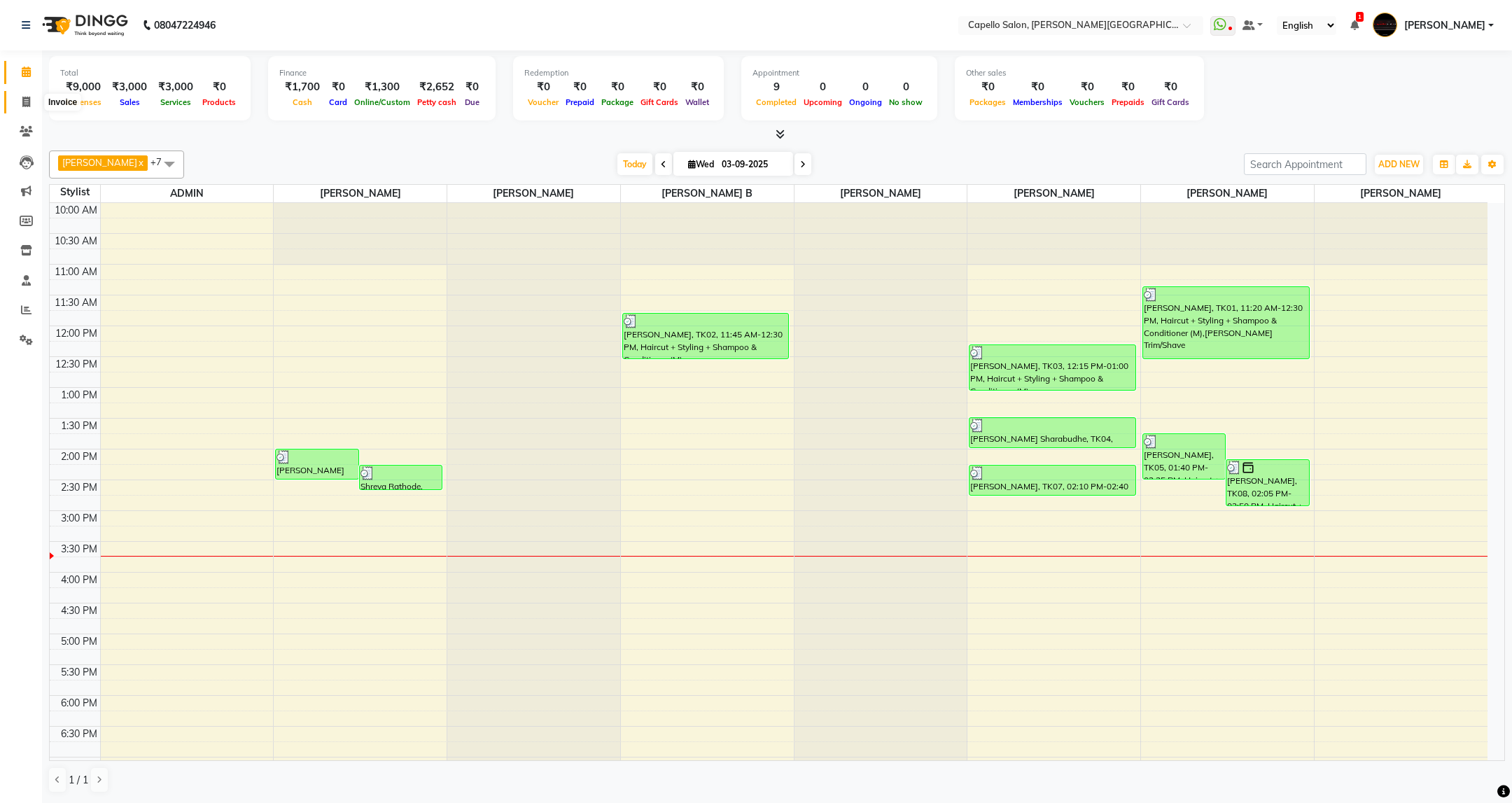
click at [15, 101] on span at bounding box center [26, 103] width 24 height 16
select select "service"
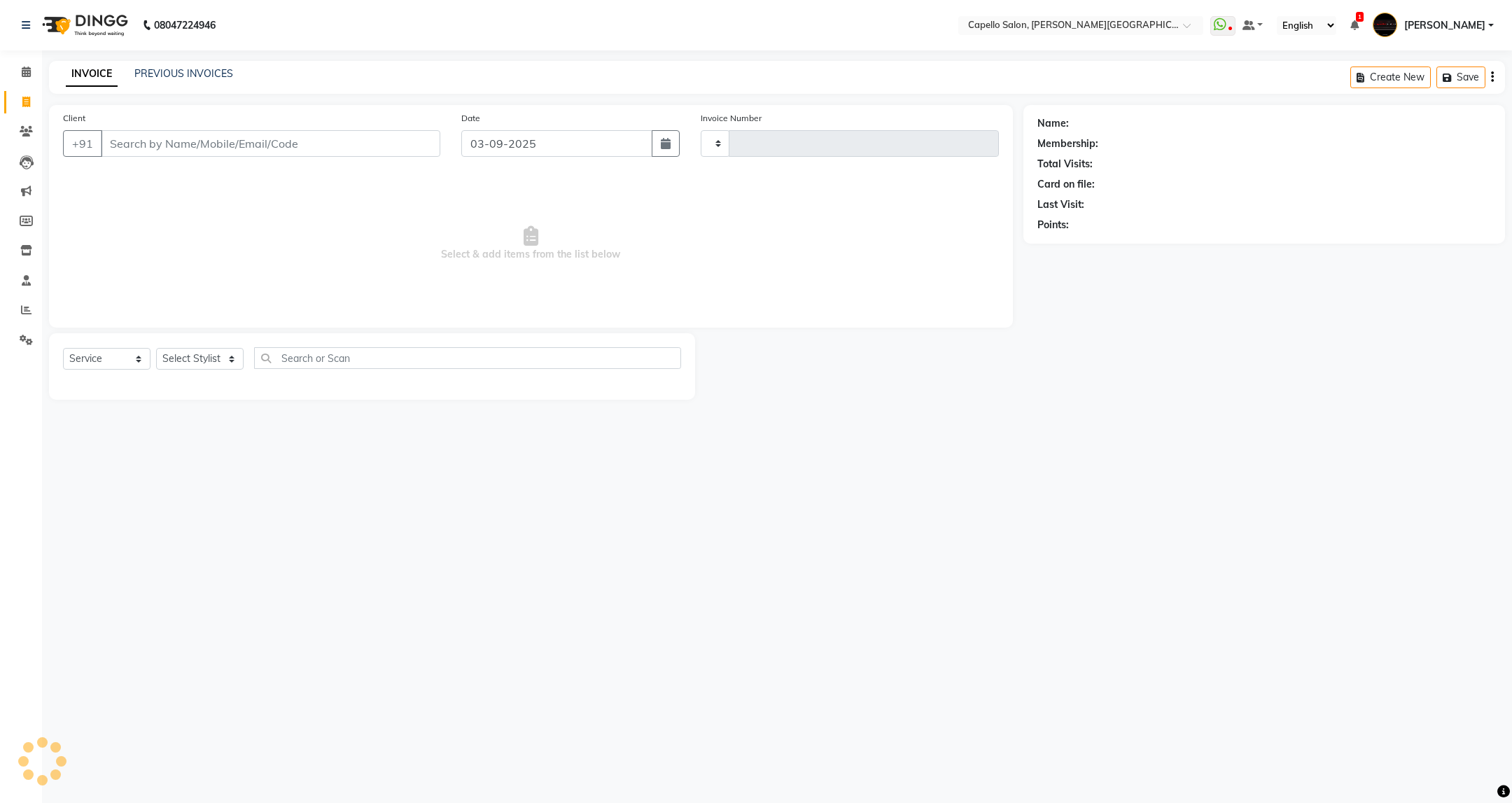
type input "3417"
select select "811"
click at [194, 68] on link "PREVIOUS INVOICES" at bounding box center [184, 73] width 99 height 12
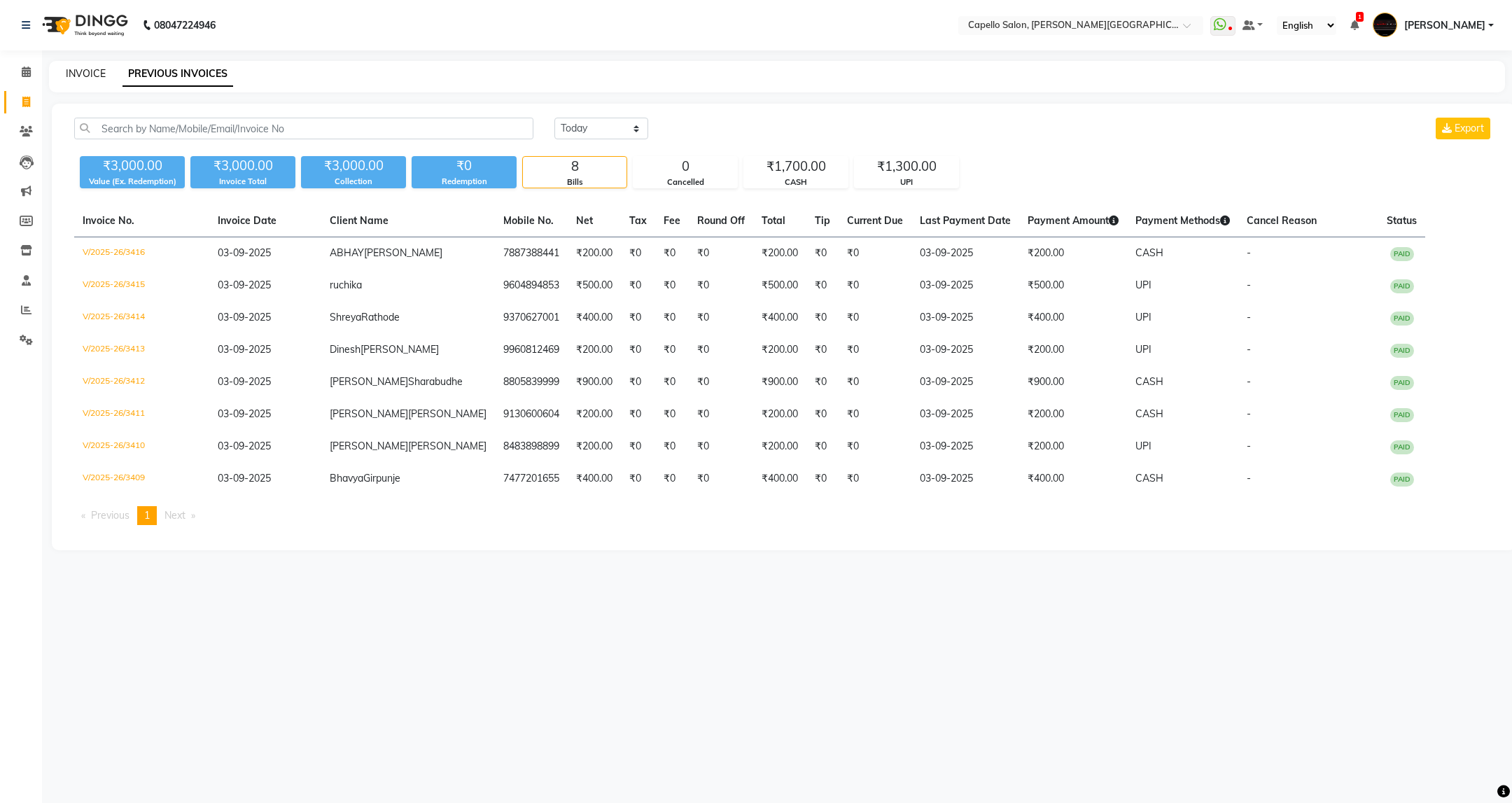
click at [66, 67] on link "INVOICE" at bounding box center [86, 73] width 40 height 12
select select "service"
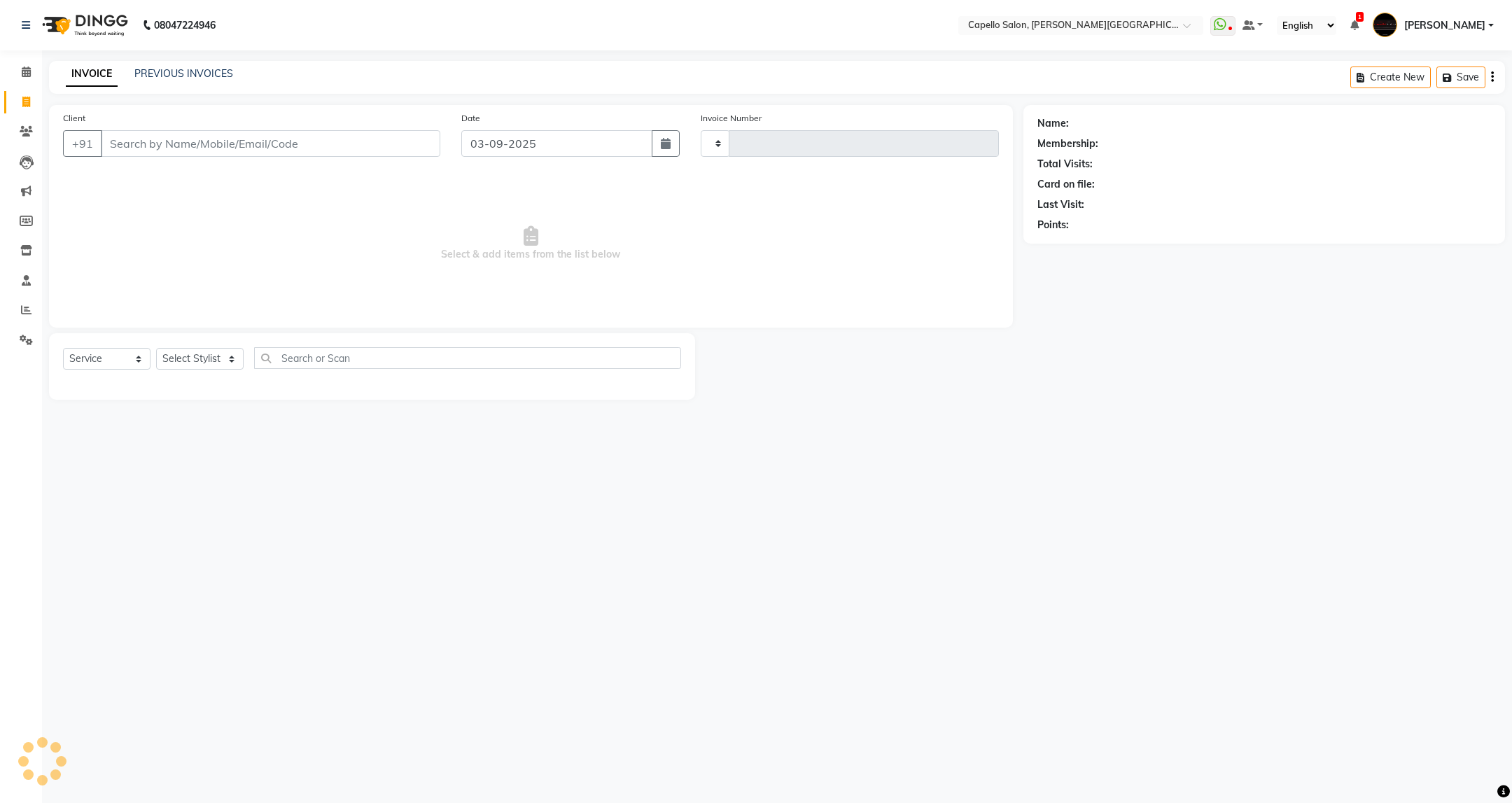
type input "3417"
select select "811"
click at [192, 360] on select "Select Stylist ADMIN [PERSON_NAME] [PERSON_NAME] [PERSON_NAME] [PERSON_NAME] (M…" at bounding box center [200, 359] width 87 height 21
select select "84517"
click at [156, 349] on select "Select Stylist ADMIN [PERSON_NAME] [PERSON_NAME] [PERSON_NAME] [PERSON_NAME] (M…" at bounding box center [200, 359] width 87 height 21
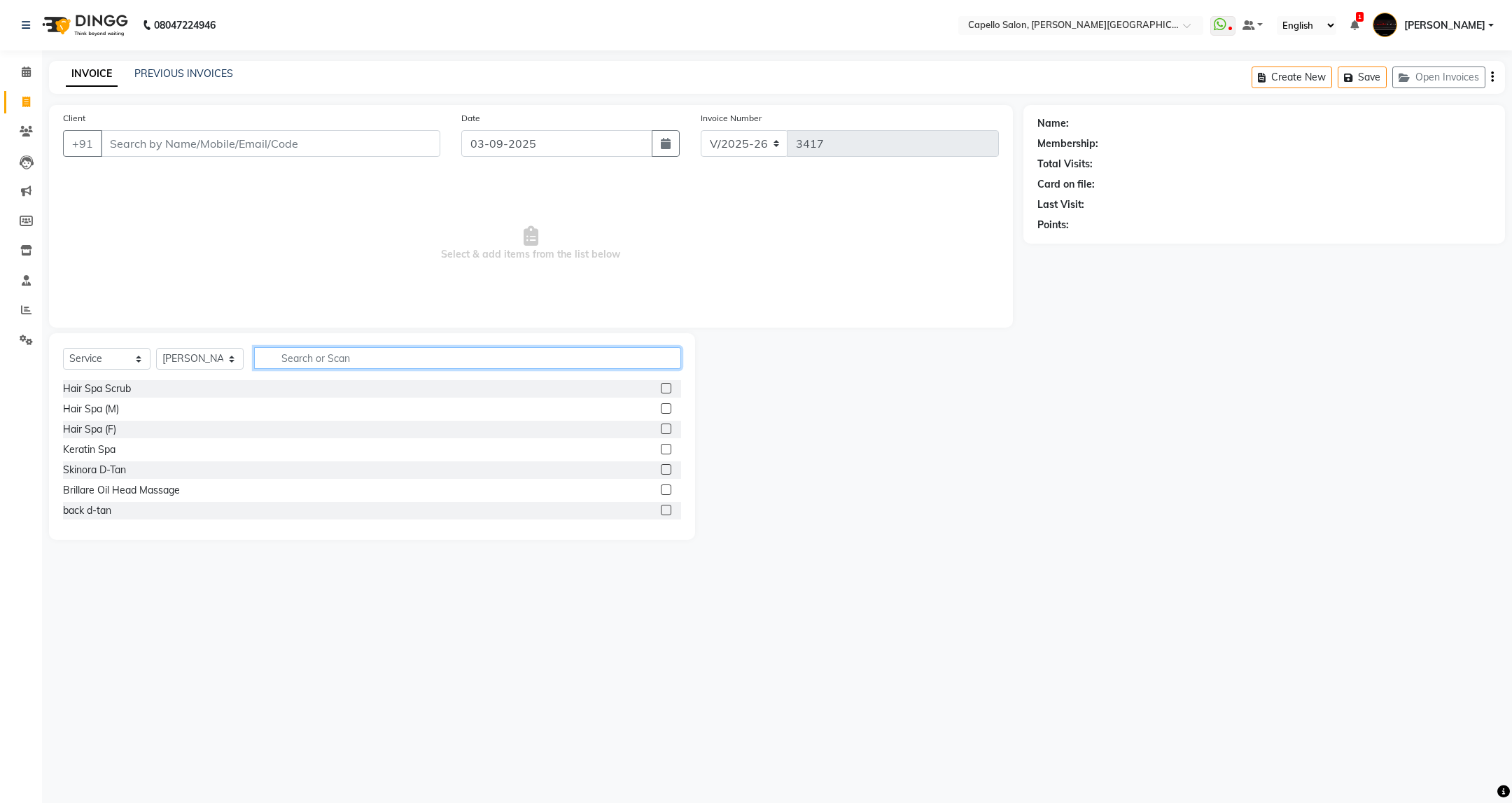
click at [382, 364] on input "text" at bounding box center [468, 358] width 427 height 21
type input "cut"
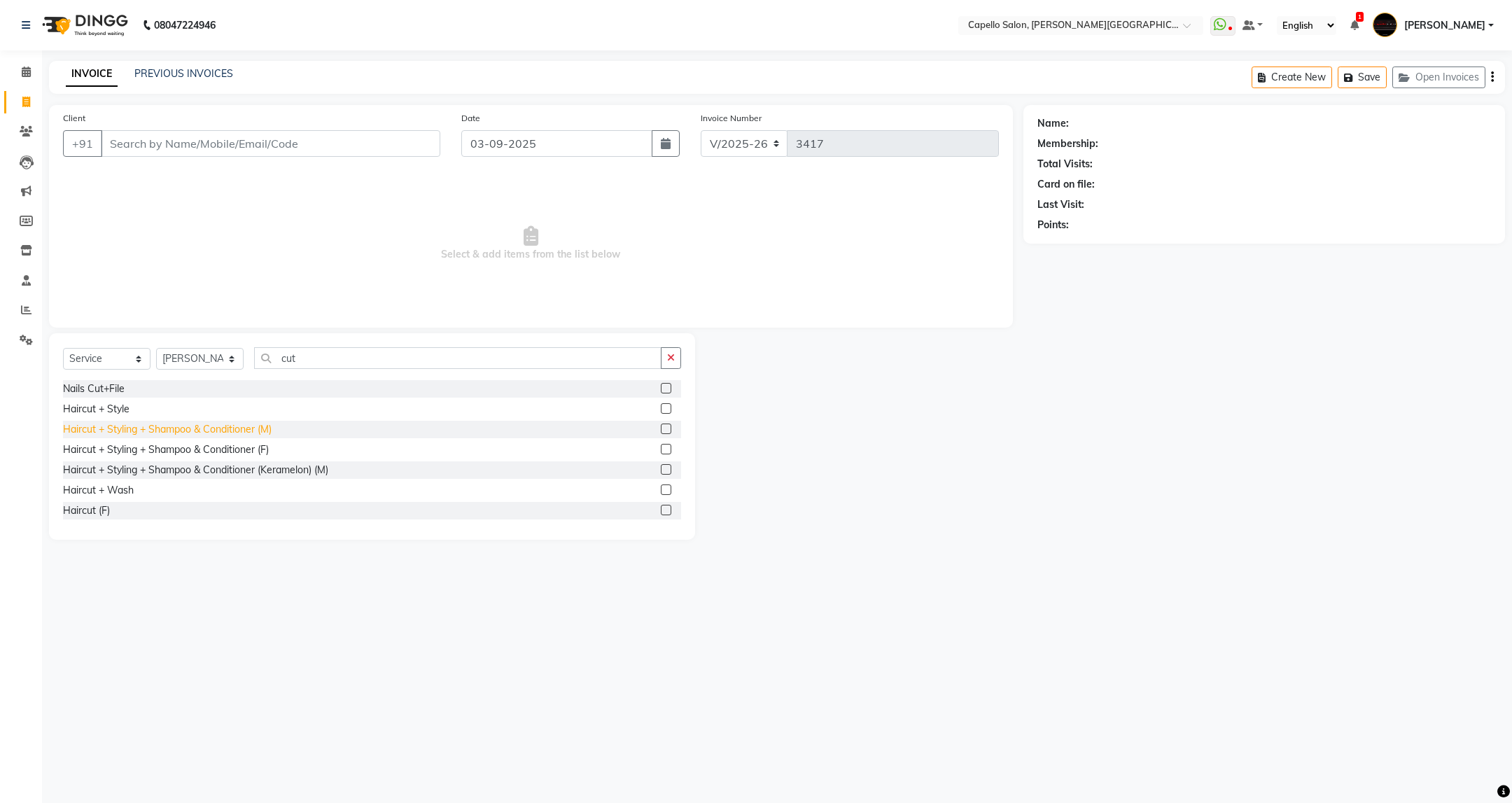
click at [208, 426] on div "Haircut + Styling + Shampoo & Conditioner (M)" at bounding box center [168, 429] width 209 height 14
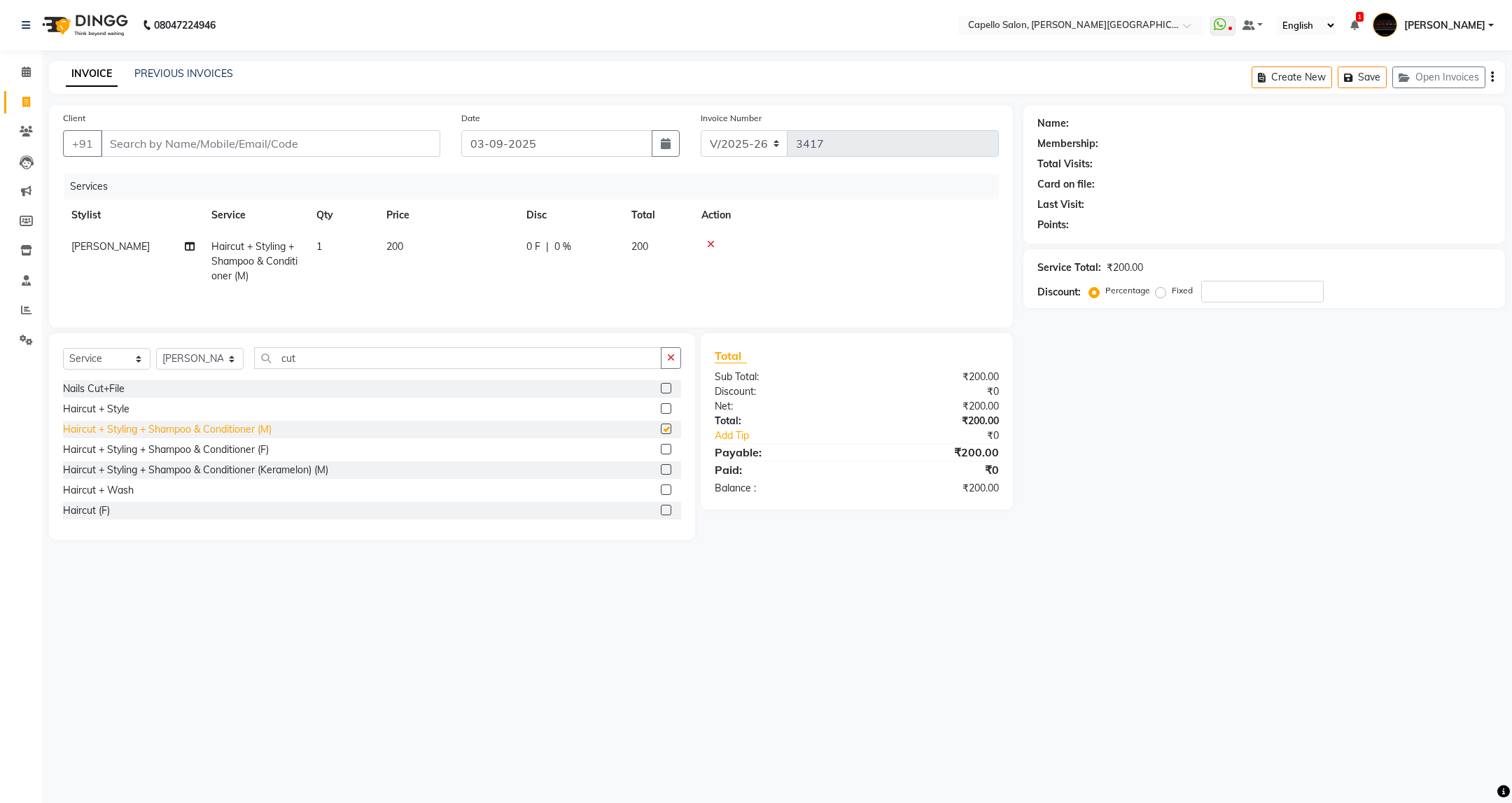
checkbox input "false"
click at [307, 139] on input "Client" at bounding box center [270, 144] width 339 height 27
click at [346, 149] on input "Client" at bounding box center [270, 144] width 339 height 27
type input "7"
type input "0"
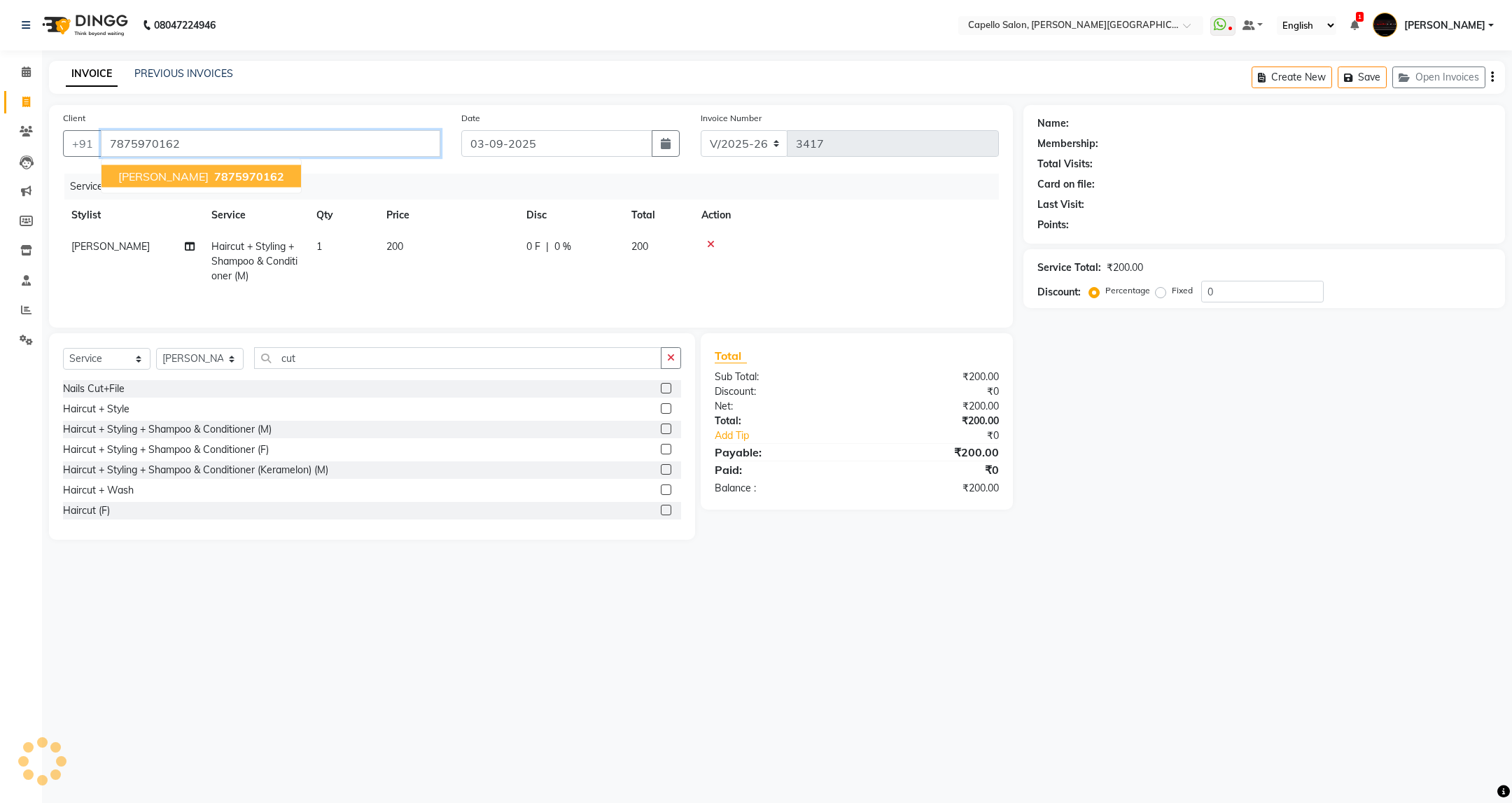
type input "7875970162"
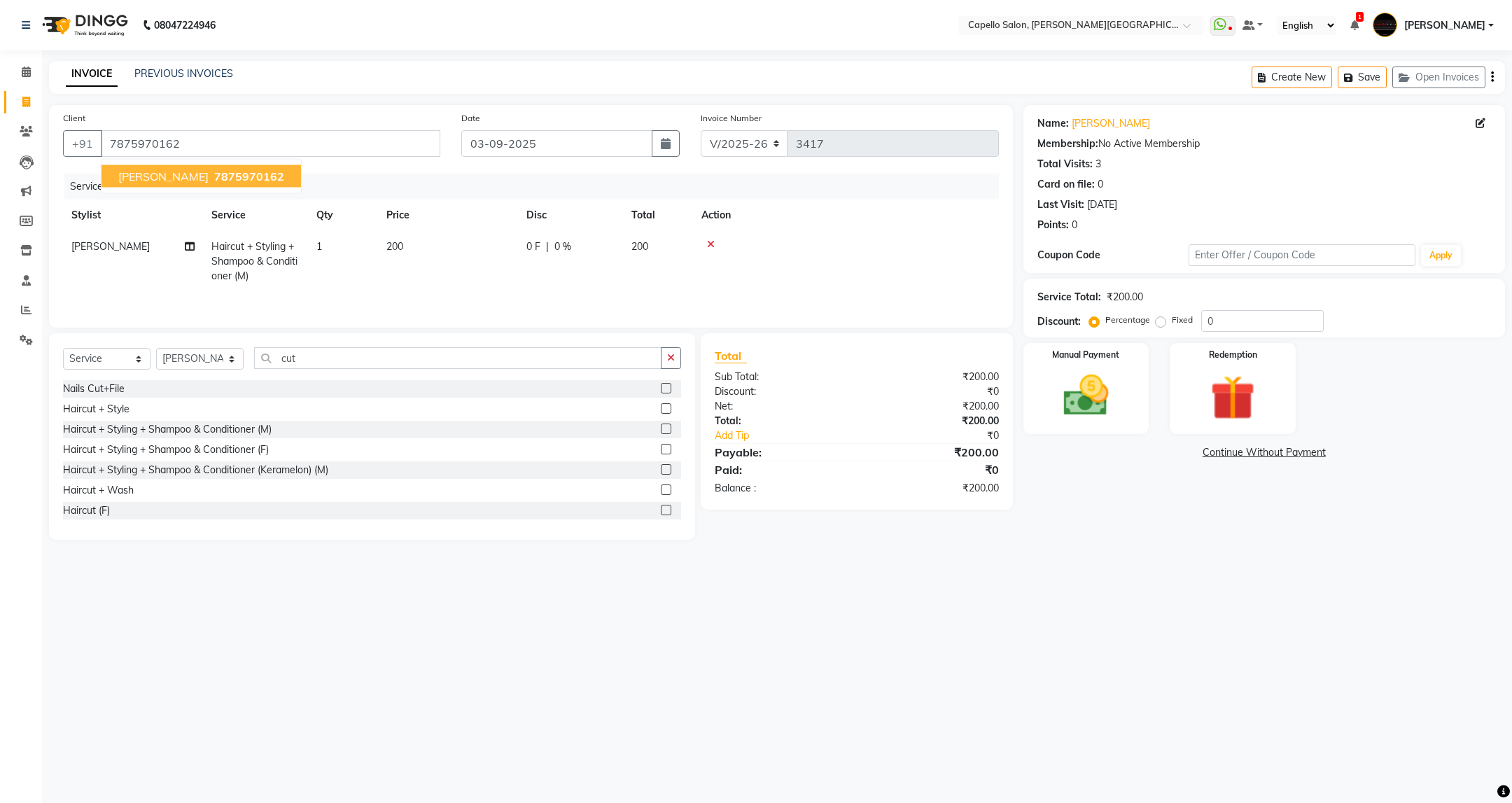
click at [1095, 626] on div "08047224946 Select Location × Capello Salon, Trimurti Nagar WhatsApp Status ✕ S…" at bounding box center [756, 402] width 1512 height 803
click at [1101, 411] on img at bounding box center [1085, 395] width 76 height 54
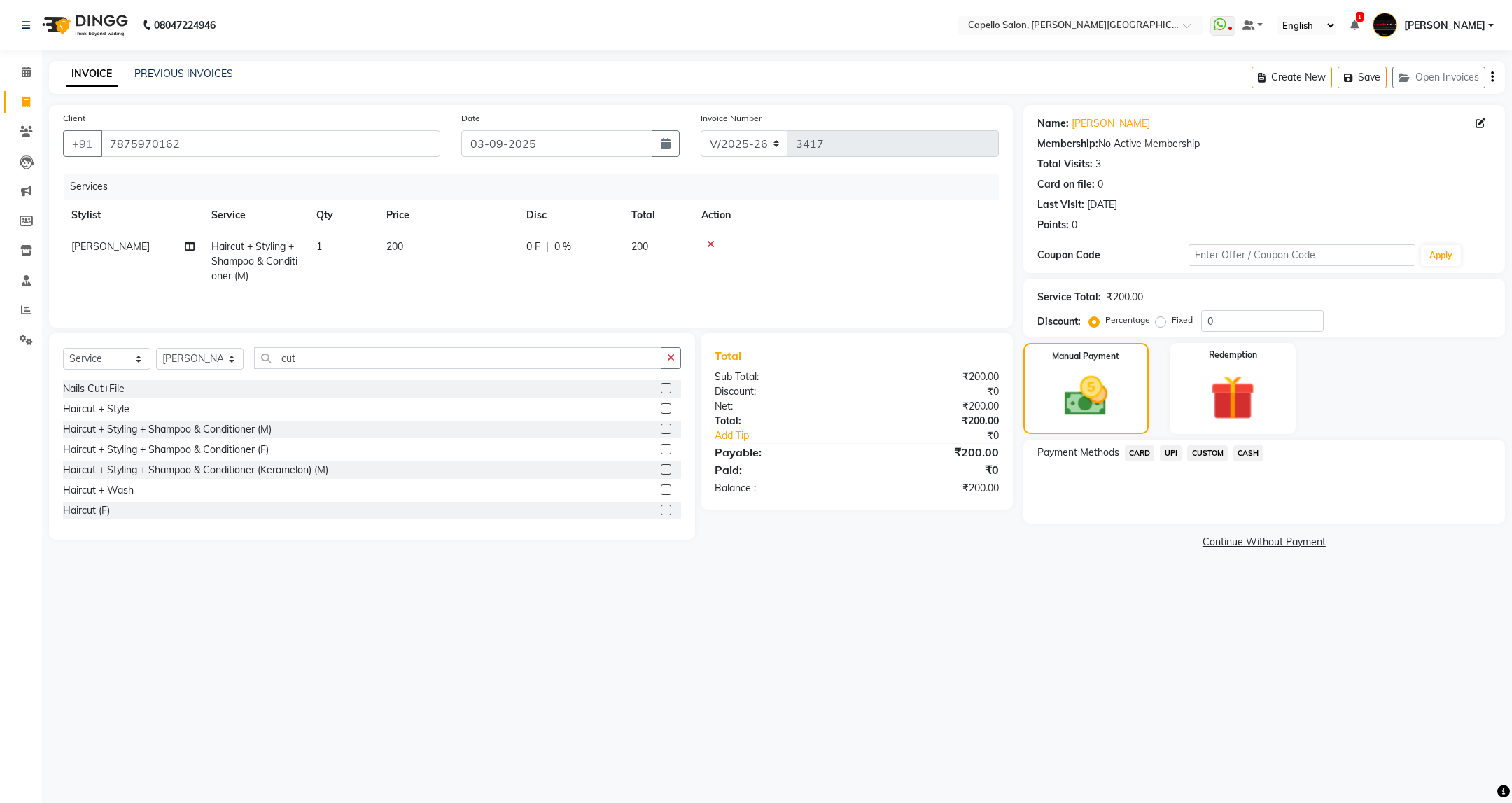
click at [1176, 453] on span "UPI" at bounding box center [1171, 453] width 21 height 16
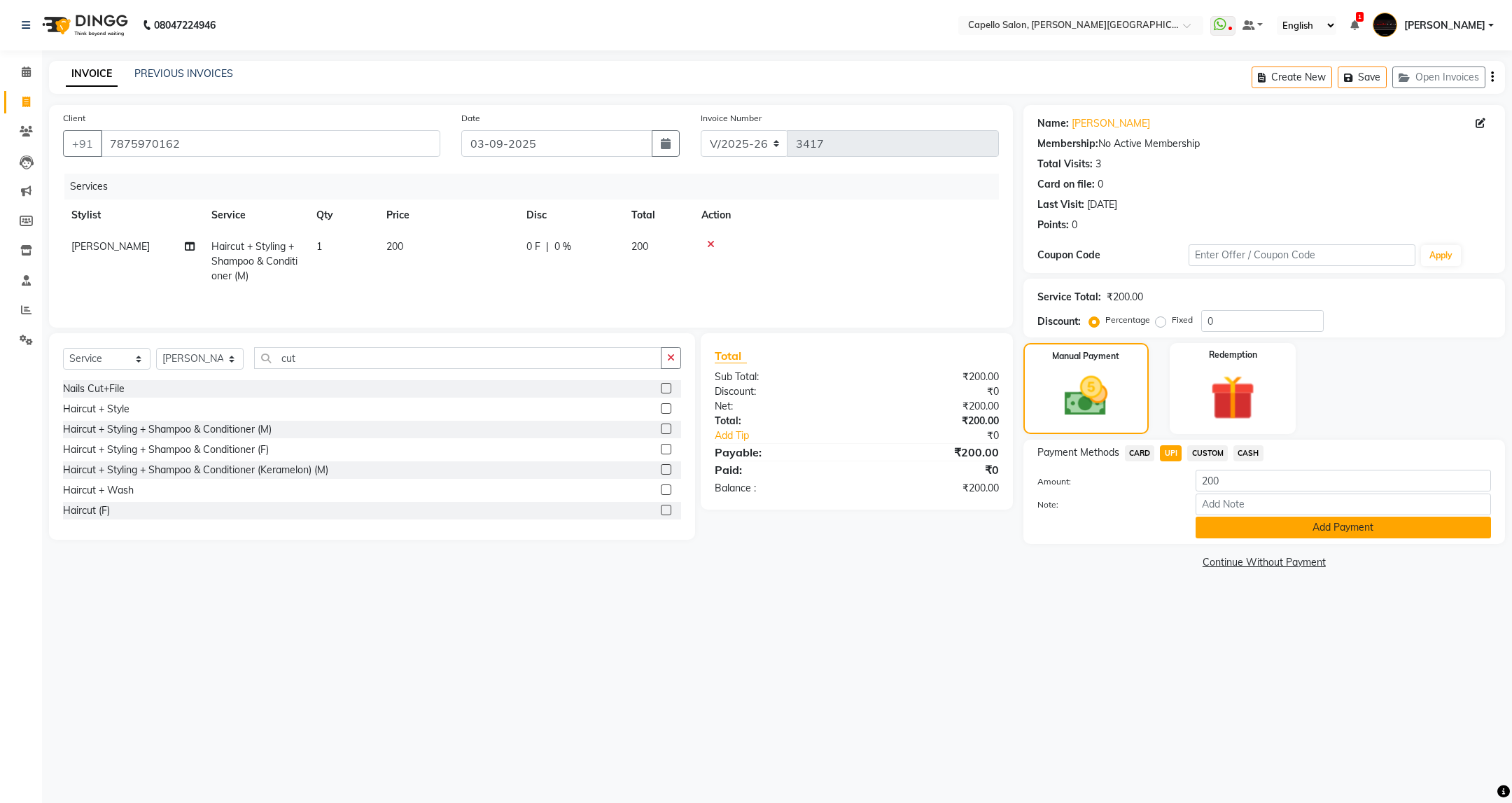
click at [1313, 536] on button "Add Payment" at bounding box center [1343, 527] width 295 height 21
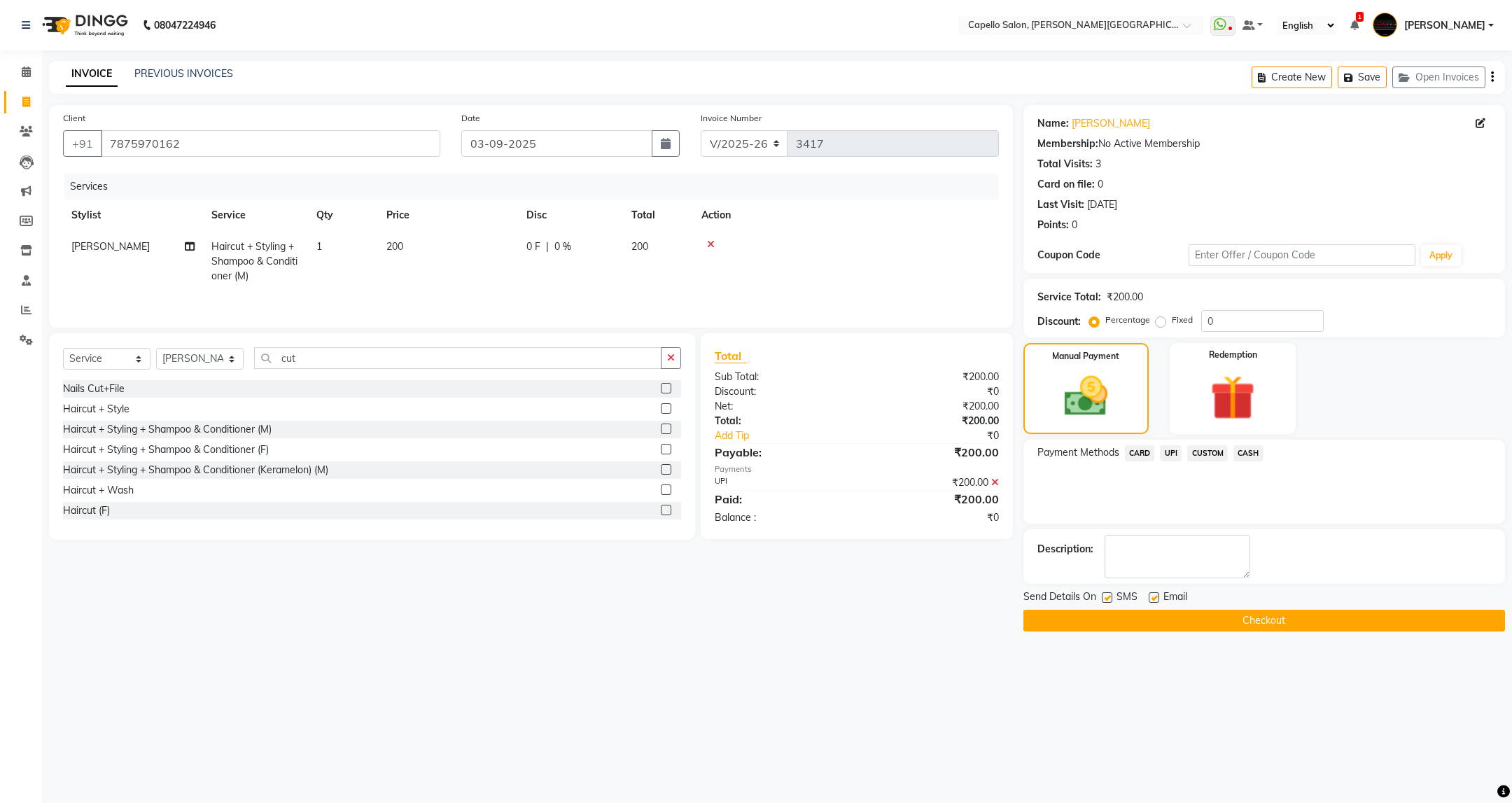
click at [1294, 621] on button "Checkout" at bounding box center [1265, 620] width 482 height 21
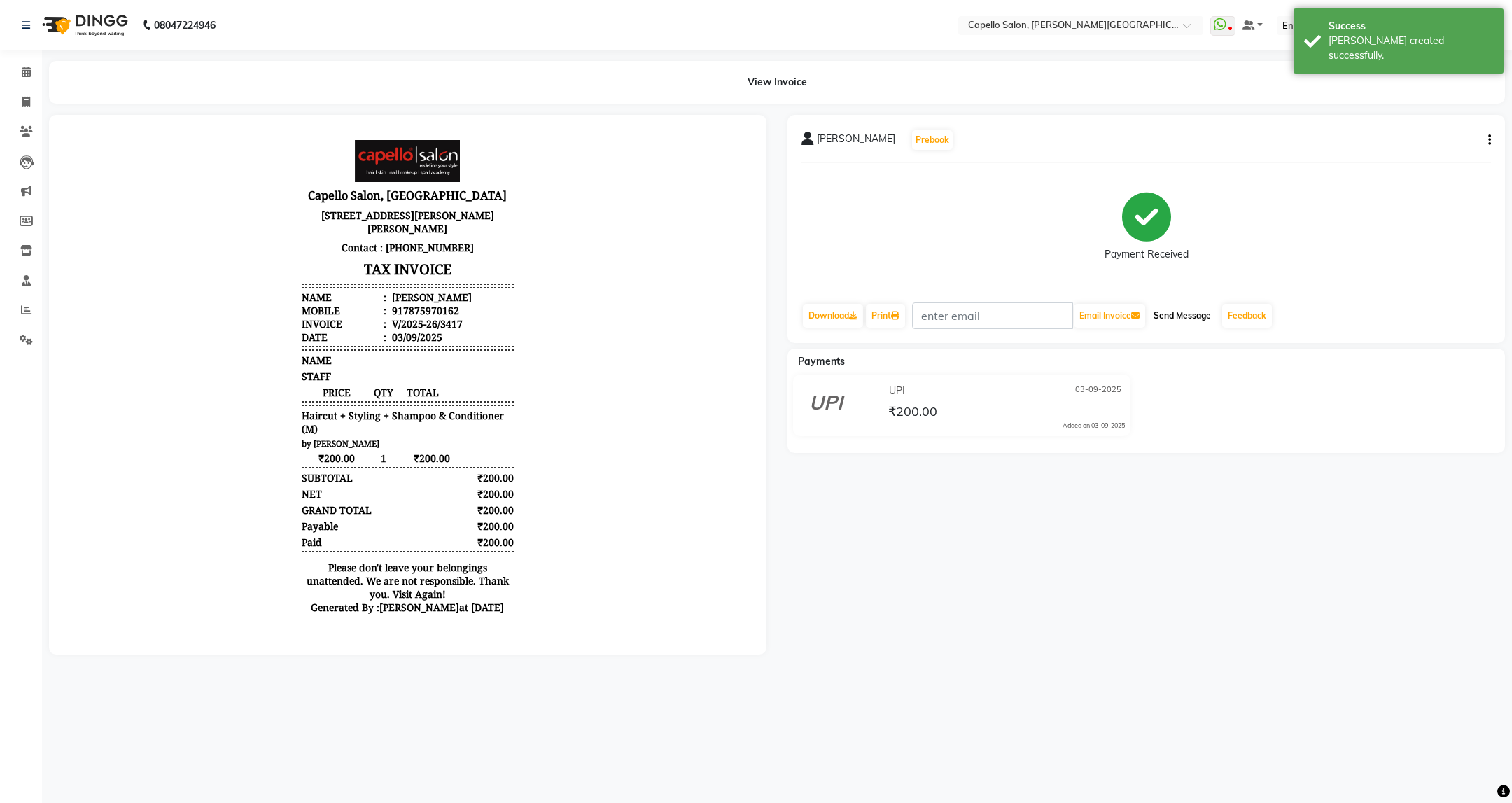
click at [1193, 319] on button "Send Message" at bounding box center [1182, 315] width 69 height 24
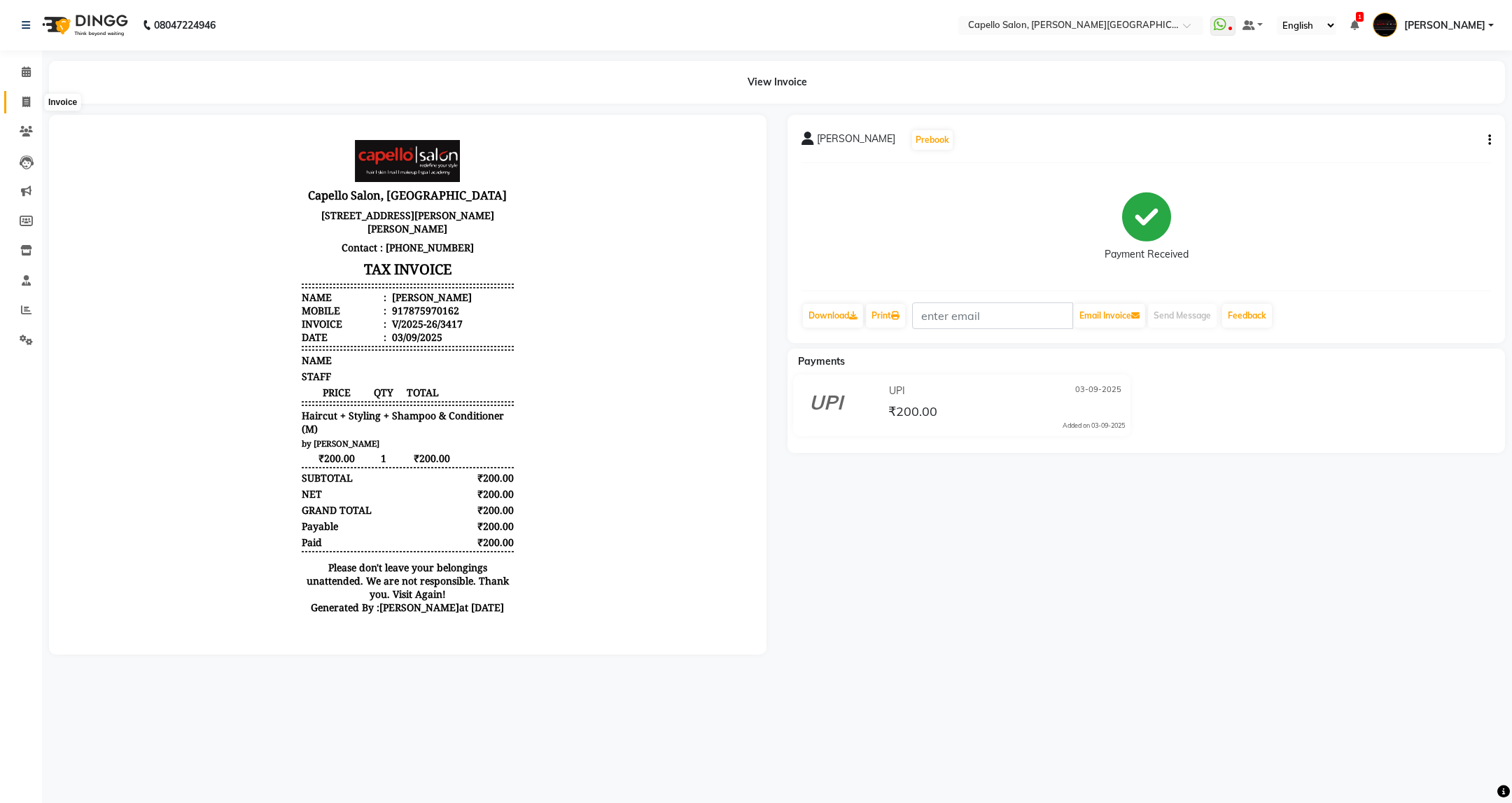
click at [21, 108] on span at bounding box center [26, 103] width 24 height 16
select select "service"
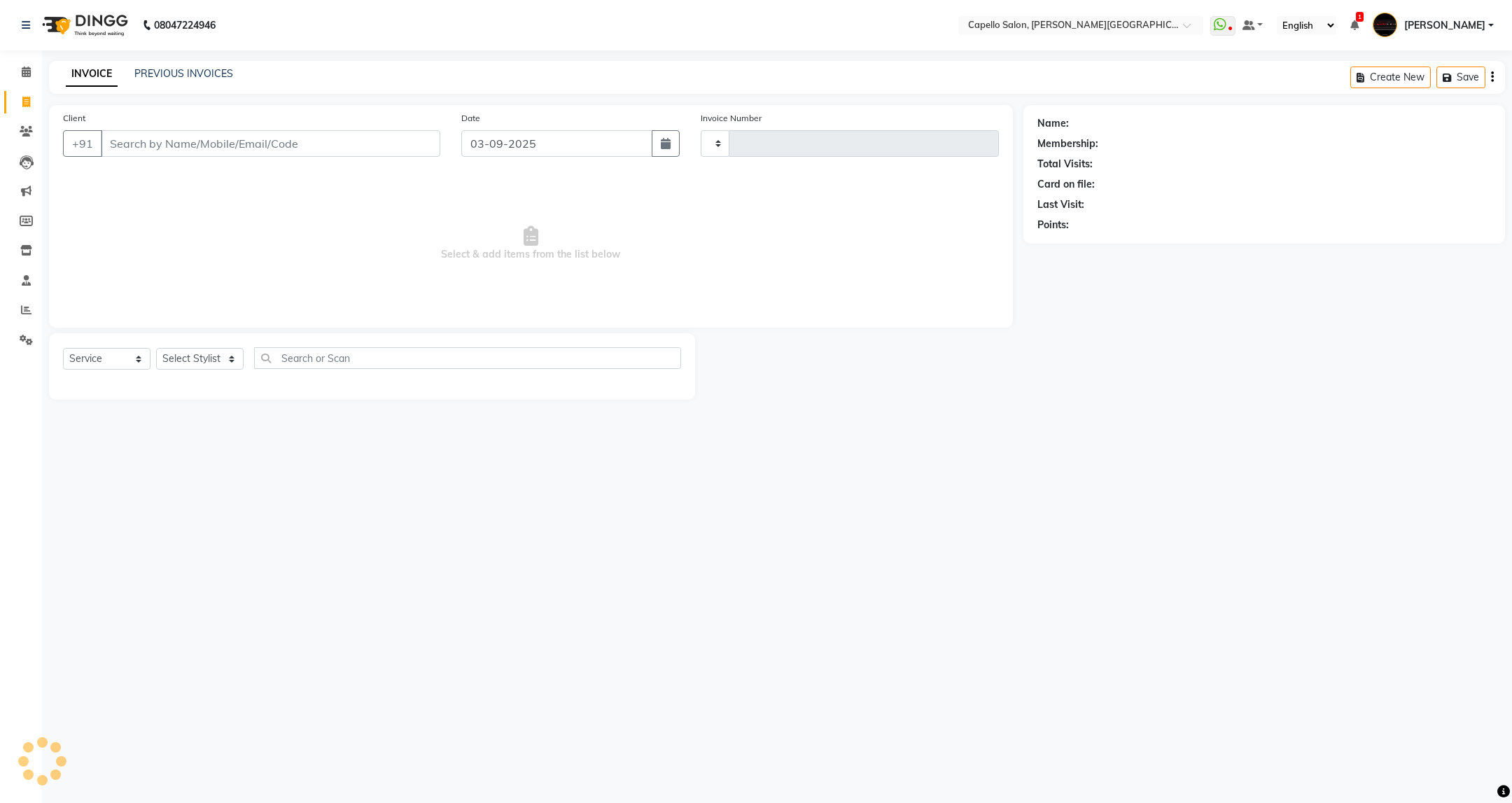
type input "3418"
select select "811"
click at [206, 361] on select "Select Stylist" at bounding box center [200, 359] width 87 height 21
select select "50699"
click at [156, 349] on select "Select Stylist ADMIN [PERSON_NAME] [PERSON_NAME] [PERSON_NAME] [PERSON_NAME] (M…" at bounding box center [200, 359] width 87 height 21
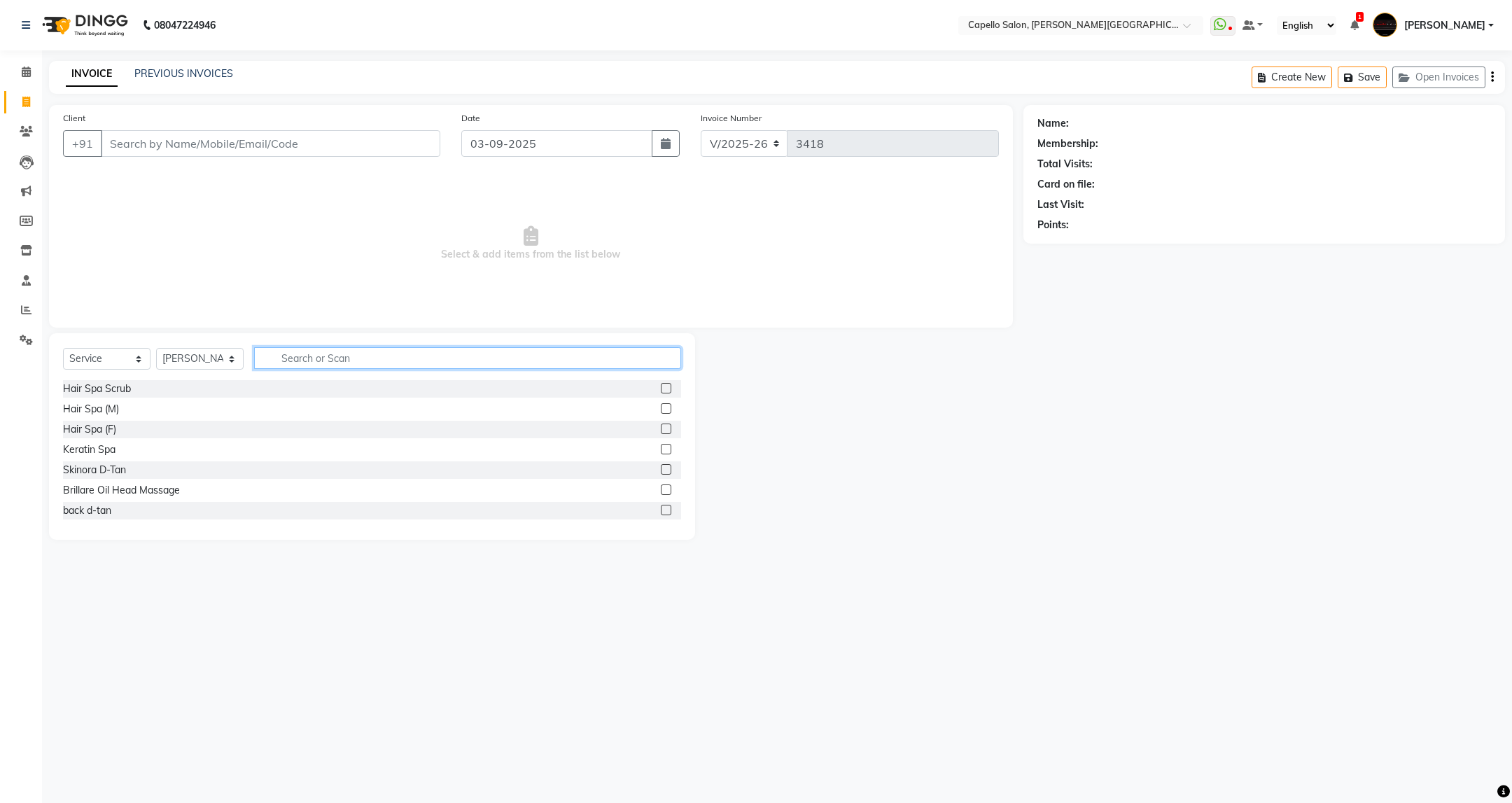
click at [406, 363] on input "text" at bounding box center [468, 358] width 427 height 21
type input "cut"
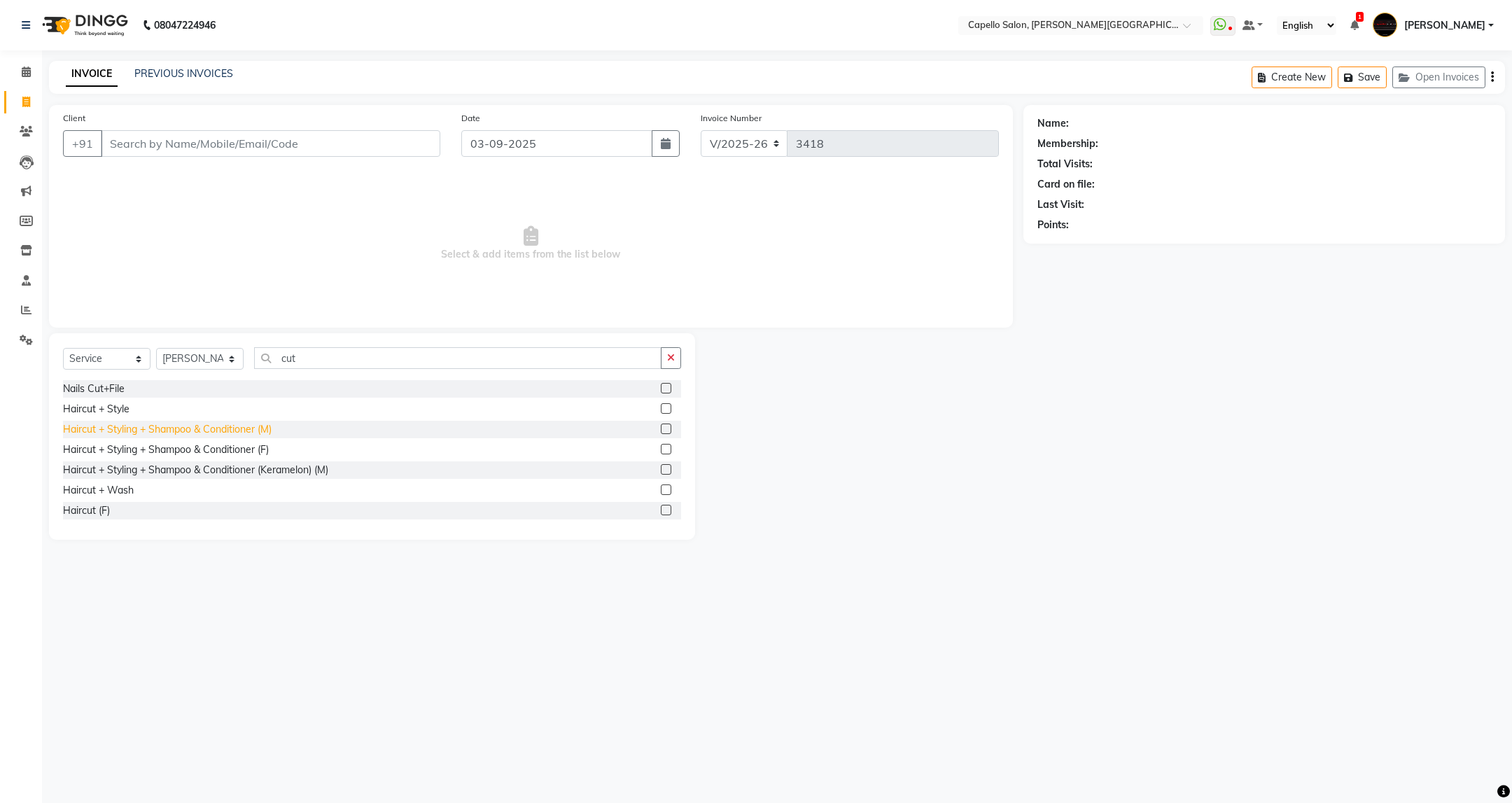
click at [269, 424] on div "Haircut + Styling + Shampoo & Conditioner (M)" at bounding box center [168, 429] width 209 height 14
checkbox input "false"
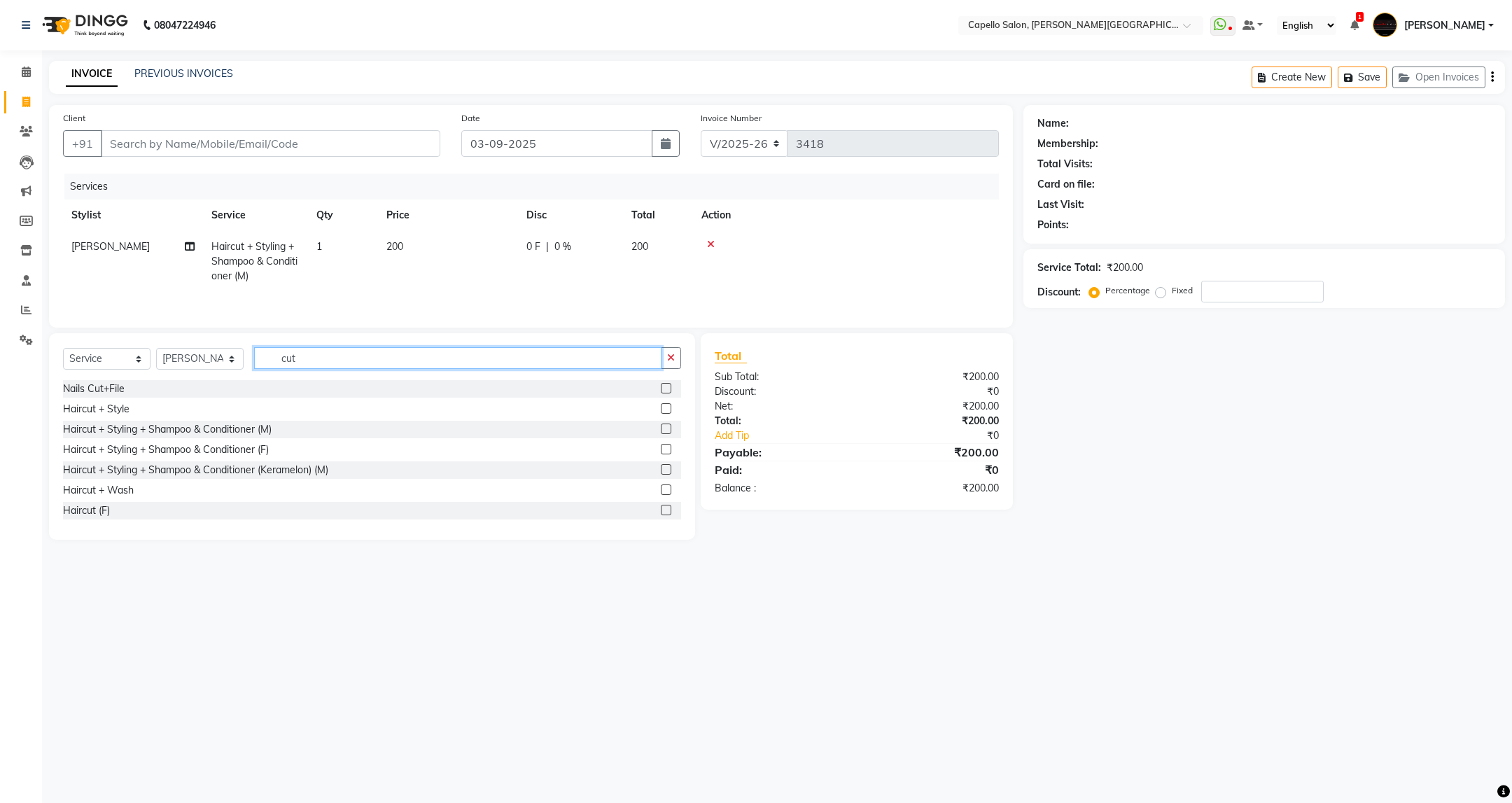
click at [328, 368] on input "cut" at bounding box center [458, 358] width 407 height 21
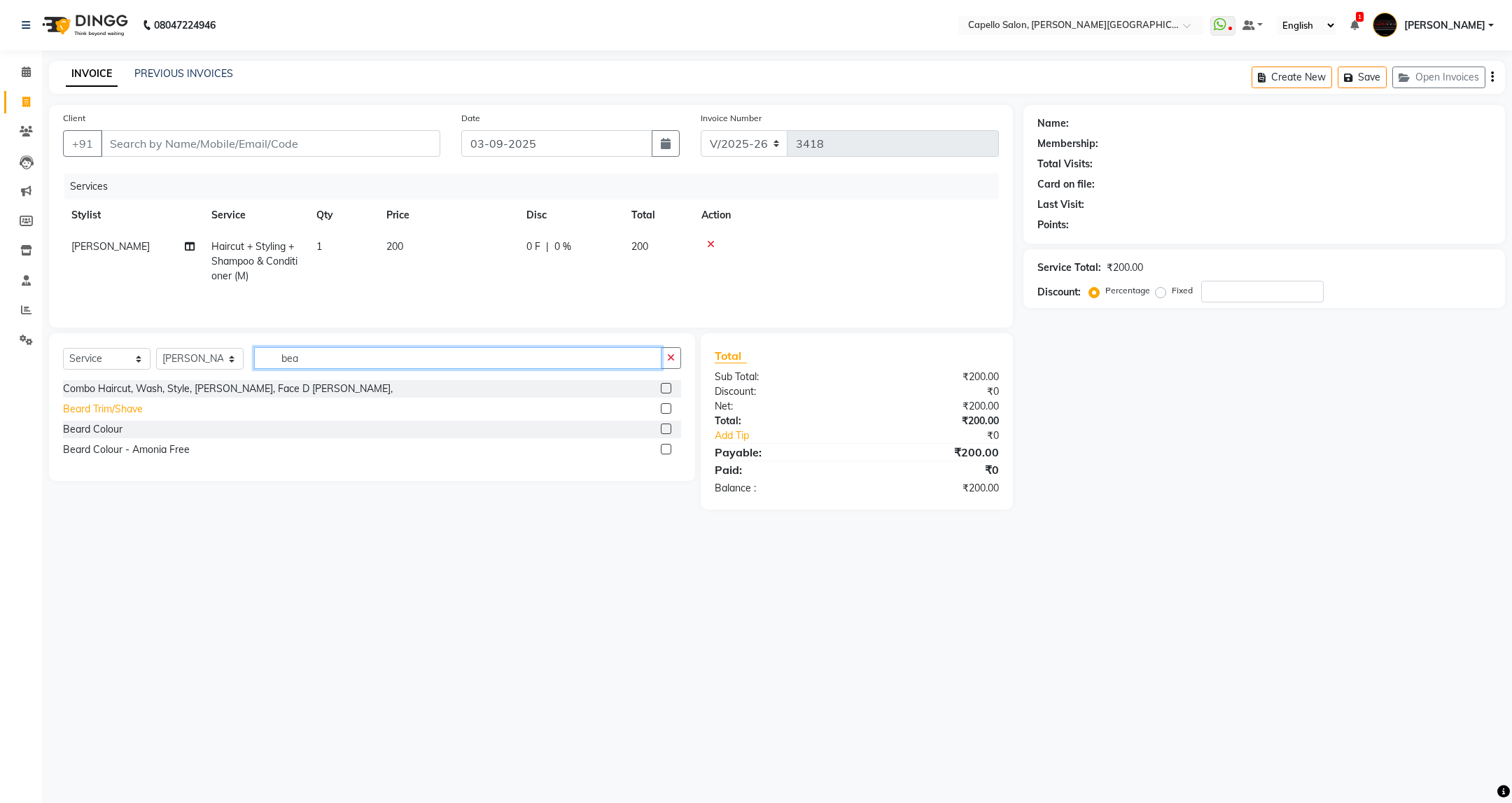
type input "bea"
click at [137, 417] on div "Beard Trim/Shave" at bounding box center [103, 409] width 79 height 14
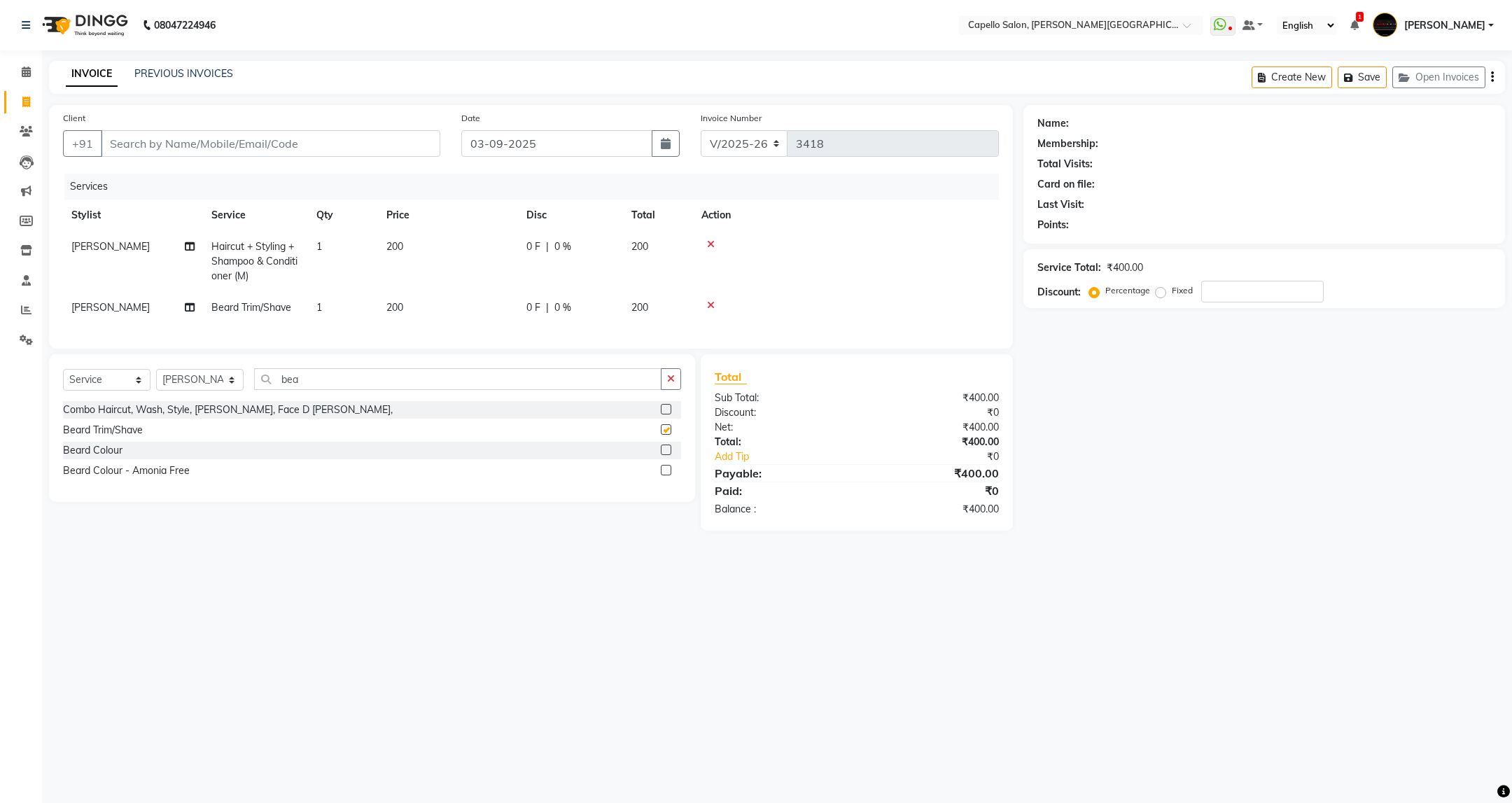
checkbox input "false"
click at [353, 128] on div "Client +91" at bounding box center [252, 139] width 398 height 57
click at [352, 147] on input "Client" at bounding box center [270, 144] width 339 height 27
click at [261, 141] on input "Client" at bounding box center [270, 144] width 339 height 27
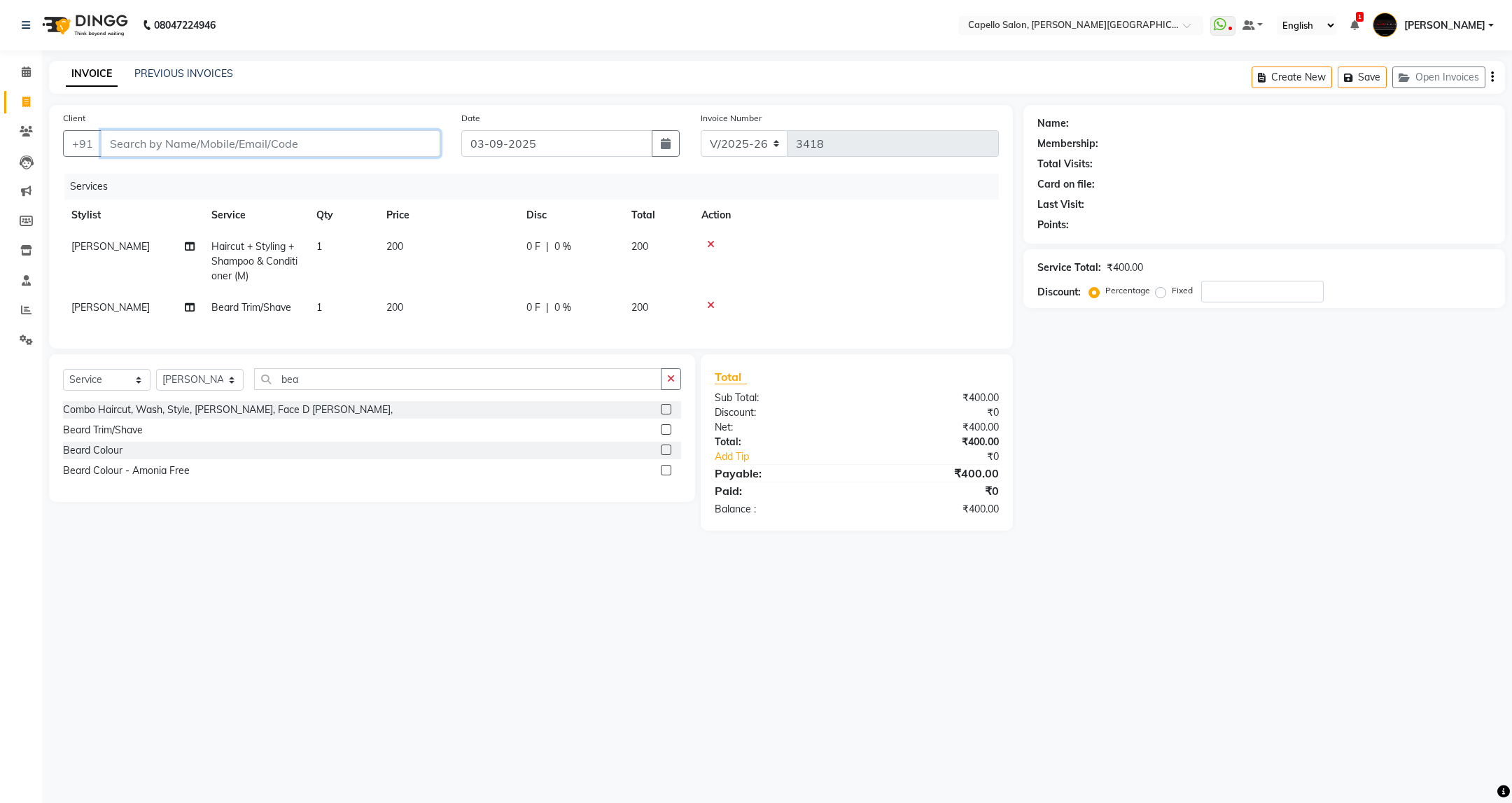
type input "8"
type input "0"
type input "8624009021"
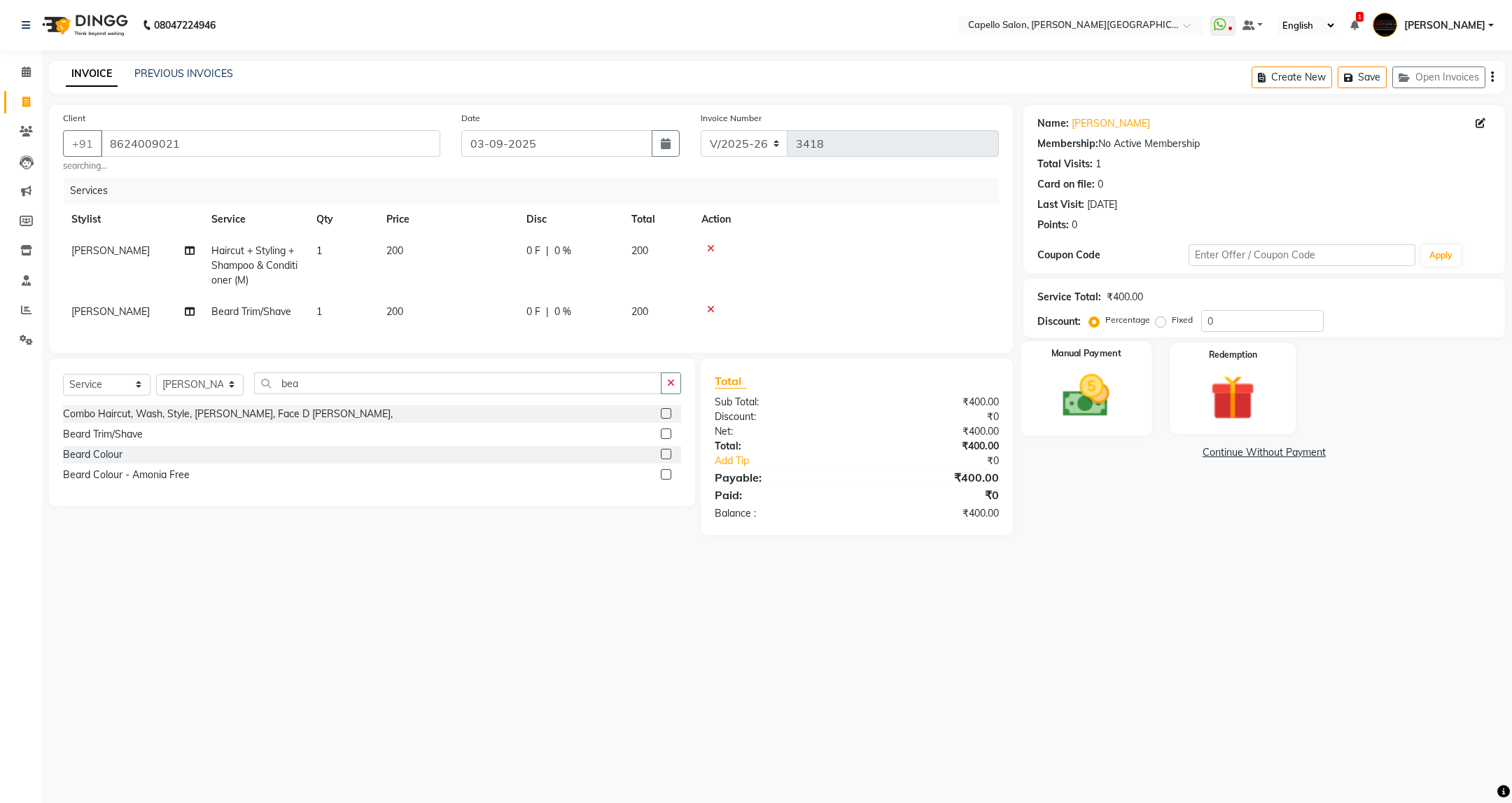
click at [1114, 420] on img at bounding box center [1085, 395] width 76 height 54
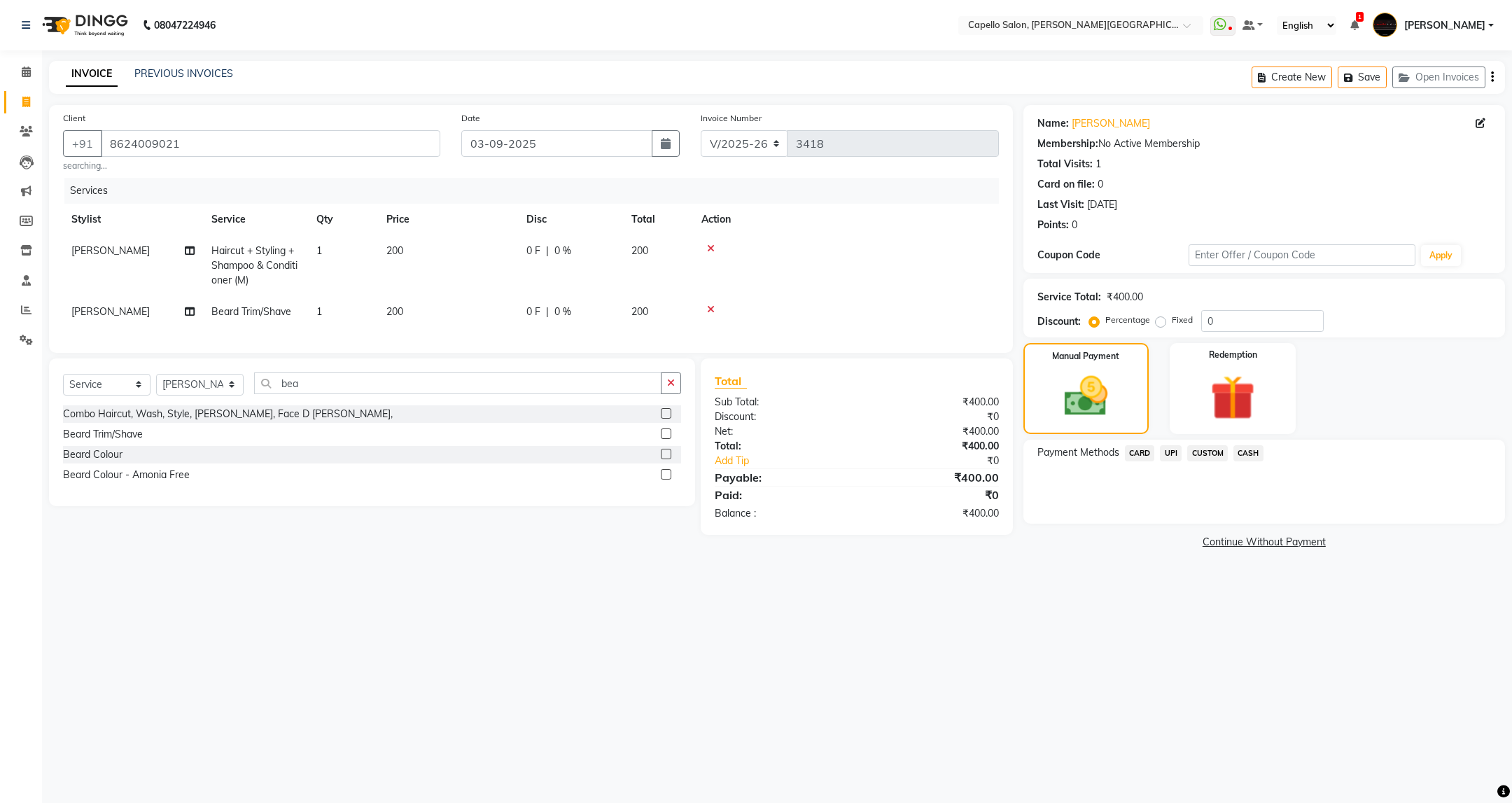
click at [1242, 451] on span "CASH" at bounding box center [1249, 453] width 30 height 16
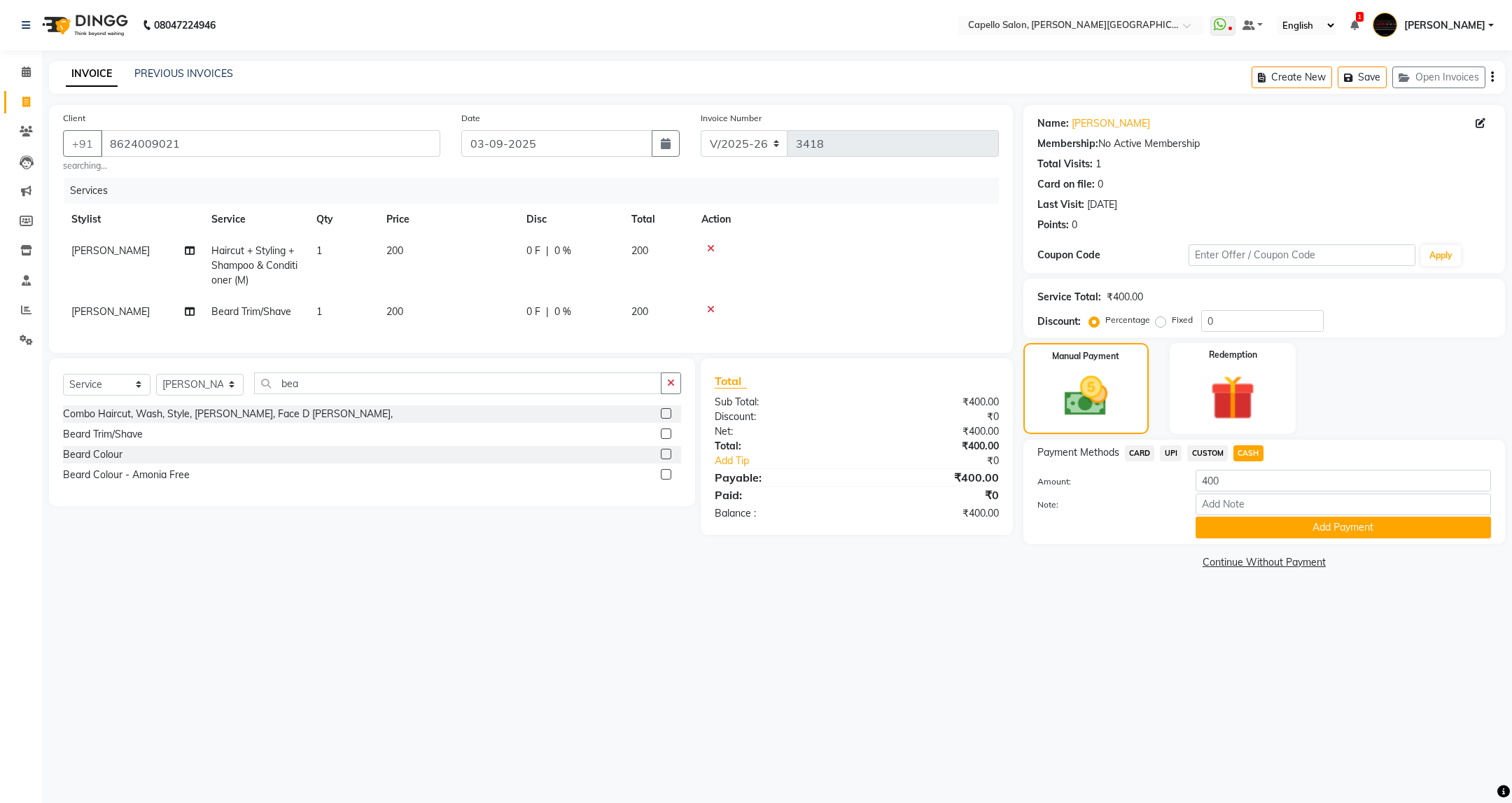
click at [1323, 543] on div "Payment Methods CARD UPI CUSTOM CASH Amount: 400 Note: Add Payment" at bounding box center [1265, 492] width 482 height 104
click at [1319, 525] on button "Add Payment" at bounding box center [1343, 527] width 295 height 21
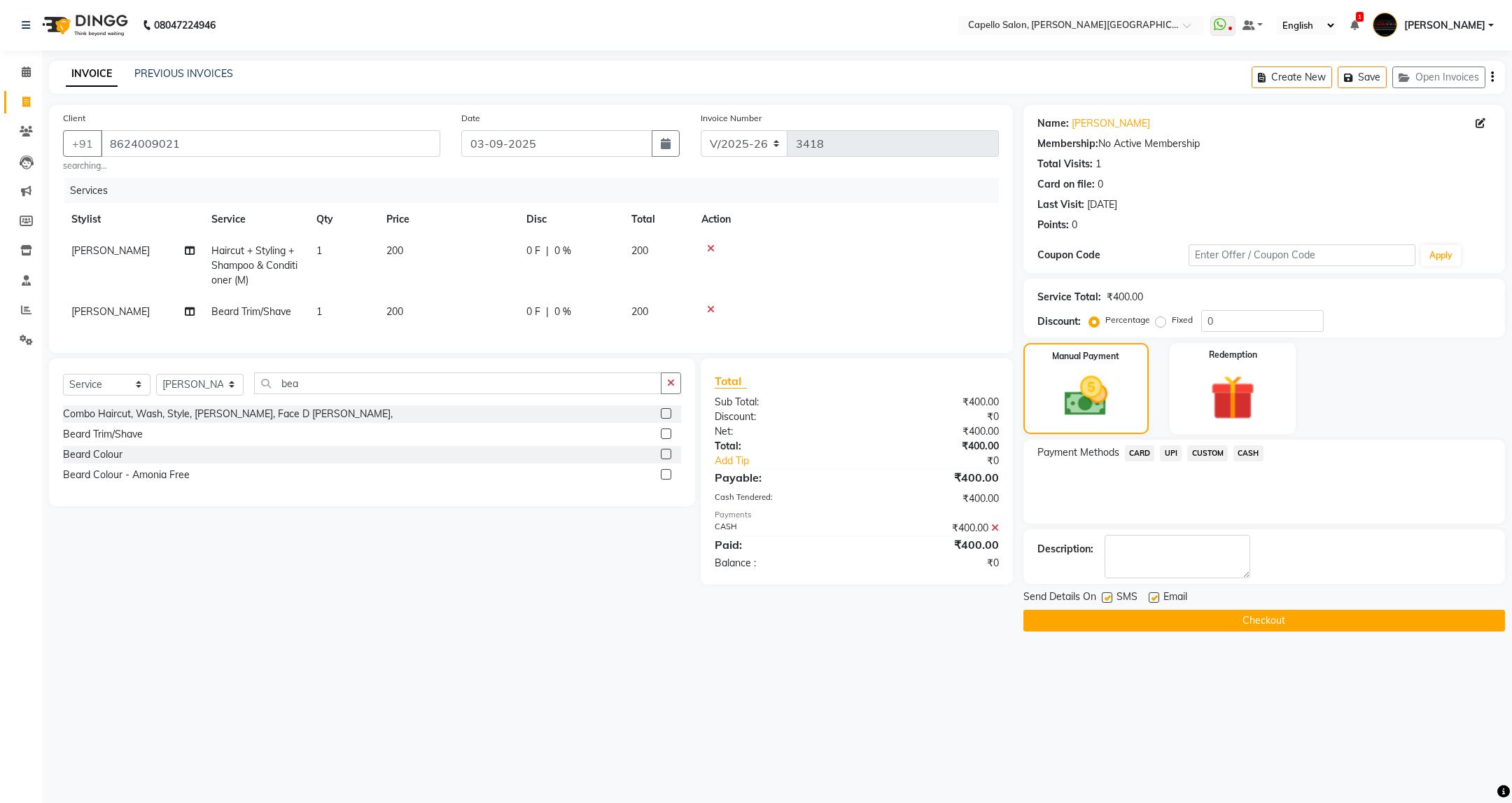
click at [1308, 621] on button "Checkout" at bounding box center [1265, 620] width 482 height 21
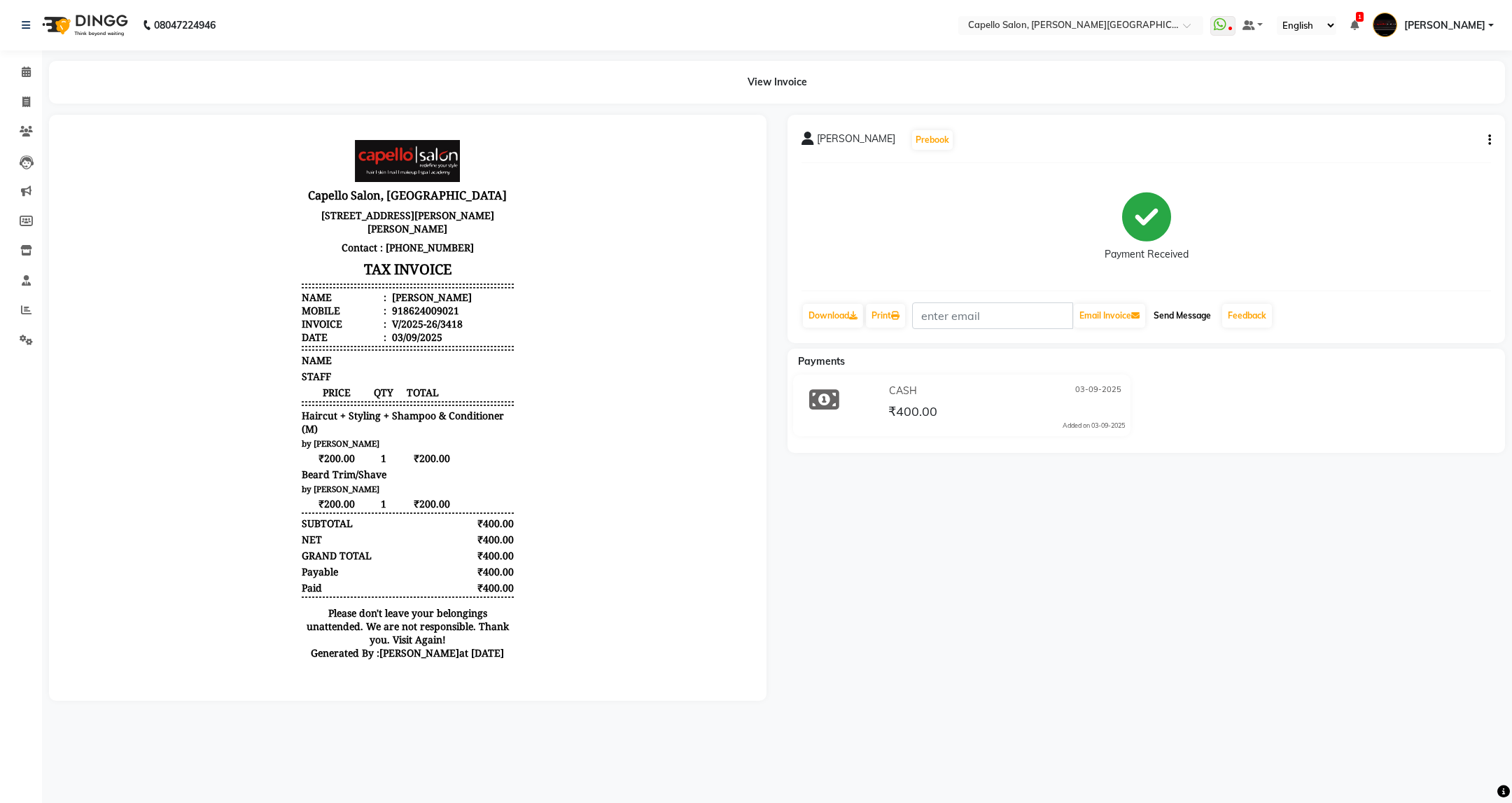
click at [1175, 319] on button "Send Message" at bounding box center [1182, 315] width 69 height 24
drag, startPoint x: 21, startPoint y: 65, endPoint x: 34, endPoint y: 143, distance: 79.1
click at [21, 65] on span at bounding box center [26, 72] width 24 height 16
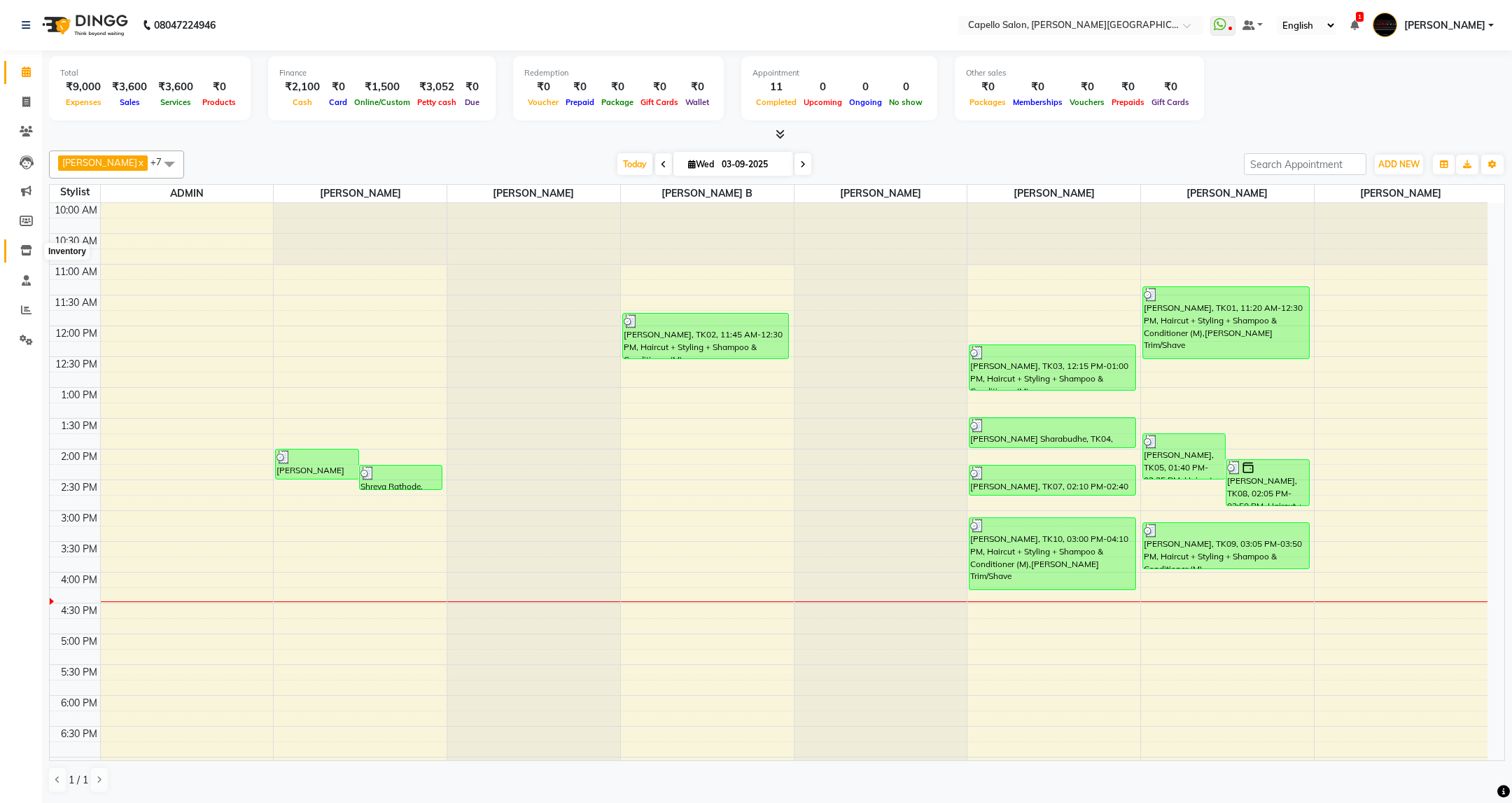
click at [31, 248] on icon at bounding box center [26, 251] width 12 height 11
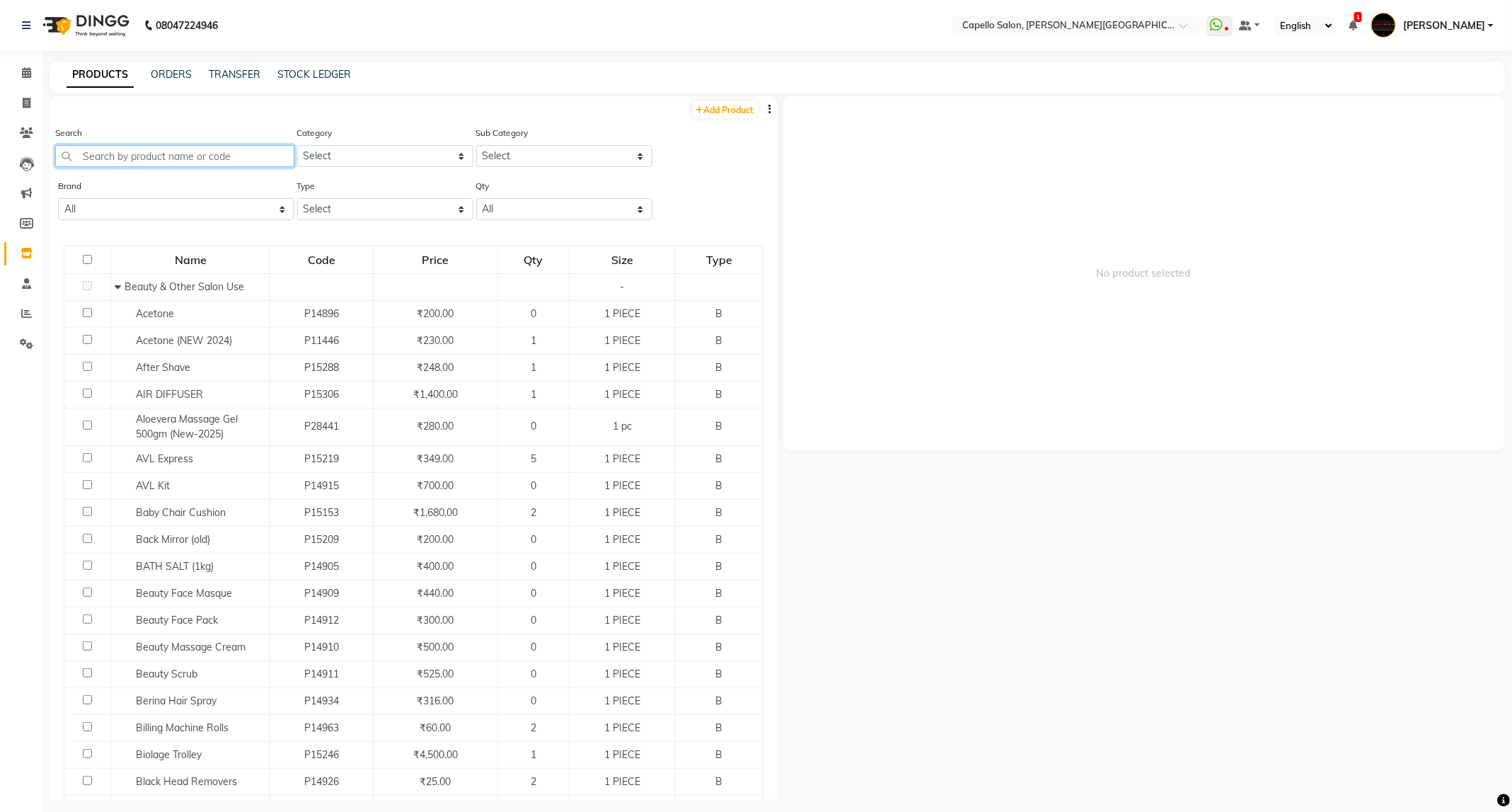
click at [254, 156] on input "text" at bounding box center [174, 156] width 239 height 22
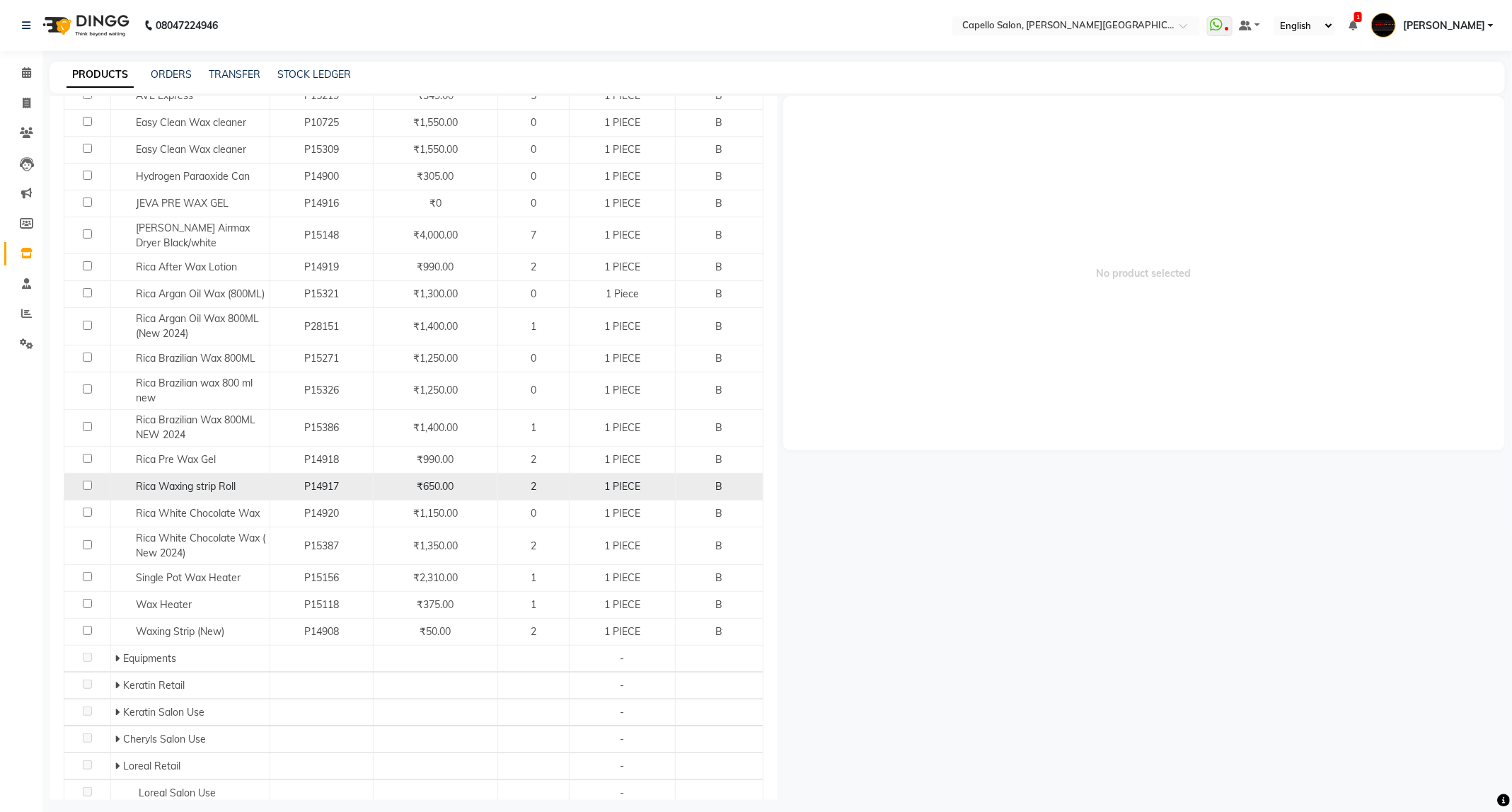
scroll to position [383, 0]
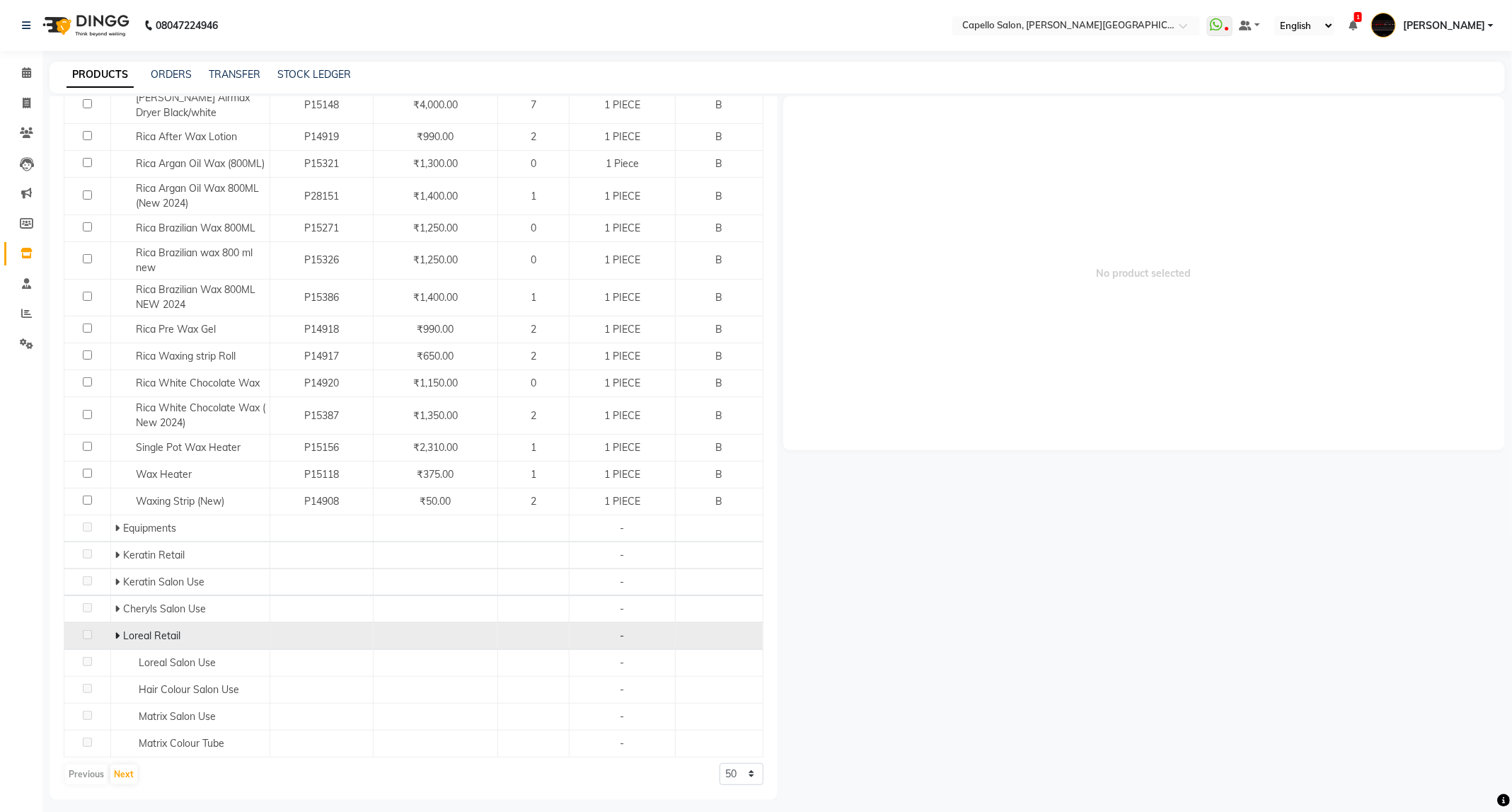
click at [115, 632] on icon at bounding box center [116, 635] width 5 height 10
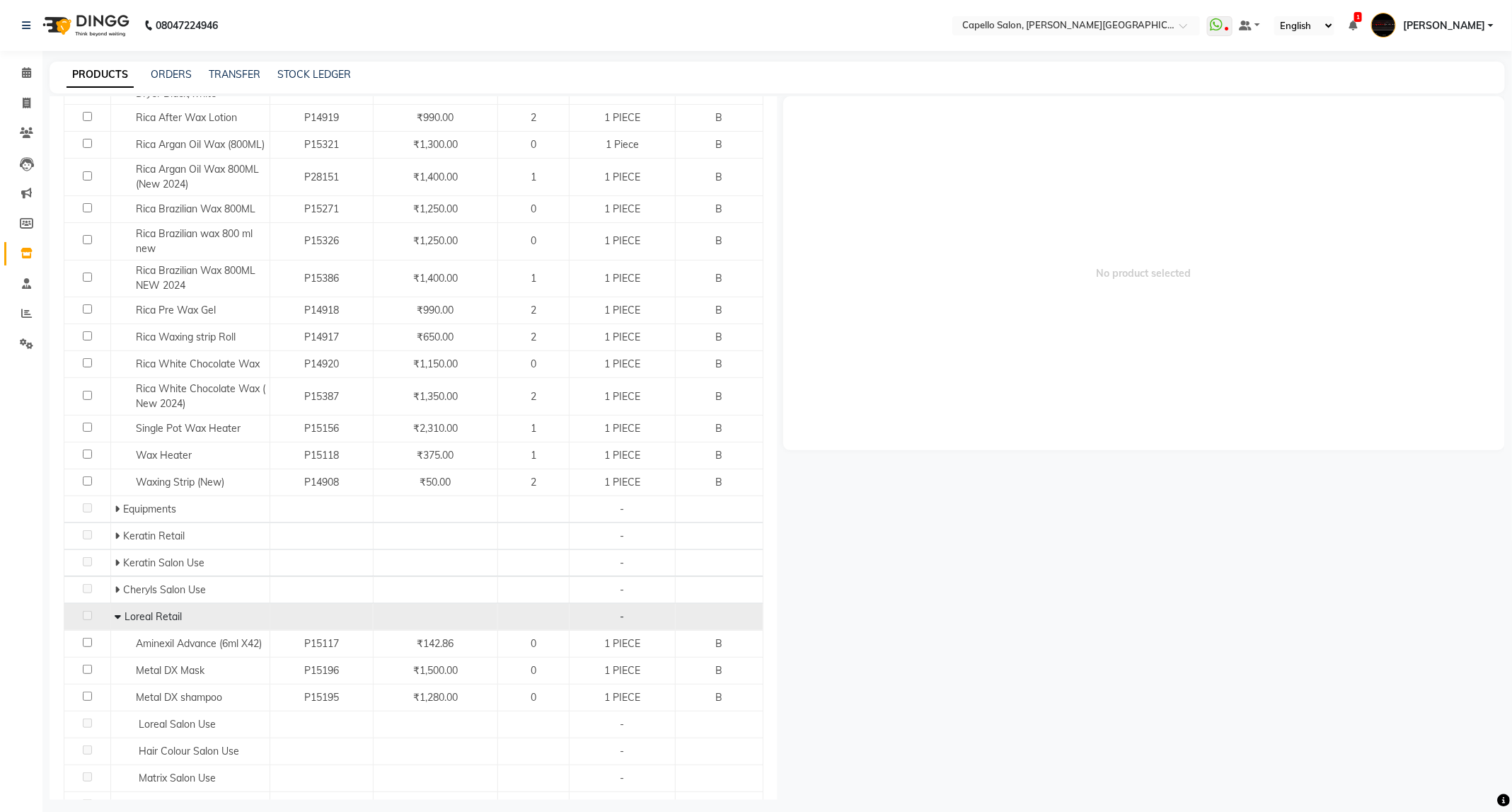
click at [115, 622] on icon at bounding box center [117, 616] width 6 height 10
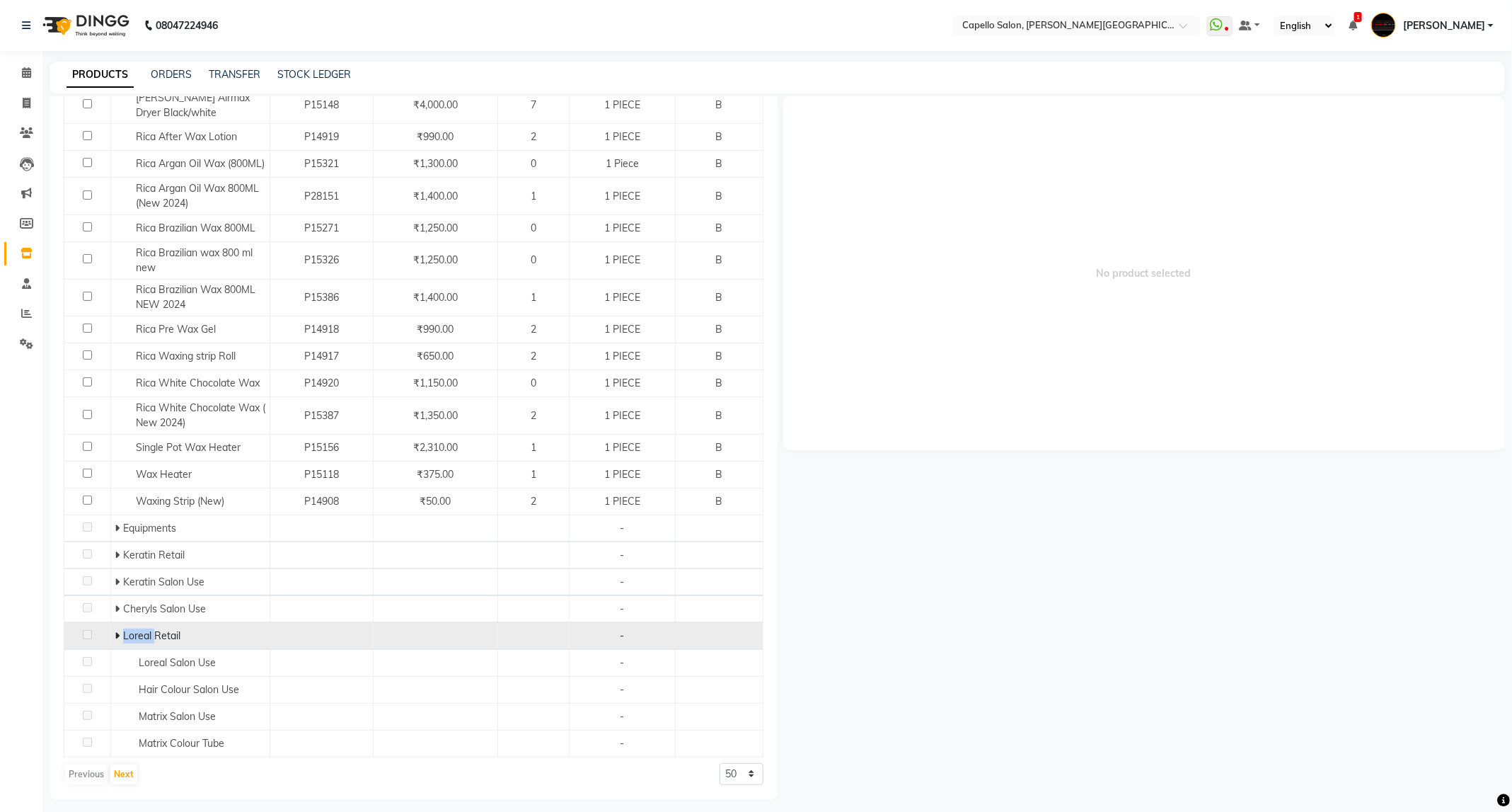
click at [115, 632] on icon at bounding box center [116, 635] width 5 height 10
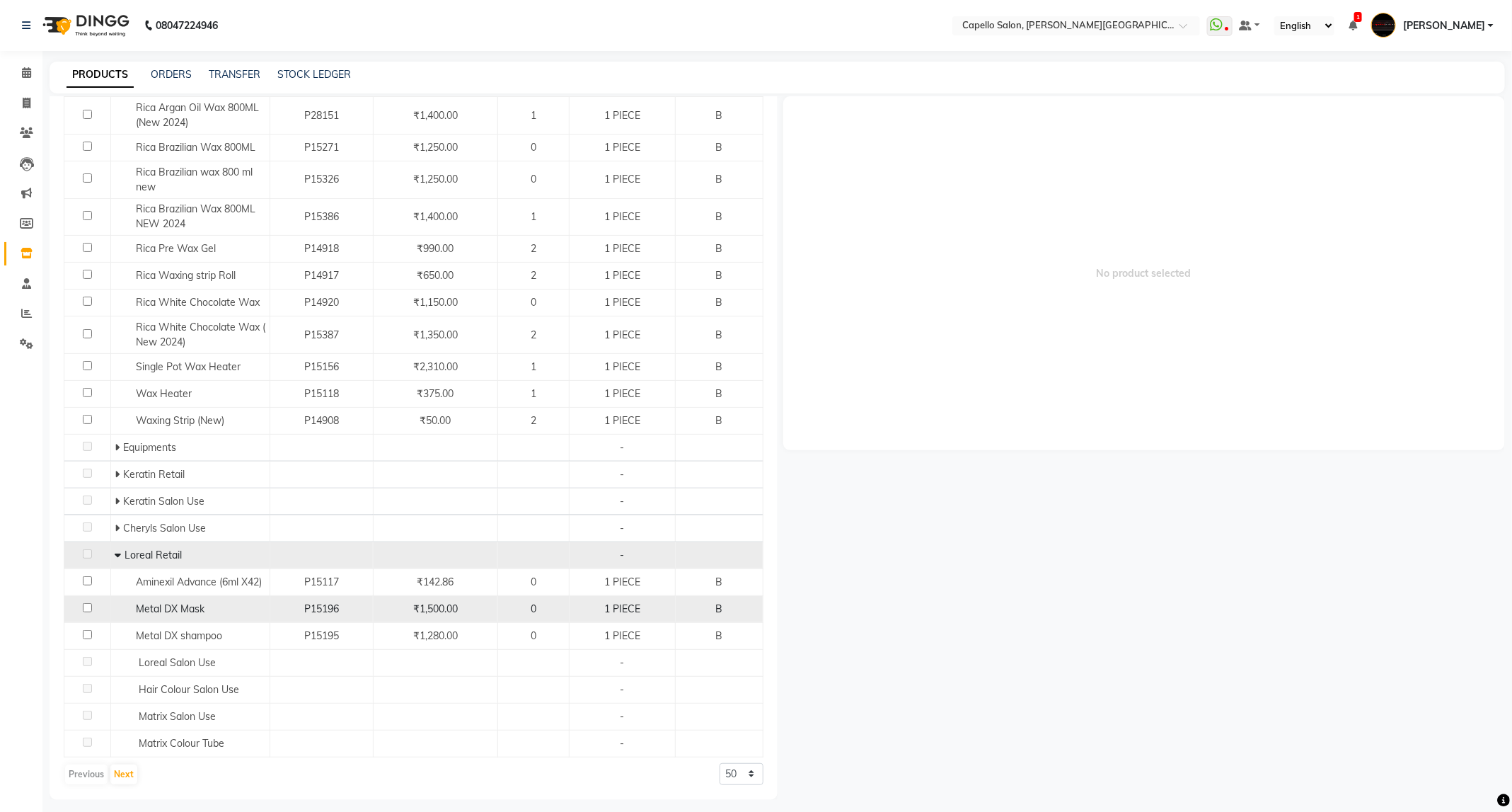
scroll to position [41, 0]
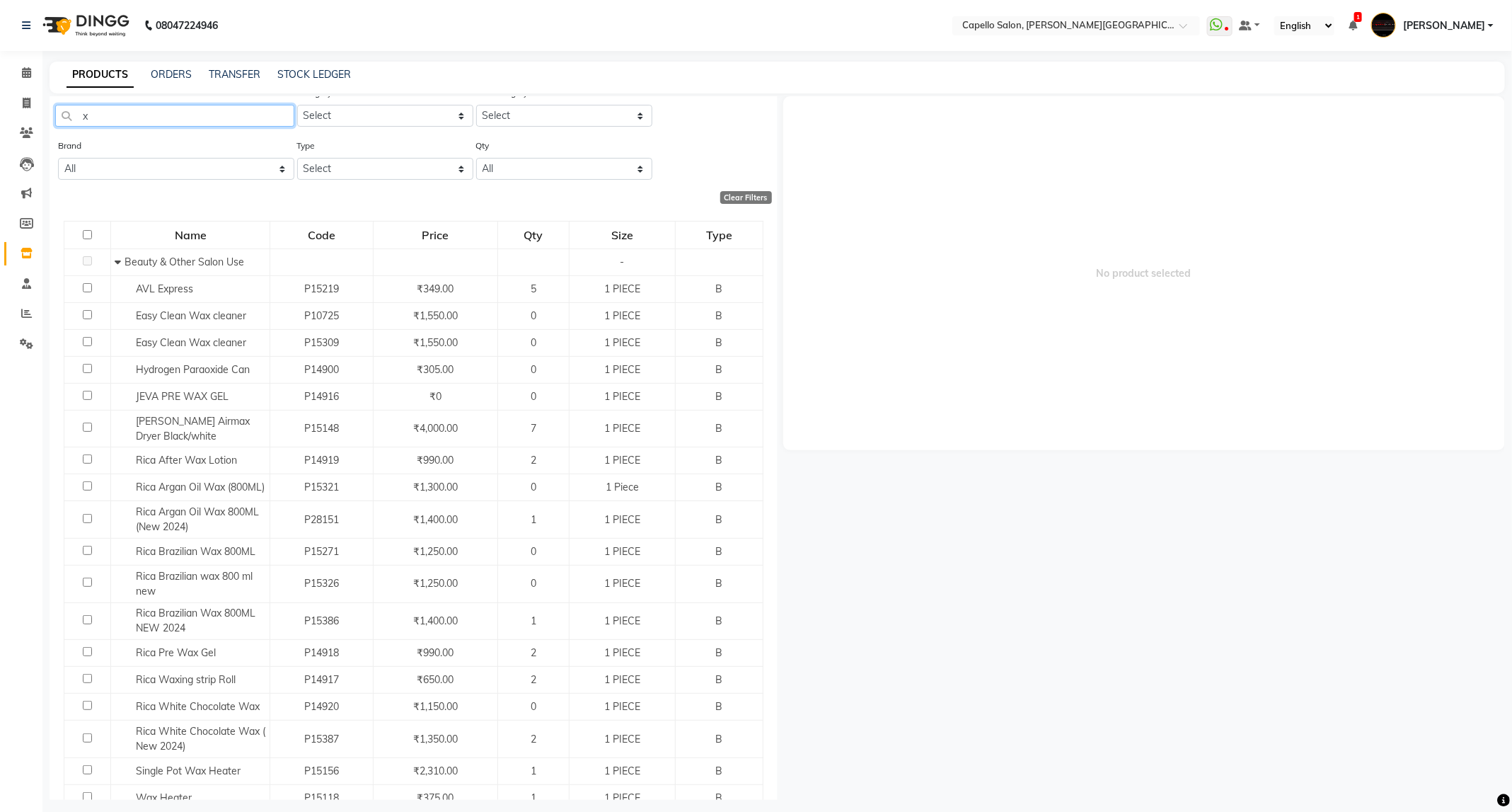
click at [152, 113] on input "x" at bounding box center [174, 115] width 239 height 22
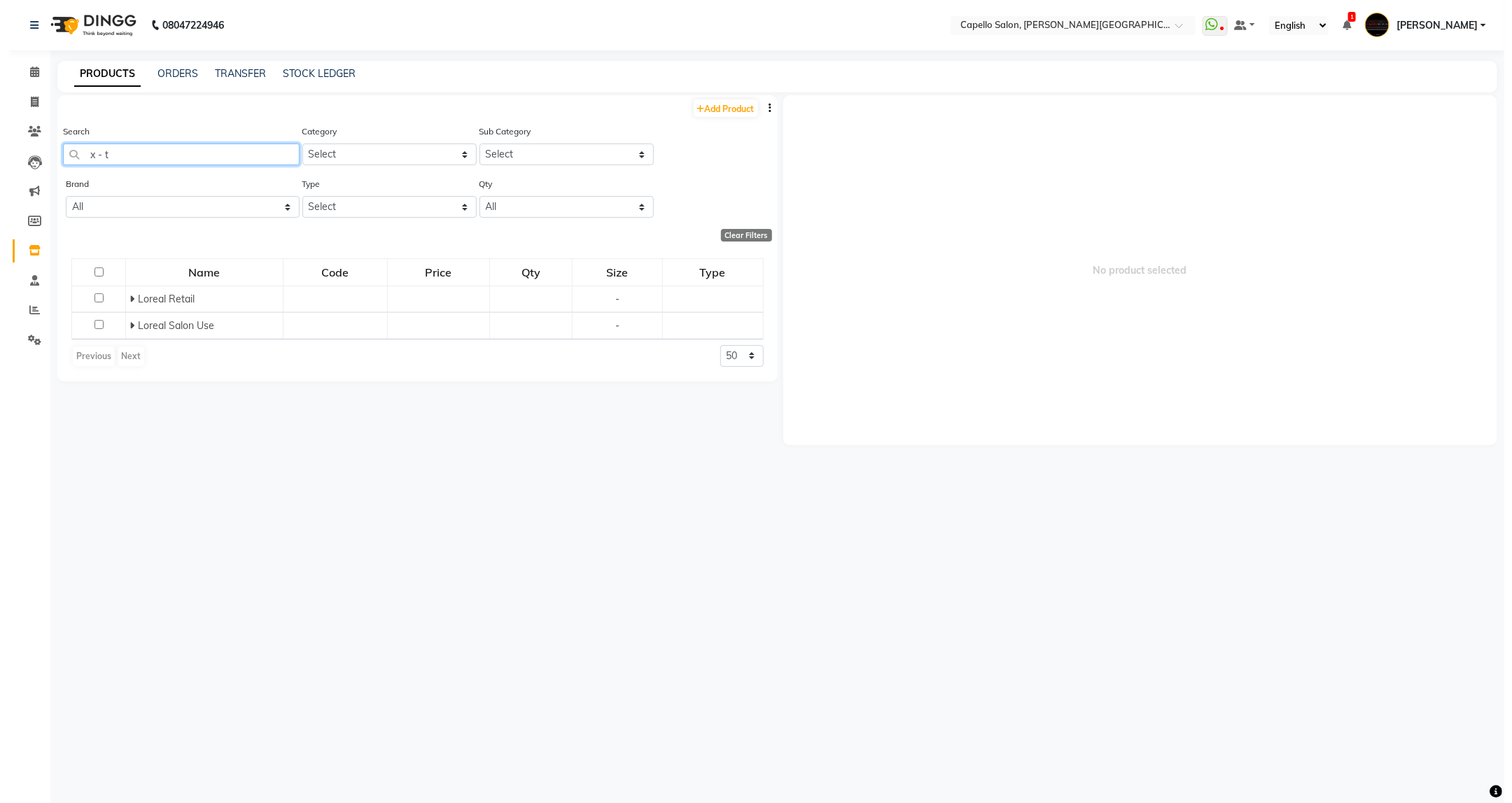
scroll to position [0, 0]
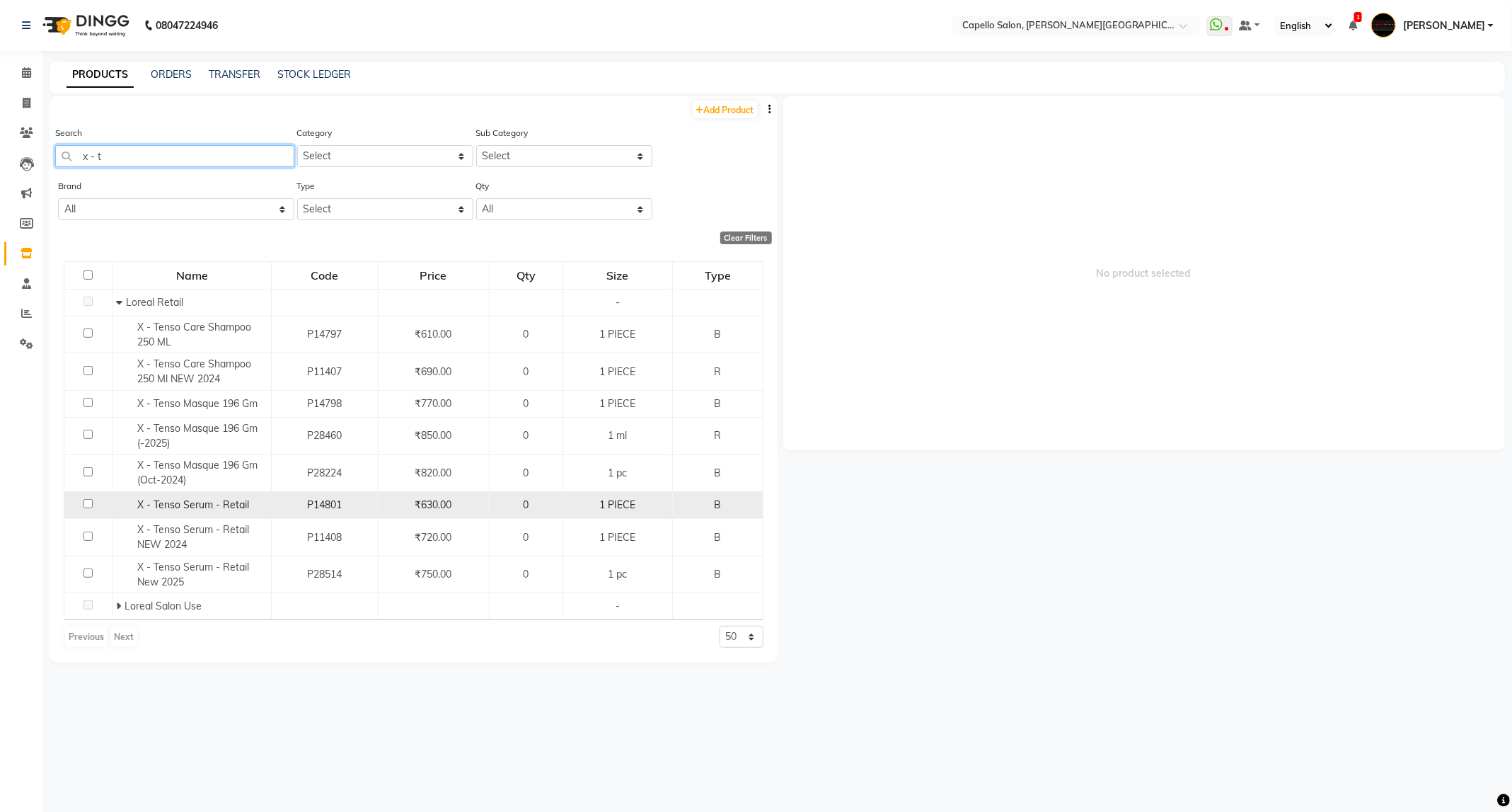
type input "x - t"
click at [90, 503] on input "checkbox" at bounding box center [88, 503] width 9 height 9
checkbox input "true"
select select
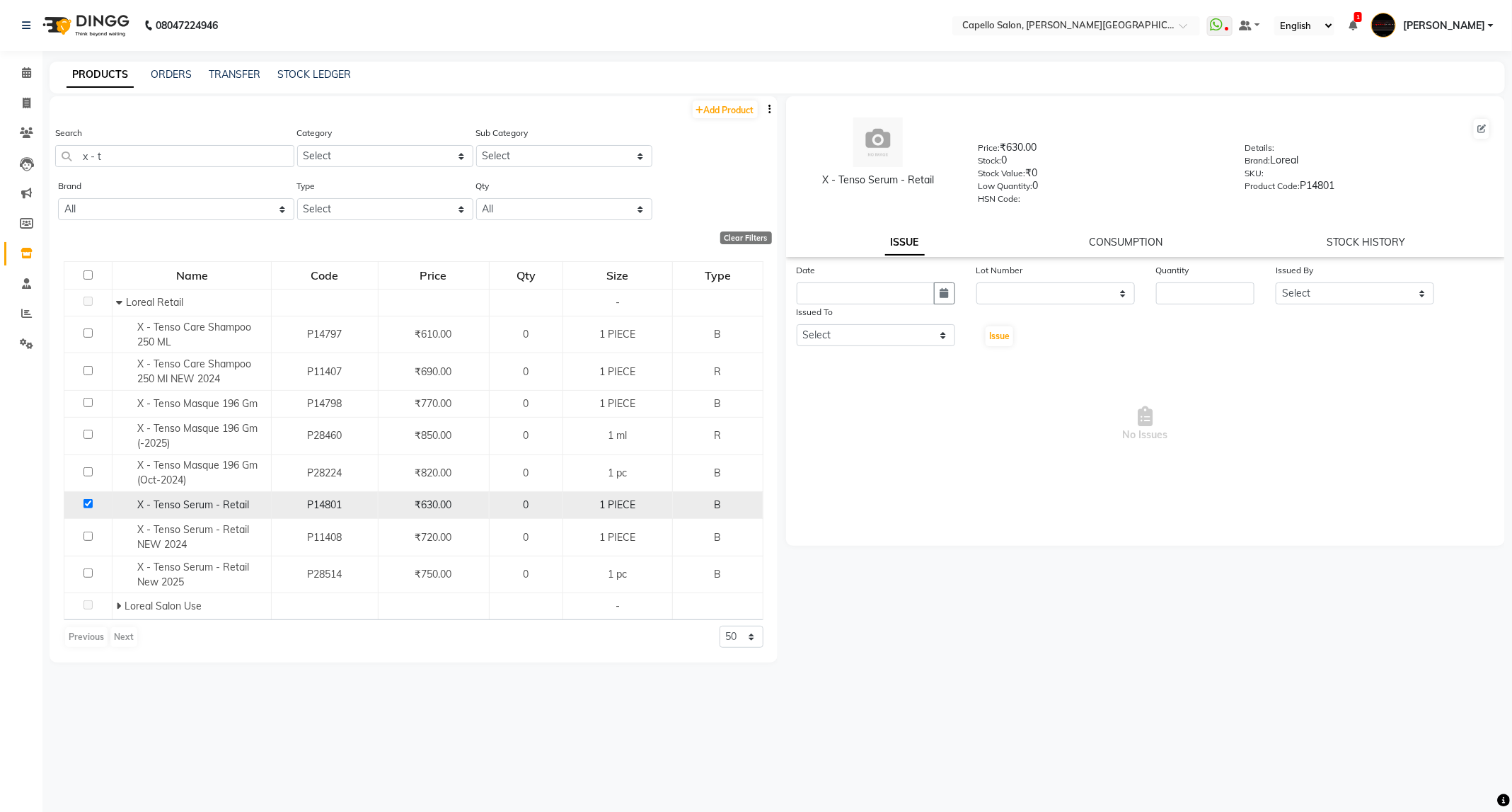
click at [90, 503] on input "checkbox" at bounding box center [88, 503] width 9 height 9
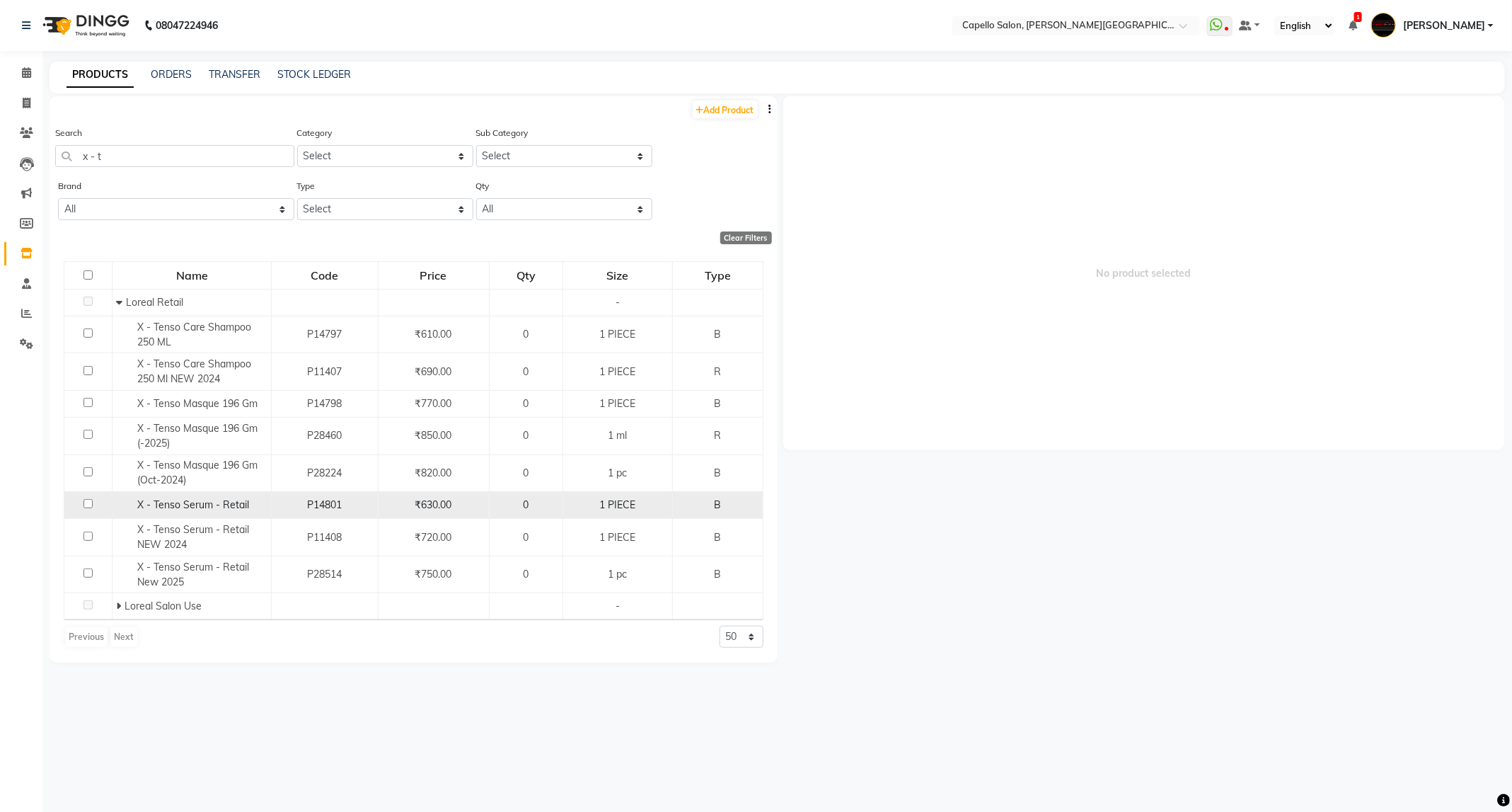
click at [90, 503] on input "checkbox" at bounding box center [88, 503] width 9 height 9
checkbox input "true"
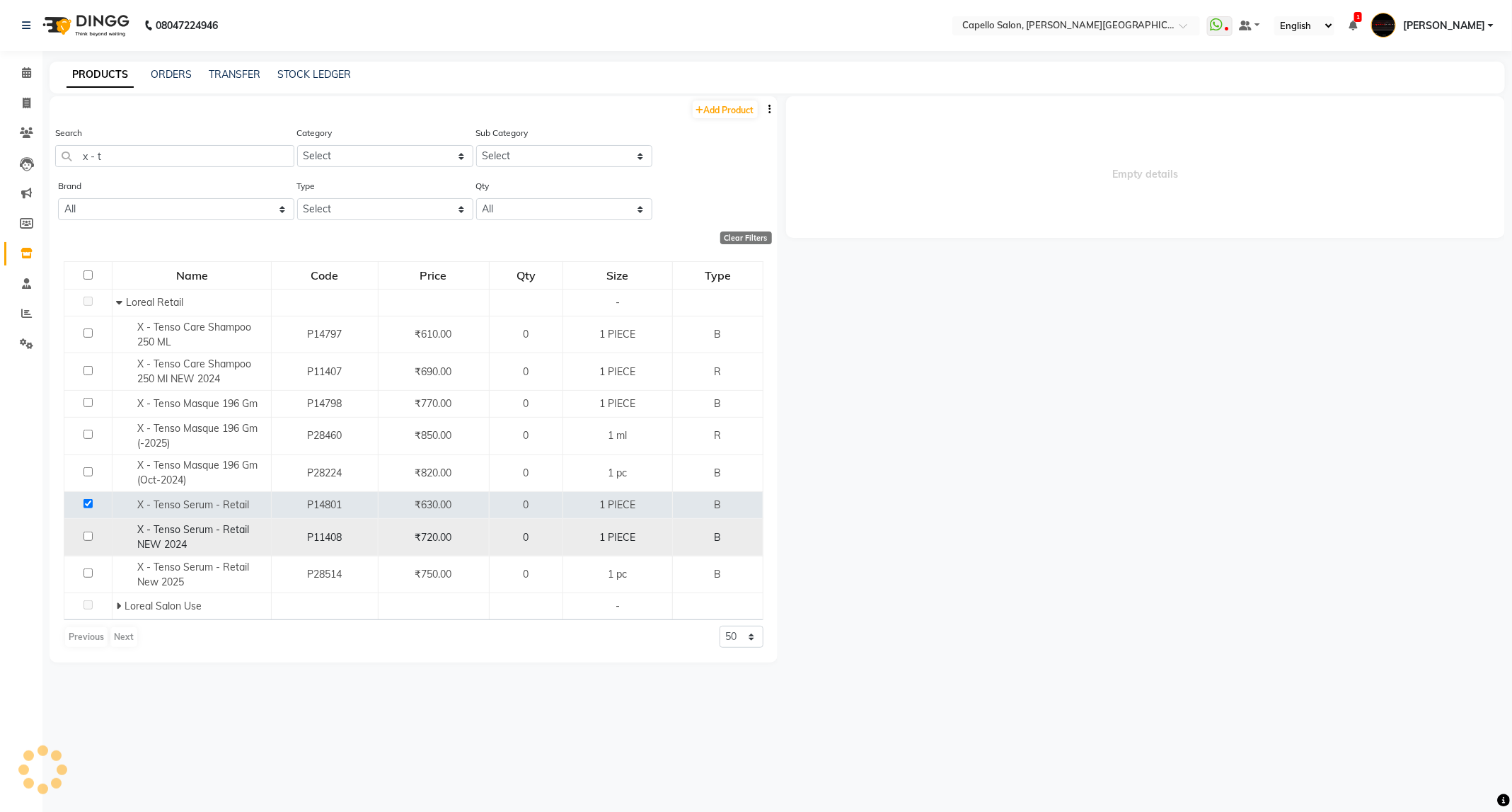
select select
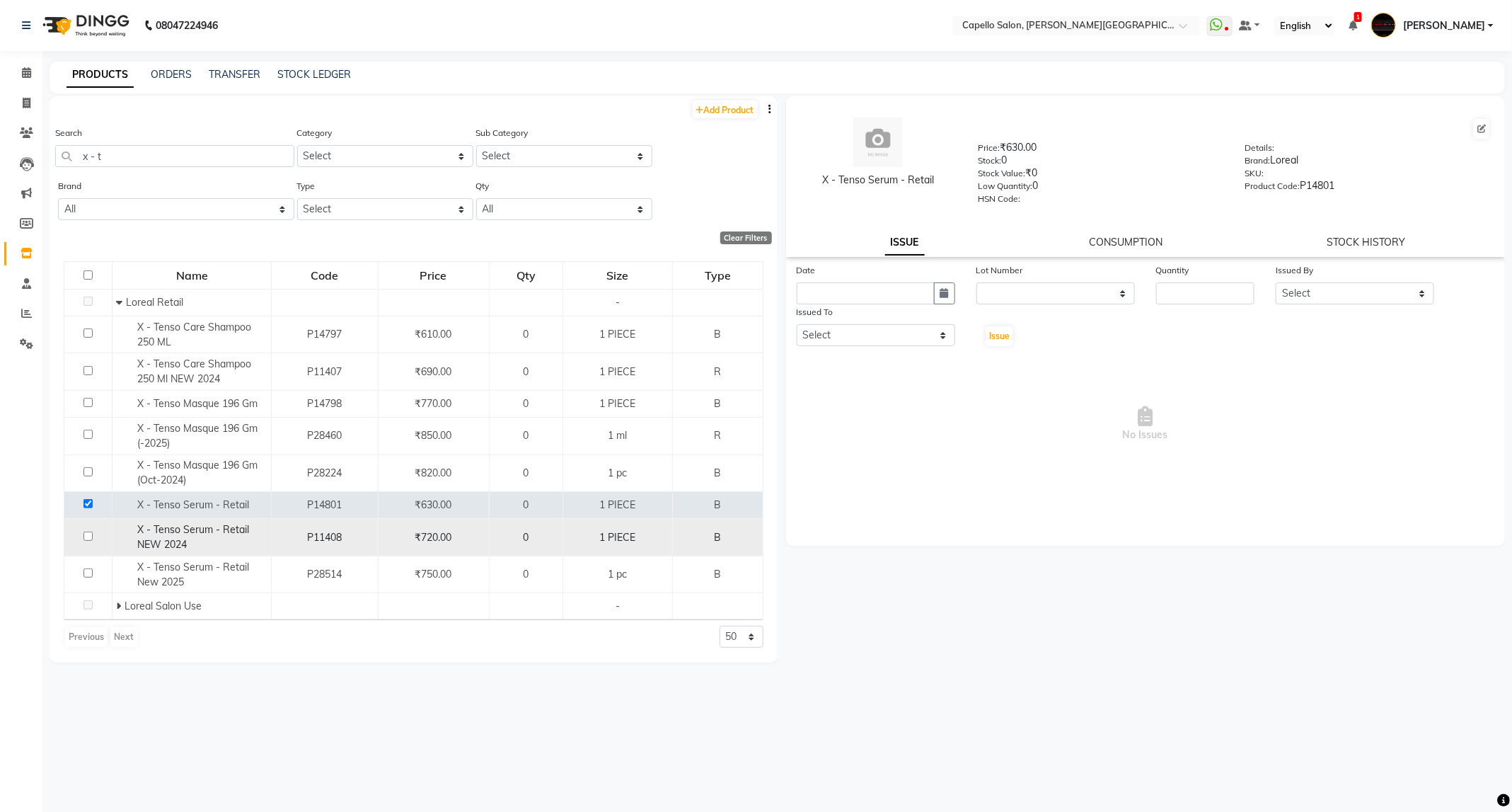
click at [88, 536] on input "checkbox" at bounding box center [88, 536] width 9 height 9
checkbox input "false"
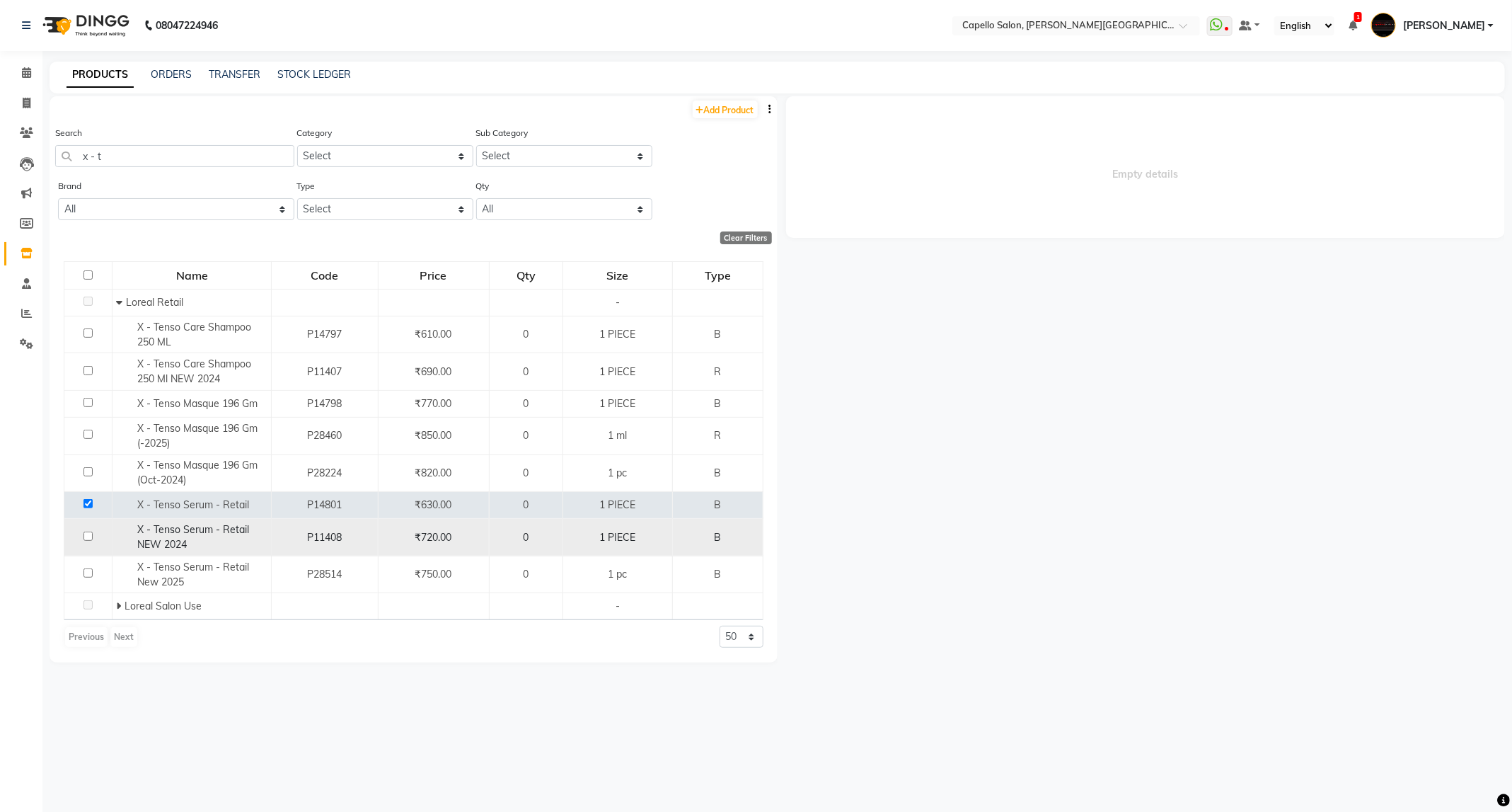
select select
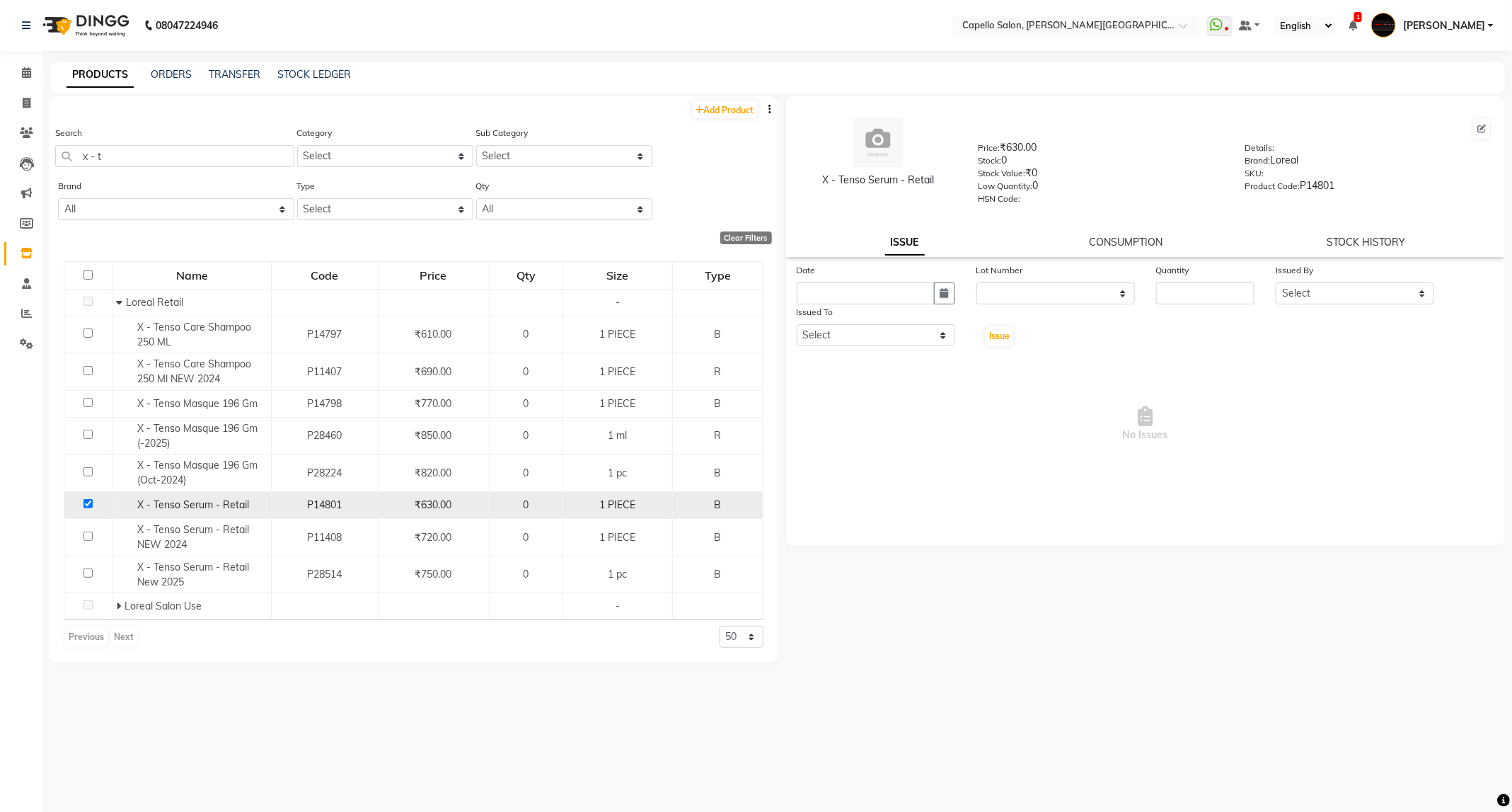
click at [88, 508] on input "checkbox" at bounding box center [88, 503] width 9 height 9
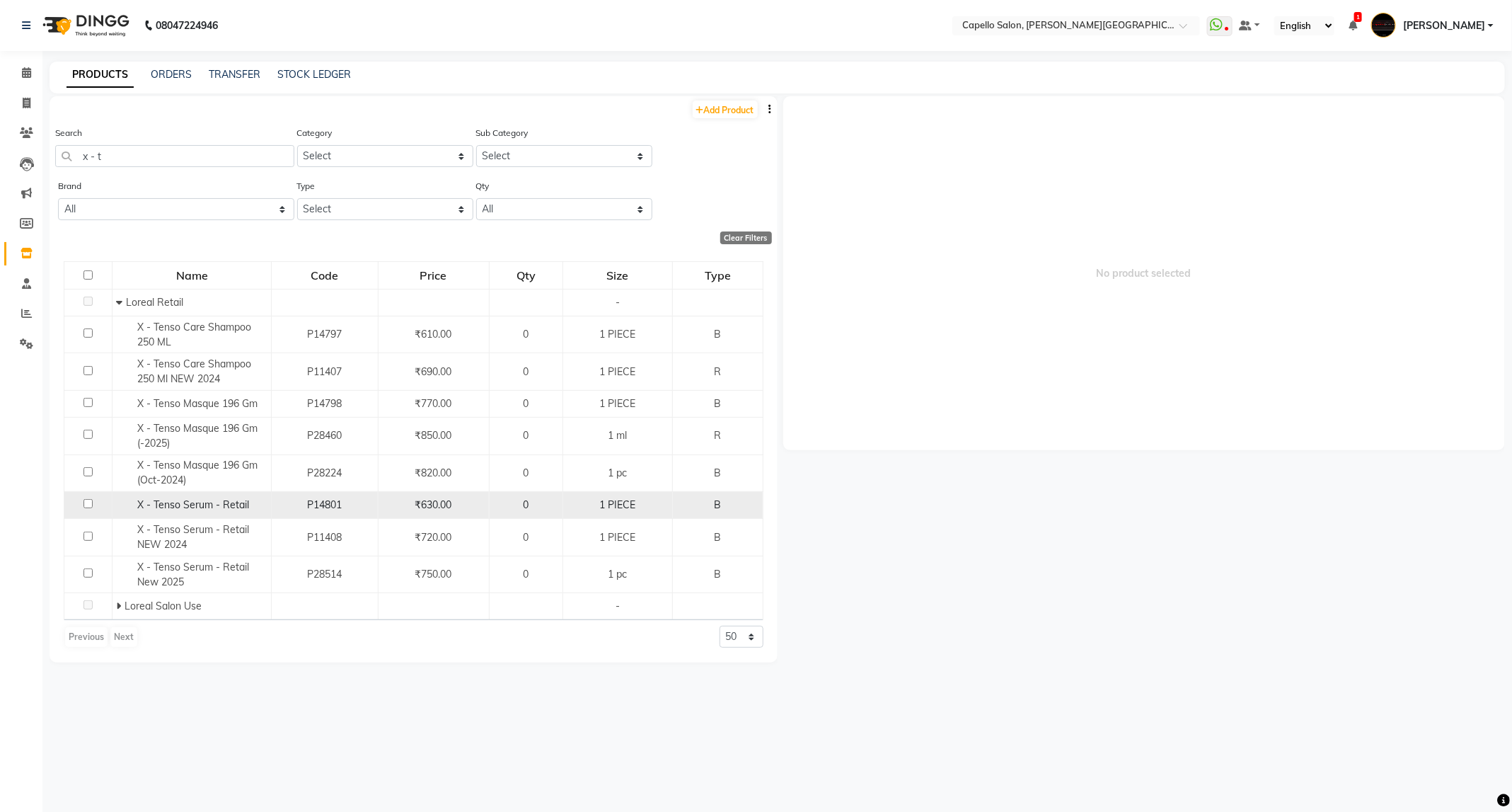
click at [88, 508] on input "checkbox" at bounding box center [88, 503] width 9 height 9
checkbox input "true"
select select
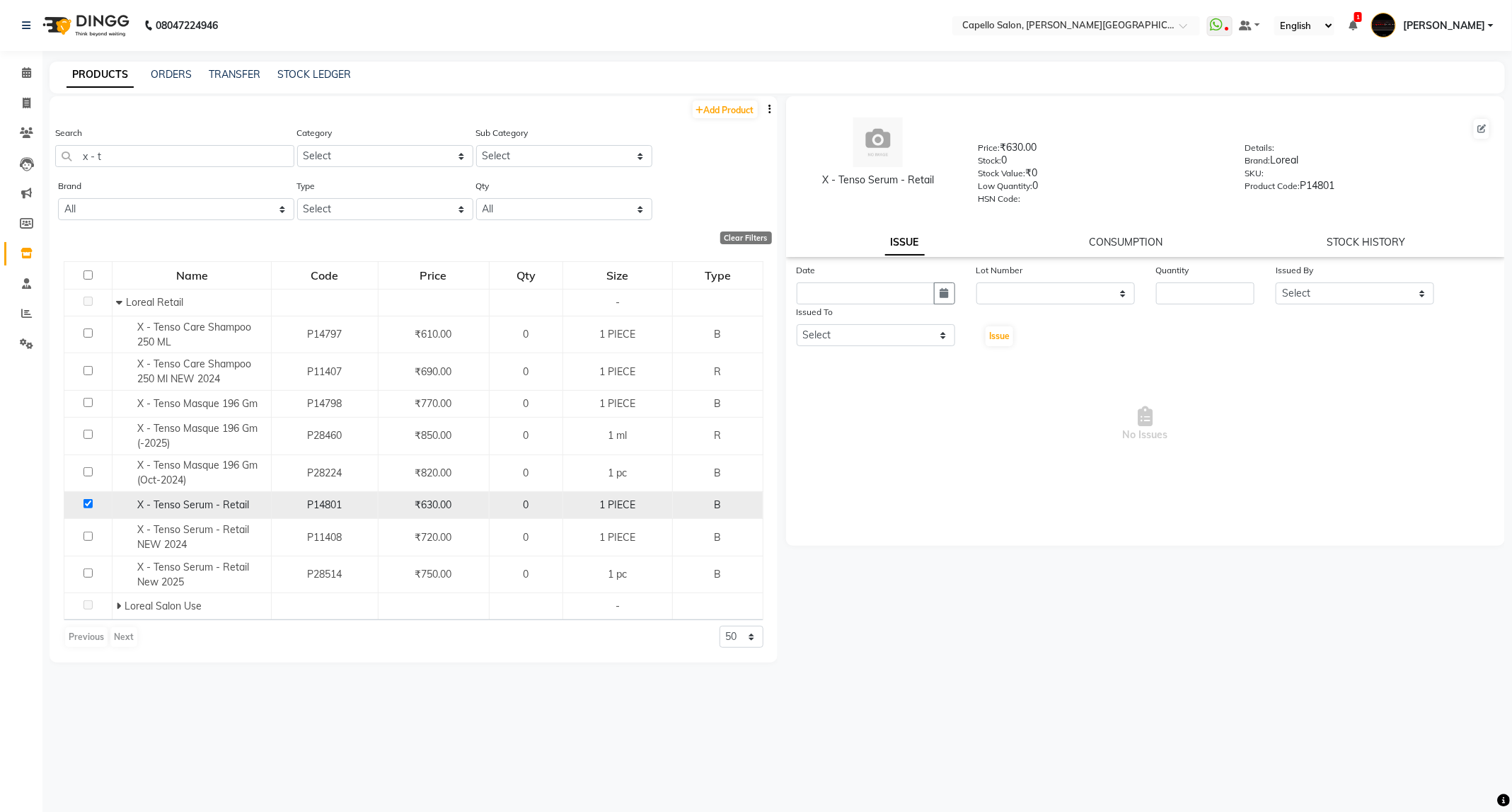
click at [88, 507] on input "checkbox" at bounding box center [88, 503] width 9 height 9
checkbox input "false"
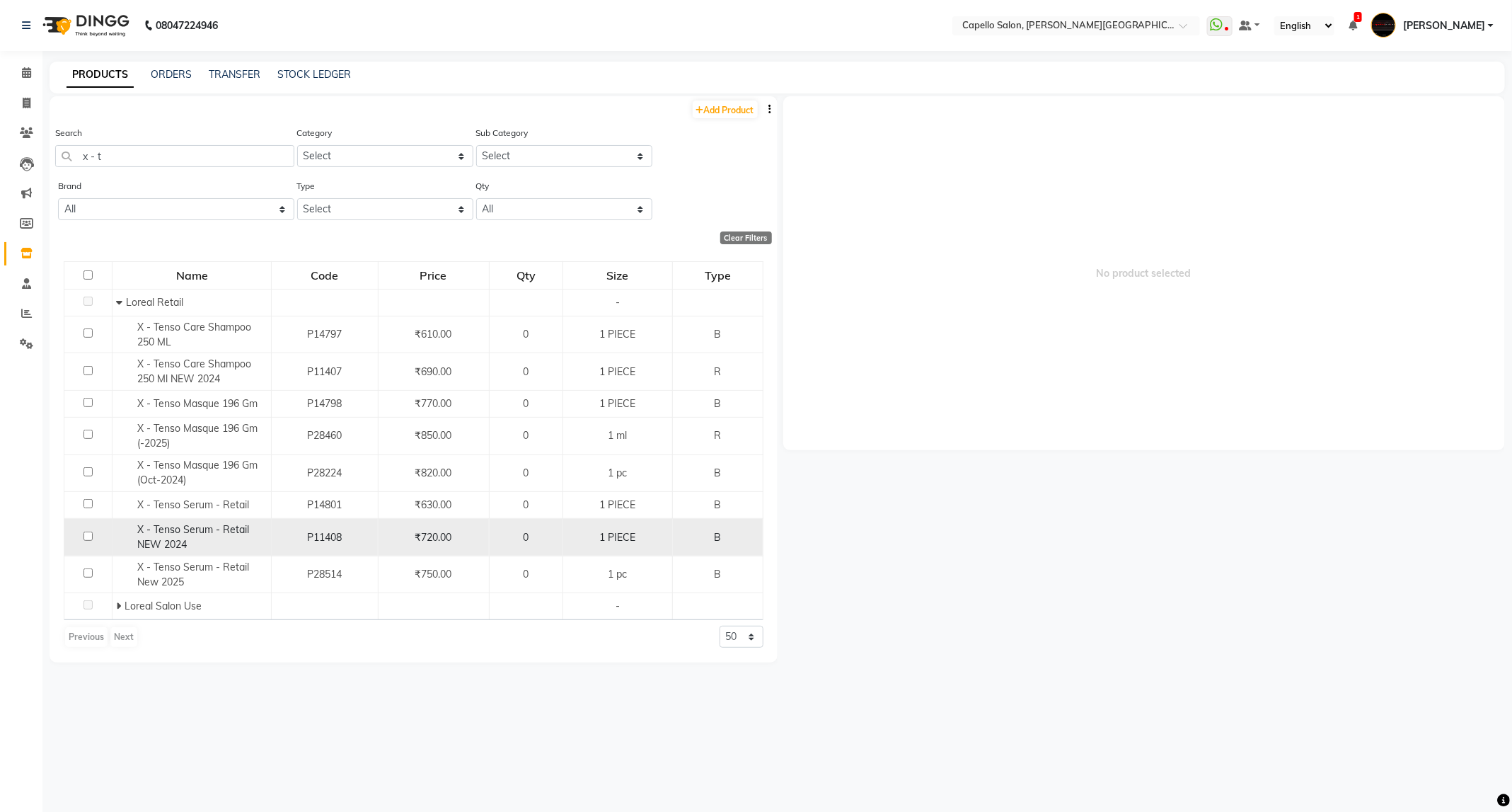
click at [88, 540] on input "checkbox" at bounding box center [88, 536] width 9 height 9
checkbox input "true"
select select
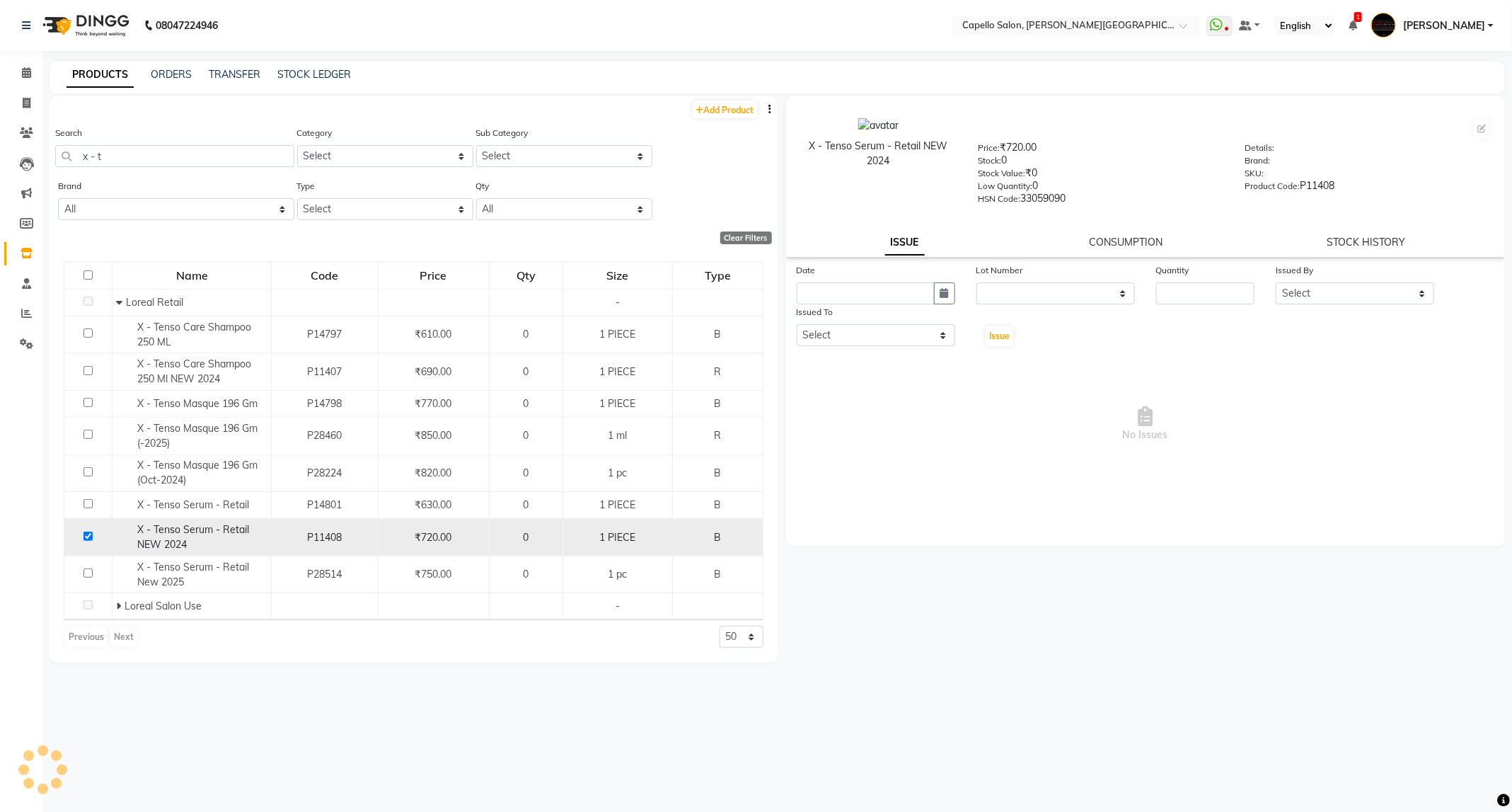
click at [88, 540] on input "checkbox" at bounding box center [88, 536] width 9 height 9
checkbox input "false"
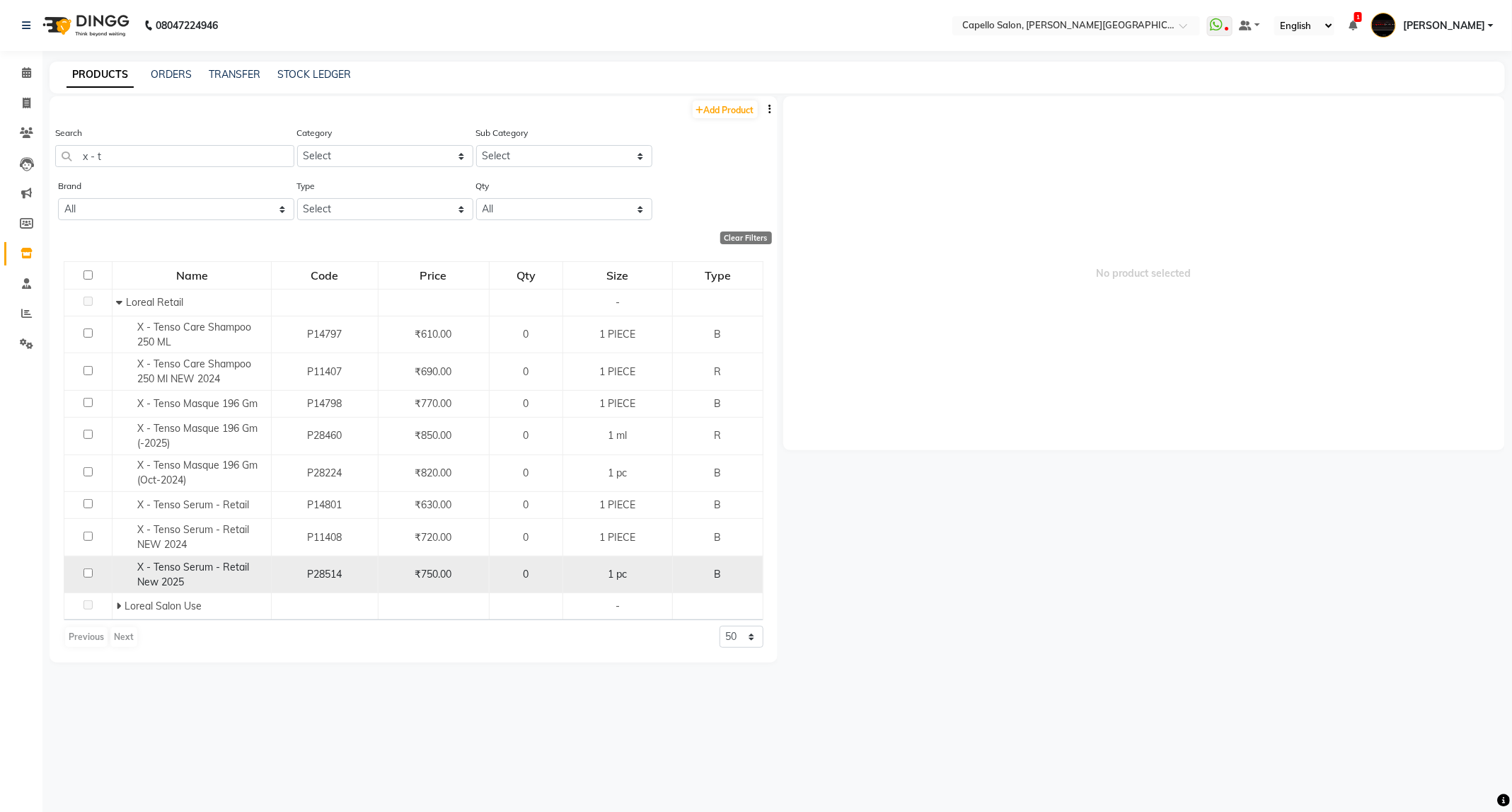
click at [90, 573] on input "checkbox" at bounding box center [88, 573] width 9 height 9
click at [88, 577] on input "checkbox" at bounding box center [88, 573] width 9 height 9
checkbox input "true"
select select
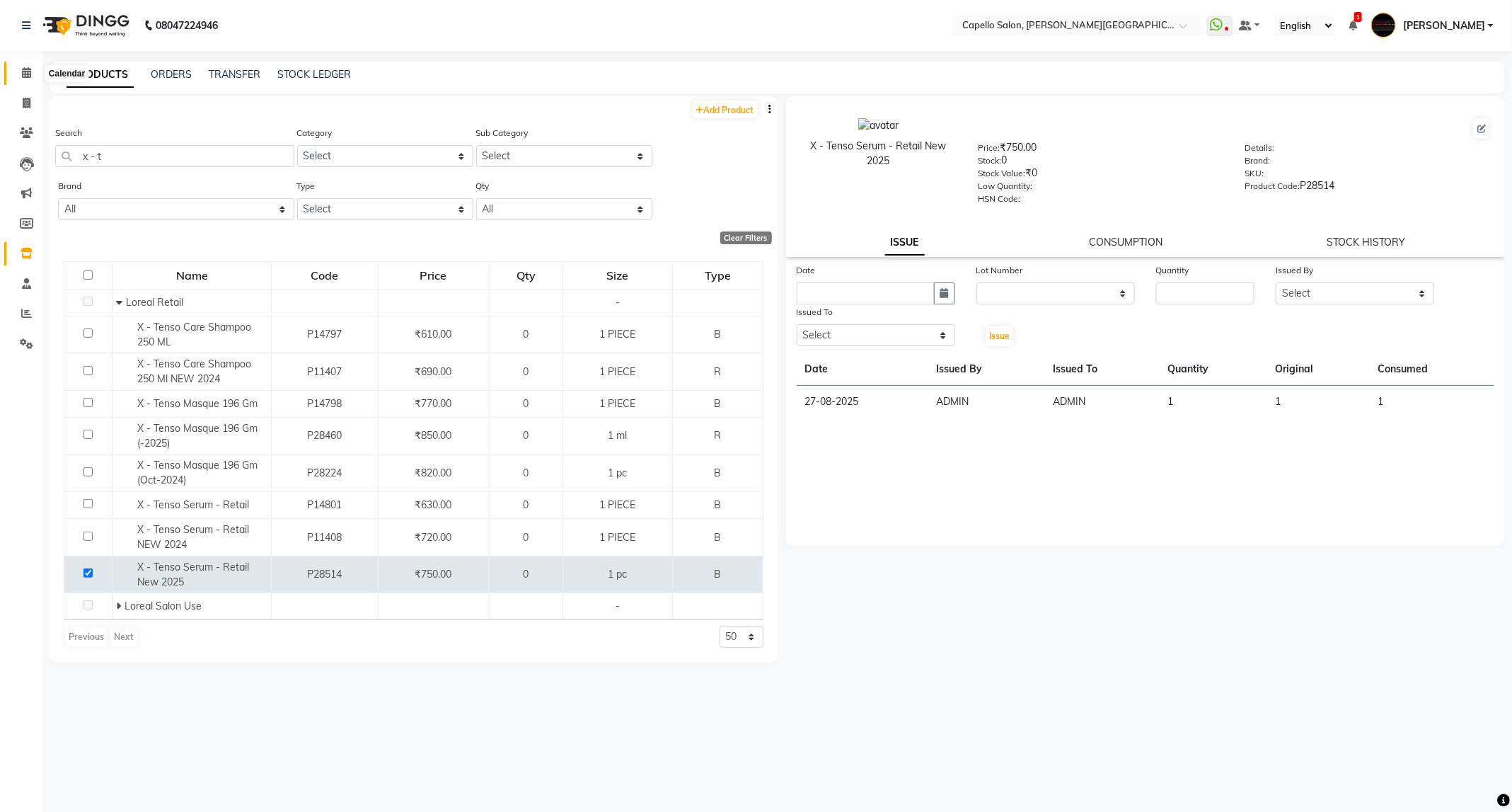
drag, startPoint x: 22, startPoint y: 66, endPoint x: 281, endPoint y: 2, distance: 266.8
click at [22, 66] on span at bounding box center [26, 73] width 24 height 16
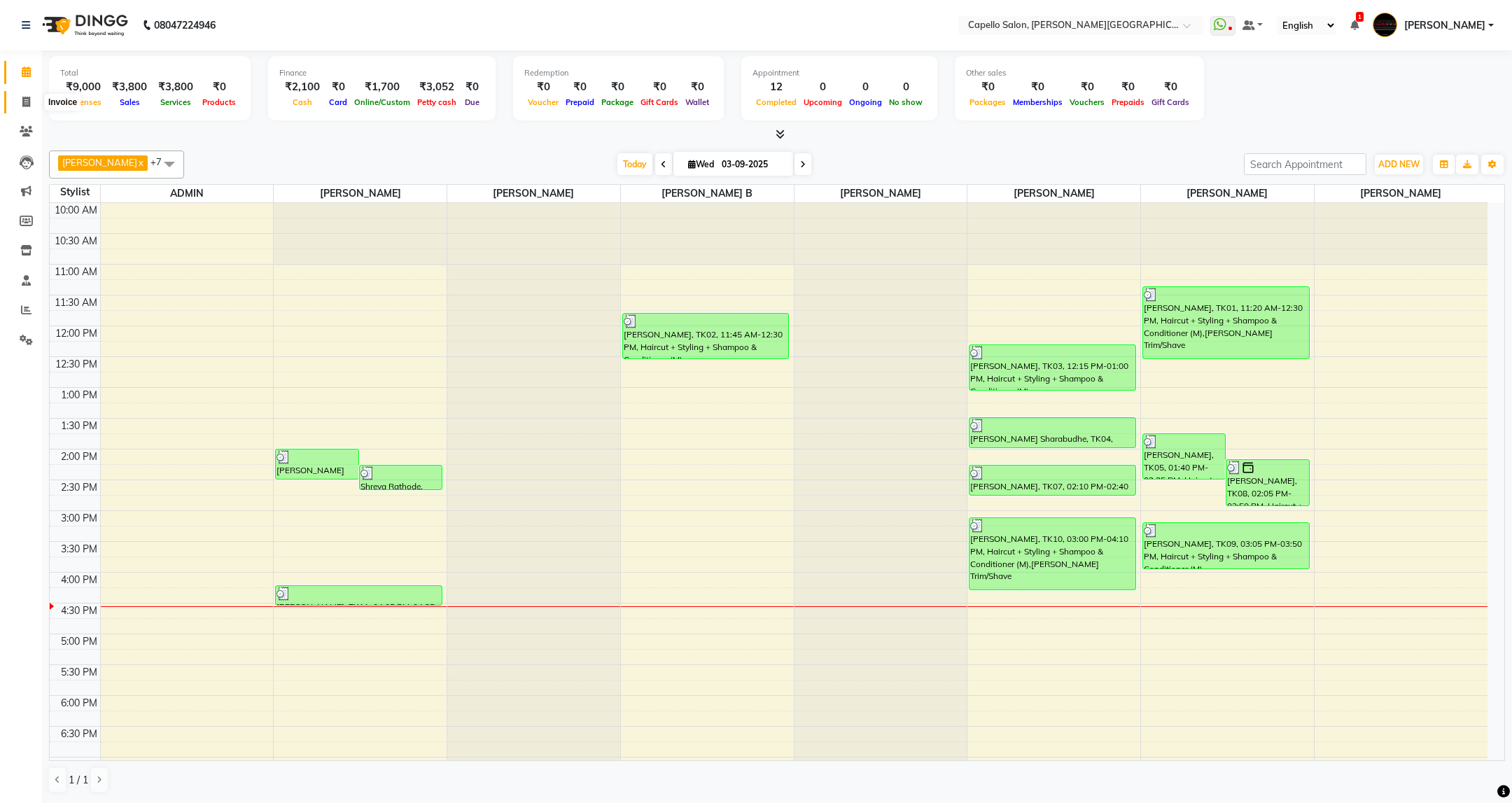
drag, startPoint x: 21, startPoint y: 105, endPoint x: 32, endPoint y: 103, distance: 11.2
click at [22, 105] on icon at bounding box center [26, 102] width 8 height 11
select select "service"
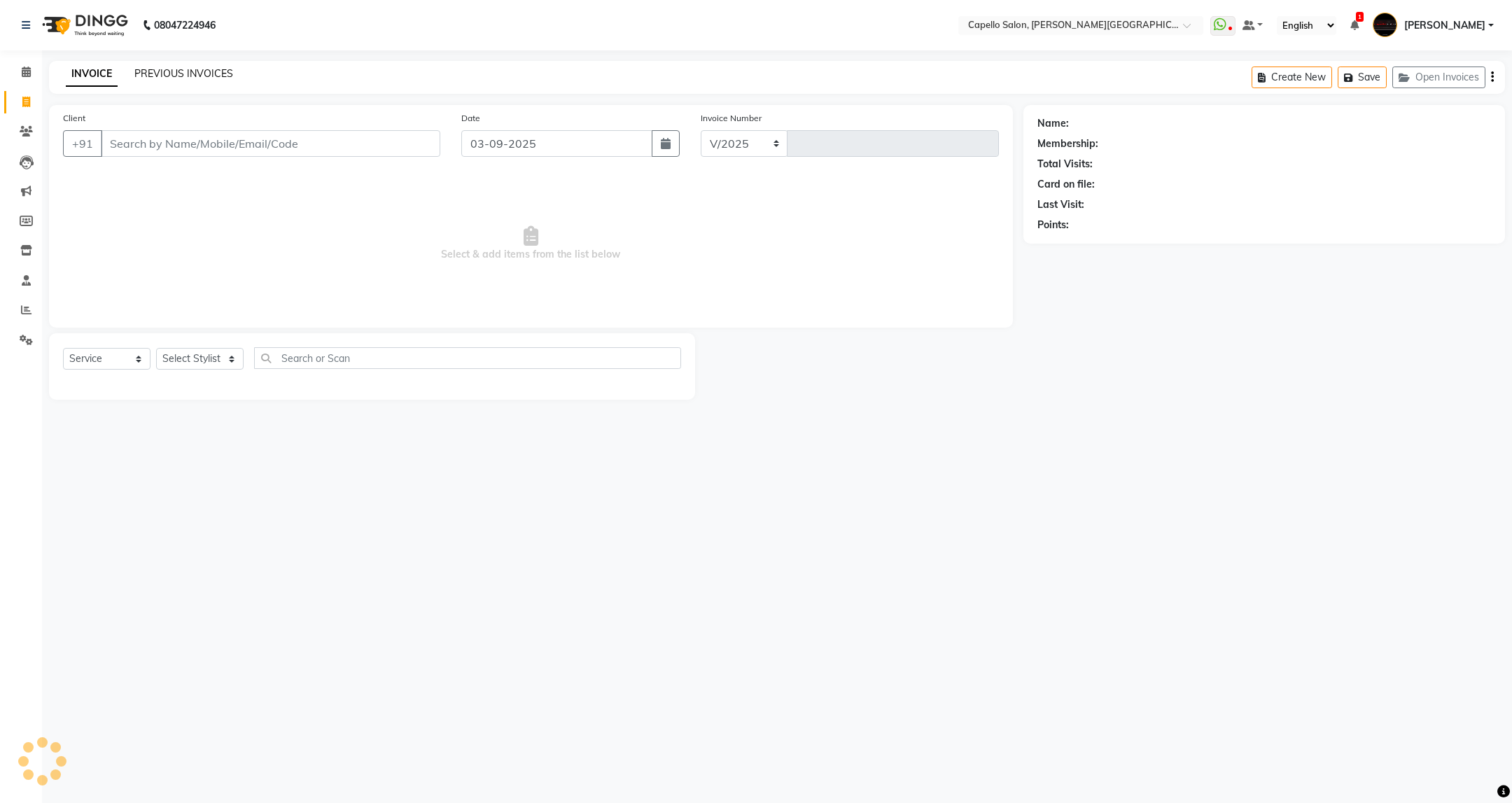
click at [227, 73] on link "PREVIOUS INVOICES" at bounding box center [184, 73] width 99 height 12
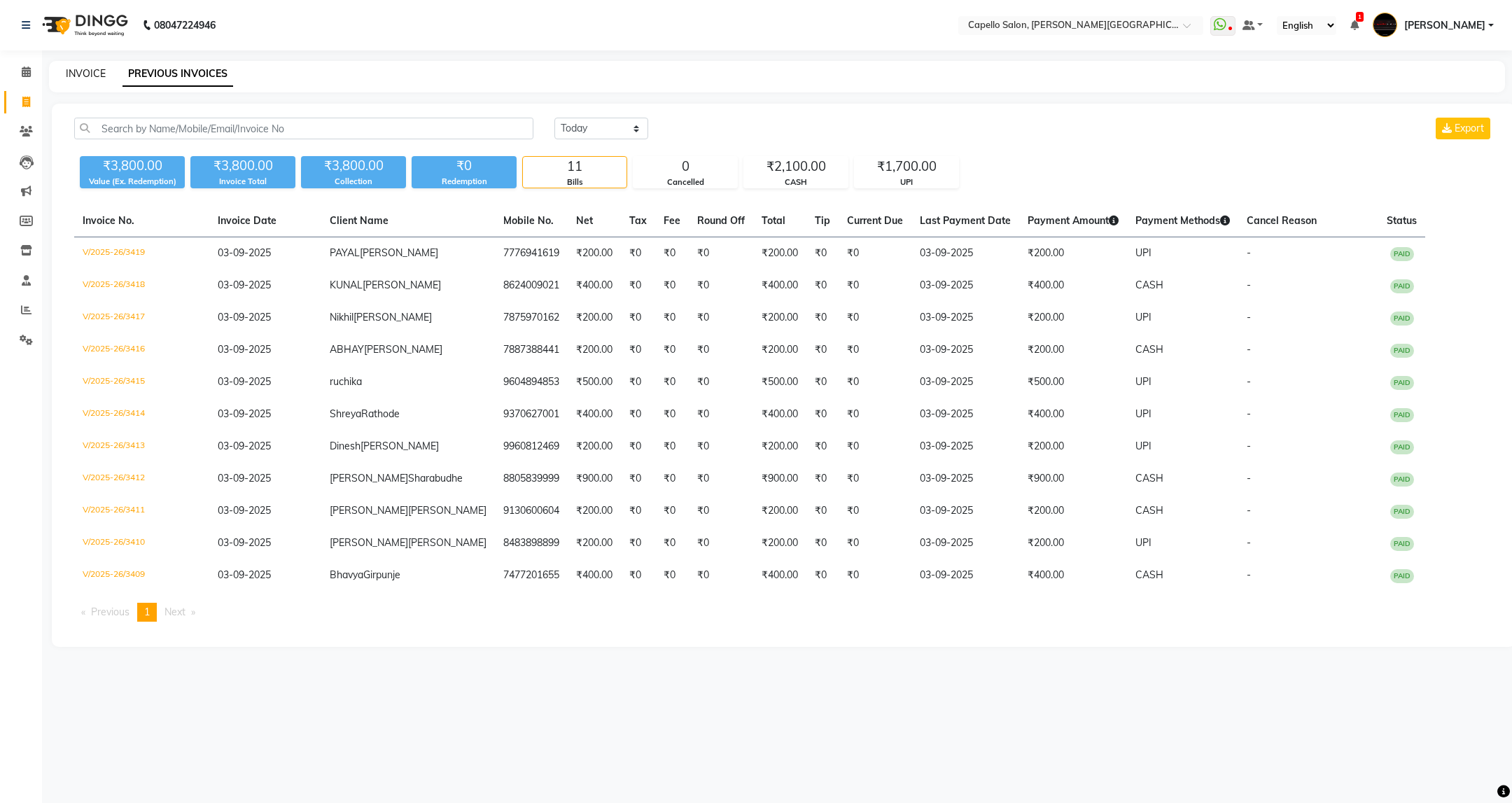
click at [87, 71] on link "INVOICE" at bounding box center [86, 73] width 40 height 12
select select "service"
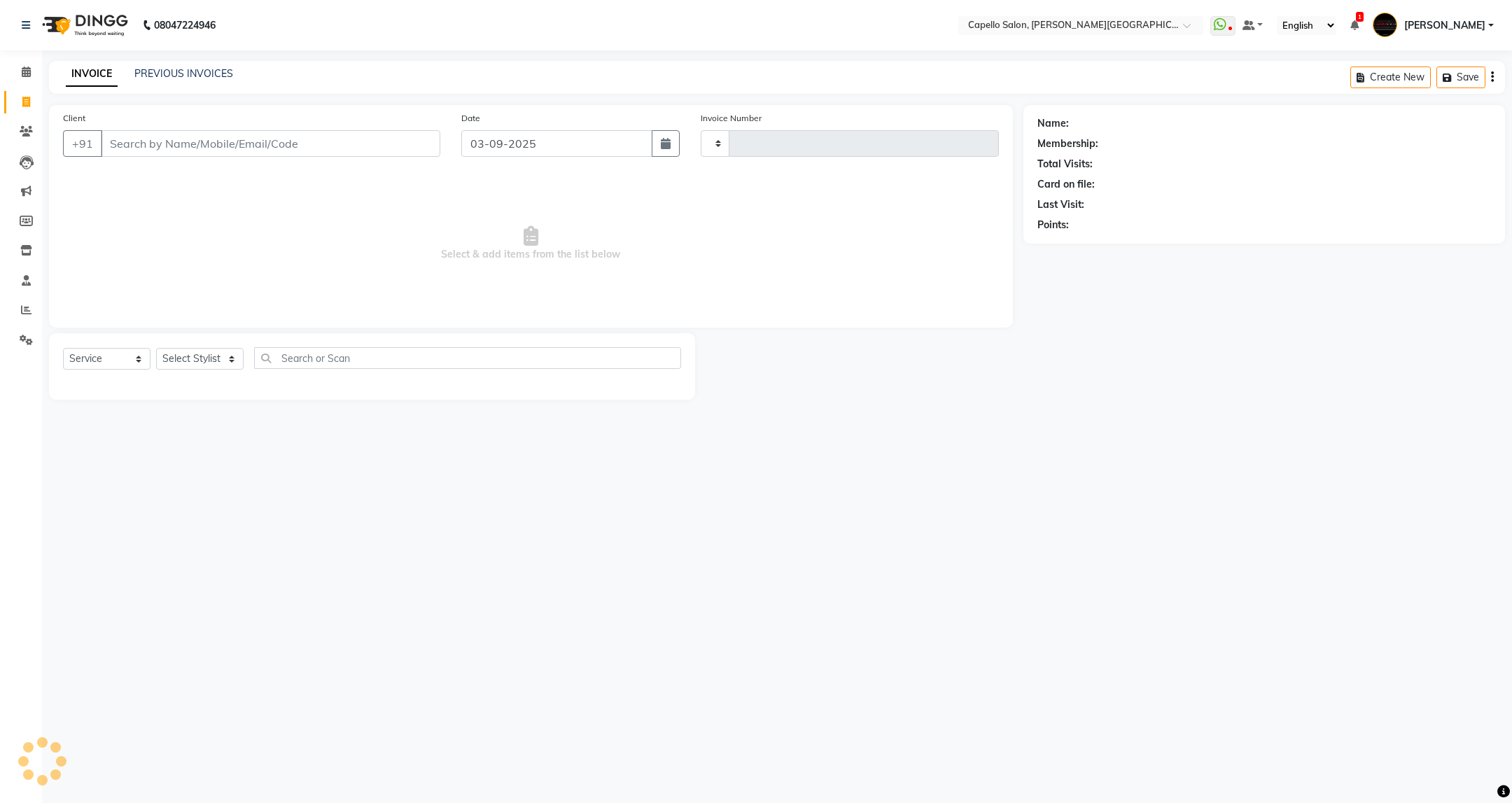
type input "3420"
select select "811"
click at [231, 363] on select "Select Stylist ADMIN [PERSON_NAME] [PERSON_NAME] [PERSON_NAME] [PERSON_NAME] (M…" at bounding box center [200, 359] width 87 height 21
select select "84517"
click at [156, 349] on select "Select Stylist ADMIN [PERSON_NAME] [PERSON_NAME] [PERSON_NAME] [PERSON_NAME] (M…" at bounding box center [200, 359] width 87 height 21
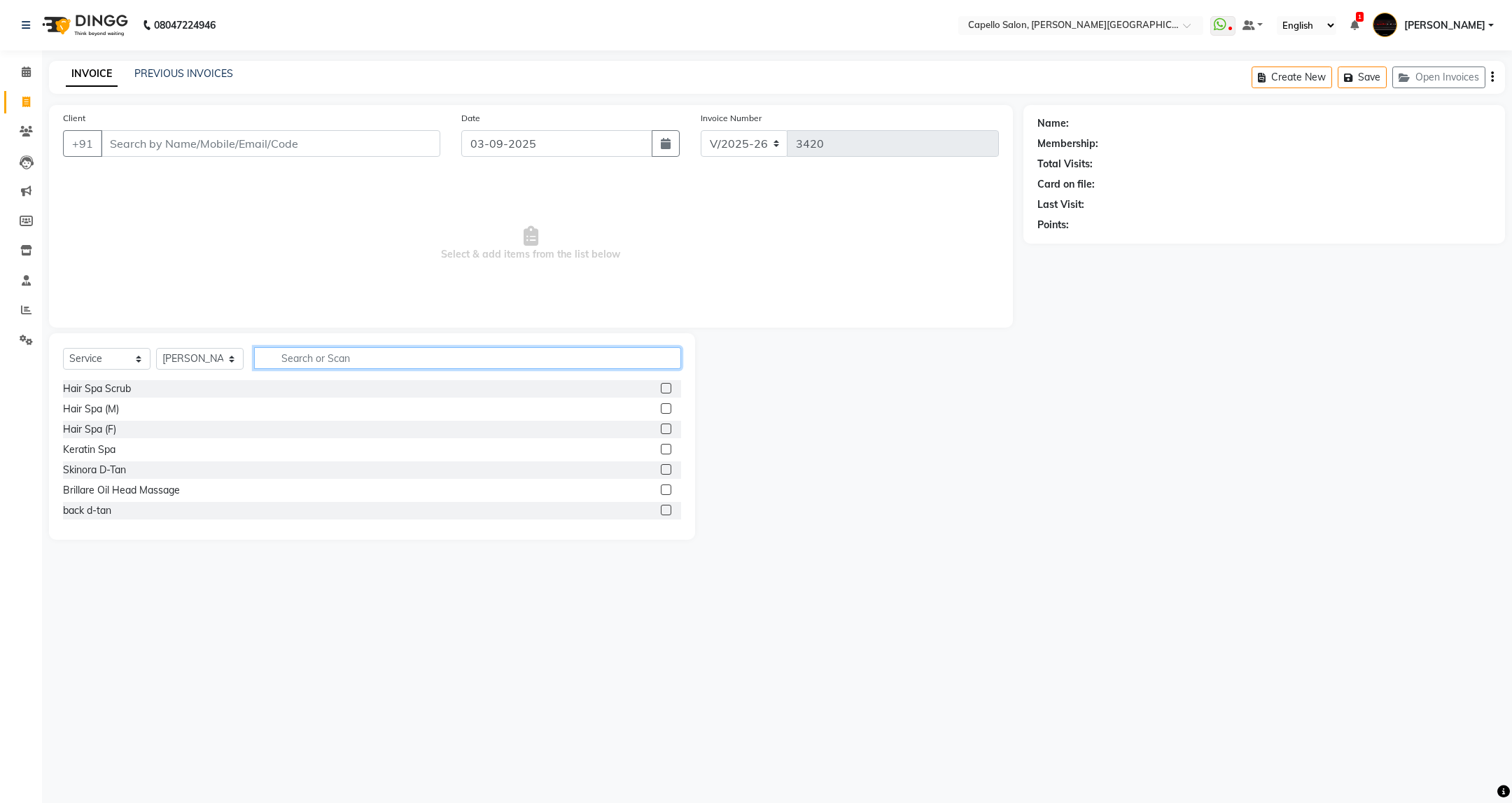
click at [361, 357] on input "text" at bounding box center [468, 358] width 427 height 21
type input "cut"
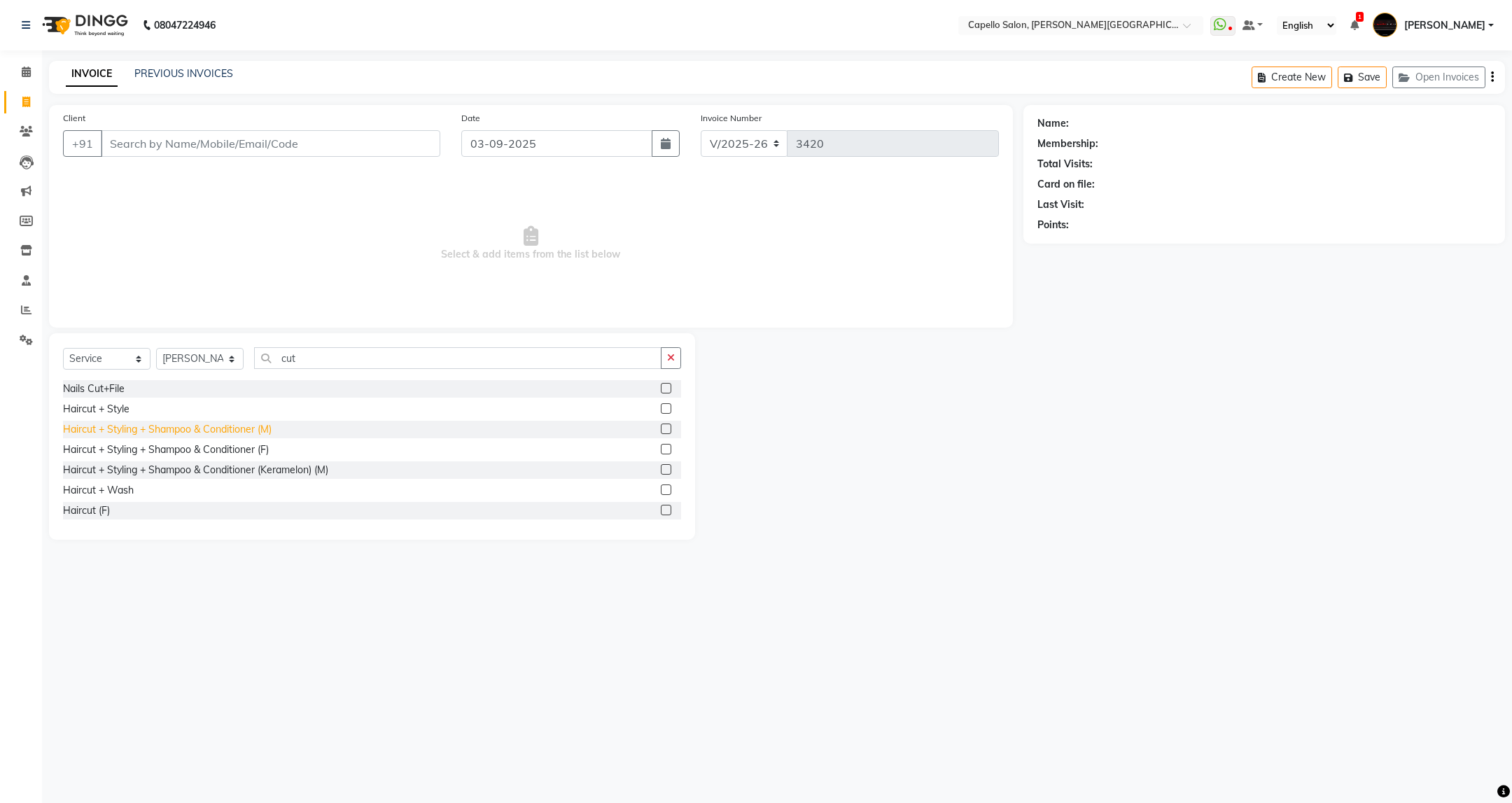
click at [267, 433] on div "Haircut + Styling + Shampoo & Conditioner (M)" at bounding box center [168, 429] width 209 height 14
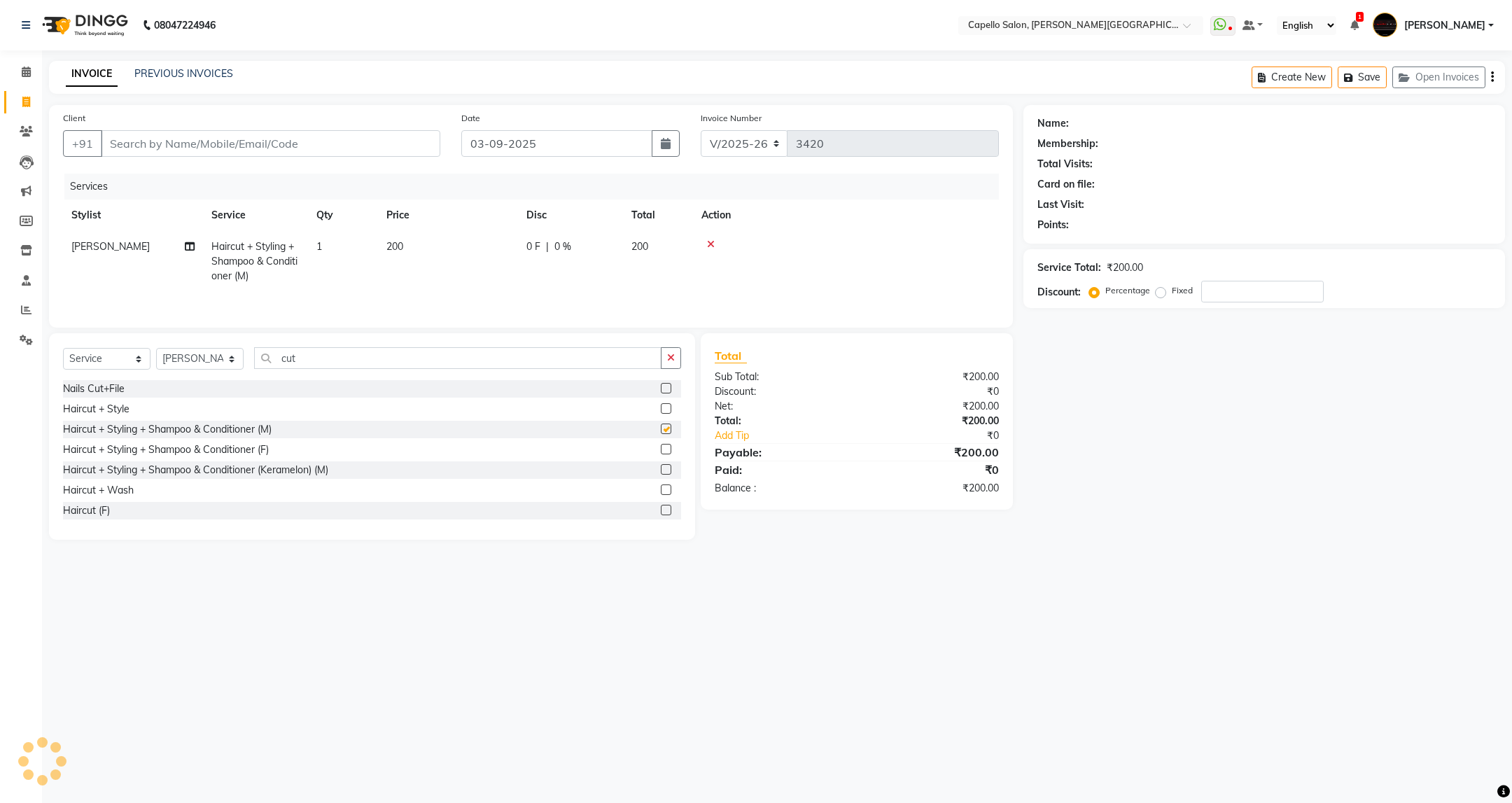
checkbox input "false"
click at [336, 360] on input "cut" at bounding box center [458, 358] width 407 height 21
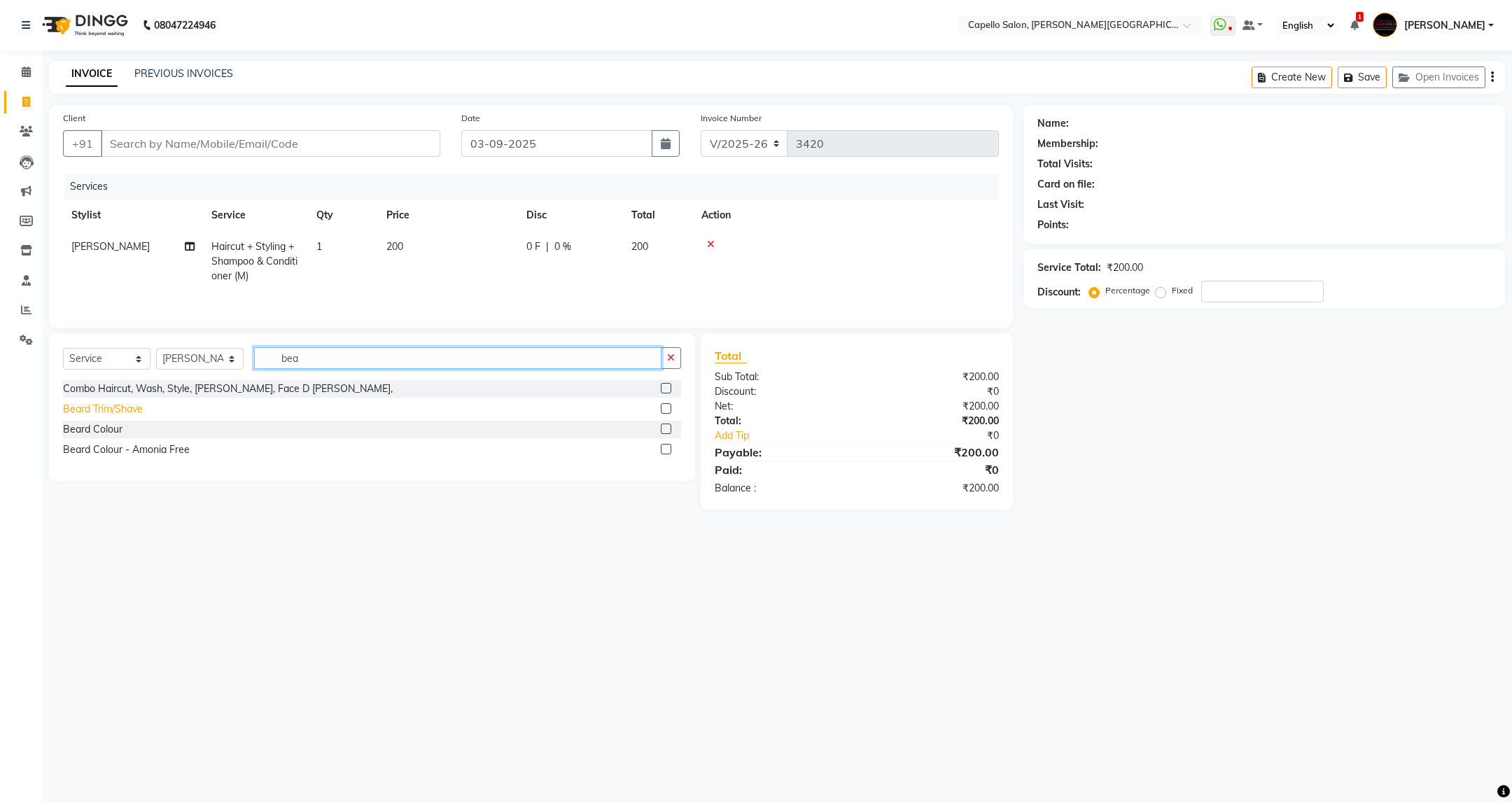
type input "bea"
click at [112, 417] on div "Beard Trim/Shave" at bounding box center [103, 409] width 79 height 14
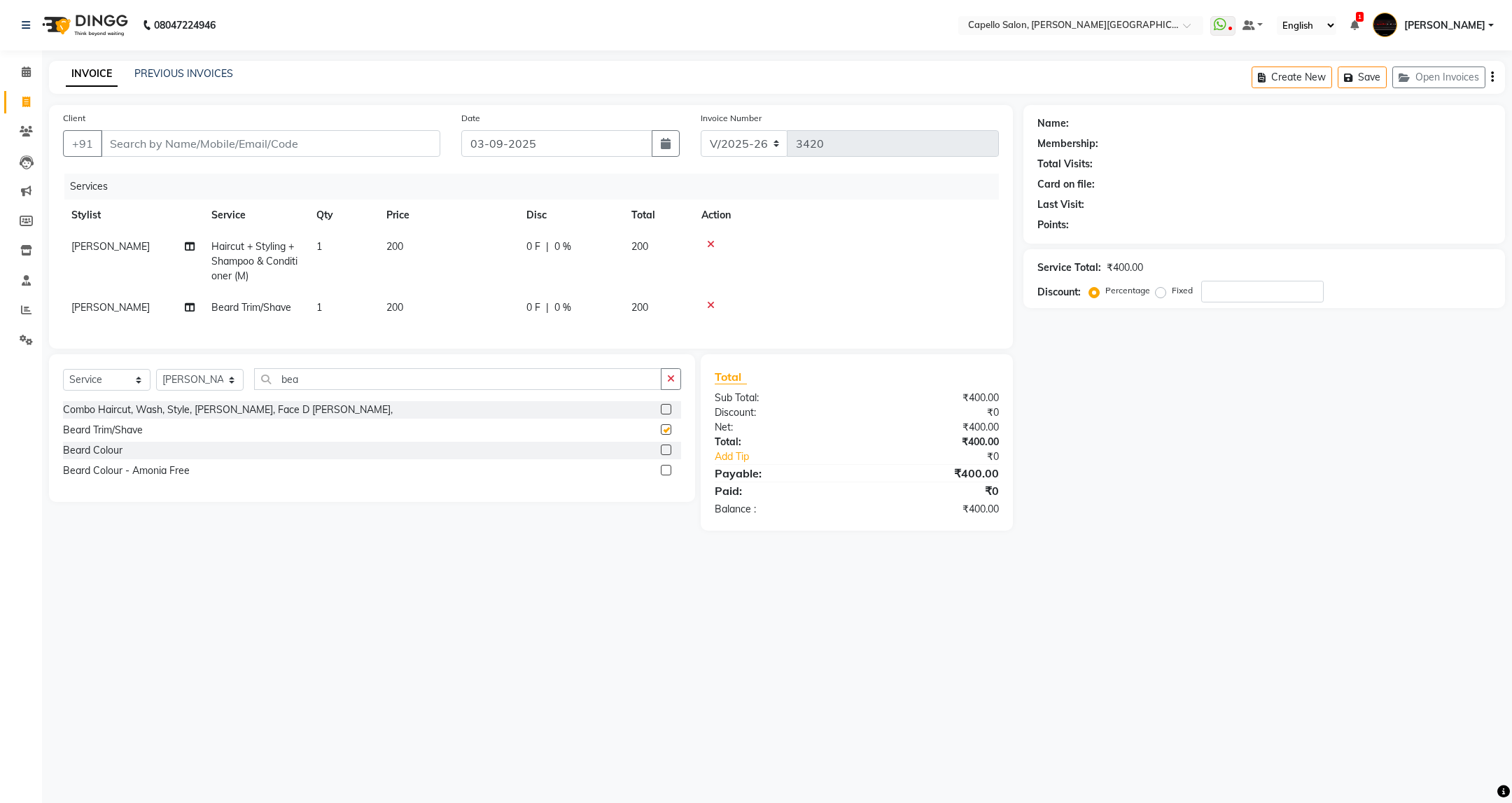
checkbox input "false"
click at [365, 155] on input "Client" at bounding box center [270, 144] width 339 height 27
type input "7"
type input "0"
type input "7767922343"
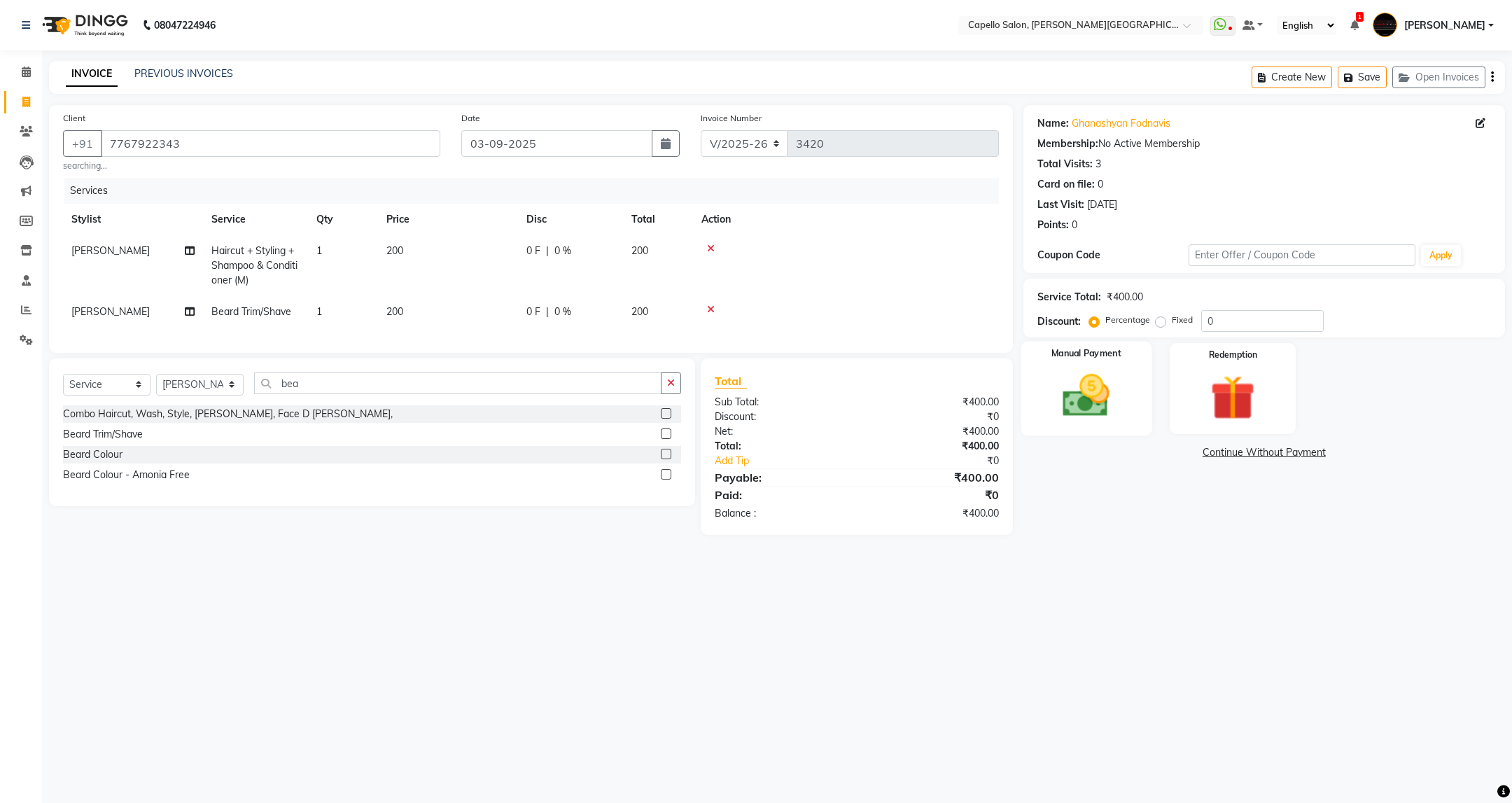
click at [1105, 393] on img at bounding box center [1085, 395] width 76 height 54
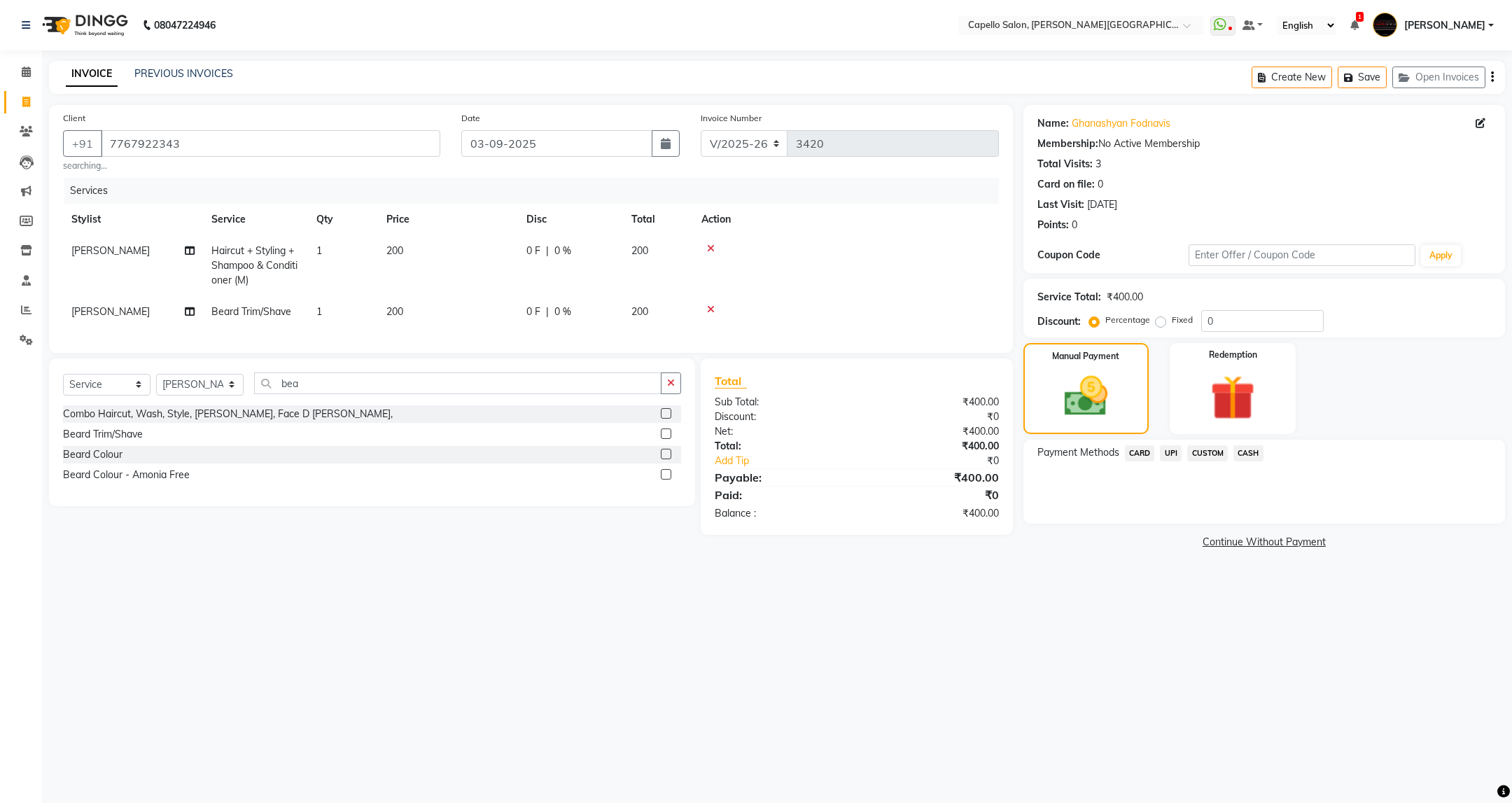
click at [1172, 450] on span "UPI" at bounding box center [1171, 453] width 21 height 16
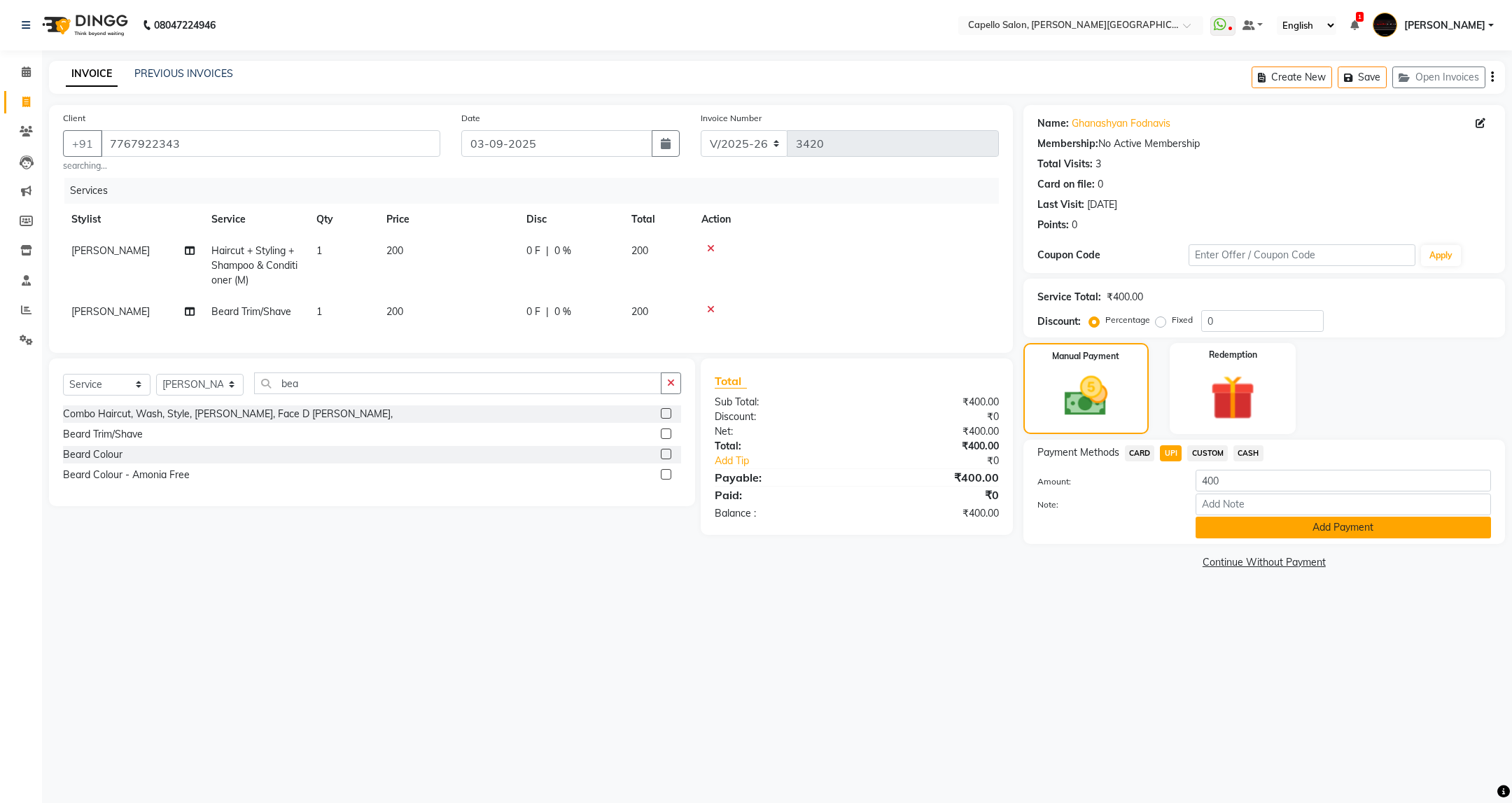
click at [1381, 523] on button "Add Payment" at bounding box center [1343, 527] width 295 height 21
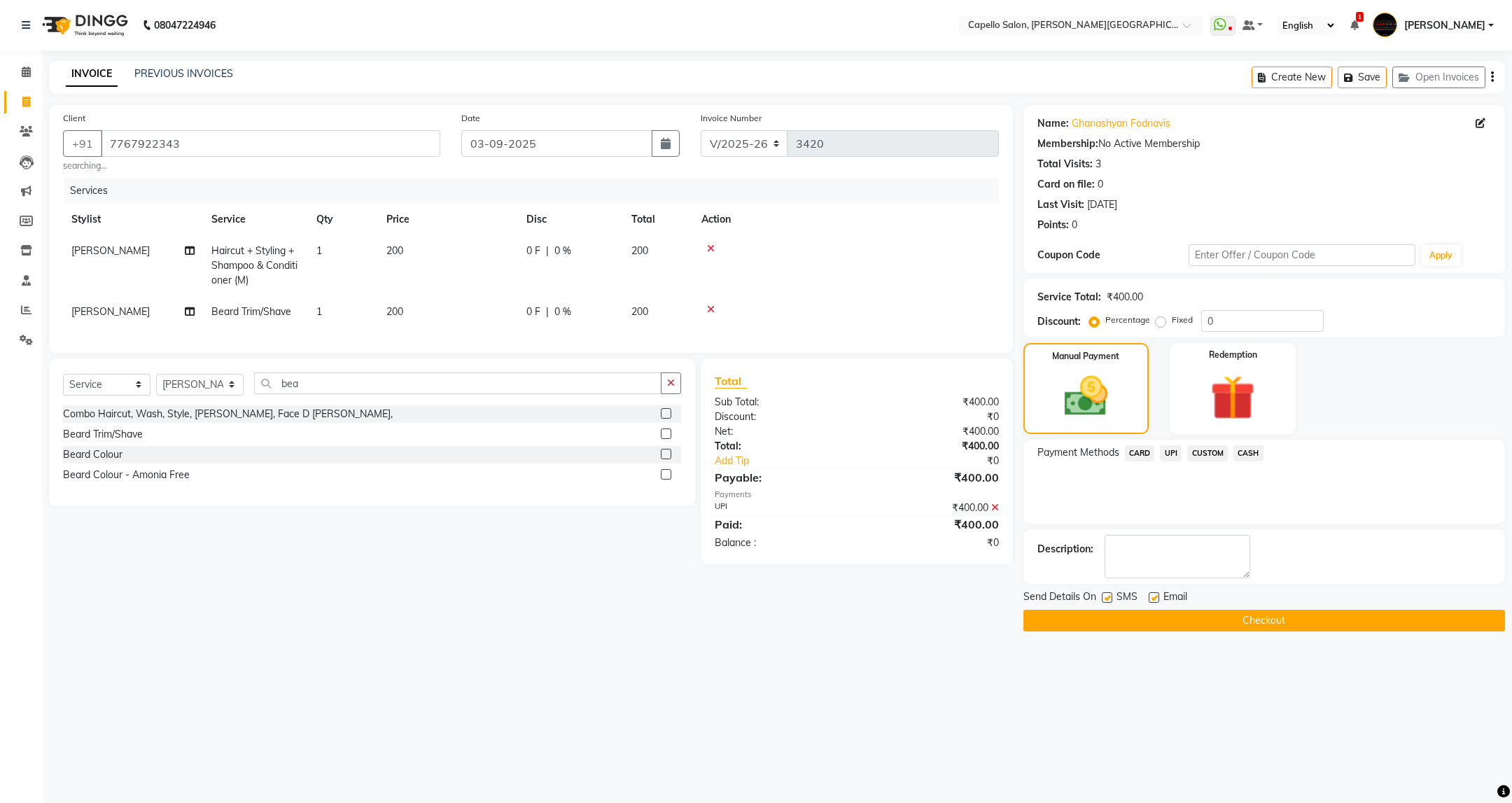
click at [1274, 619] on button "Checkout" at bounding box center [1265, 620] width 482 height 21
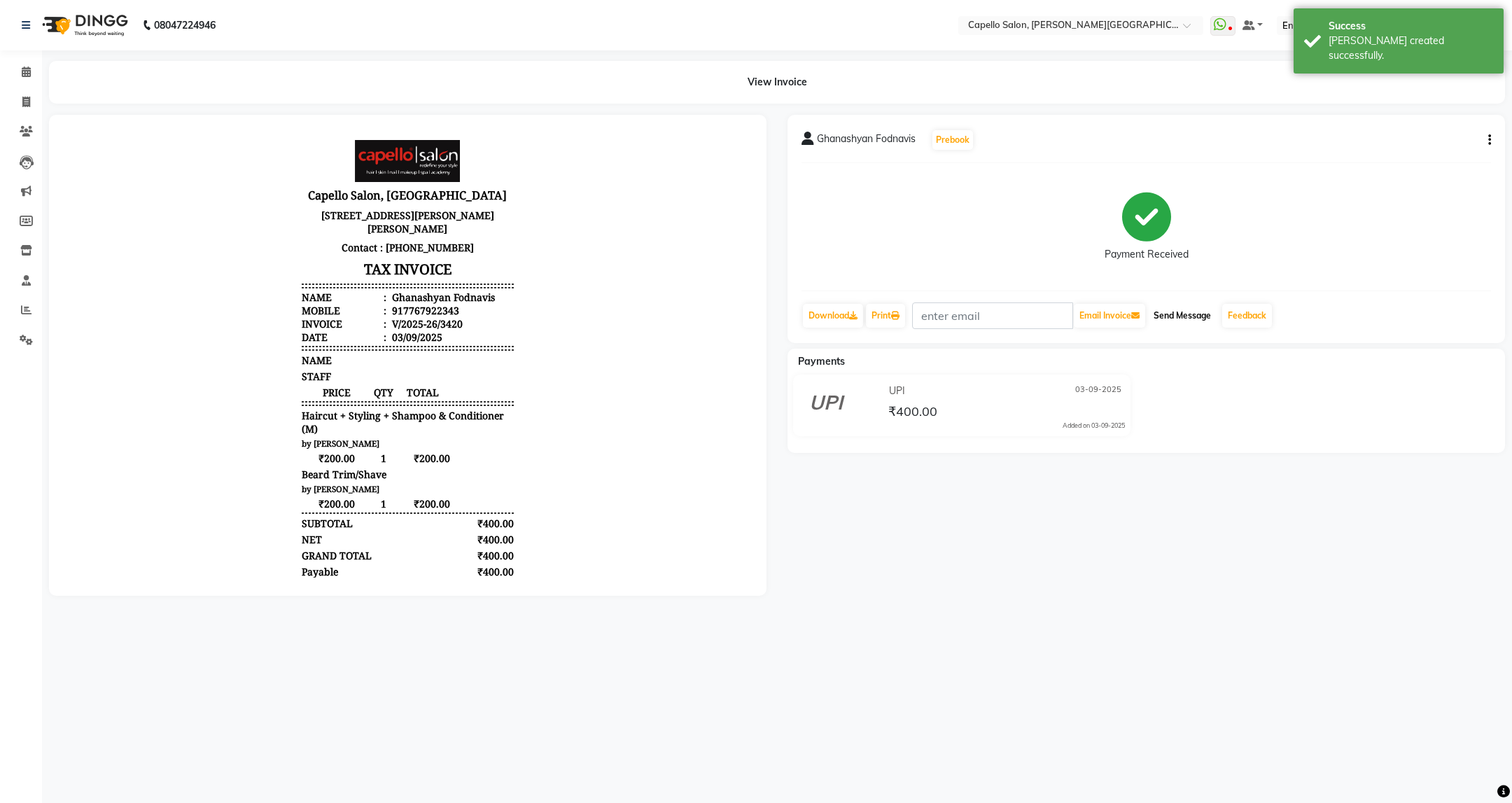
click at [1189, 319] on button "Send Message" at bounding box center [1182, 315] width 69 height 24
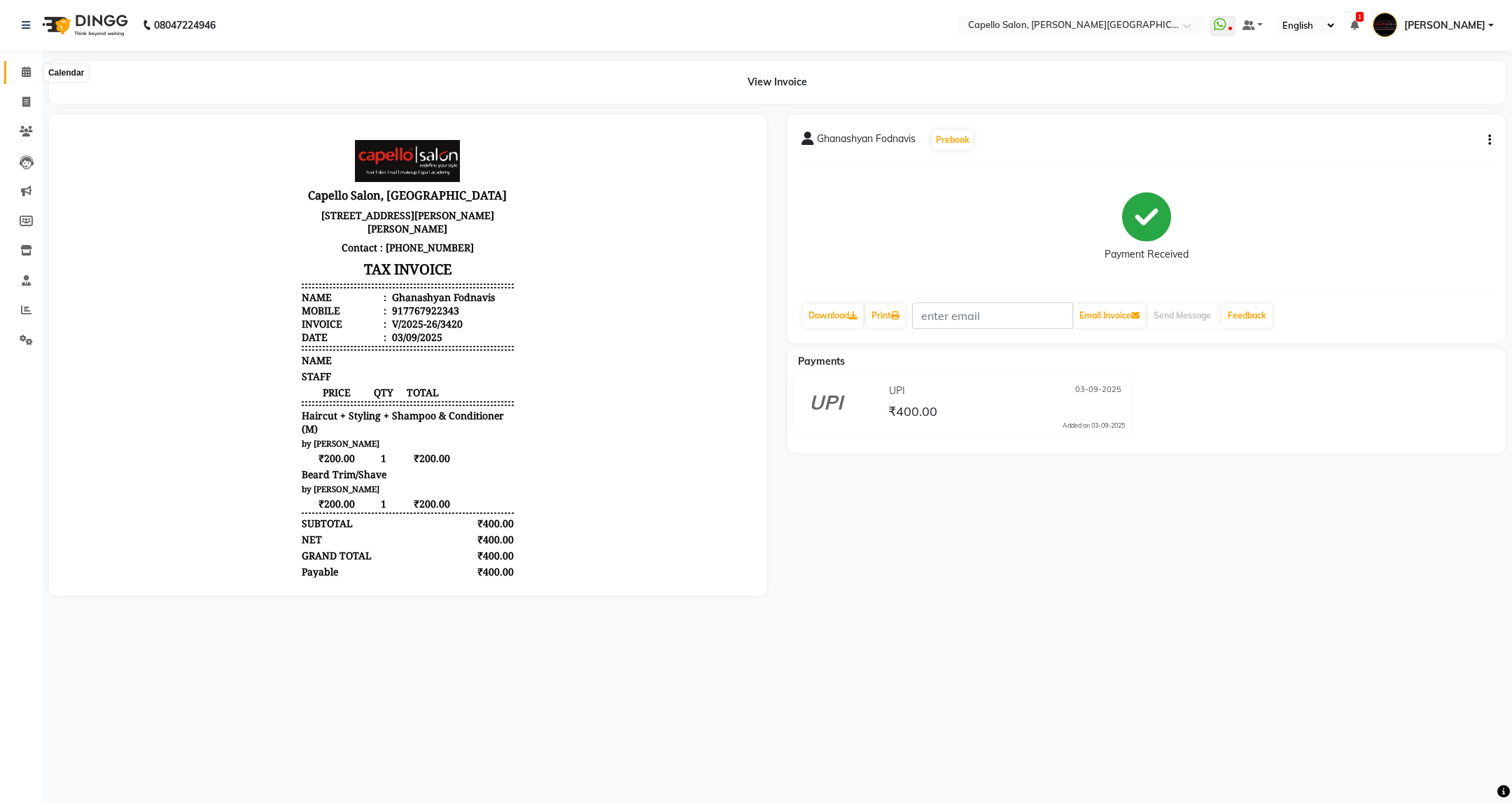
click at [31, 67] on span at bounding box center [26, 72] width 24 height 16
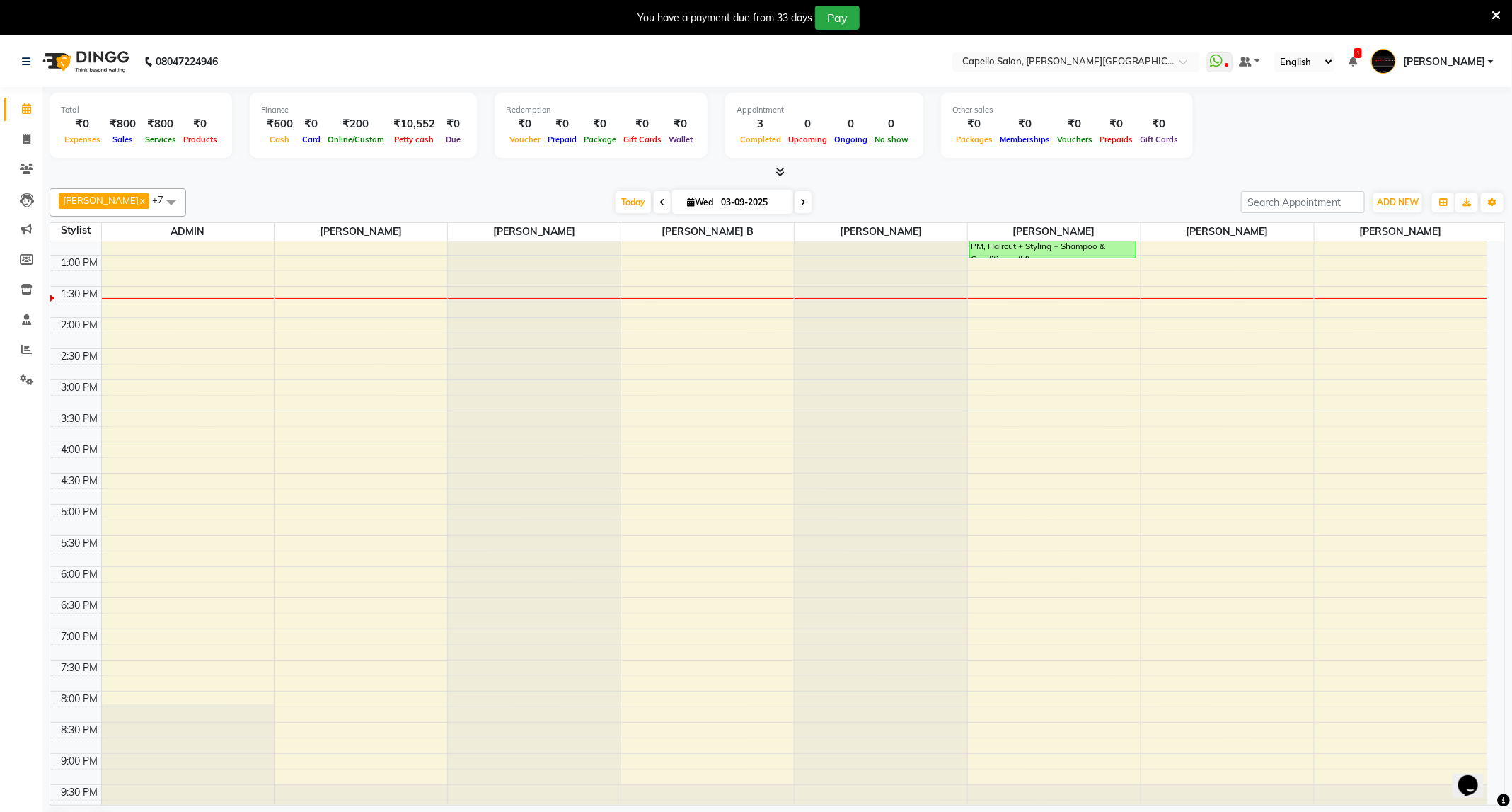
click at [1499, 9] on icon at bounding box center [1496, 15] width 9 height 13
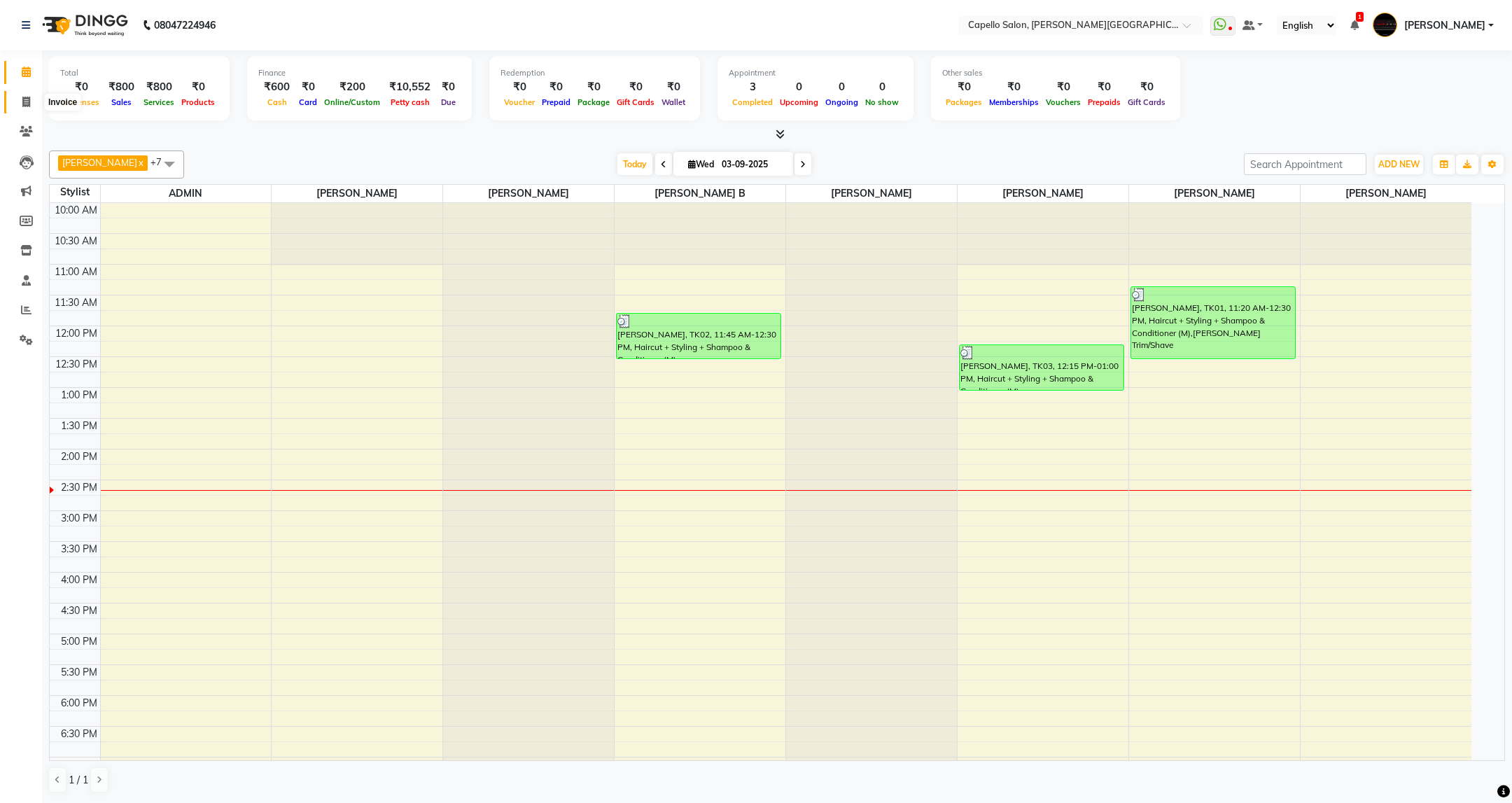
drag, startPoint x: 0, startPoint y: 0, endPoint x: 21, endPoint y: 99, distance: 101.2
click at [21, 99] on span at bounding box center [26, 103] width 24 height 16
select select "service"
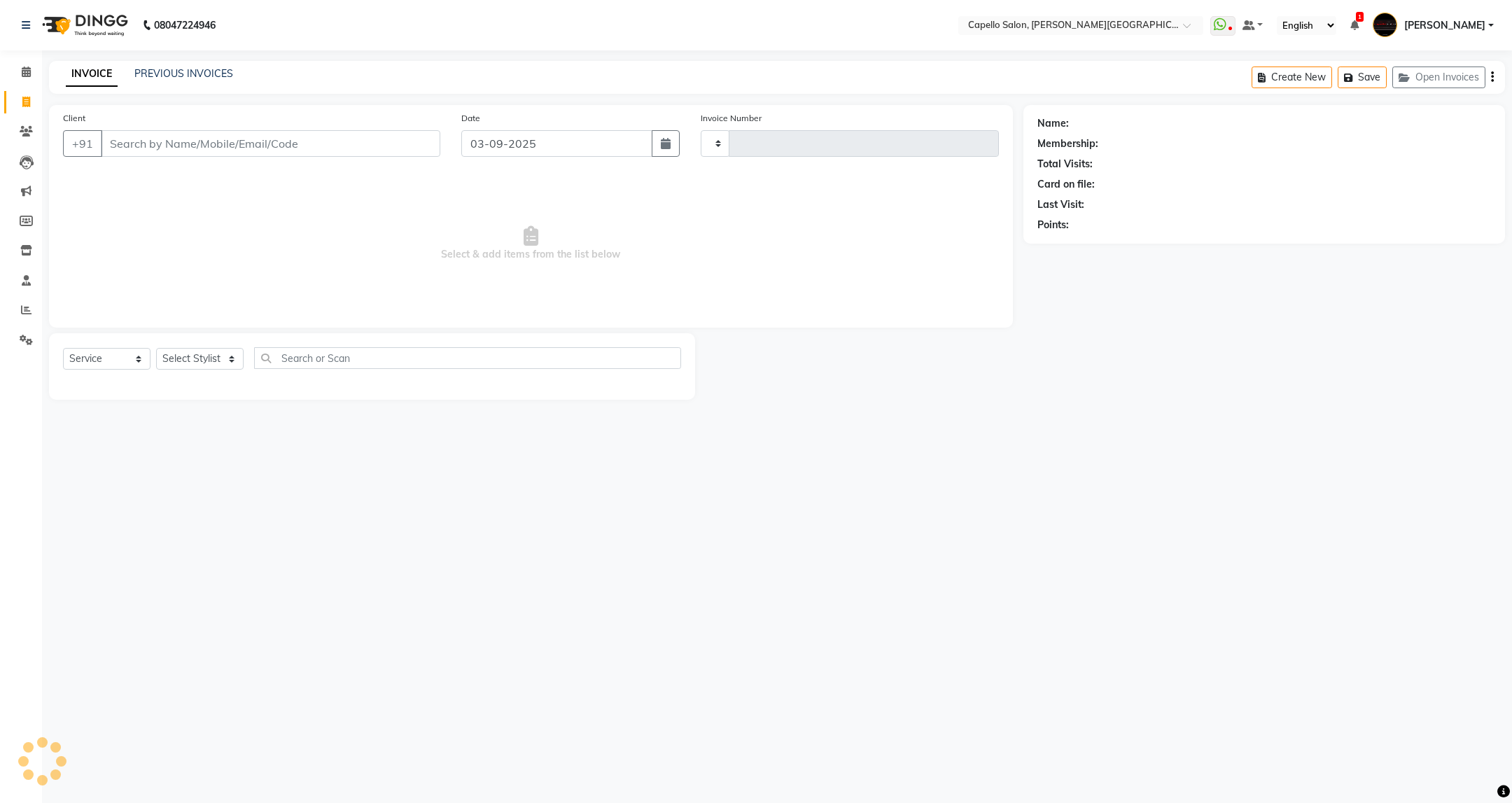
type input "3414"
select select "811"
click at [217, 358] on select "Select Stylist" at bounding box center [200, 359] width 87 height 21
select select "85086"
click at [156, 349] on select "Select Stylist ADMIN [PERSON_NAME] [PERSON_NAME] [PERSON_NAME] [PERSON_NAME] (M…" at bounding box center [200, 359] width 87 height 21
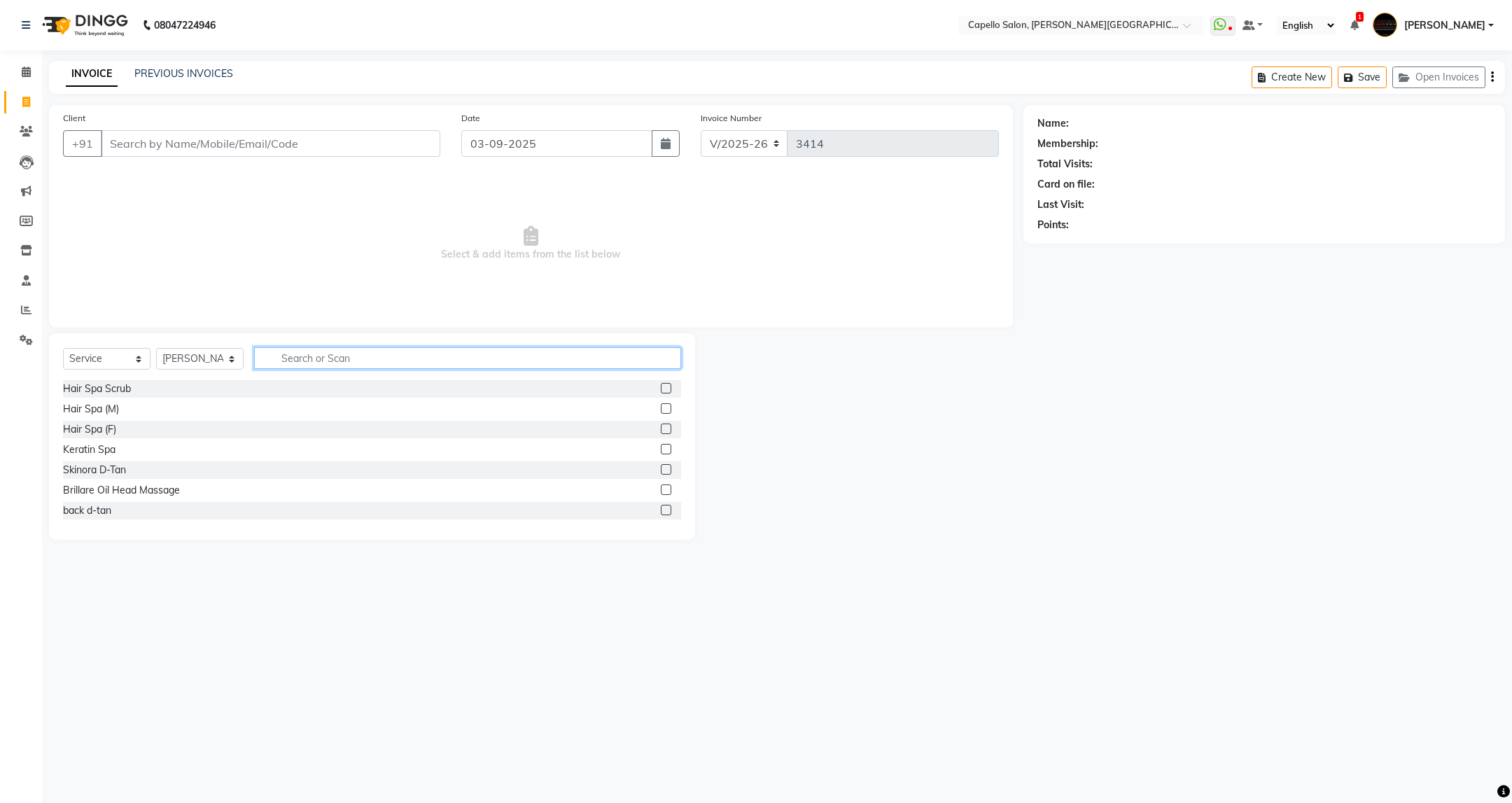
click at [352, 362] on input "text" at bounding box center [468, 358] width 427 height 21
type input "wash"
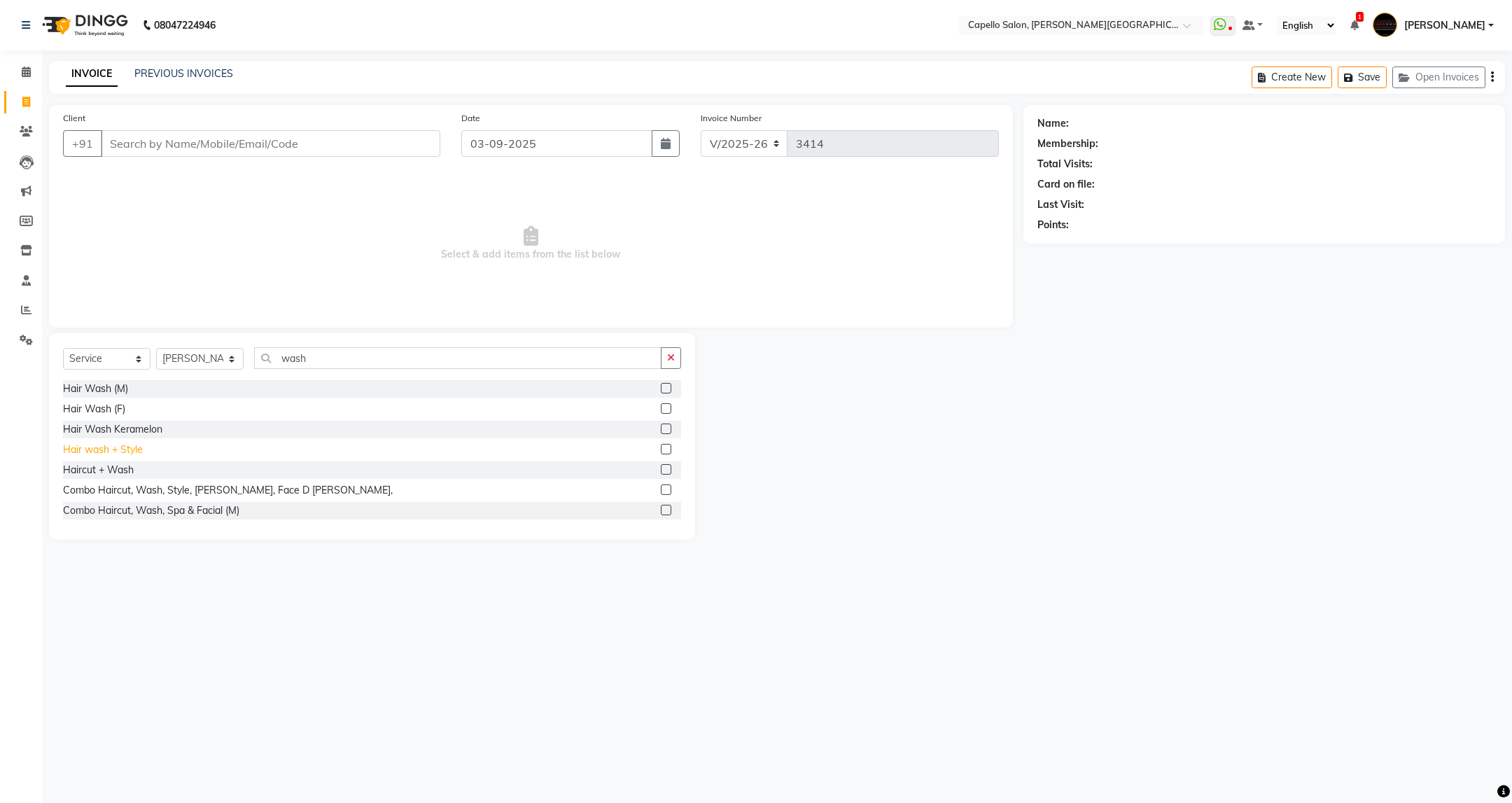
click at [126, 452] on div "Hair wash + Style" at bounding box center [103, 450] width 79 height 14
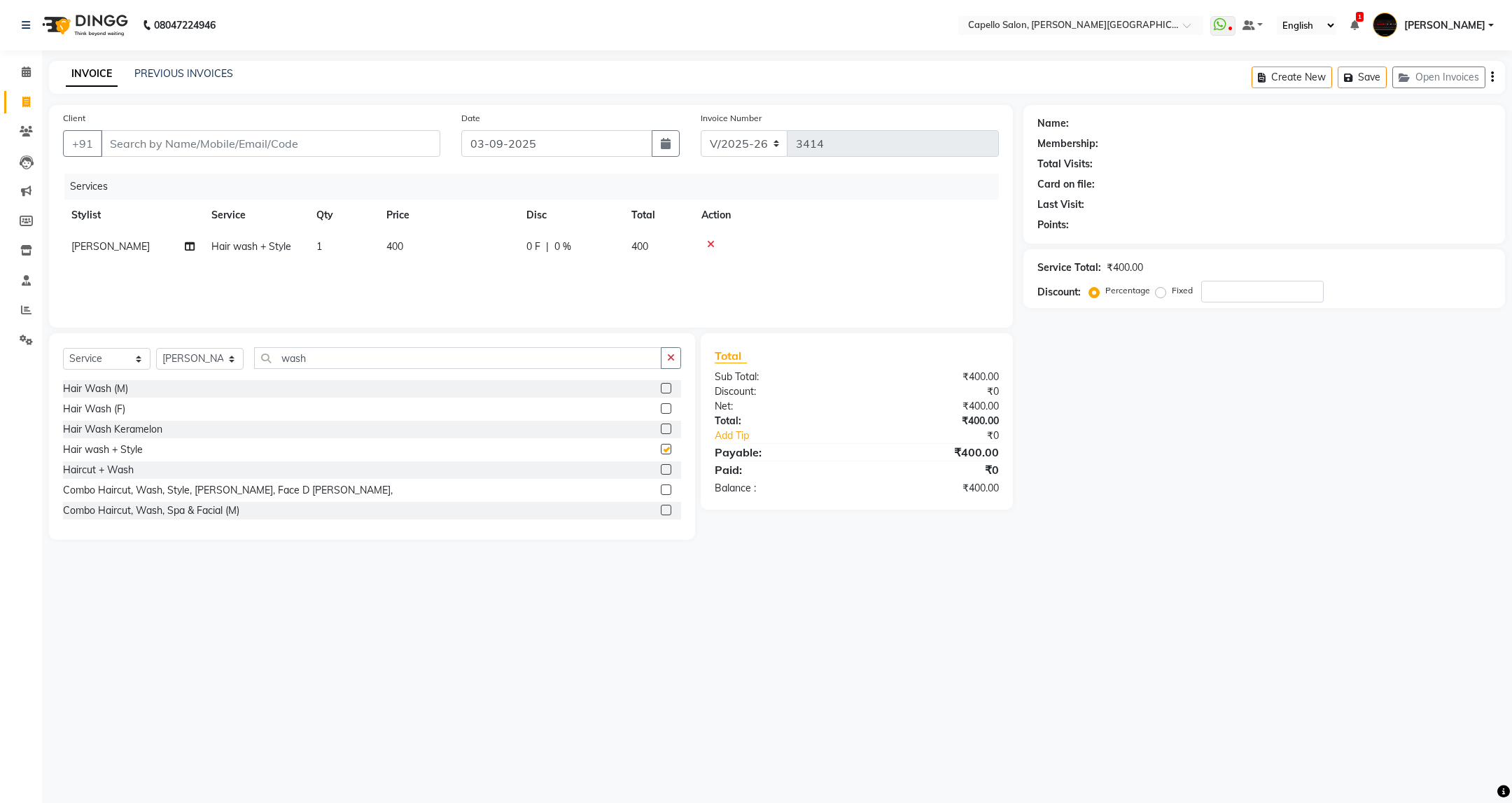
checkbox input "false"
click at [385, 130] on input "Client" at bounding box center [270, 144] width 339 height 27
type input "9"
type input "0"
type input "9370627001"
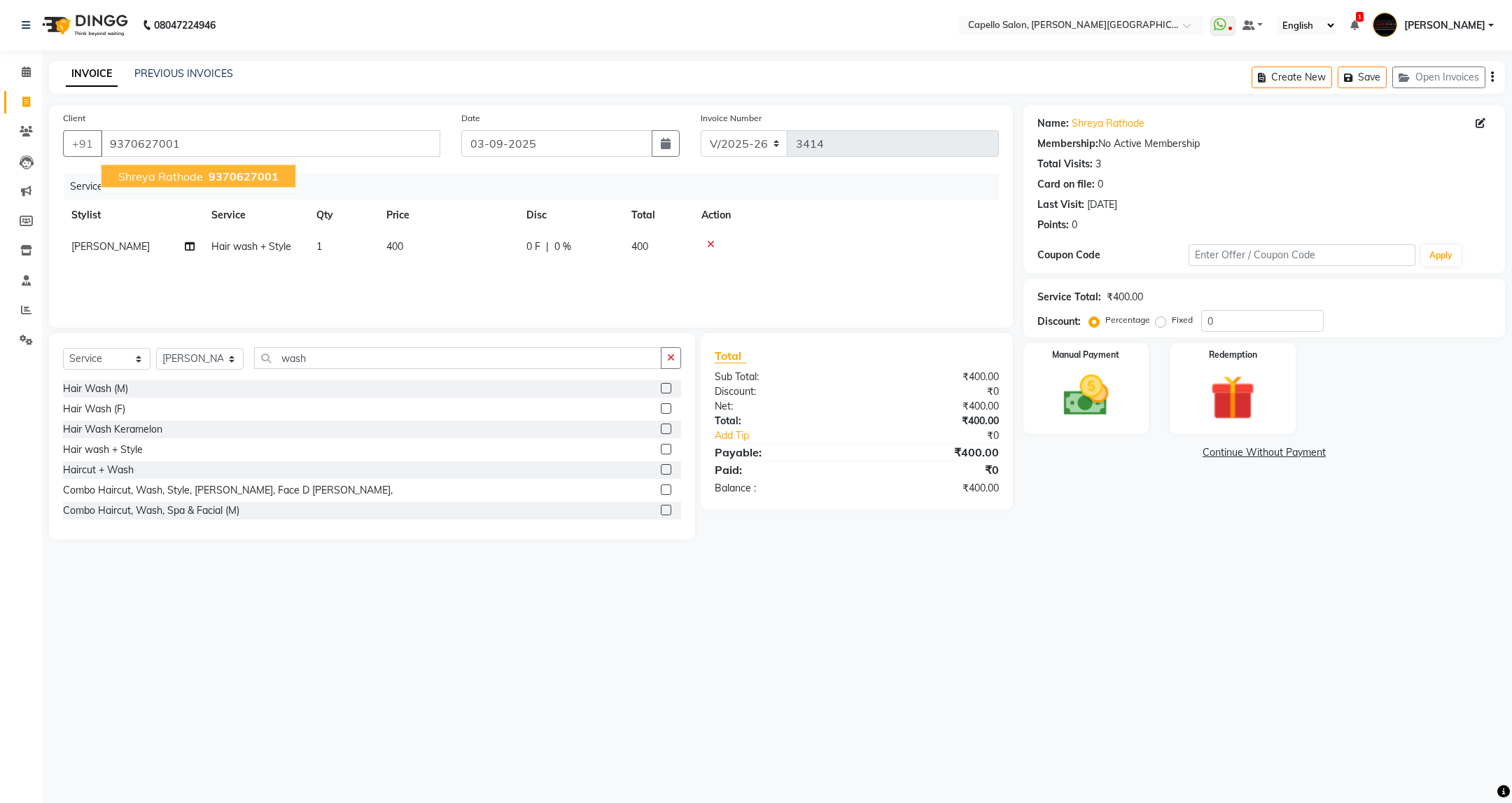
click at [1048, 476] on div "Name: Shreya Rathode Membership: No Active Membership Total Visits: 3 Card on f…" at bounding box center [1269, 322] width 492 height 435
click at [1076, 418] on img at bounding box center [1085, 395] width 76 height 54
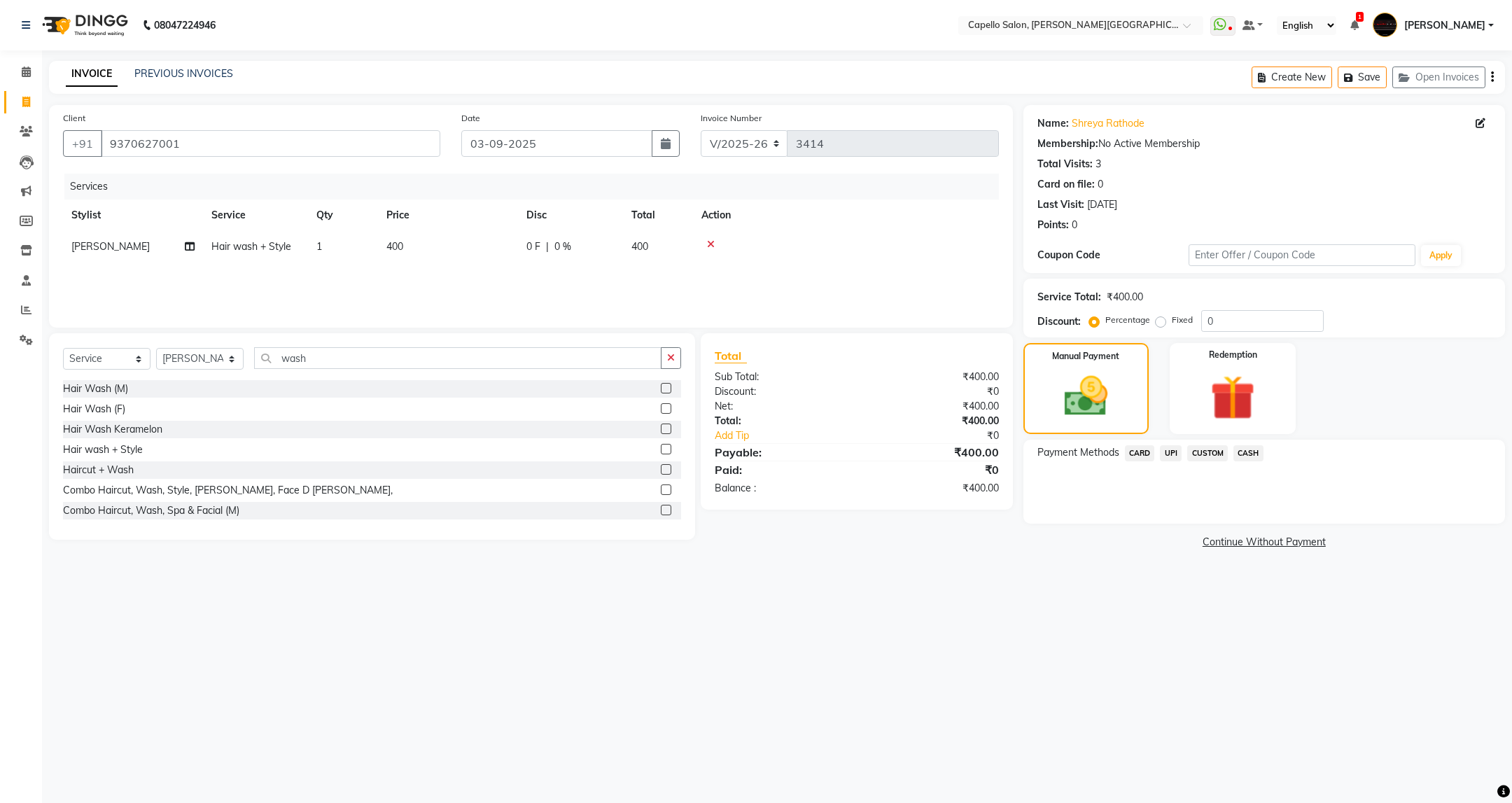
click at [1178, 456] on span "UPI" at bounding box center [1171, 453] width 21 height 16
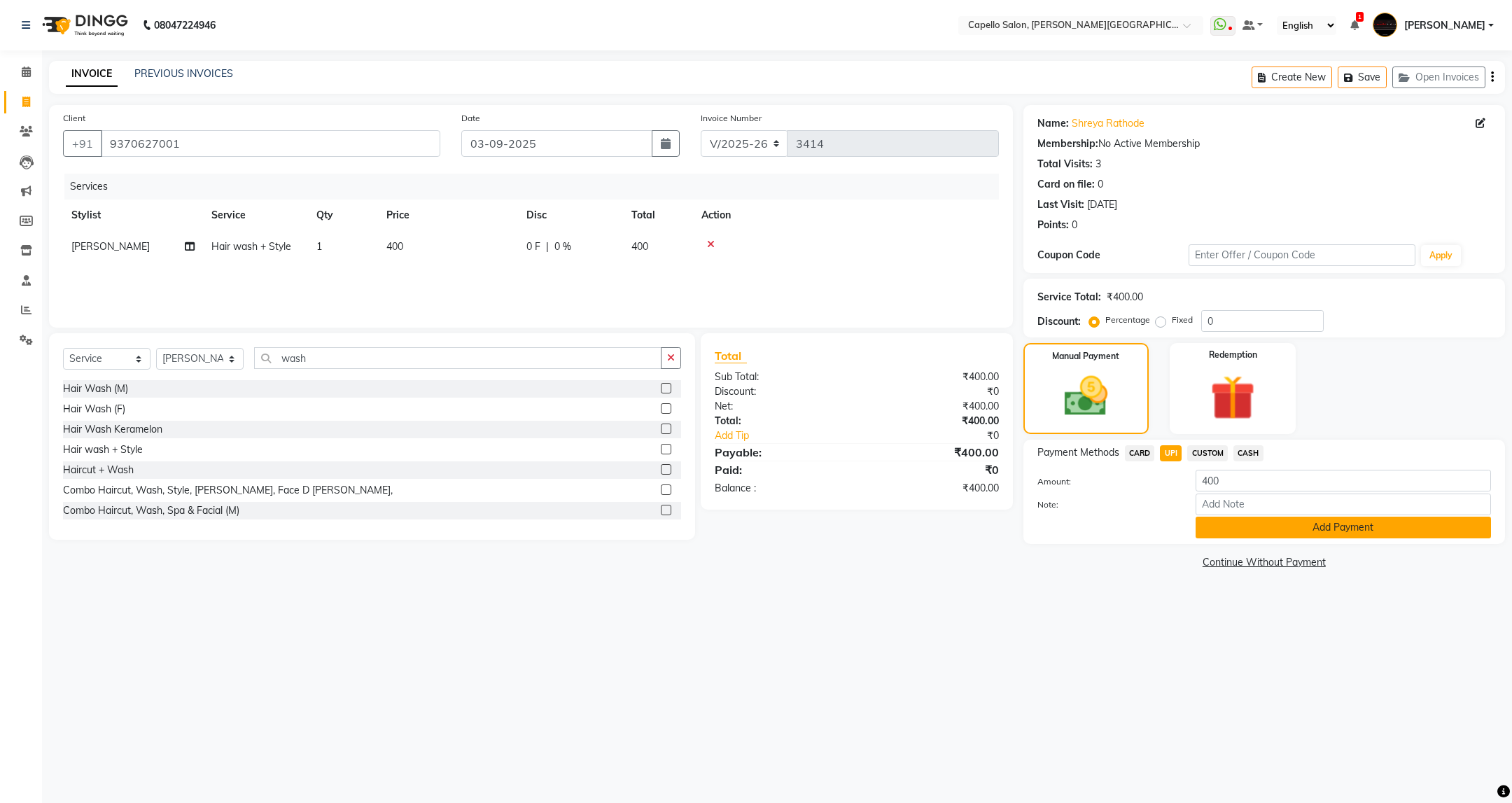
click at [1434, 534] on button "Add Payment" at bounding box center [1343, 527] width 295 height 21
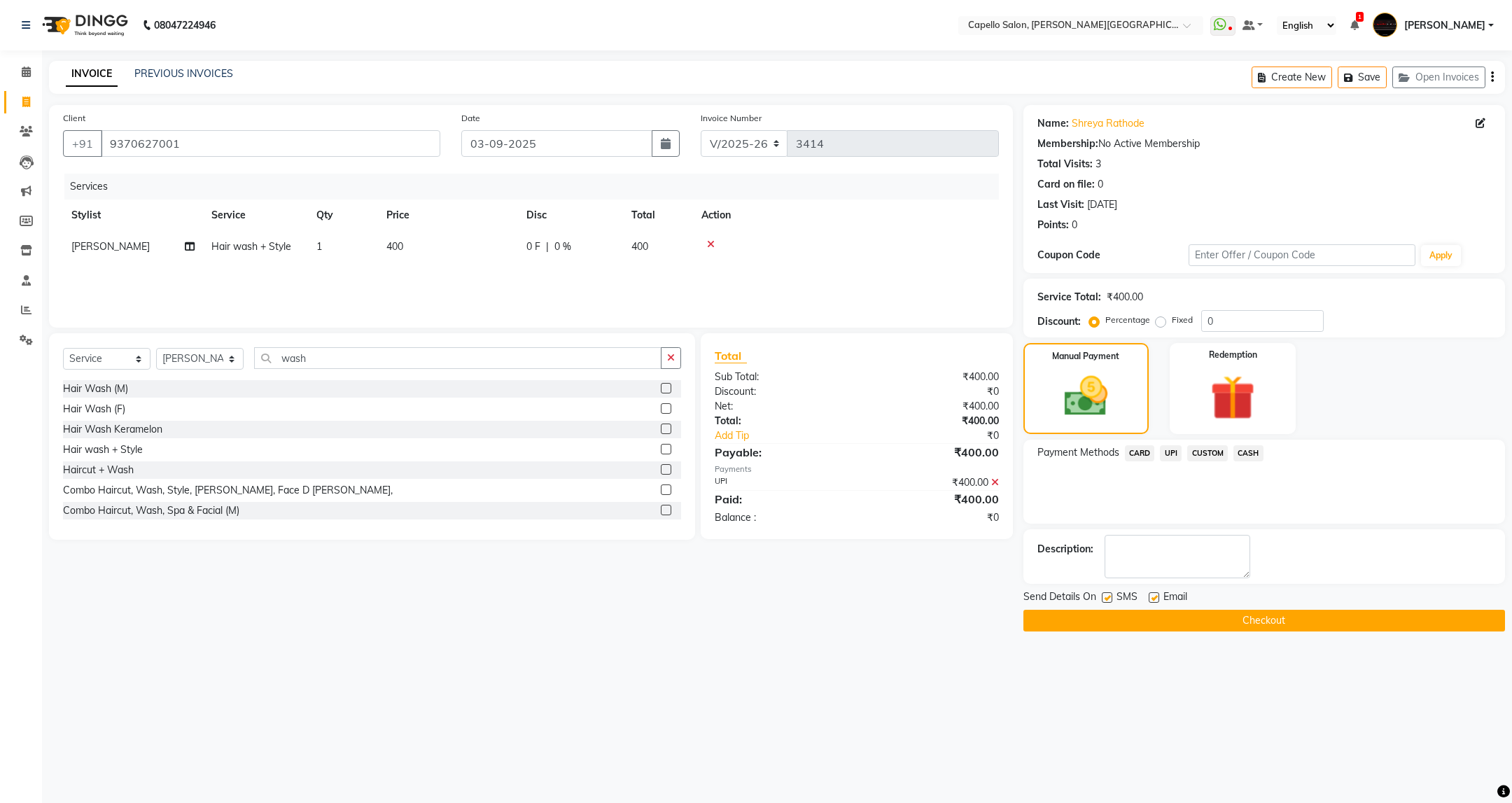
click at [1304, 600] on div "Send Details On SMS Email" at bounding box center [1265, 598] width 482 height 18
click at [1292, 625] on button "Checkout" at bounding box center [1265, 620] width 482 height 21
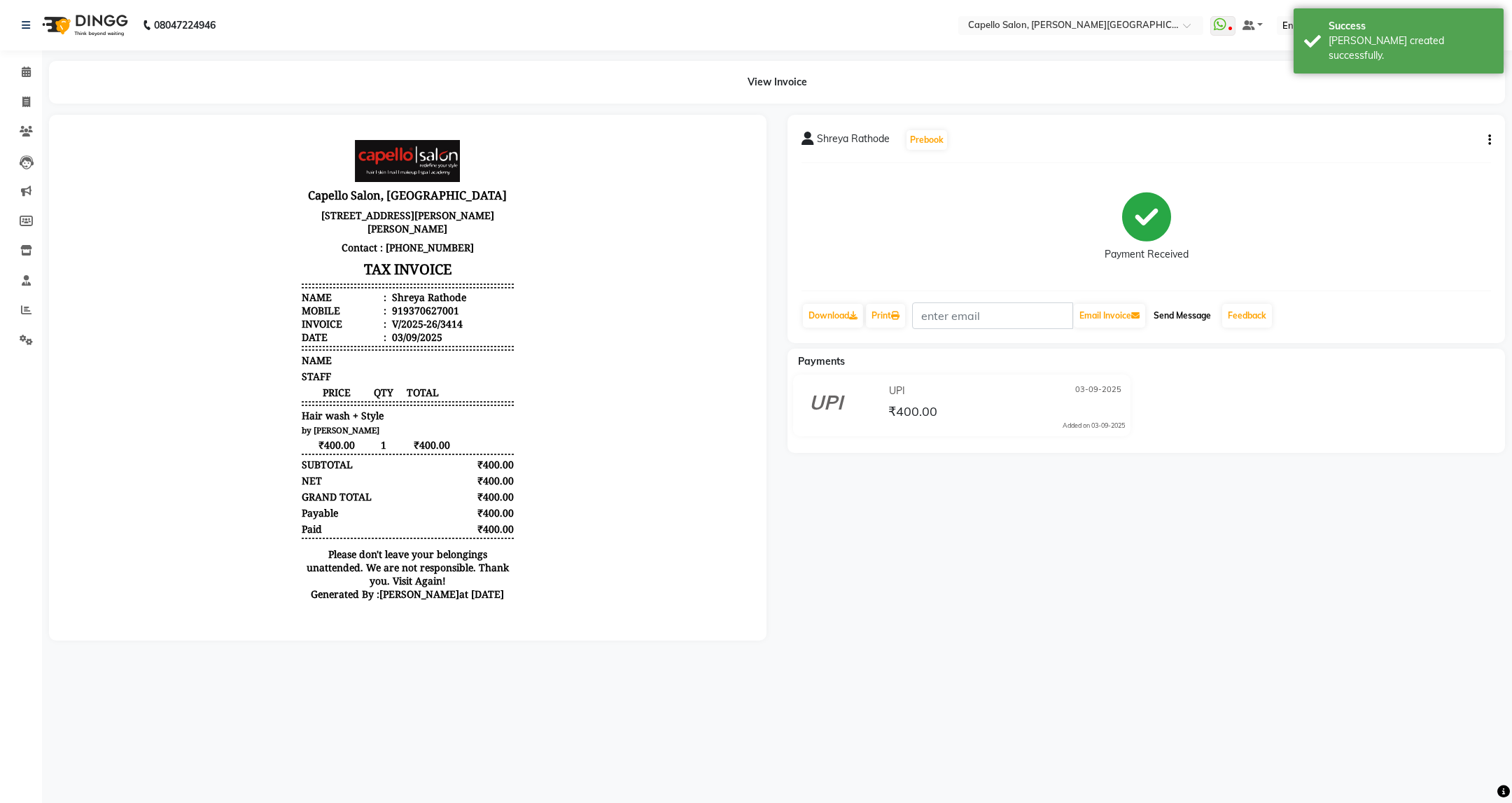
click at [1198, 305] on button "Send Message" at bounding box center [1182, 315] width 69 height 24
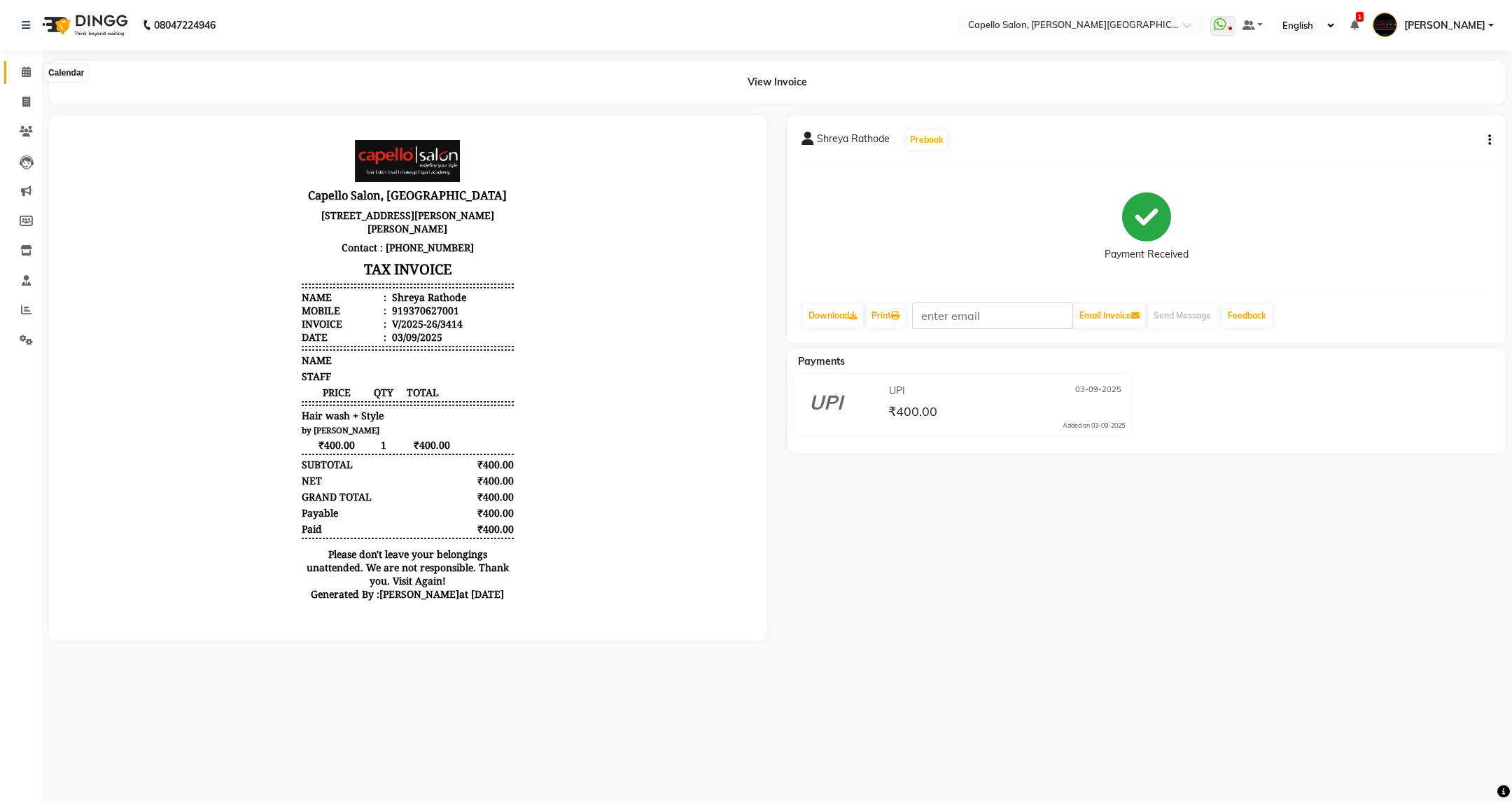
click at [32, 79] on span at bounding box center [26, 72] width 24 height 16
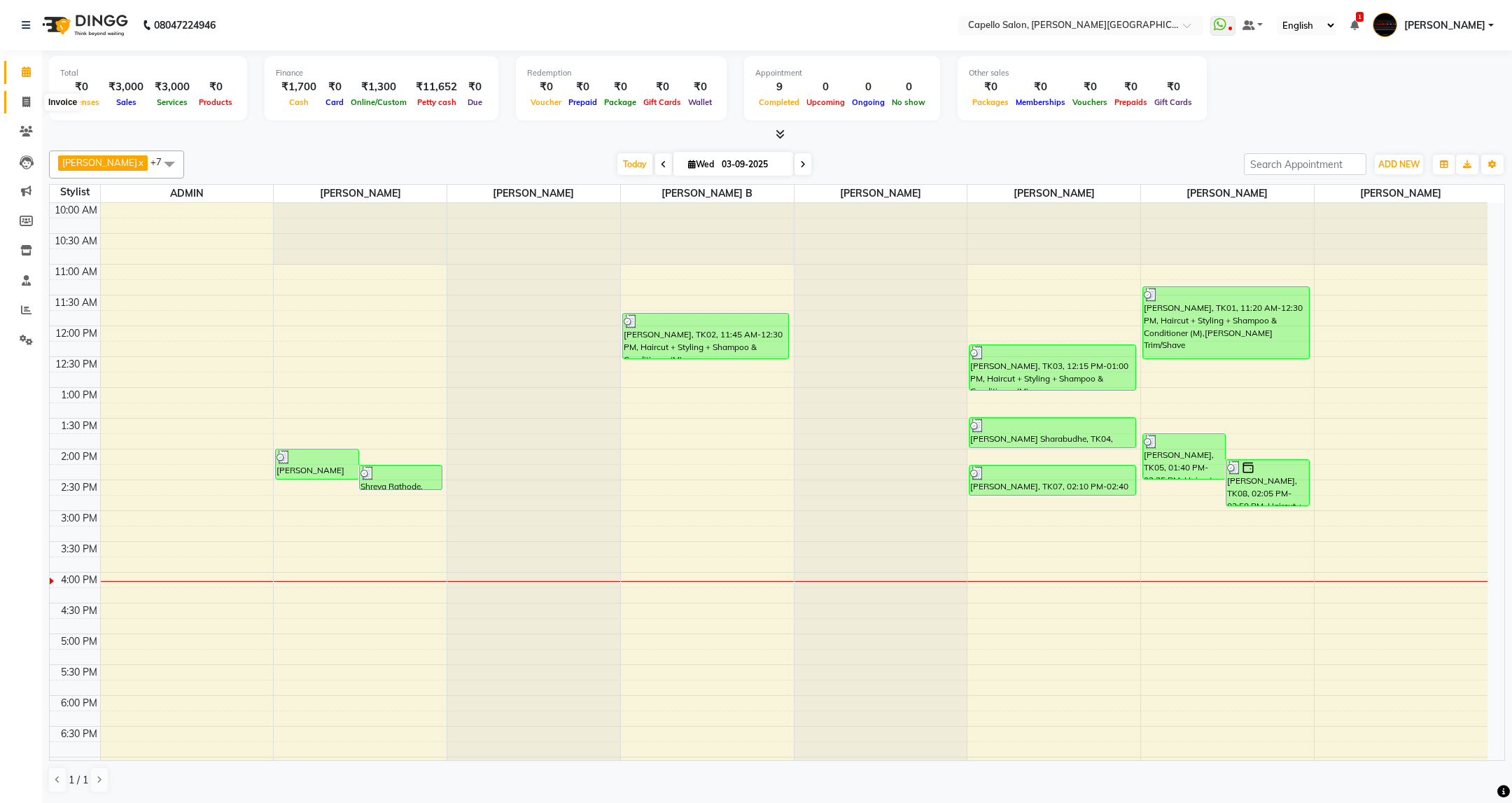
click at [22, 102] on icon at bounding box center [26, 102] width 8 height 11
select select "service"
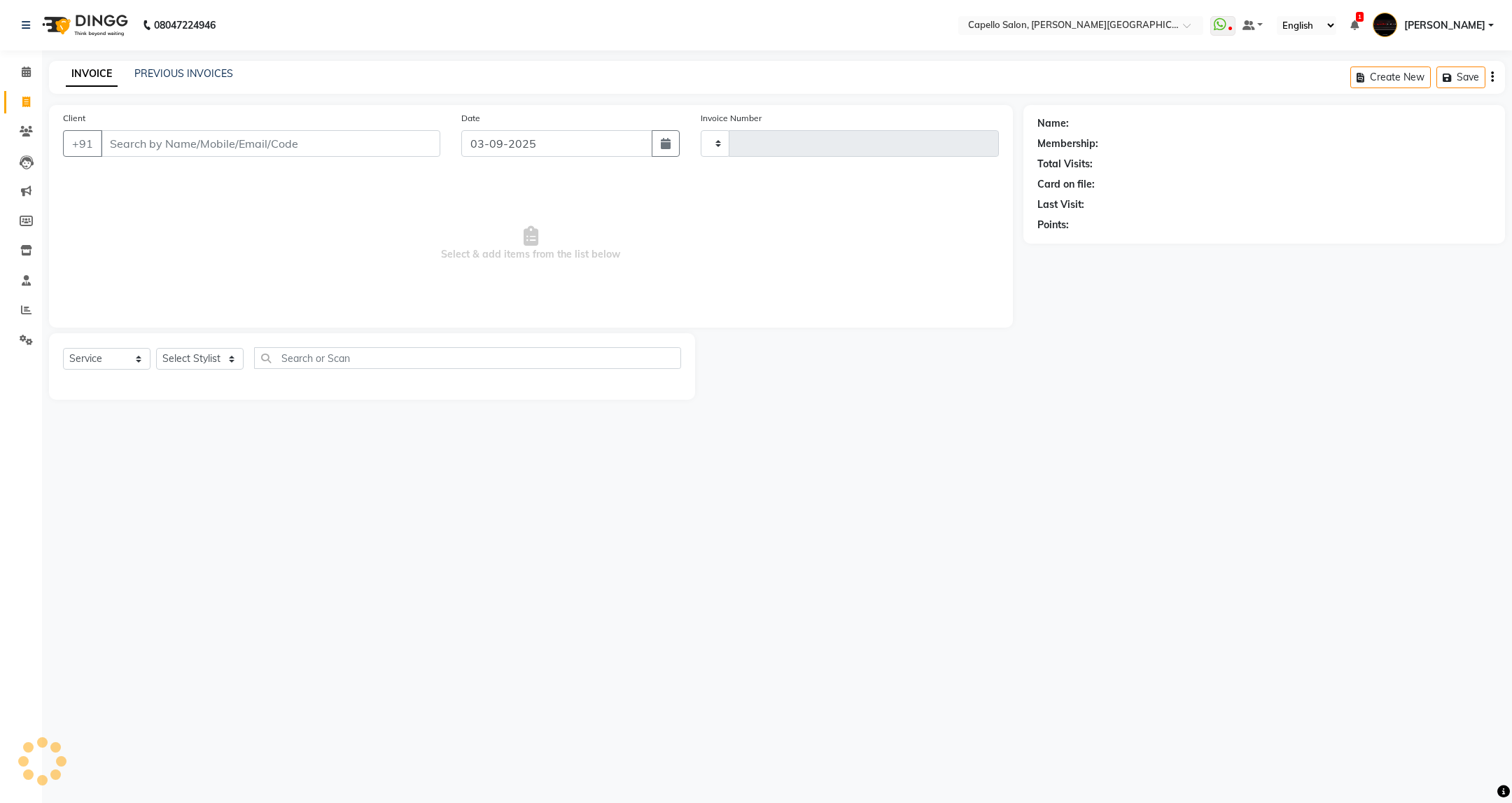
type input "3418"
select select "811"
click at [232, 368] on select "Select Stylist" at bounding box center [200, 359] width 87 height 21
select select "40170"
click at [156, 349] on select "Select Stylist ADMIN [PERSON_NAME] [PERSON_NAME] [PERSON_NAME] [PERSON_NAME] (M…" at bounding box center [200, 359] width 87 height 21
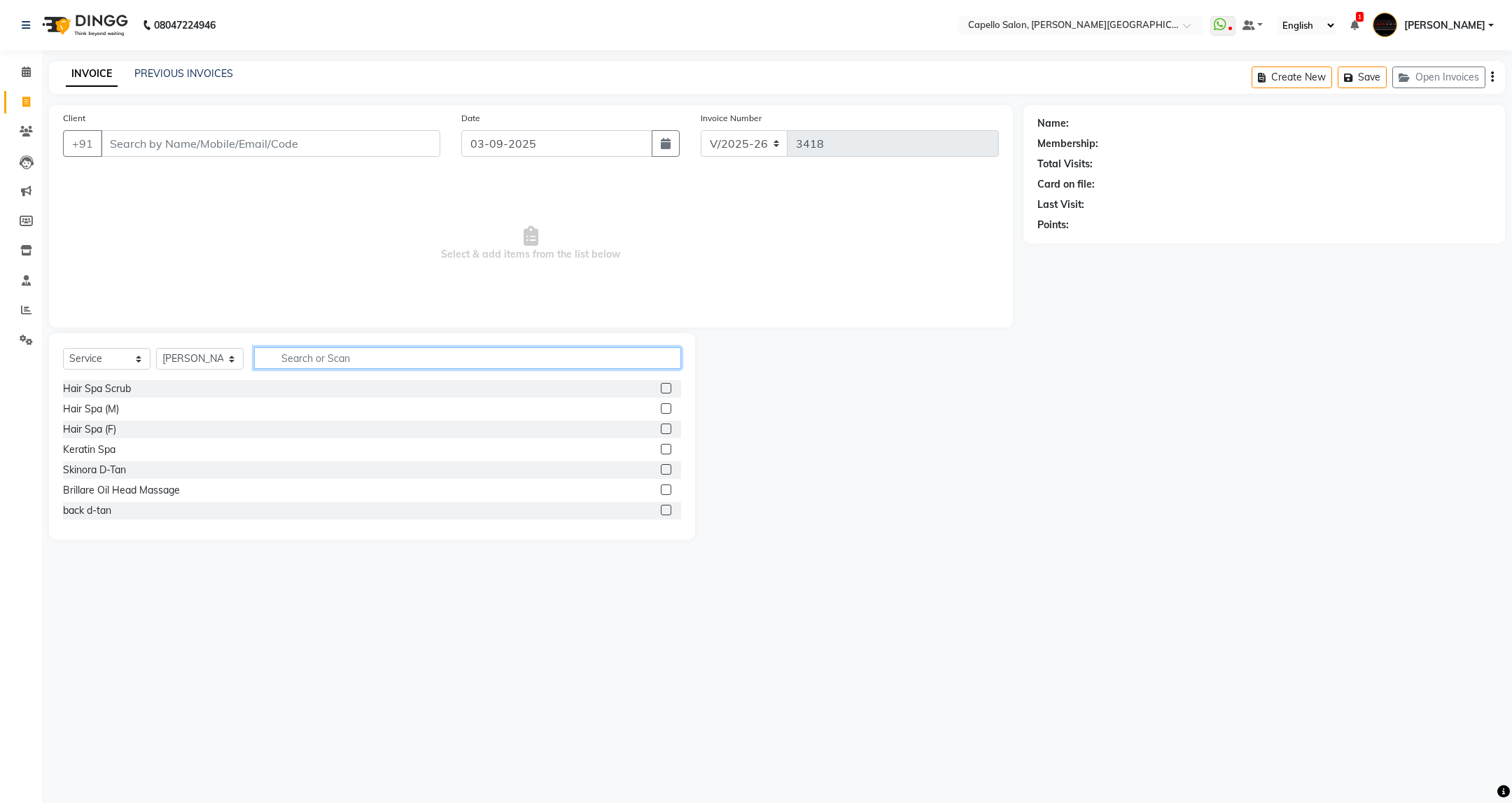
click at [351, 352] on input "text" at bounding box center [468, 358] width 427 height 21
type input "kan"
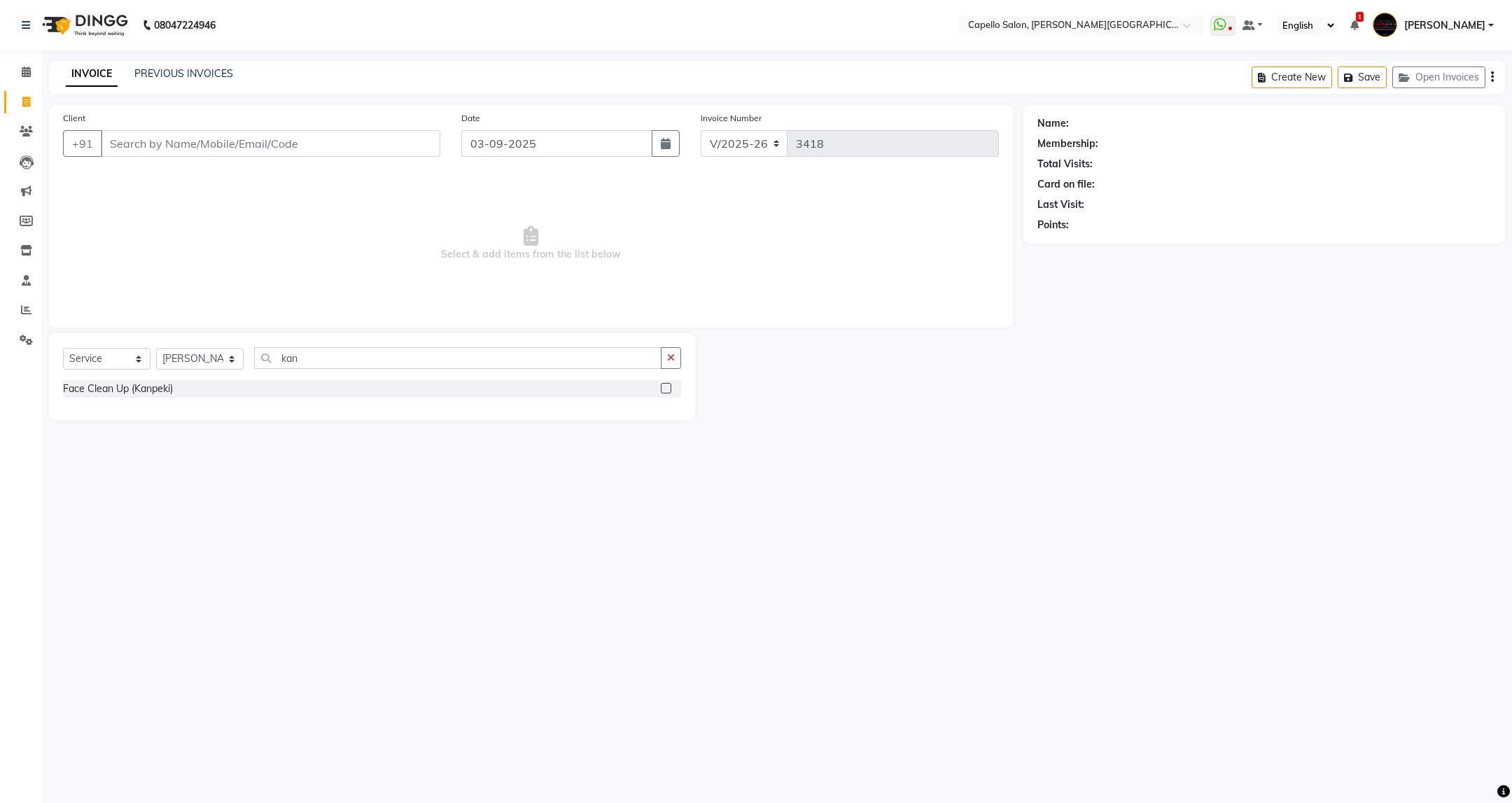
click at [102, 400] on div "Face Clean Up (Kanpeki)" at bounding box center [372, 390] width 619 height 21
click at [145, 387] on div "Face Clean Up (Kanpeki)" at bounding box center [118, 388] width 110 height 14
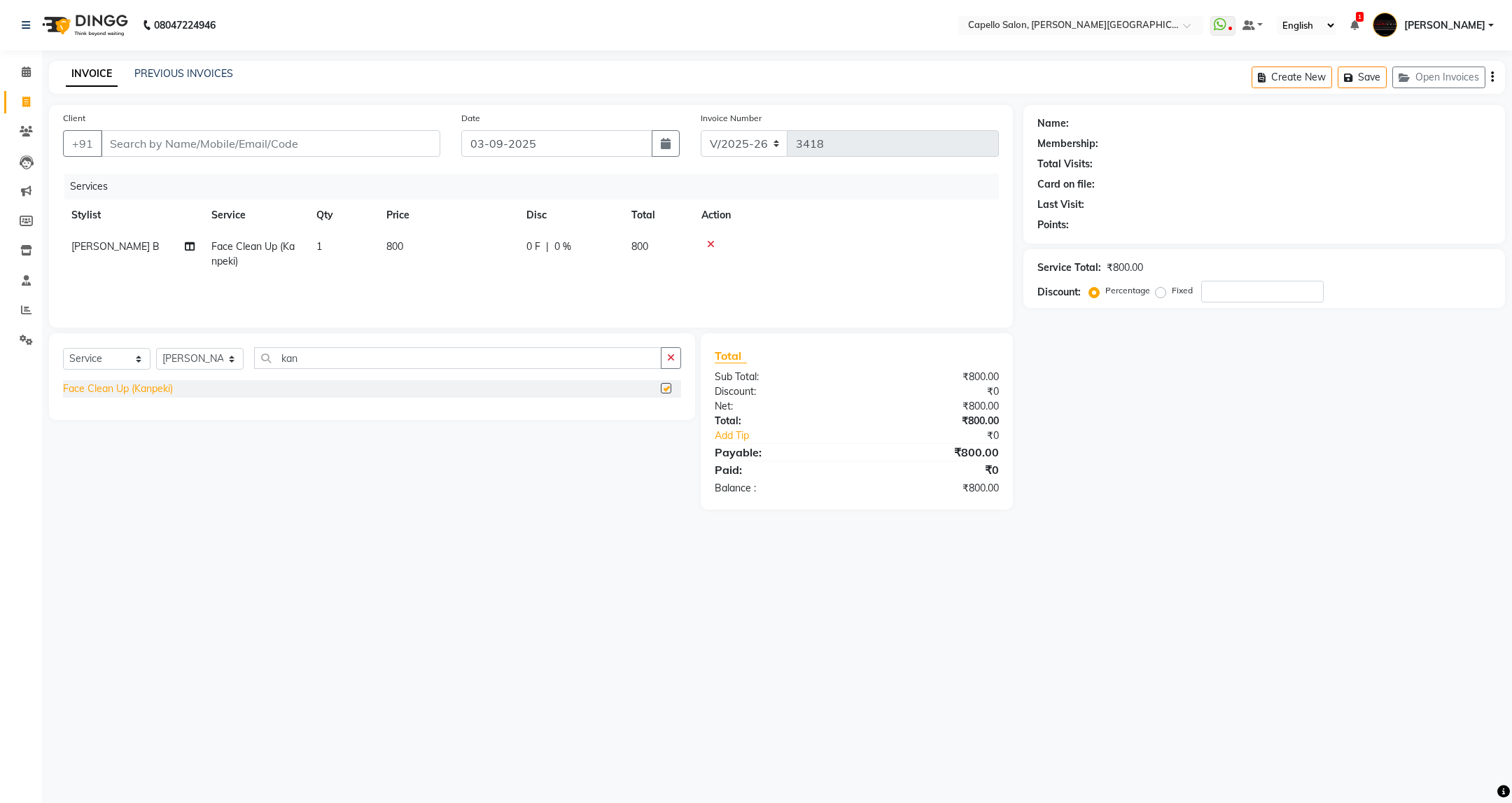
checkbox input "false"
drag, startPoint x: 327, startPoint y: 358, endPoint x: 252, endPoint y: 394, distance: 83.2
click at [252, 394] on div "Select Service Product Membership Package Voucher Prepaid Gift Card Select Styl…" at bounding box center [372, 376] width 646 height 87
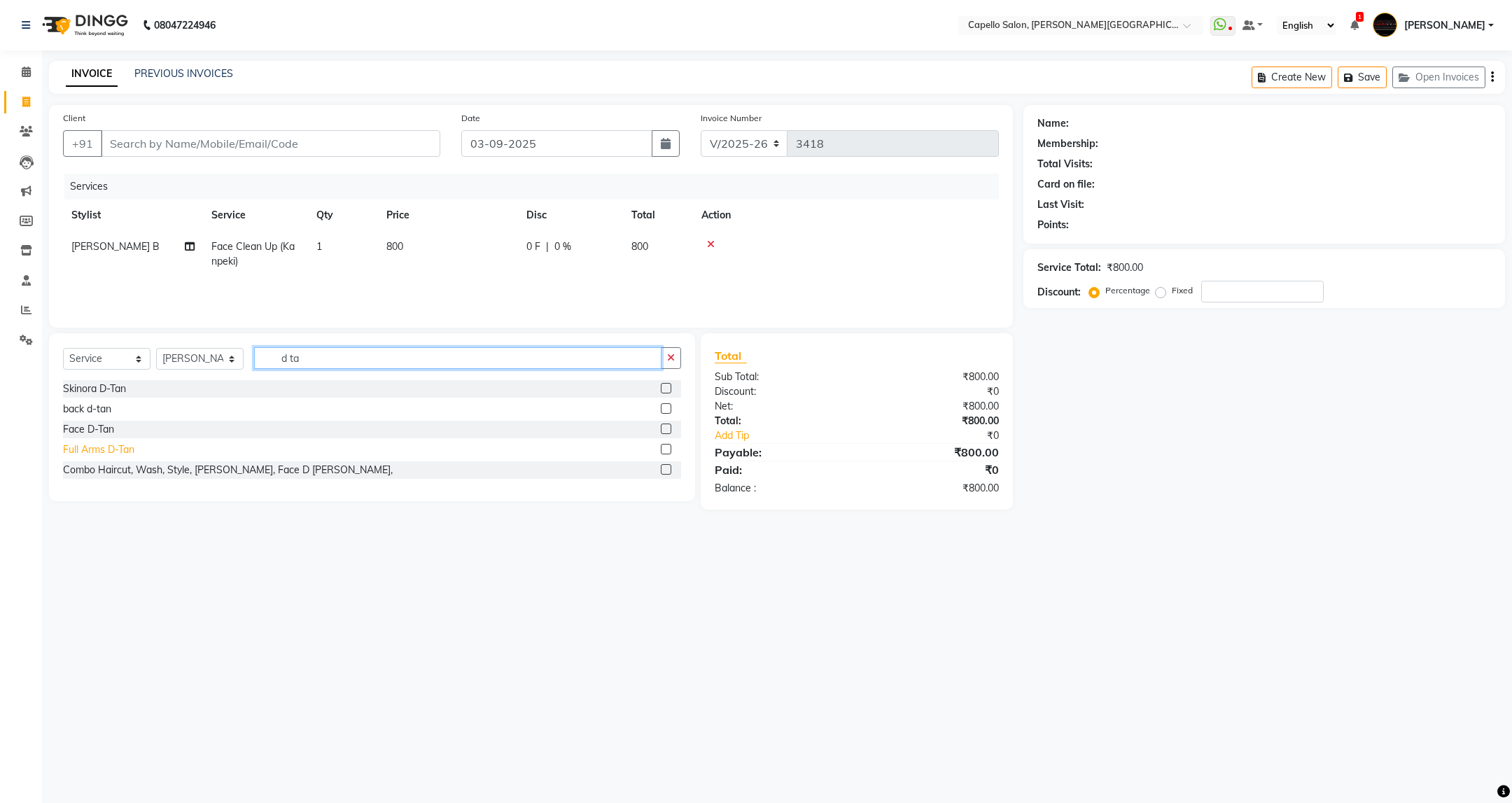
type input "d ta"
click at [110, 450] on div "Full Arms D-Tan" at bounding box center [99, 450] width 71 height 14
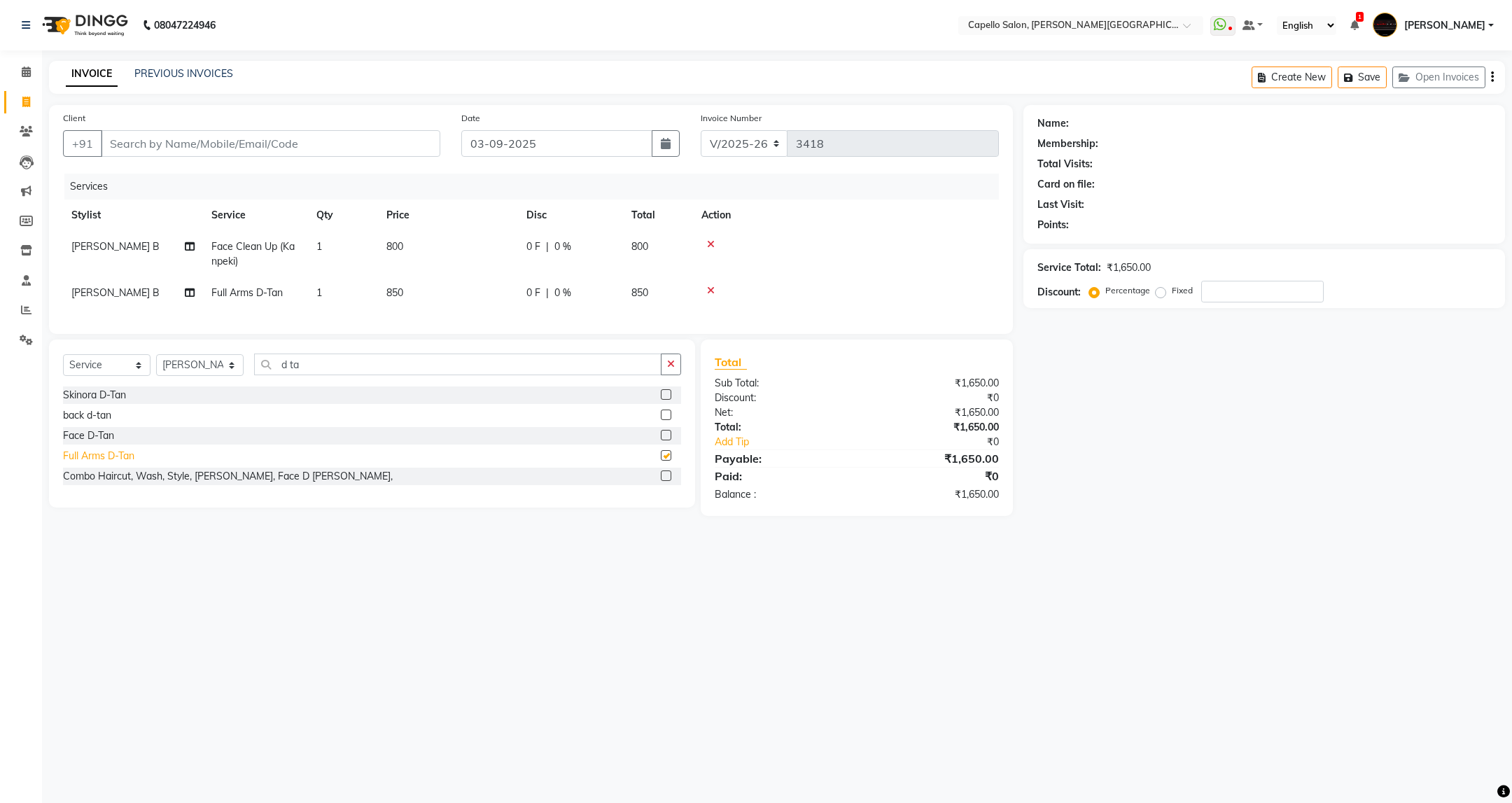
checkbox input "false"
drag, startPoint x: 315, startPoint y: 382, endPoint x: 234, endPoint y: 431, distance: 94.7
click at [234, 431] on div "Select Service Product Membership Package Voucher Prepaid Gift Card Select Styl…" at bounding box center [372, 423] width 646 height 168
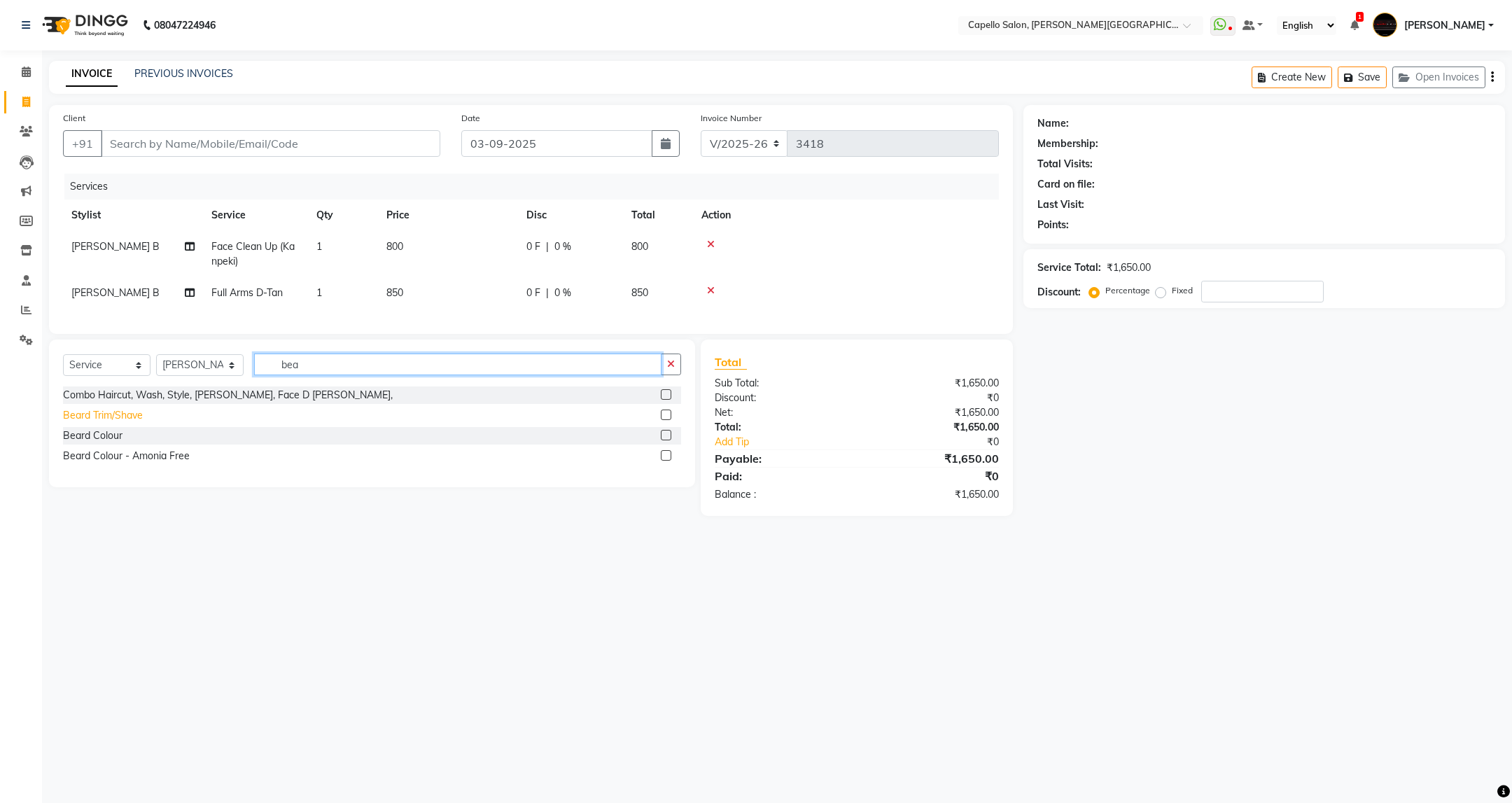
type input "bea"
click at [126, 423] on div "Beard Trim/Shave" at bounding box center [103, 415] width 79 height 14
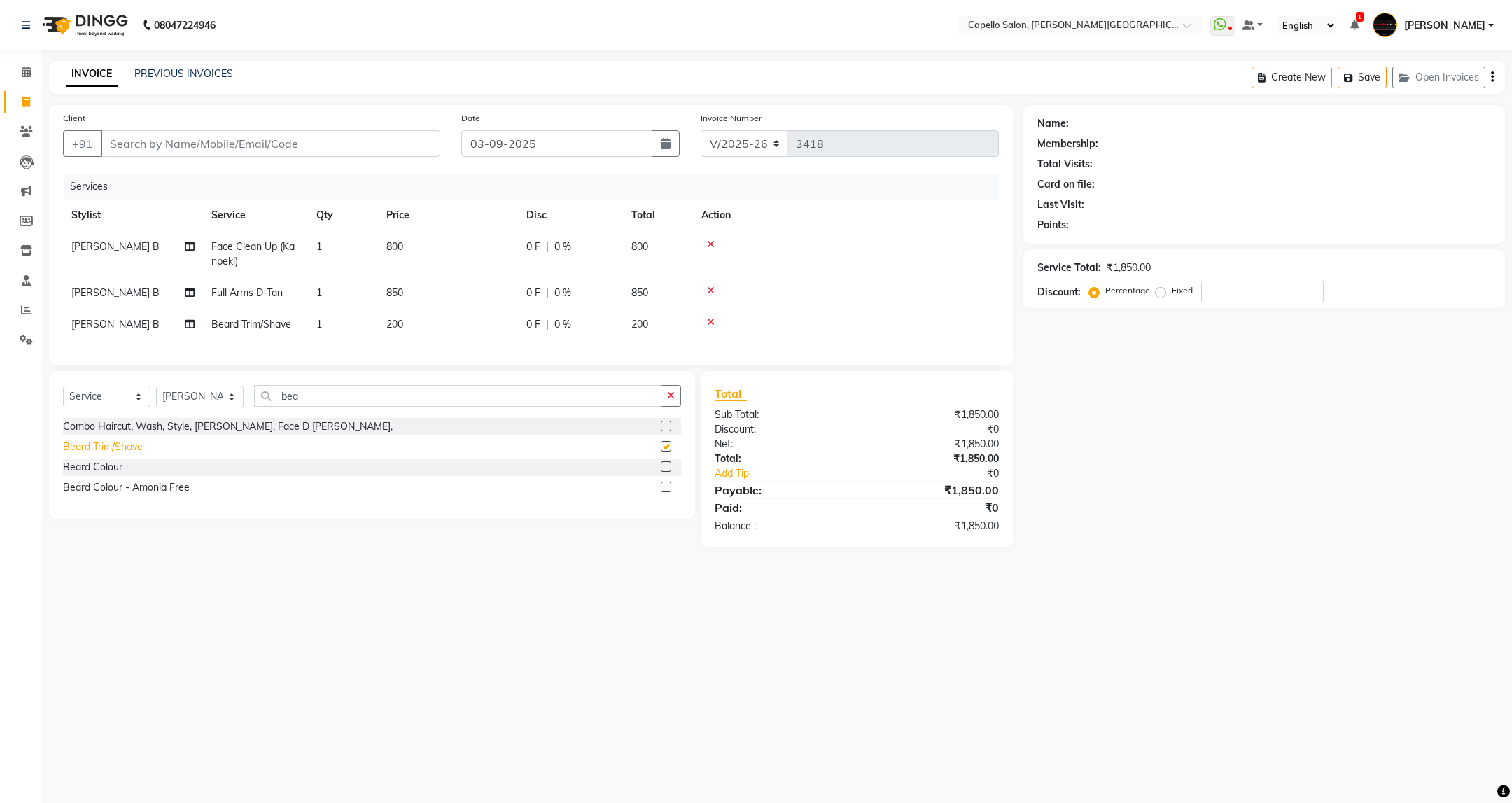
checkbox input "false"
drag, startPoint x: 317, startPoint y: 416, endPoint x: 228, endPoint y: 481, distance: 110.2
click at [228, 481] on div "Select Service Product Membership Package Voucher Prepaid Gift Card Select Styl…" at bounding box center [372, 444] width 646 height 147
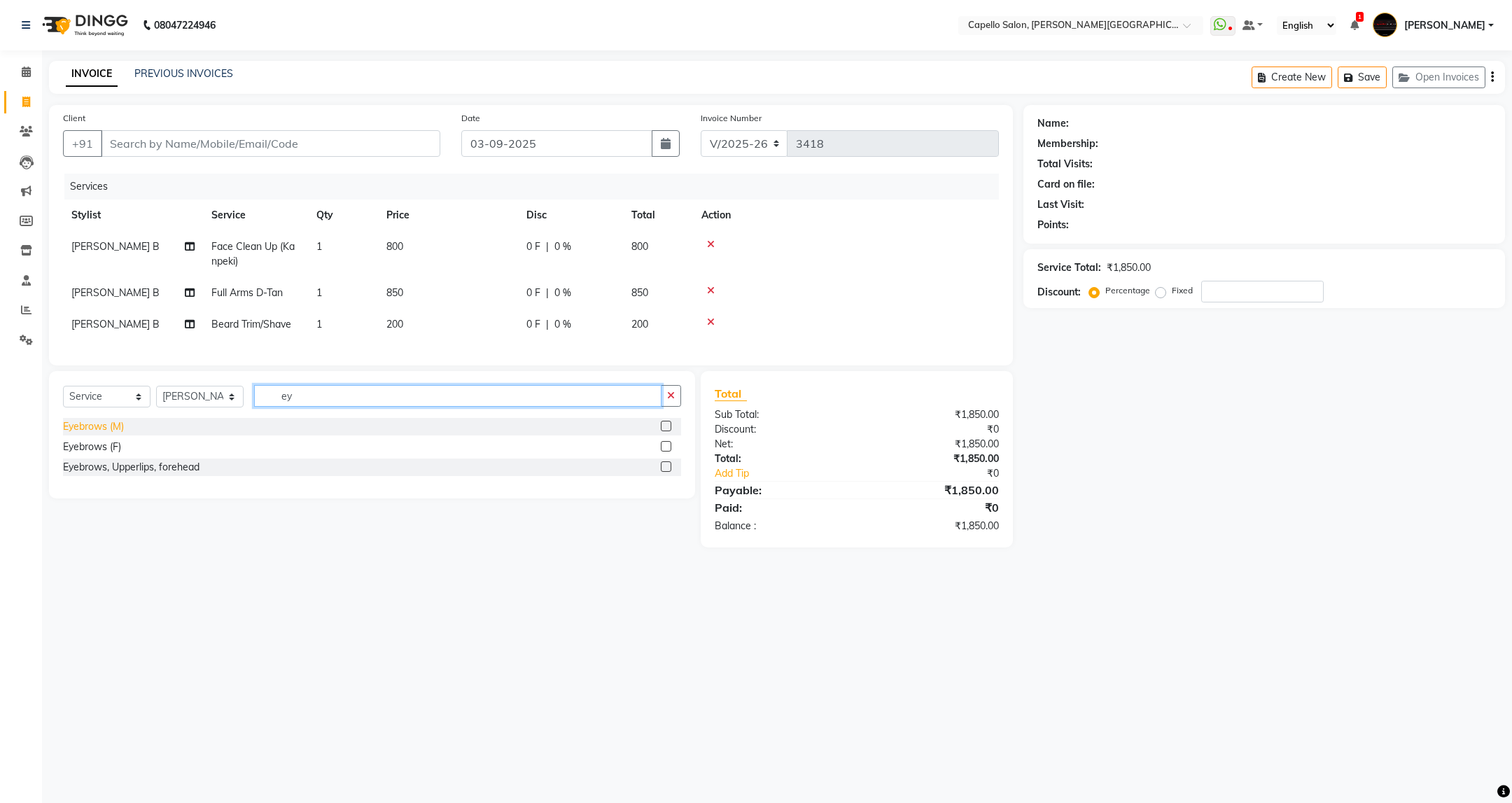
type input "ey"
click at [114, 434] on div "Eyebrows (M)" at bounding box center [94, 426] width 61 height 14
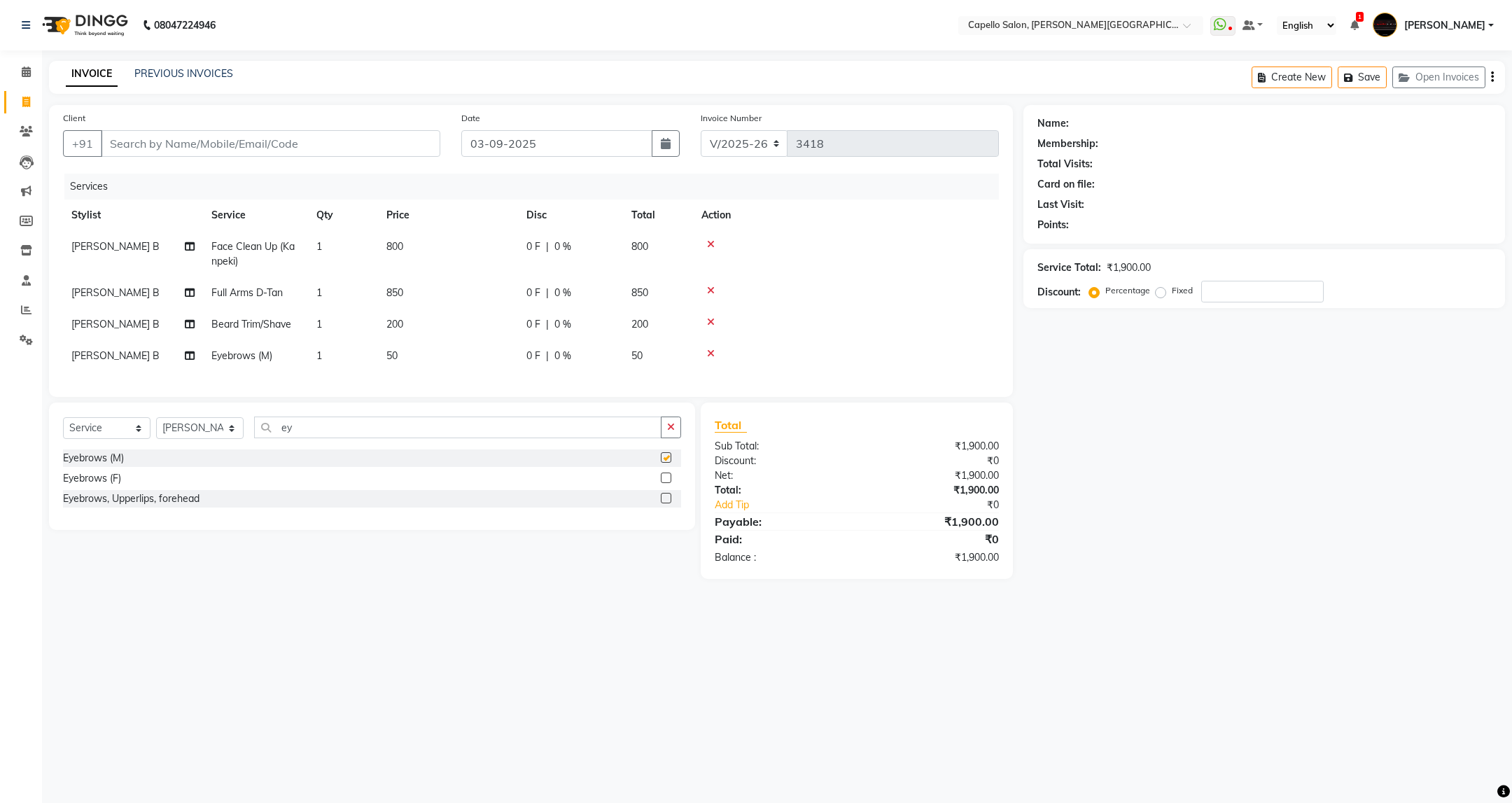
checkbox input "false"
click at [120, 351] on span "[PERSON_NAME] B" at bounding box center [115, 355] width 88 height 12
select select "40170"
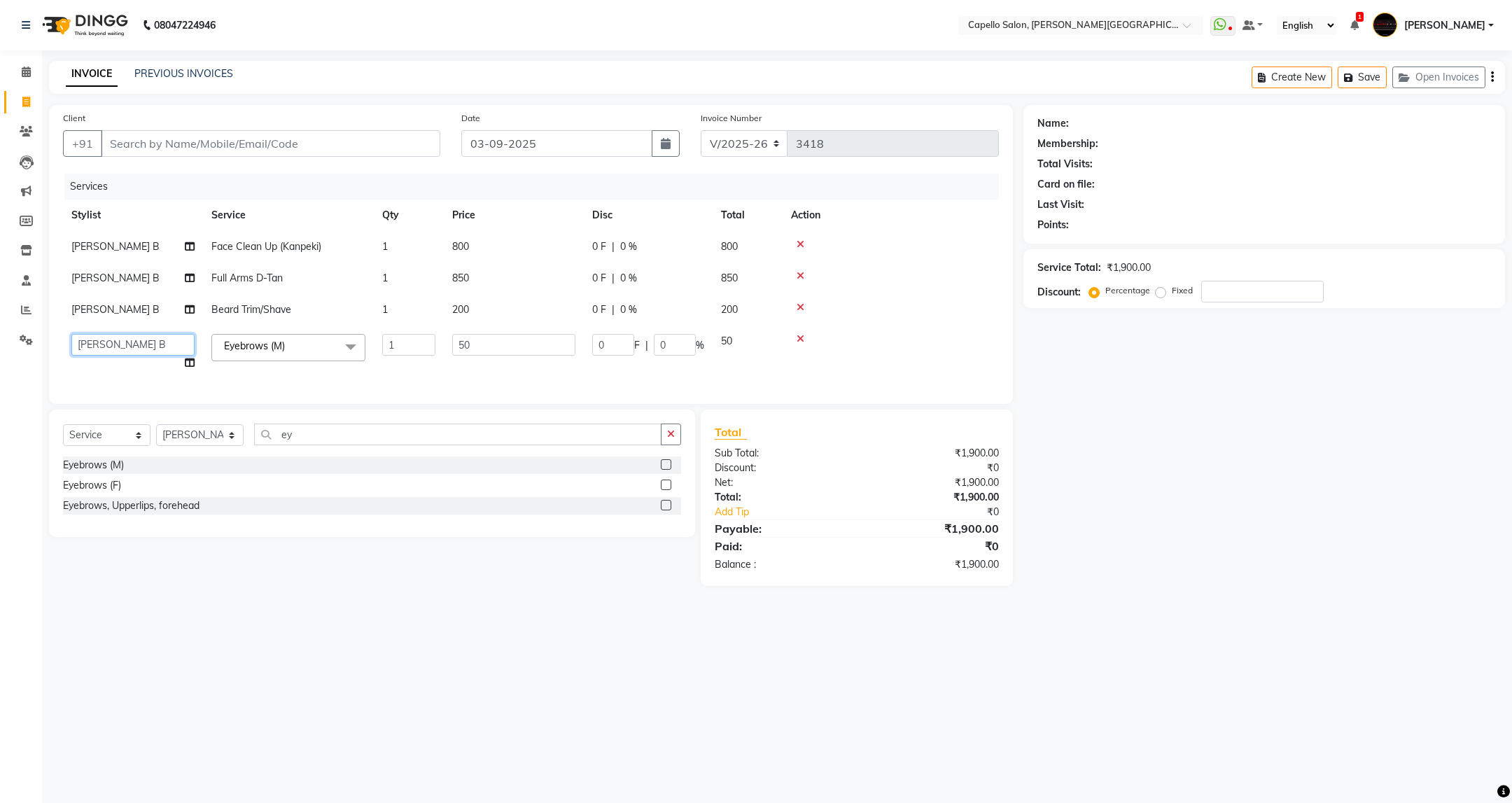
click at [120, 351] on select "ADMIN [PERSON_NAME] [PERSON_NAME] [PERSON_NAME] [PERSON_NAME] (M) [PERSON_NAME]…" at bounding box center [133, 344] width 123 height 21
select select "85086"
click at [519, 341] on input "50" at bounding box center [514, 344] width 123 height 21
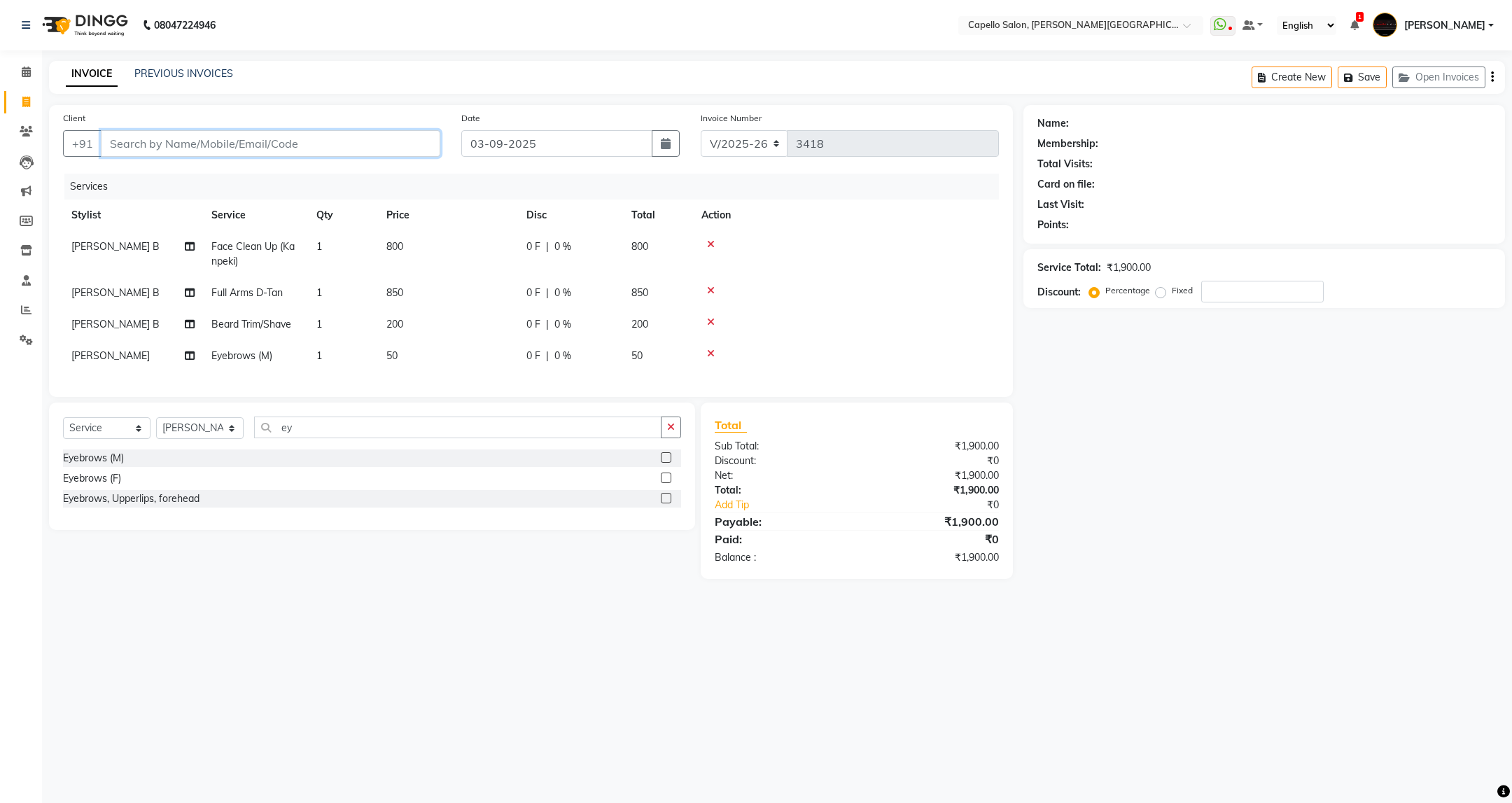
click at [364, 147] on input "Client" at bounding box center [270, 144] width 339 height 27
type input "8"
type input "0"
type input "8551851935"
click at [417, 147] on span "Add Client" at bounding box center [404, 144] width 55 height 14
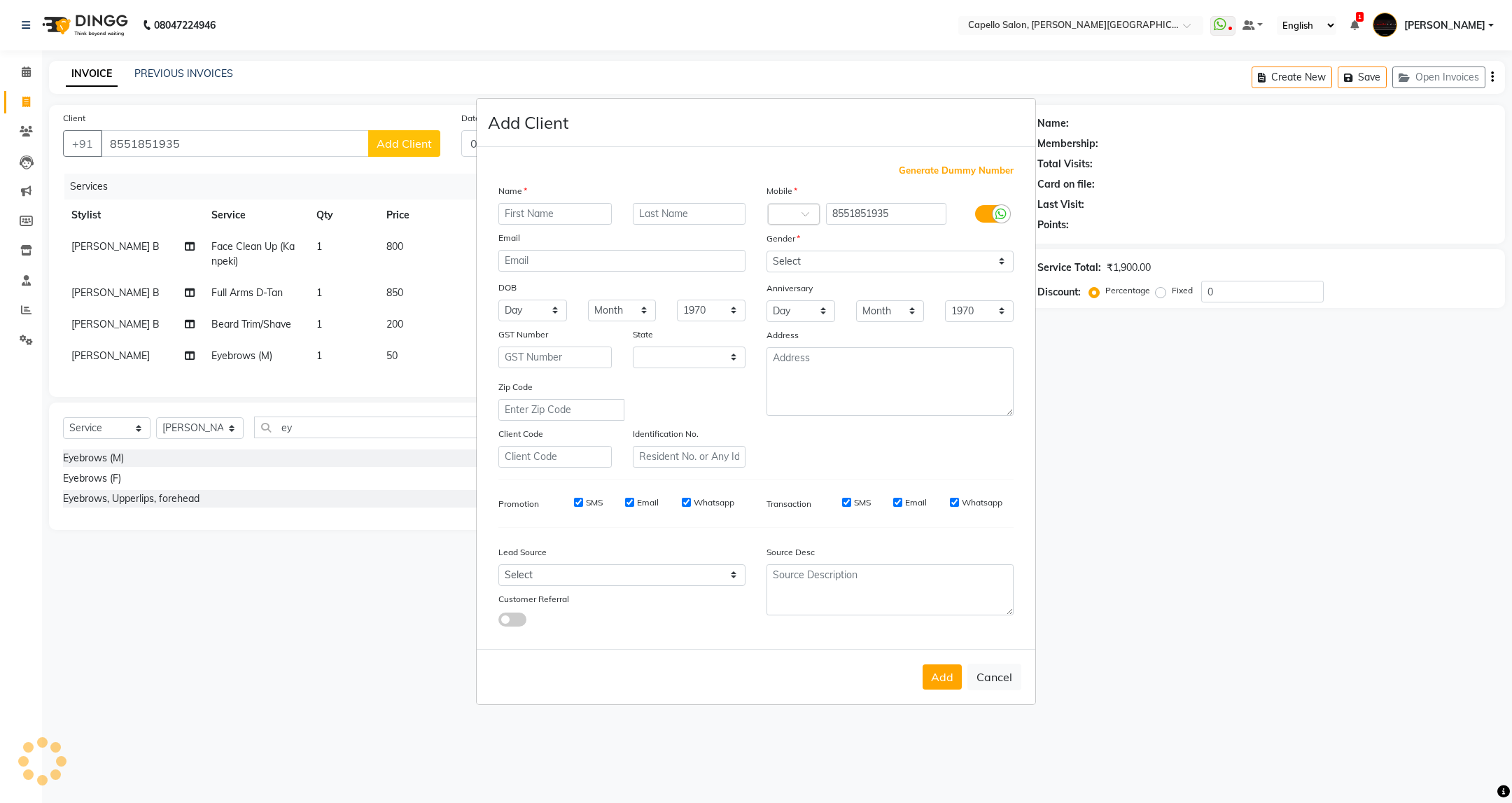
select select "22"
type input "[PERSON_NAME]"
type input "Nagrikar"
click at [968, 261] on select "Select [DEMOGRAPHIC_DATA] [DEMOGRAPHIC_DATA] Other Prefer Not To Say" at bounding box center [890, 261] width 247 height 21
select select "[DEMOGRAPHIC_DATA]"
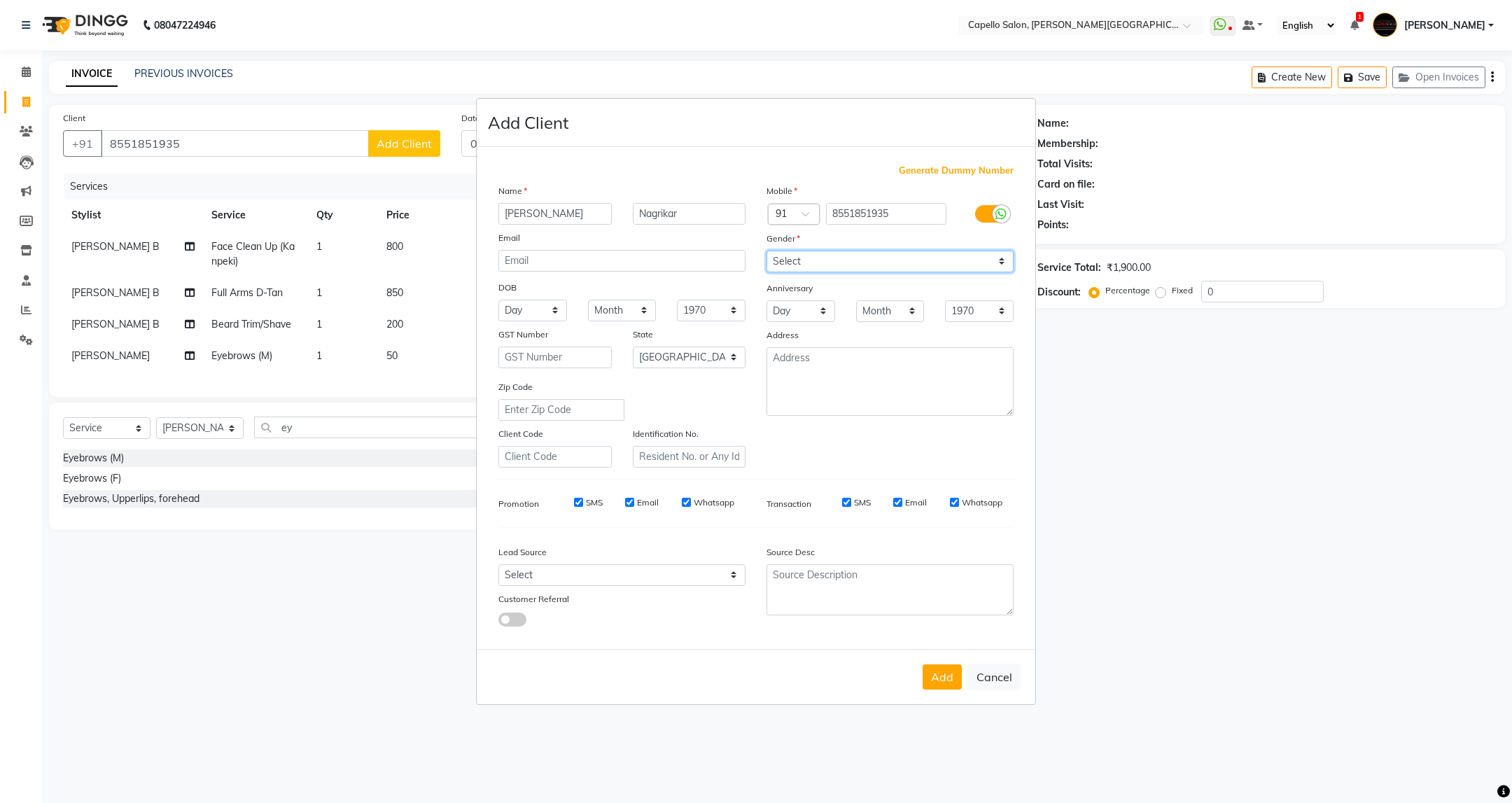
click at [767, 252] on select "Select [DEMOGRAPHIC_DATA] [DEMOGRAPHIC_DATA] Other Prefer Not To Say" at bounding box center [890, 261] width 247 height 21
click at [936, 679] on button "Add" at bounding box center [943, 676] width 39 height 25
select select
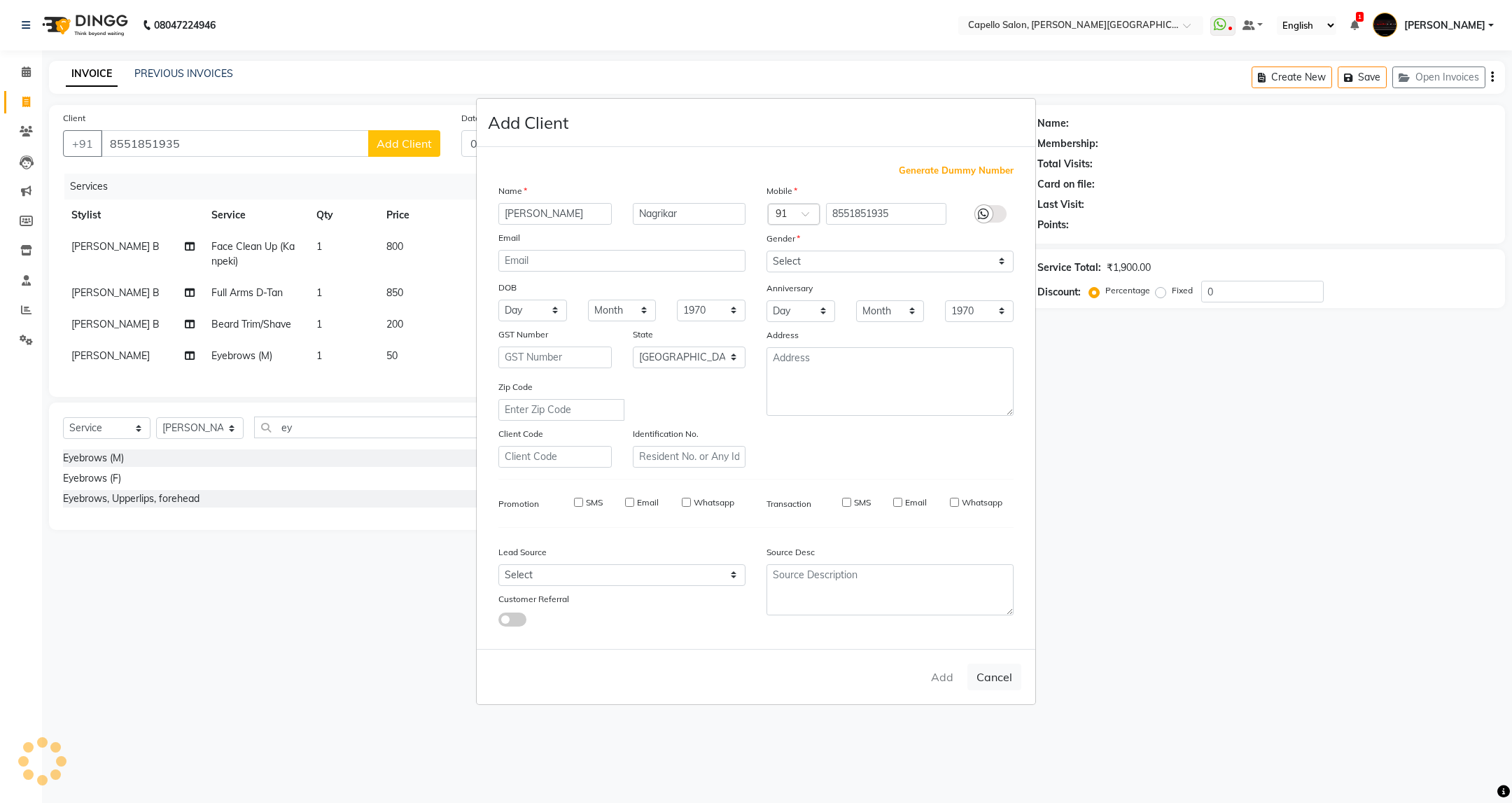
select select "null"
select select
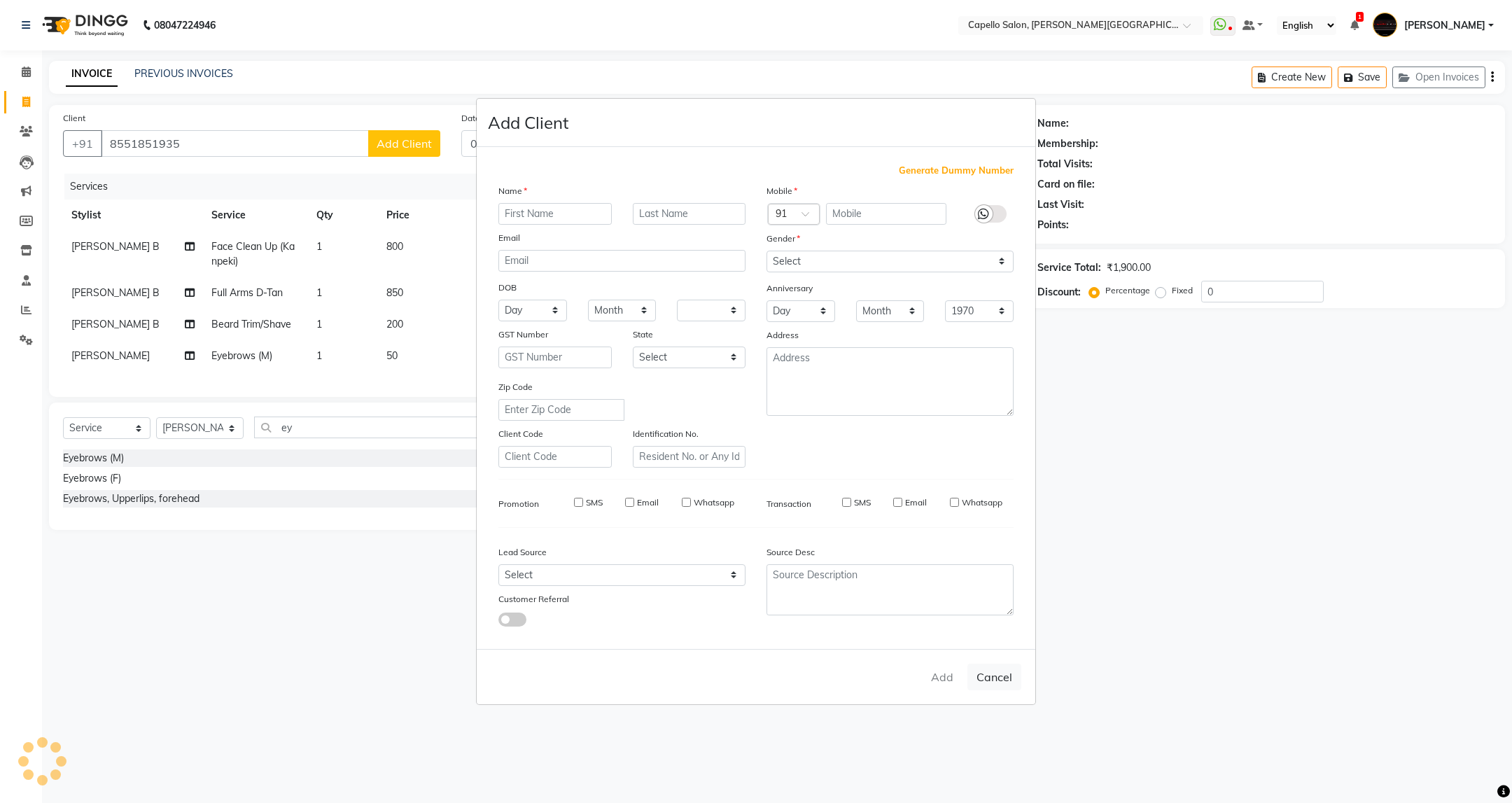
checkbox input "false"
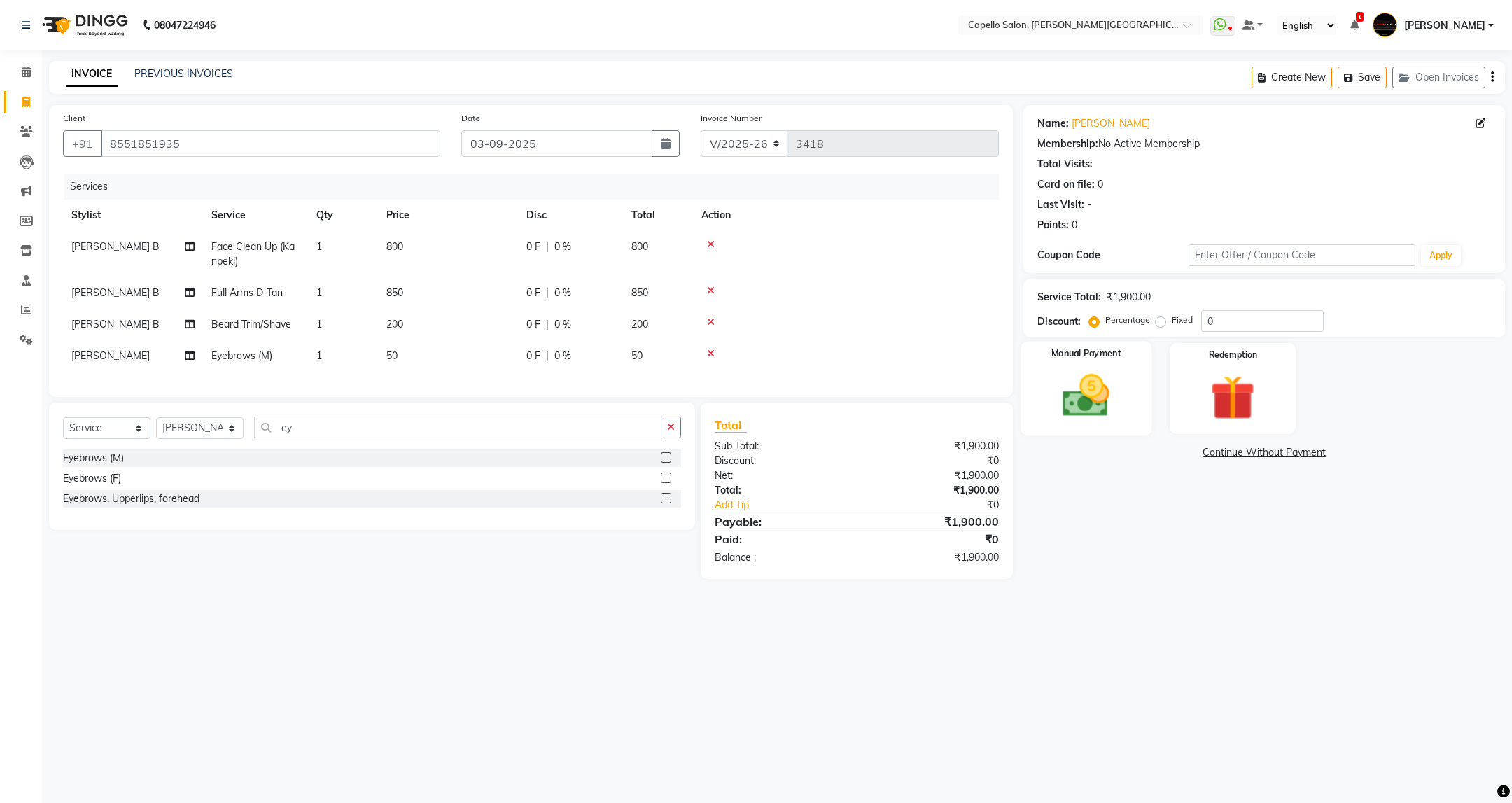
click at [1049, 368] on div "Manual Payment" at bounding box center [1086, 388] width 131 height 95
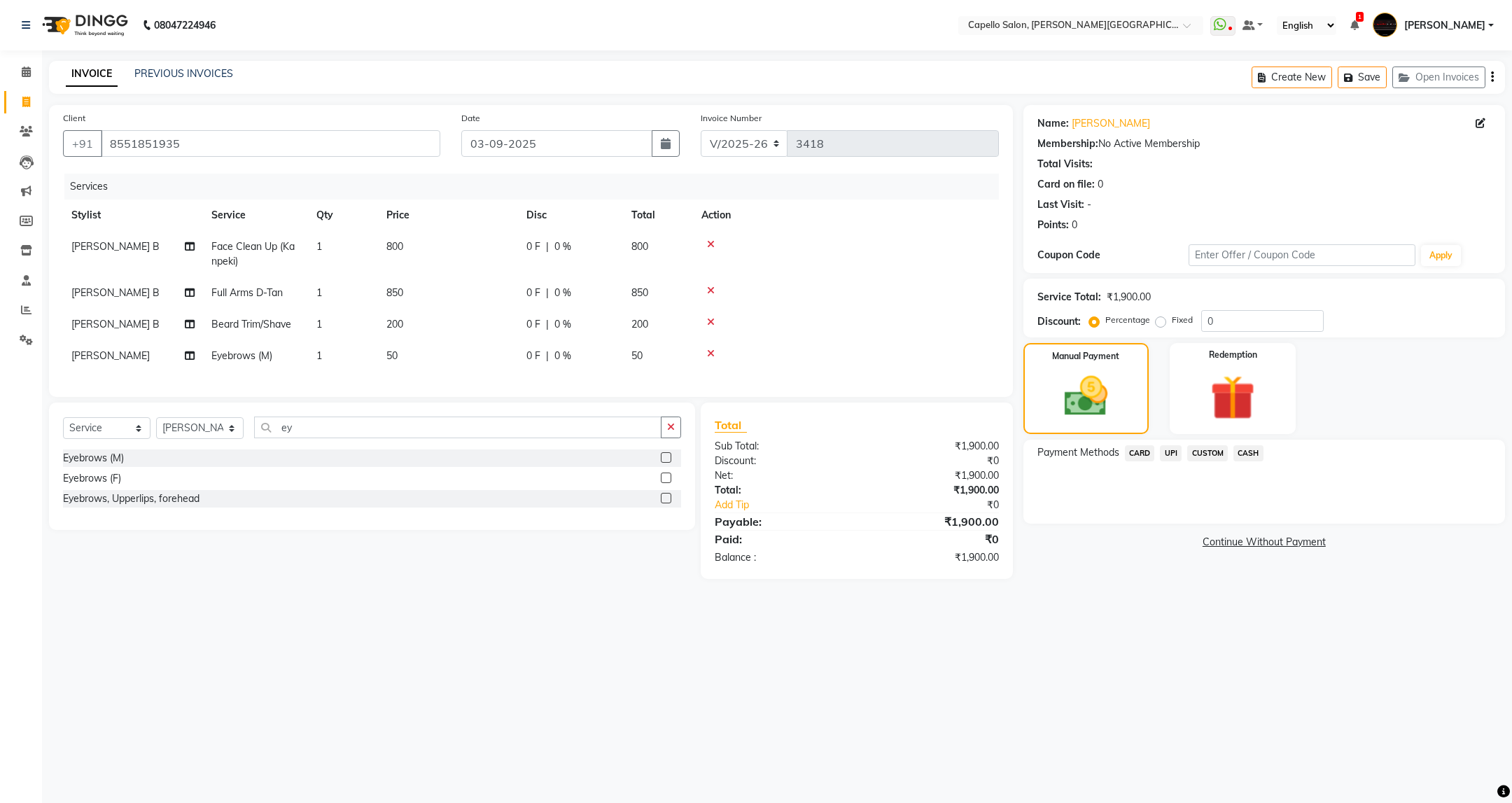
click at [1167, 452] on span "UPI" at bounding box center [1171, 453] width 21 height 16
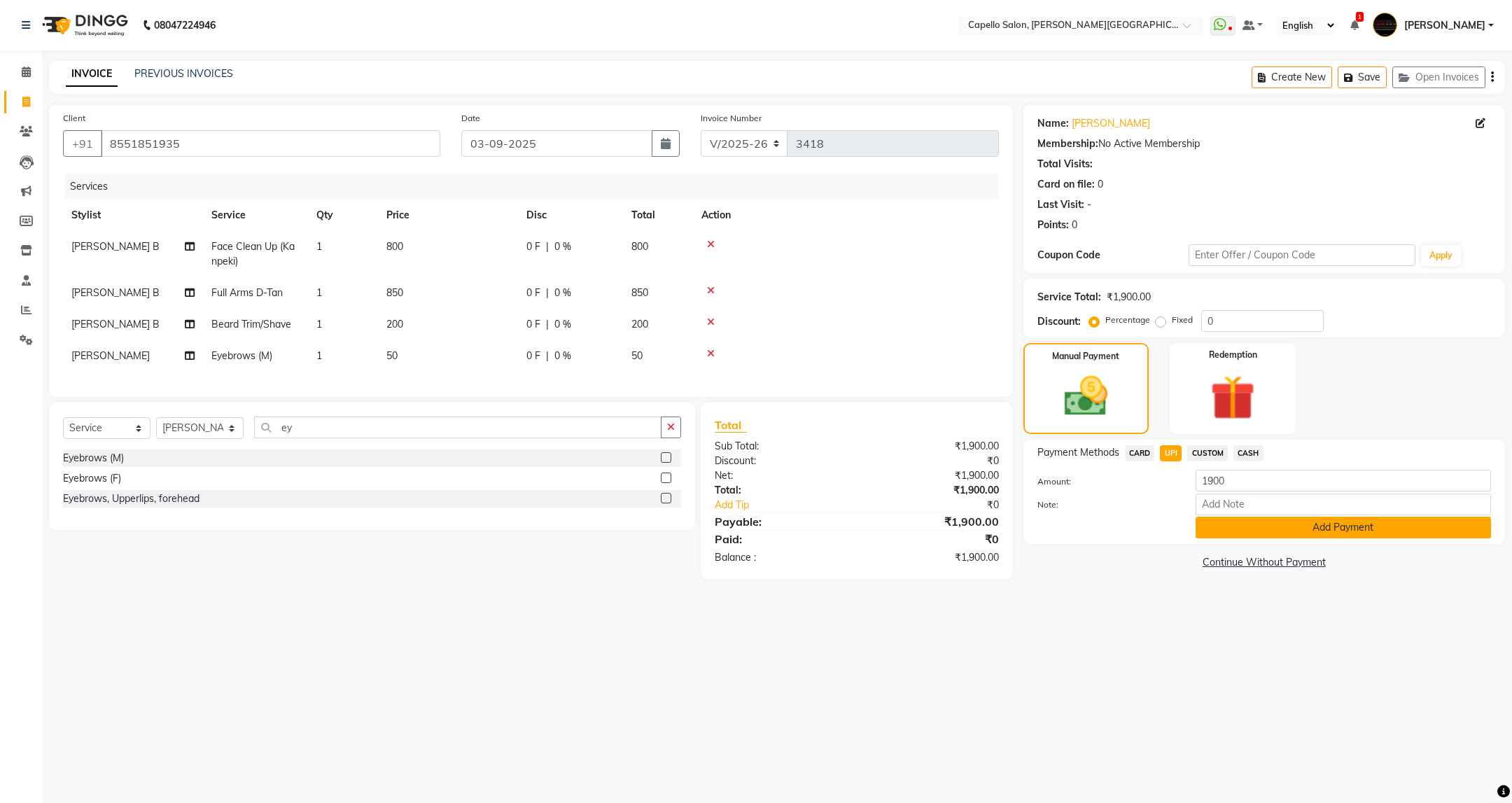
click at [1345, 532] on button "Add Payment" at bounding box center [1343, 527] width 295 height 21
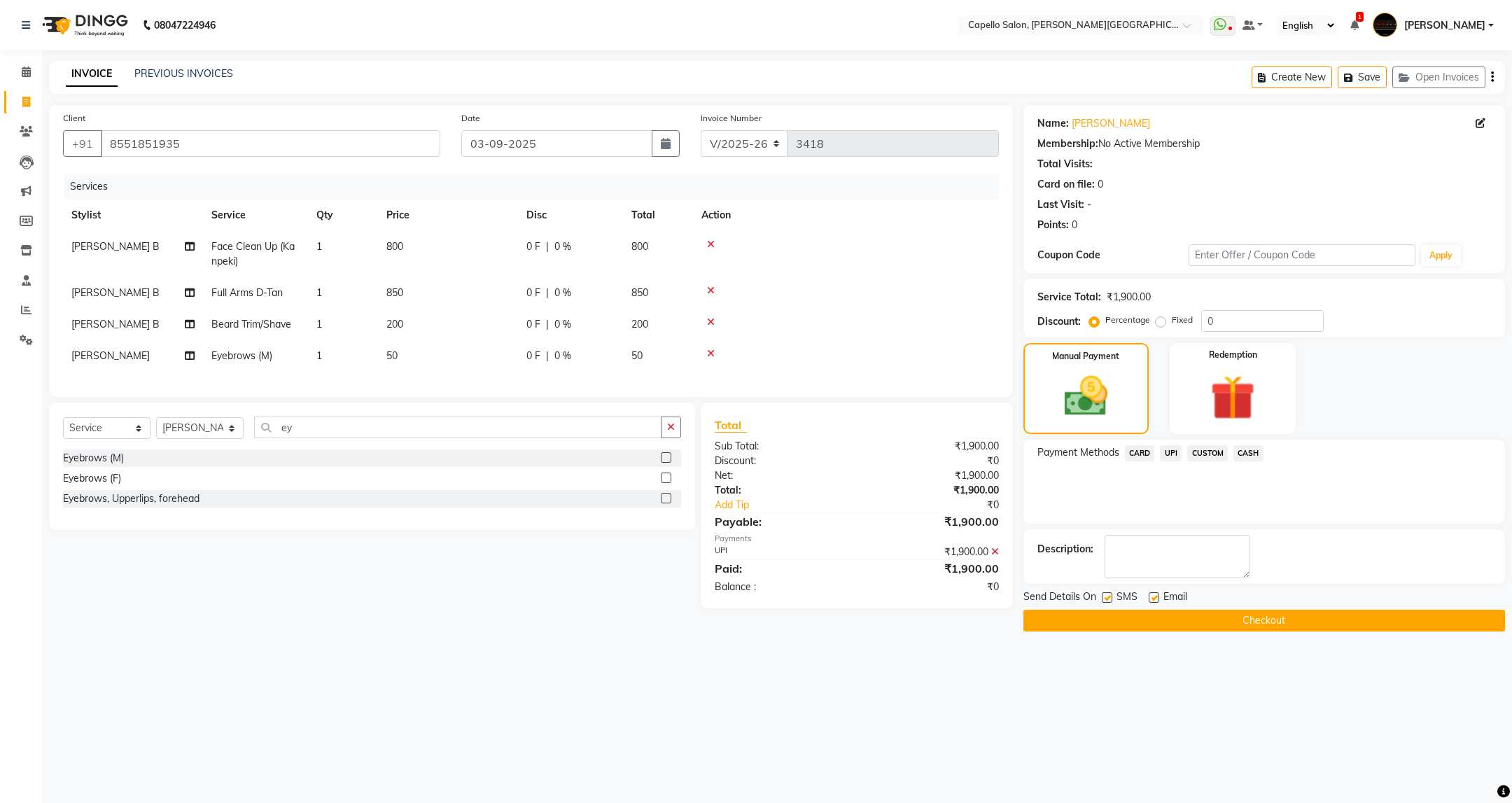
click at [1269, 603] on div "Send Details On SMS Email" at bounding box center [1265, 598] width 482 height 18
click at [1273, 614] on button "Checkout" at bounding box center [1265, 620] width 482 height 21
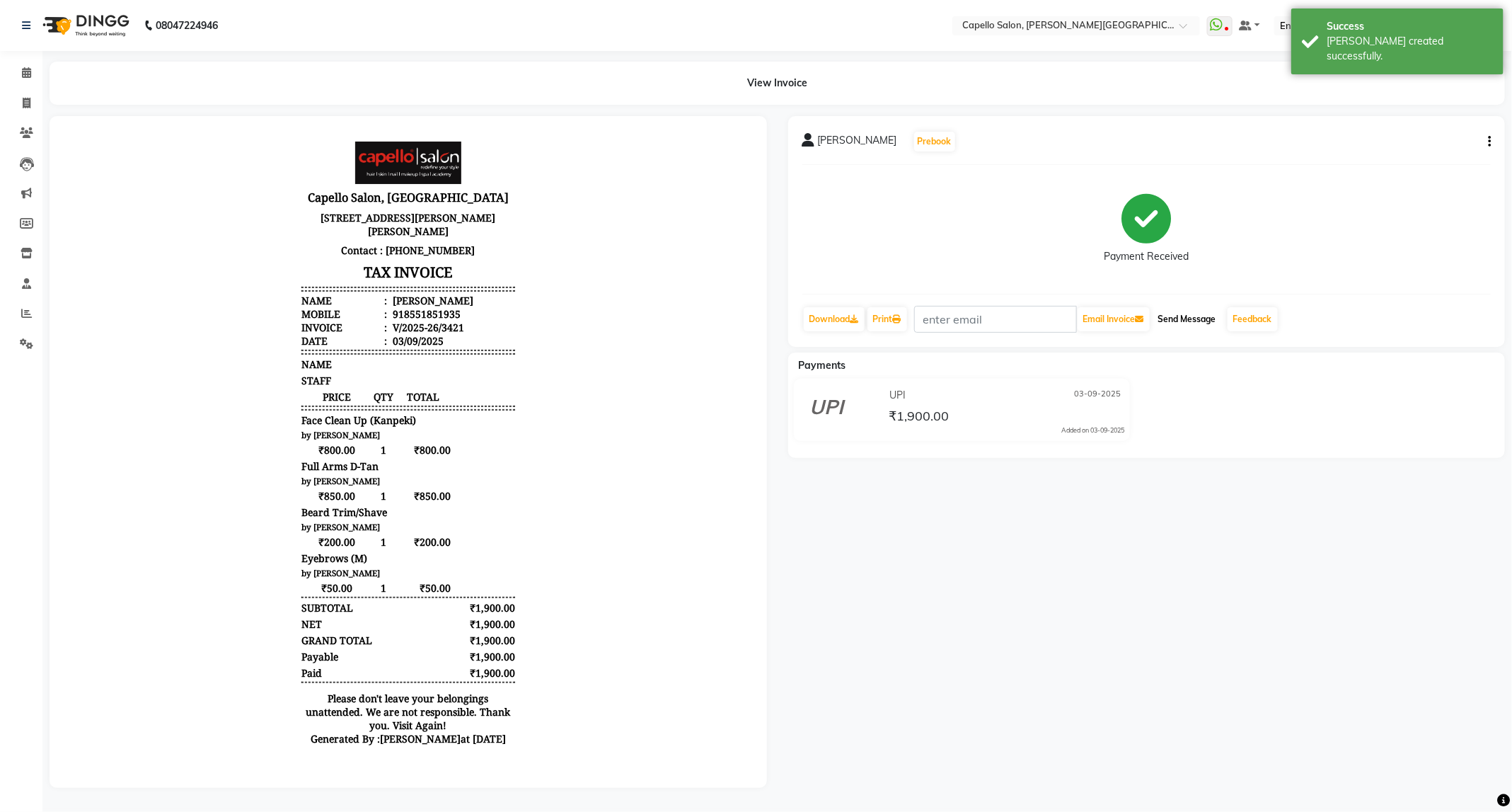
click at [1191, 318] on button "Send Message" at bounding box center [1187, 318] width 69 height 24
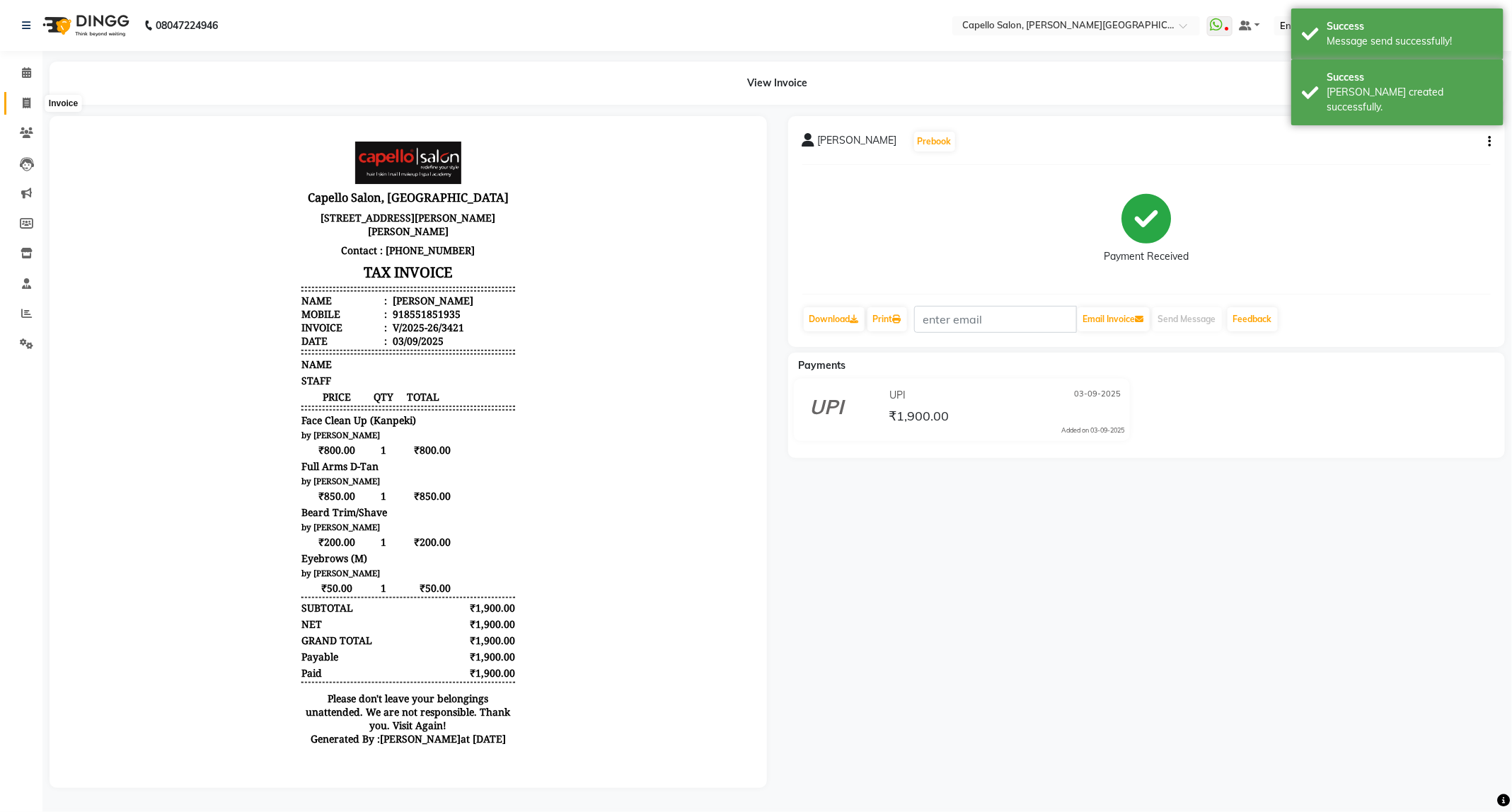
drag, startPoint x: 24, startPoint y: 97, endPoint x: 32, endPoint y: 97, distance: 8.0
click at [24, 97] on icon at bounding box center [26, 103] width 8 height 11
select select "service"
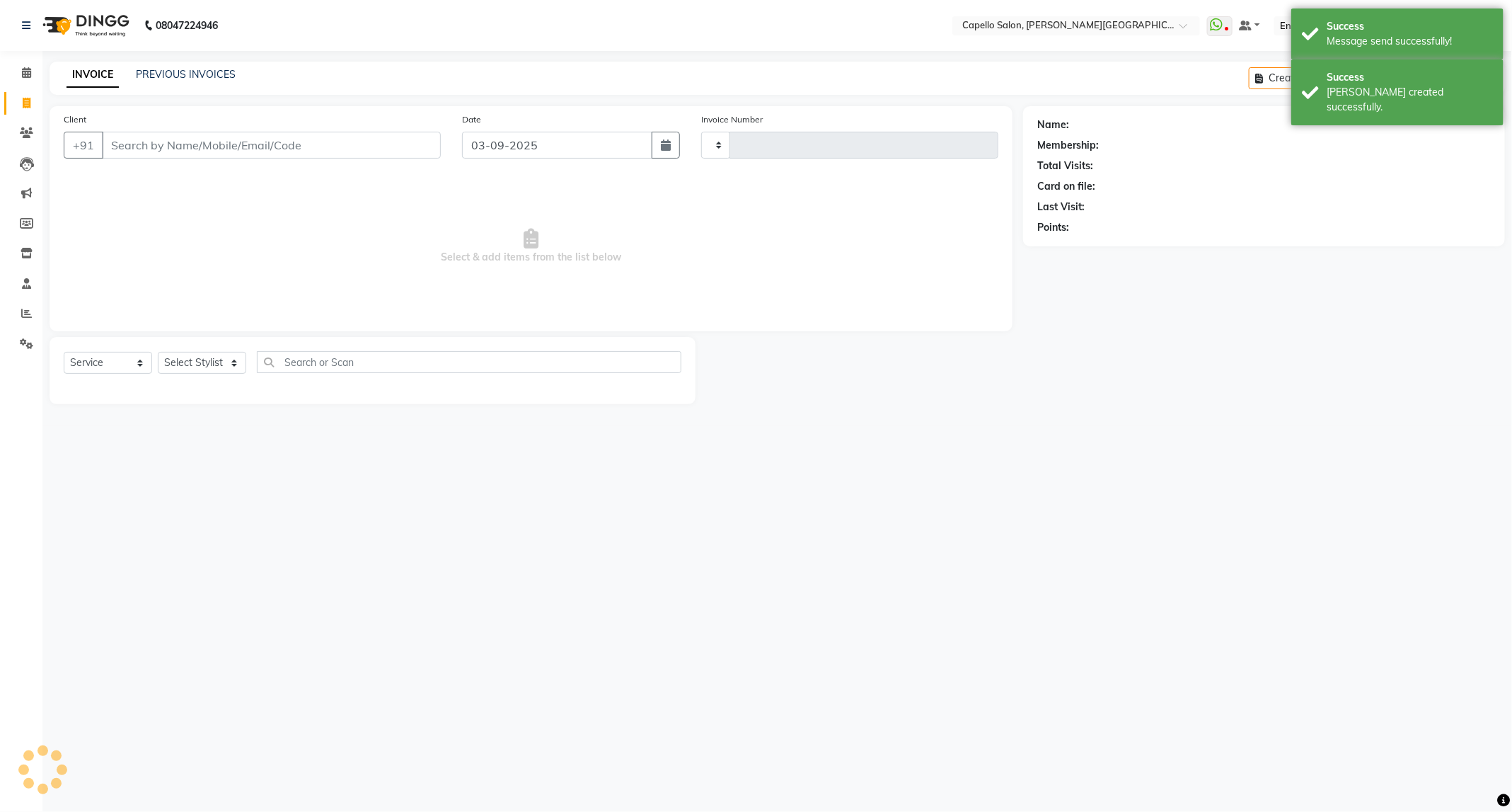
type input "3422"
select select "811"
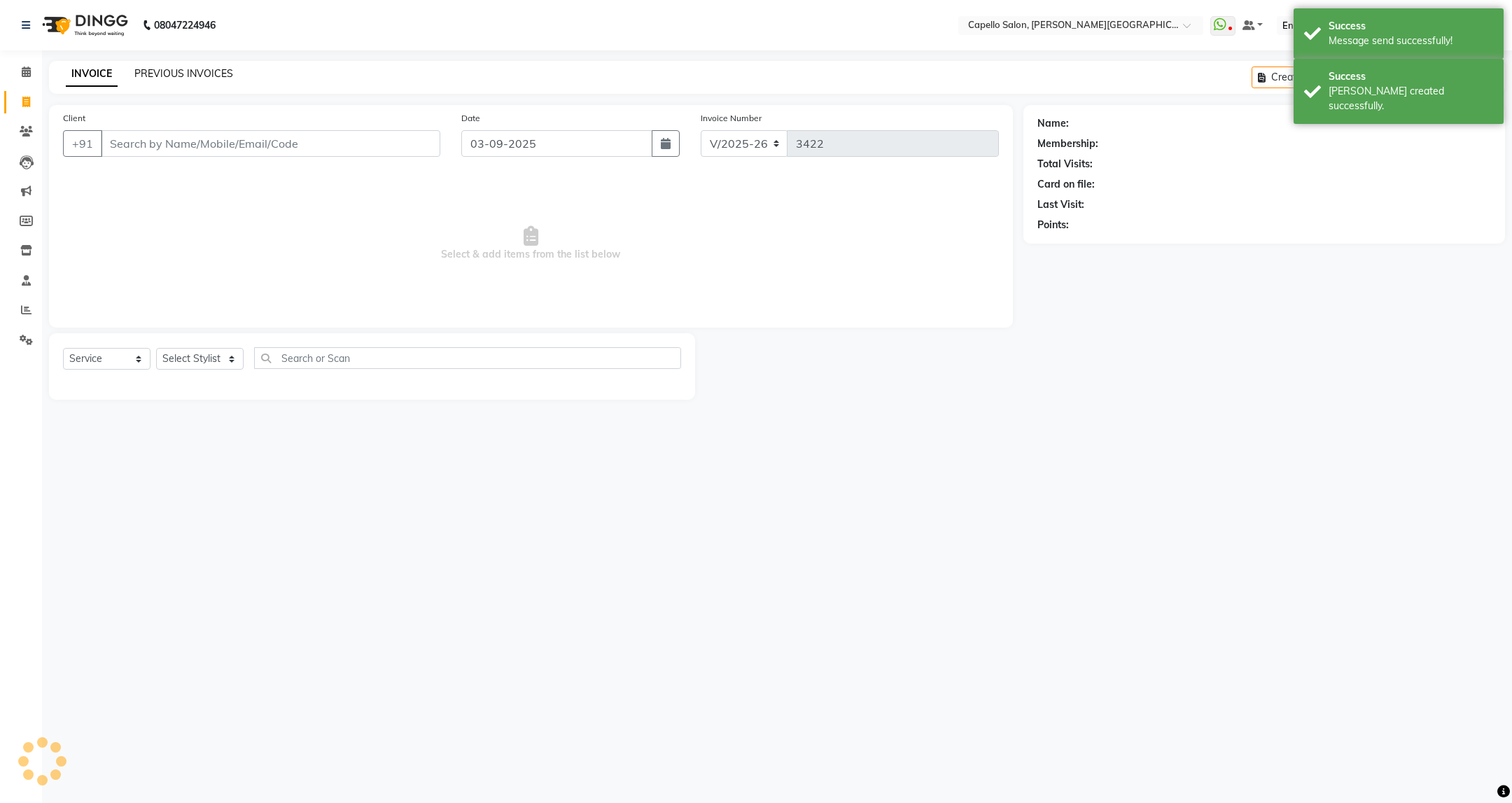
click at [161, 78] on link "PREVIOUS INVOICES" at bounding box center [184, 73] width 99 height 12
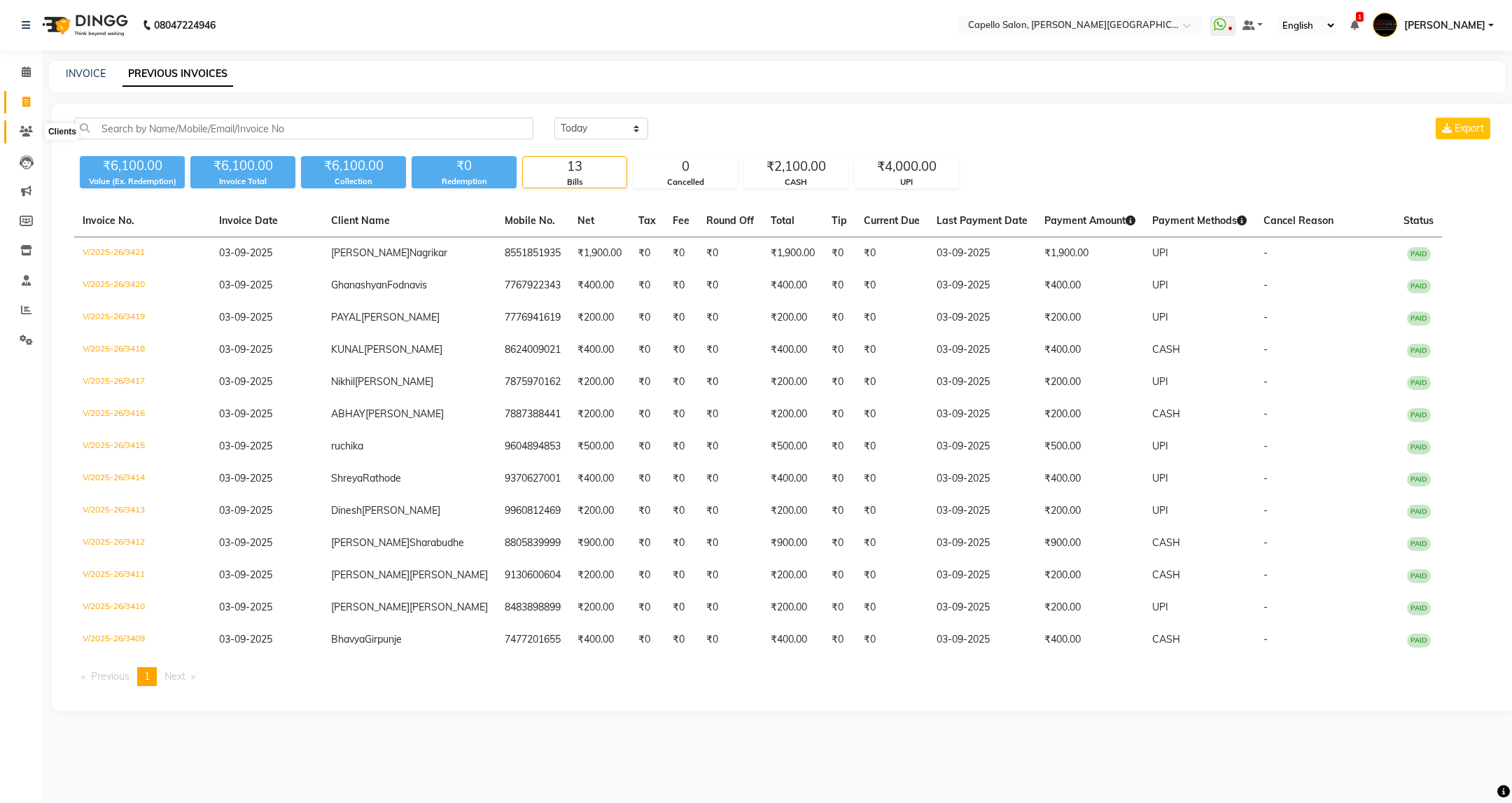
click at [26, 137] on span at bounding box center [26, 132] width 24 height 16
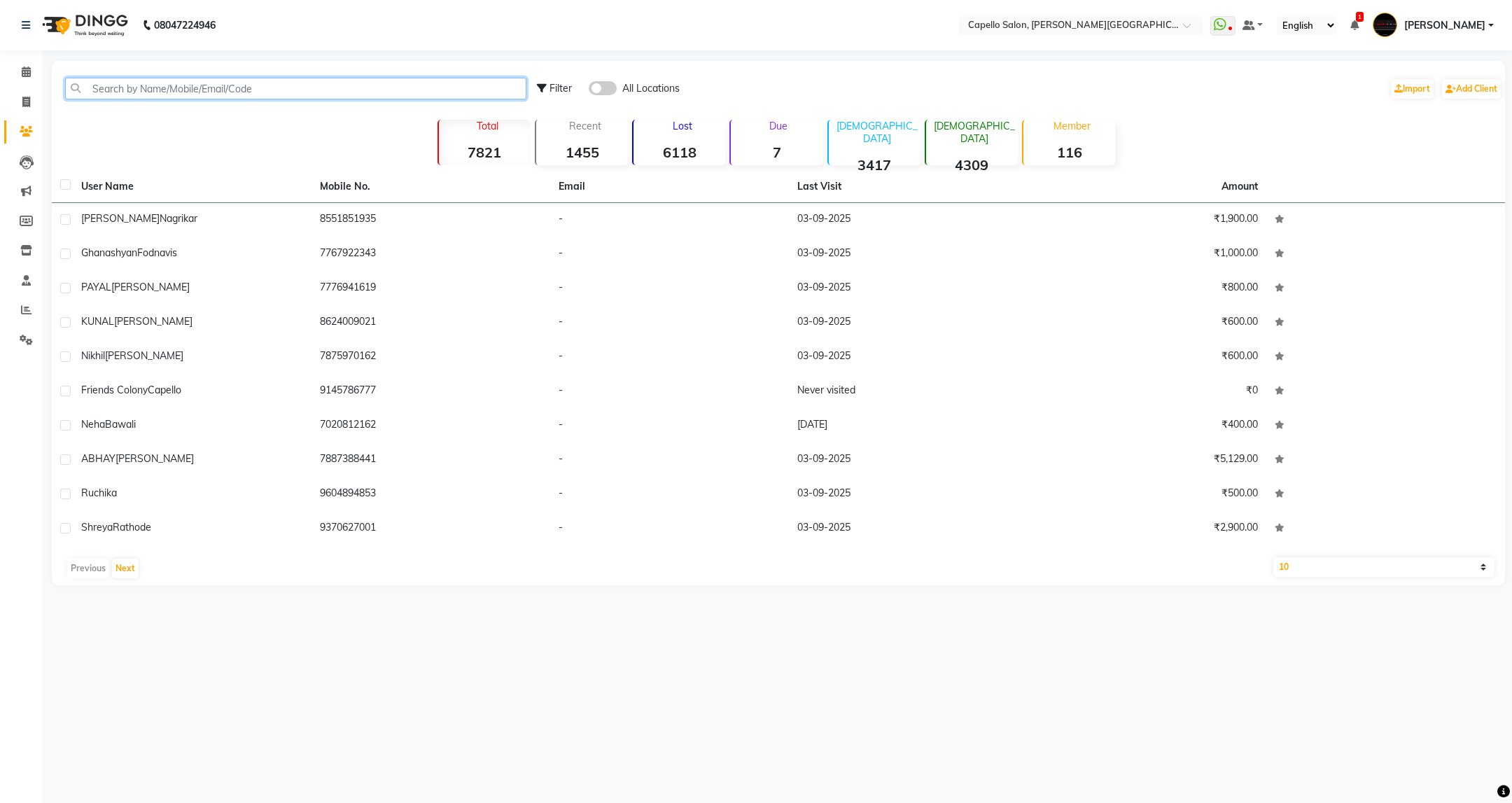
click at [147, 96] on input "text" at bounding box center [295, 88] width 461 height 21
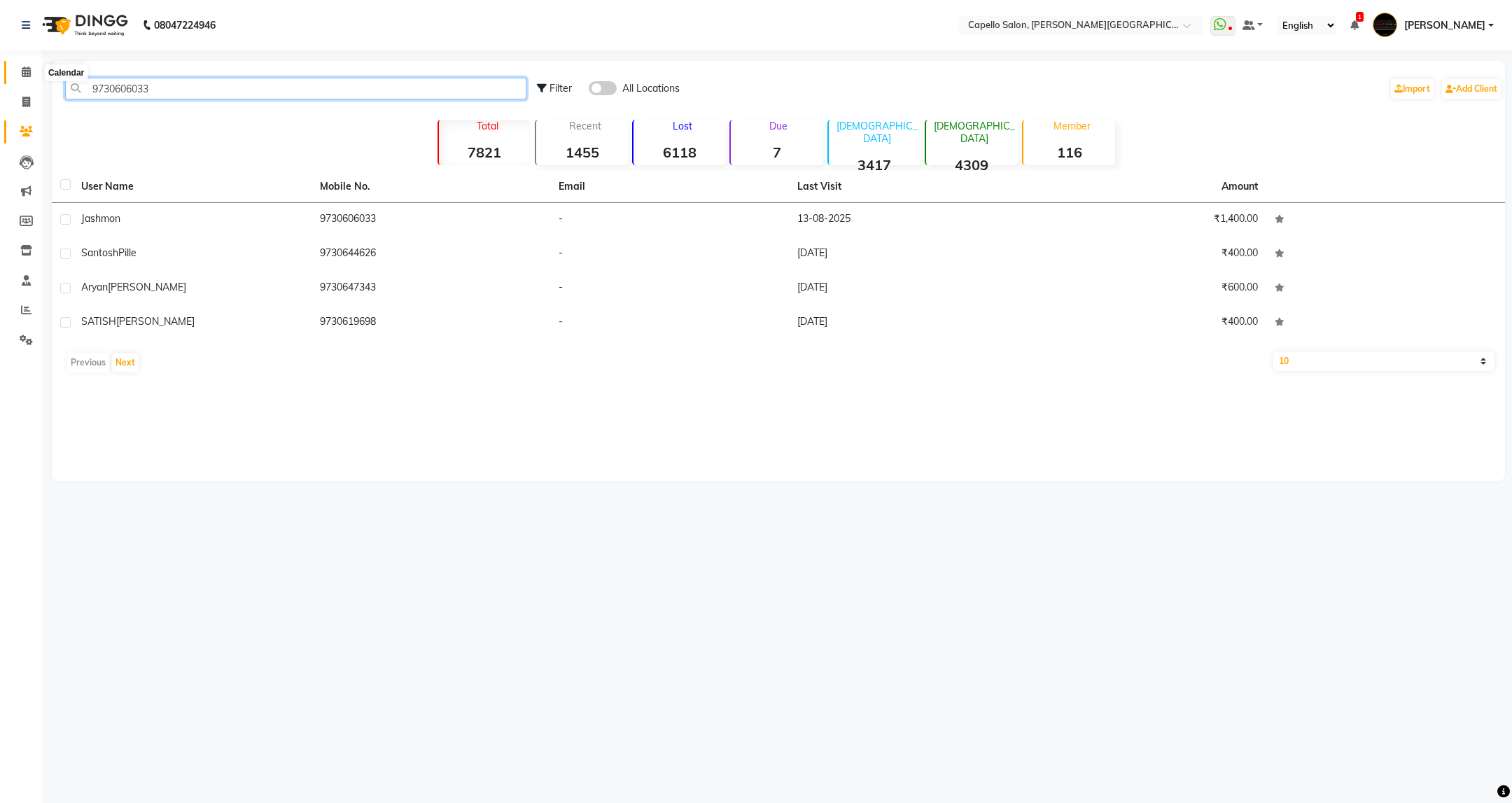
type input "9730606033"
drag, startPoint x: 28, startPoint y: 71, endPoint x: 203, endPoint y: 1, distance: 188.5
click at [28, 71] on icon at bounding box center [26, 72] width 9 height 11
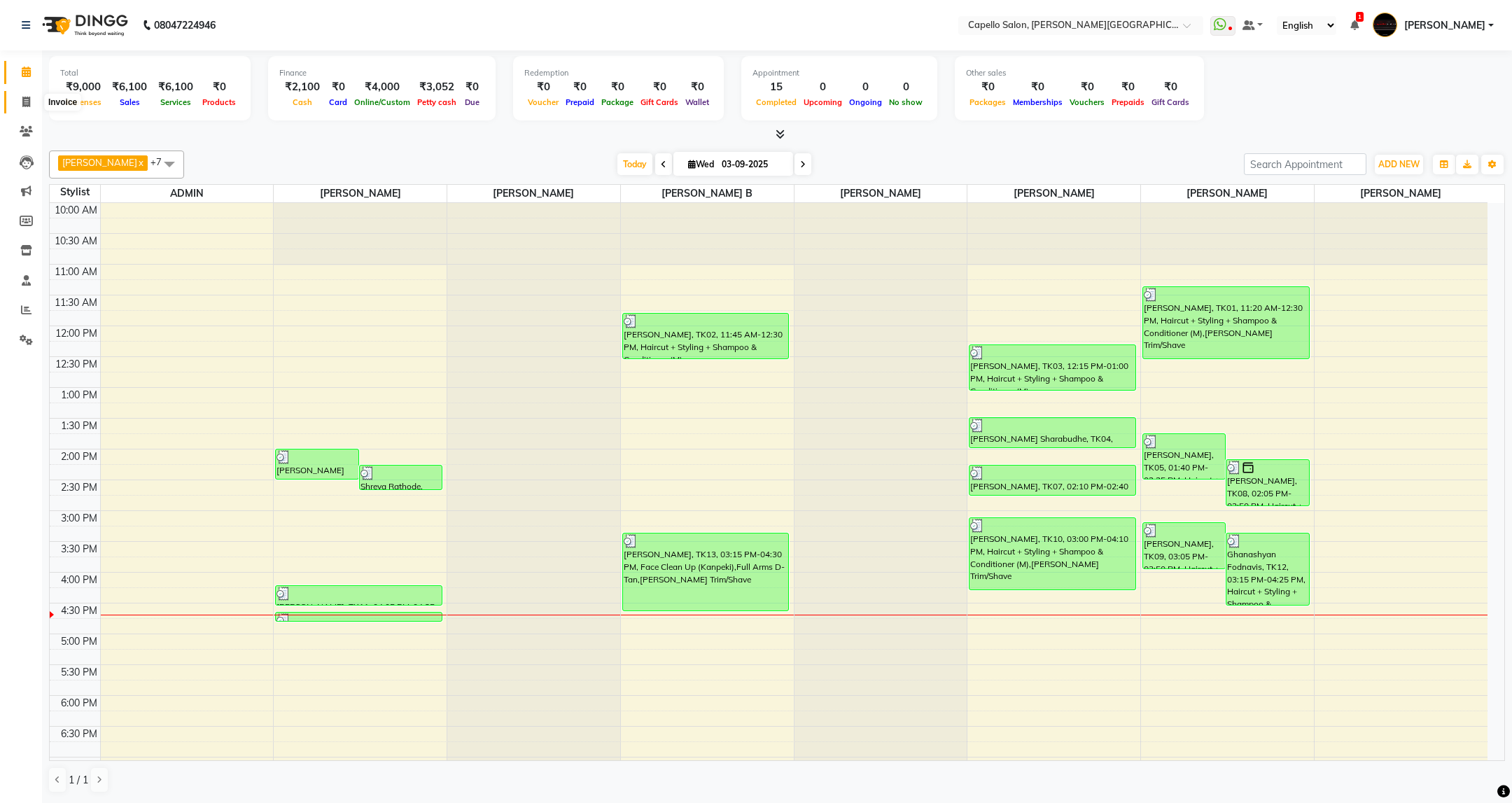
click at [23, 101] on icon at bounding box center [26, 102] width 8 height 11
select select "service"
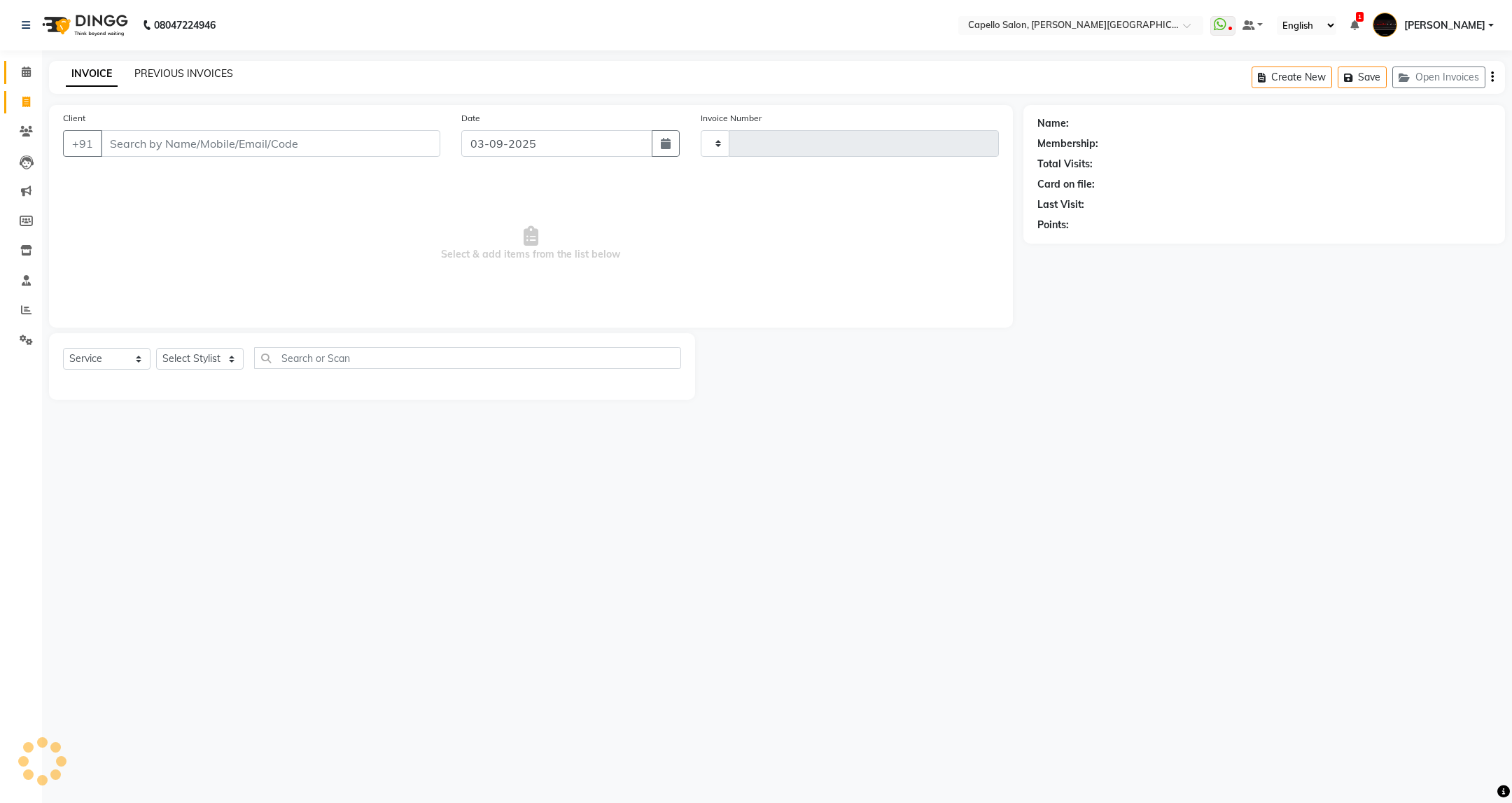
type input "3422"
select select "811"
click at [229, 74] on link "PREVIOUS INVOICES" at bounding box center [184, 73] width 99 height 12
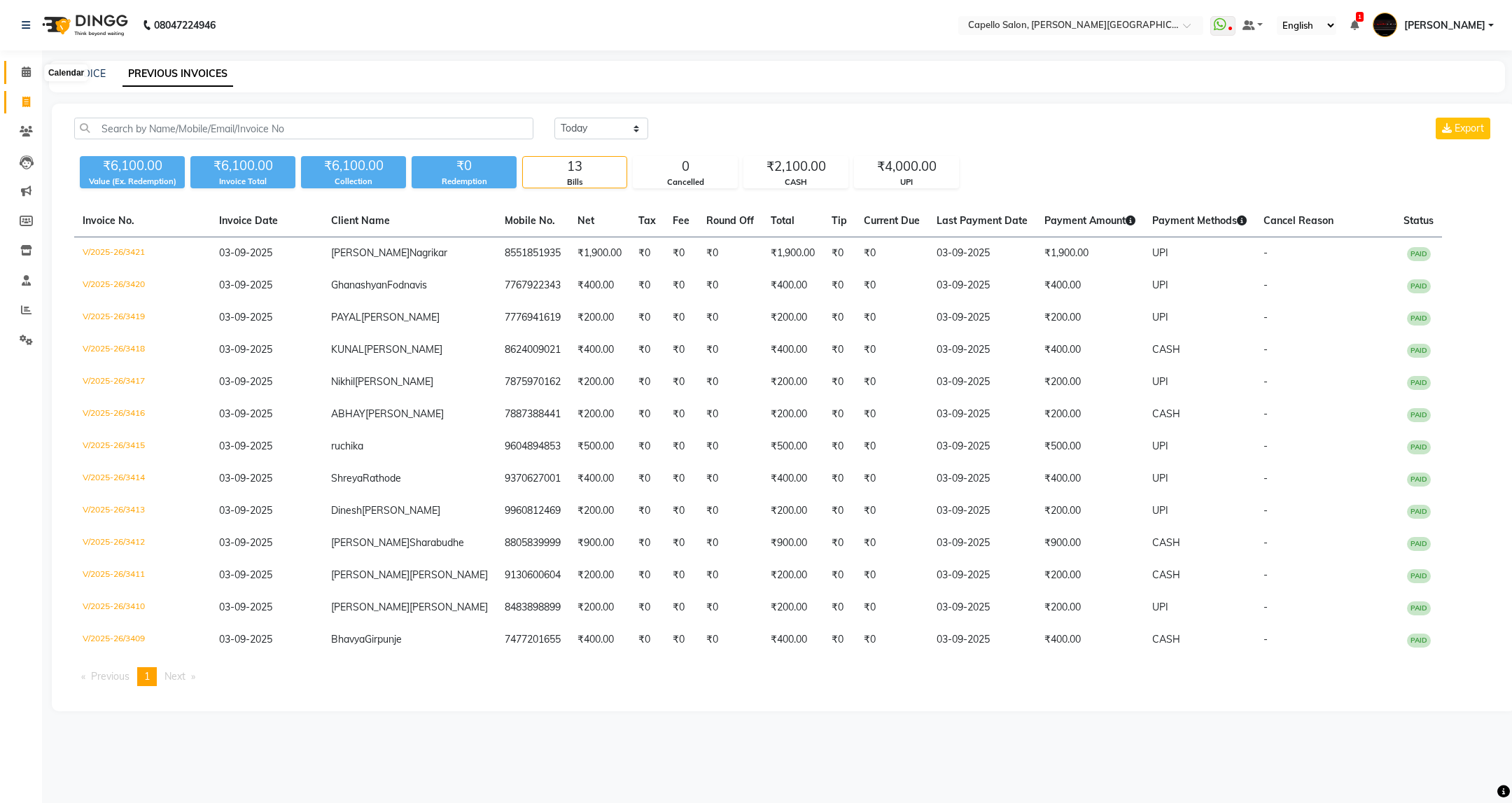
click at [21, 64] on span at bounding box center [26, 72] width 24 height 16
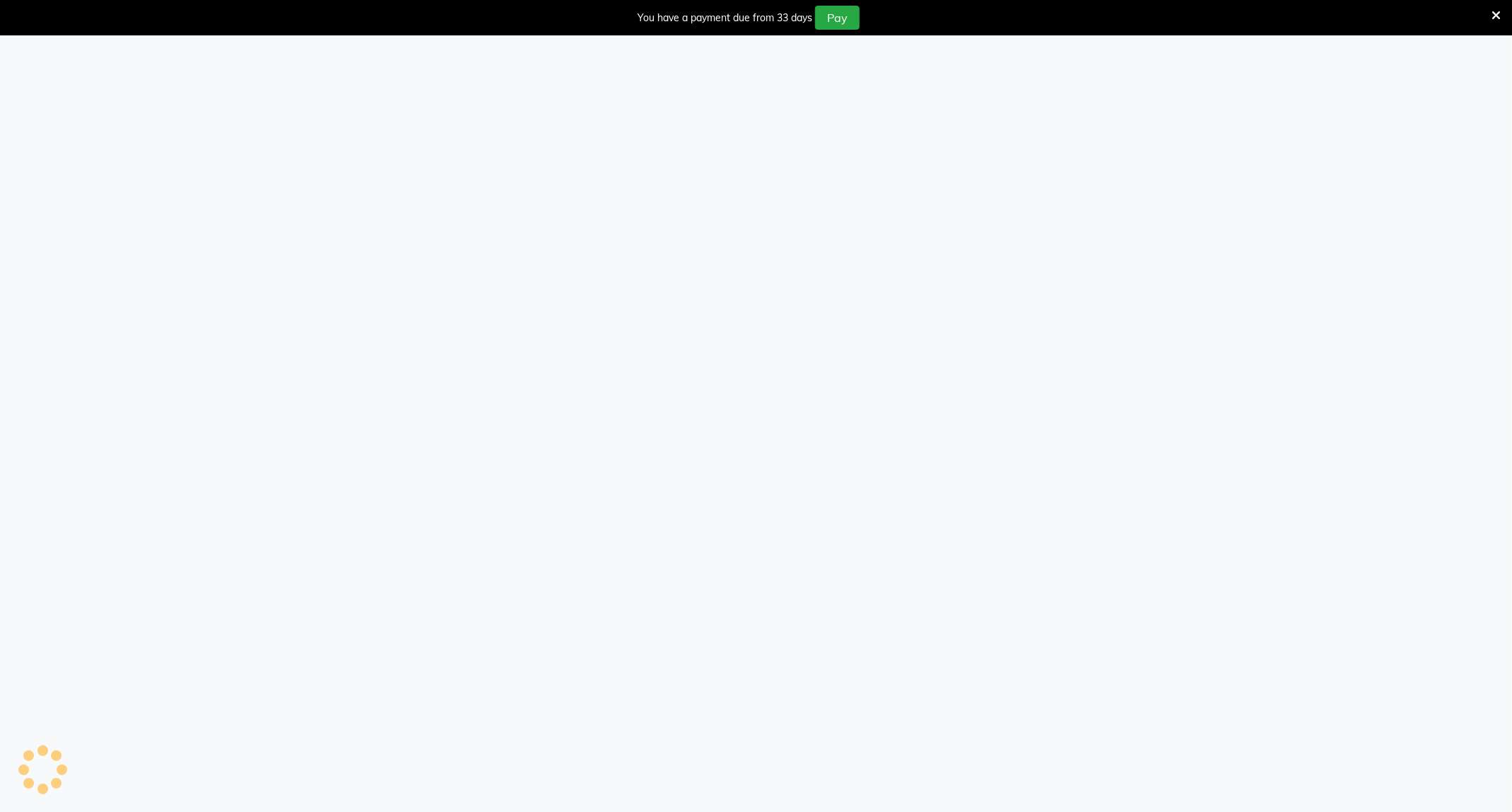
scroll to position [36, 0]
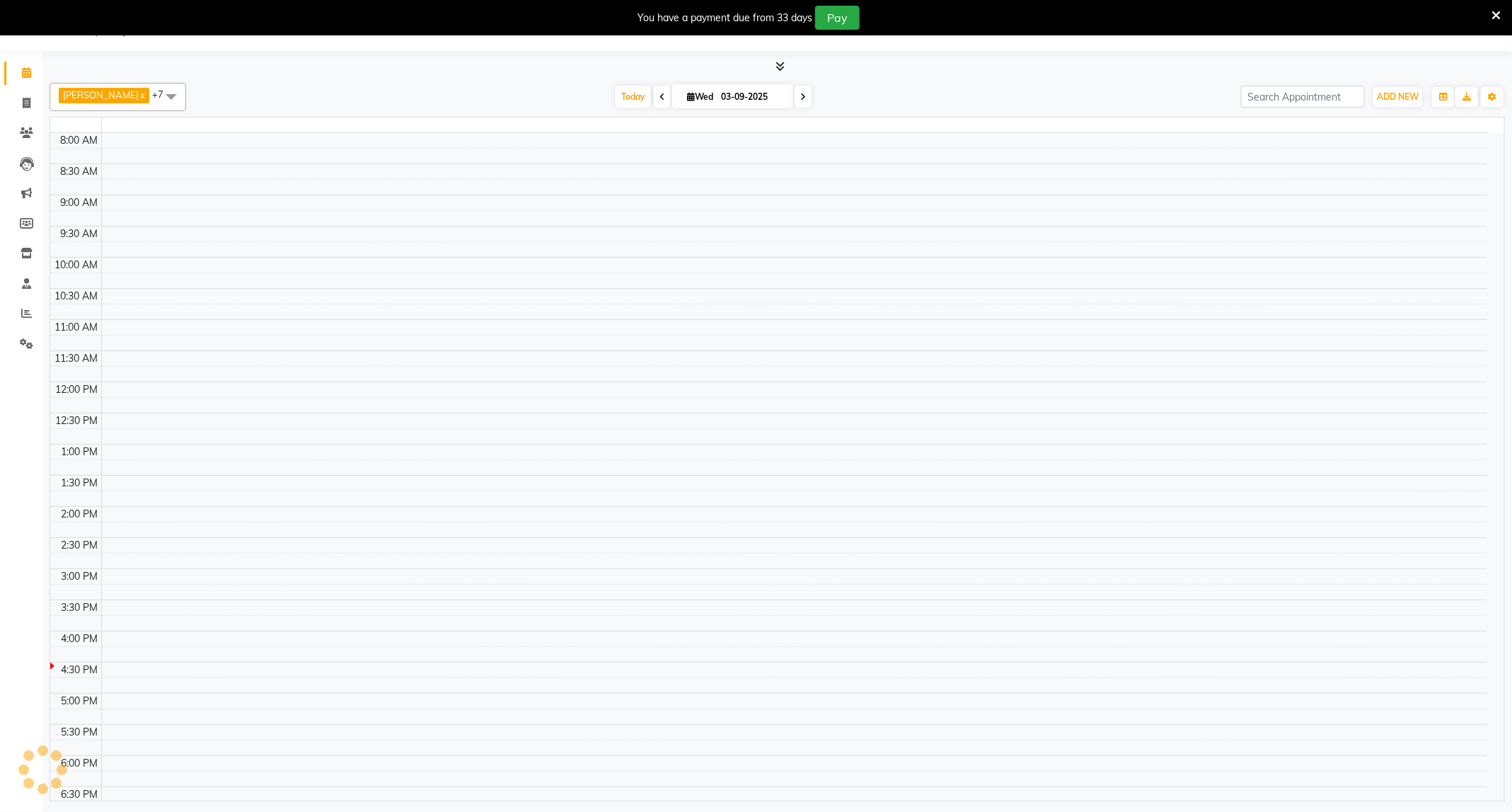
select select "en"
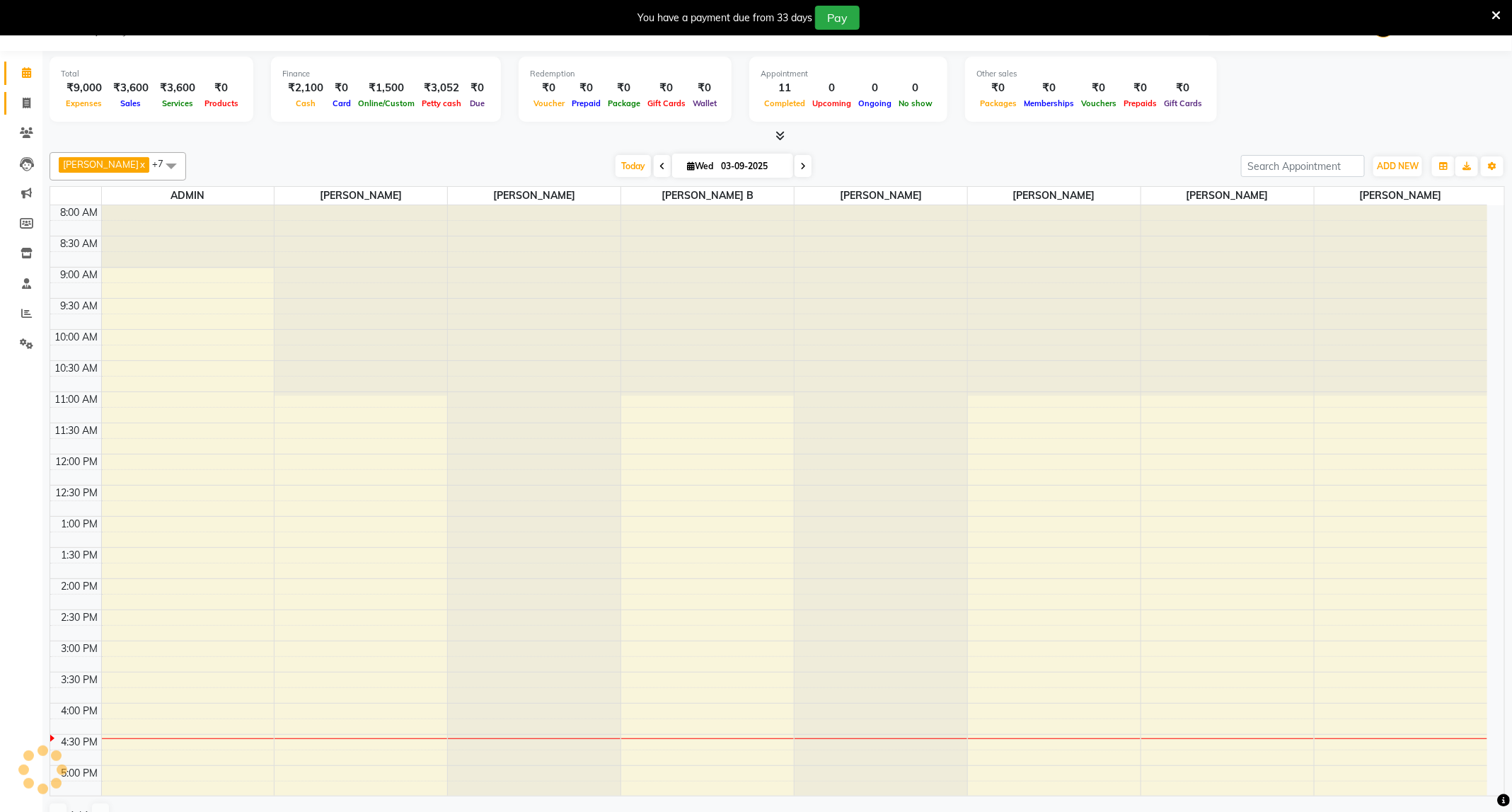
click at [18, 112] on span at bounding box center [26, 104] width 24 height 16
select select "service"
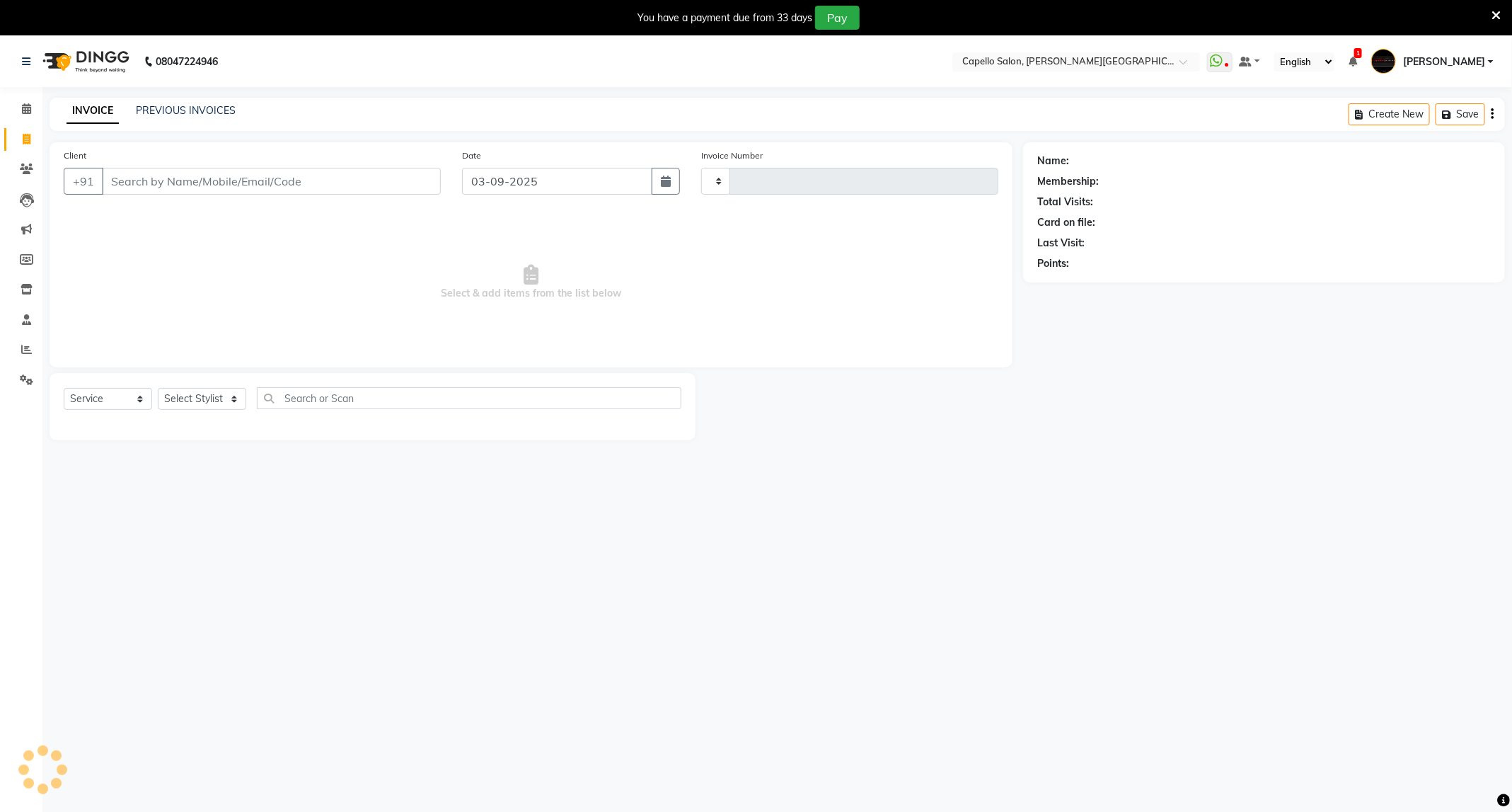
type input "3419"
click at [180, 191] on input "Client" at bounding box center [272, 181] width 339 height 27
select select "811"
click at [272, 192] on input "777694161" at bounding box center [272, 181] width 339 height 27
type input "7776941619"
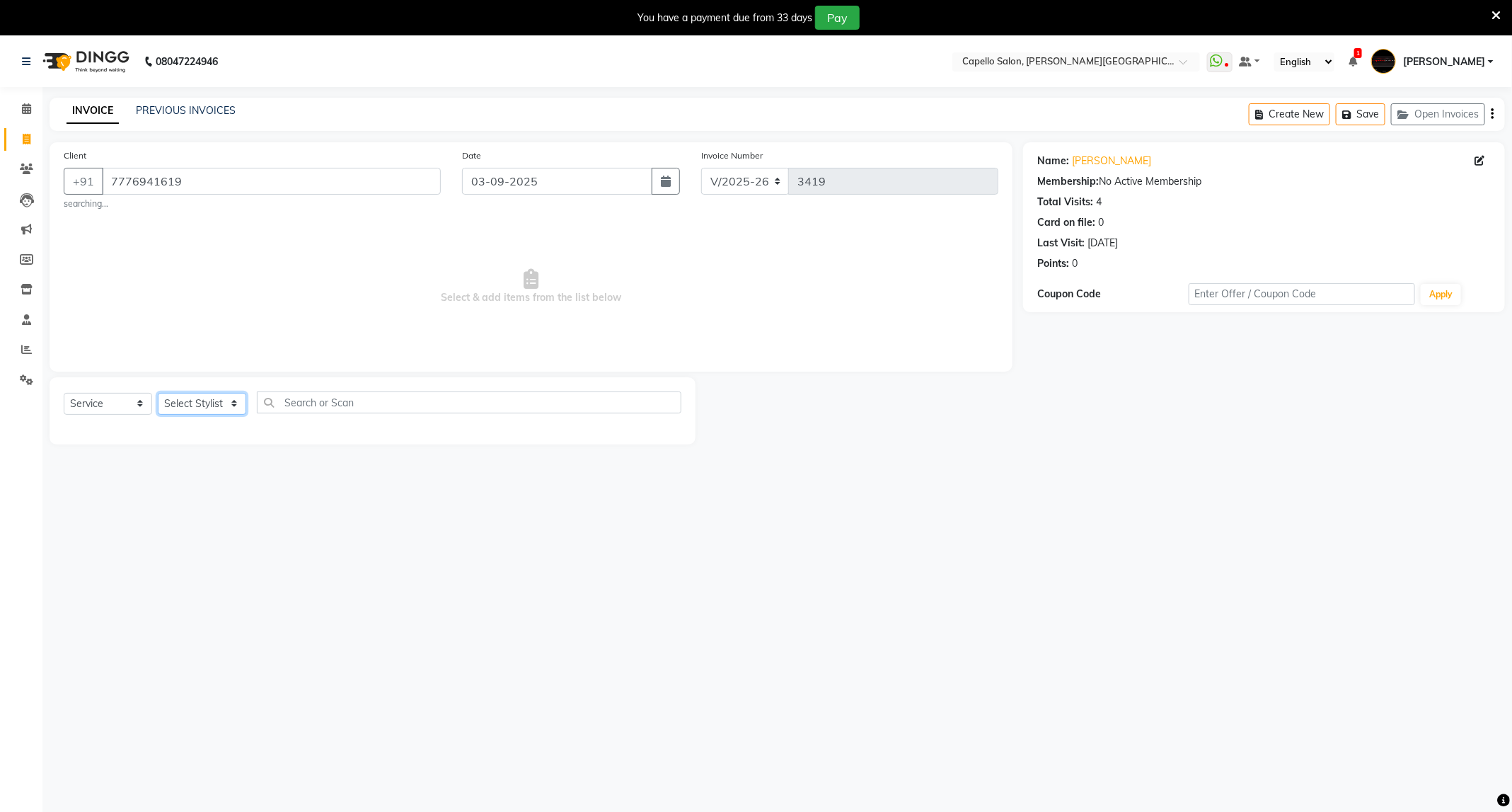
click at [219, 395] on select "Select Stylist ADMIN [PERSON_NAME] [PERSON_NAME] [PERSON_NAME] [PERSON_NAME] (M…" at bounding box center [202, 403] width 88 height 22
select select "85086"
click at [158, 393] on select "Select Stylist ADMIN [PERSON_NAME] [PERSON_NAME] [PERSON_NAME] [PERSON_NAME] (M…" at bounding box center [202, 403] width 88 height 22
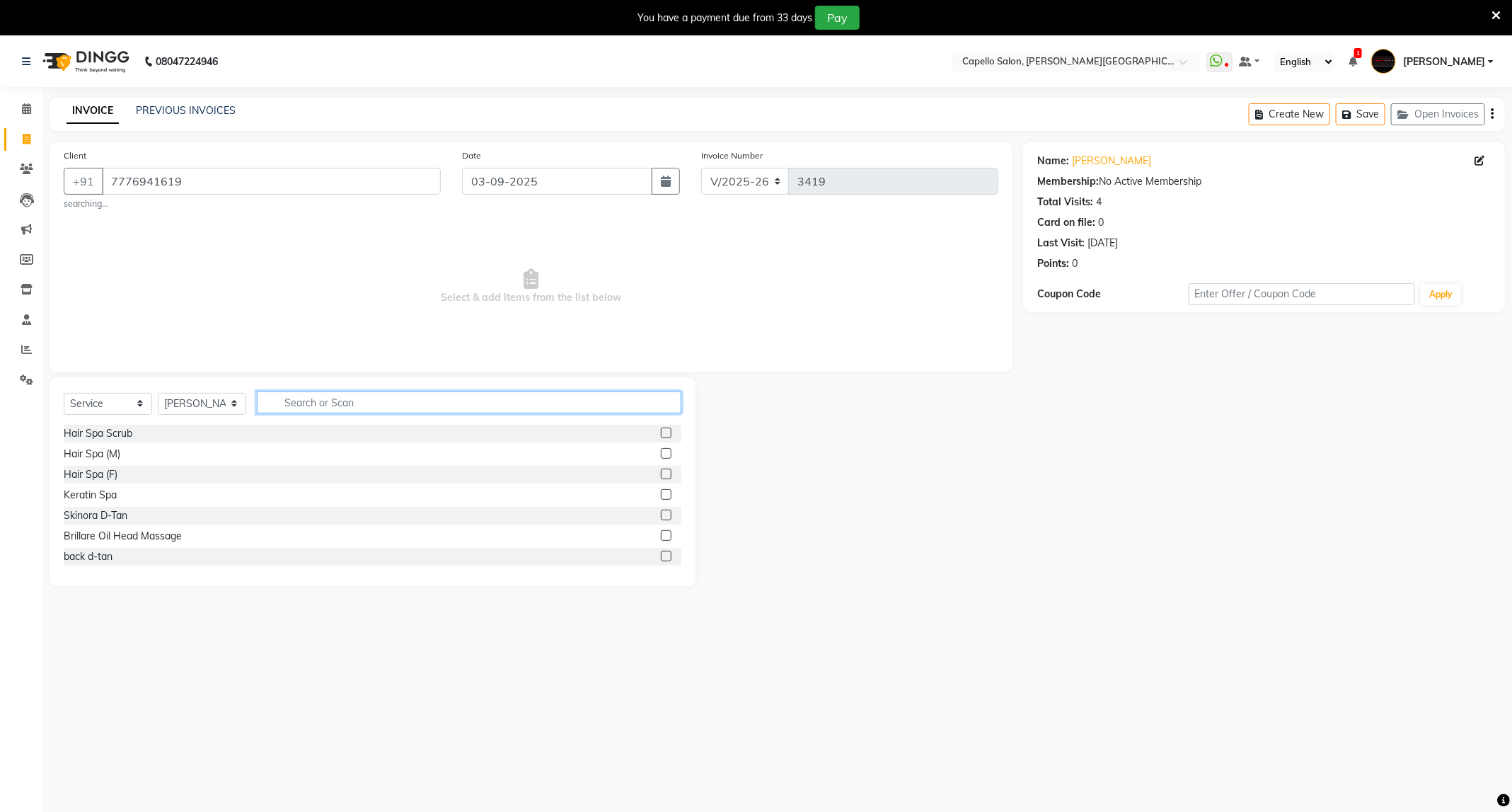
click at [340, 404] on input "text" at bounding box center [469, 402] width 425 height 22
type input "was"
click at [110, 451] on div "Hair Wash (F)" at bounding box center [96, 454] width 63 height 14
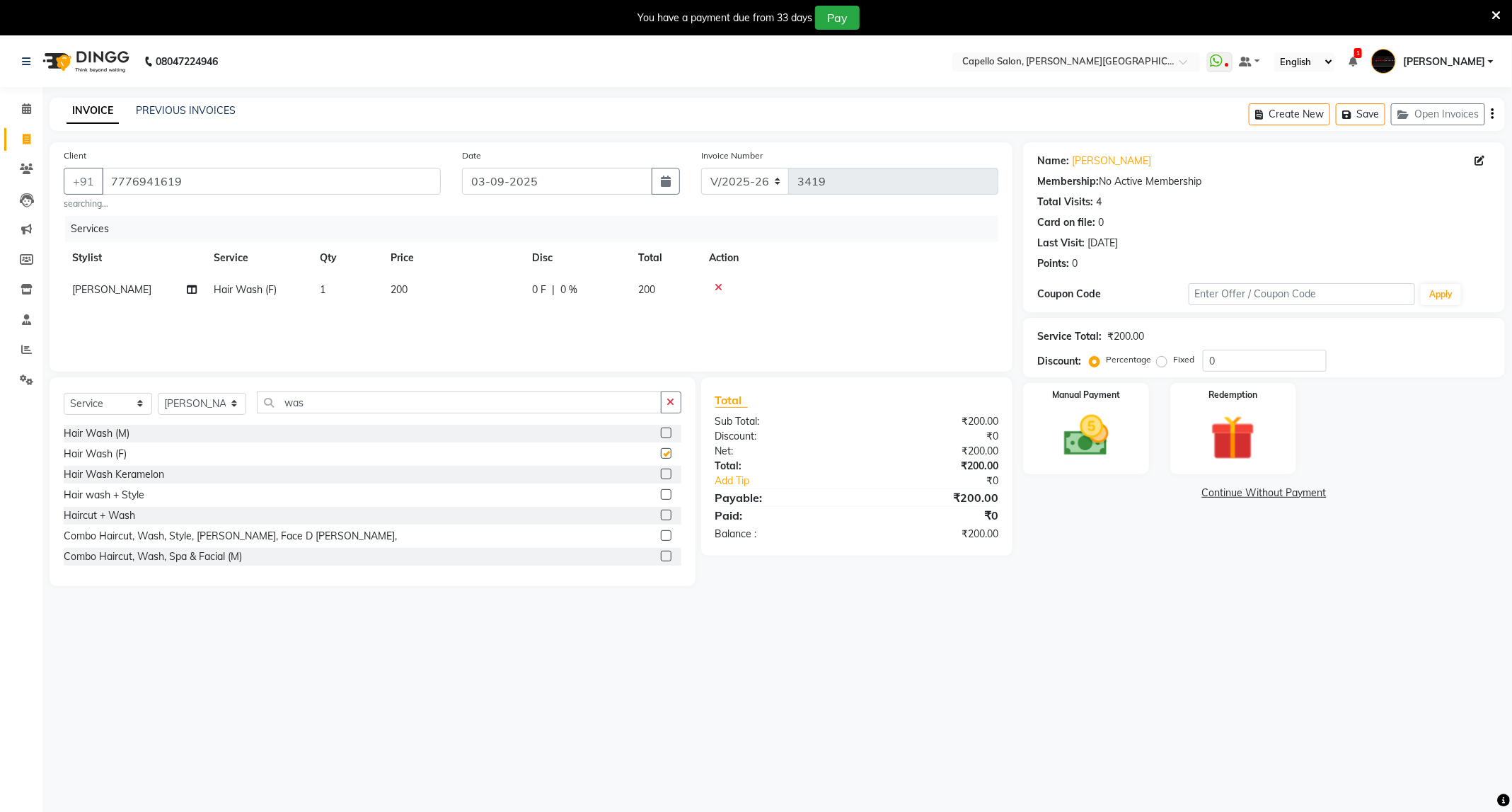
checkbox input "false"
click at [1140, 417] on div "Manual Payment" at bounding box center [1086, 428] width 131 height 95
click at [1170, 495] on span "UPI" at bounding box center [1173, 494] width 22 height 16
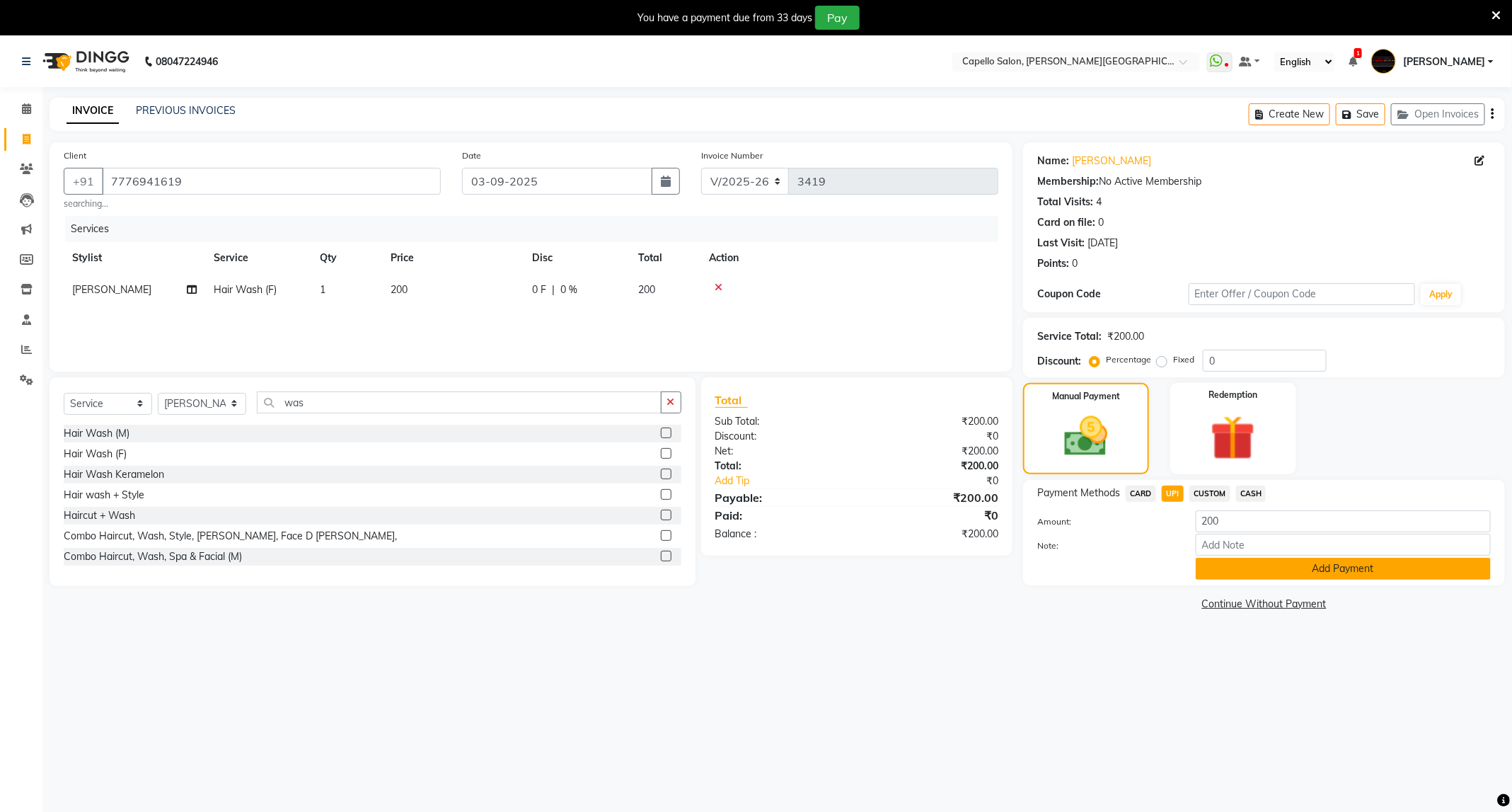
click at [1291, 567] on button "Add Payment" at bounding box center [1343, 568] width 295 height 22
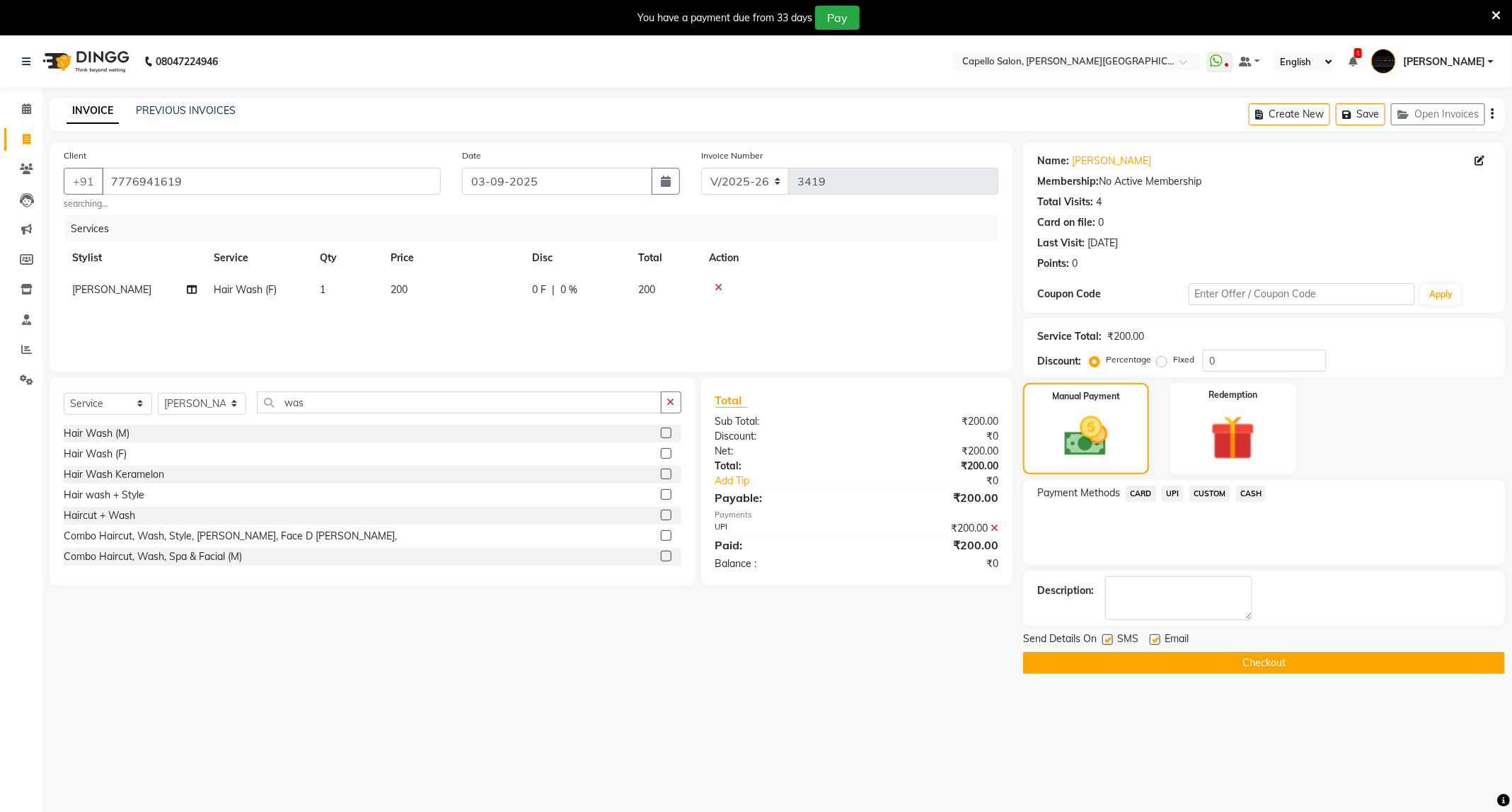
click at [1274, 668] on button "Checkout" at bounding box center [1264, 662] width 482 height 22
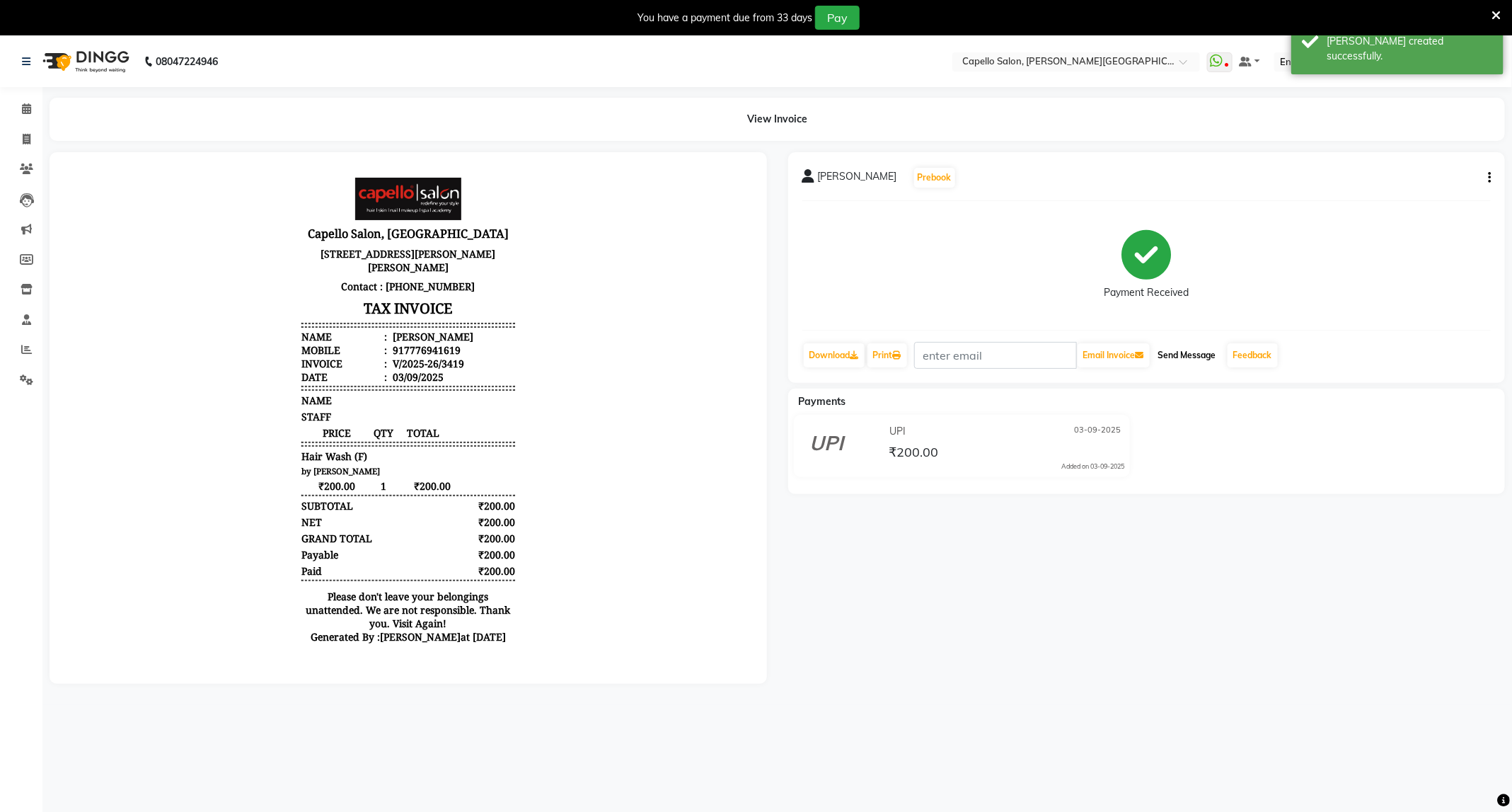
click at [1192, 355] on button "Send Message" at bounding box center [1187, 355] width 69 height 24
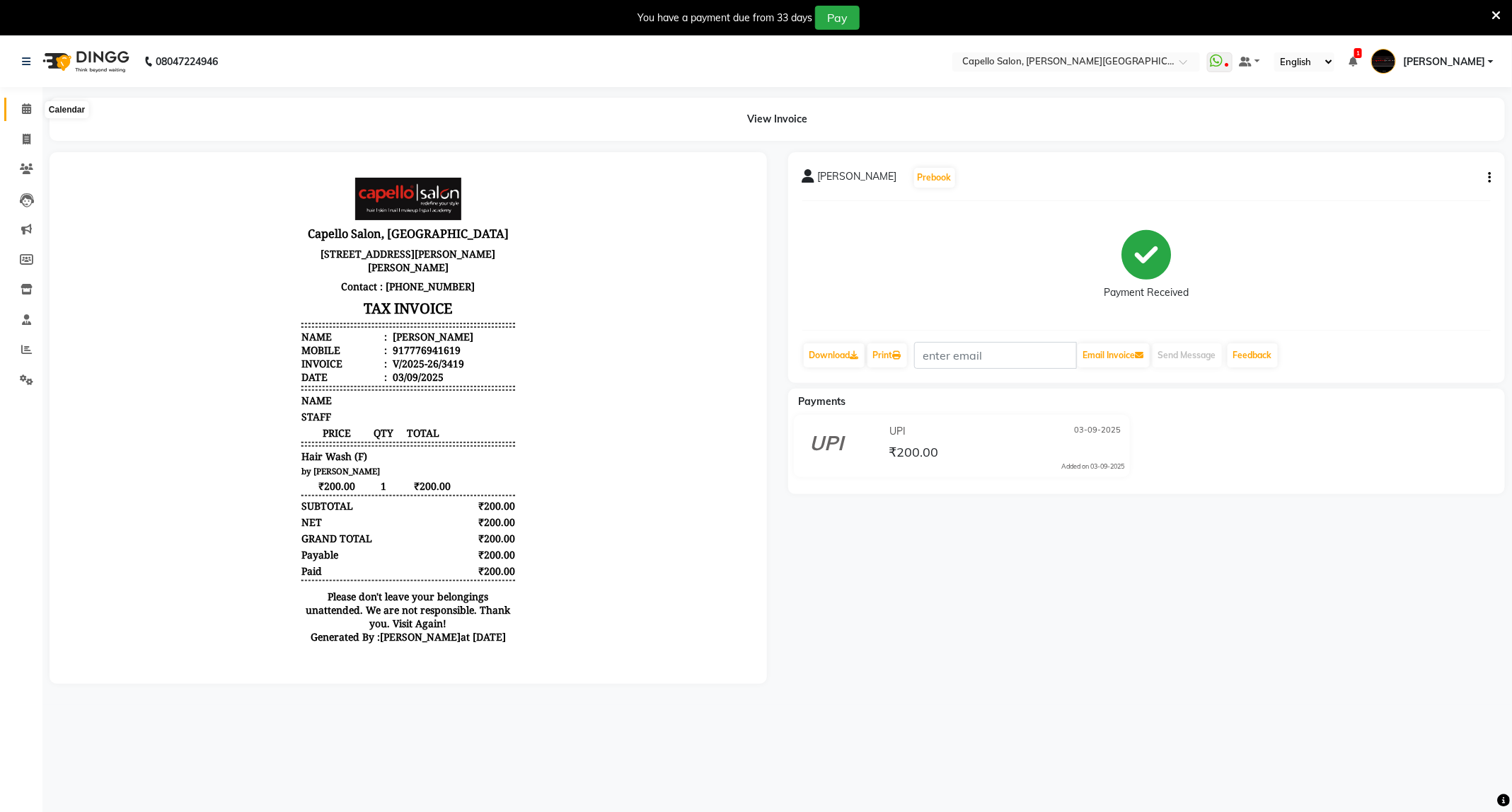
click at [28, 111] on icon at bounding box center [26, 109] width 9 height 11
